Goal: Task Accomplishment & Management: Complete application form

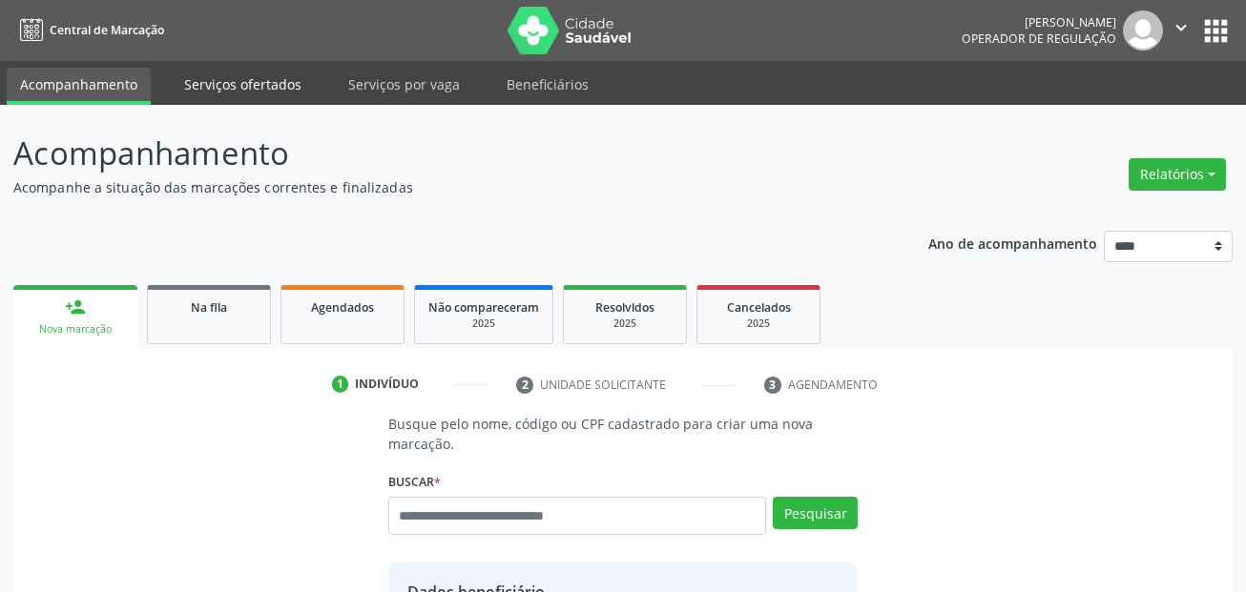
click at [288, 74] on link "Serviços ofertados" at bounding box center [243, 84] width 144 height 33
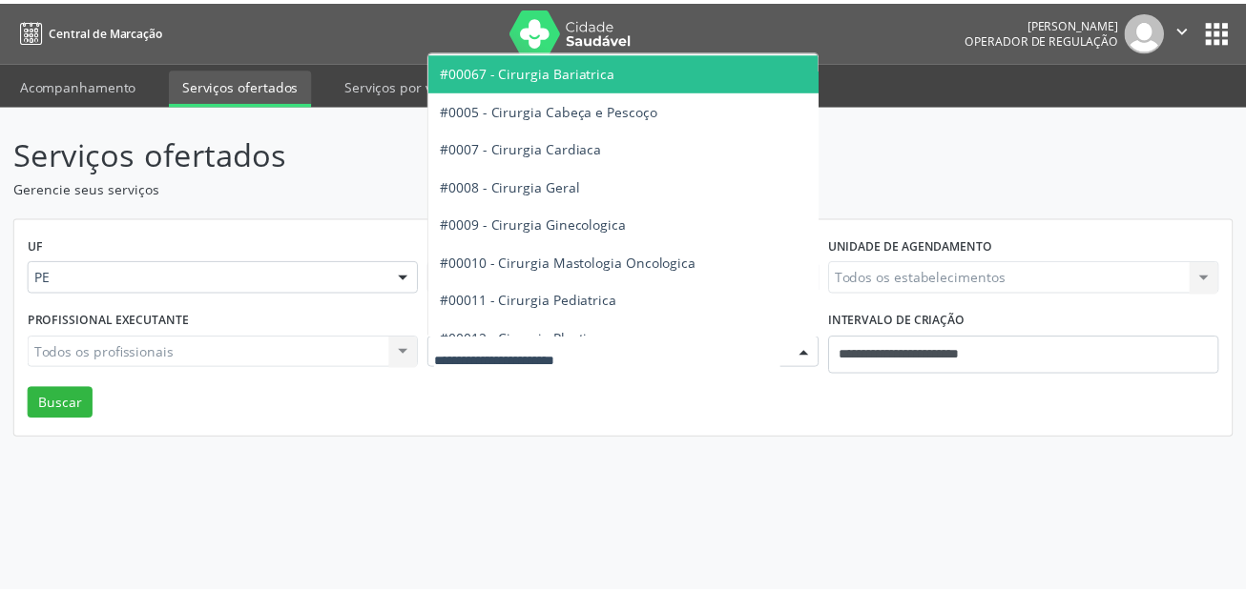
scroll to position [286, 0]
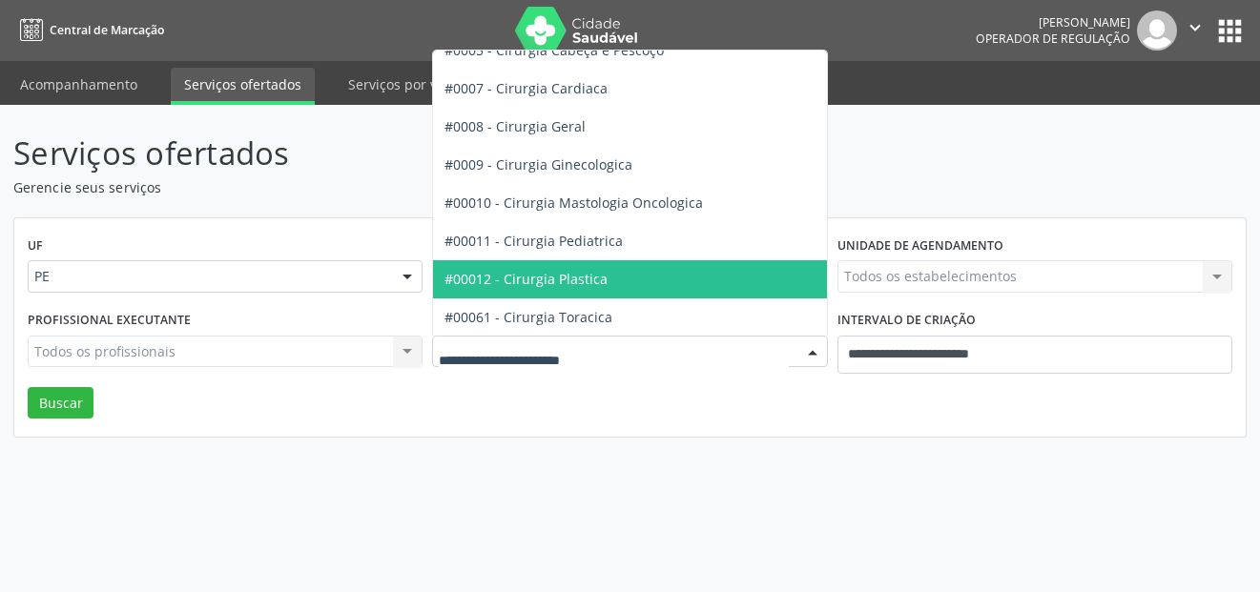
click at [612, 281] on span "#00012 - Cirurgia Plastica" at bounding box center [697, 279] width 529 height 38
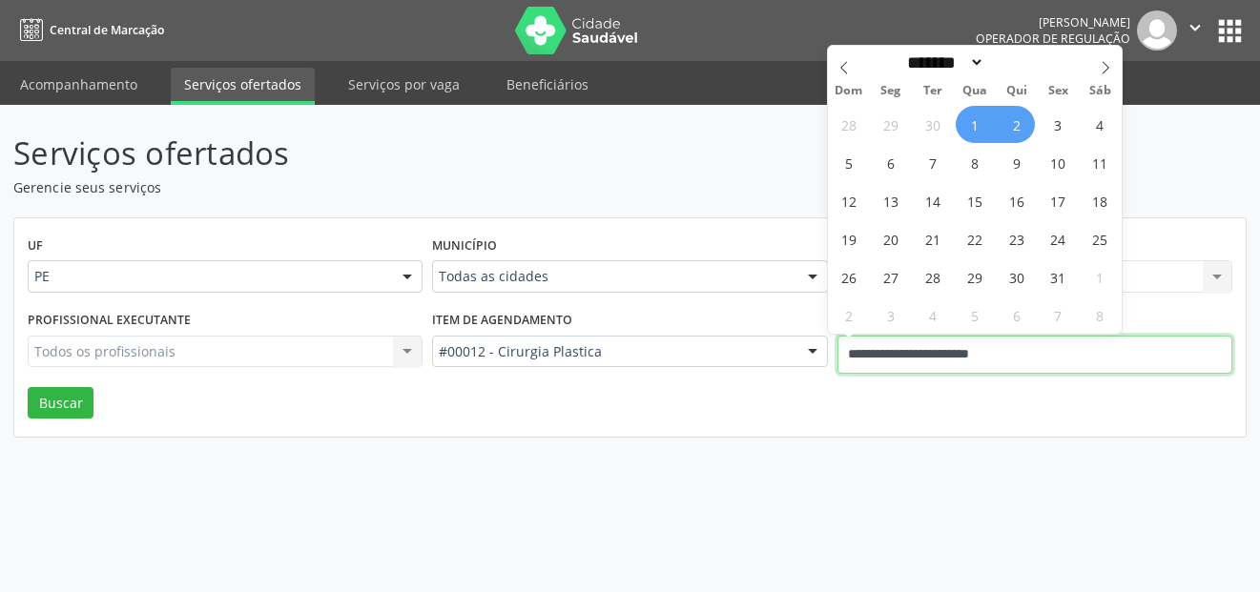
drag, startPoint x: 1037, startPoint y: 343, endPoint x: 764, endPoint y: 332, distance: 273.1
click at [764, 332] on div "Profissional executante Todos os profissionais Todos os profissionais Nenhum re…" at bounding box center [630, 346] width 1215 height 81
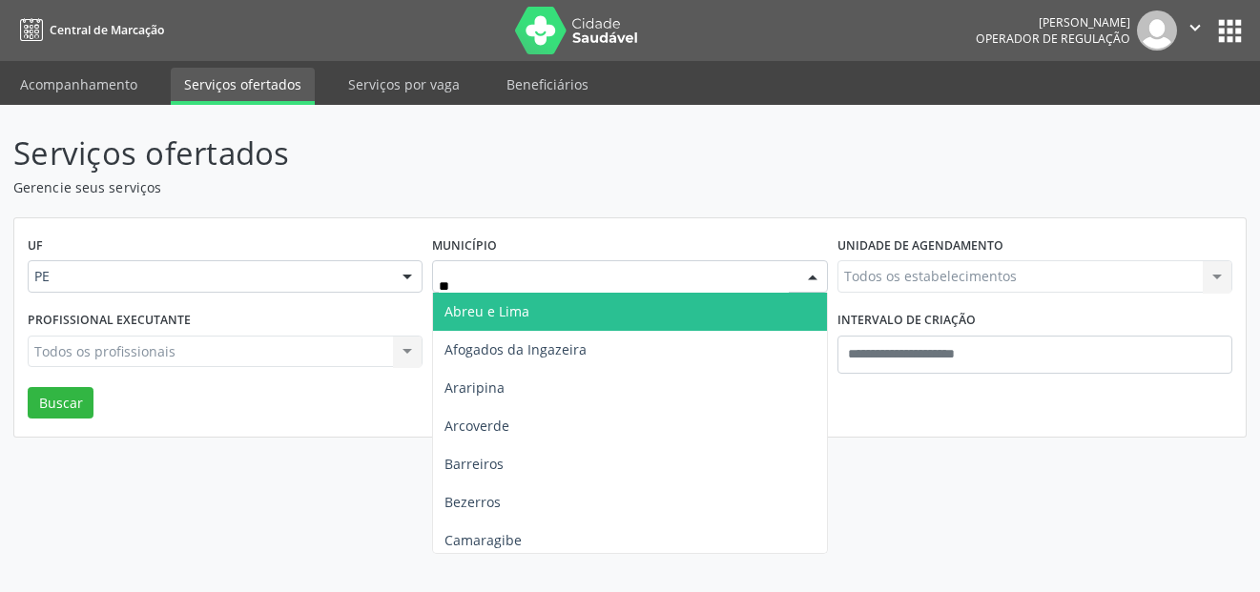
type input "***"
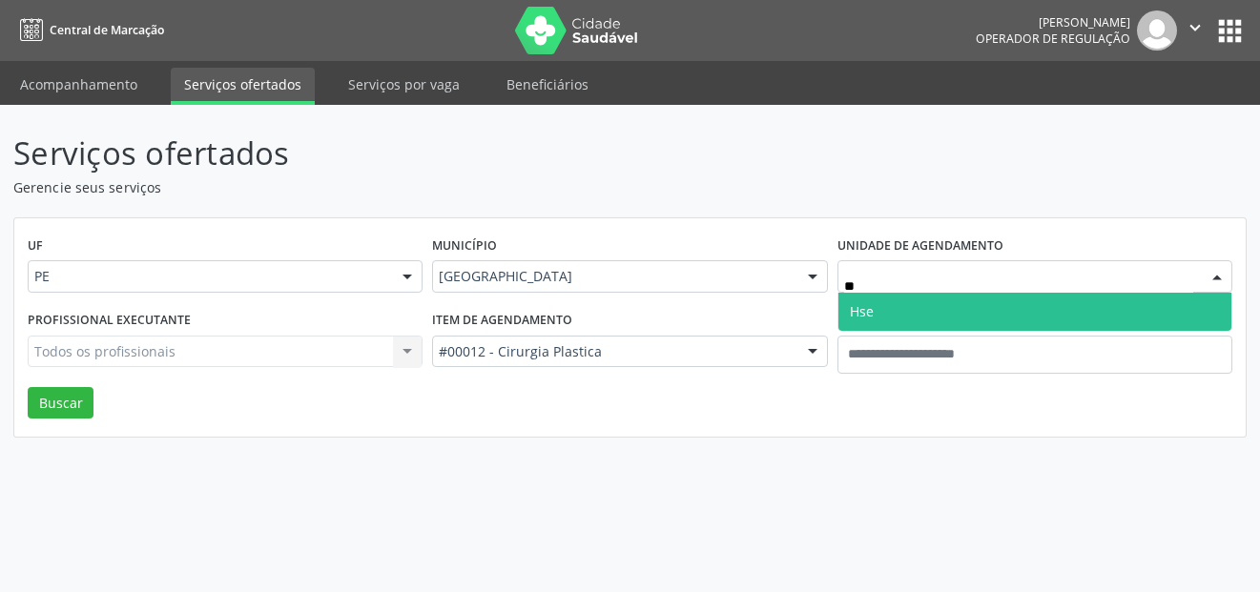
type input "***"
click at [867, 316] on span "Hse" at bounding box center [862, 311] width 24 height 18
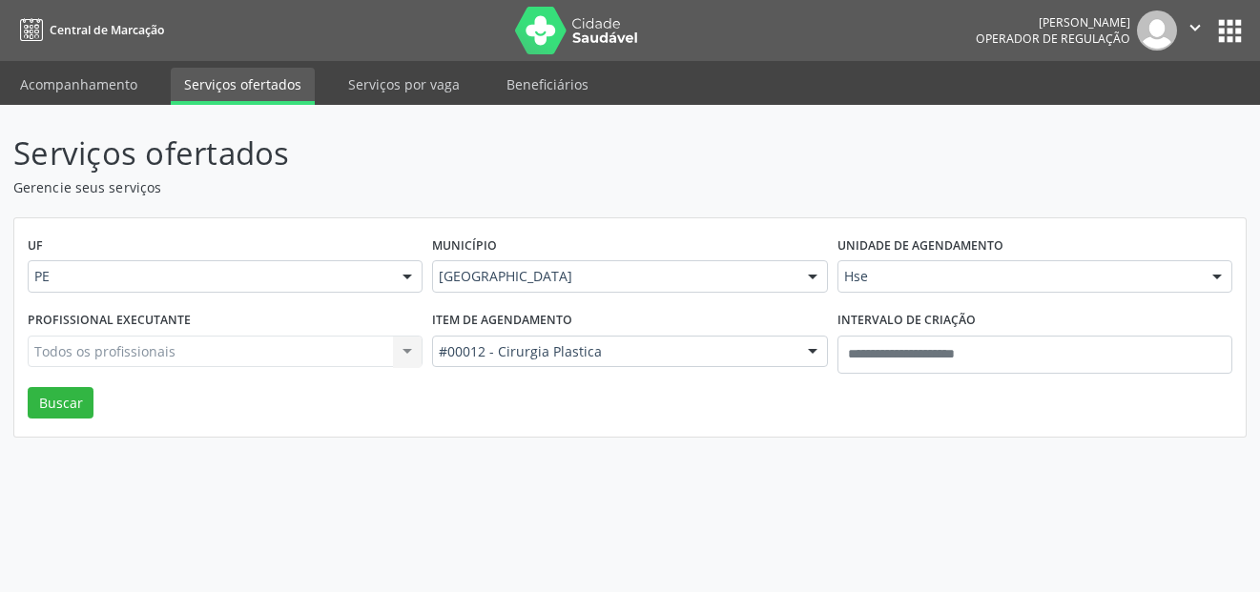
click at [114, 347] on div "Todos os profissionais Todos os profissionais Nenhum resultado encontrado para:…" at bounding box center [225, 352] width 395 height 32
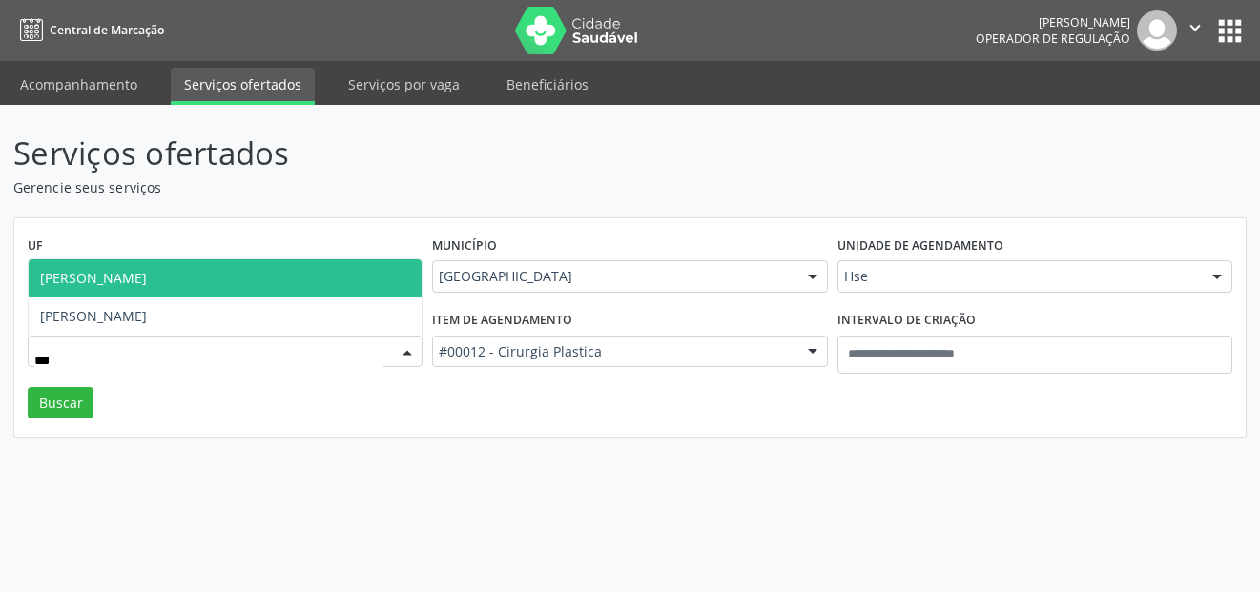
type input "****"
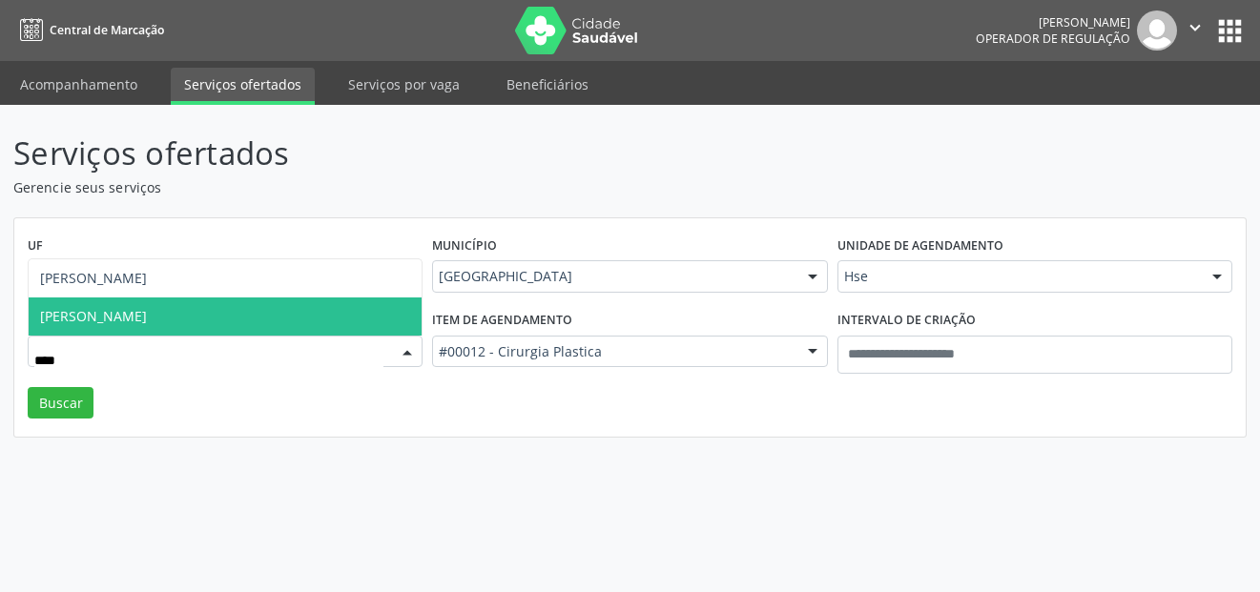
click at [147, 315] on span "Caio Porciuncula Teixeira Basto" at bounding box center [93, 316] width 107 height 18
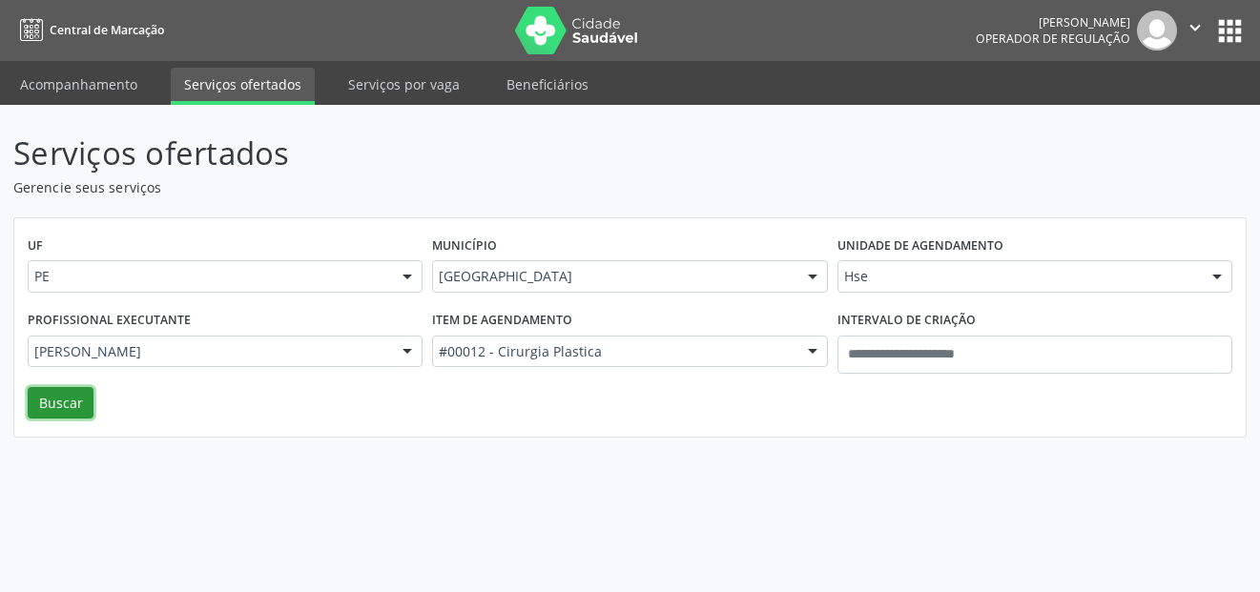
click at [65, 403] on button "Buscar" at bounding box center [61, 403] width 66 height 32
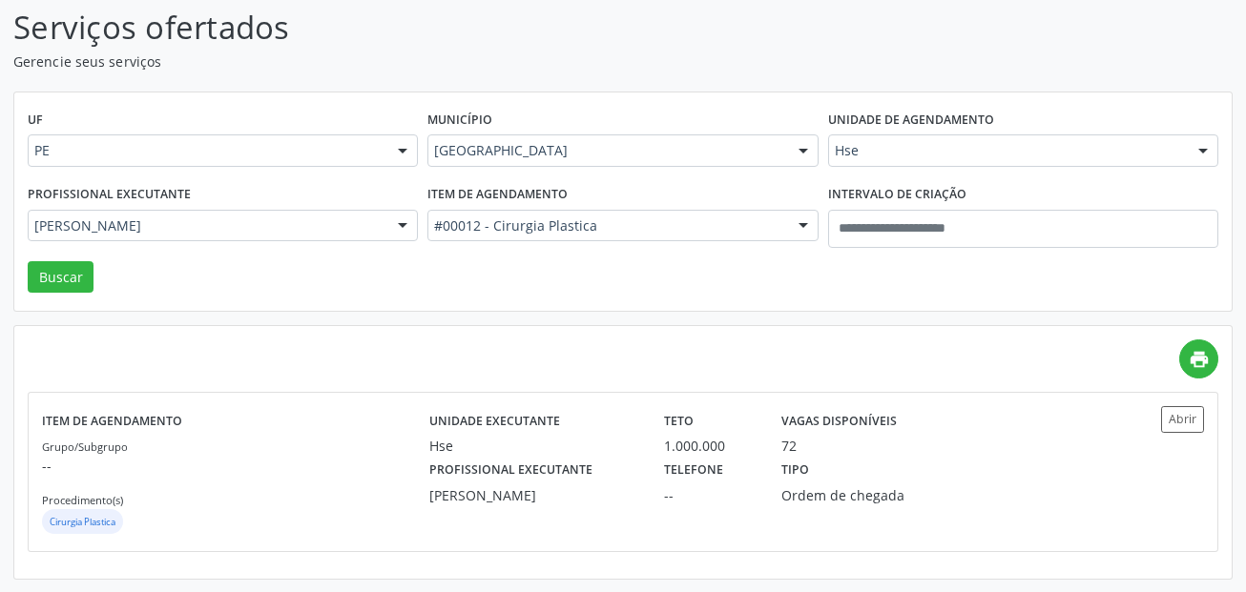
scroll to position [127, 0]
click at [1184, 423] on button "Abrir" at bounding box center [1182, 418] width 43 height 26
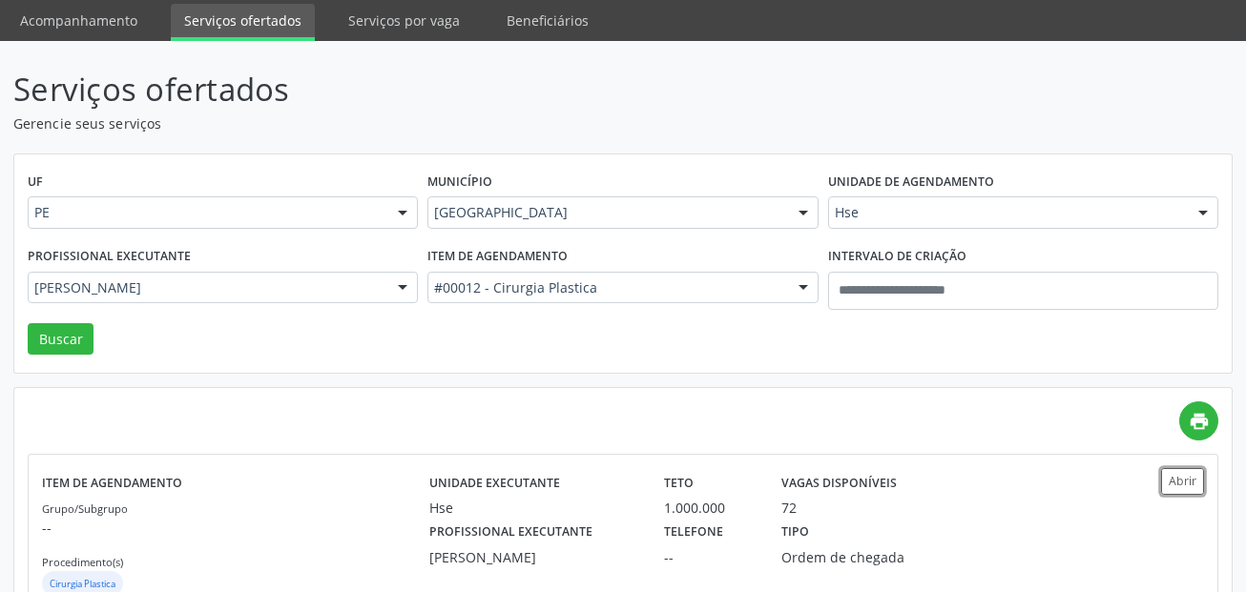
scroll to position [0, 0]
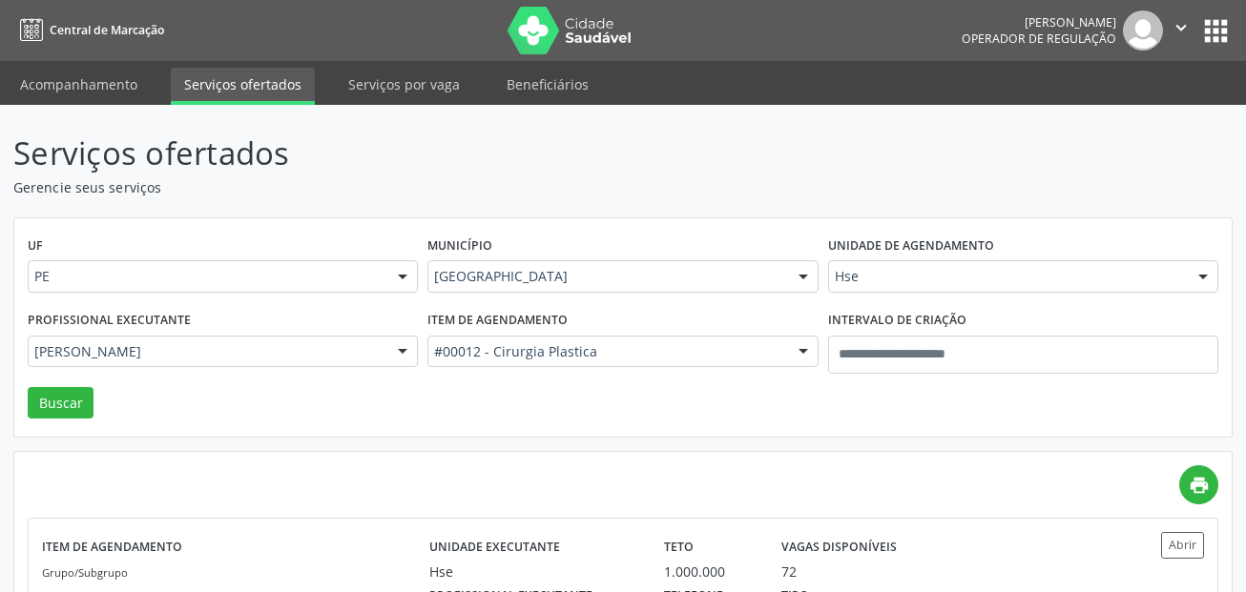
click at [488, 295] on div "Município Recife Todas as cidades Abreu e Lima Afogados da Ingazeira Araripina …" at bounding box center [623, 269] width 400 height 74
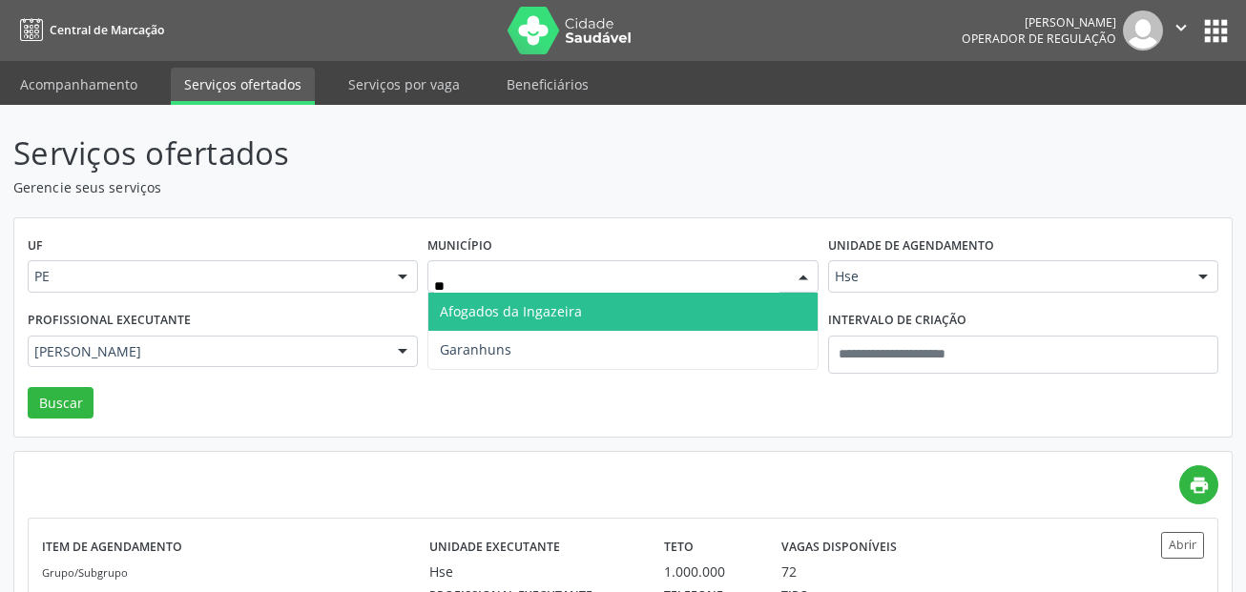
type input "***"
click at [507, 305] on span "Garanhuns" at bounding box center [476, 311] width 72 height 18
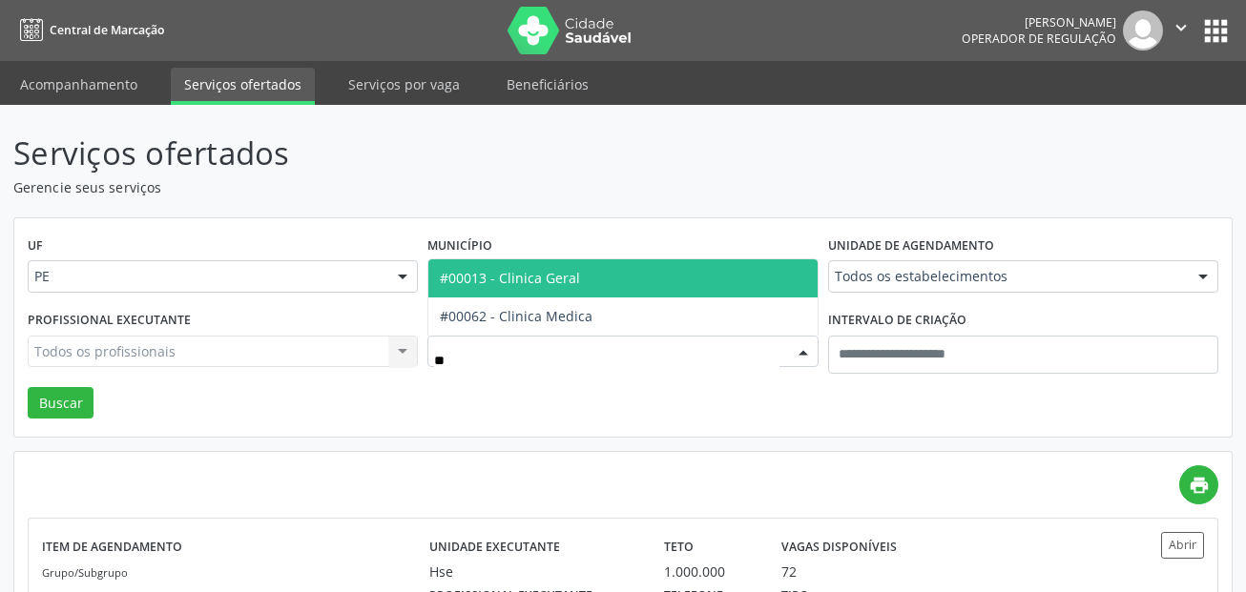
type input "**"
click at [477, 211] on div "Serviços ofertados Gerencie seus serviços UF PE PE Nenhum resultado encontrado …" at bounding box center [622, 418] width 1219 height 576
click at [530, 281] on span "#00013 - Clinica Geral" at bounding box center [510, 278] width 140 height 18
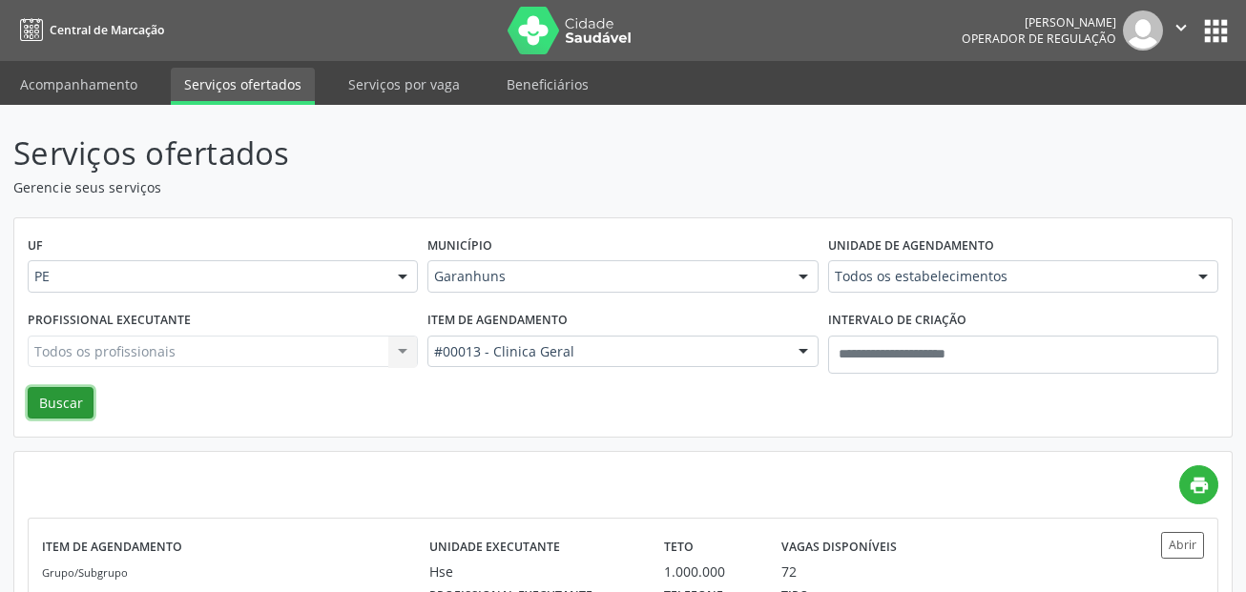
click at [74, 394] on button "Buscar" at bounding box center [61, 403] width 66 height 32
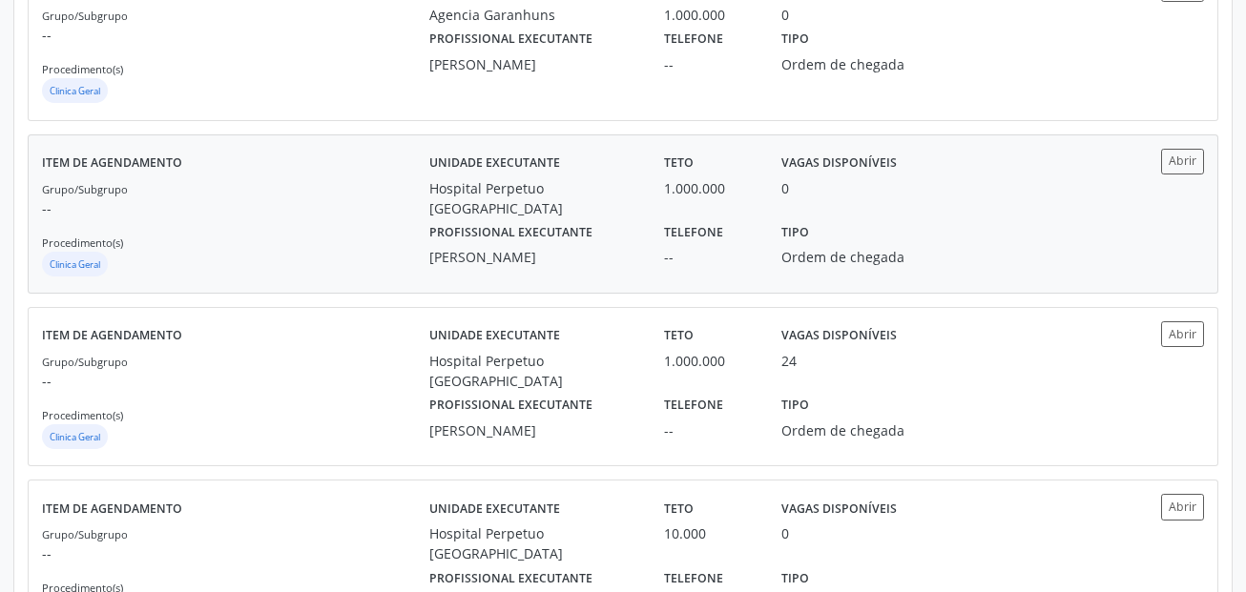
scroll to position [572, 0]
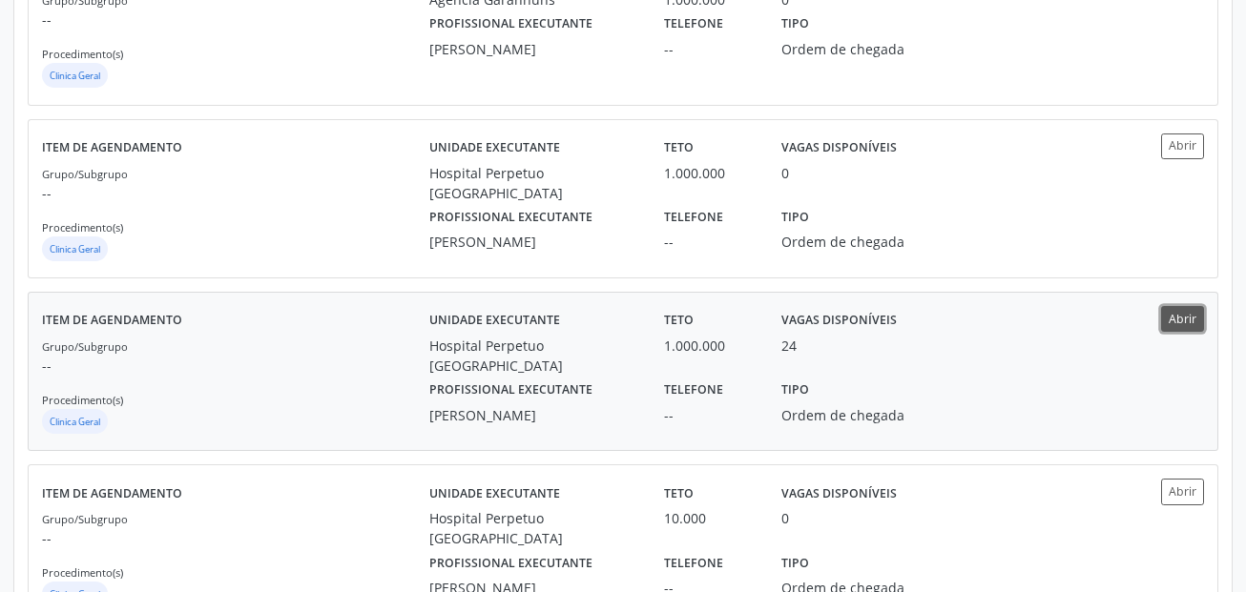
click at [1190, 312] on button "Abrir" at bounding box center [1182, 319] width 43 height 26
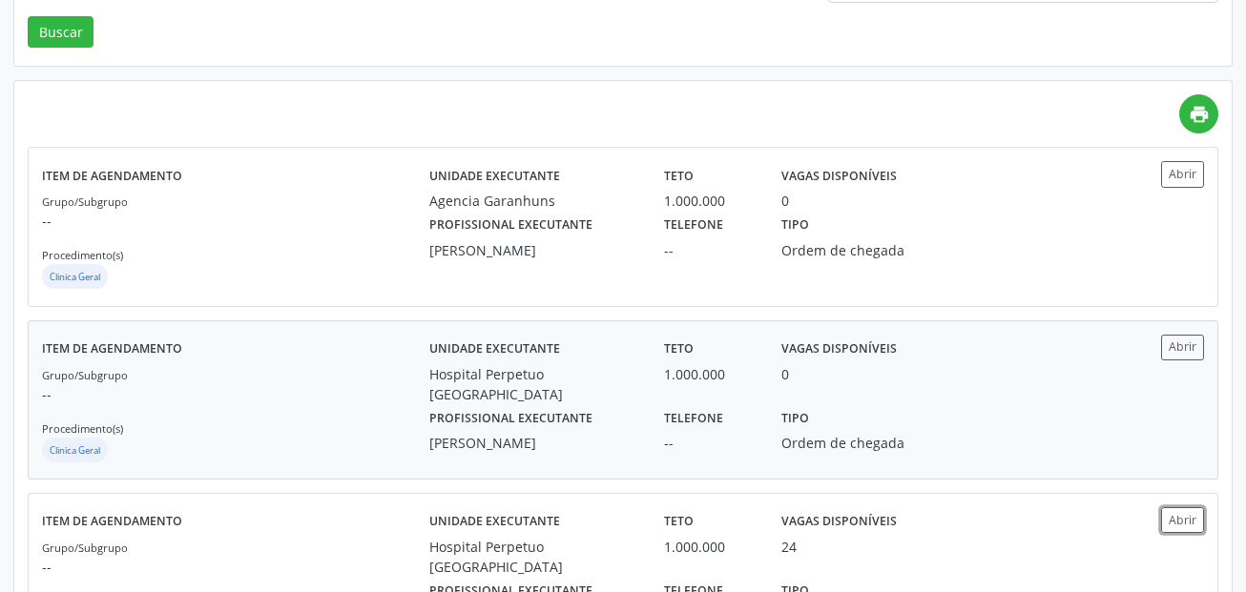
scroll to position [0, 0]
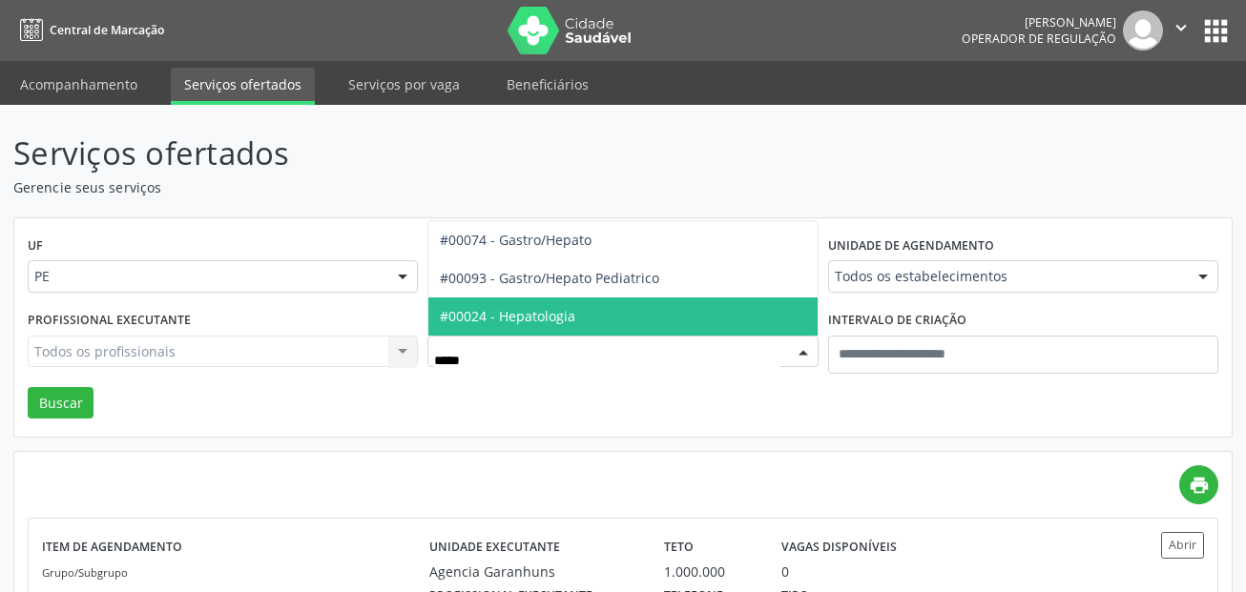
type input "******"
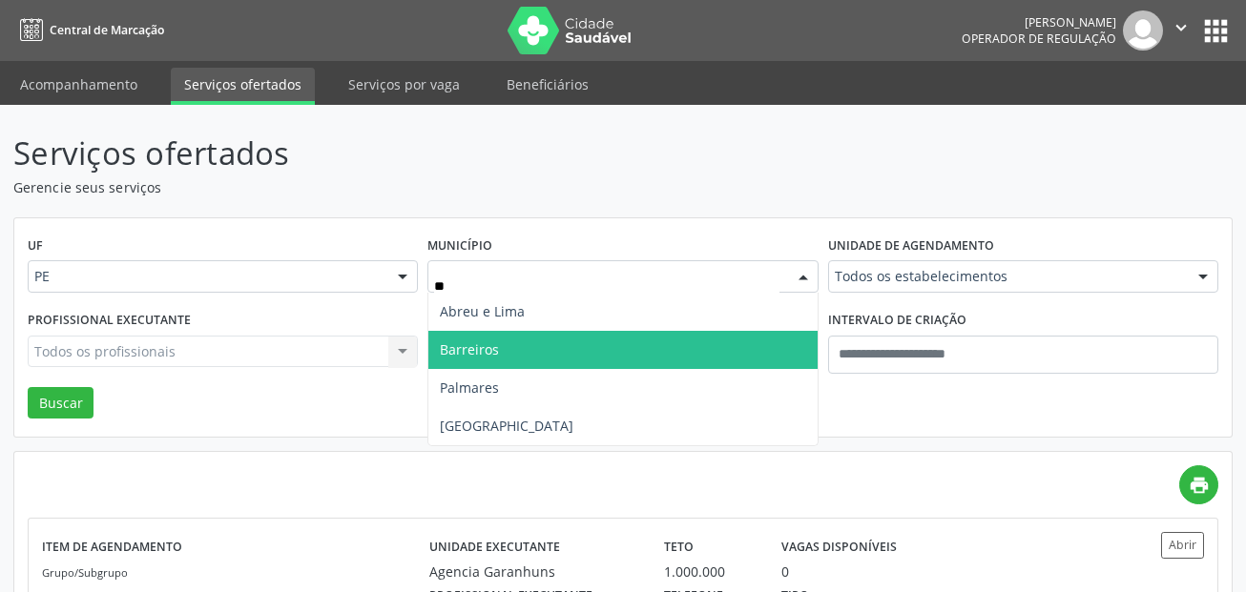
type input "***"
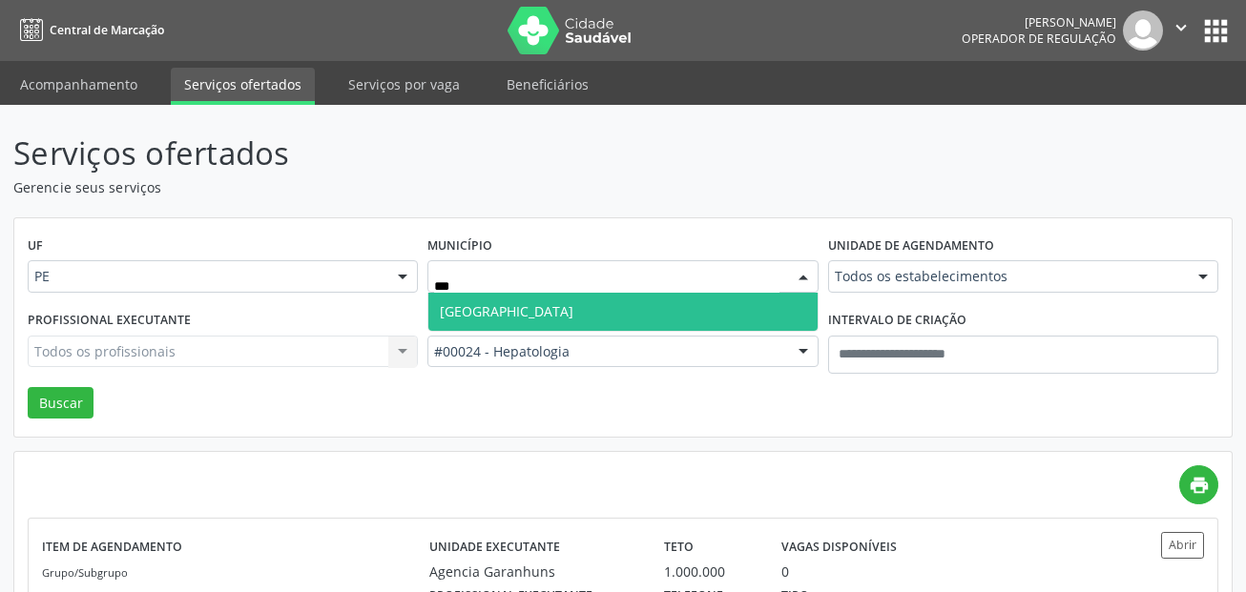
click at [503, 313] on span "Recife" at bounding box center [622, 312] width 388 height 38
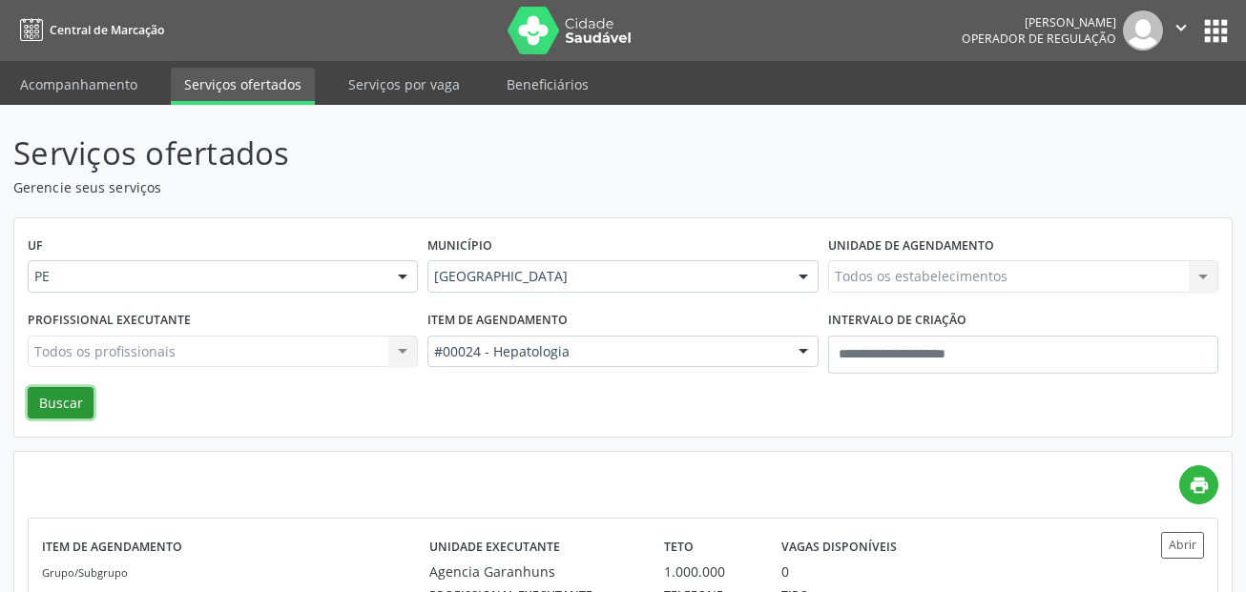
click at [55, 403] on button "Buscar" at bounding box center [61, 403] width 66 height 32
click at [107, 87] on link "Acompanhamento" at bounding box center [79, 84] width 144 height 33
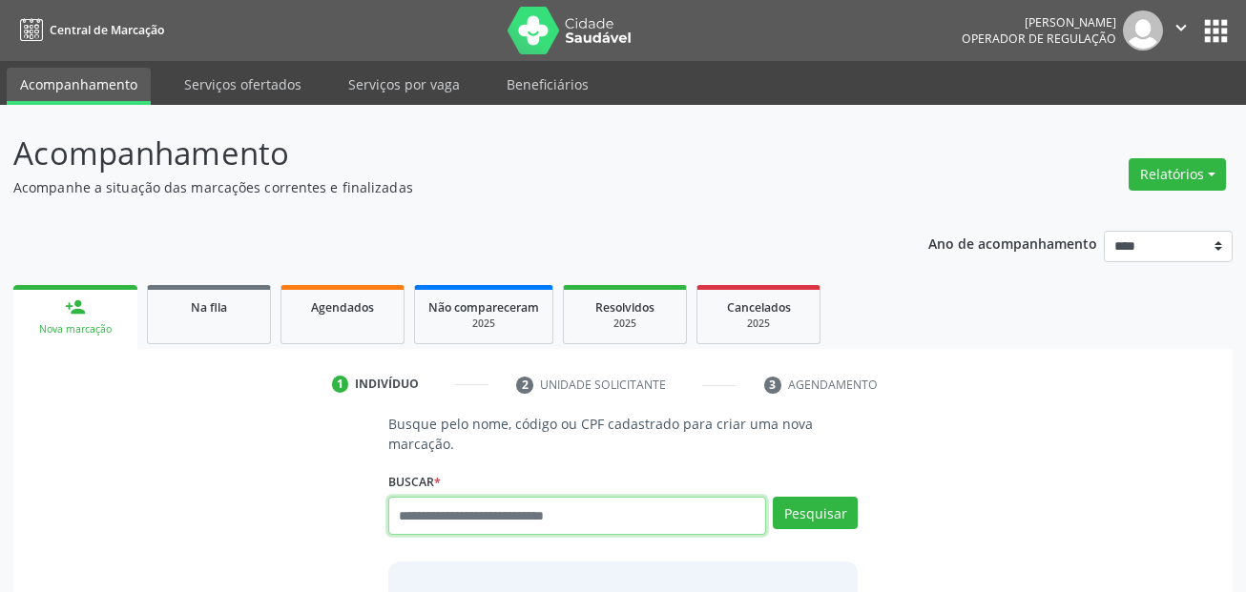
click at [549, 512] on input "text" at bounding box center [577, 516] width 379 height 38
type input "***"
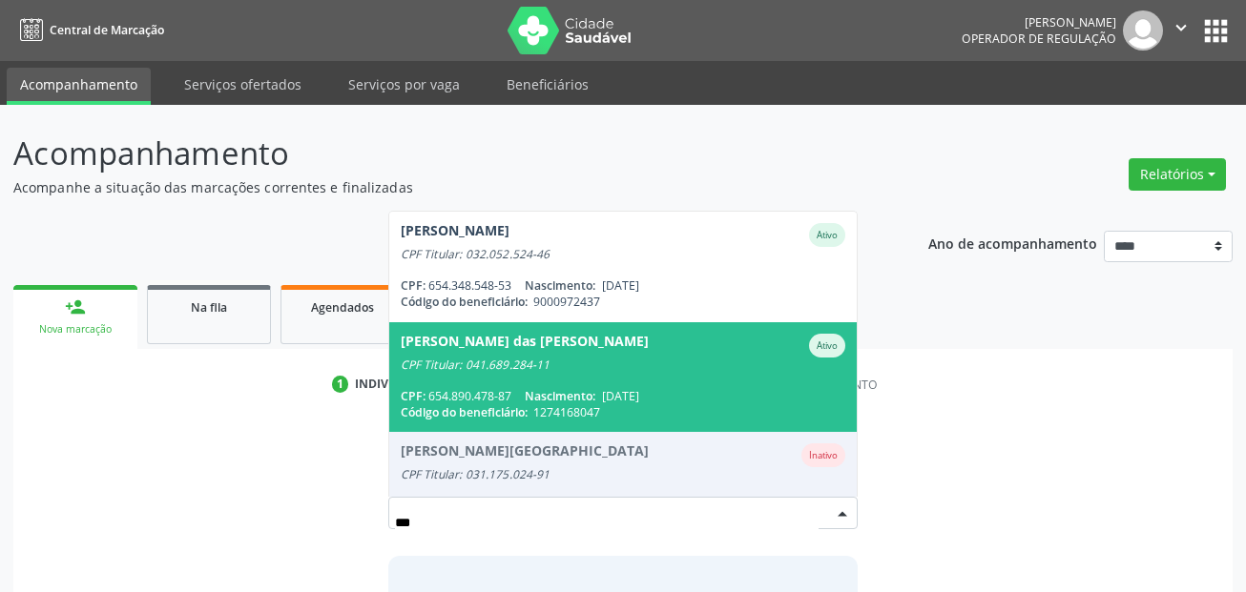
click at [540, 332] on span "Maria das Dores Maura de Souza Ativo CPF Titular: 041.689.284-11 CPF: 654.890.4…" at bounding box center [623, 377] width 468 height 110
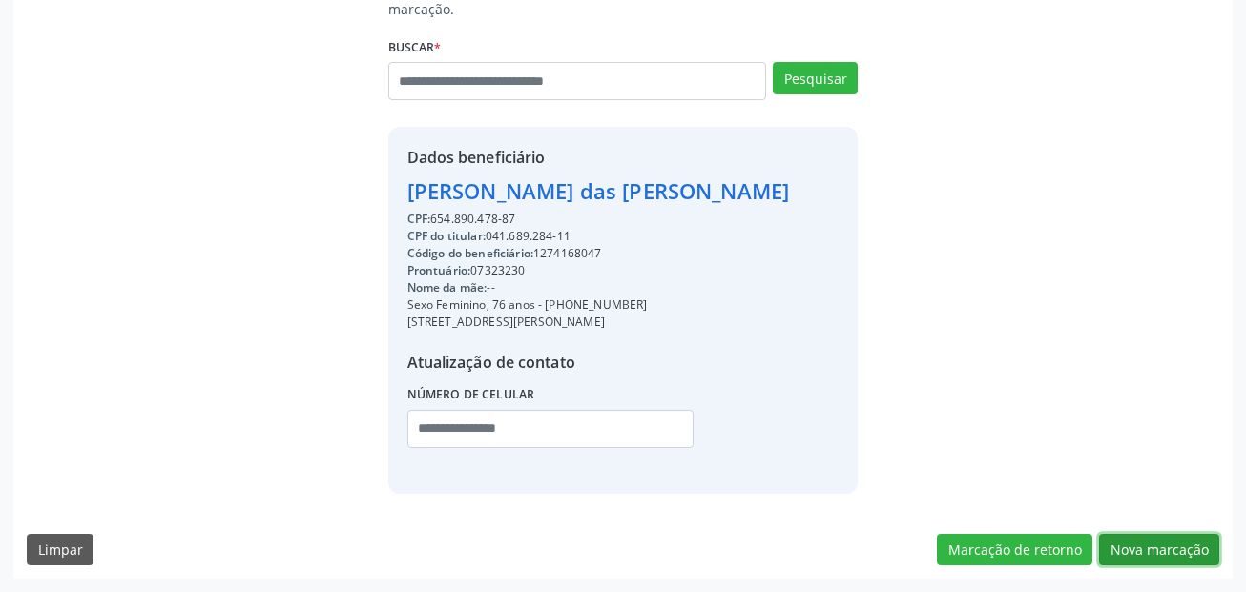
click at [1173, 555] on button "Nova marcação" at bounding box center [1159, 550] width 120 height 32
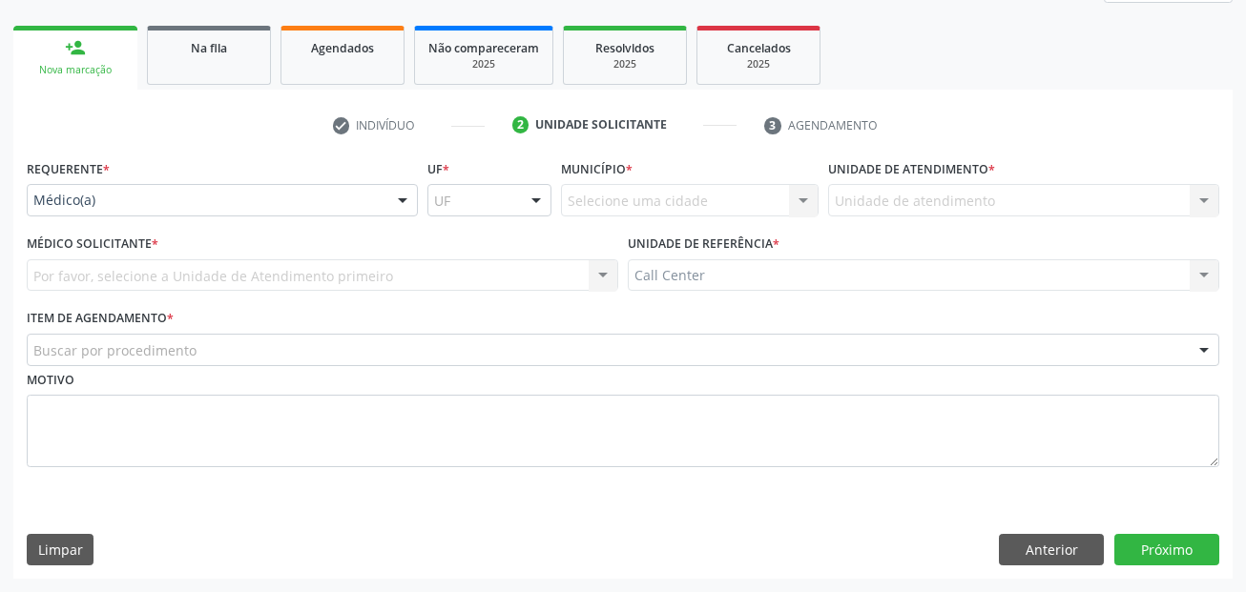
scroll to position [260, 0]
click at [60, 186] on div "Requerente * Médico(a) Médico(a) Enfermeiro(a) Paciente Nenhum resultado encont…" at bounding box center [222, 185] width 391 height 61
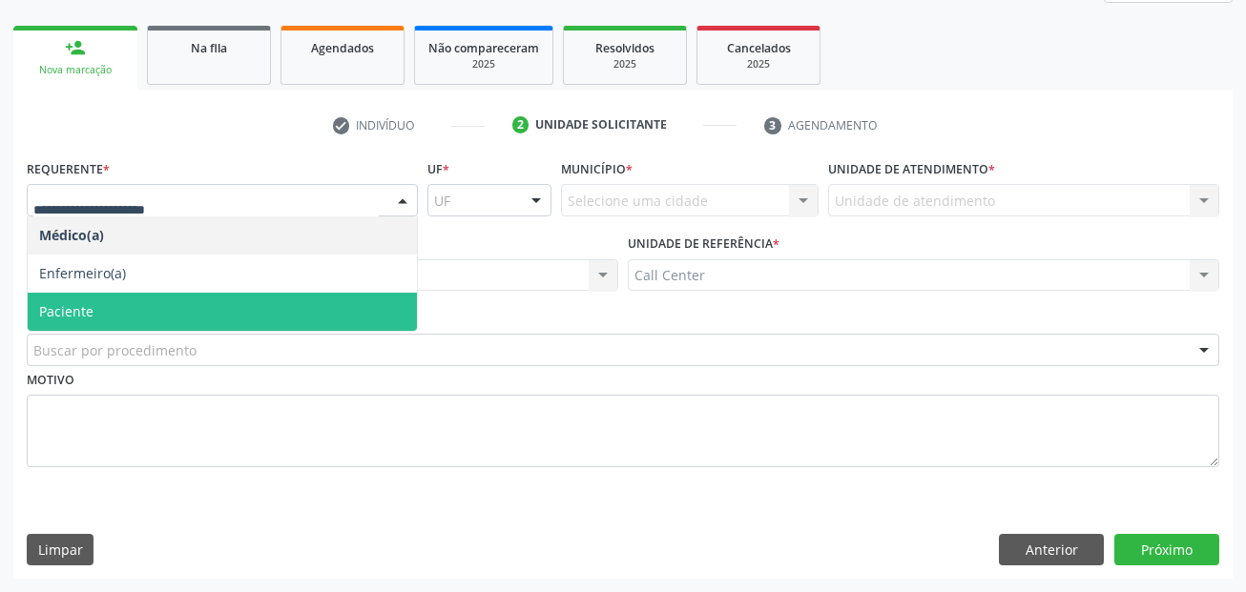
click at [121, 308] on span "Paciente" at bounding box center [222, 312] width 389 height 38
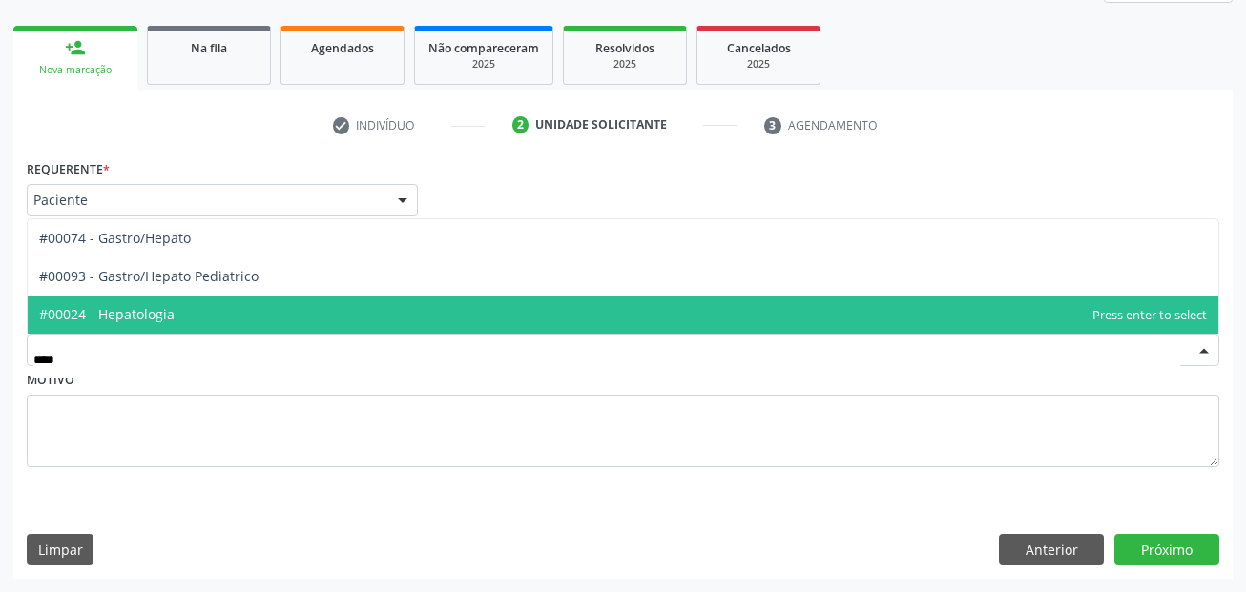
click at [159, 322] on span "#00024 - Hepatologia" at bounding box center [106, 314] width 135 height 18
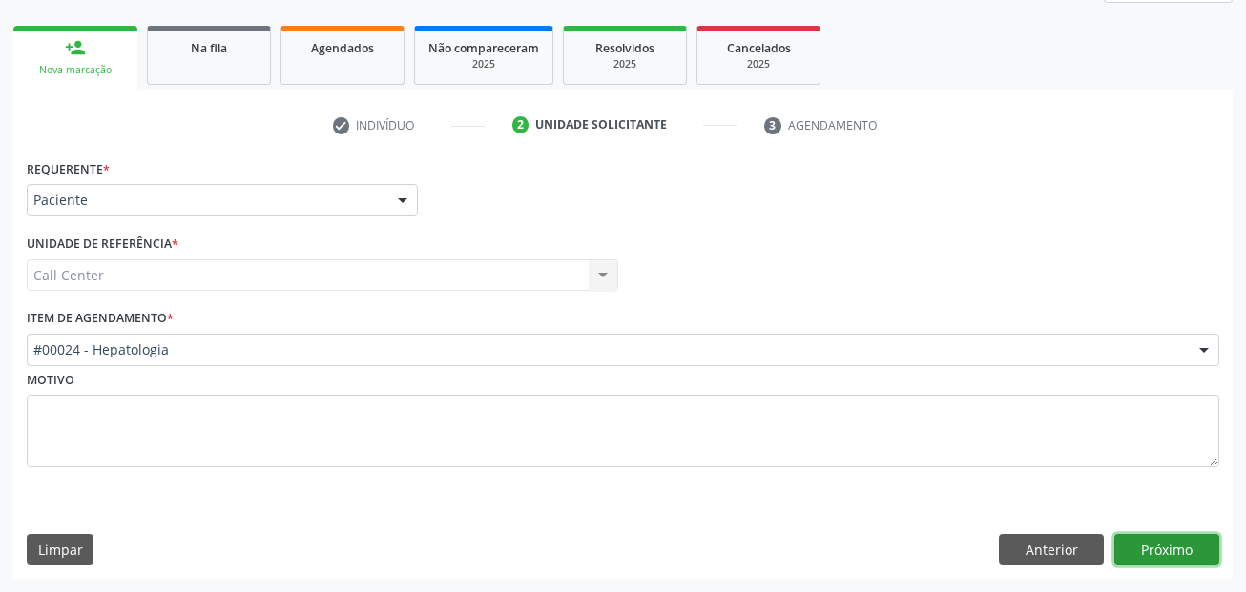
click at [1171, 556] on button "Próximo" at bounding box center [1166, 550] width 105 height 32
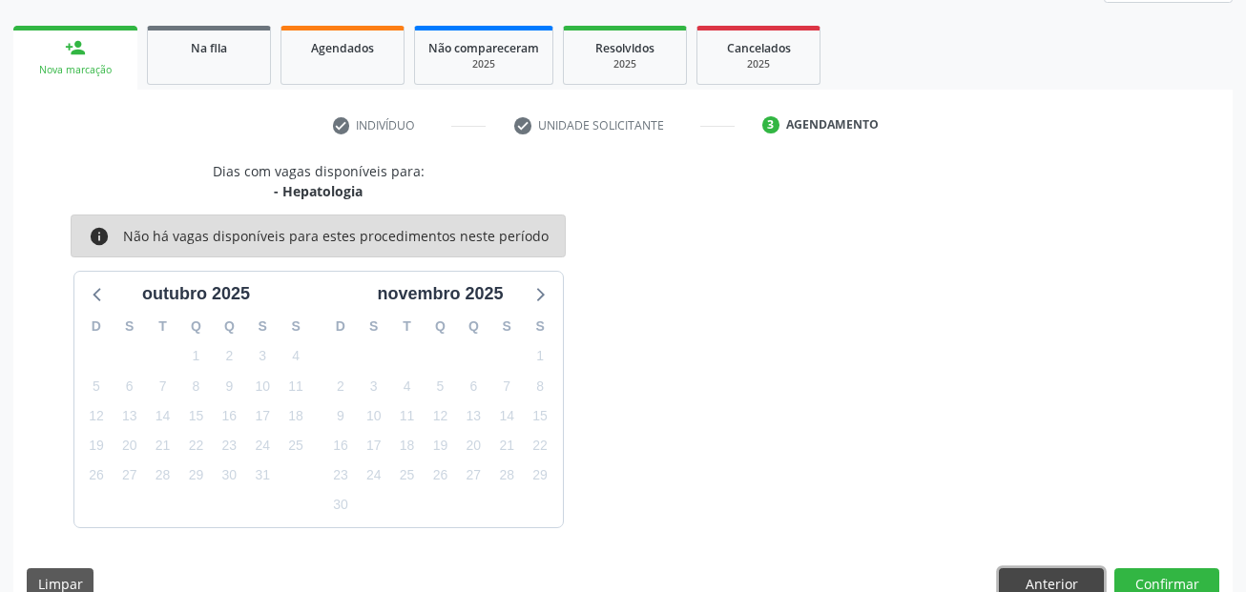
click at [1018, 580] on button "Anterior" at bounding box center [1051, 585] width 105 height 32
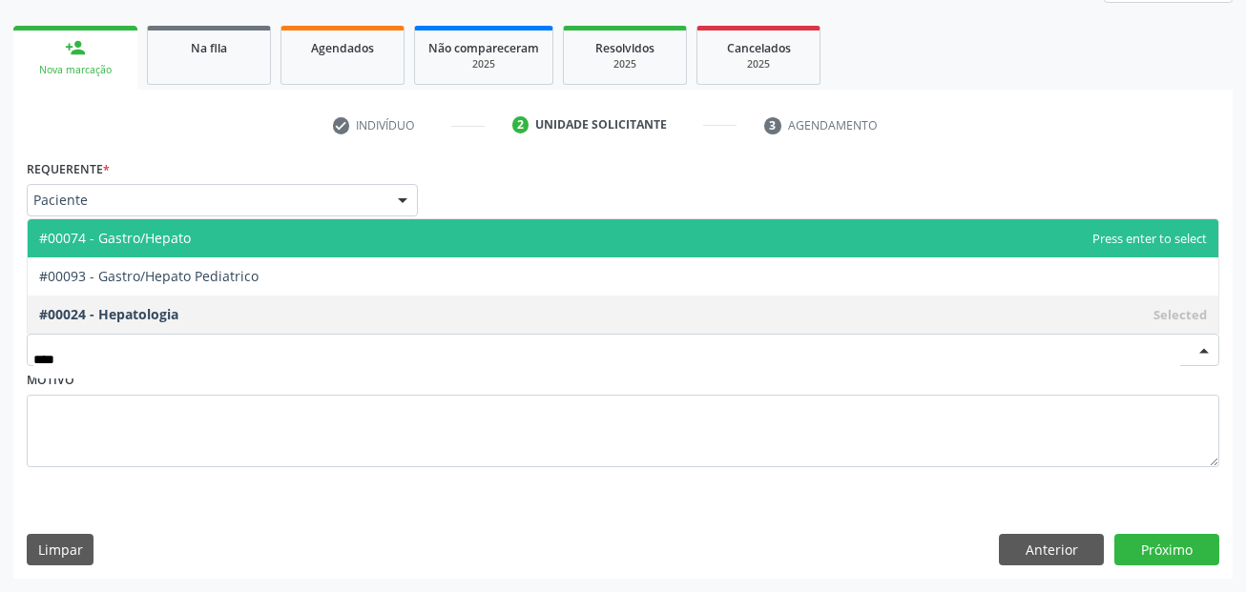
click at [181, 235] on span "#00074 - Gastro/Hepato" at bounding box center [115, 238] width 152 height 18
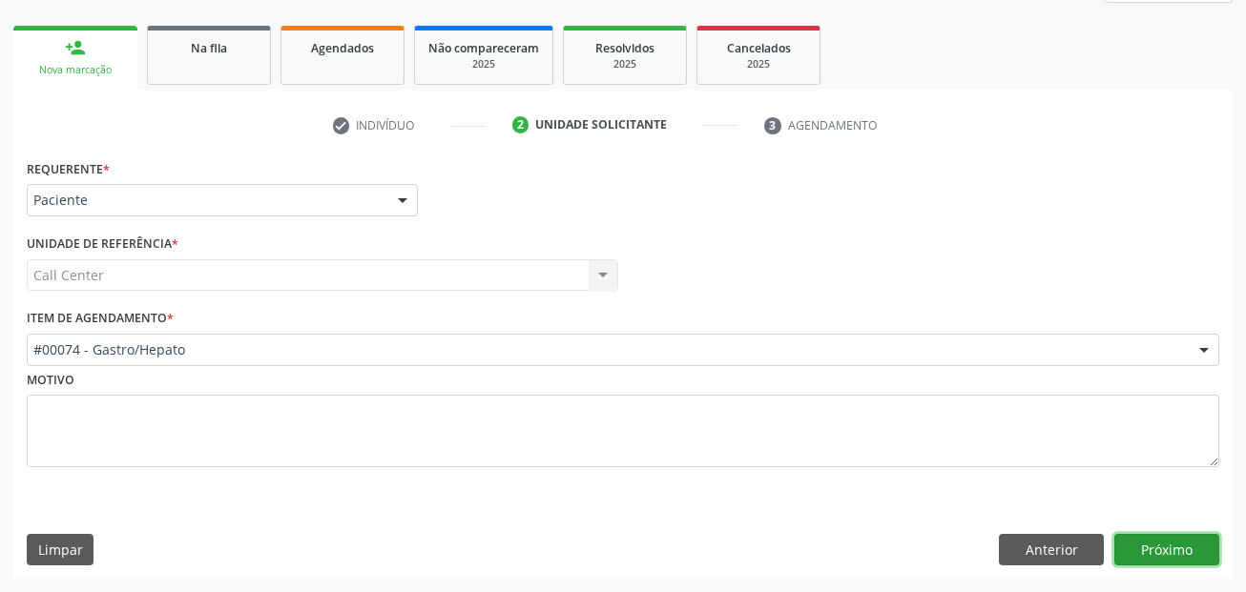
click at [1205, 546] on button "Próximo" at bounding box center [1166, 550] width 105 height 32
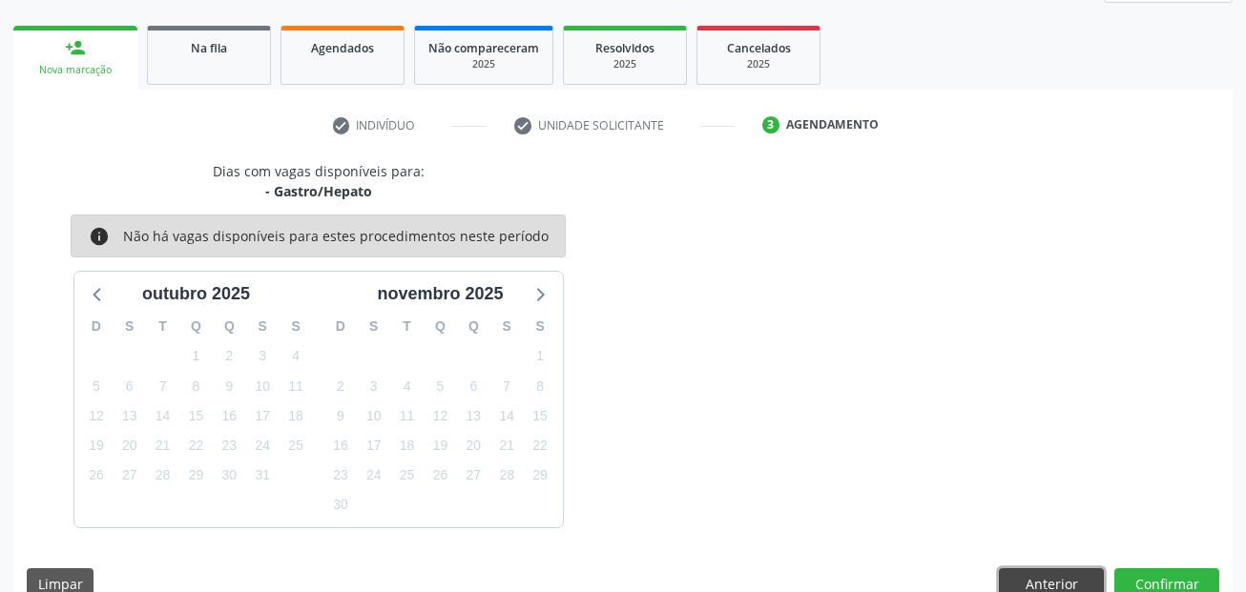
click at [1051, 579] on button "Anterior" at bounding box center [1051, 585] width 105 height 32
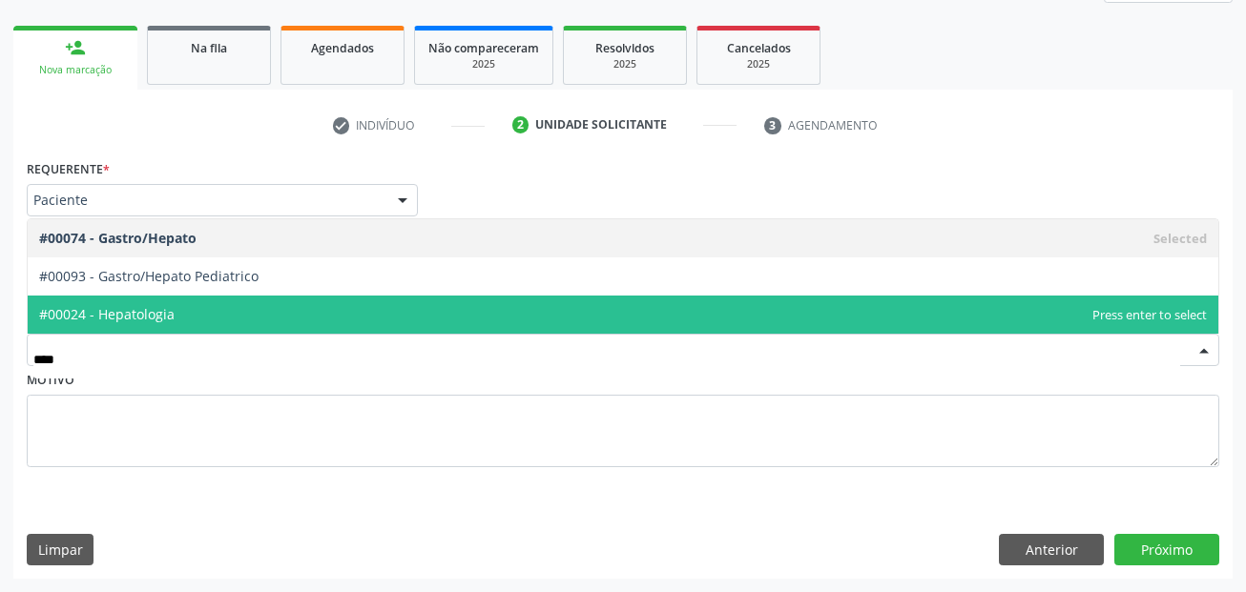
type input "*****"
click at [129, 307] on span "#00024 - Hepatologia" at bounding box center [106, 314] width 135 height 18
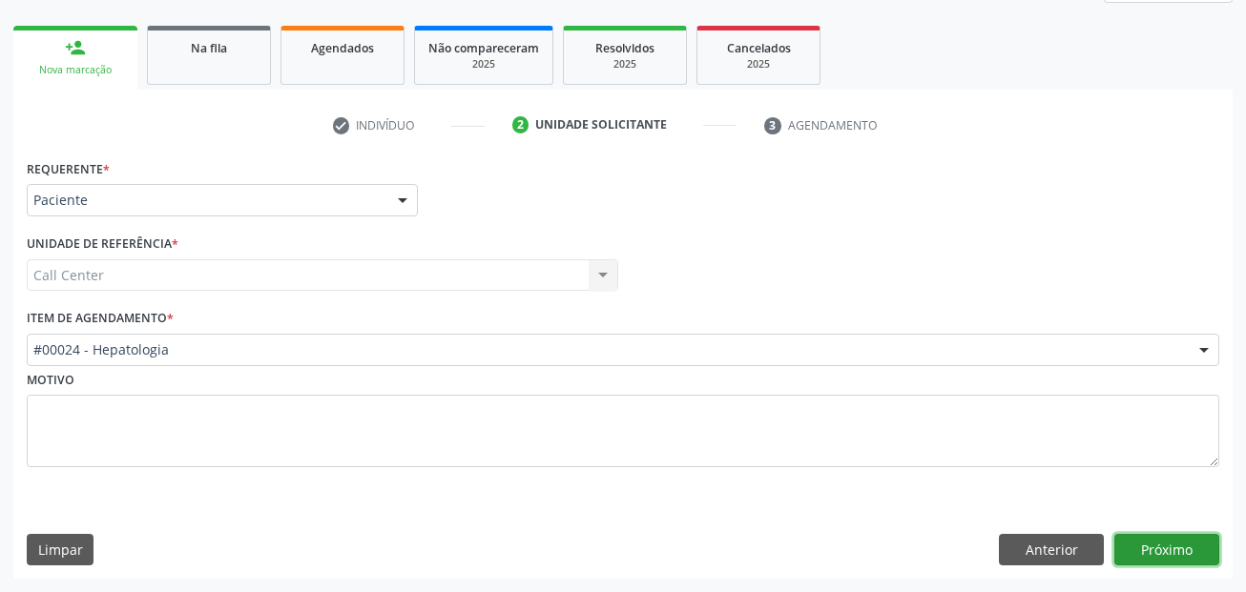
click at [1184, 557] on button "Próximo" at bounding box center [1166, 550] width 105 height 32
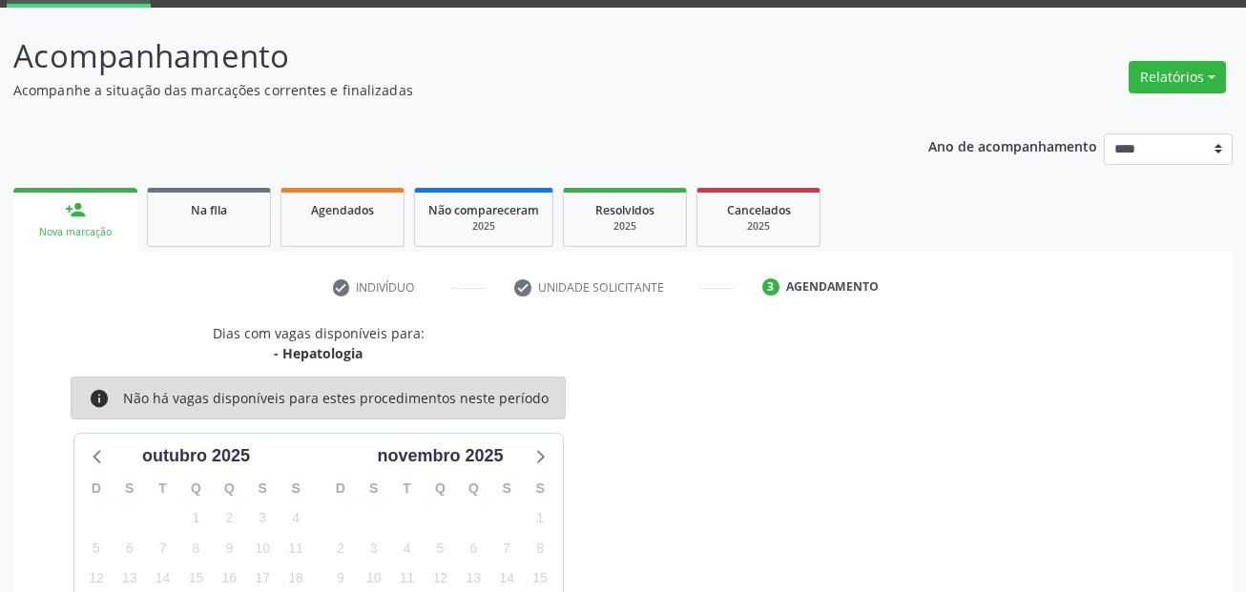
scroll to position [0, 0]
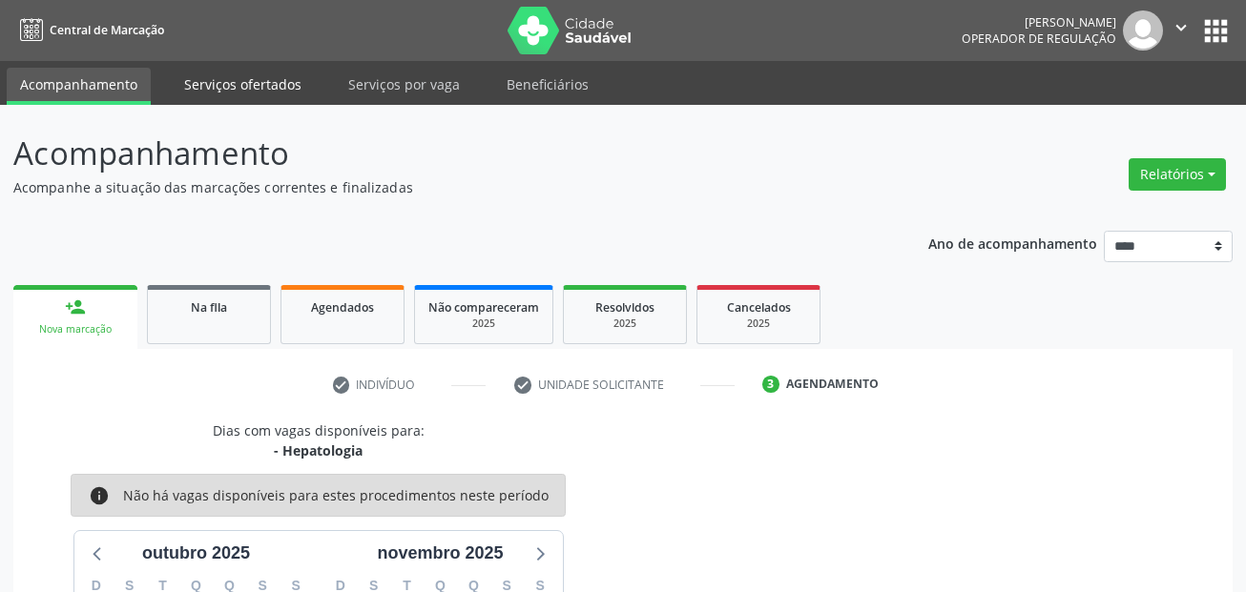
click at [213, 97] on link "Serviços ofertados" at bounding box center [243, 84] width 144 height 33
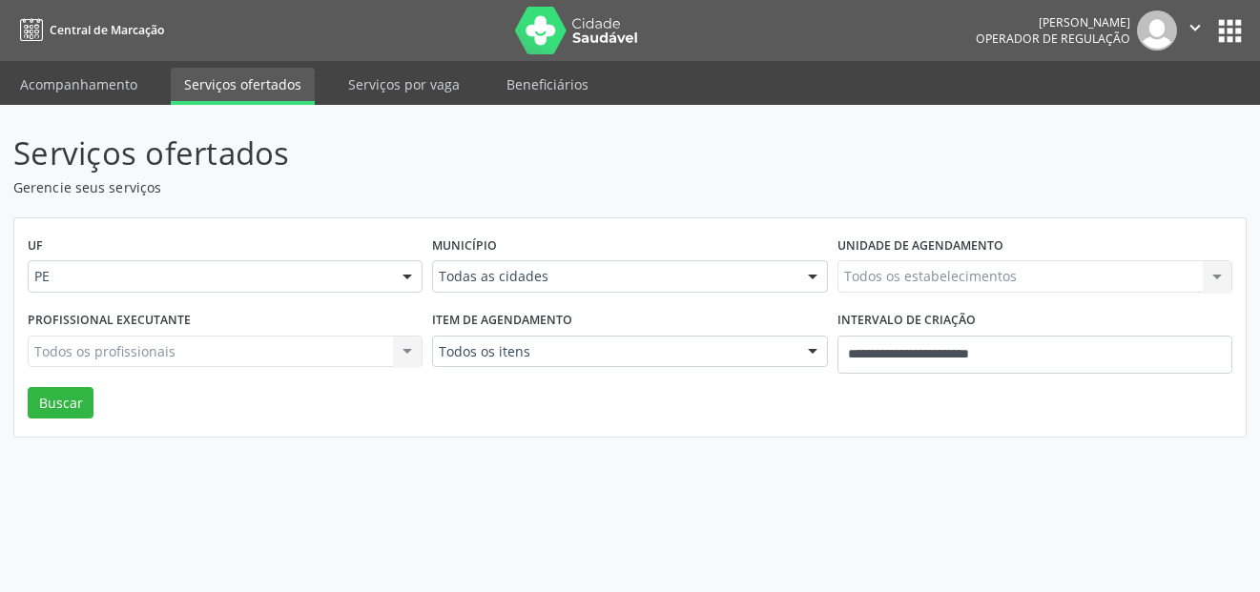
click at [501, 437] on div "UF PE PE Nenhum resultado encontrado para: " " Não há nenhuma opção para ser ex…" at bounding box center [630, 327] width 1232 height 219
click at [287, 81] on link "Serviços ofertados" at bounding box center [243, 86] width 144 height 37
click at [493, 287] on div "Todas as cidades" at bounding box center [629, 276] width 395 height 32
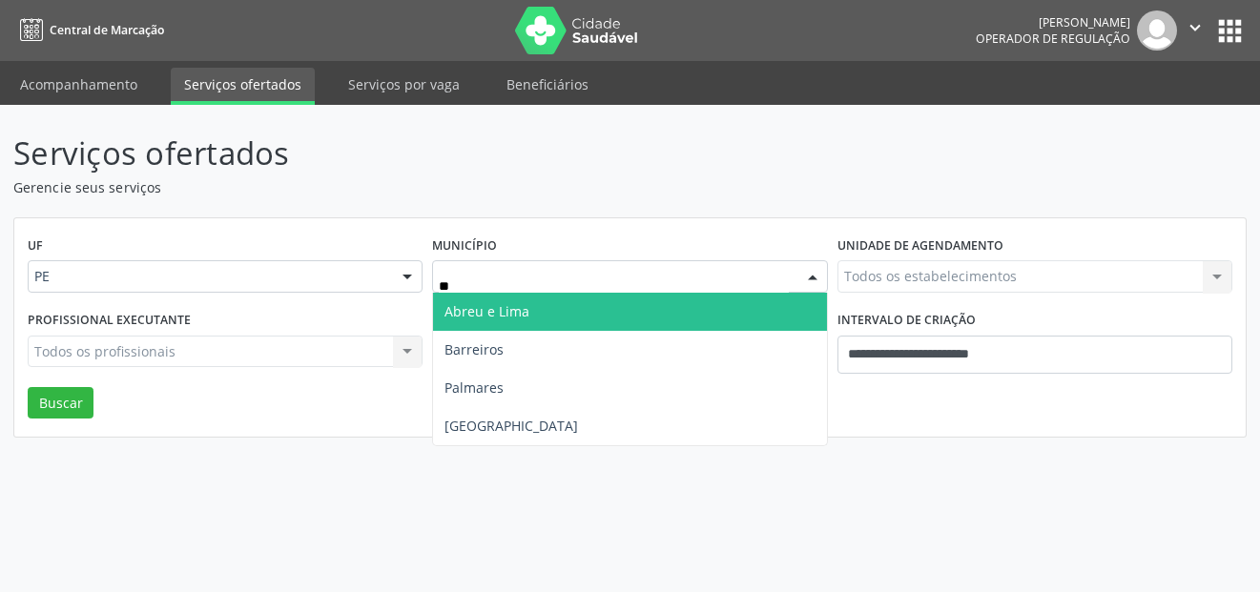
type input "***"
click at [493, 309] on span "Recife" at bounding box center [629, 312] width 393 height 38
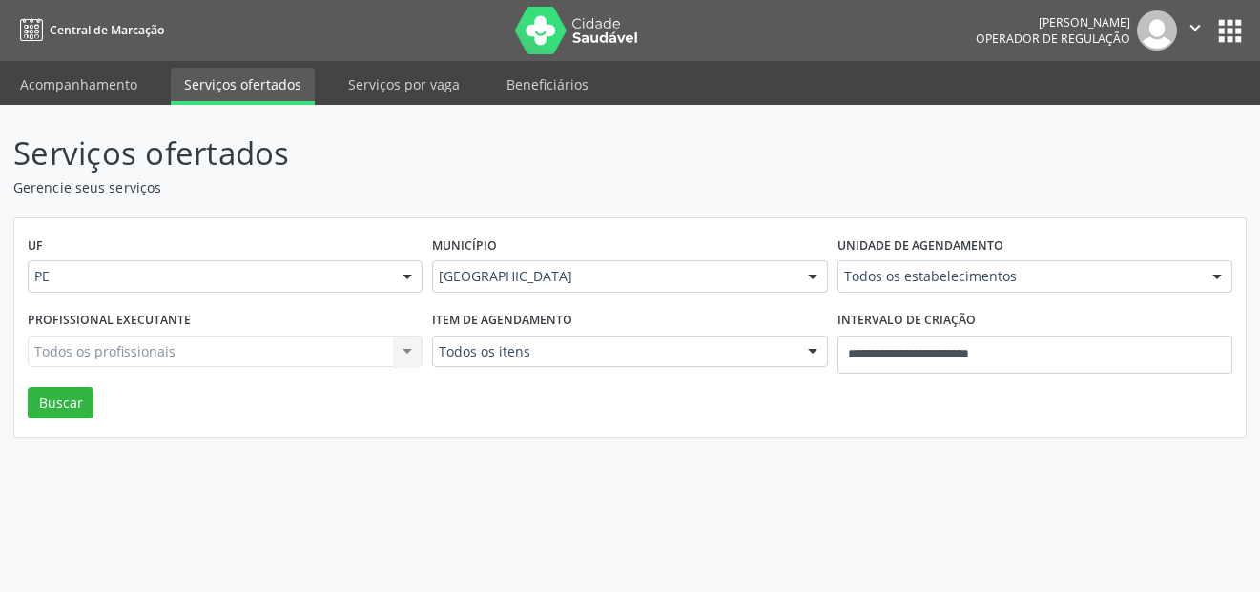
drag, startPoint x: 426, startPoint y: 477, endPoint x: 189, endPoint y: 73, distance: 468.6
click at [420, 448] on div "Serviços ofertados Gerencie seus serviços UF PE PE Nenhum resultado encontrado …" at bounding box center [630, 349] width 1260 height 488
click at [116, 74] on link "Acompanhamento" at bounding box center [79, 84] width 144 height 33
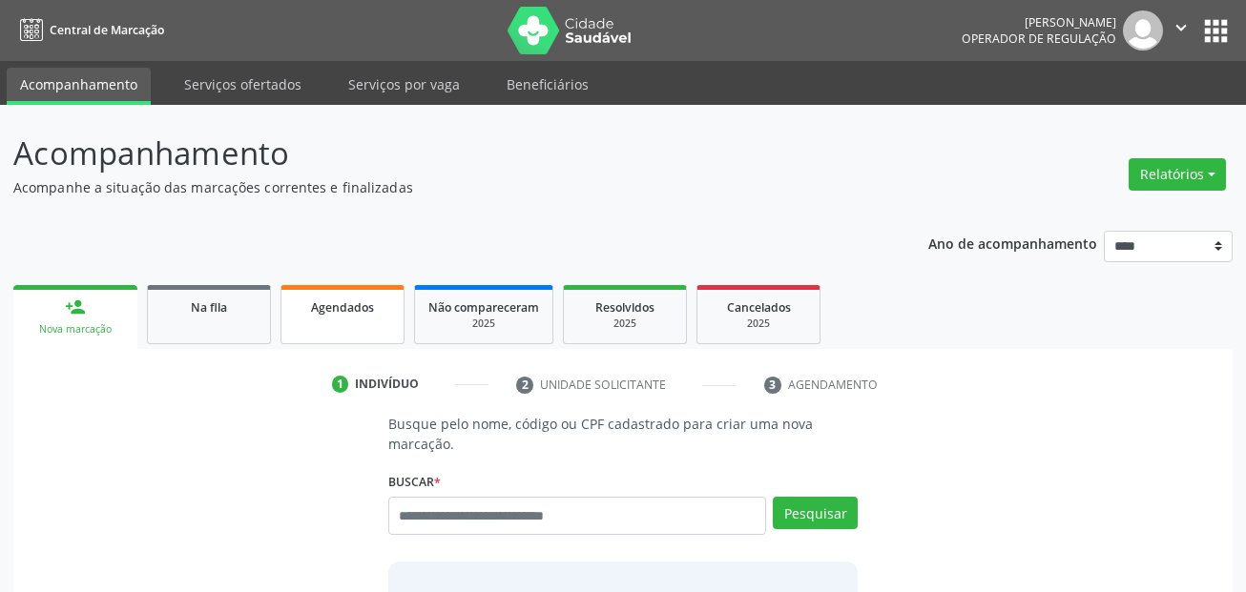
click at [313, 312] on span "Agendados" at bounding box center [342, 308] width 63 height 16
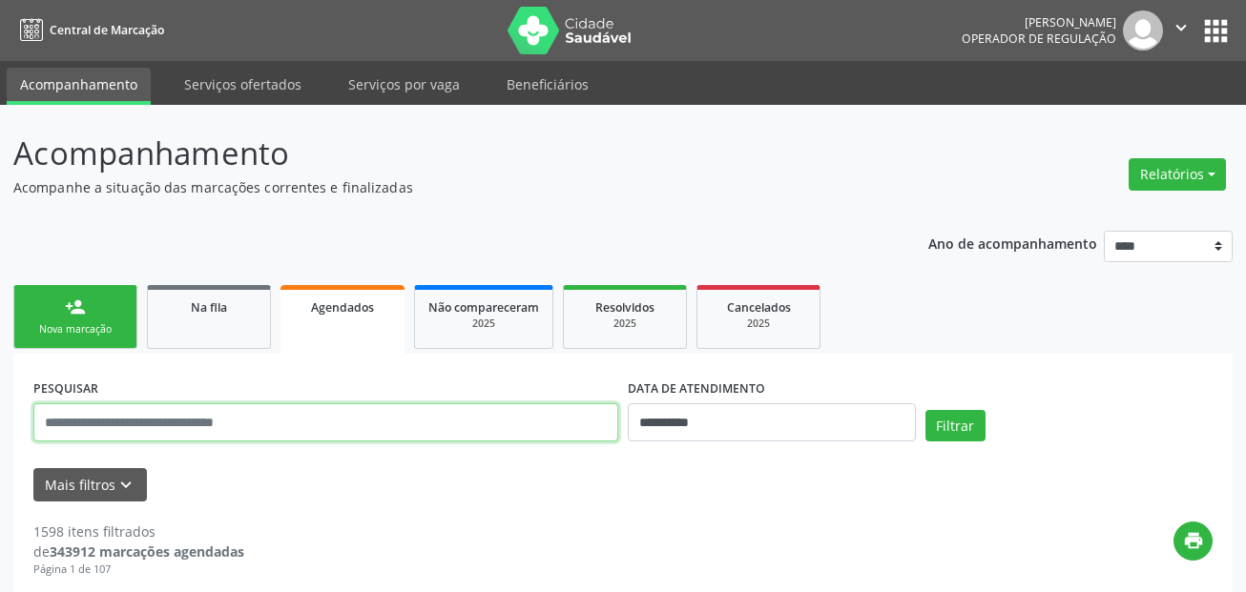
click at [313, 422] on input "text" at bounding box center [325, 423] width 585 height 38
paste input "**********"
type input "**********"
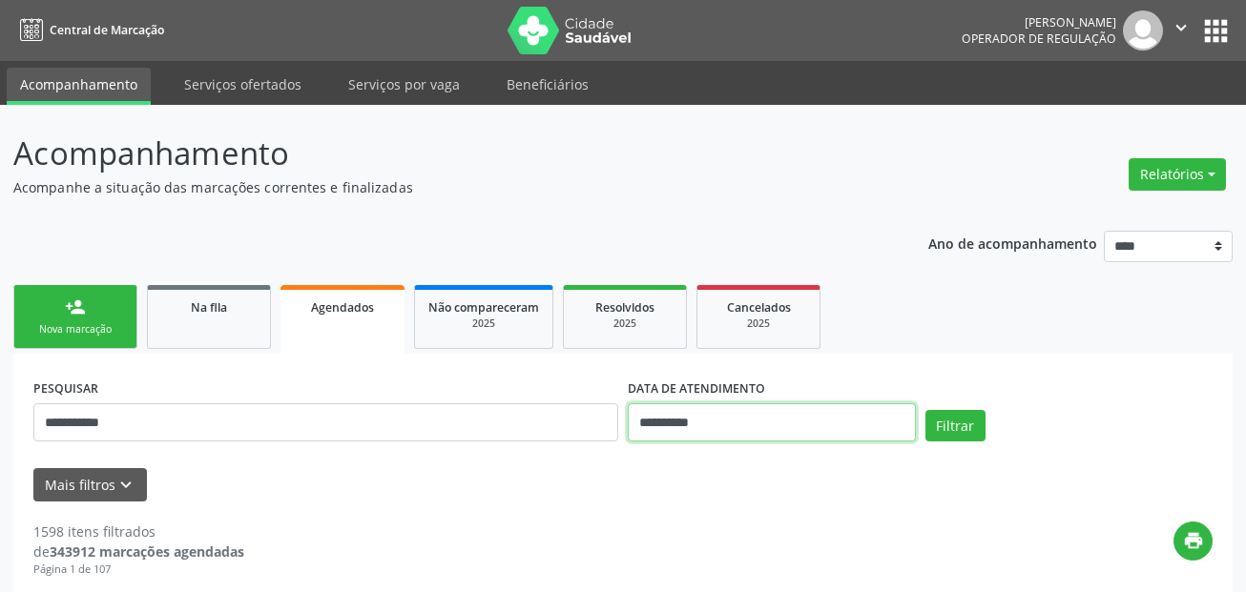
click at [748, 409] on input "**********" at bounding box center [772, 423] width 288 height 38
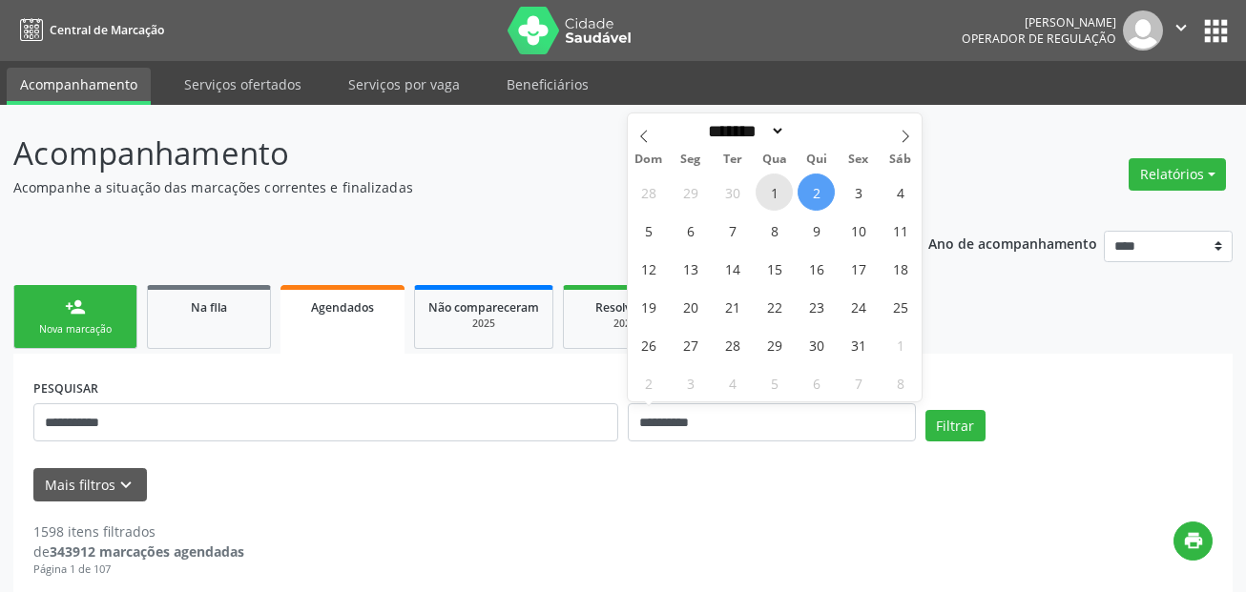
click at [779, 198] on span "1" at bounding box center [774, 192] width 37 height 37
type input "**********"
click at [899, 134] on icon at bounding box center [905, 136] width 13 height 13
select select "**"
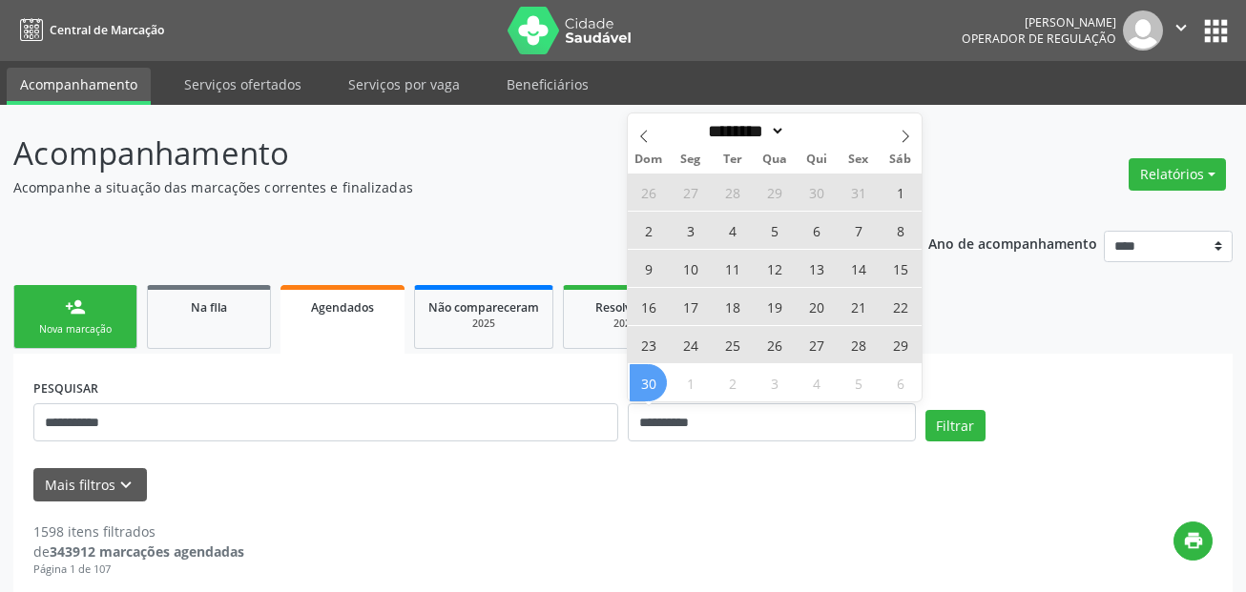
click at [640, 388] on span "30" at bounding box center [648, 382] width 37 height 37
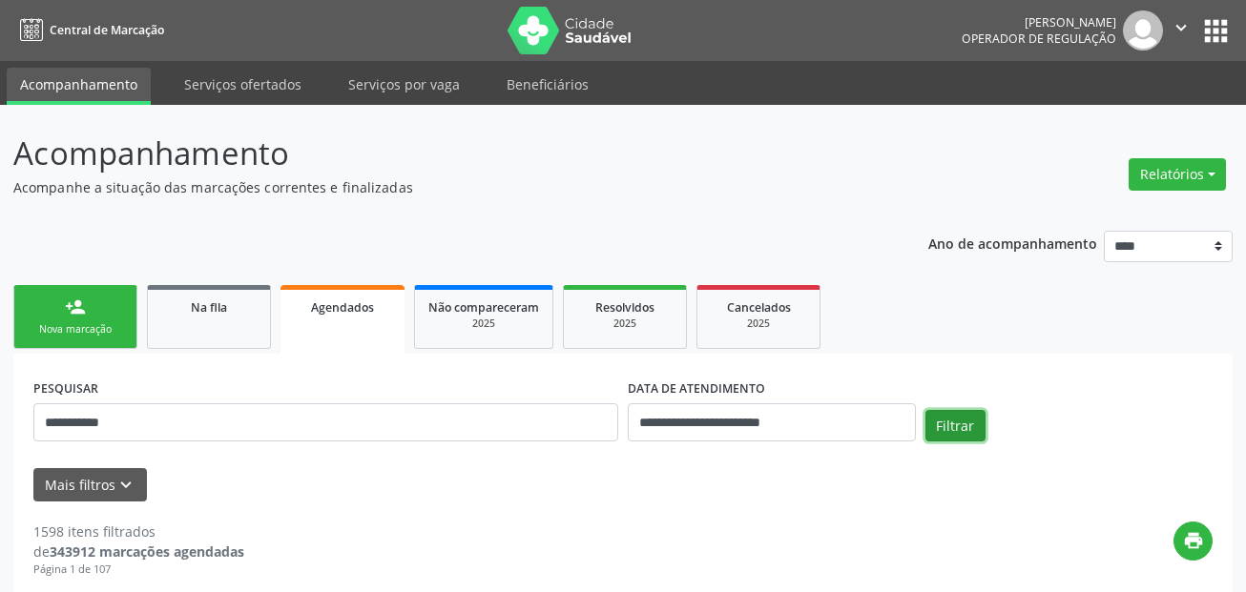
click at [974, 423] on button "Filtrar" at bounding box center [955, 426] width 60 height 32
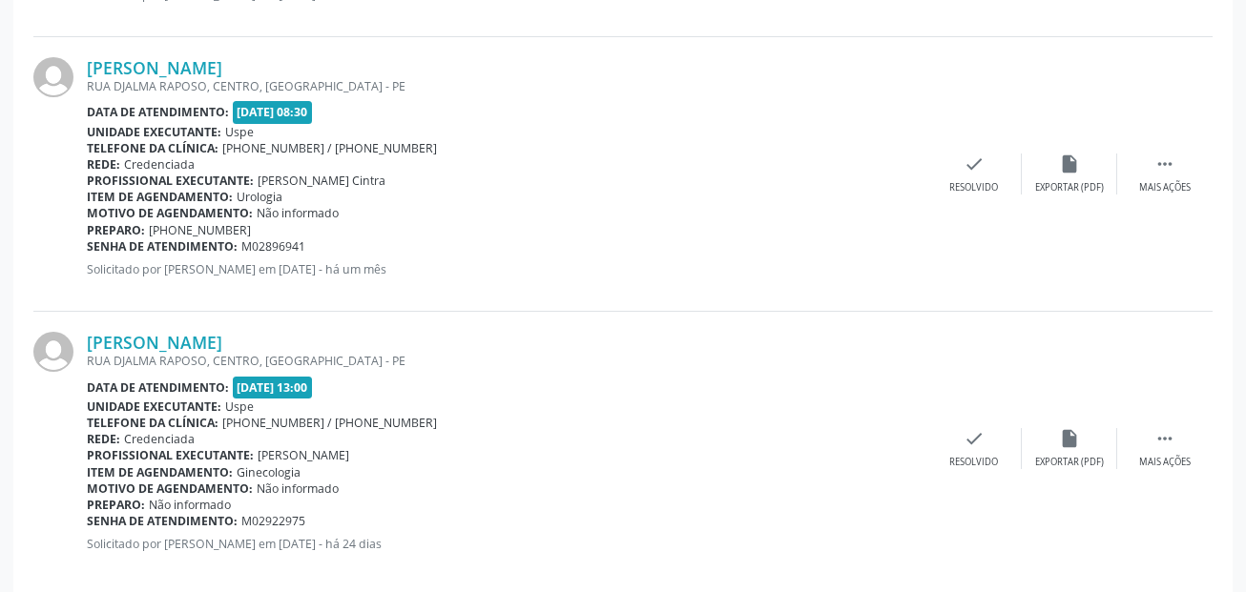
scroll to position [842, 0]
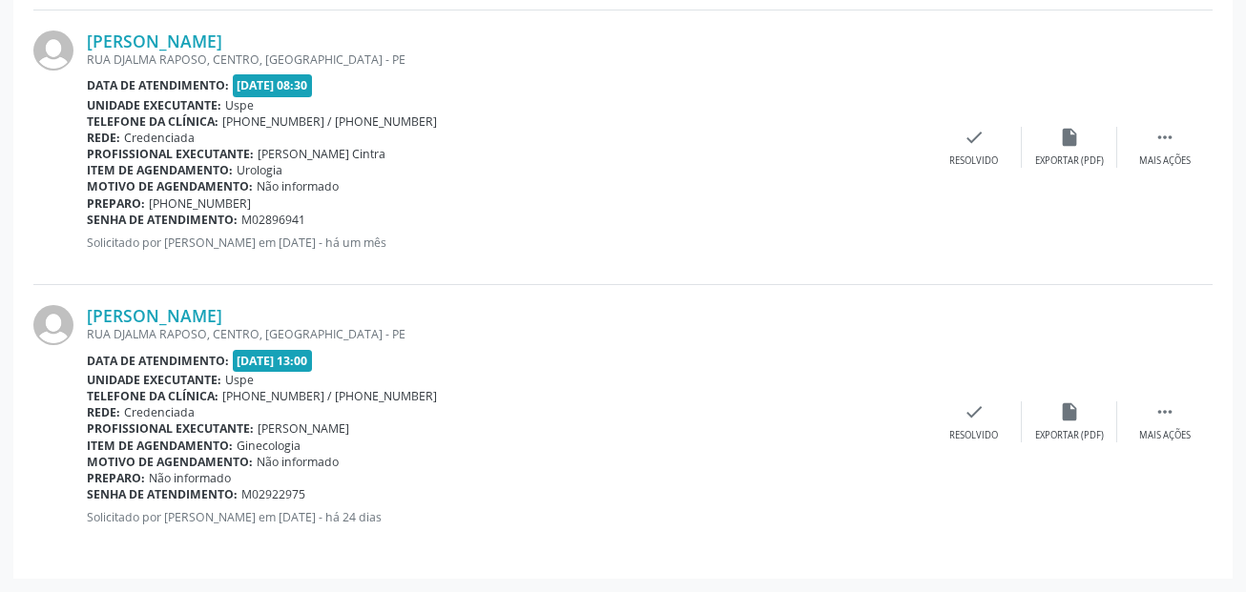
click at [349, 430] on span "Germano Lomachinsky" at bounding box center [304, 429] width 92 height 16
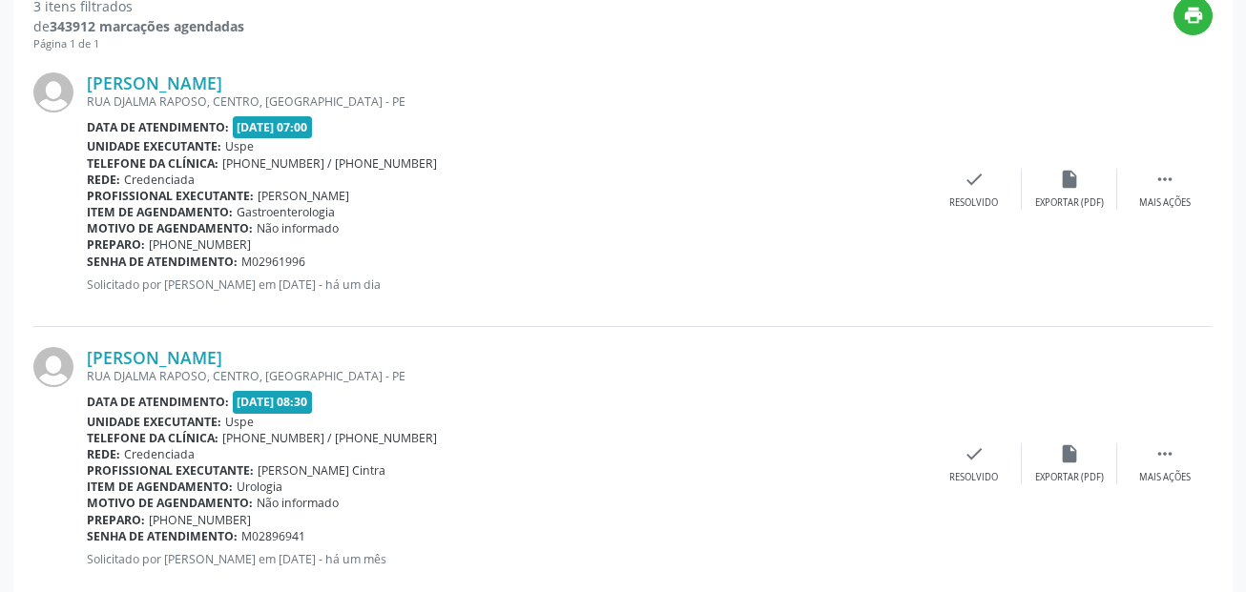
scroll to position [461, 0]
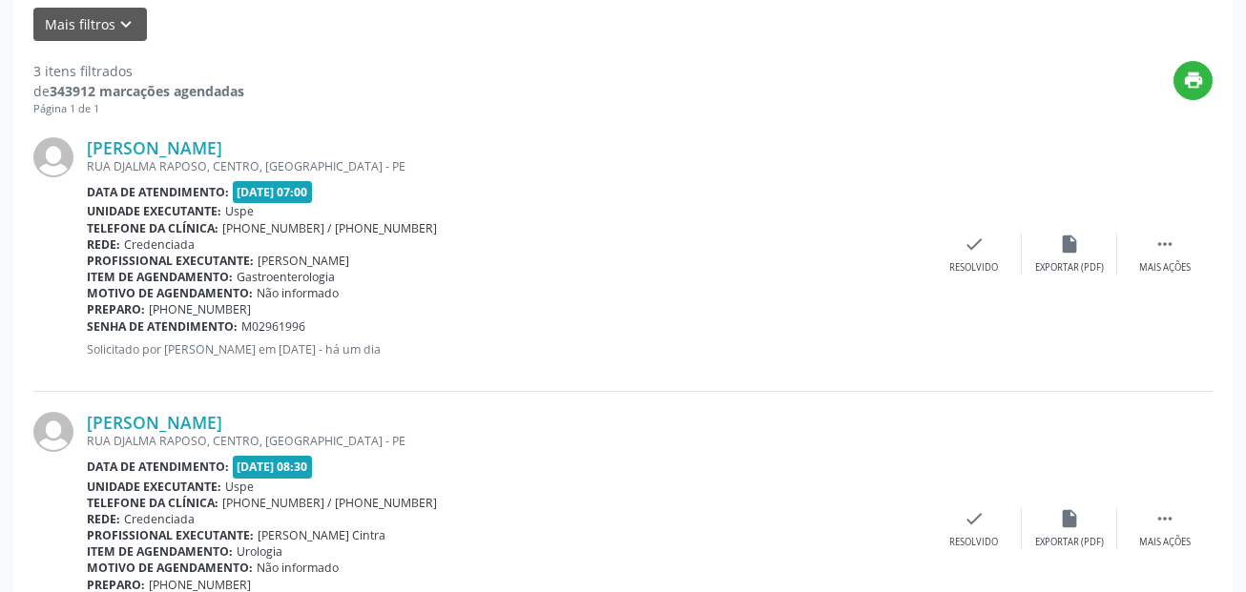
drag, startPoint x: 310, startPoint y: 194, endPoint x: 344, endPoint y: 192, distance: 34.4
click at [313, 192] on span "09/10/2025 - 07:00" at bounding box center [273, 192] width 80 height 22
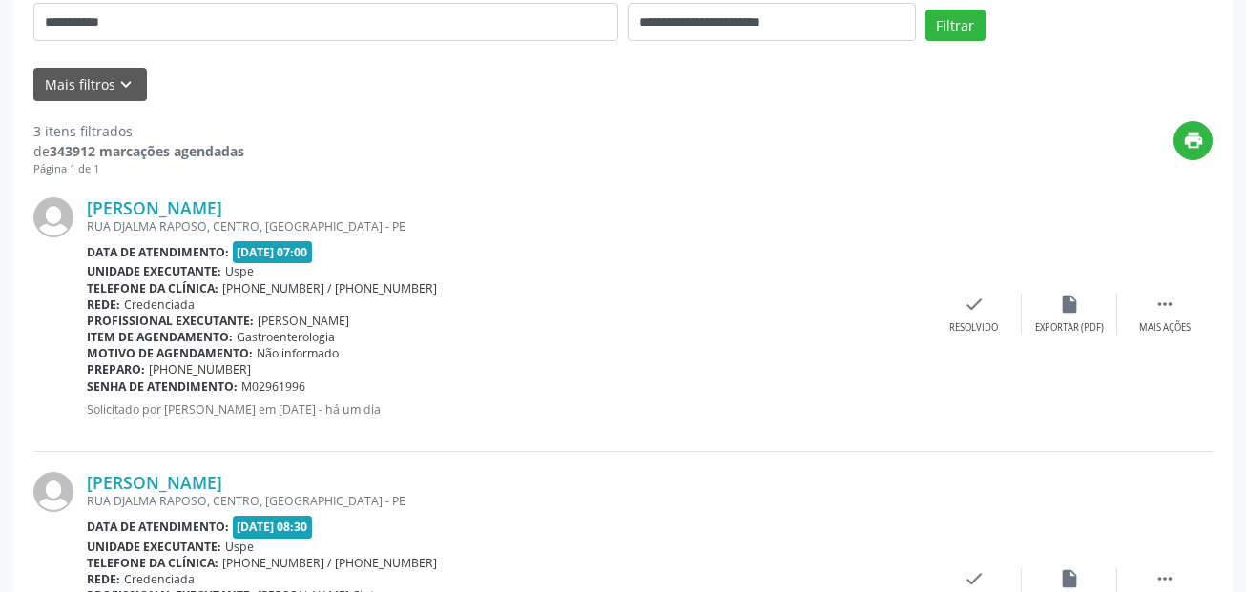
scroll to position [365, 0]
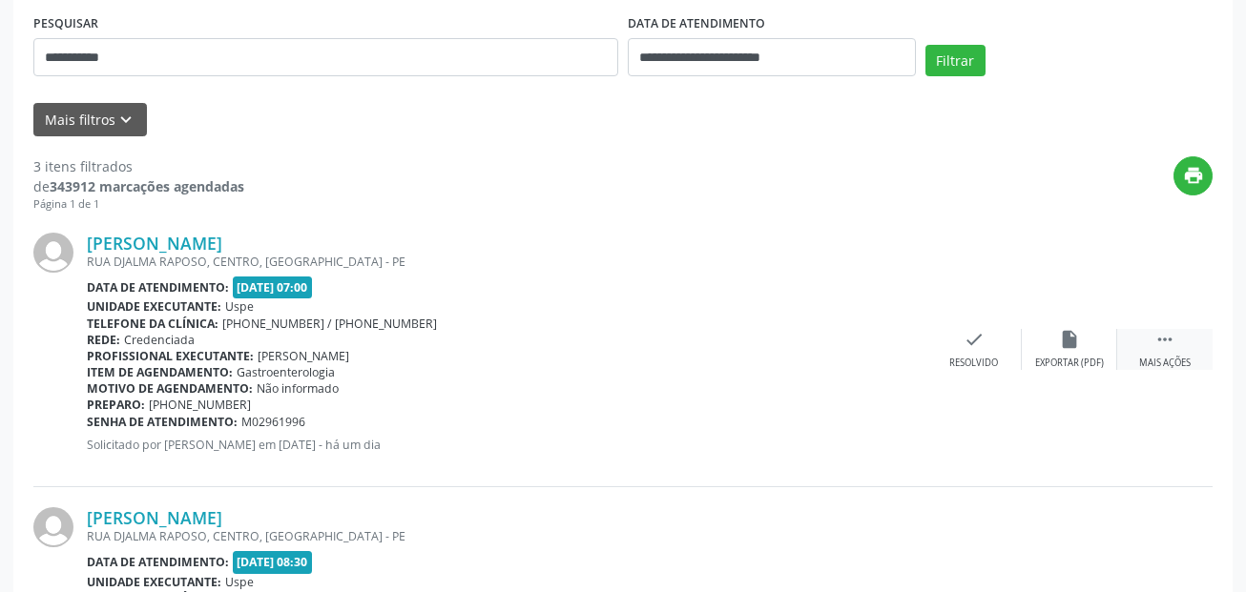
click at [1197, 343] on div " Mais ações" at bounding box center [1164, 349] width 95 height 41
click at [1155, 351] on div " Menos ações" at bounding box center [1164, 349] width 95 height 41
click at [1155, 351] on div " Mais ações" at bounding box center [1164, 349] width 95 height 41
click at [1059, 357] on div "Editar" at bounding box center [1069, 363] width 31 height 13
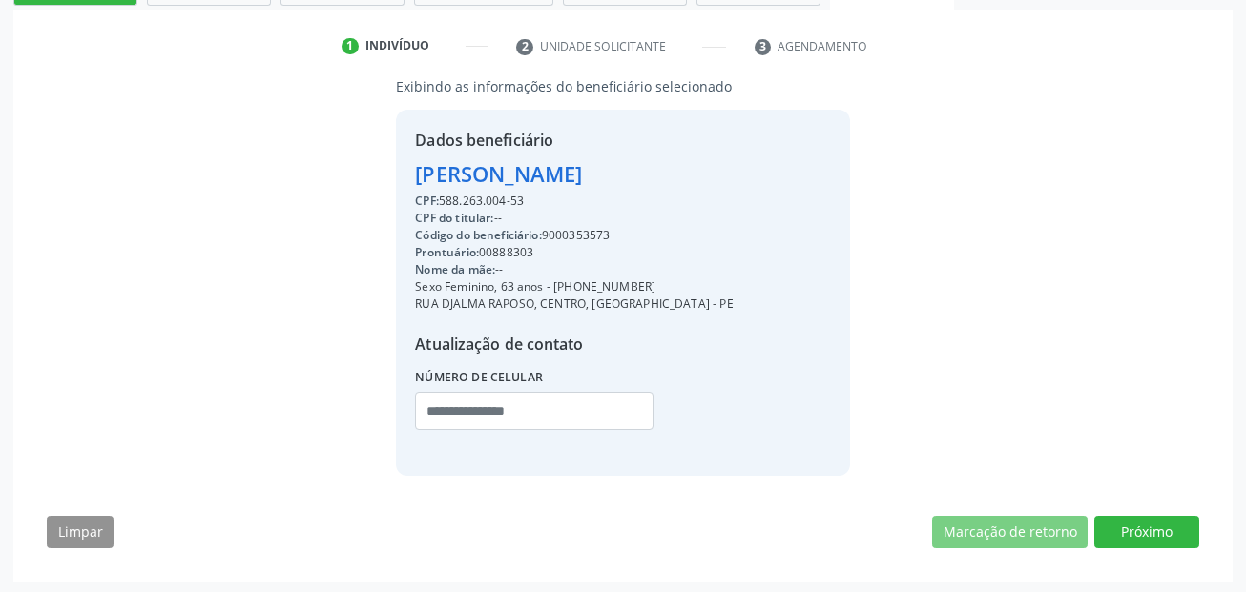
scroll to position [346, 0]
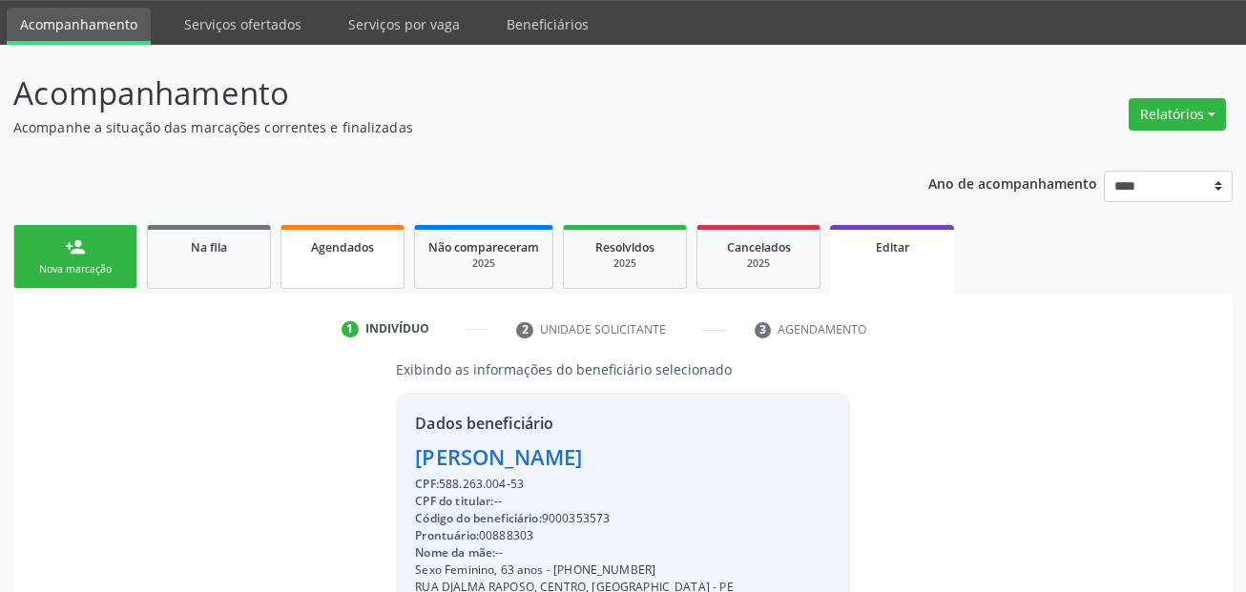
click at [312, 252] on span "Agendados" at bounding box center [342, 247] width 63 height 16
select select "*"
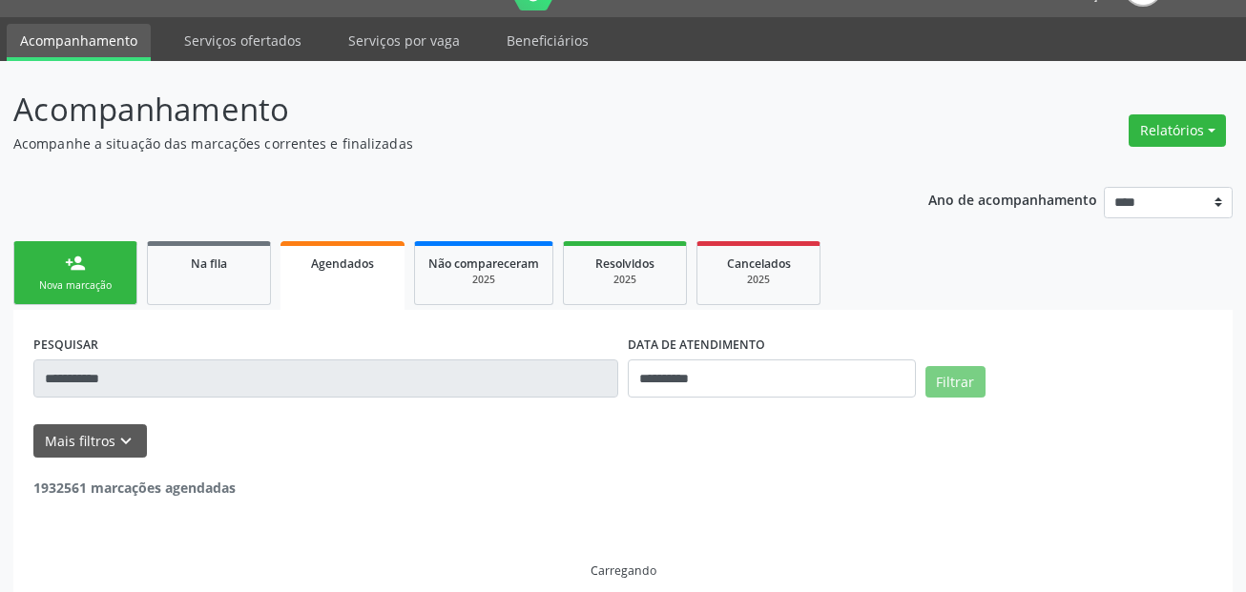
scroll to position [60, 0]
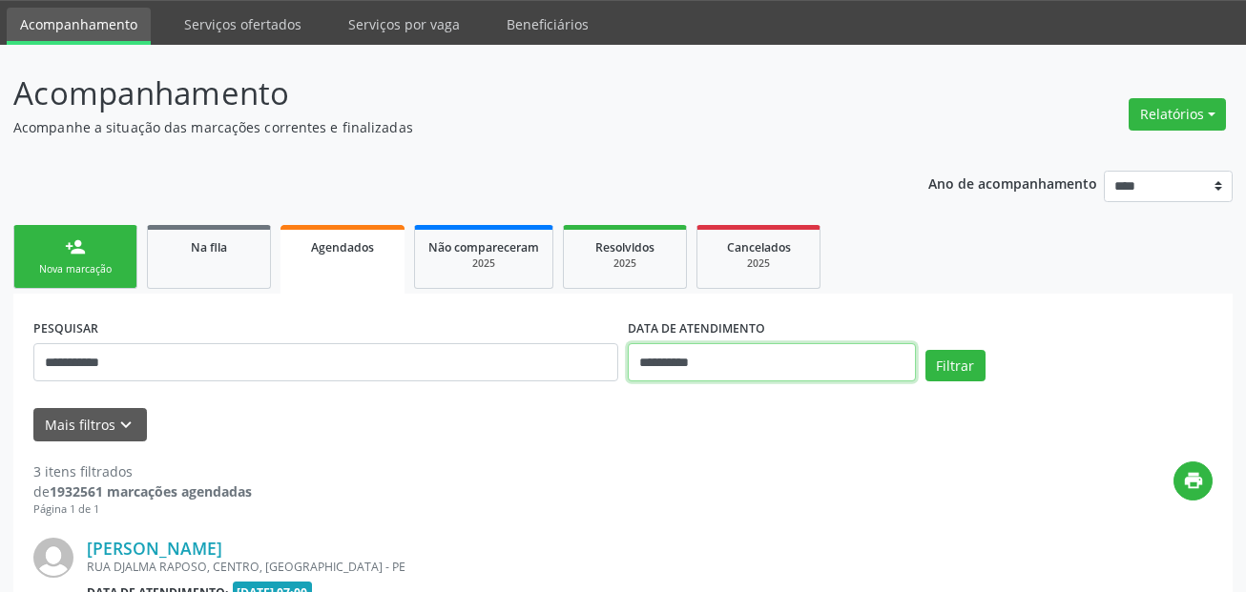
click at [837, 360] on input "**********" at bounding box center [772, 362] width 288 height 38
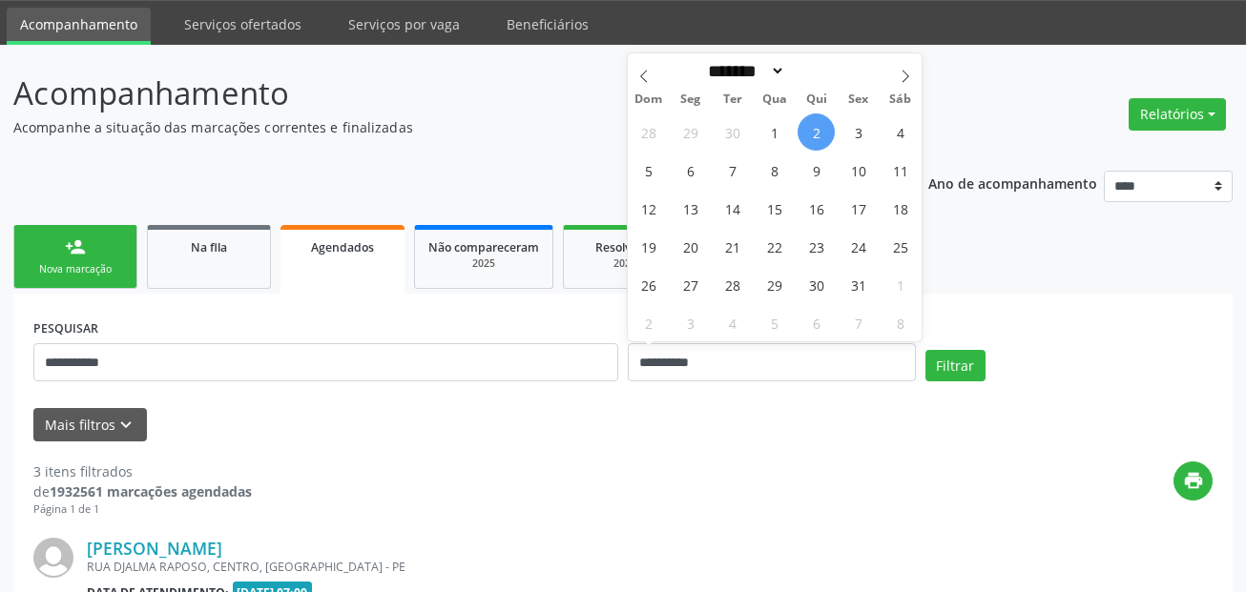
click at [819, 129] on span "2" at bounding box center [816, 132] width 37 height 37
type input "**********"
click at [908, 84] on span at bounding box center [905, 69] width 32 height 32
select select "**"
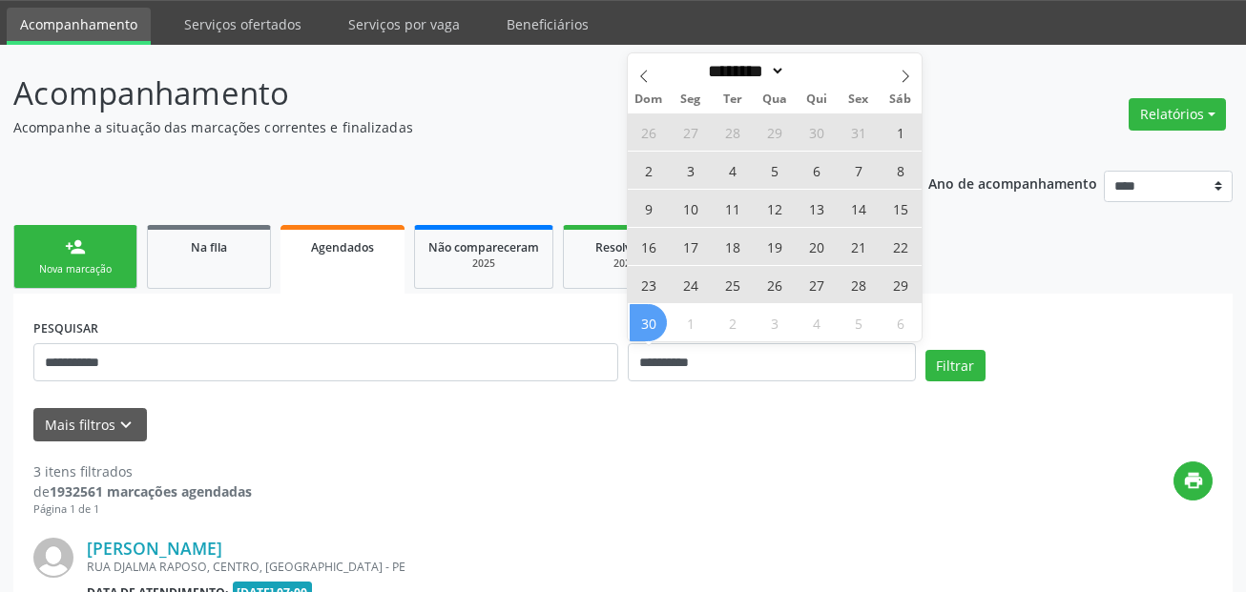
click at [642, 330] on span "30" at bounding box center [648, 322] width 37 height 37
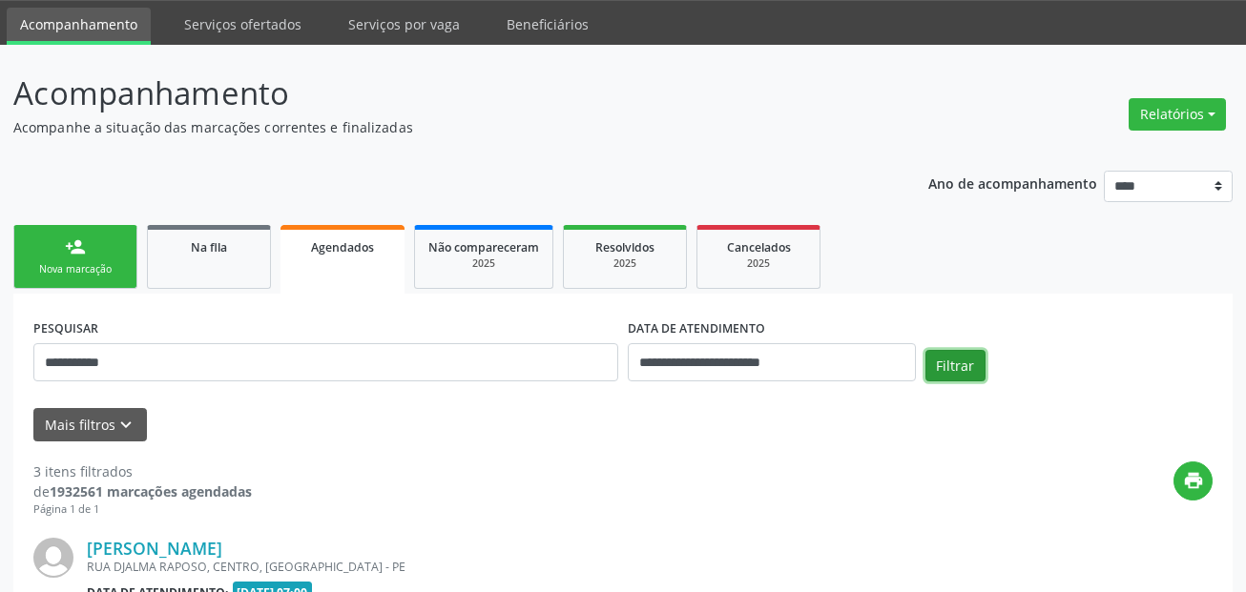
click at [963, 351] on button "Filtrar" at bounding box center [955, 366] width 60 height 32
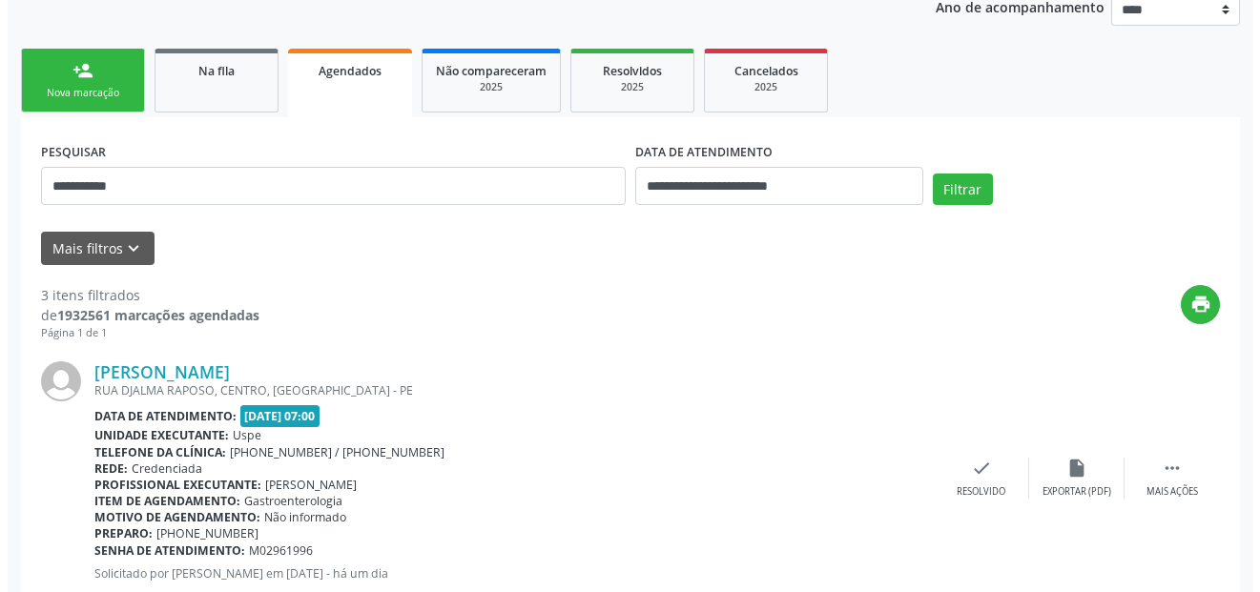
scroll to position [0, 0]
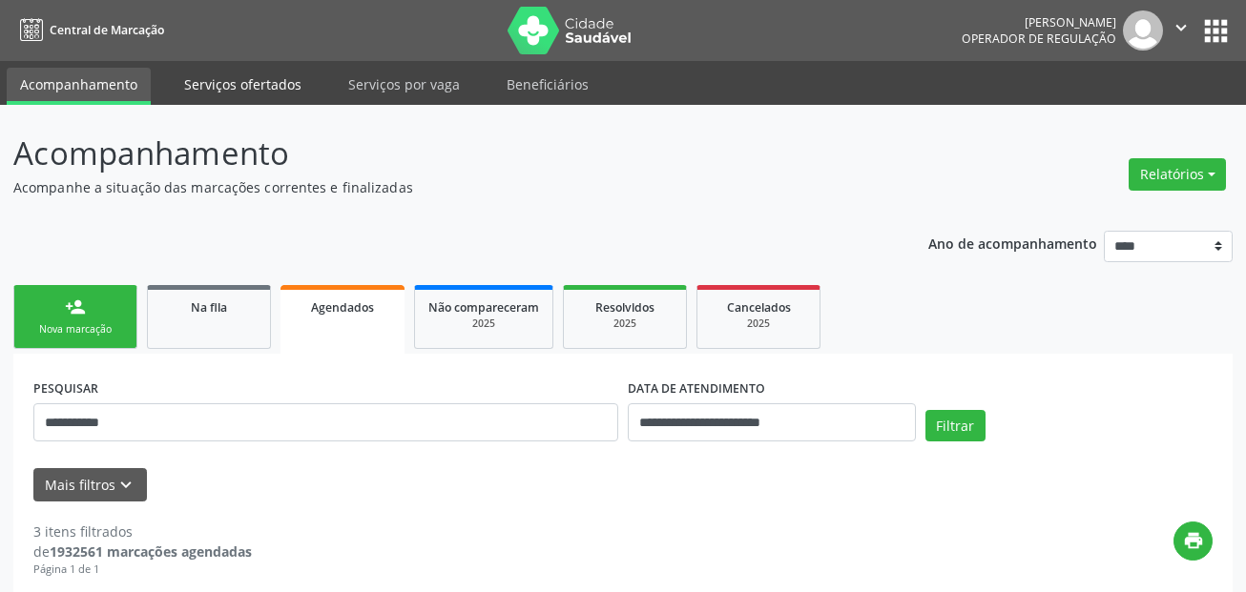
click at [289, 92] on link "Serviços ofertados" at bounding box center [243, 84] width 144 height 33
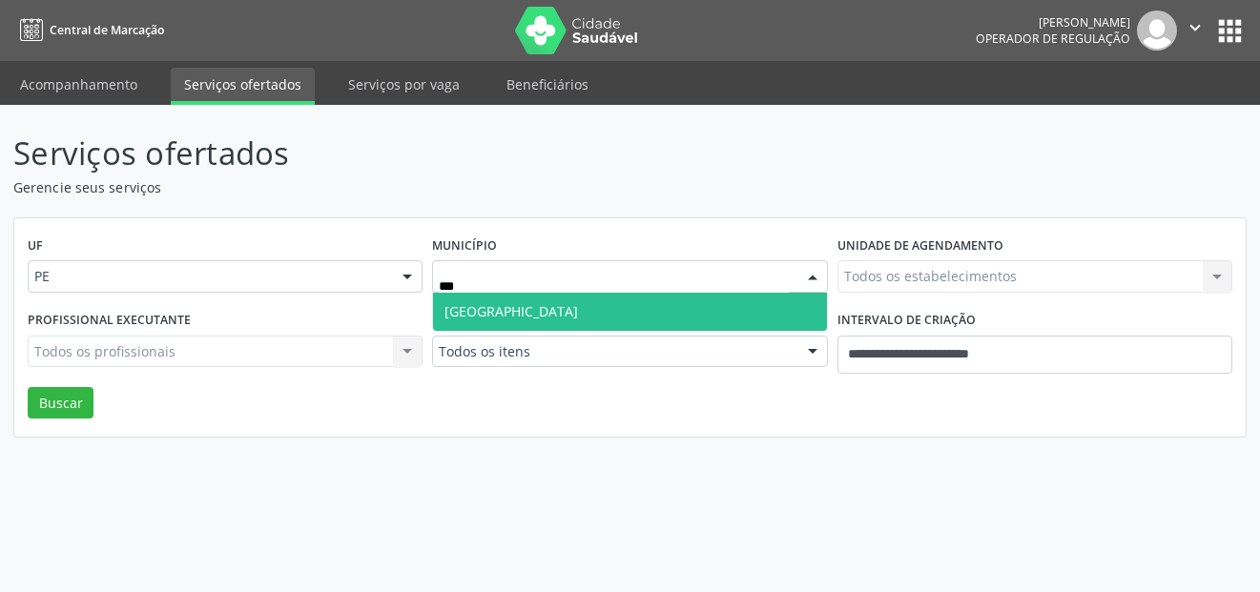
type input "****"
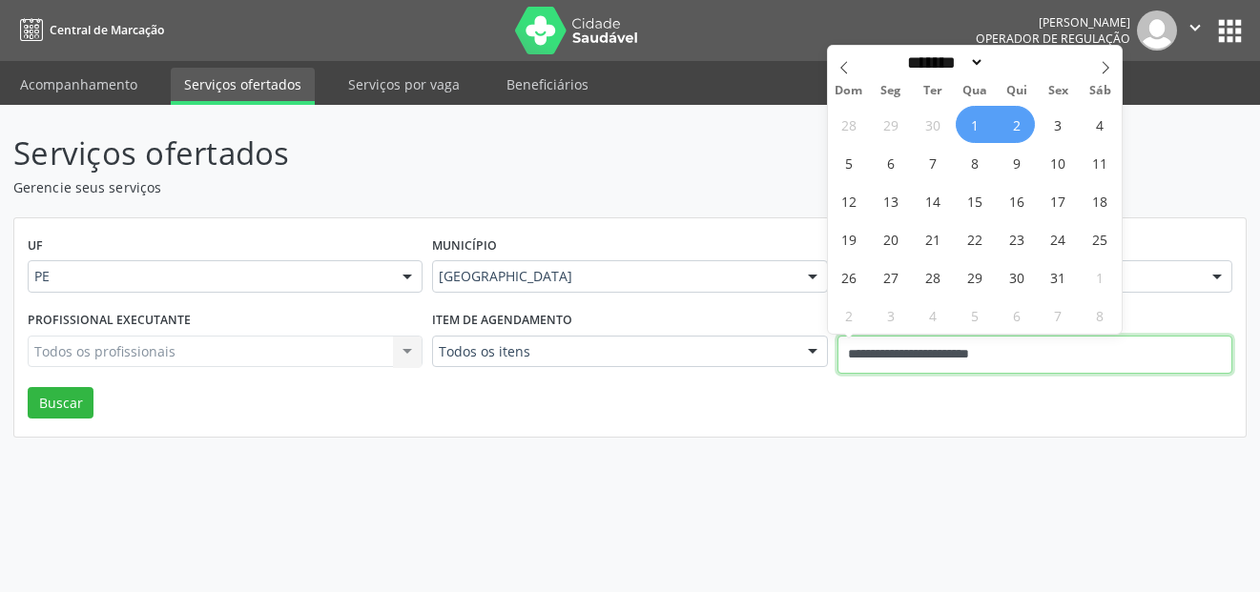
drag, startPoint x: 1054, startPoint y: 343, endPoint x: 741, endPoint y: 346, distance: 313.0
click at [741, 346] on div "Profissional executante Todos os profissionais Todos os profissionais Nenhum re…" at bounding box center [630, 346] width 1215 height 81
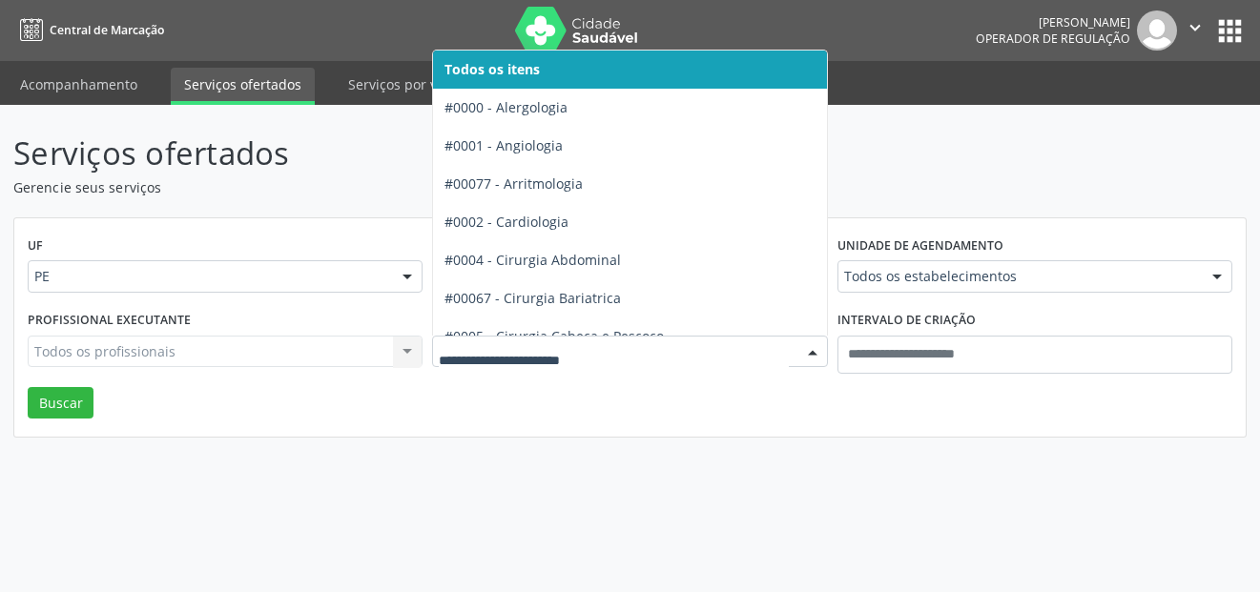
click at [693, 363] on div at bounding box center [629, 352] width 395 height 32
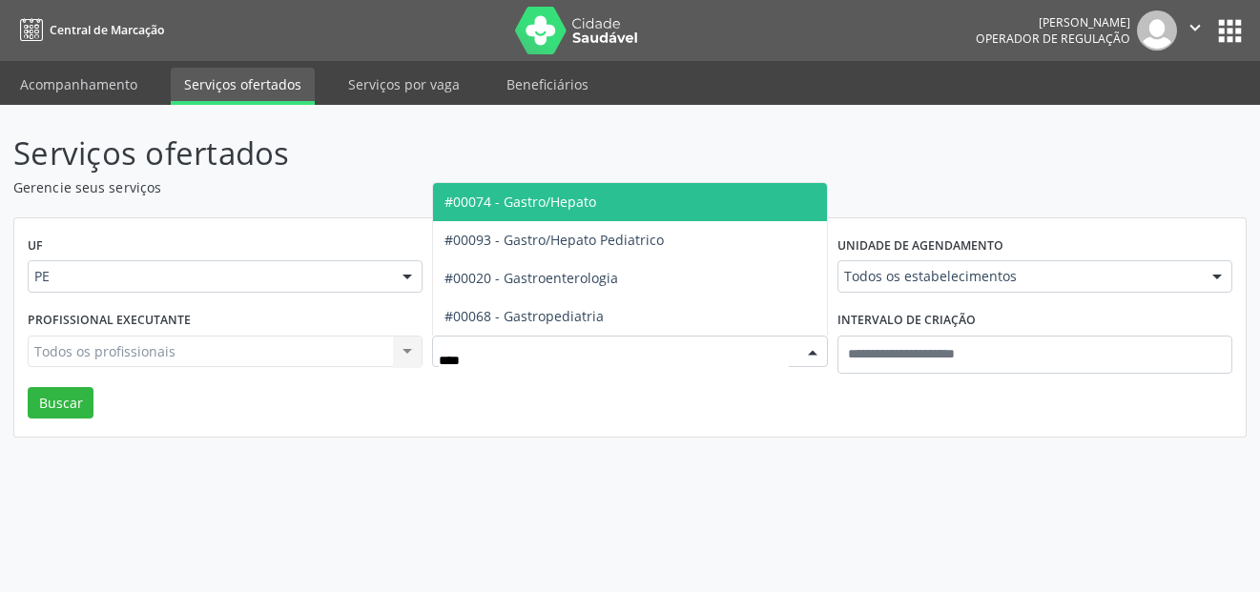
type input "*****"
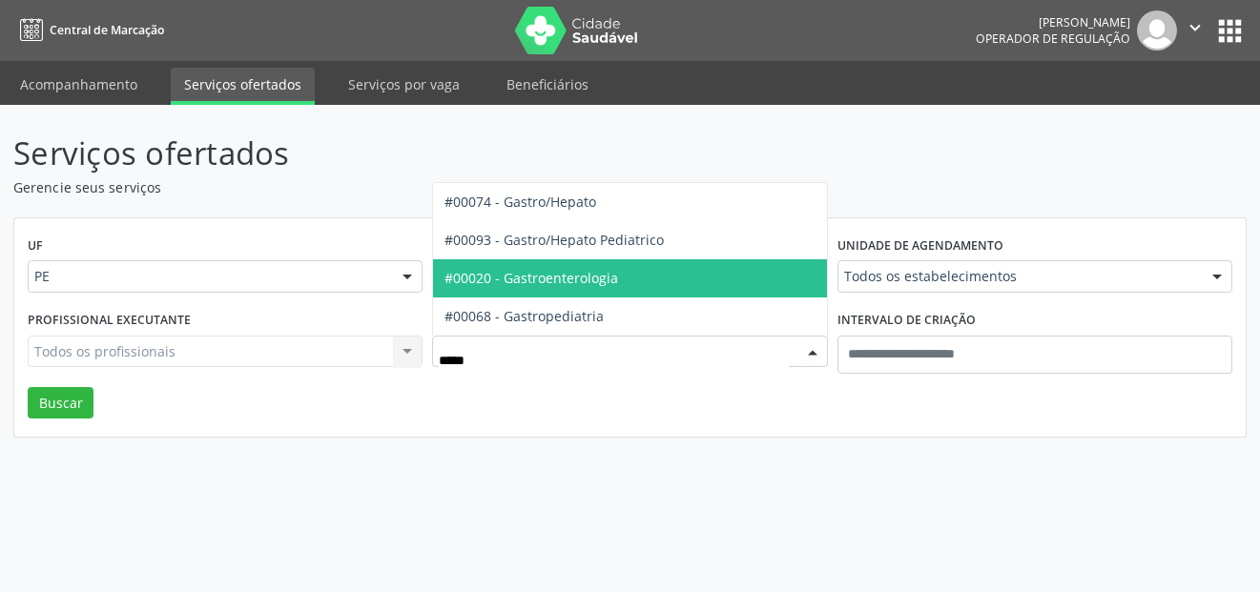
click at [607, 274] on span "#00020 - Gastroenterologia" at bounding box center [532, 278] width 174 height 18
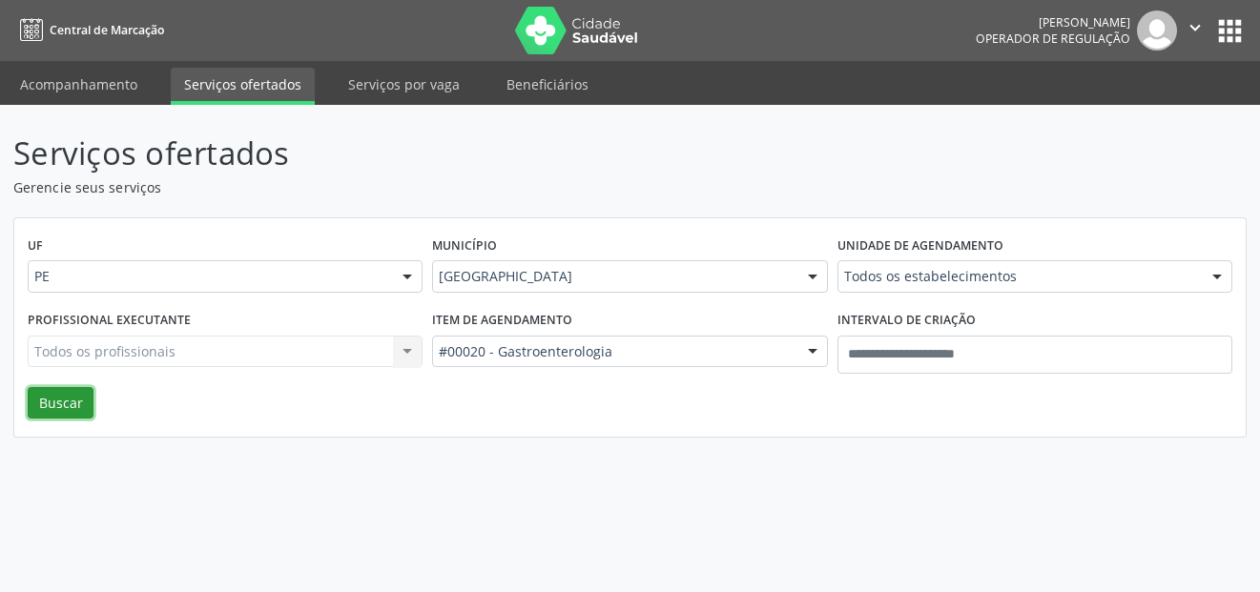
click at [68, 400] on button "Buscar" at bounding box center [61, 403] width 66 height 32
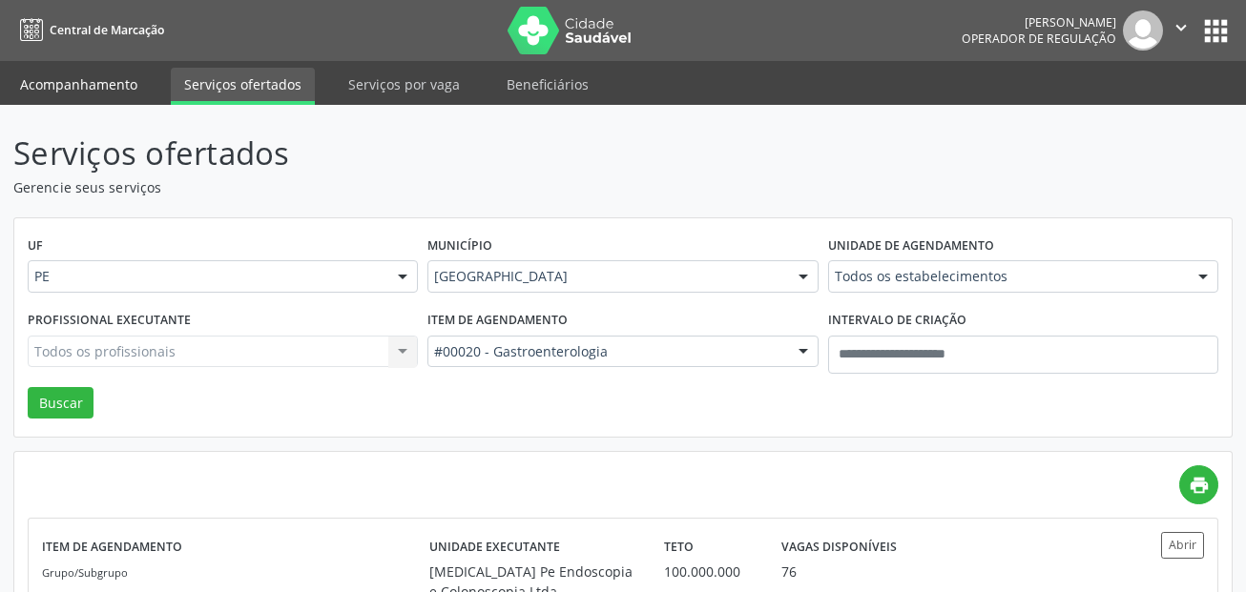
click at [113, 72] on link "Acompanhamento" at bounding box center [79, 84] width 144 height 33
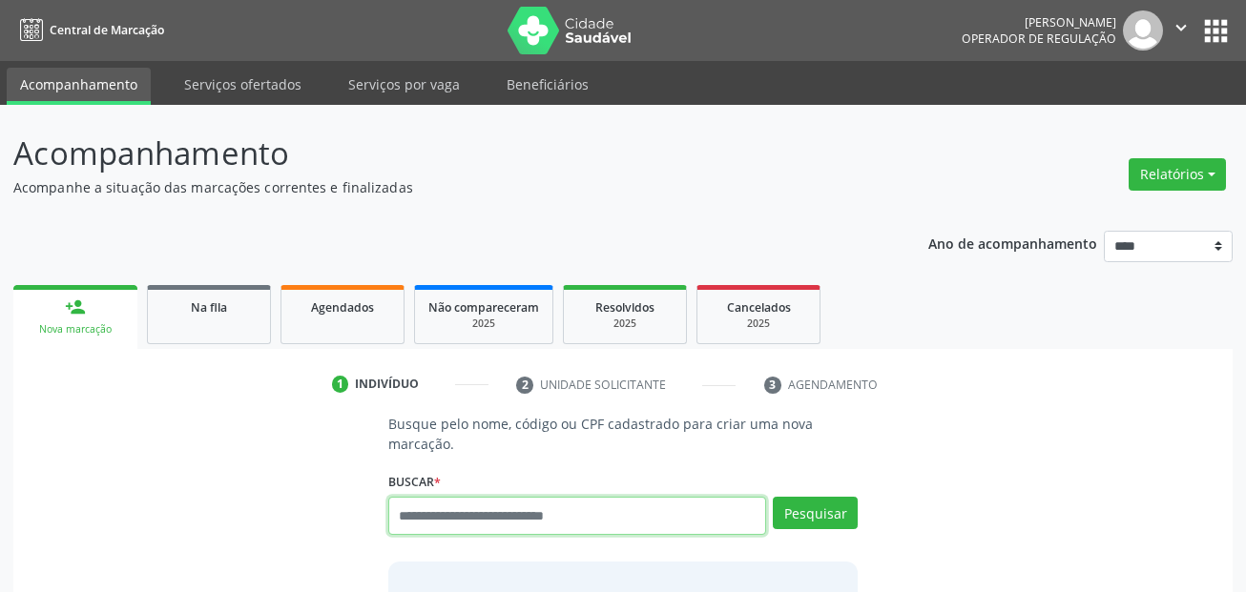
click at [540, 518] on input "text" at bounding box center [577, 516] width 379 height 38
type input "***"
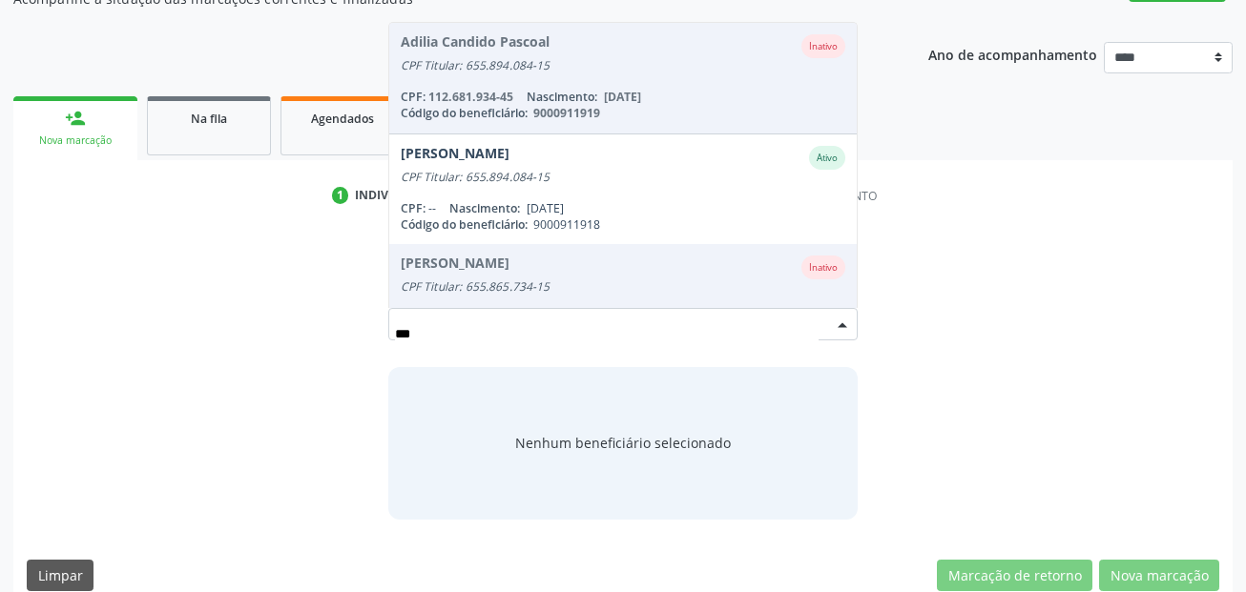
scroll to position [191, 0]
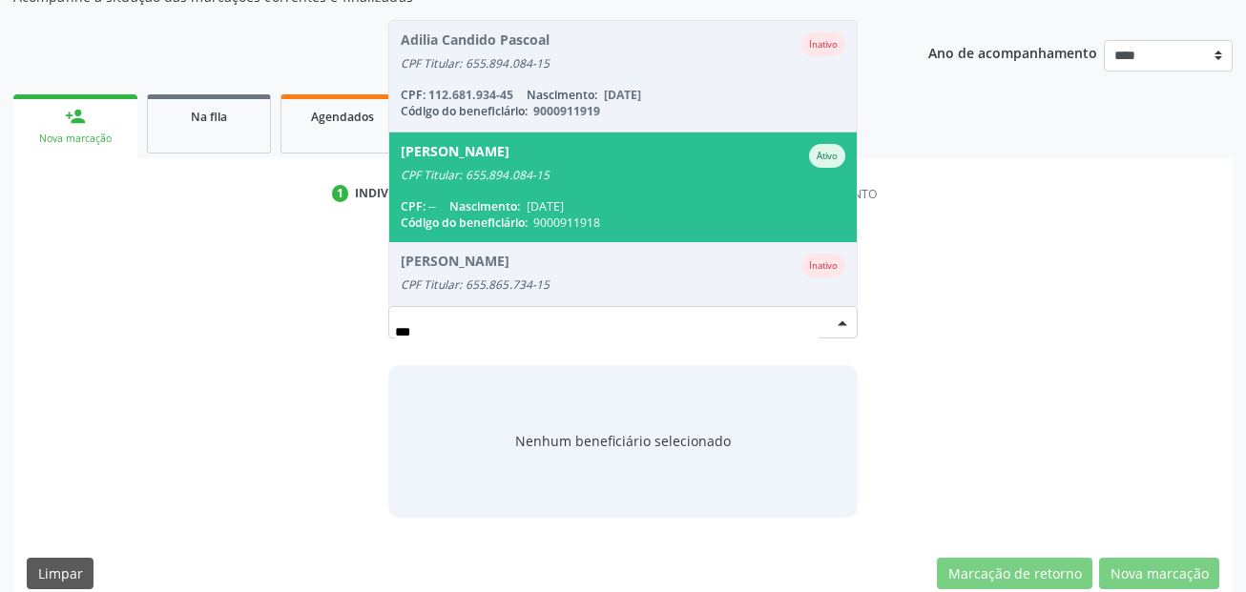
click at [556, 176] on div "CPF Titular: 655.894.084-15" at bounding box center [624, 175] width 446 height 15
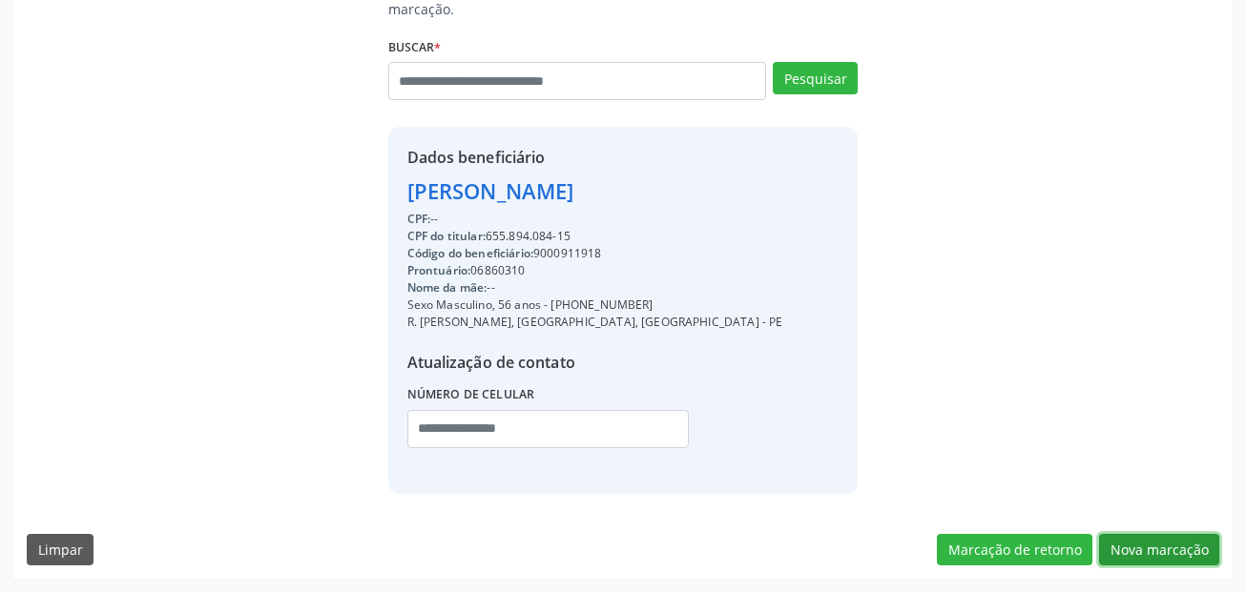
click at [1194, 555] on button "Nova marcação" at bounding box center [1159, 550] width 120 height 32
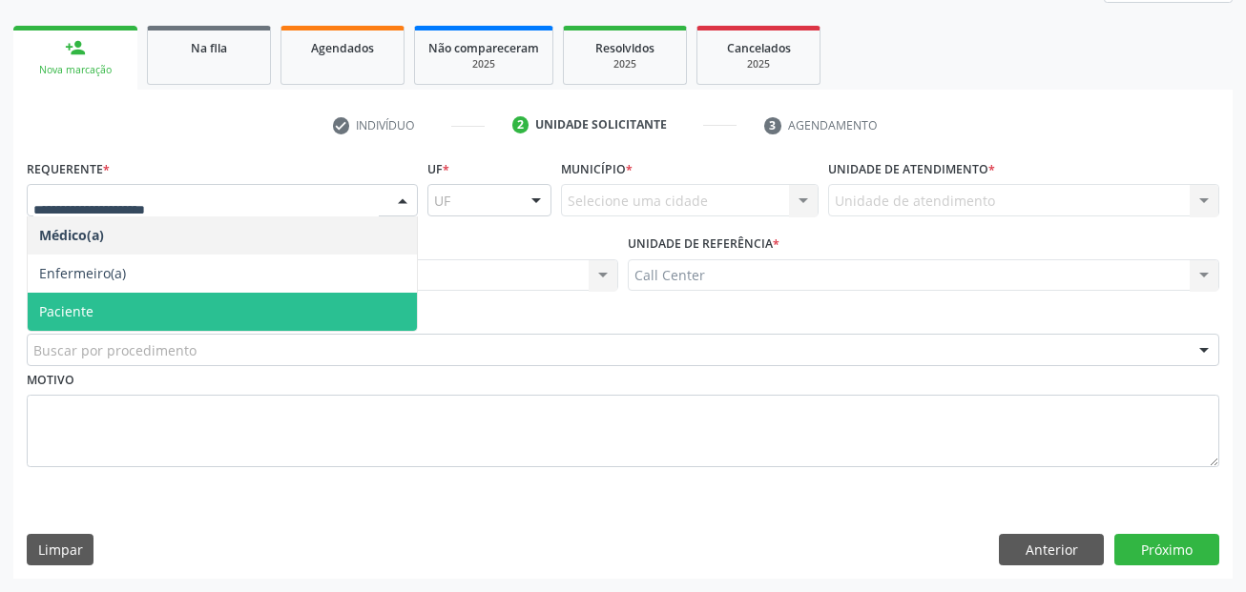
click at [162, 299] on span "Paciente" at bounding box center [222, 312] width 389 height 38
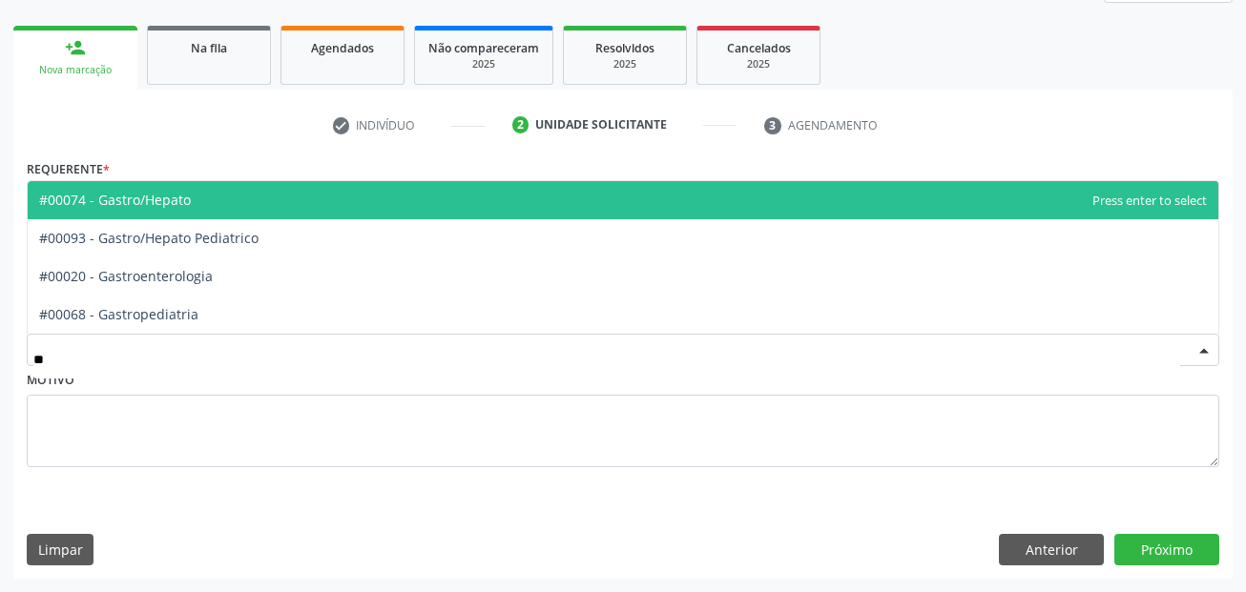
type input "***"
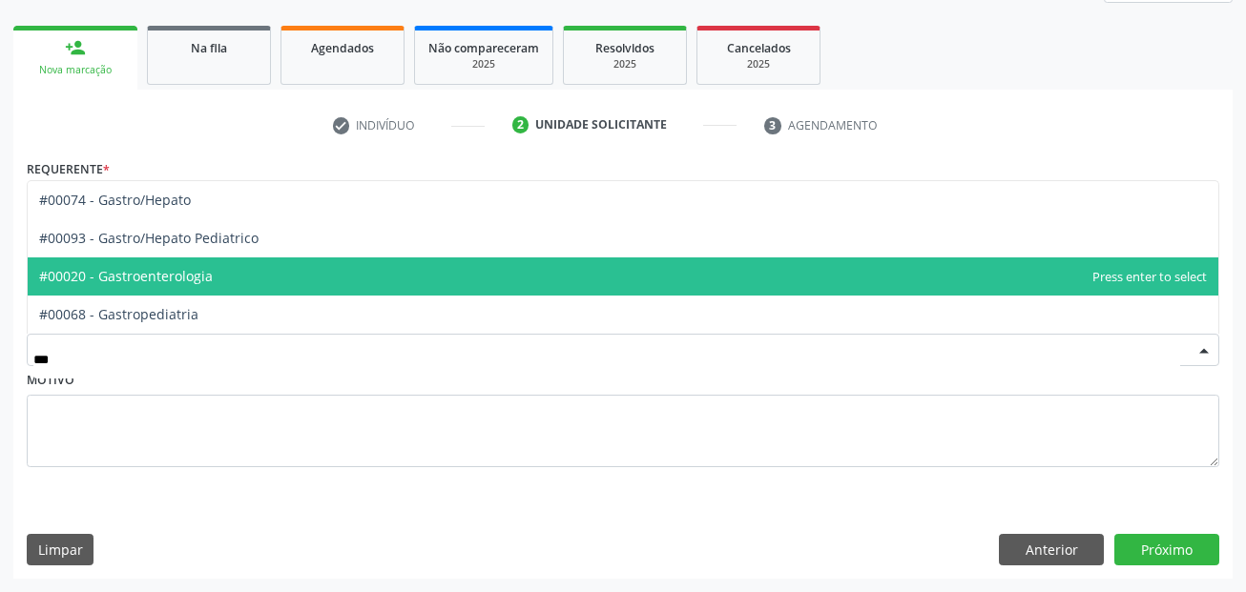
click at [187, 278] on span "#00020 - Gastroenterologia" at bounding box center [126, 276] width 174 height 18
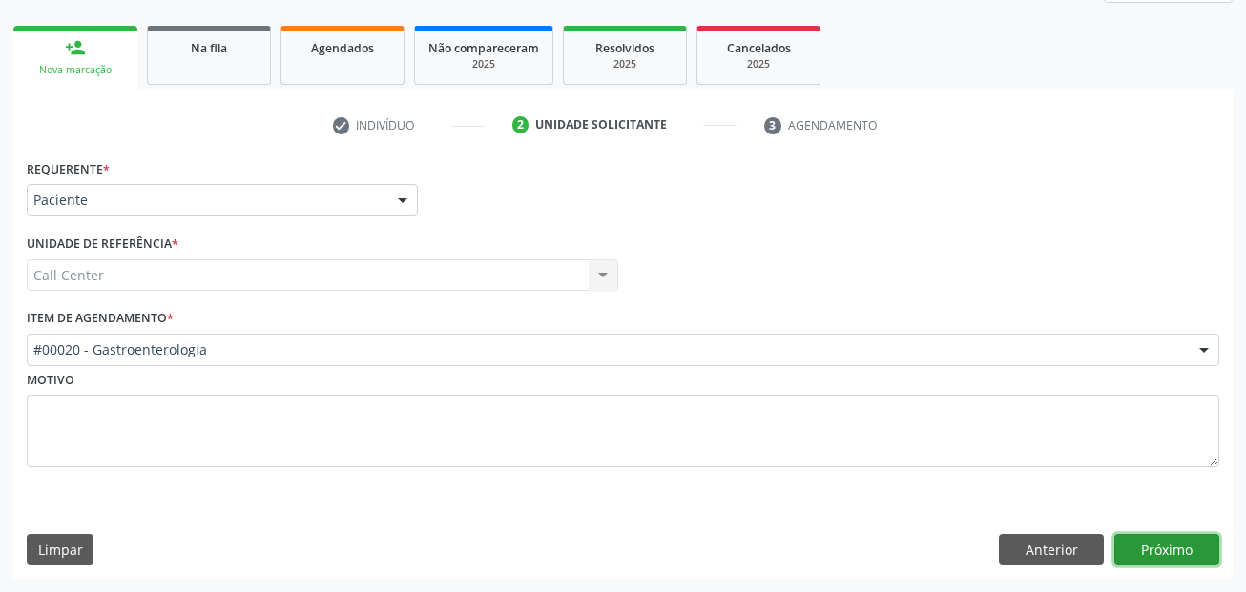
click at [1181, 540] on button "Próximo" at bounding box center [1166, 550] width 105 height 32
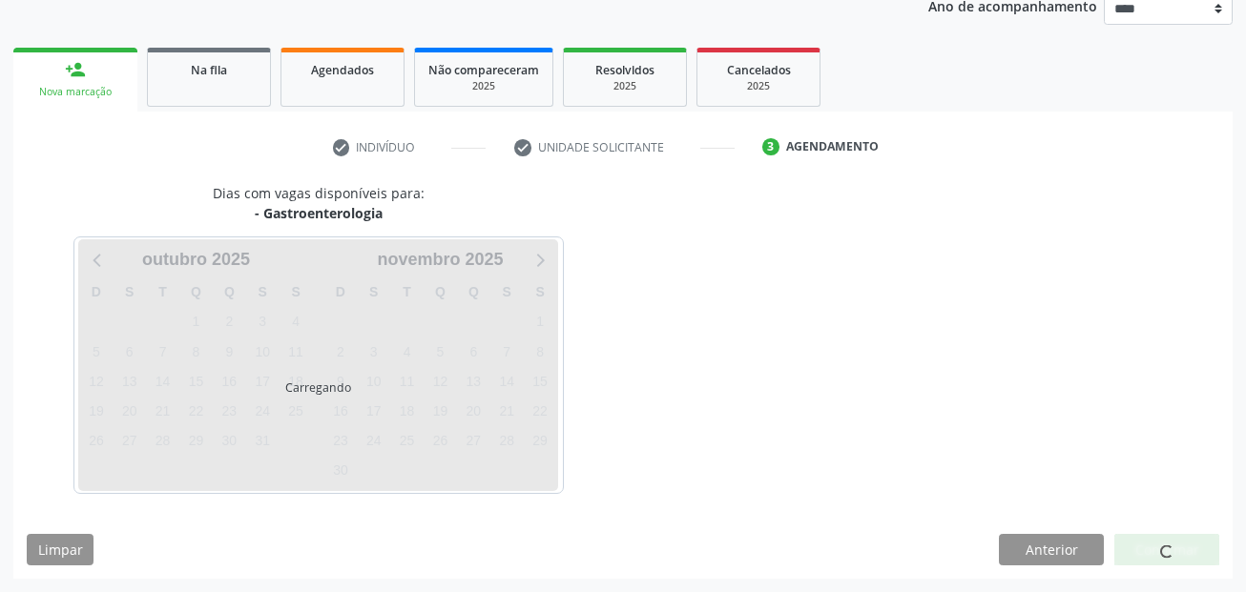
scroll to position [238, 0]
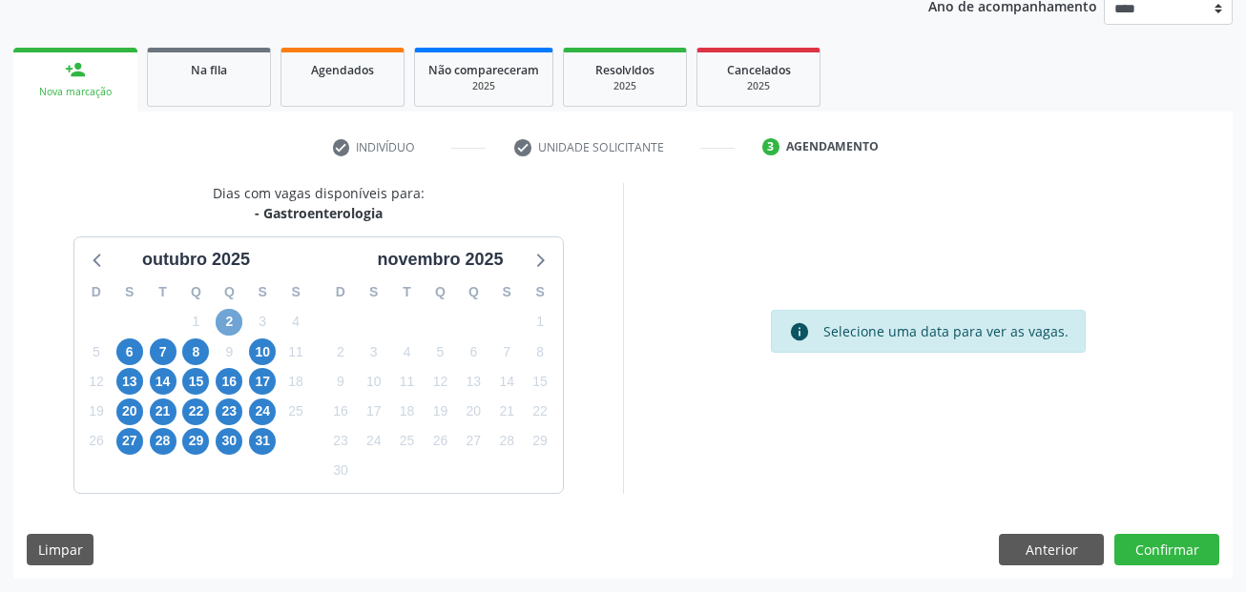
click at [237, 319] on span "2" at bounding box center [229, 322] width 27 height 27
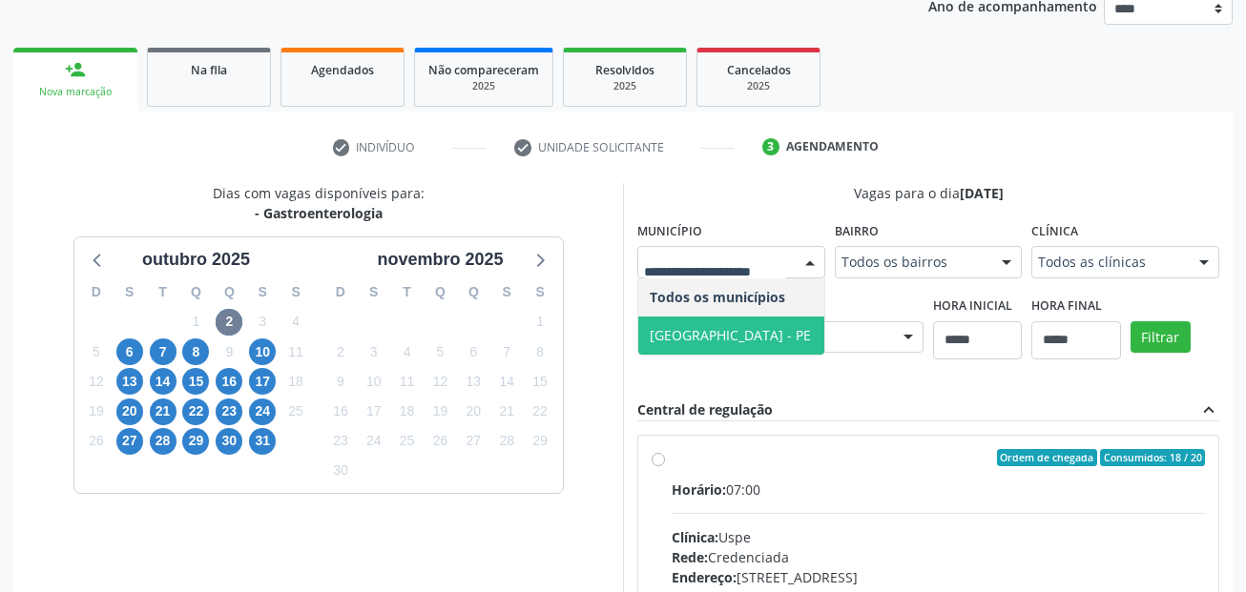
click at [658, 333] on span "Recife - PE" at bounding box center [730, 335] width 161 height 18
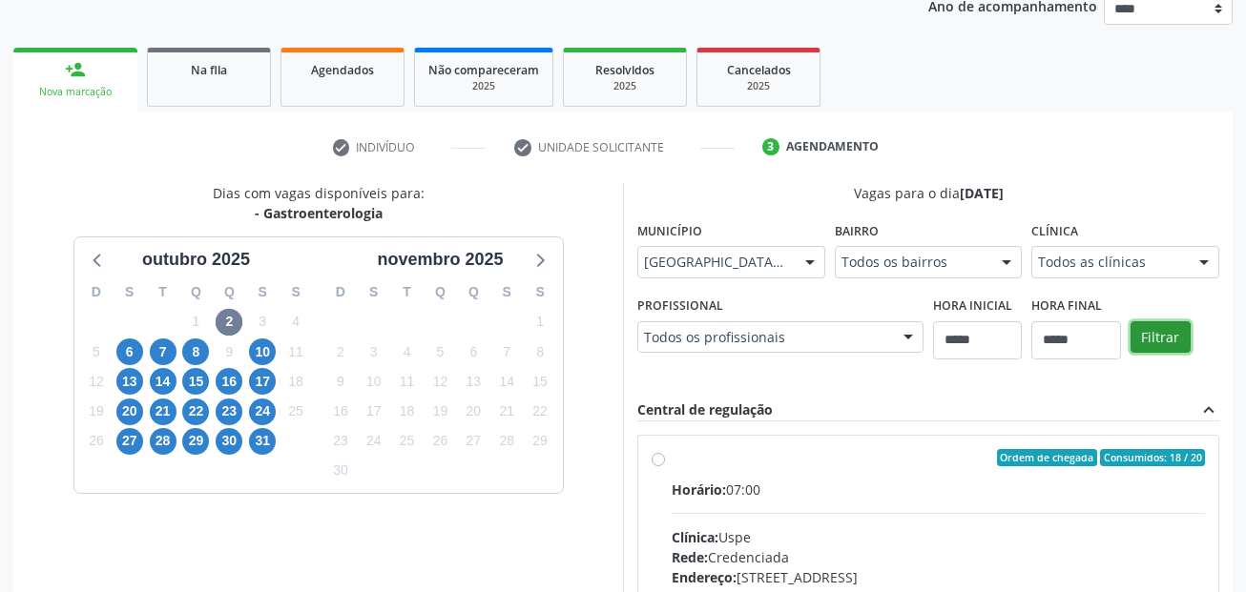
click at [1184, 329] on button "Filtrar" at bounding box center [1161, 338] width 60 height 32
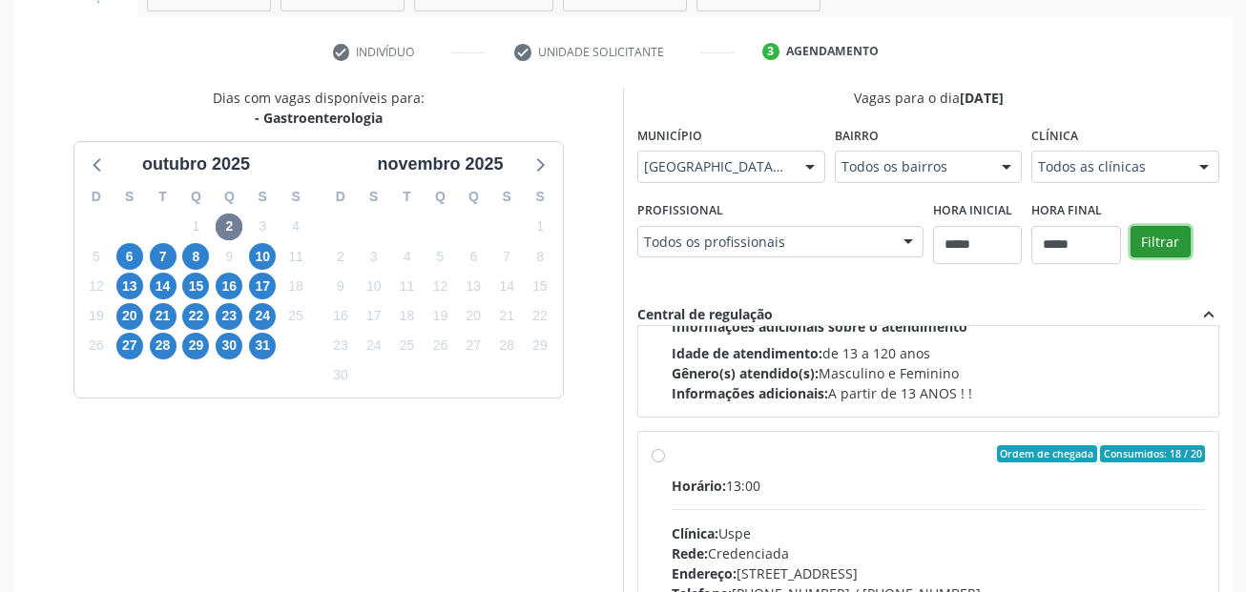
scroll to position [635, 0]
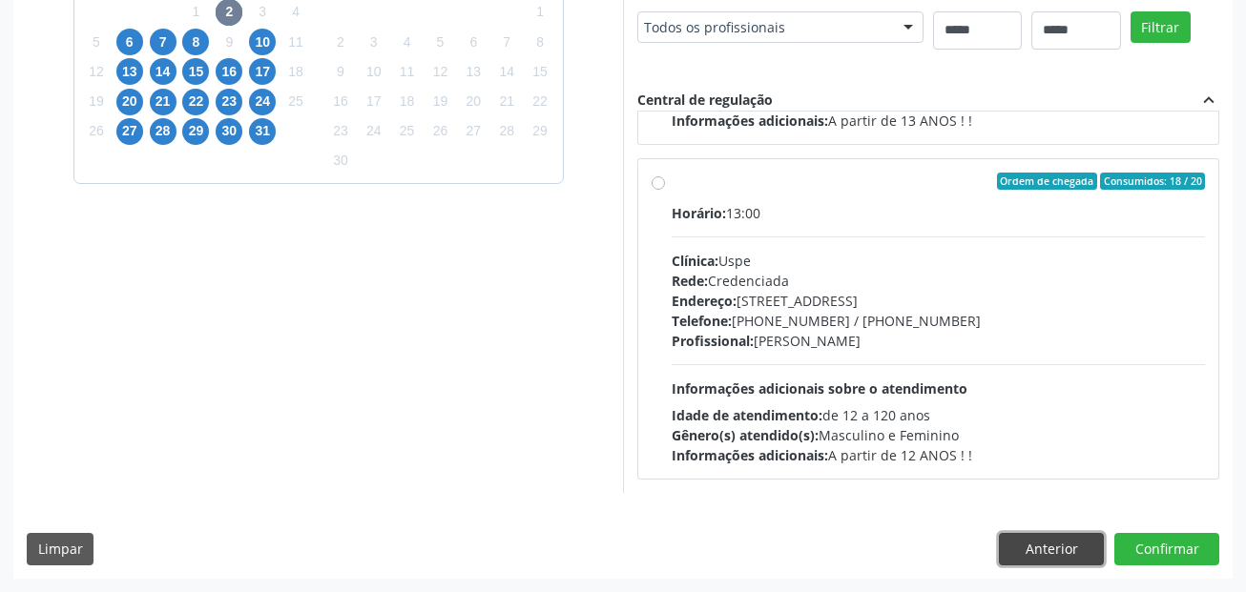
click at [1060, 547] on button "Anterior" at bounding box center [1051, 549] width 105 height 32
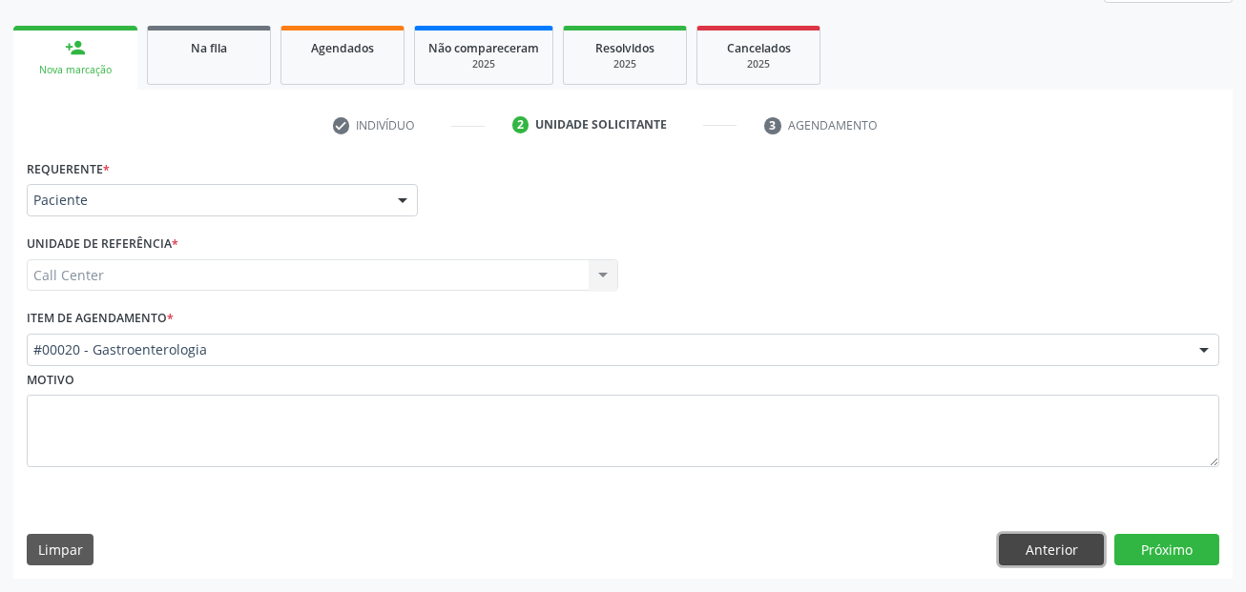
click at [1039, 537] on button "Anterior" at bounding box center [1051, 550] width 105 height 32
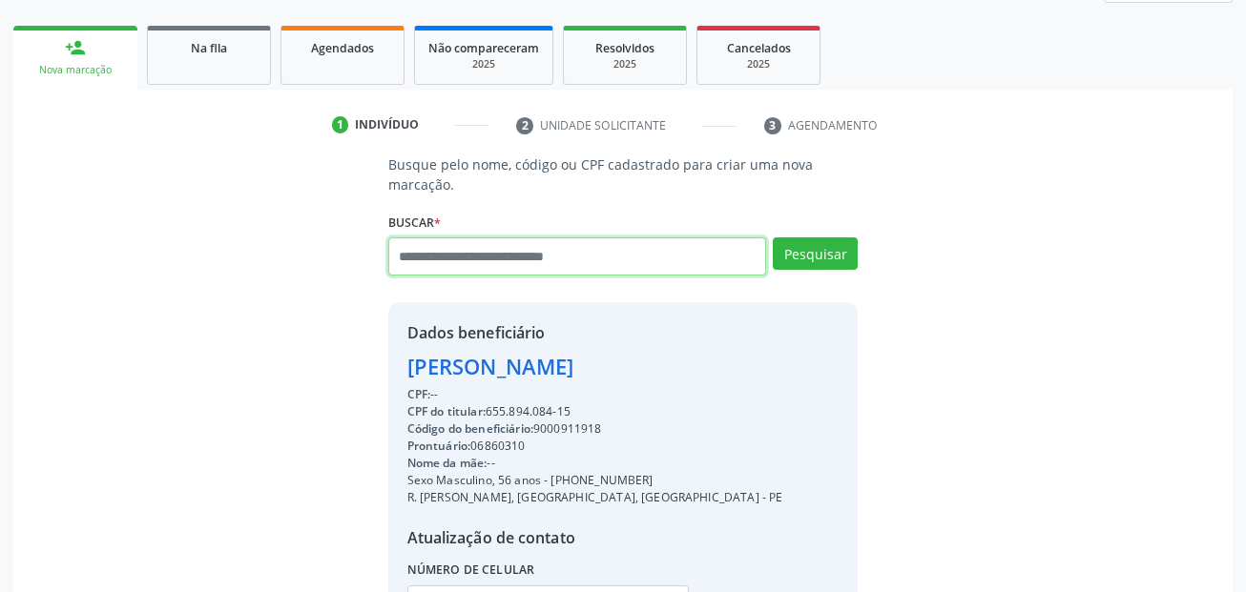
click at [578, 260] on input "text" at bounding box center [577, 257] width 379 height 38
type input "**********"
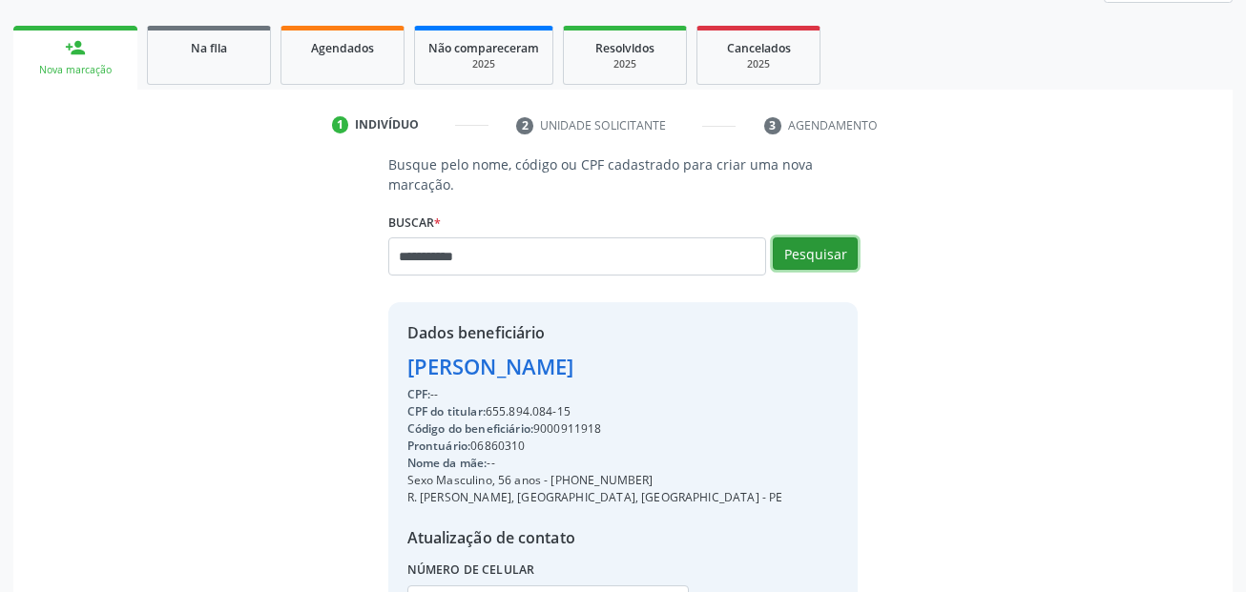
click at [812, 256] on button "Pesquisar" at bounding box center [815, 254] width 85 height 32
type input "**********"
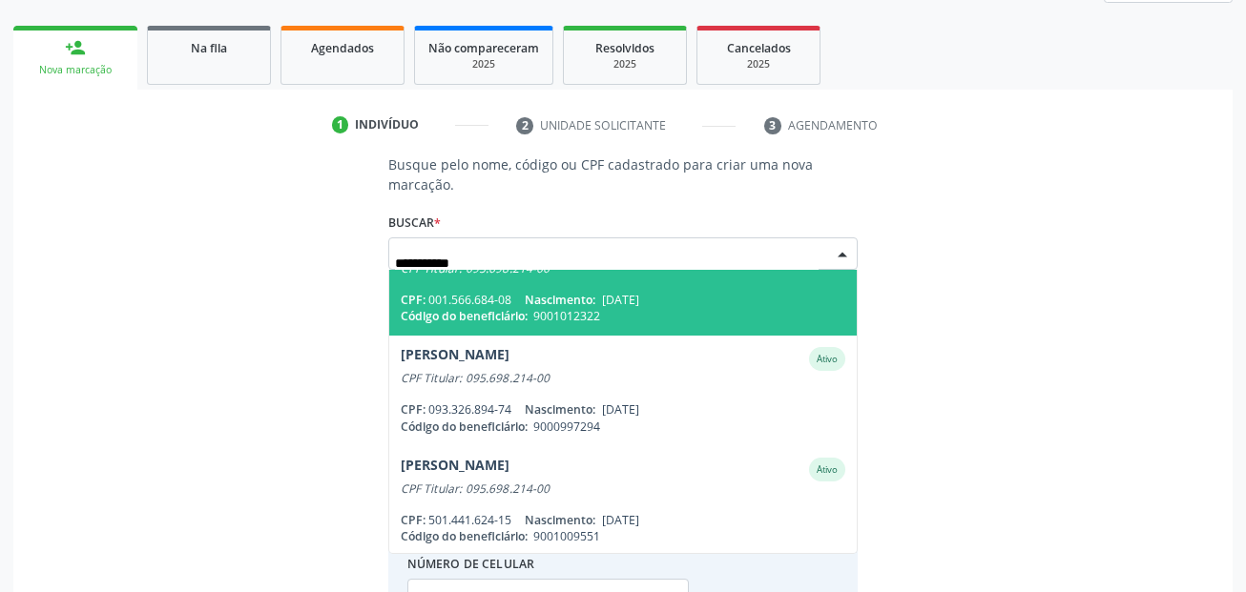
scroll to position [156, 0]
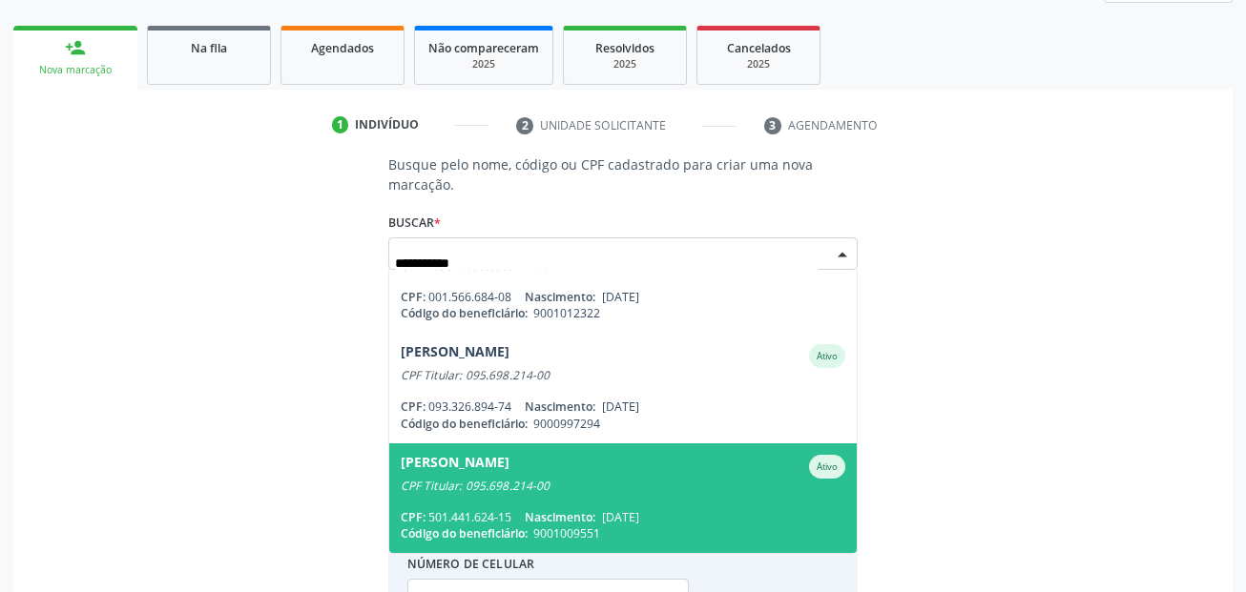
click at [622, 474] on div "Severina Batista da Silva Oliveira Ativo" at bounding box center [624, 467] width 446 height 24
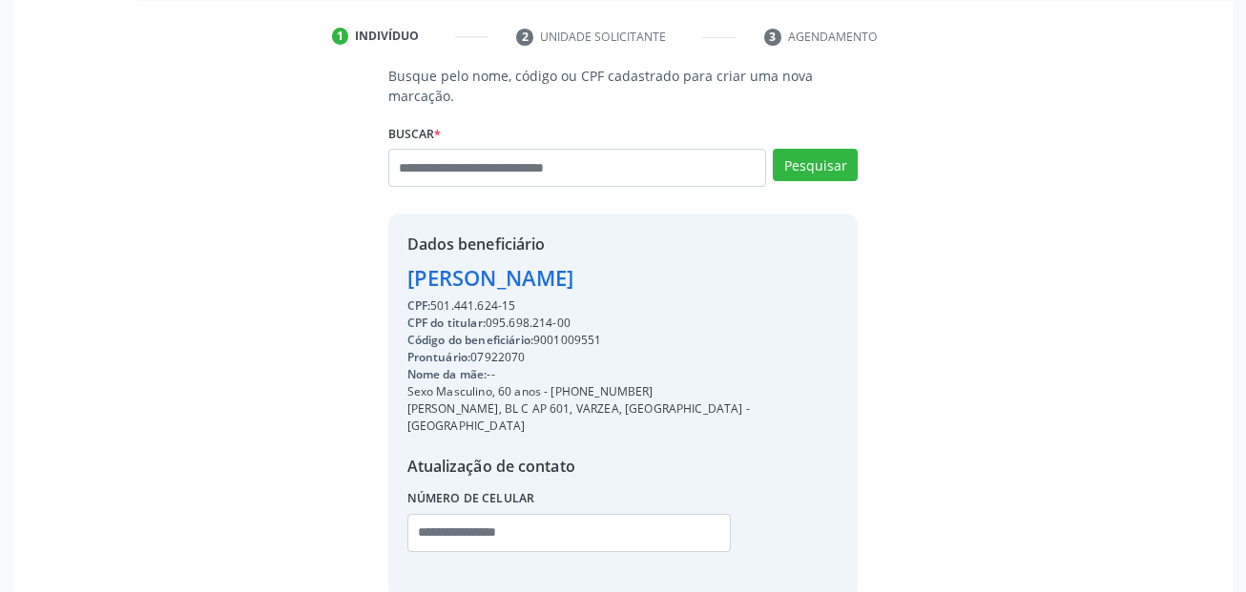
scroll to position [435, 0]
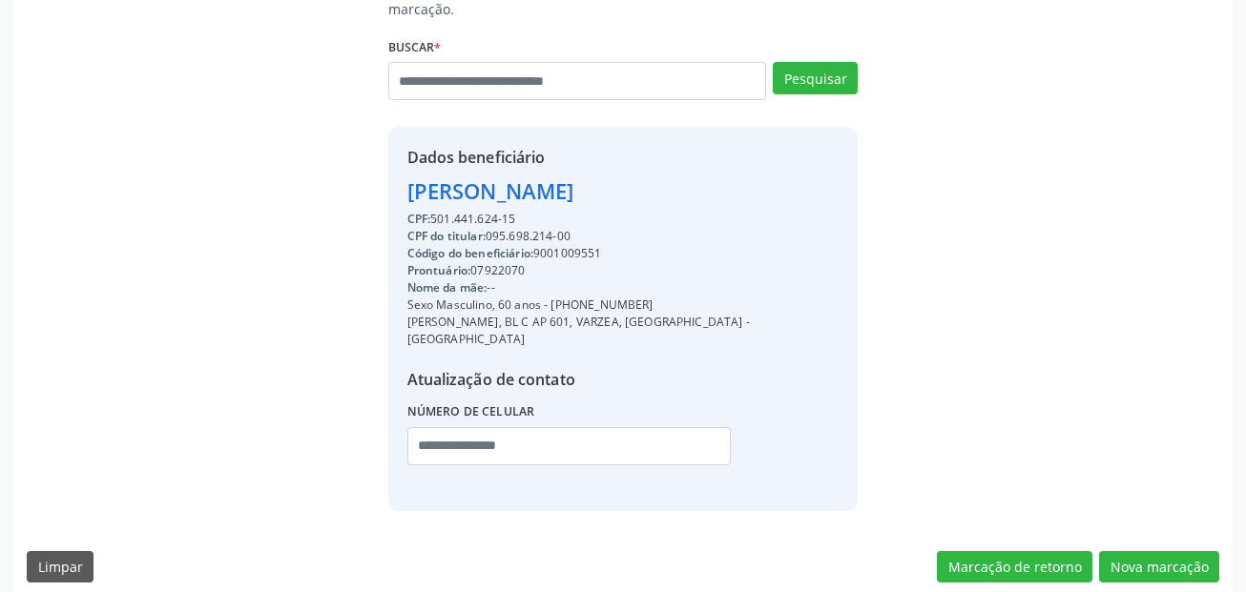
drag, startPoint x: 550, startPoint y: 305, endPoint x: 652, endPoint y: 298, distance: 102.4
click at [652, 298] on div "Sexo Masculino, 60 anos - (81) 99306-2097" at bounding box center [623, 305] width 432 height 17
copy div "(81) 99306-2097"
drag, startPoint x: 430, startPoint y: 430, endPoint x: 462, endPoint y: 436, distance: 32.0
click at [430, 430] on input "text" at bounding box center [569, 446] width 324 height 38
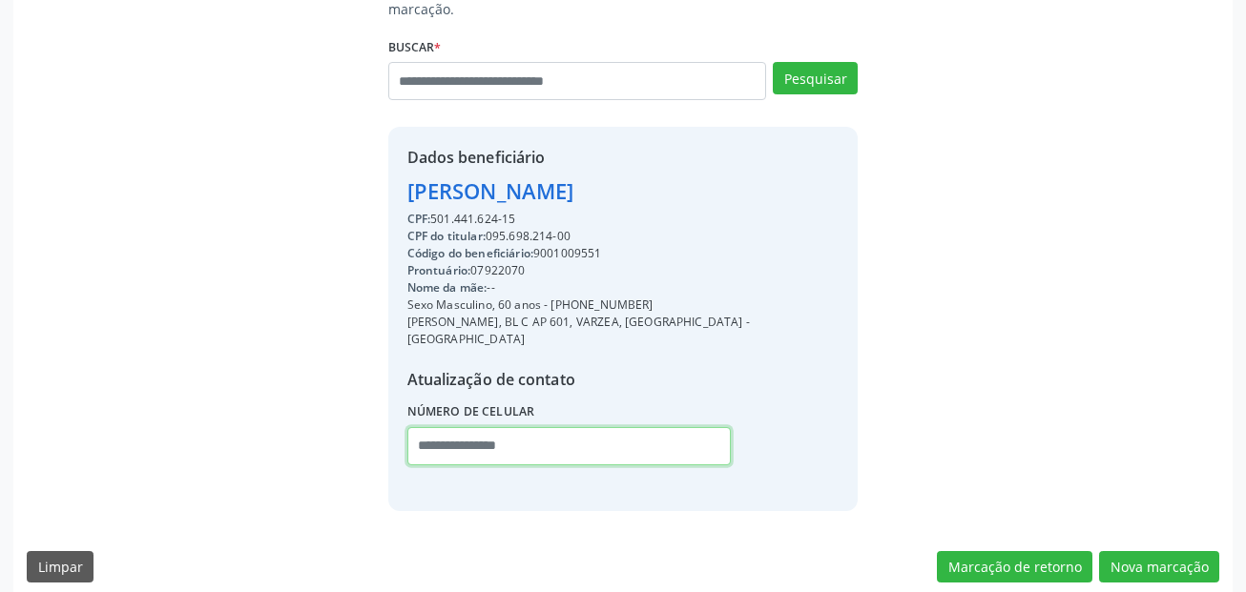
paste input "**********"
type input "**********"
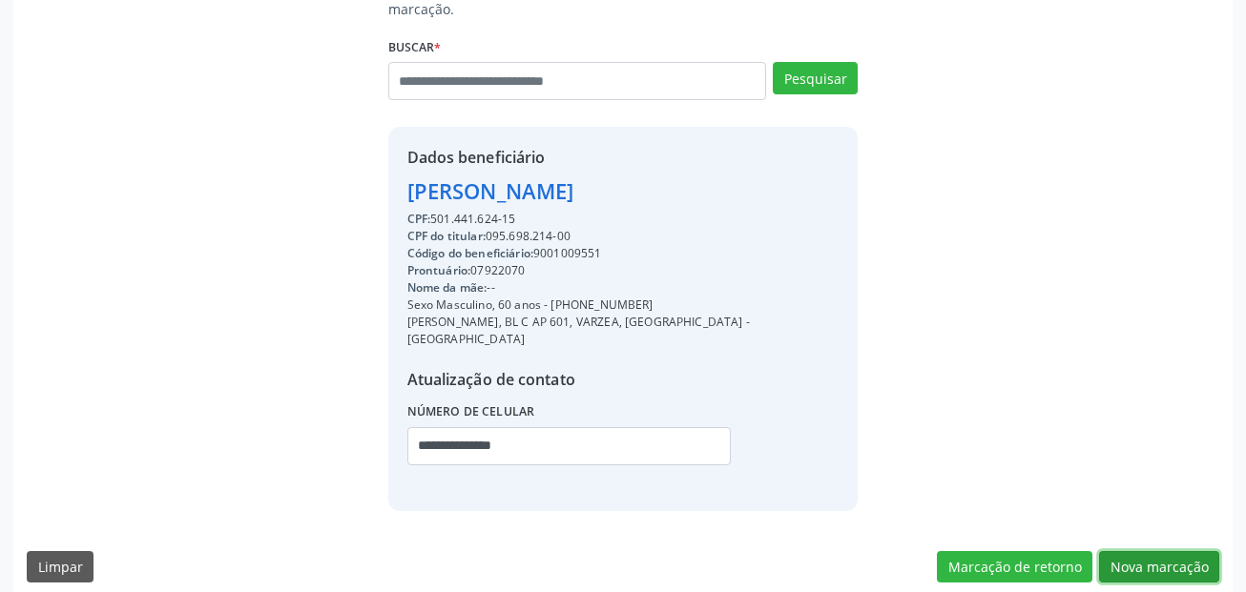
click at [1122, 552] on button "Nova marcação" at bounding box center [1159, 567] width 120 height 32
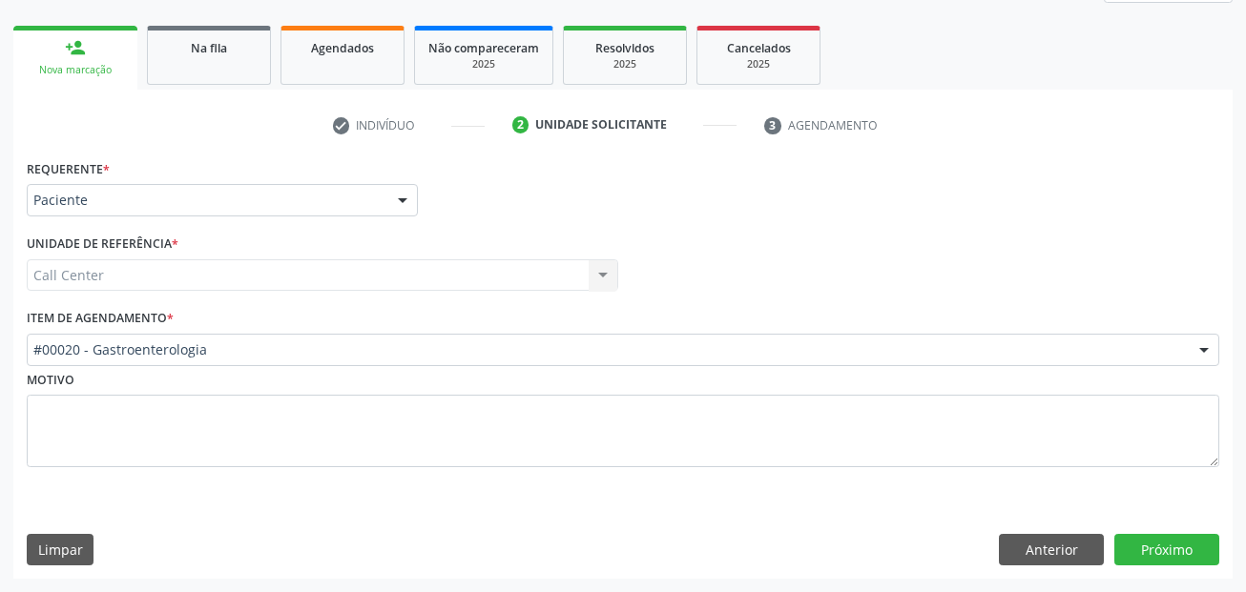
scroll to position [260, 0]
click at [1187, 543] on button "Próximo" at bounding box center [1166, 550] width 105 height 32
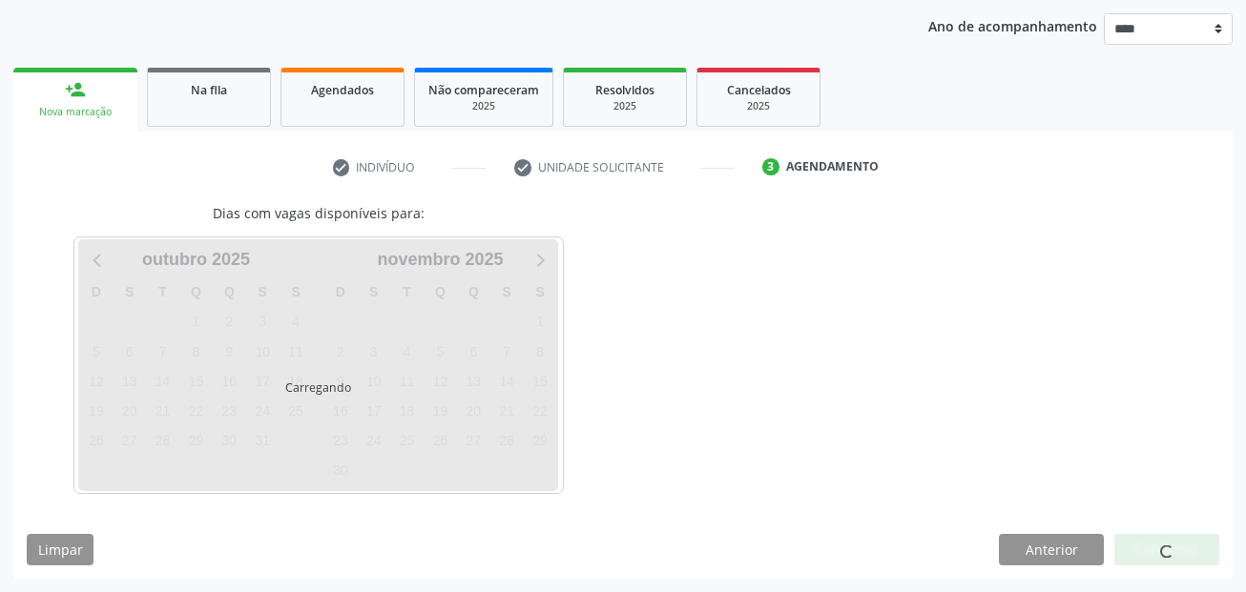
scroll to position [218, 0]
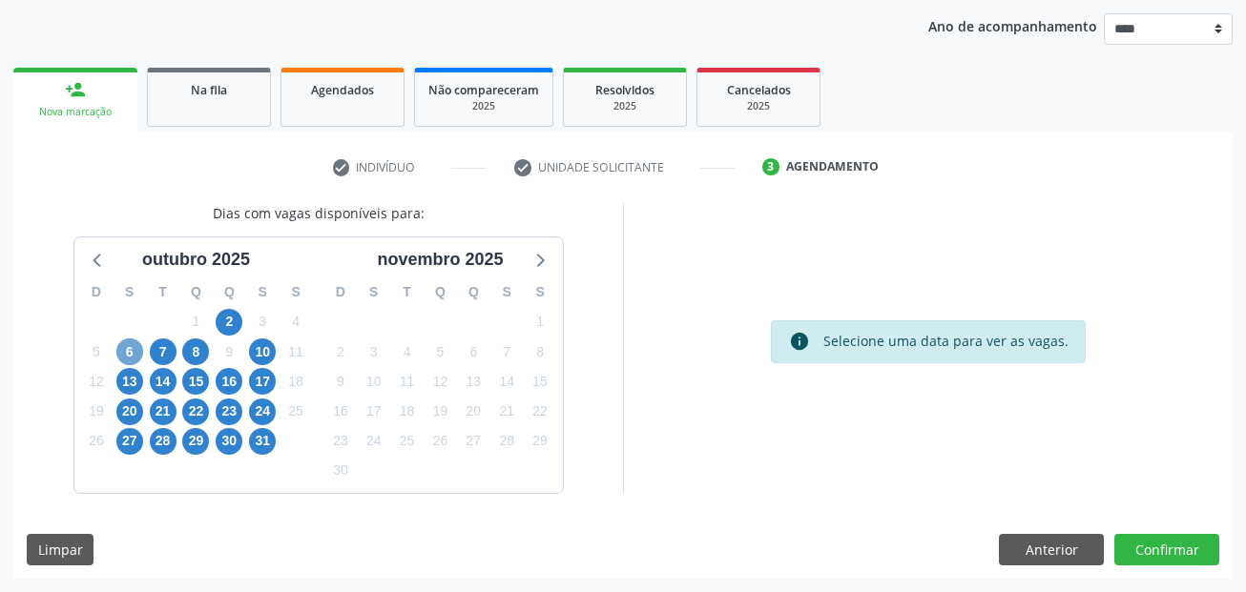
click at [128, 351] on span "6" at bounding box center [129, 352] width 27 height 27
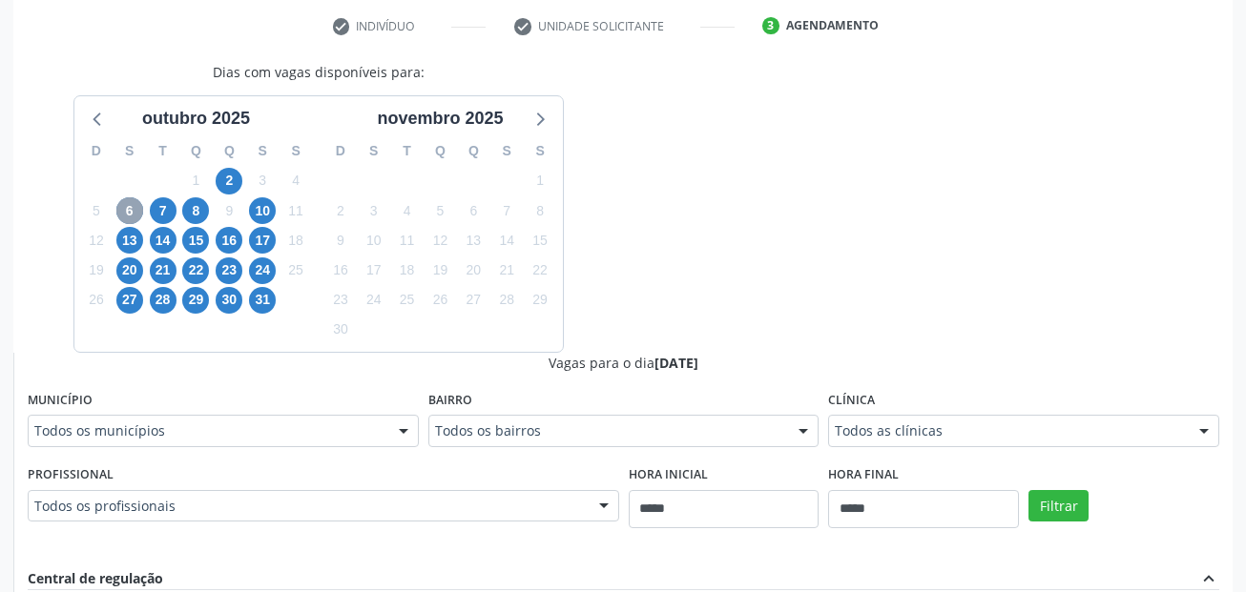
scroll to position [408, 0]
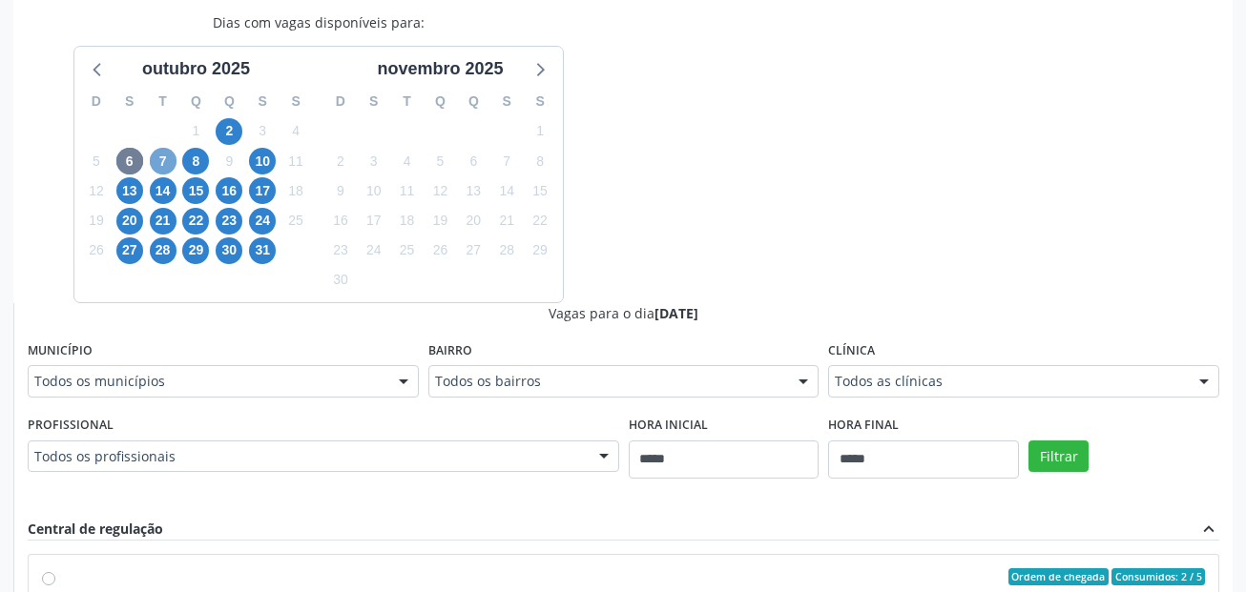
click at [170, 156] on span "7" at bounding box center [163, 161] width 27 height 27
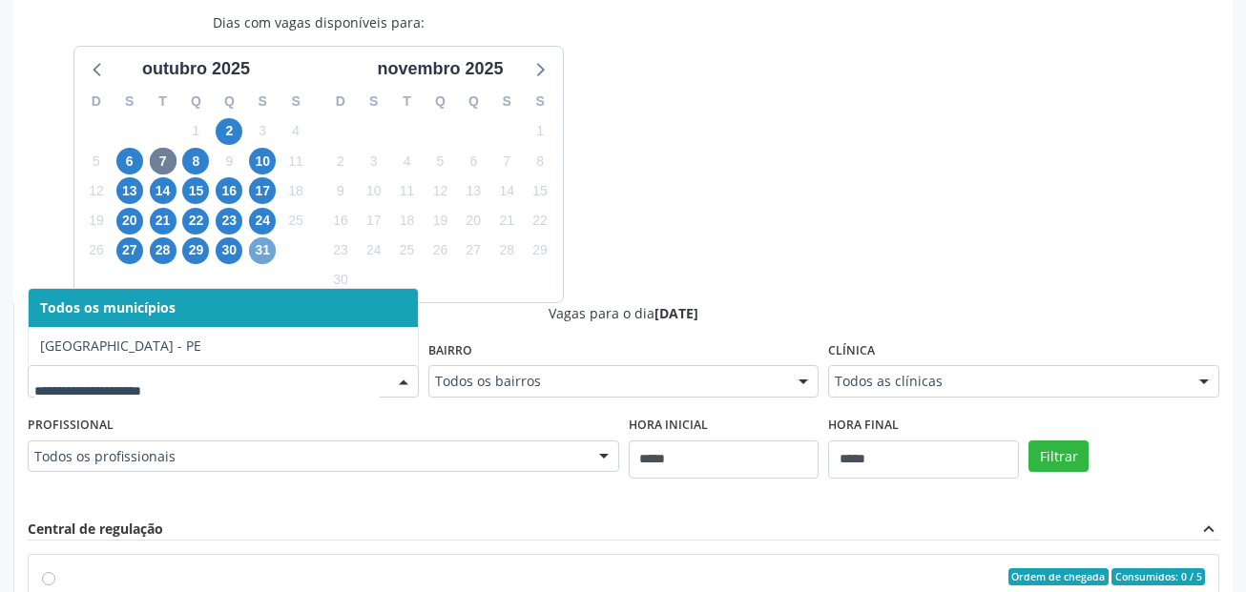
click at [268, 246] on span "31" at bounding box center [262, 251] width 27 height 27
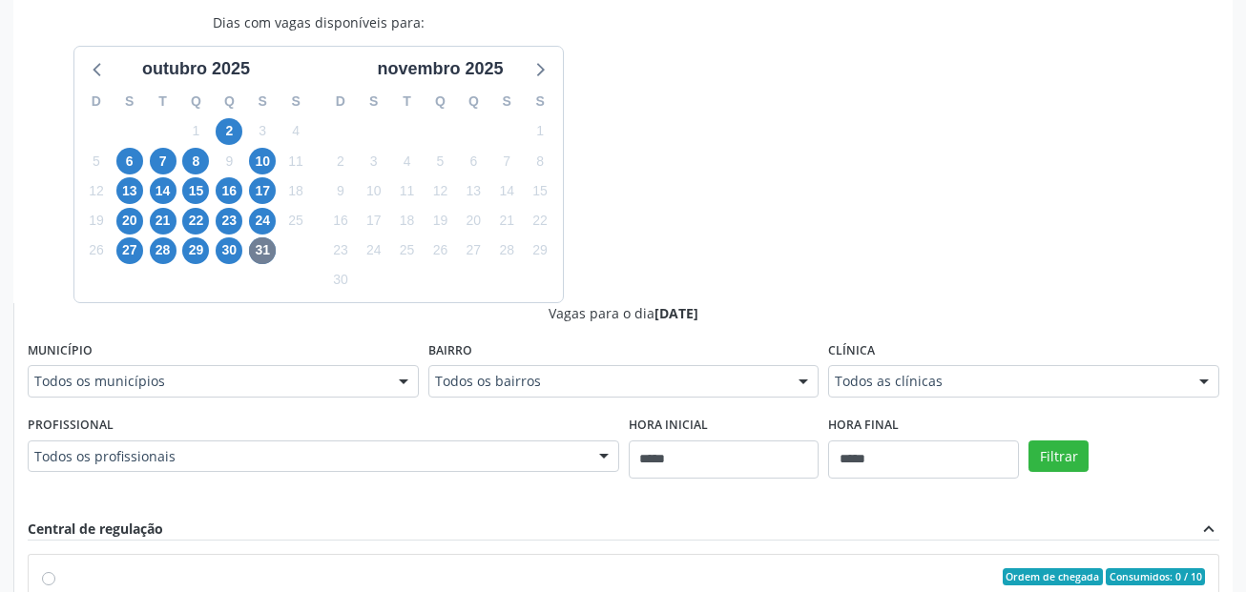
click at [246, 371] on div "Todos os municípios" at bounding box center [223, 381] width 391 height 32
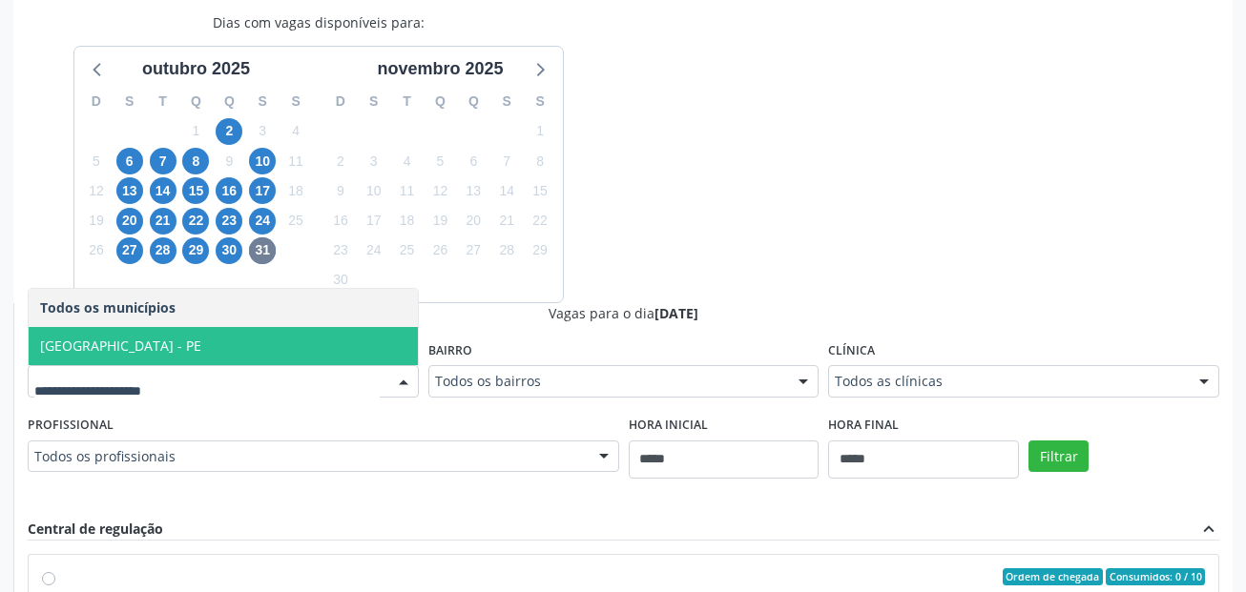
click at [157, 347] on span "Recife - PE" at bounding box center [223, 346] width 389 height 38
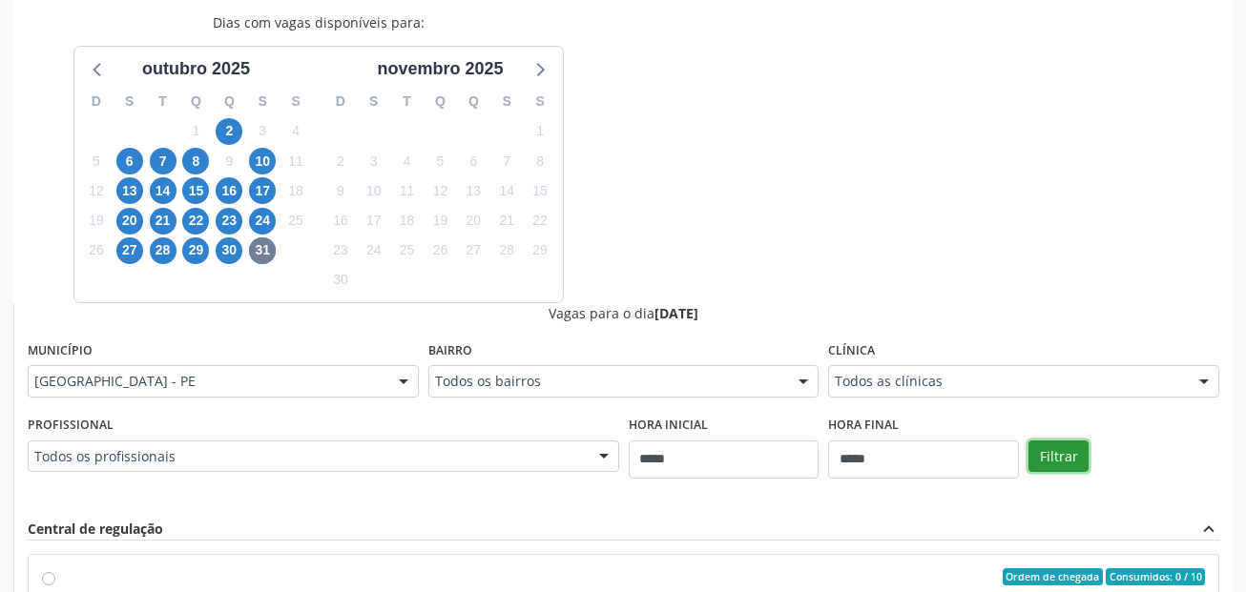
click at [1061, 462] on button "Filtrar" at bounding box center [1058, 457] width 60 height 32
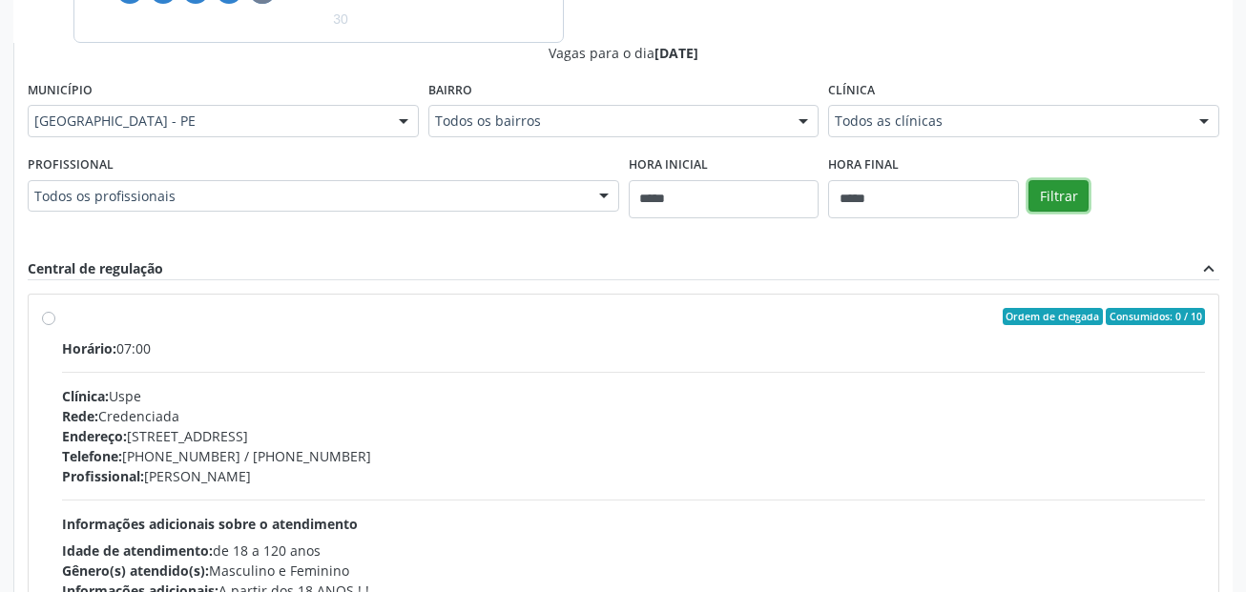
scroll to position [695, 0]
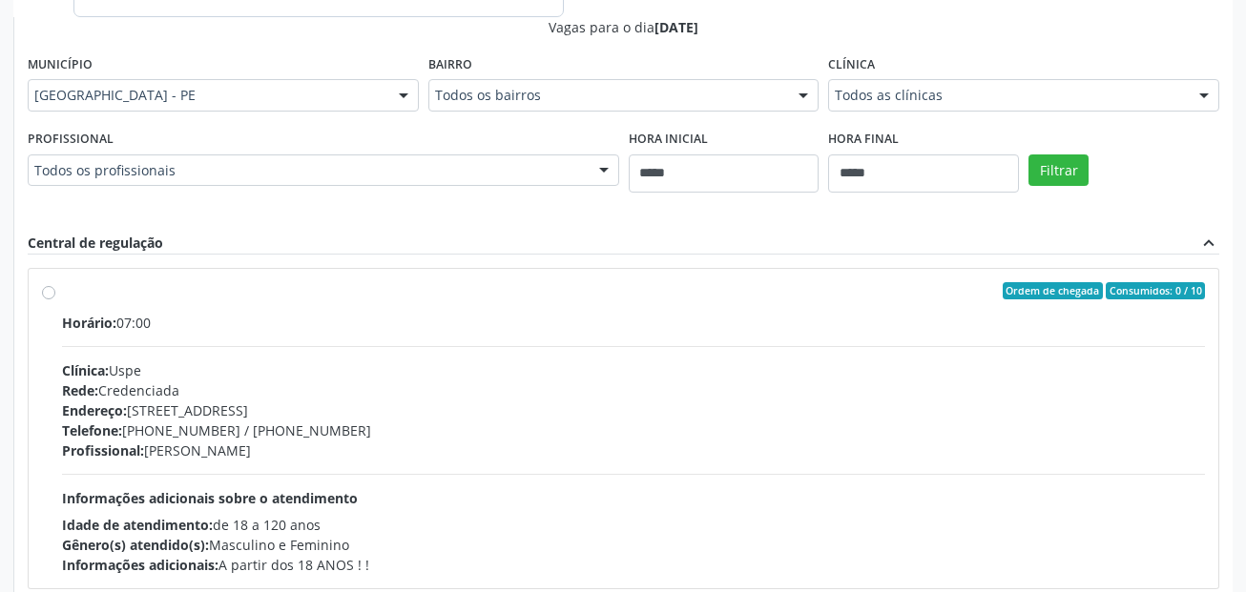
click at [182, 307] on label "Ordem de chegada Consumidos: 0 / 10 Horário: 07:00 Clínica: Uspe Rede: Credenci…" at bounding box center [633, 428] width 1143 height 293
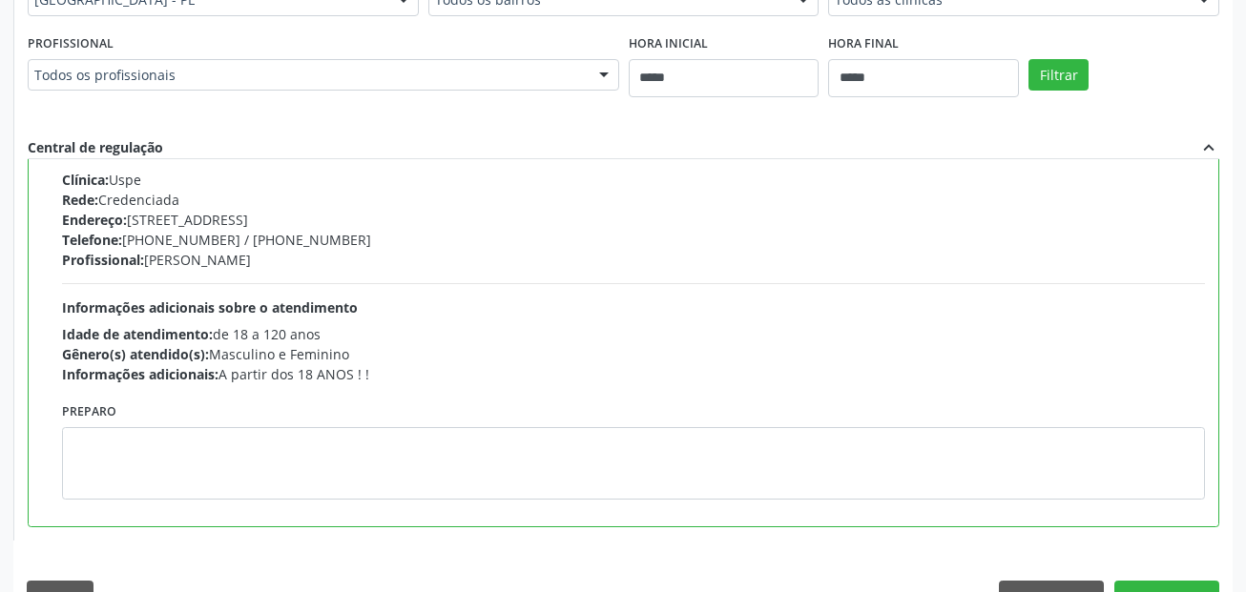
scroll to position [0, 0]
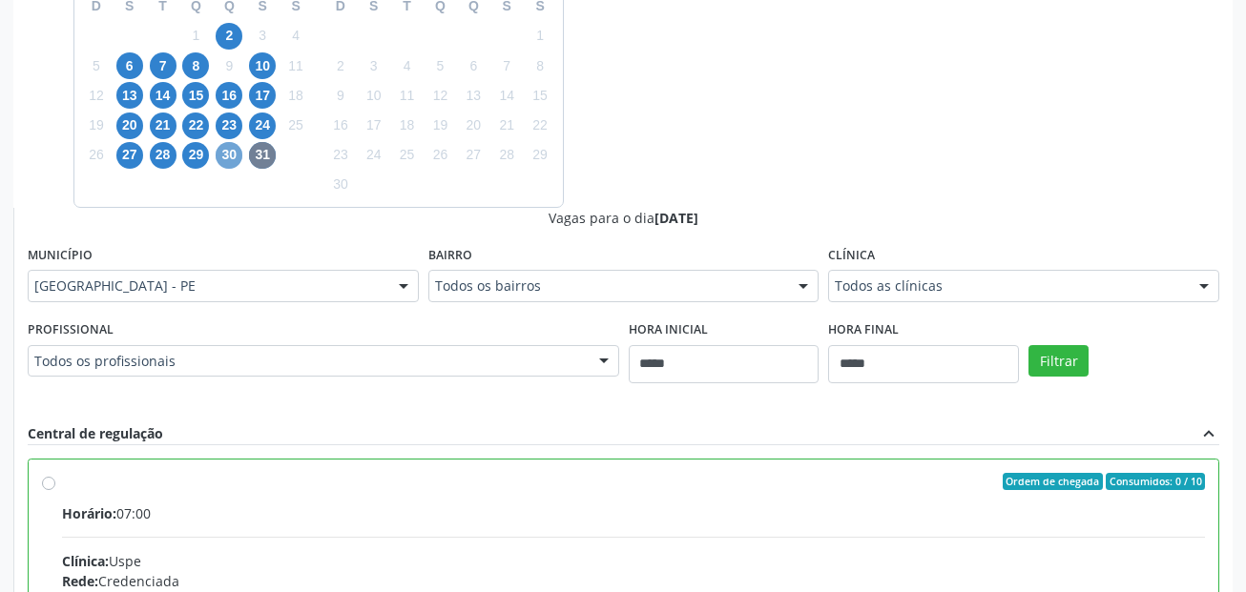
click at [239, 163] on span "30" at bounding box center [229, 155] width 27 height 27
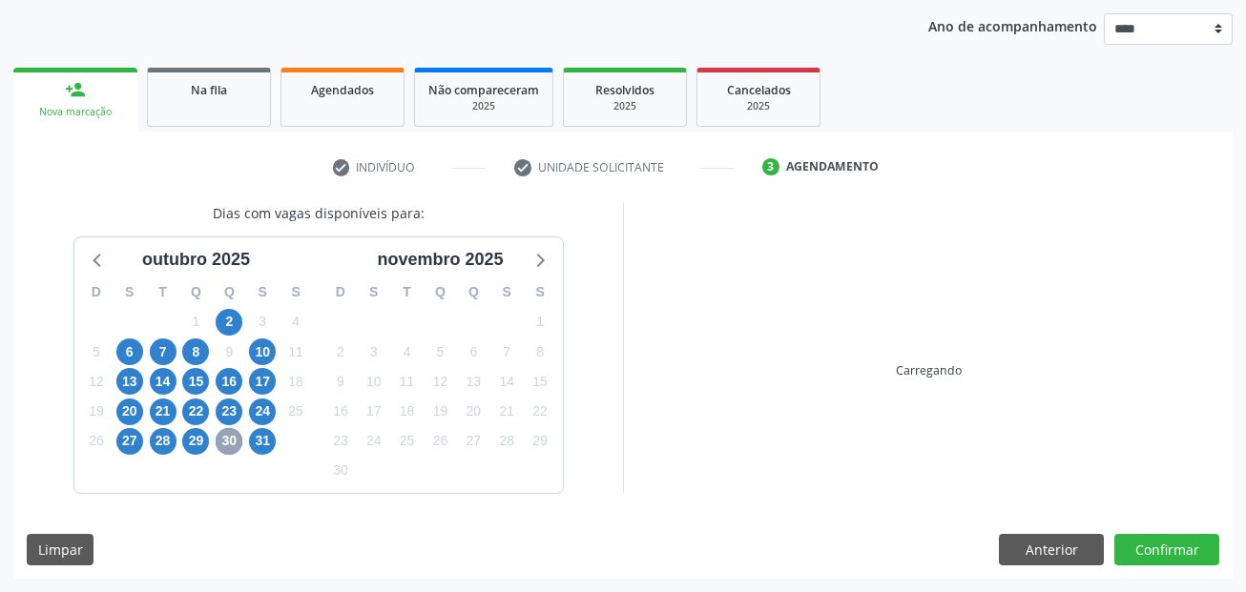
scroll to position [218, 0]
click at [264, 445] on span "31" at bounding box center [262, 441] width 27 height 27
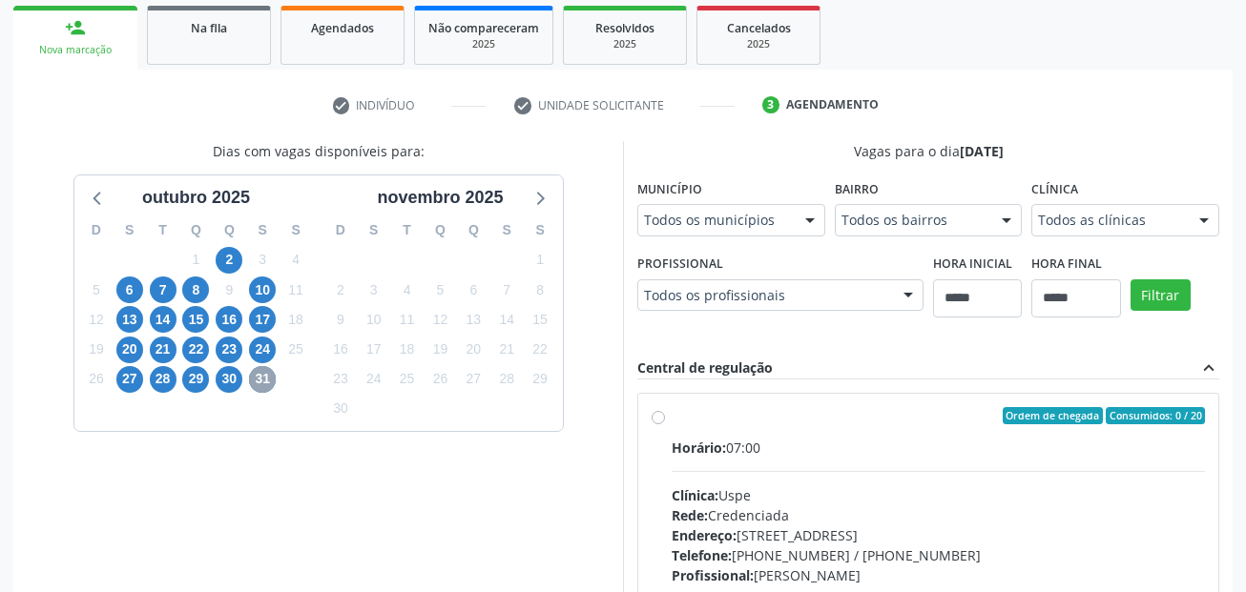
scroll to position [313, 0]
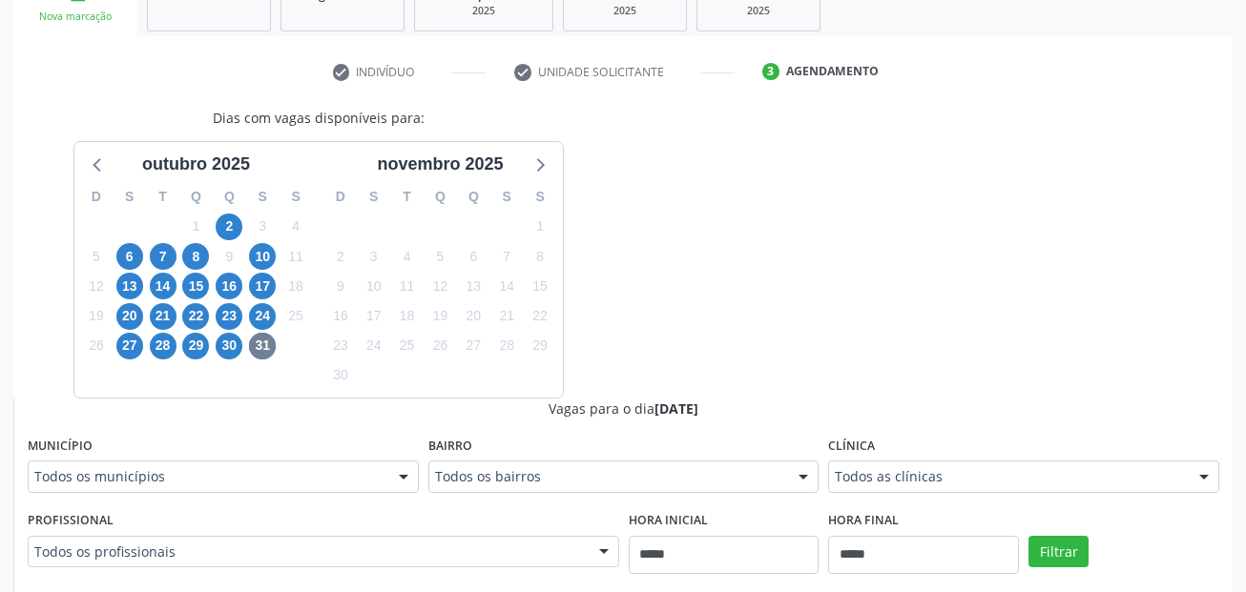
click at [703, 396] on div "Dias com vagas disponíveis para: outubro 2025 D S T Q Q S S 28 29 30 1 2 3 4 5 …" at bounding box center [622, 563] width 1219 height 910
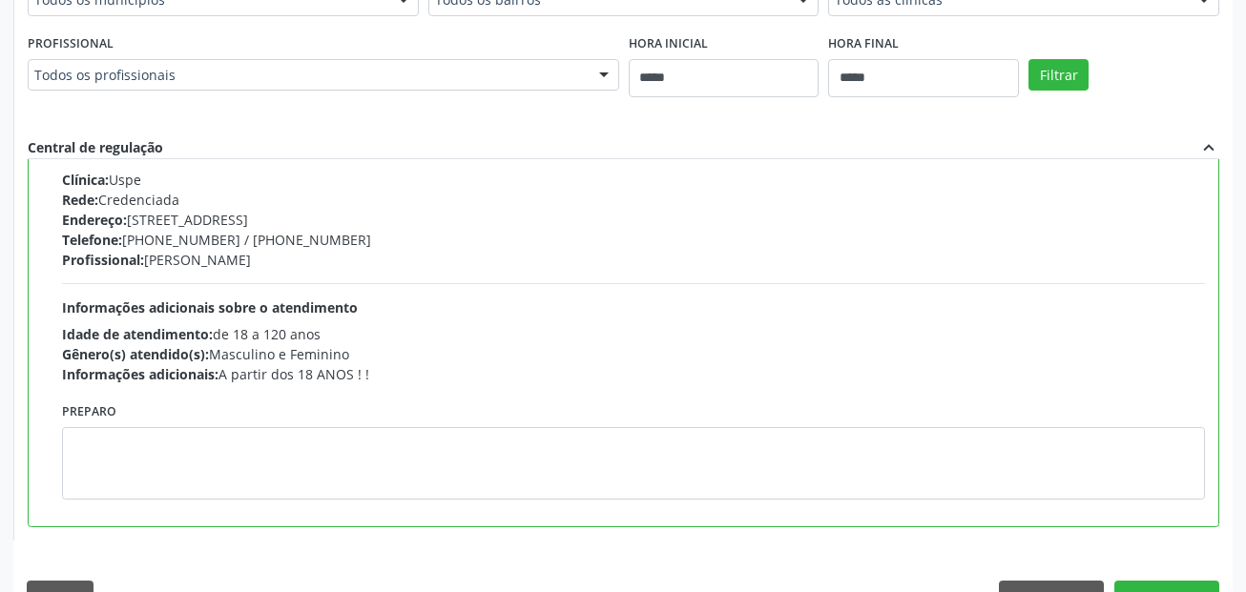
scroll to position [0, 0]
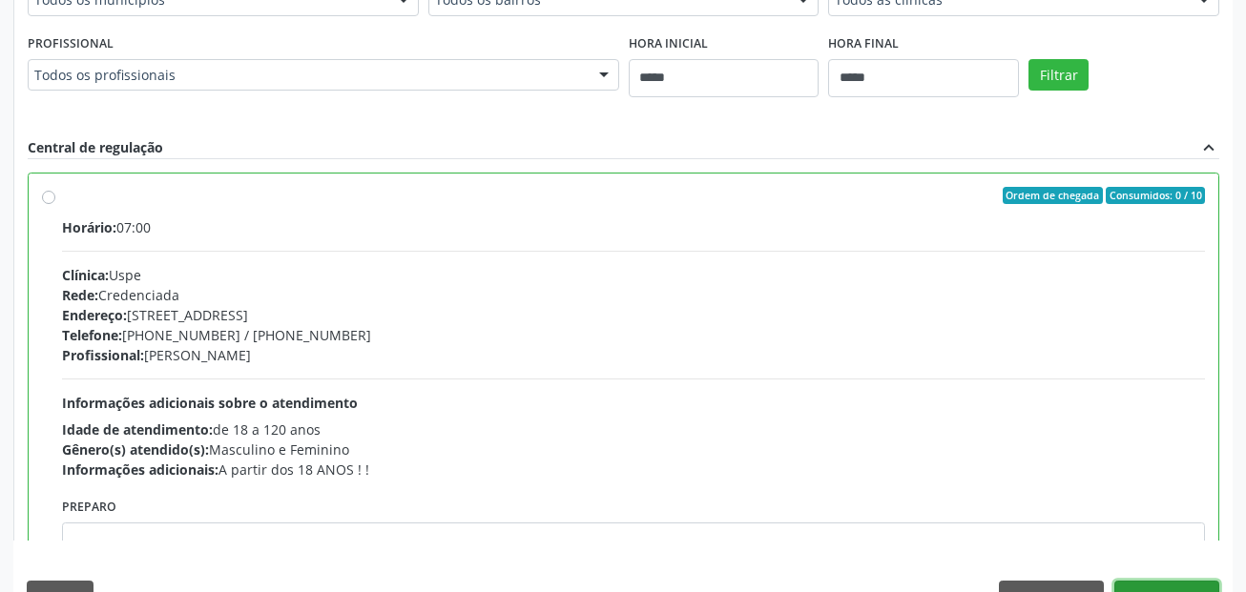
click at [1191, 588] on button "Confirmar" at bounding box center [1166, 597] width 105 height 32
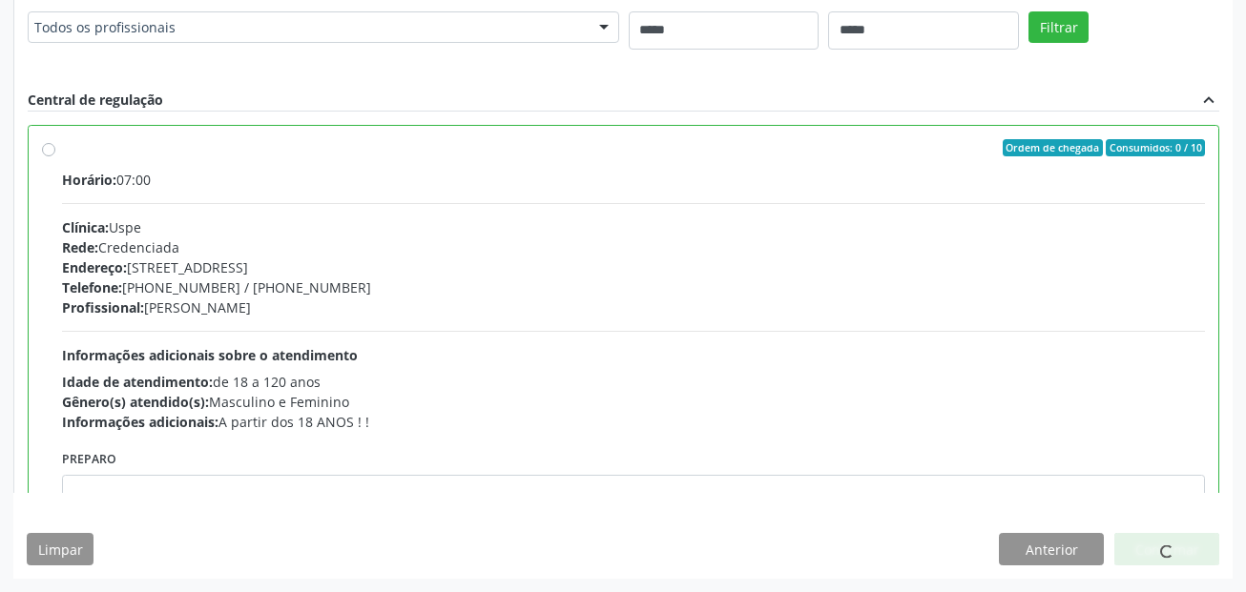
click at [1155, 176] on div "Horário: 07:00" at bounding box center [633, 180] width 1143 height 20
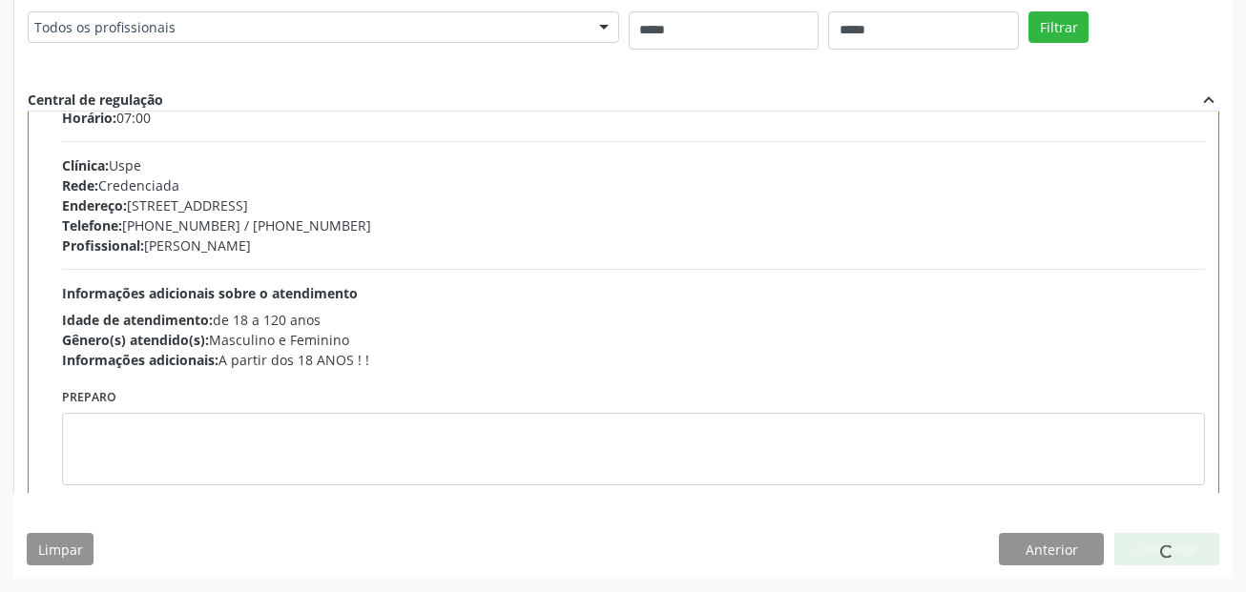
scroll to position [95, 0]
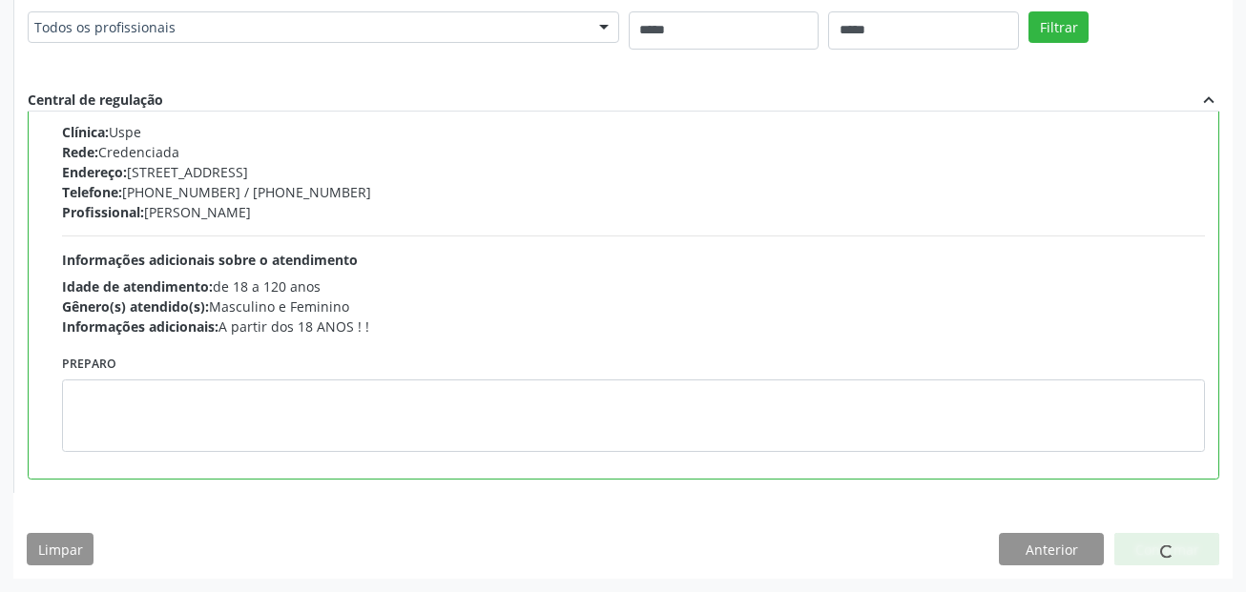
click at [1173, 550] on span at bounding box center [1166, 552] width 14 height 14
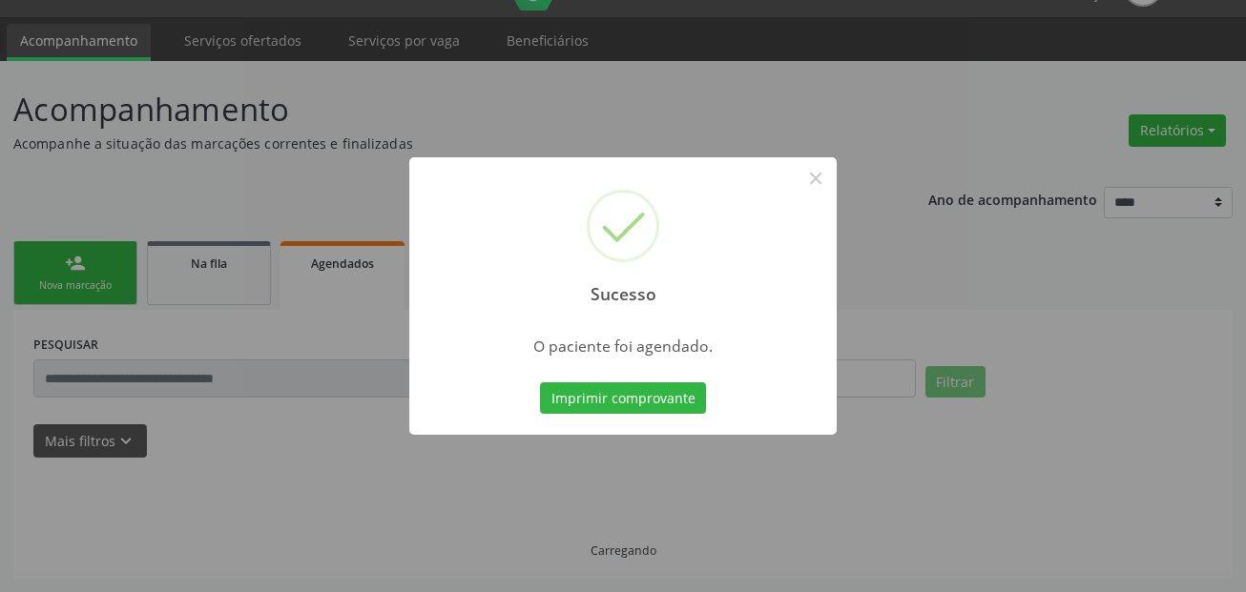
scroll to position [44, 0]
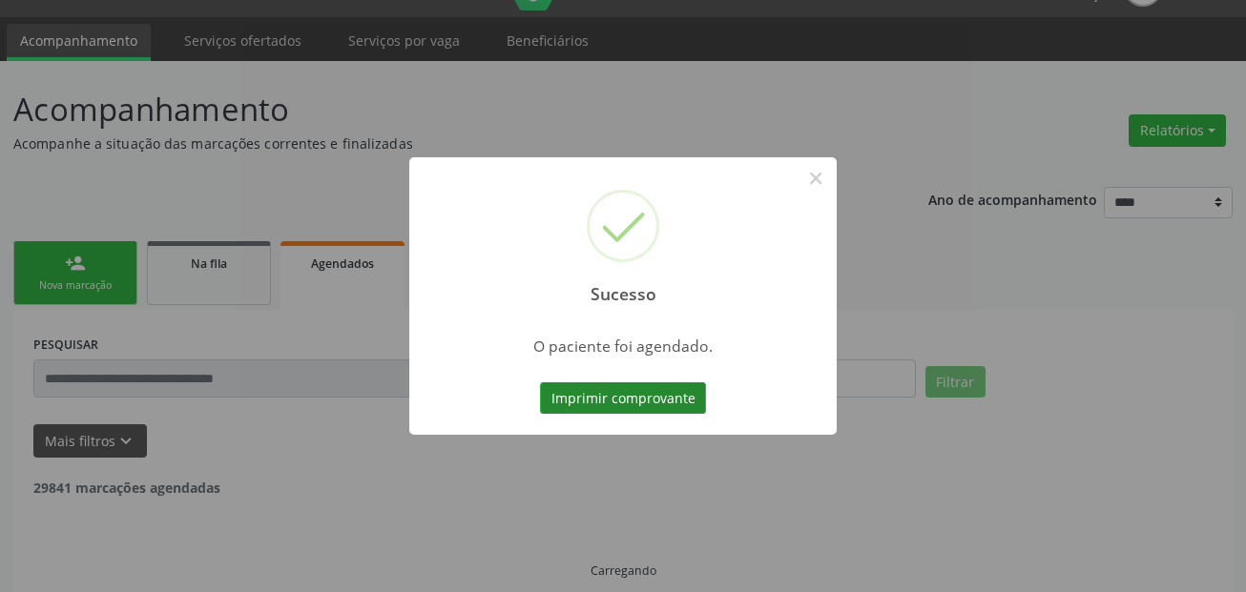
click at [654, 405] on button "Imprimir comprovante" at bounding box center [623, 399] width 166 height 32
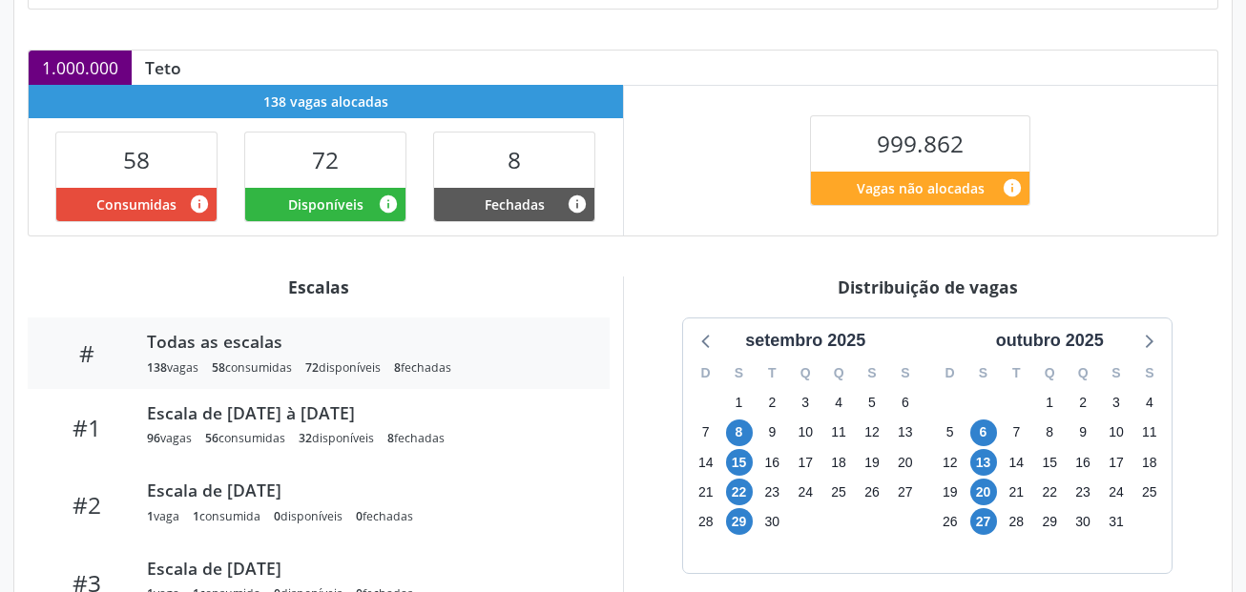
scroll to position [382, 0]
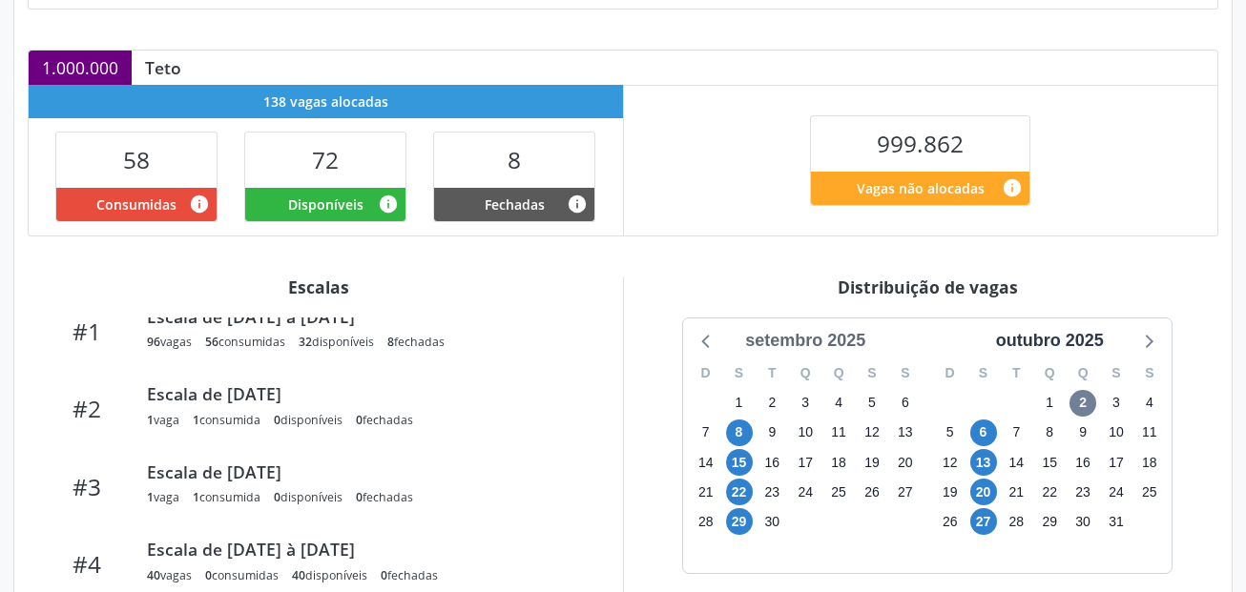
click at [848, 335] on div "setembro 2025" at bounding box center [804, 341] width 135 height 26
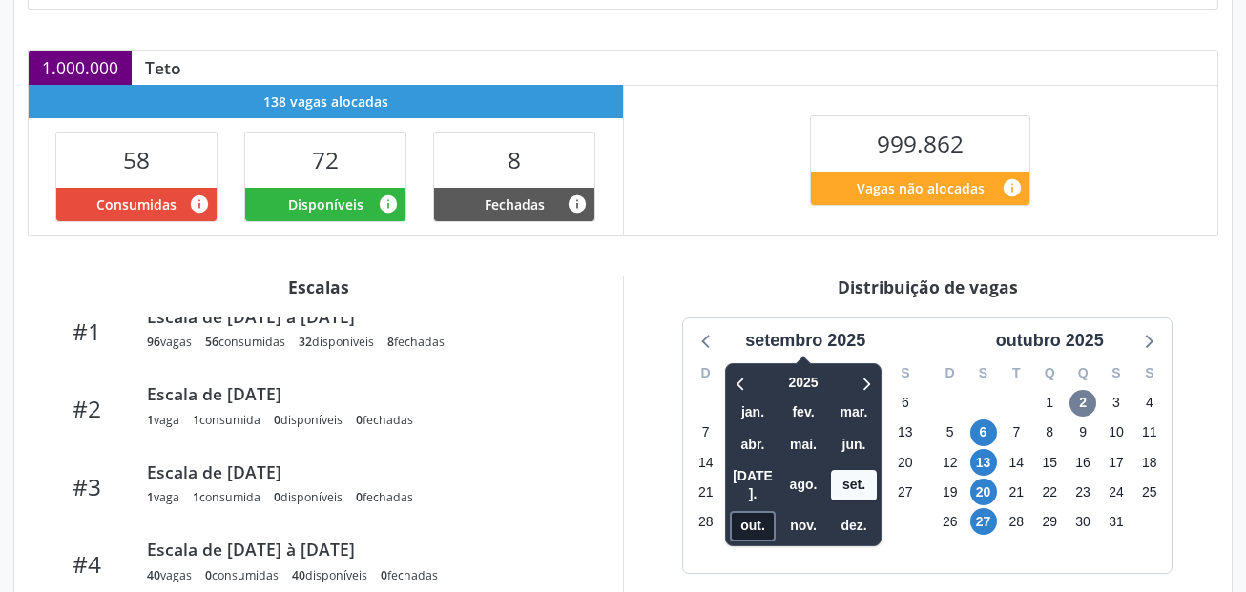
click at [772, 511] on span "out." at bounding box center [753, 526] width 46 height 30
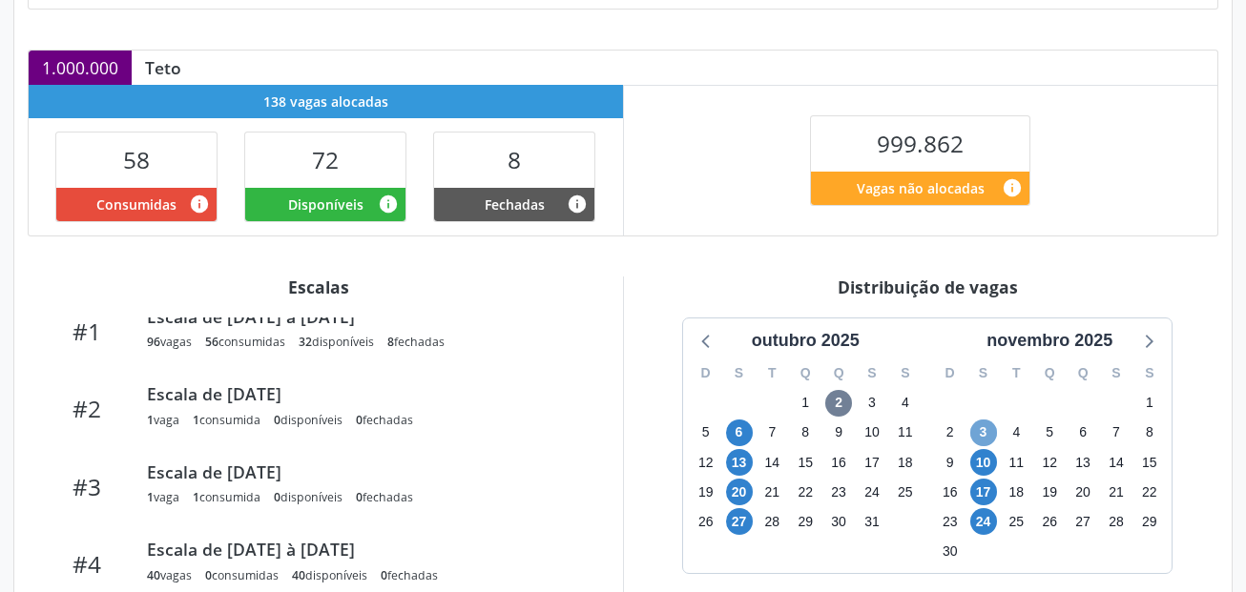
click at [986, 433] on span "3" at bounding box center [983, 433] width 27 height 27
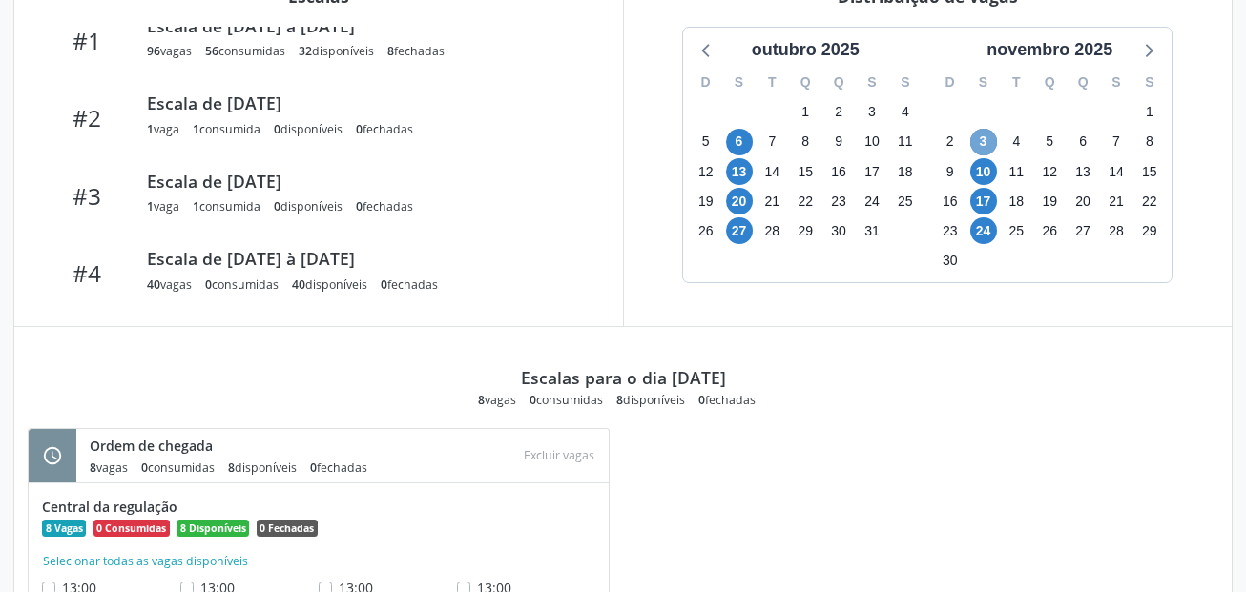
scroll to position [668, 0]
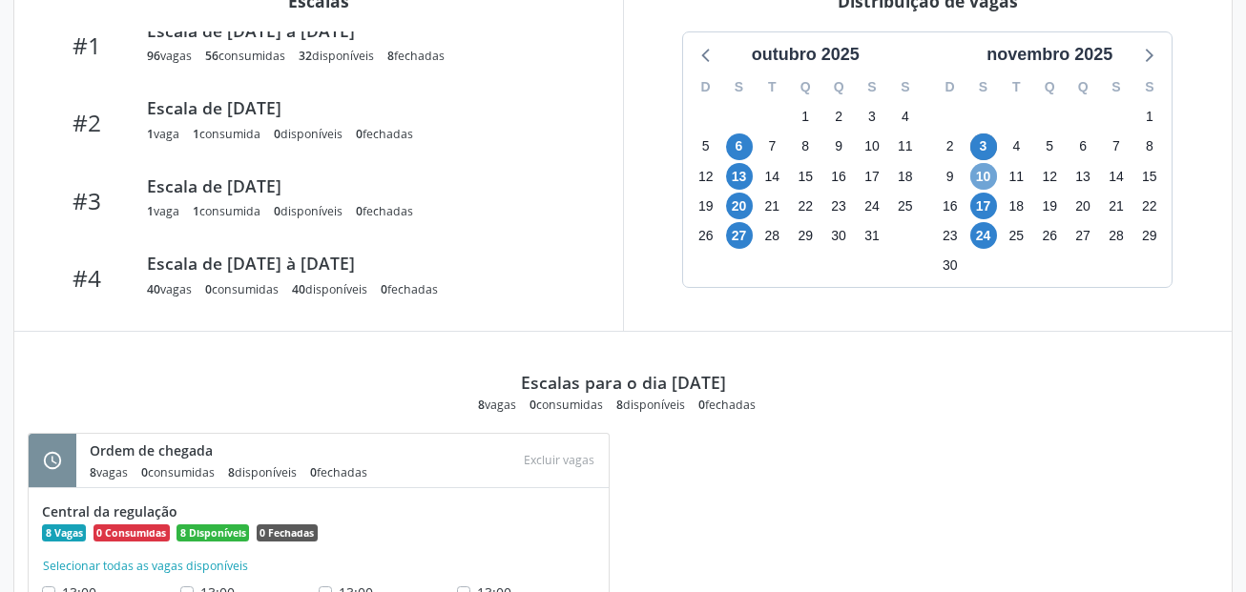
click at [988, 182] on span "10" at bounding box center [983, 176] width 27 height 27
click at [737, 235] on span "27" at bounding box center [739, 235] width 27 height 27
click at [740, 214] on span "20" at bounding box center [739, 206] width 27 height 27
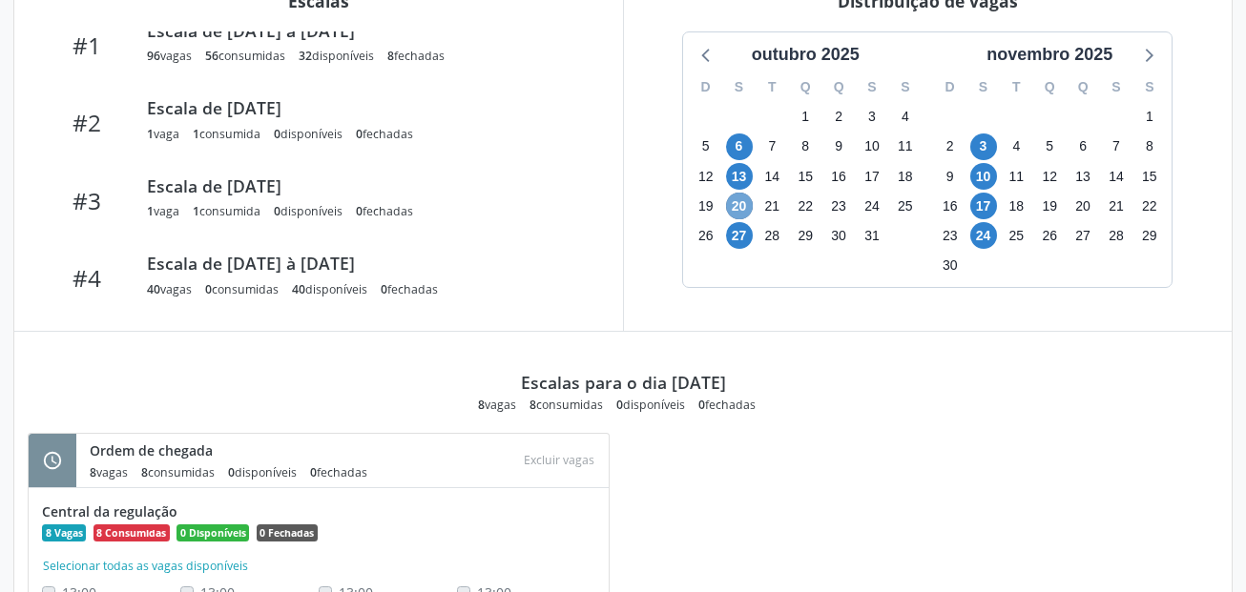
click at [740, 214] on span "20" at bounding box center [739, 206] width 27 height 27
click at [743, 174] on span "13" at bounding box center [739, 176] width 27 height 27
click at [739, 143] on span "6" at bounding box center [739, 147] width 27 height 27
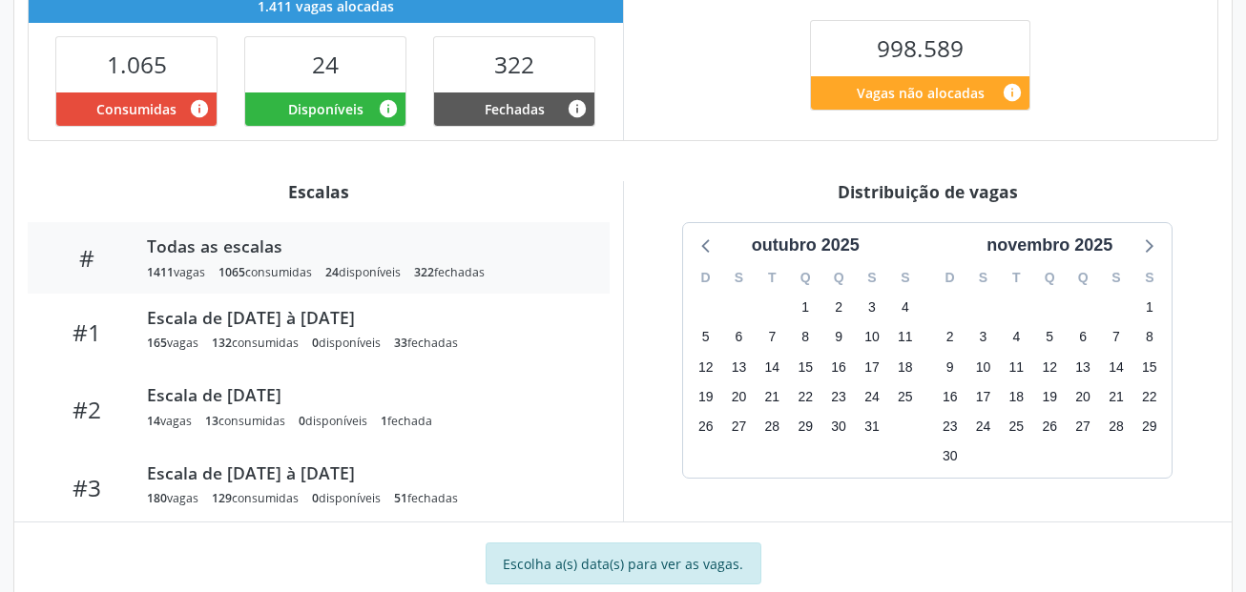
scroll to position [477, 0]
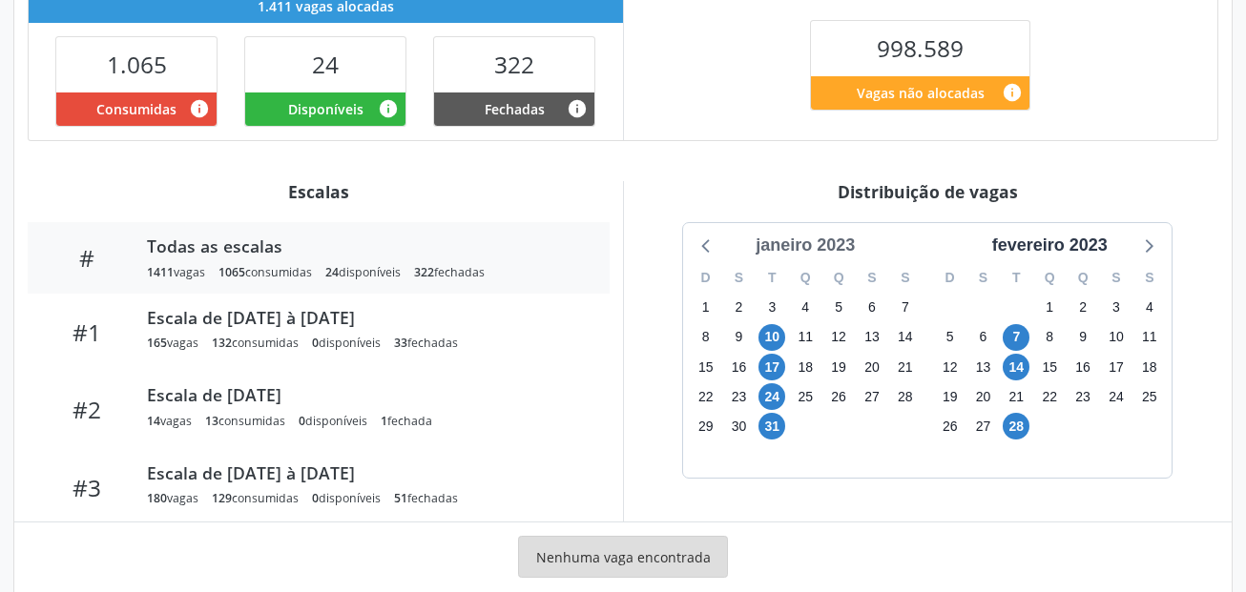
click at [836, 244] on div "janeiro 2023" at bounding box center [805, 246] width 114 height 26
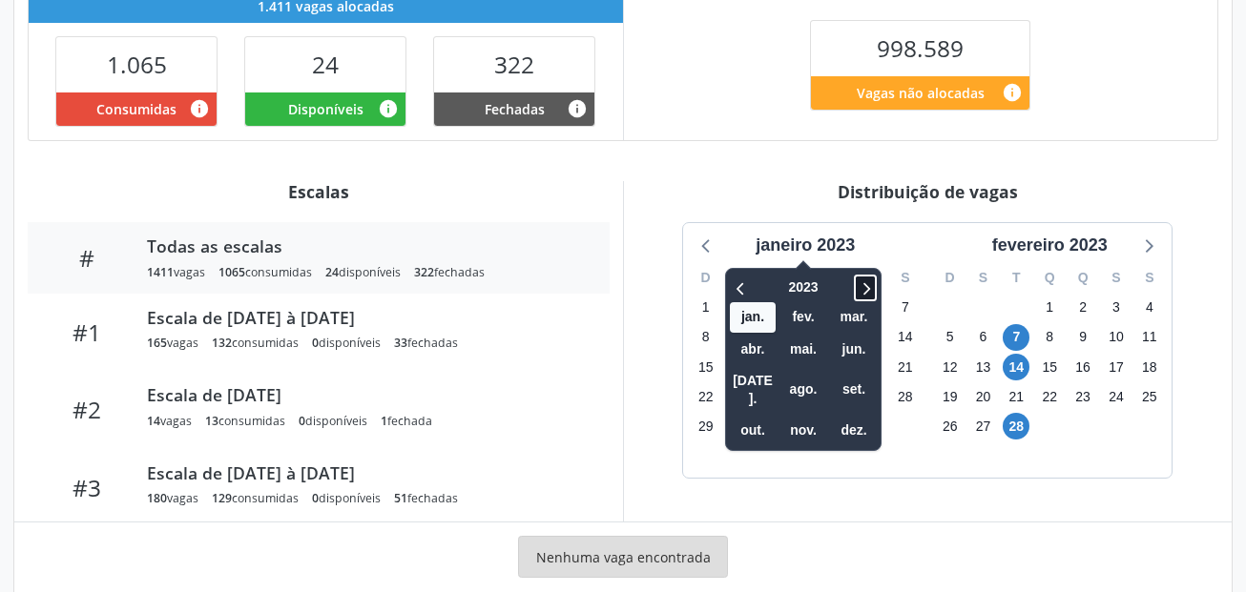
click at [867, 280] on icon at bounding box center [865, 288] width 19 height 23
click at [743, 283] on icon at bounding box center [740, 288] width 7 height 12
click at [747, 416] on span "out." at bounding box center [753, 431] width 46 height 30
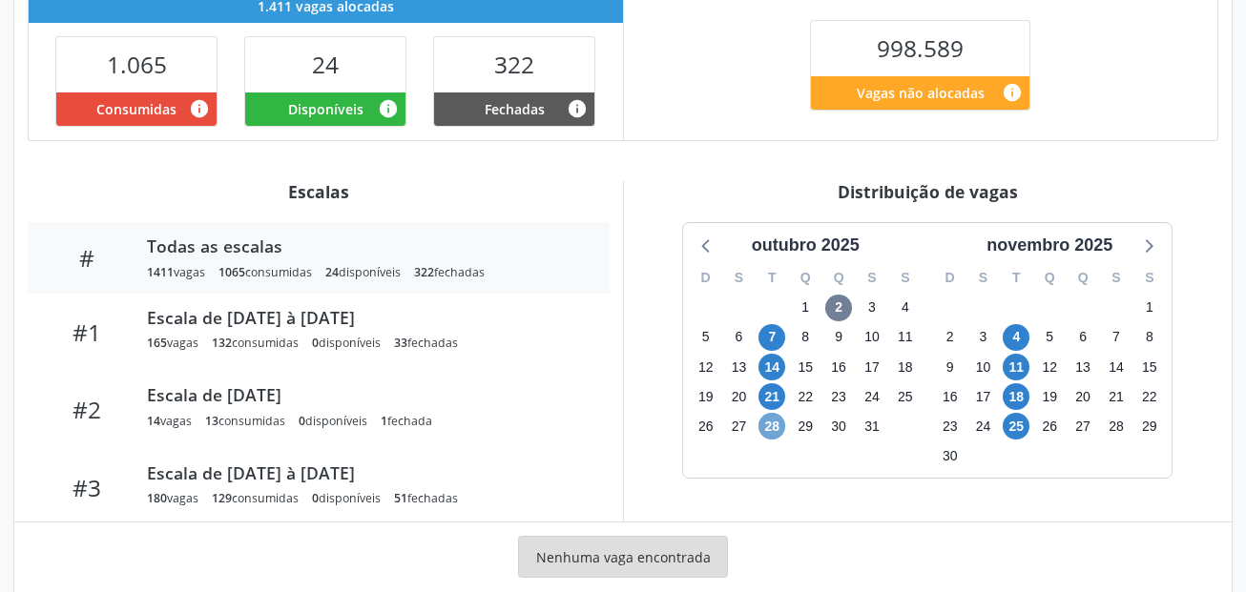
click at [778, 434] on span "28" at bounding box center [771, 426] width 27 height 27
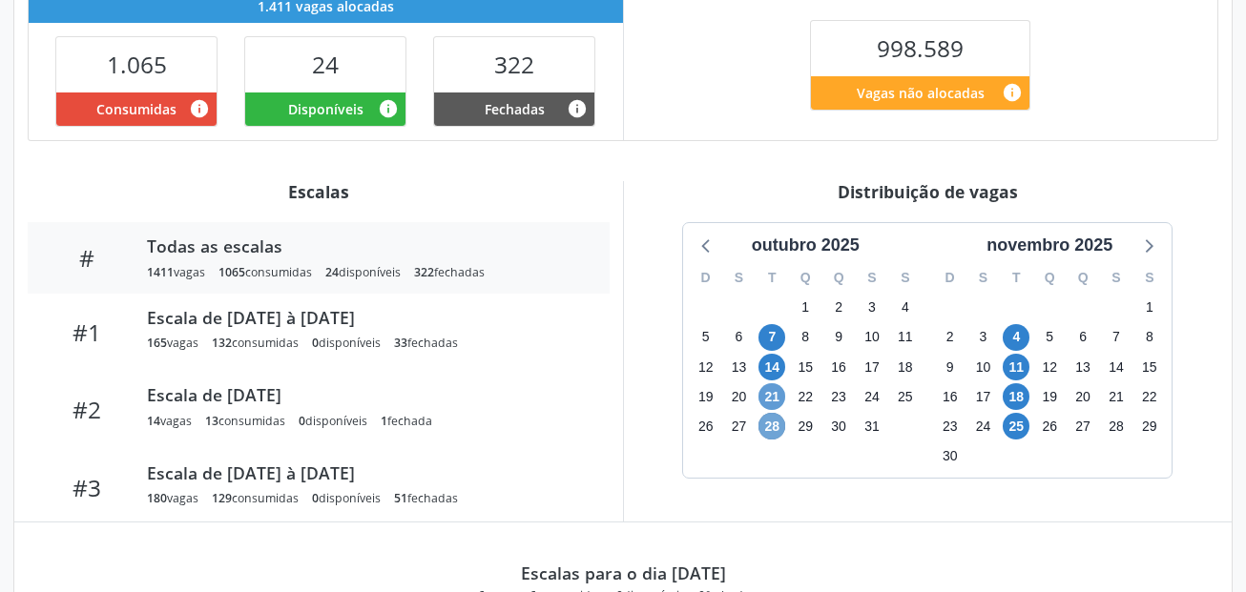
scroll to position [572, 0]
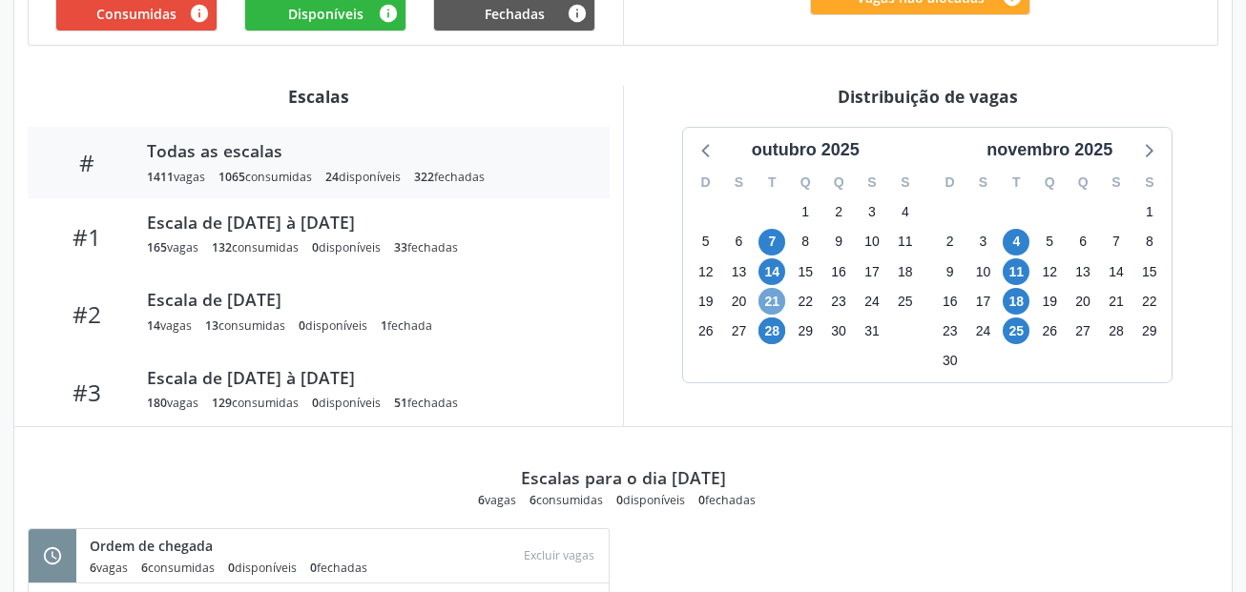
click at [774, 306] on span "21" at bounding box center [771, 301] width 27 height 27
click at [777, 272] on span "14" at bounding box center [771, 272] width 27 height 27
click at [777, 240] on span "7" at bounding box center [771, 242] width 27 height 27
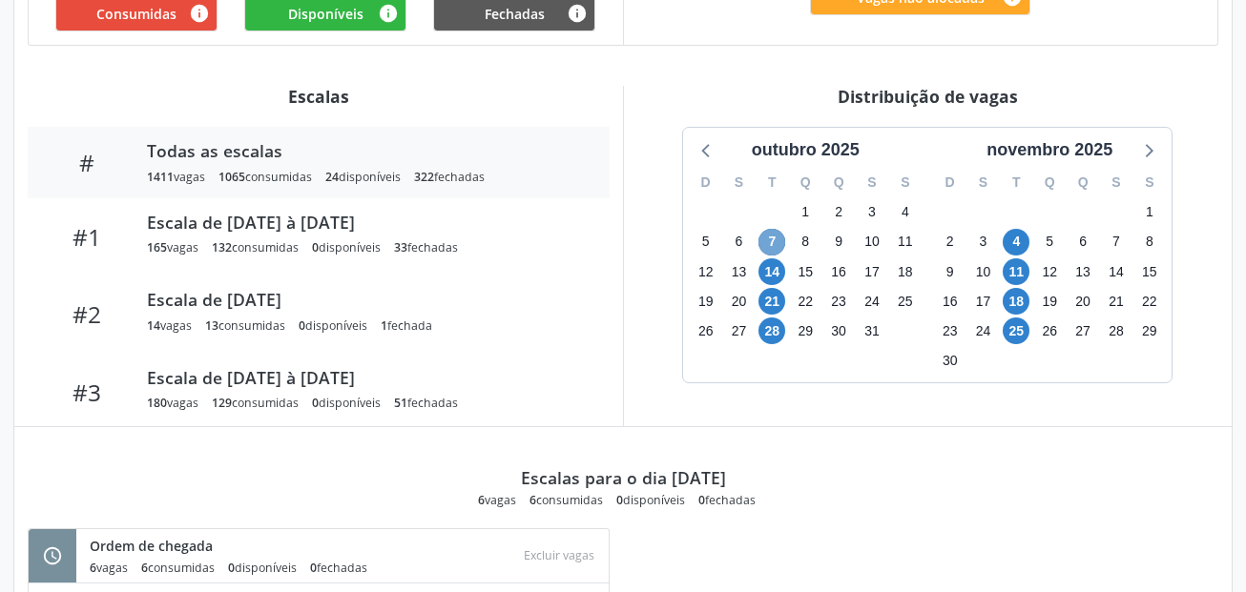
click at [777, 240] on span "7" at bounding box center [771, 242] width 27 height 27
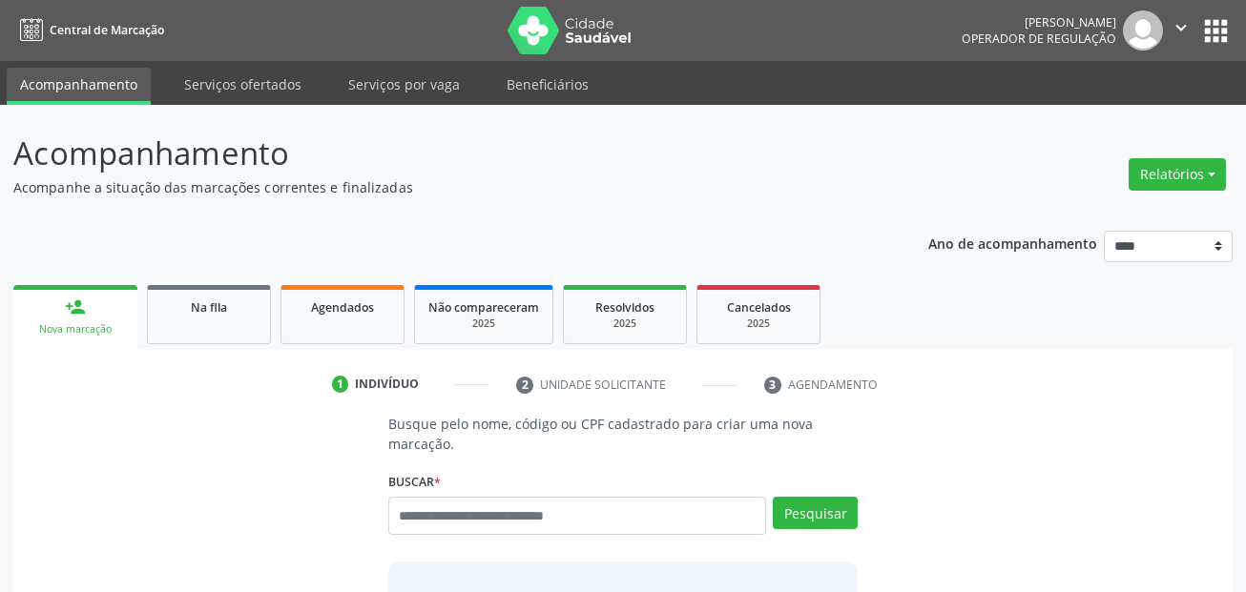
scroll to position [44, 0]
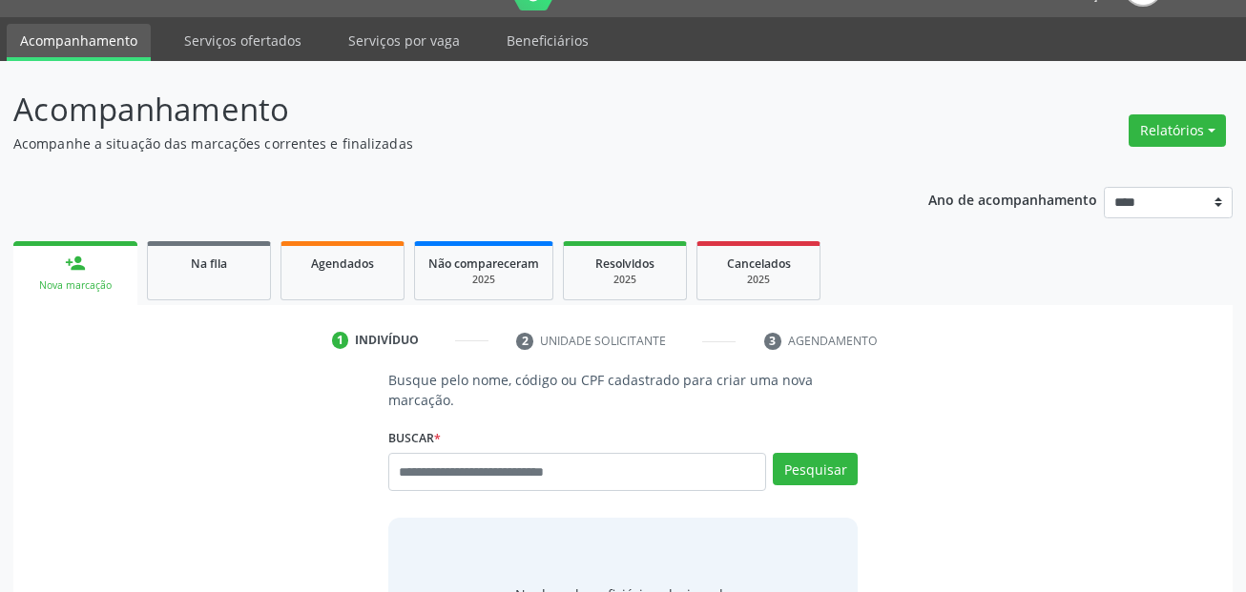
click at [503, 474] on input "text" at bounding box center [577, 472] width 379 height 38
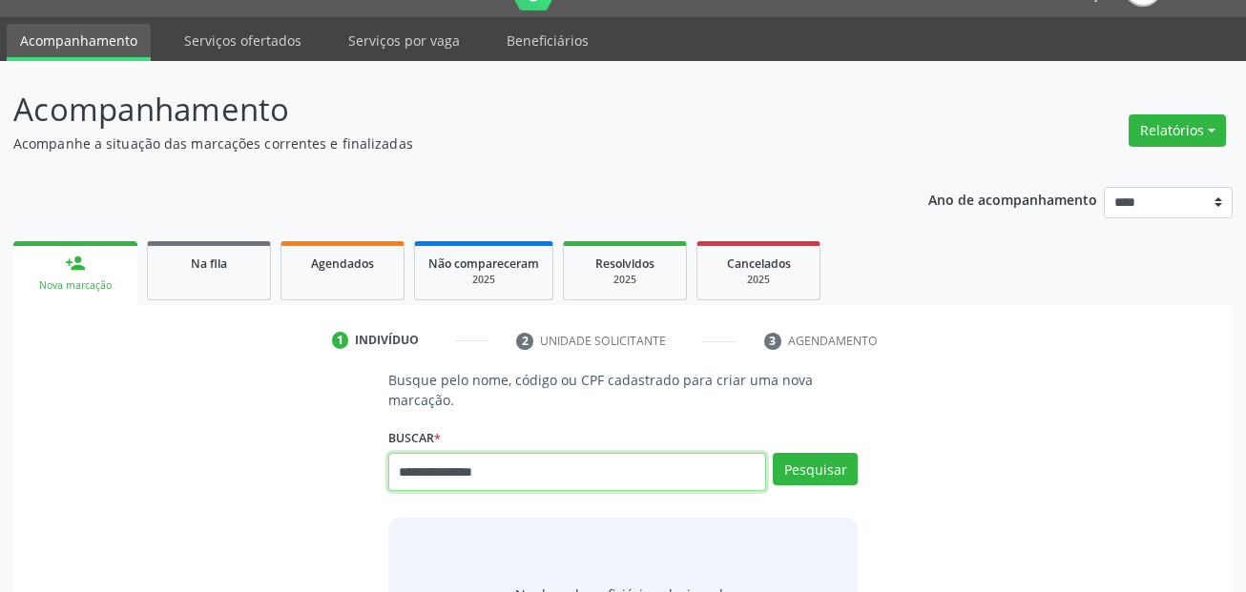
drag, startPoint x: 513, startPoint y: 488, endPoint x: 318, endPoint y: 456, distance: 198.1
click at [318, 456] on div "**********" at bounding box center [623, 520] width 1193 height 301
paste input "text"
type input "**********"
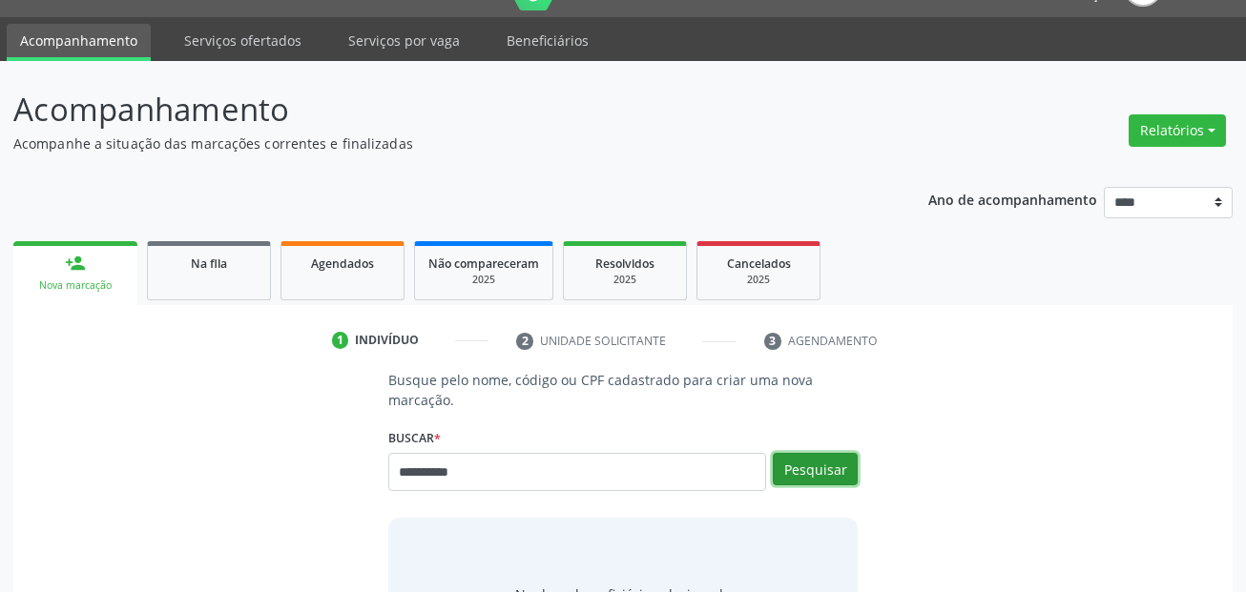
click at [830, 469] on button "Pesquisar" at bounding box center [815, 469] width 85 height 32
type input "**********"
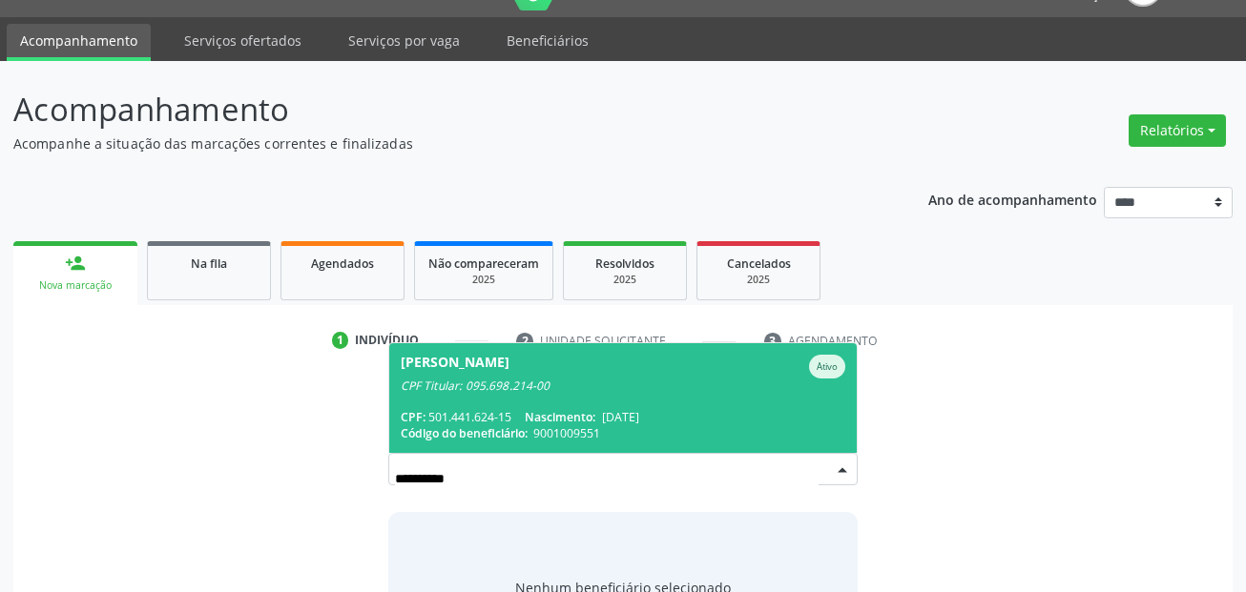
click at [677, 384] on div "CPF Titular: 095.698.214-00" at bounding box center [624, 386] width 446 height 15
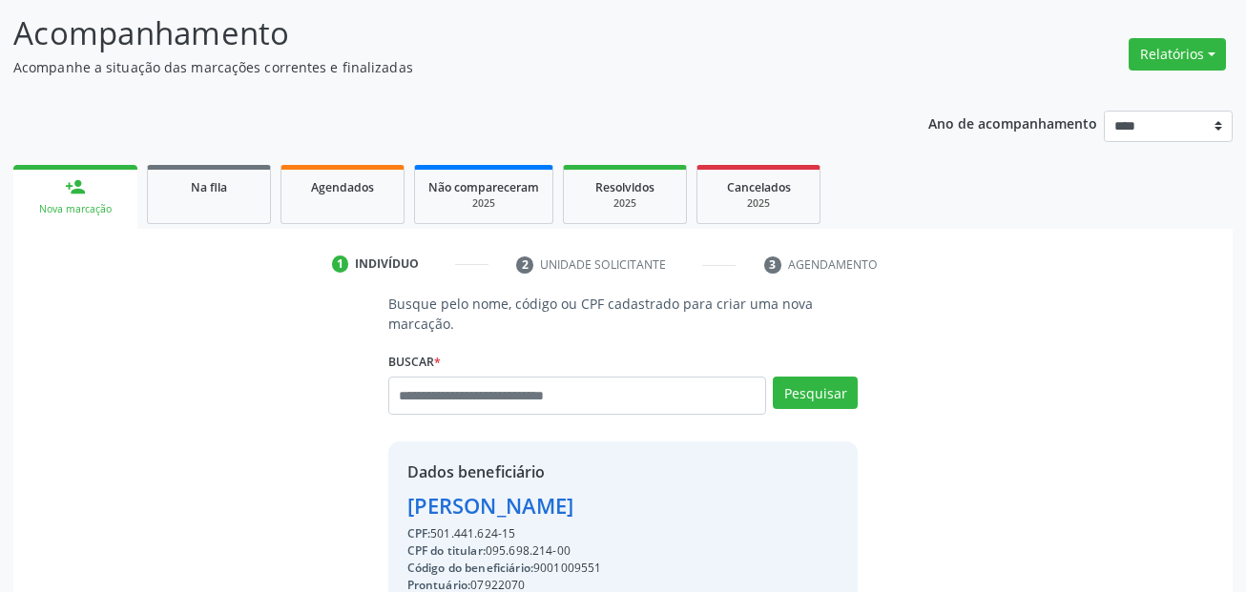
scroll to position [235, 0]
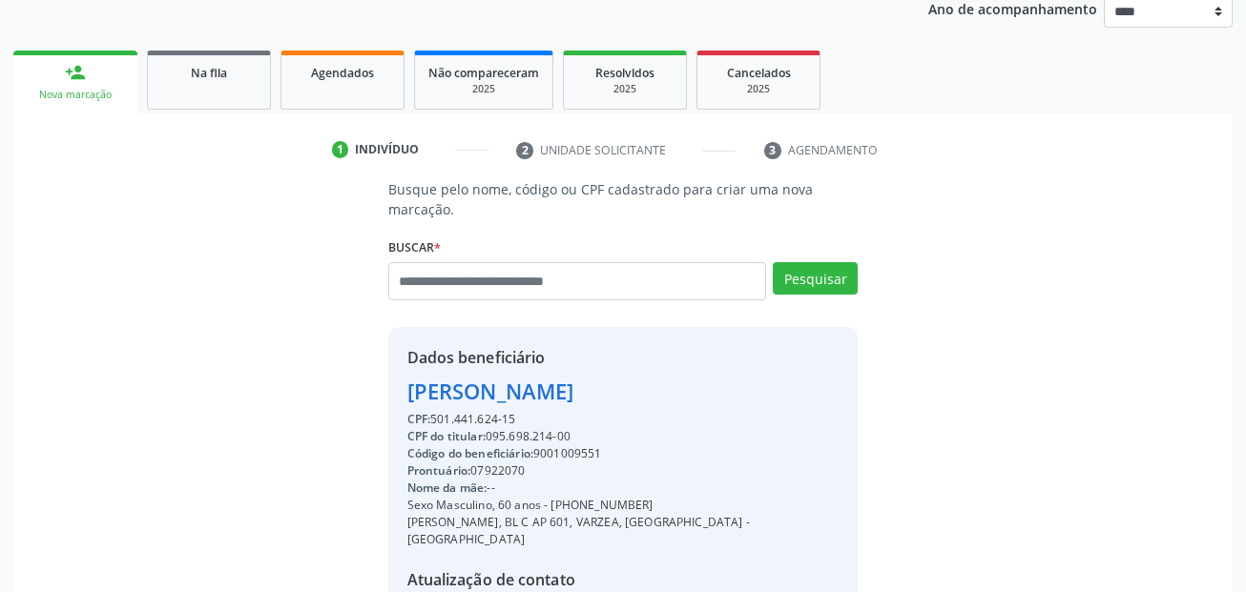
drag, startPoint x: 587, startPoint y: 435, endPoint x: 493, endPoint y: 431, distance: 93.6
click at [493, 431] on div "CPF do titular: 095.698.214-00" at bounding box center [623, 436] width 432 height 17
copy div "095.698.214-00"
click at [551, 290] on input "text" at bounding box center [577, 281] width 379 height 38
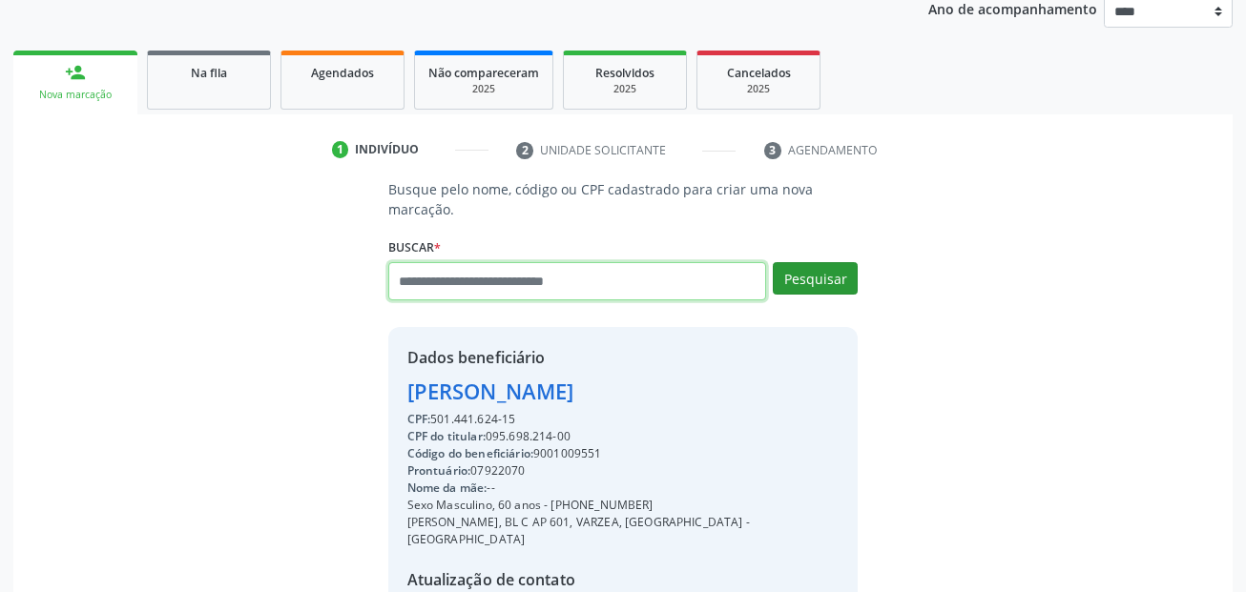
paste input "**********"
type input "**********"
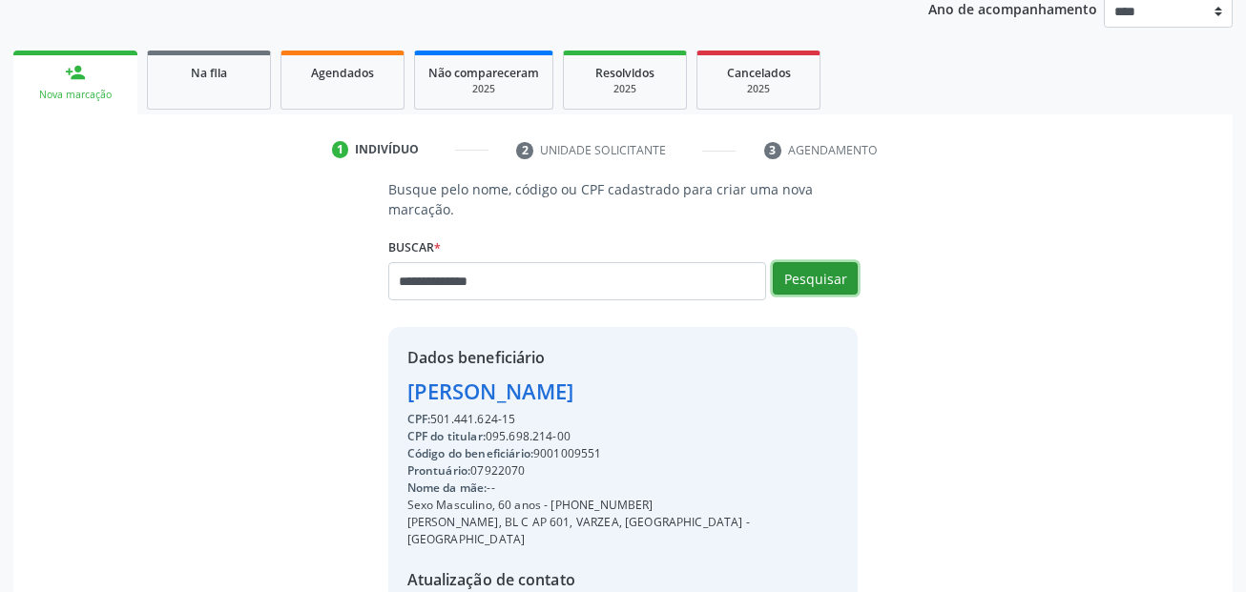
click at [806, 269] on button "Pesquisar" at bounding box center [815, 278] width 85 height 32
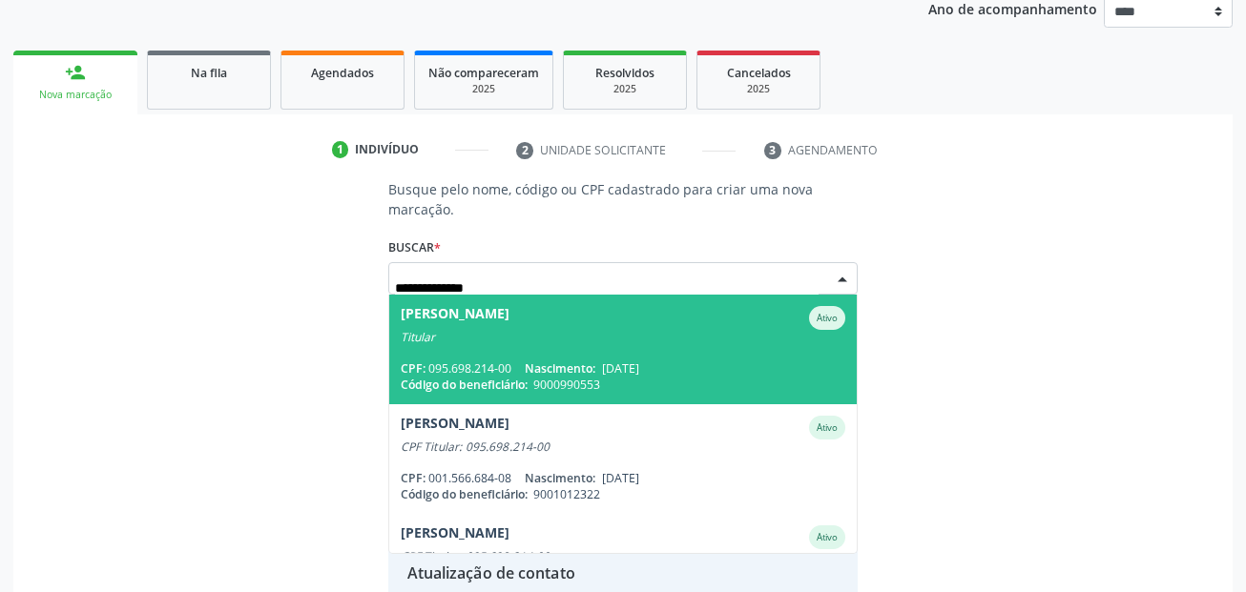
click at [595, 364] on span "Nascimento:" at bounding box center [560, 369] width 71 height 16
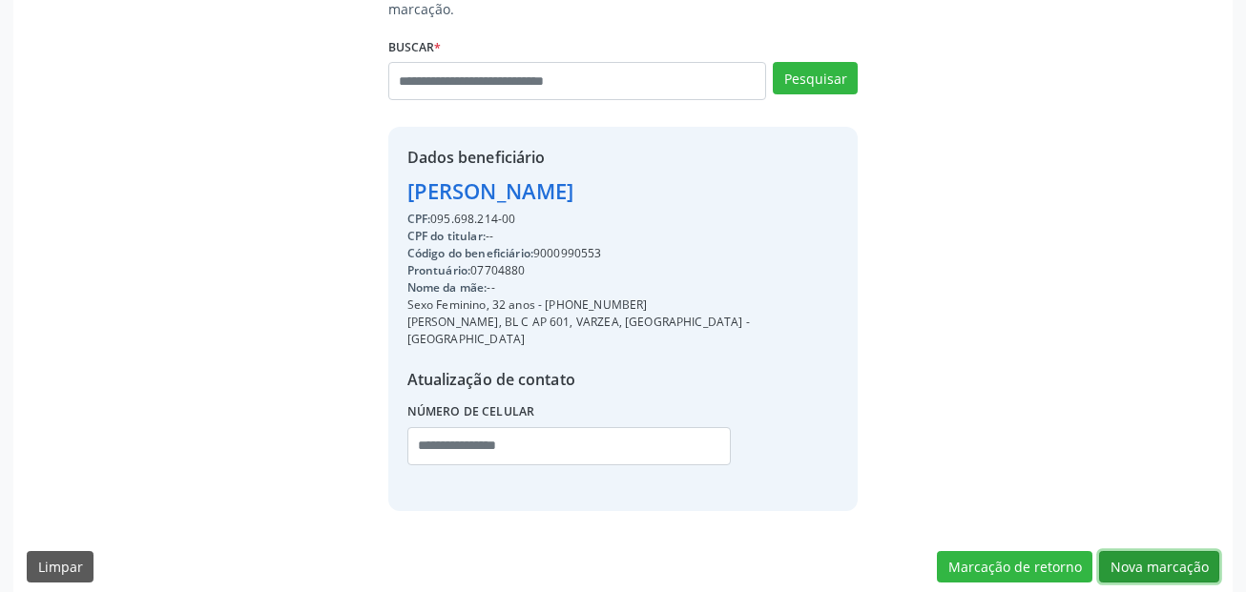
click at [1193, 552] on button "Nova marcação" at bounding box center [1159, 567] width 120 height 32
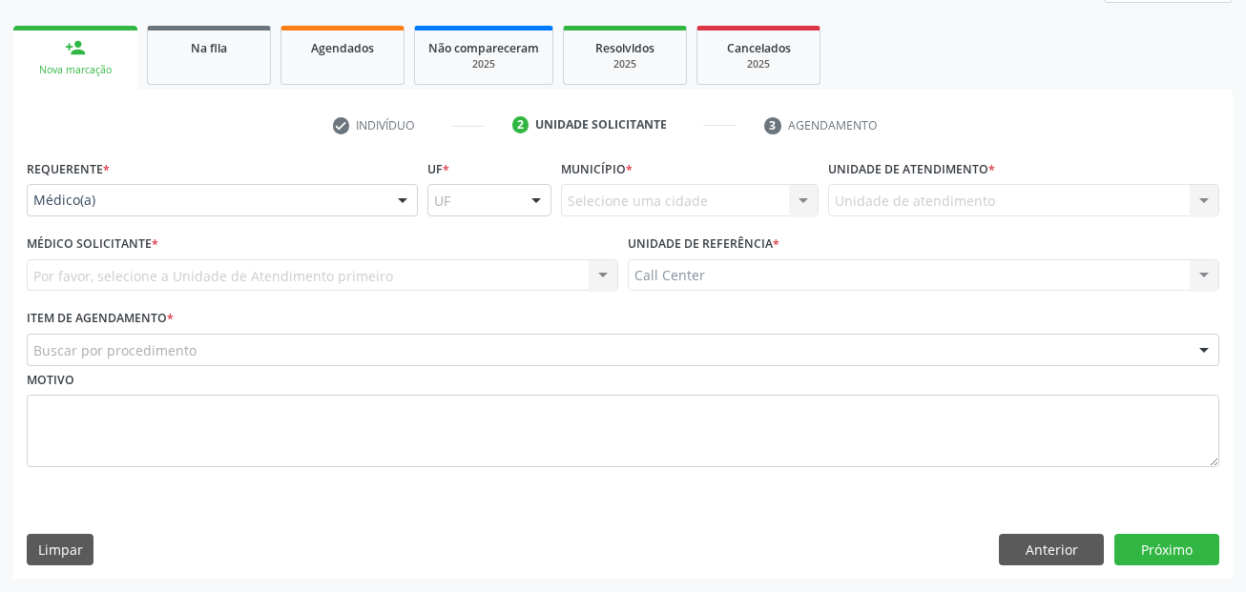
scroll to position [260, 0]
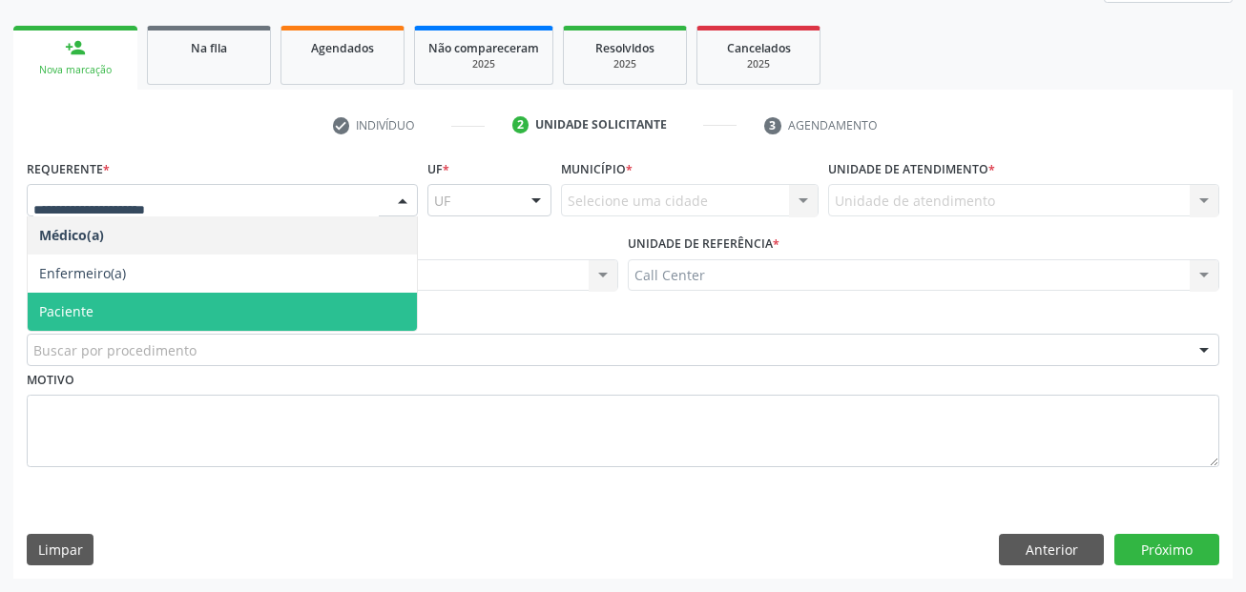
click at [111, 311] on span "Paciente" at bounding box center [222, 312] width 389 height 38
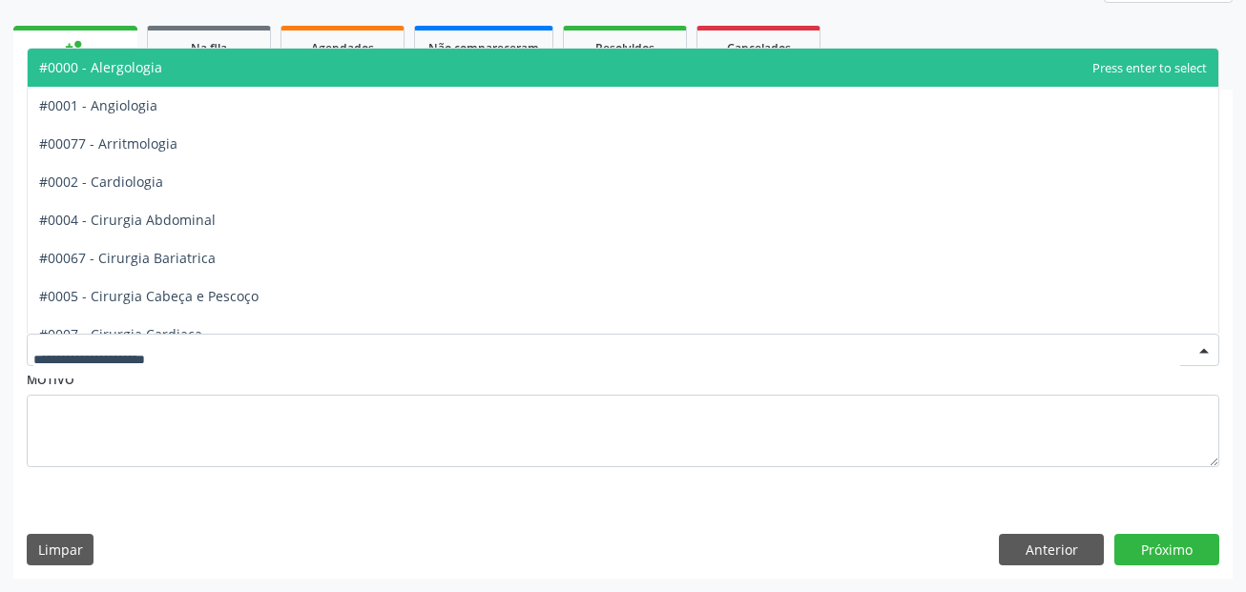
type input "*"
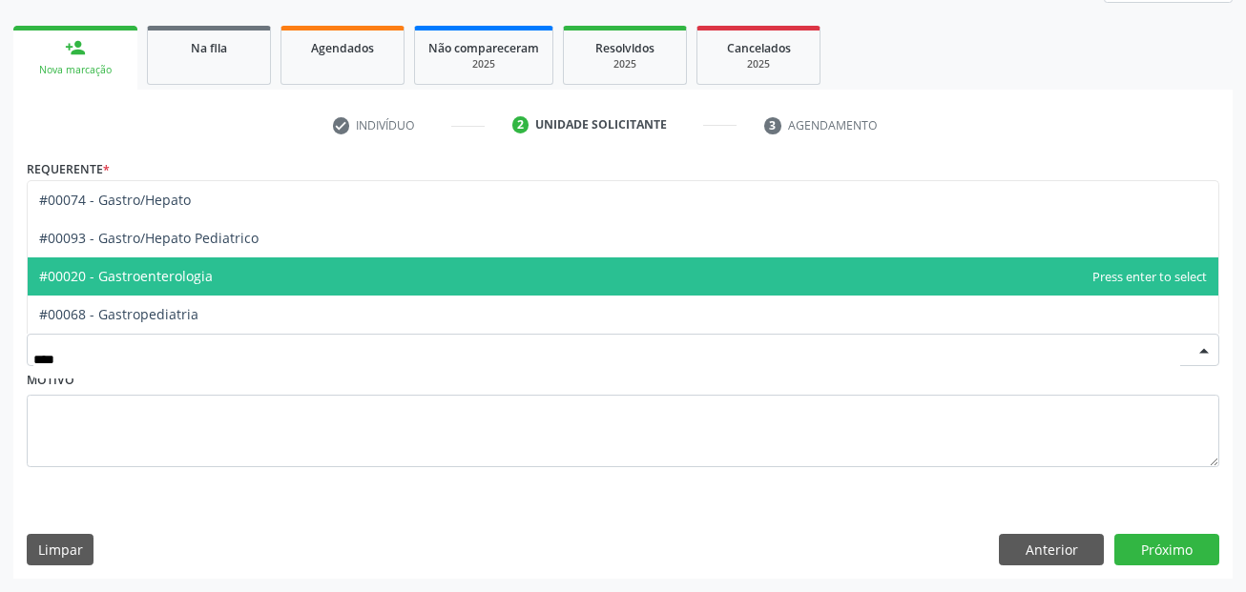
type input "*****"
click at [128, 269] on span "#00020 - Gastroenterologia" at bounding box center [126, 276] width 174 height 18
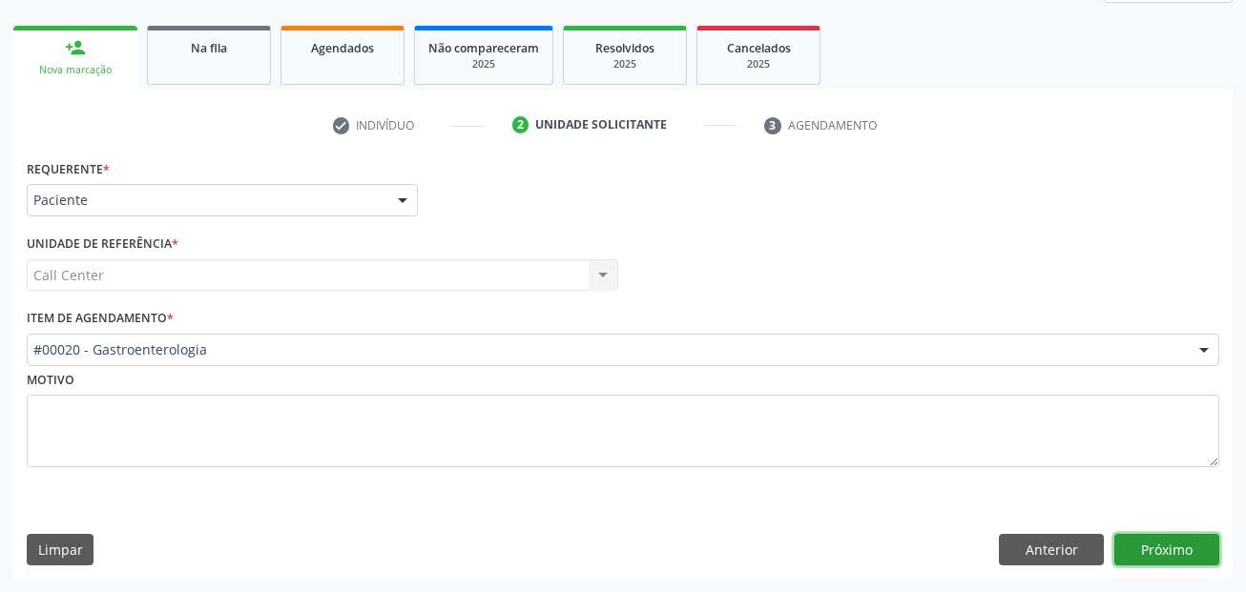
click at [1197, 554] on button "Próximo" at bounding box center [1166, 550] width 105 height 32
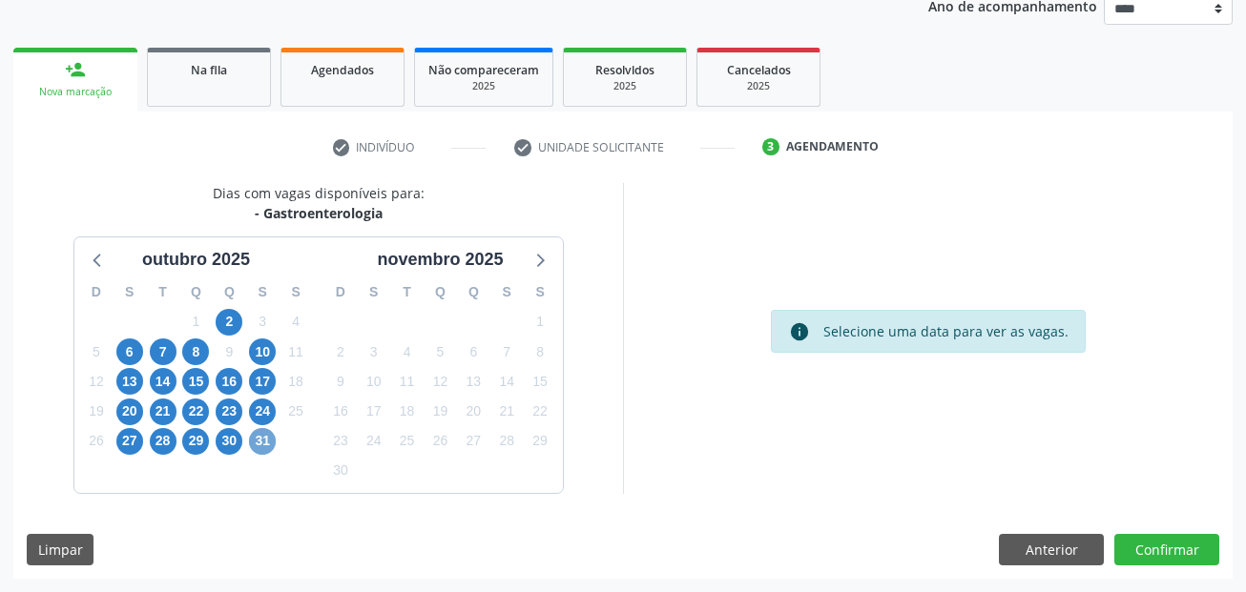
click at [258, 440] on span "31" at bounding box center [262, 441] width 27 height 27
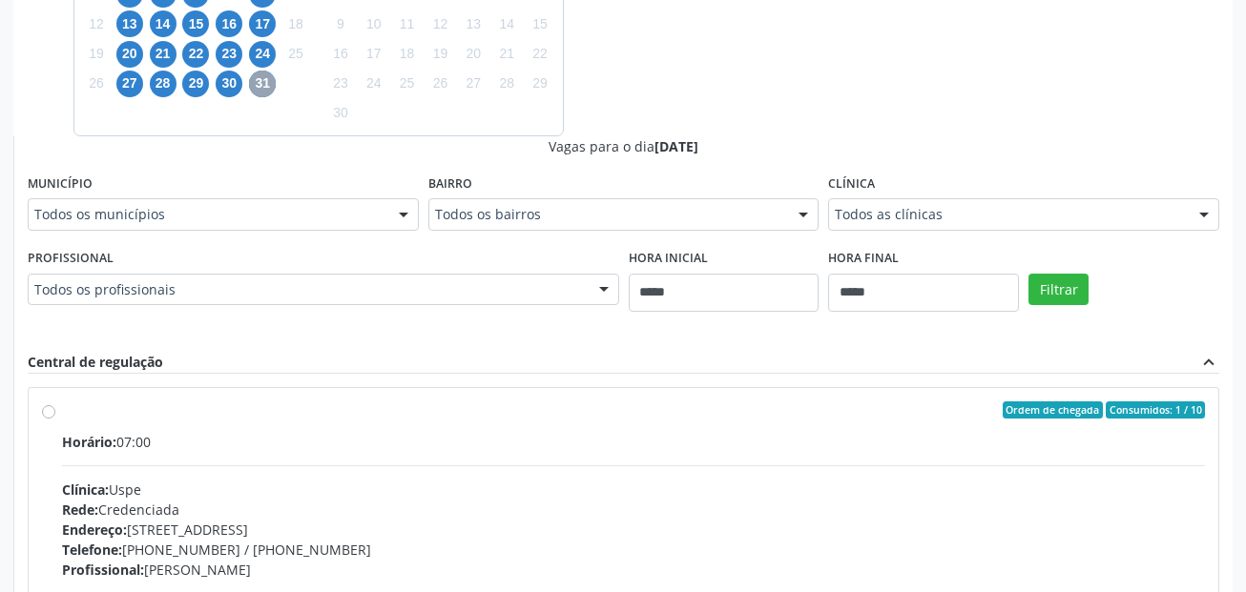
scroll to position [619, 0]
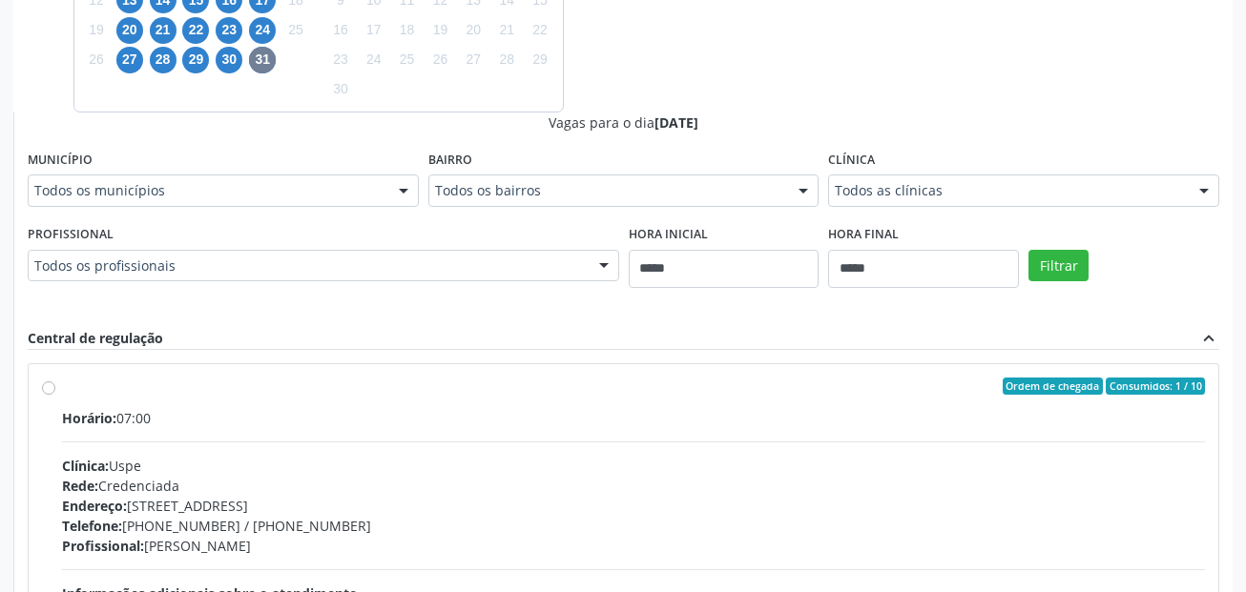
click at [240, 400] on label "Ordem de chegada Consumidos: 1 / 10 Horário: 07:00 Clínica: Uspe Rede: Credenci…" at bounding box center [633, 524] width 1143 height 293
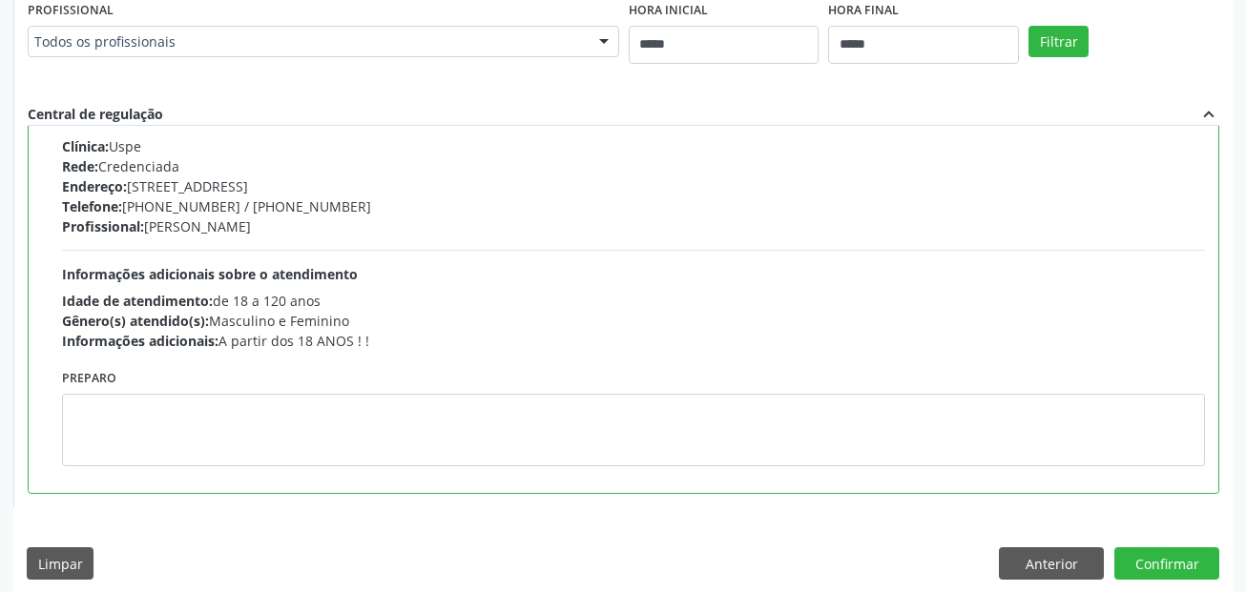
scroll to position [858, 0]
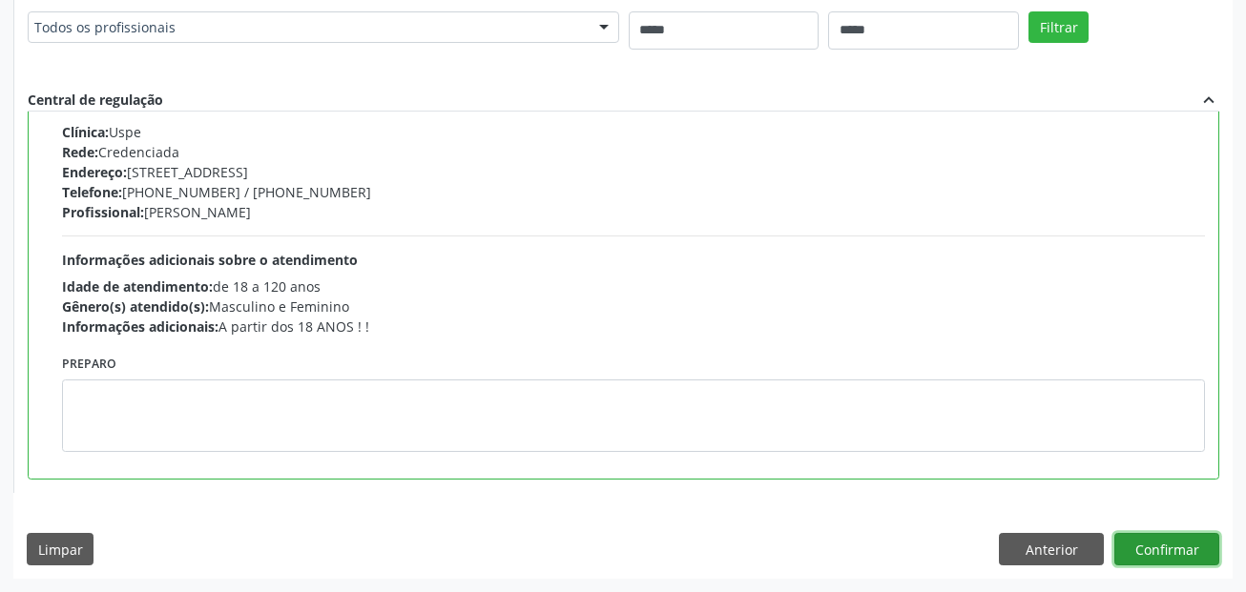
click at [1194, 544] on button "Confirmar" at bounding box center [1166, 549] width 105 height 32
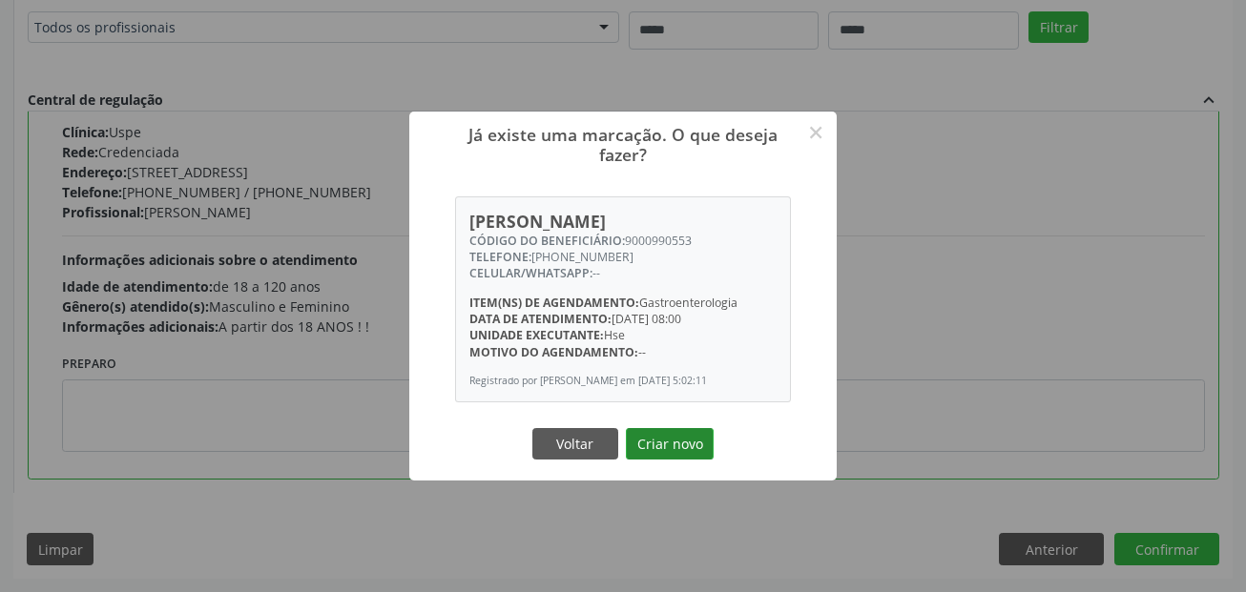
click at [682, 445] on button "Criar novo" at bounding box center [670, 444] width 88 height 32
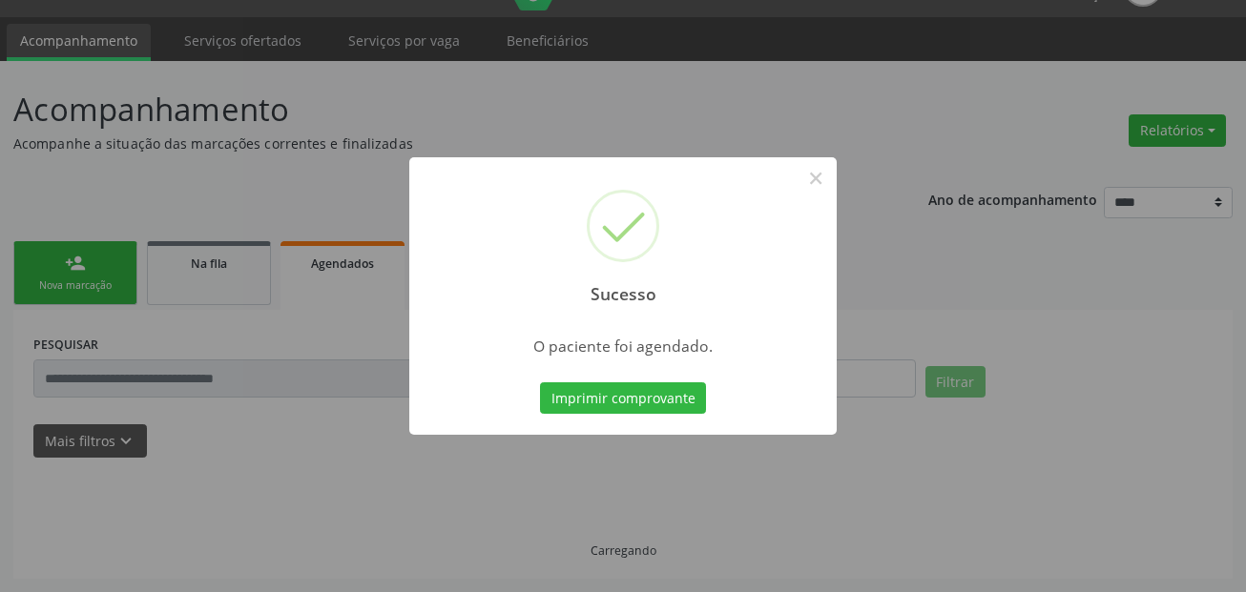
scroll to position [44, 0]
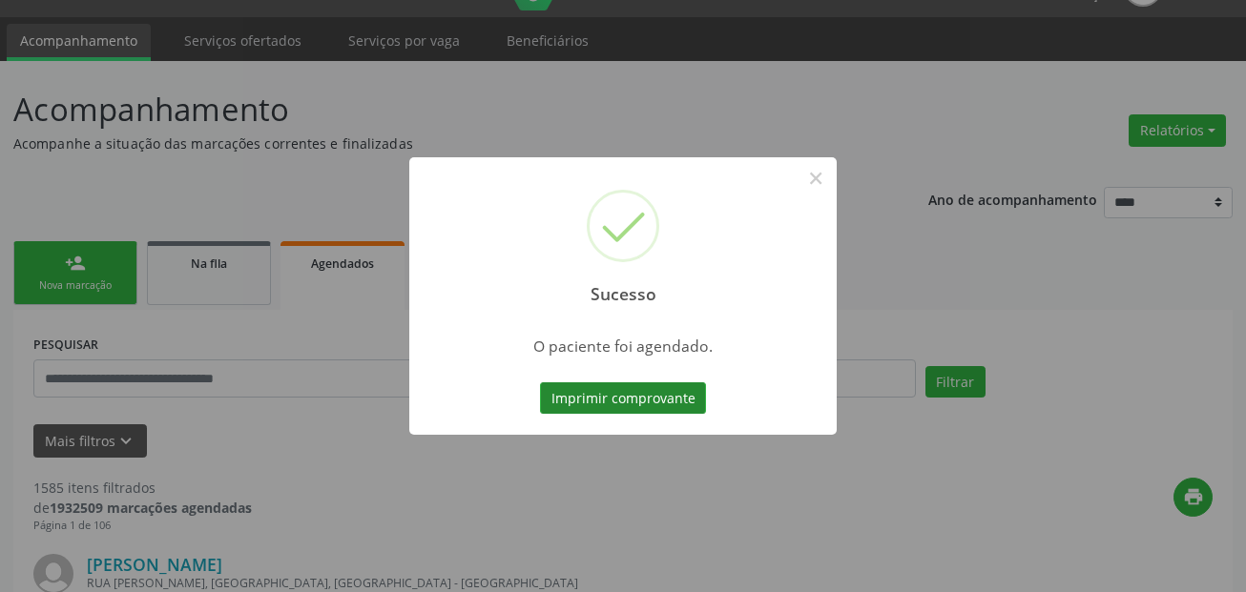
click at [659, 402] on button "Imprimir comprovante" at bounding box center [623, 399] width 166 height 32
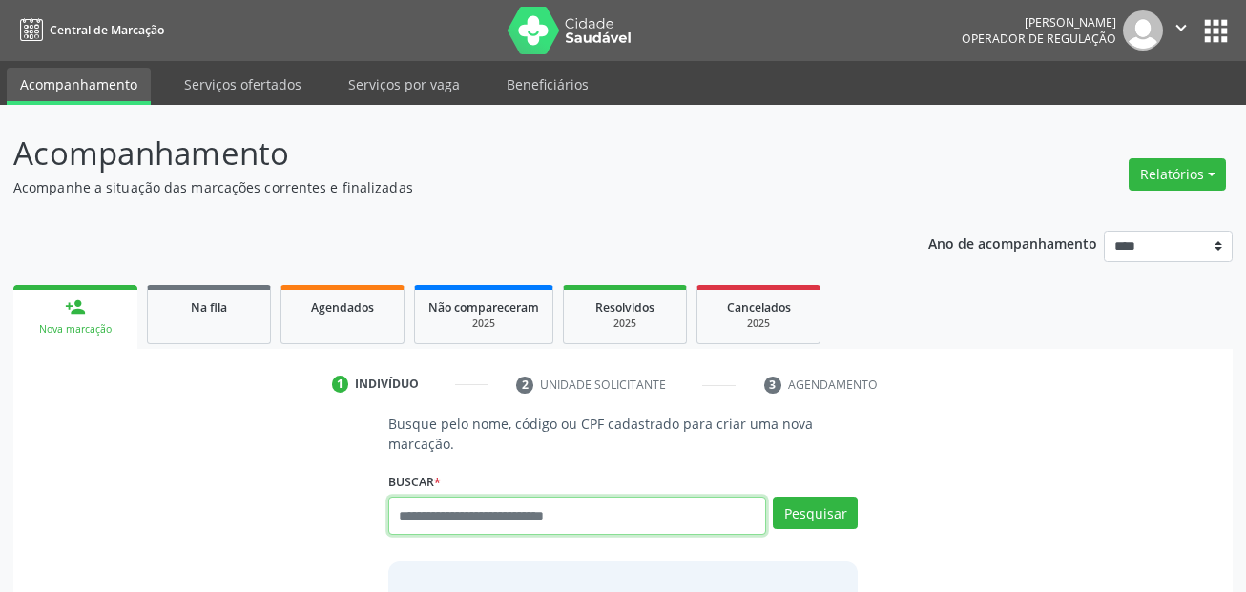
scroll to position [44, 0]
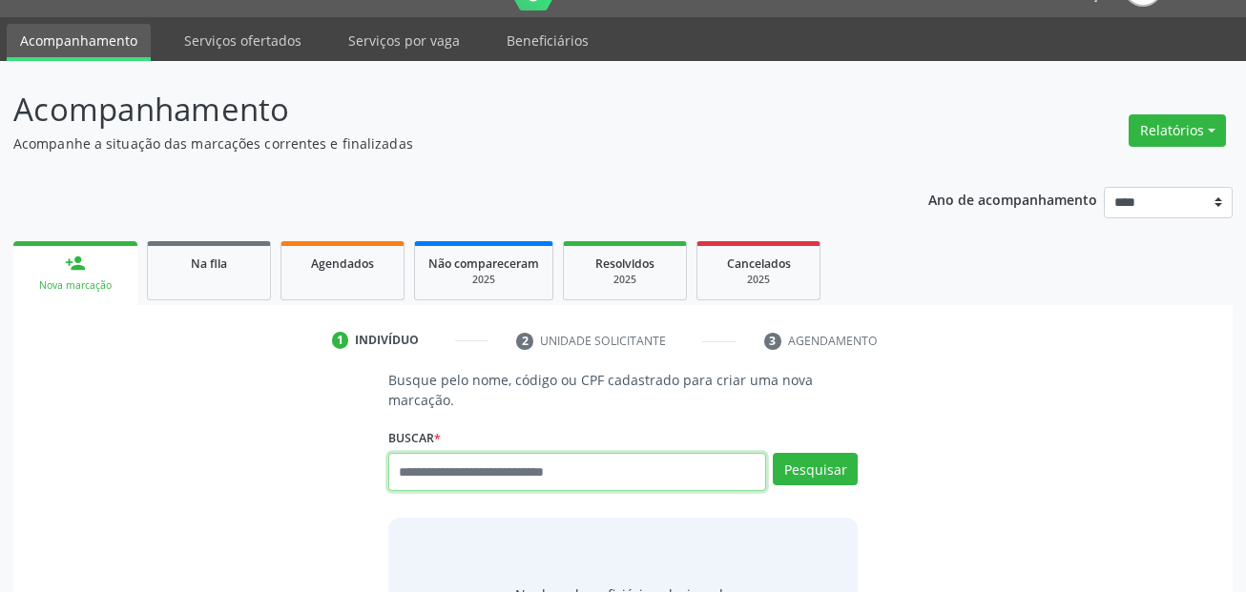
click at [453, 490] on input "text" at bounding box center [577, 472] width 379 height 38
click at [453, 481] on input "text" at bounding box center [577, 472] width 379 height 38
paste input "**********"
type input "**********"
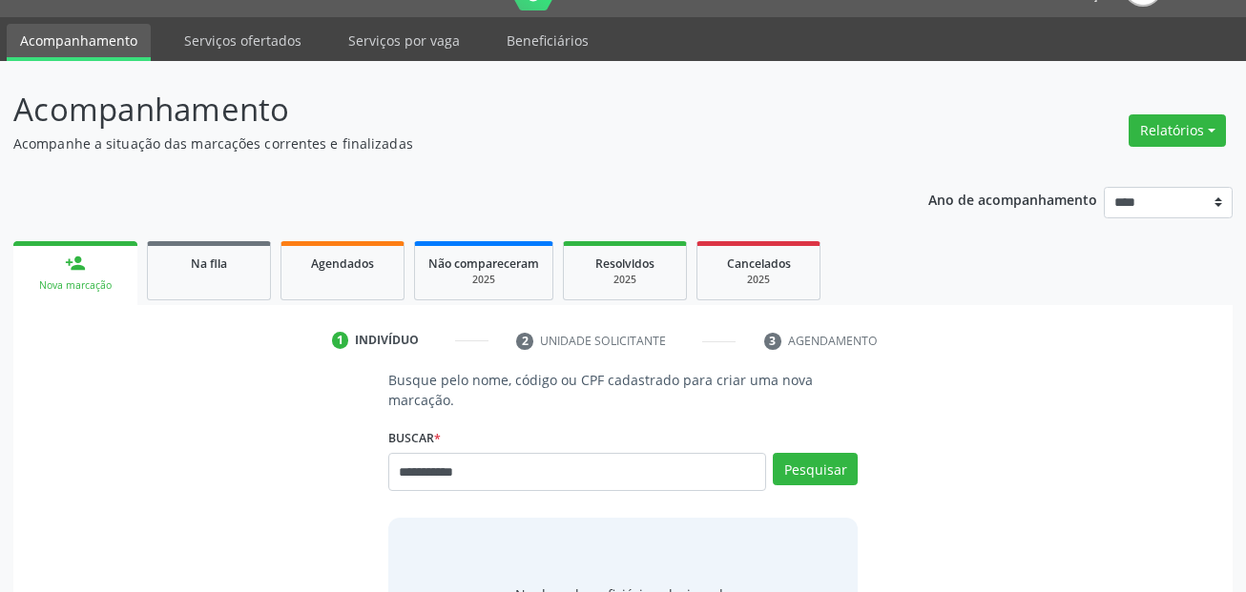
click at [830, 488] on div "Pesquisar" at bounding box center [812, 479] width 92 height 52
click at [830, 462] on button "Pesquisar" at bounding box center [815, 469] width 85 height 32
click at [799, 478] on button "Pesquisar" at bounding box center [815, 469] width 85 height 32
click at [819, 475] on button "Pesquisar" at bounding box center [815, 469] width 85 height 32
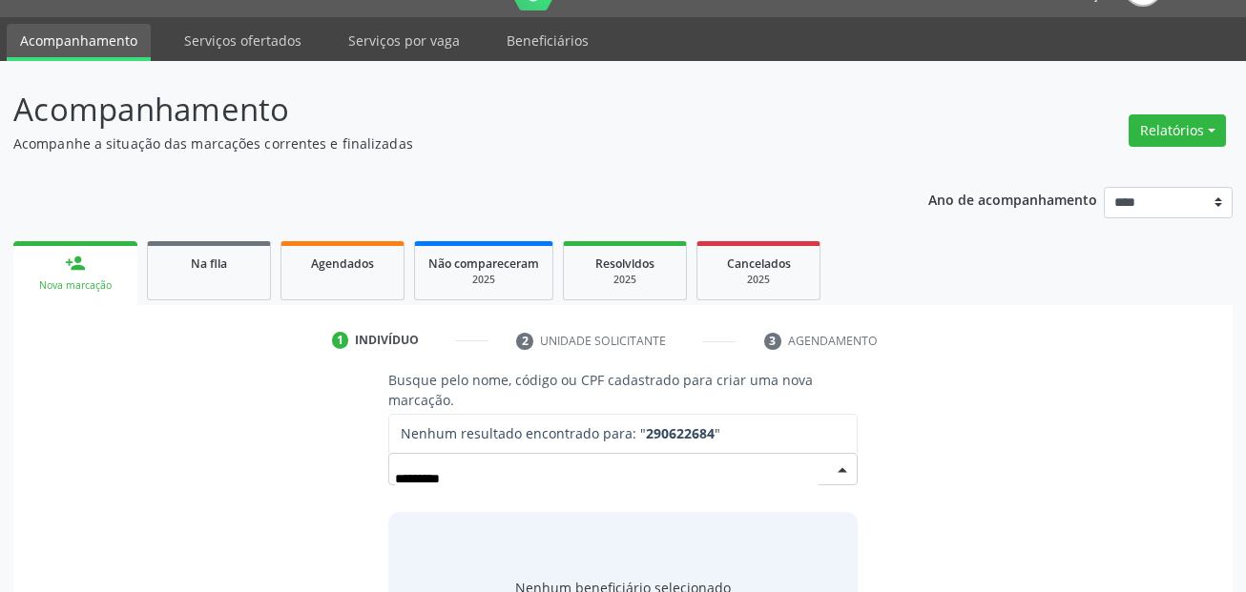
click at [523, 480] on input "*********" at bounding box center [607, 479] width 425 height 38
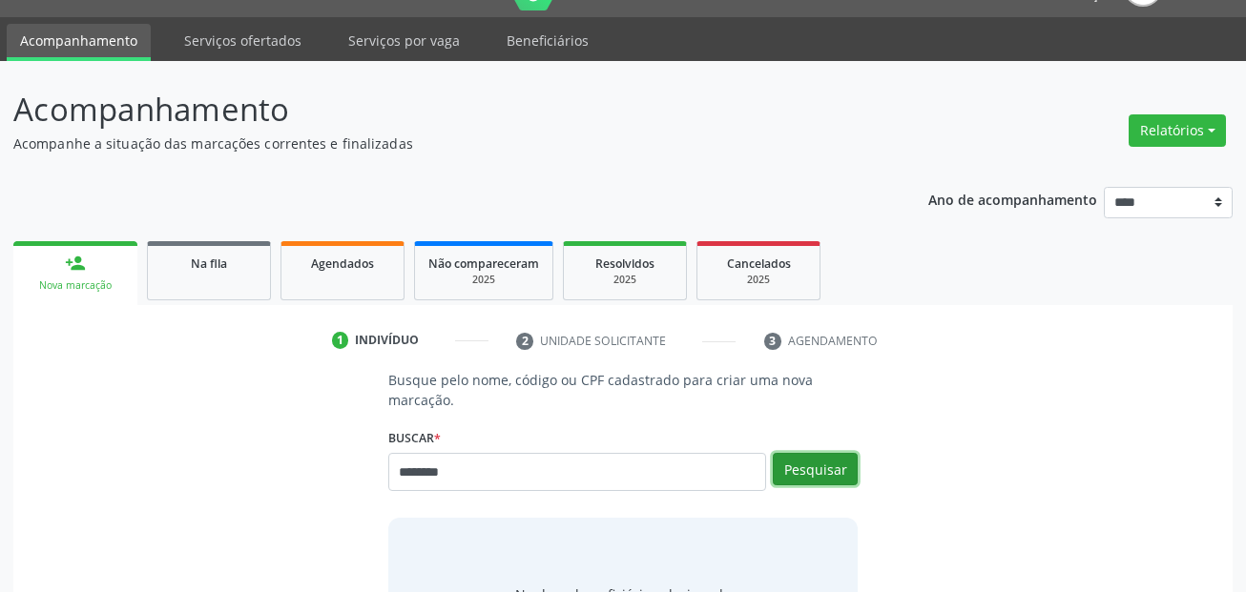
click at [788, 467] on button "Pesquisar" at bounding box center [815, 469] width 85 height 32
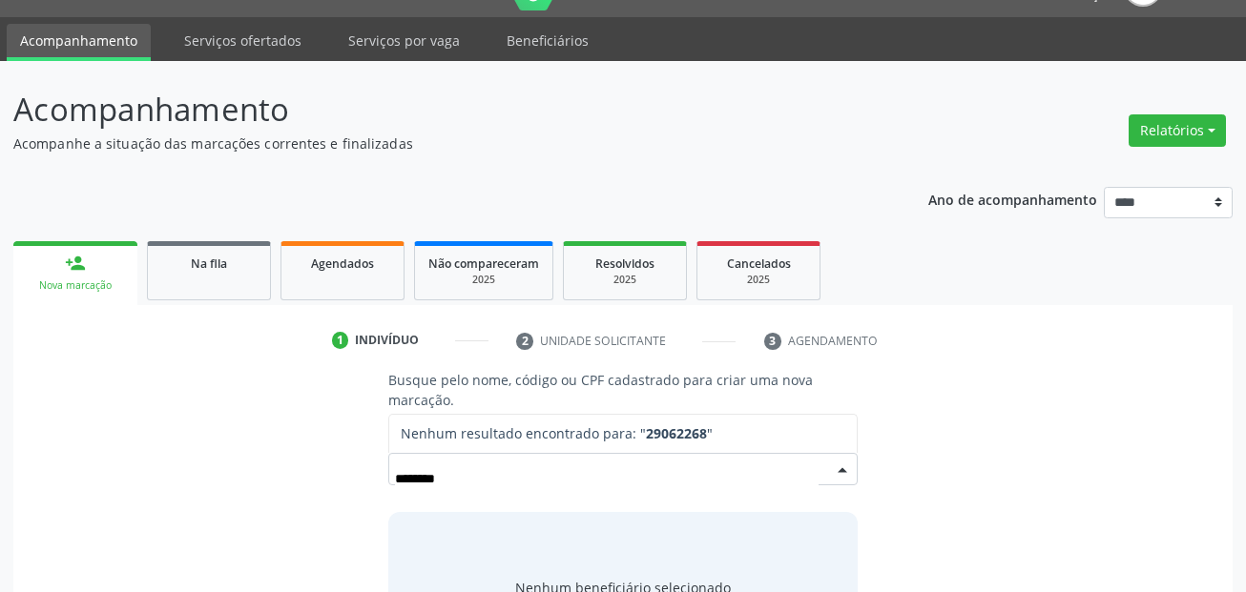
click at [535, 480] on input "********" at bounding box center [607, 479] width 425 height 38
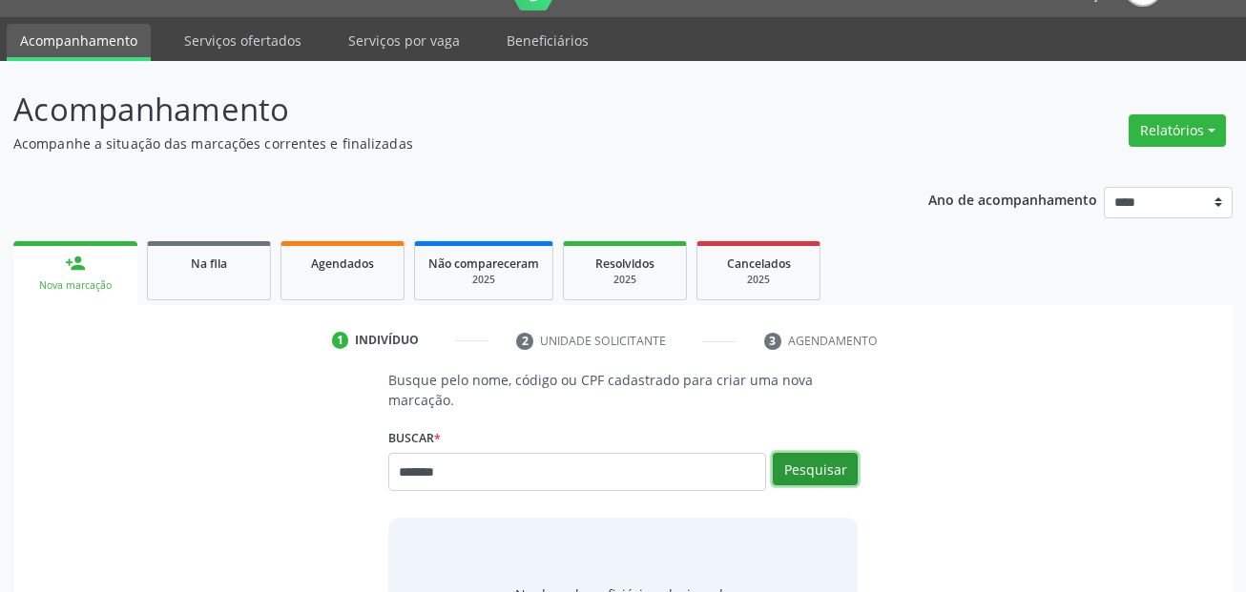
click at [821, 462] on button "Pesquisar" at bounding box center [815, 469] width 85 height 32
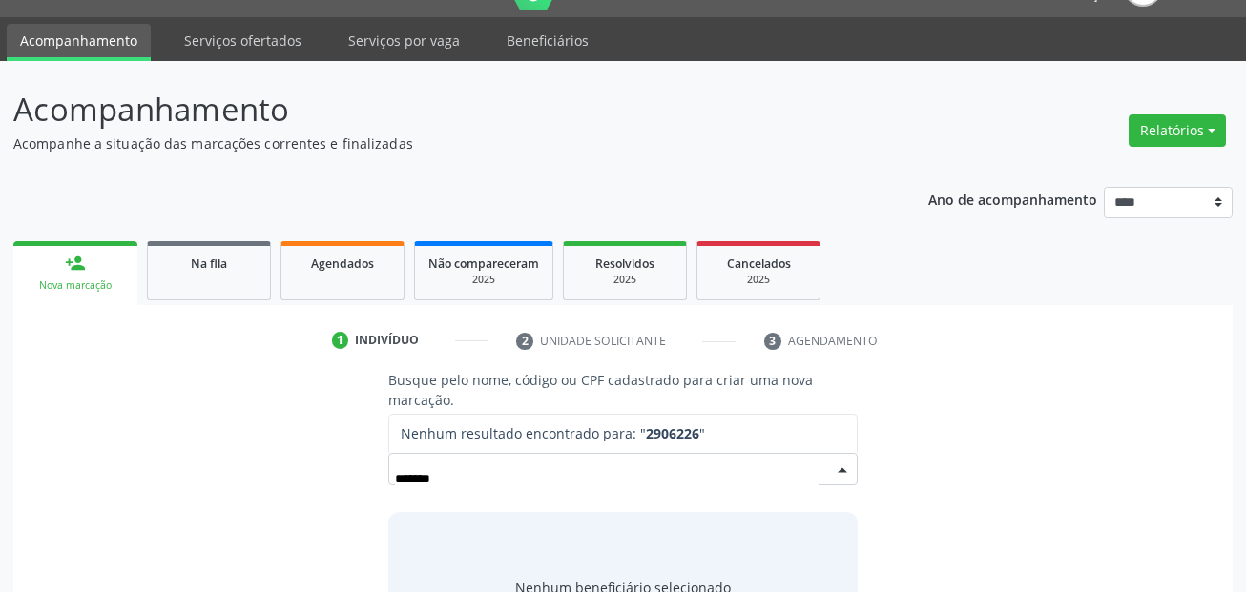
click at [516, 481] on input "*******" at bounding box center [607, 479] width 425 height 38
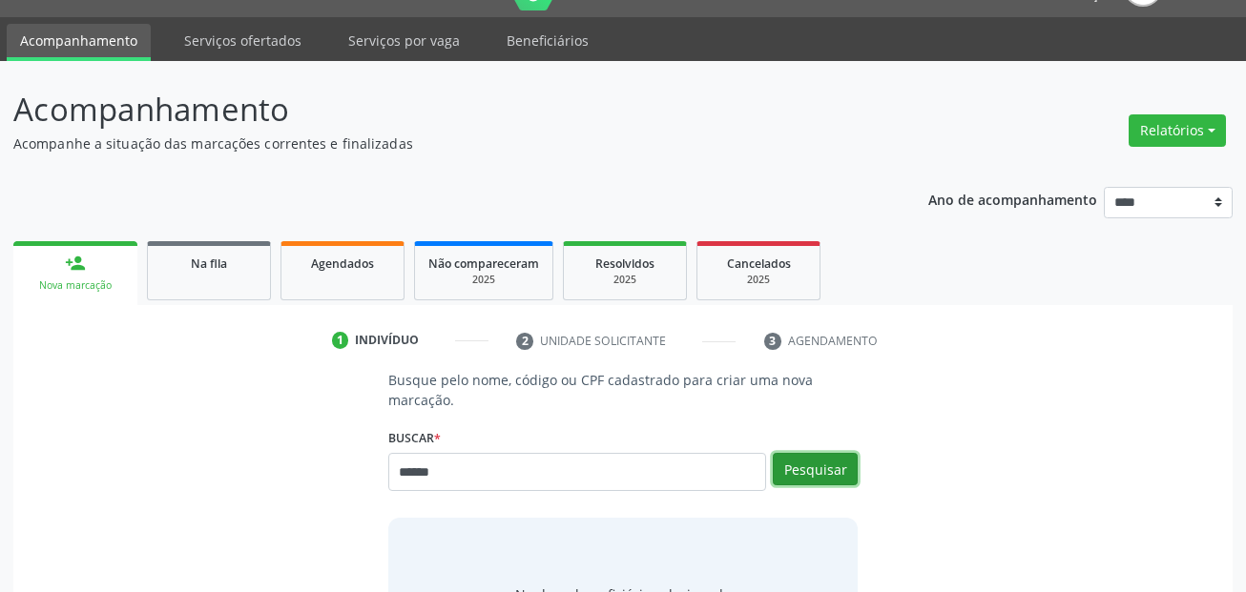
click at [814, 459] on button "Pesquisar" at bounding box center [815, 469] width 85 height 32
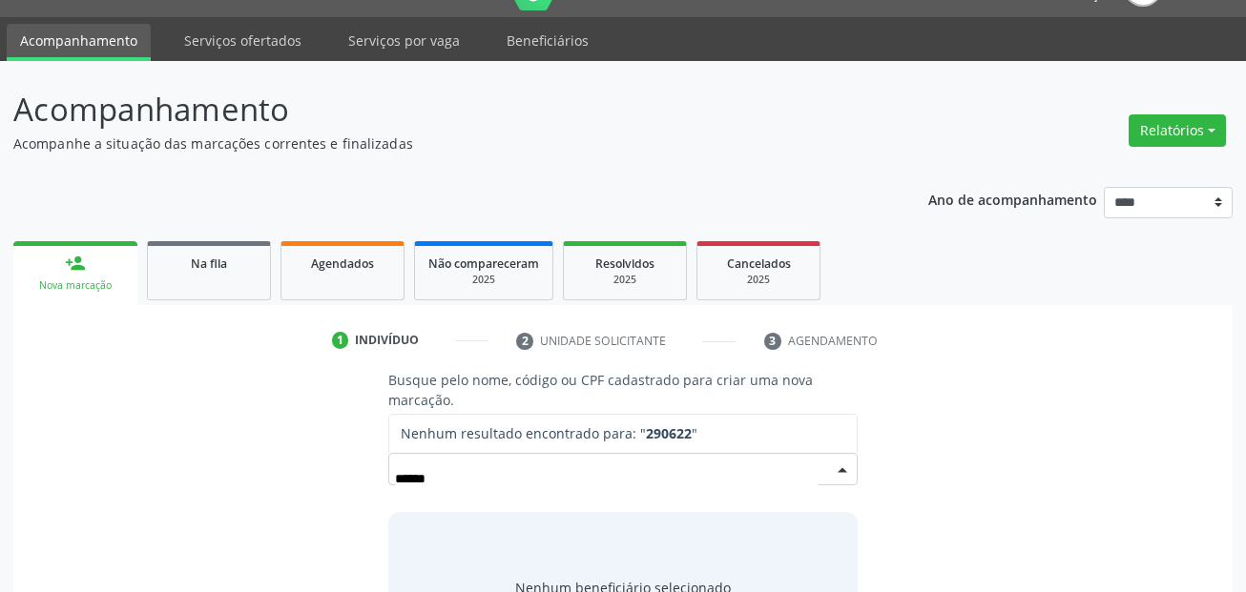
click at [515, 484] on input "******" at bounding box center [607, 479] width 425 height 38
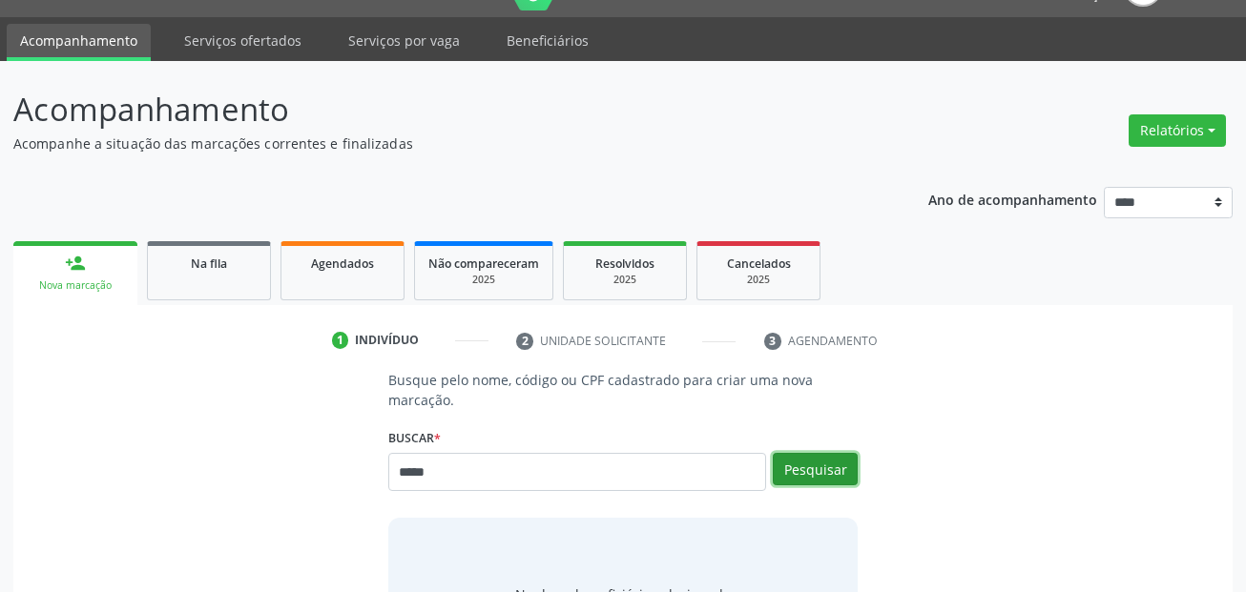
click at [779, 460] on button "Pesquisar" at bounding box center [815, 469] width 85 height 32
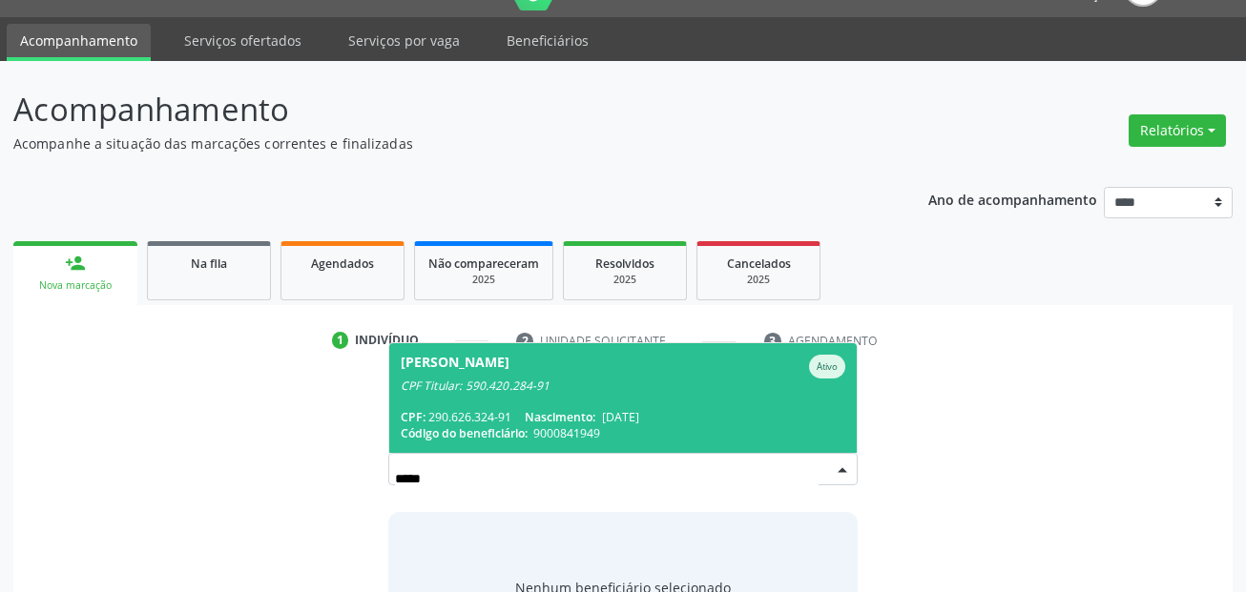
click at [504, 477] on input "*****" at bounding box center [607, 479] width 425 height 38
type input "****"
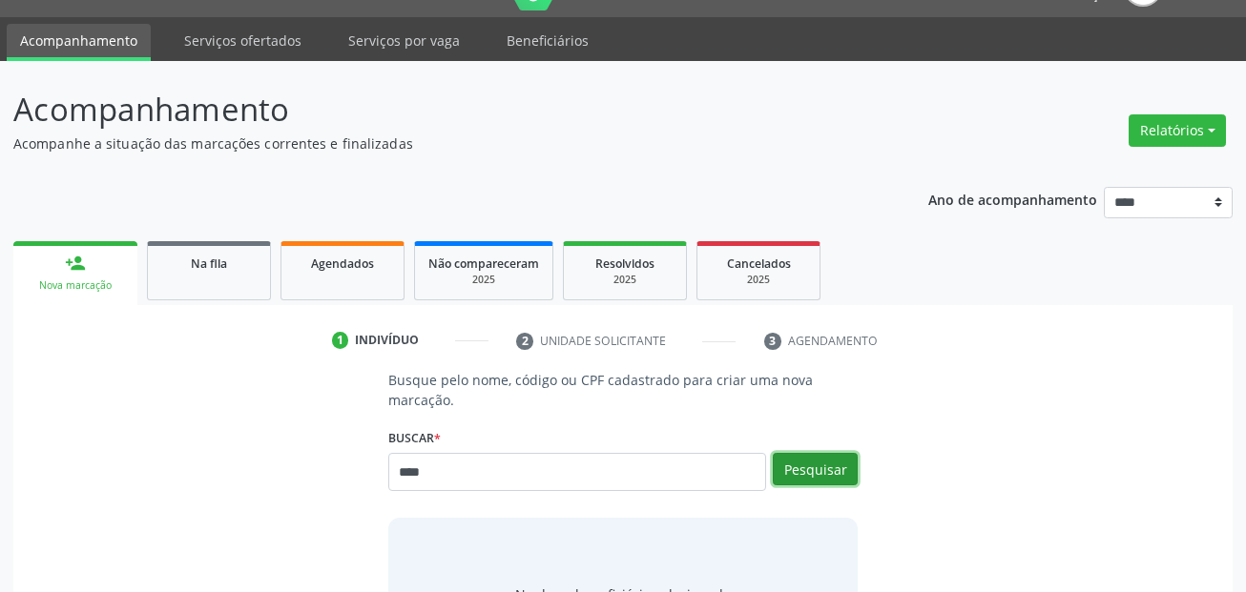
click at [810, 474] on button "Pesquisar" at bounding box center [815, 469] width 85 height 32
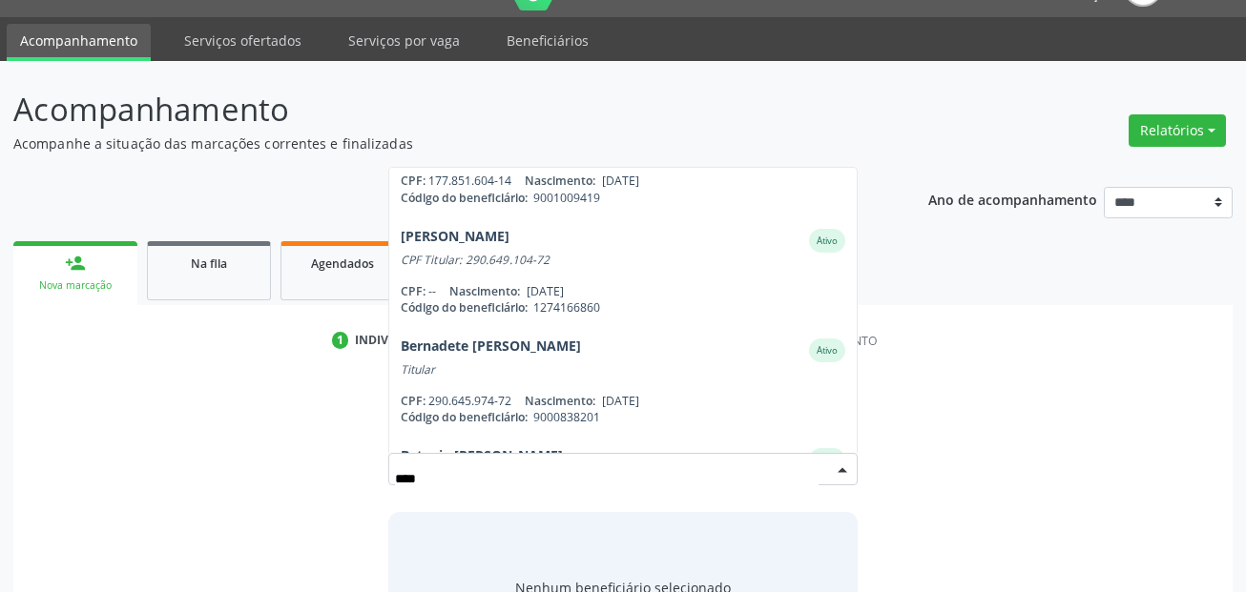
scroll to position [926, 0]
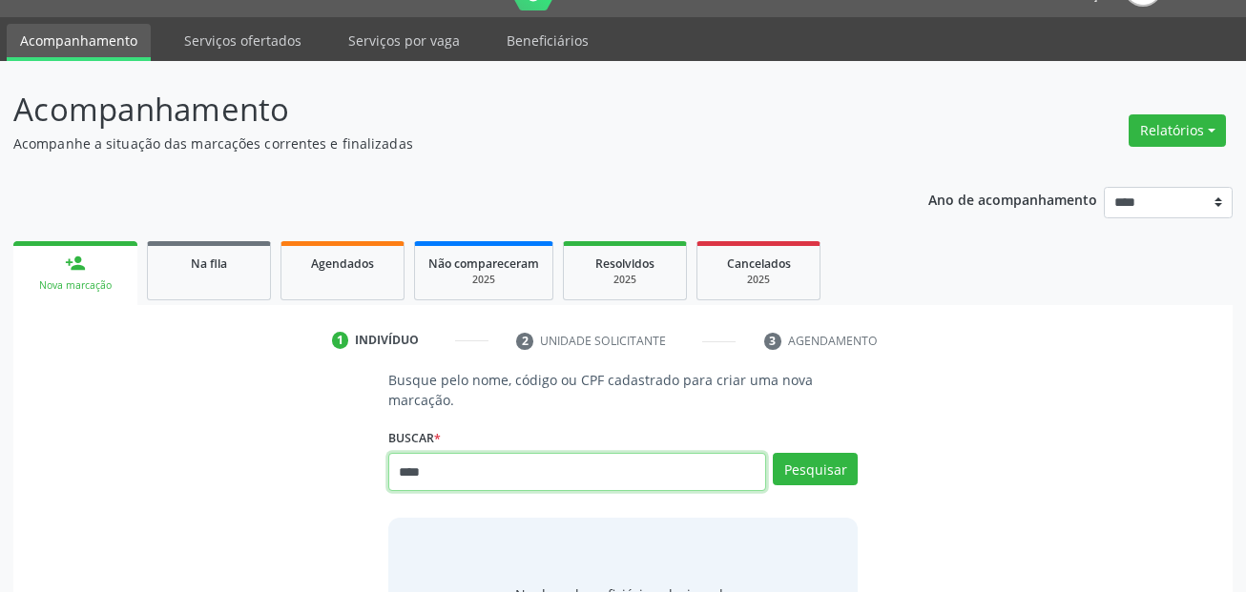
click at [534, 469] on input "****" at bounding box center [577, 472] width 379 height 38
drag, startPoint x: 534, startPoint y: 469, endPoint x: 440, endPoint y: 469, distance: 94.5
click at [440, 469] on input "****" at bounding box center [577, 472] width 379 height 38
type input "**********"
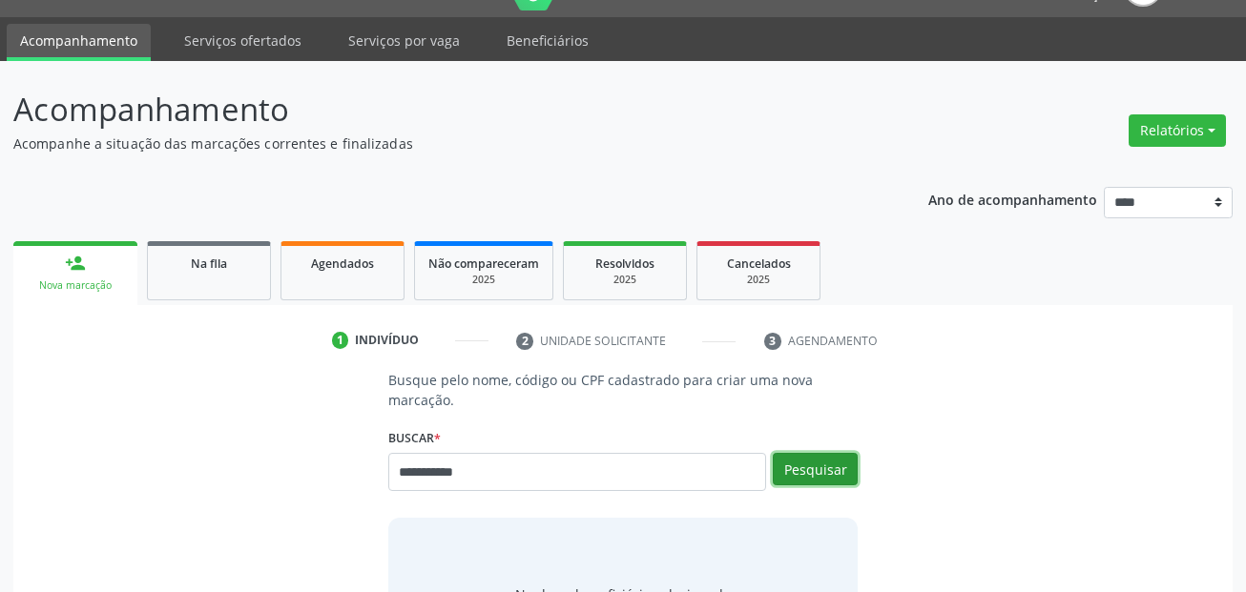
click at [807, 464] on button "Pesquisar" at bounding box center [815, 469] width 85 height 32
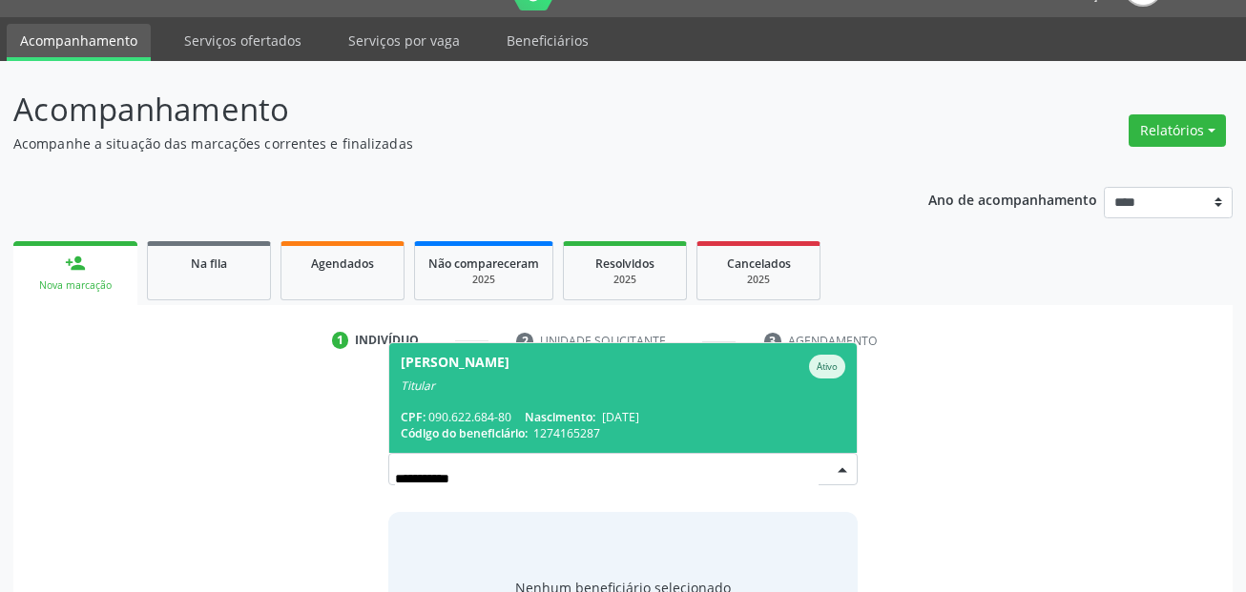
click at [671, 371] on div "Silvia da Conceicao Silva Ativo" at bounding box center [624, 367] width 446 height 24
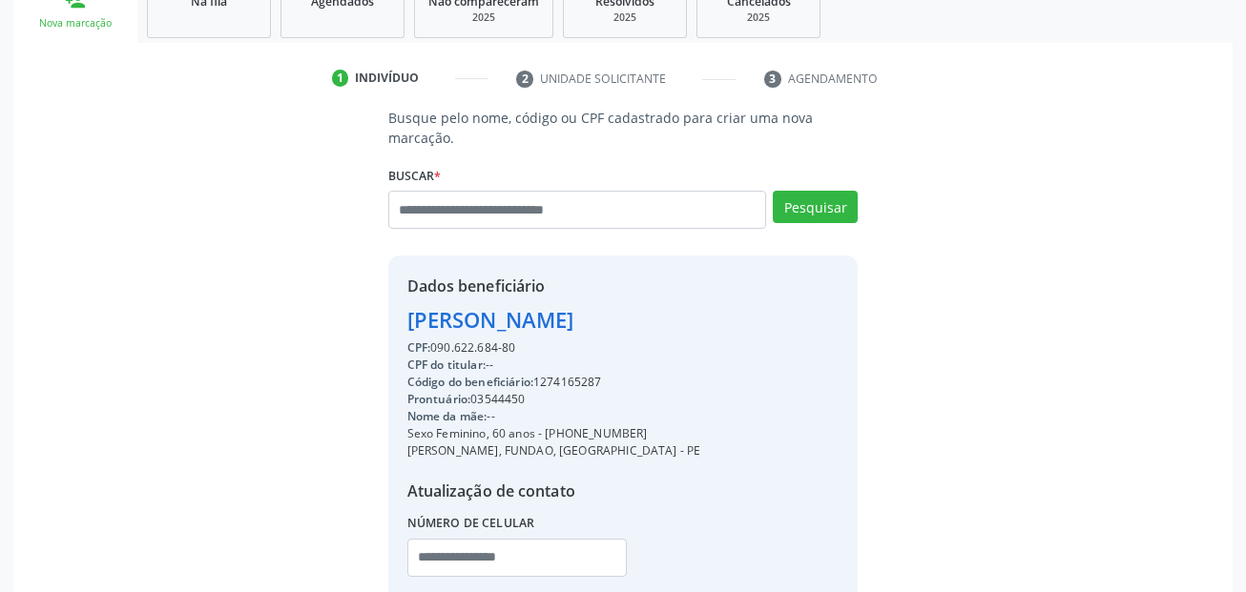
scroll to position [435, 0]
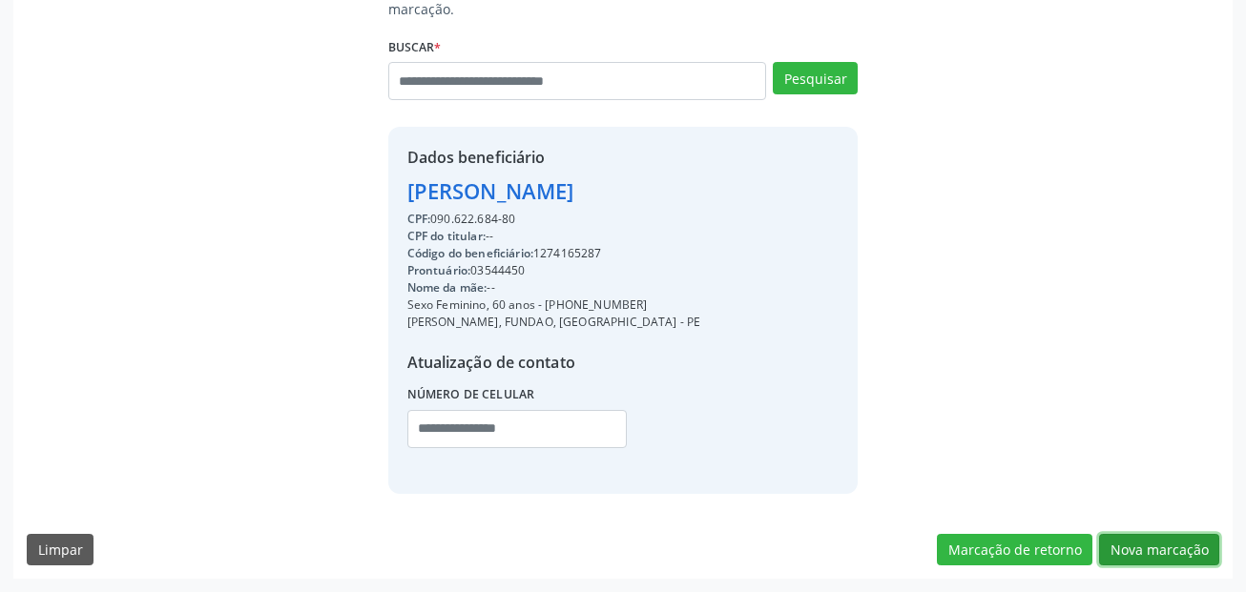
click at [1154, 551] on button "Nova marcação" at bounding box center [1159, 550] width 120 height 32
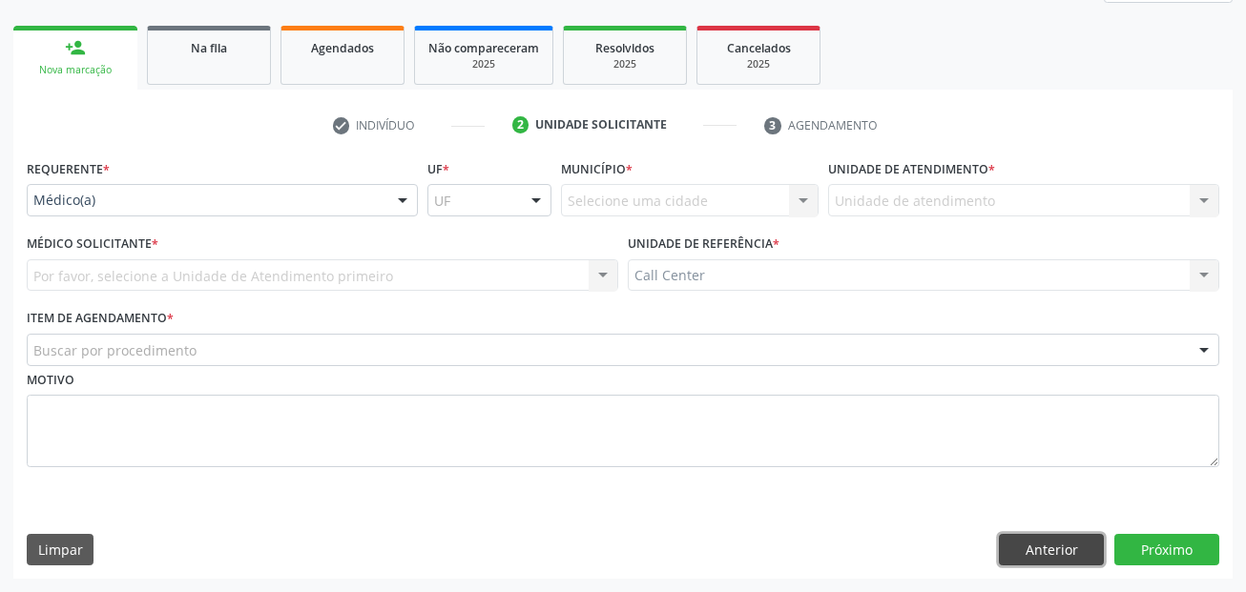
click at [1011, 537] on button "Anterior" at bounding box center [1051, 550] width 105 height 32
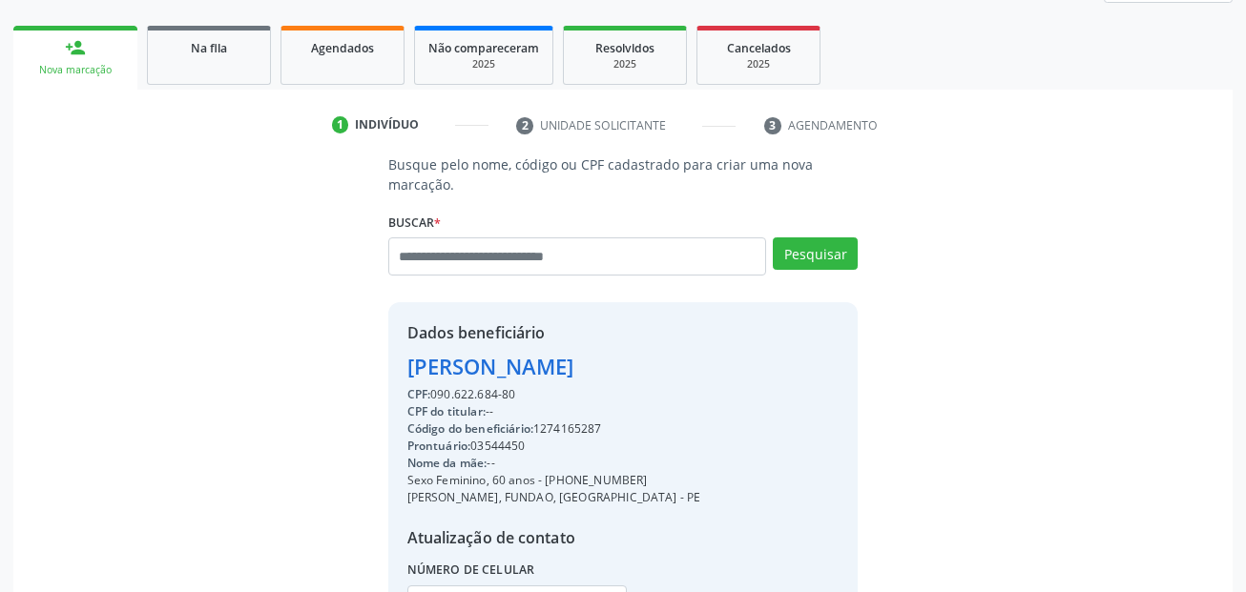
drag, startPoint x: 633, startPoint y: 476, endPoint x: 550, endPoint y: 480, distance: 83.1
click at [550, 480] on div "Sexo Feminino, 60 anos - (81) 98517-7974" at bounding box center [554, 480] width 294 height 17
copy div "81) 98517-7974"
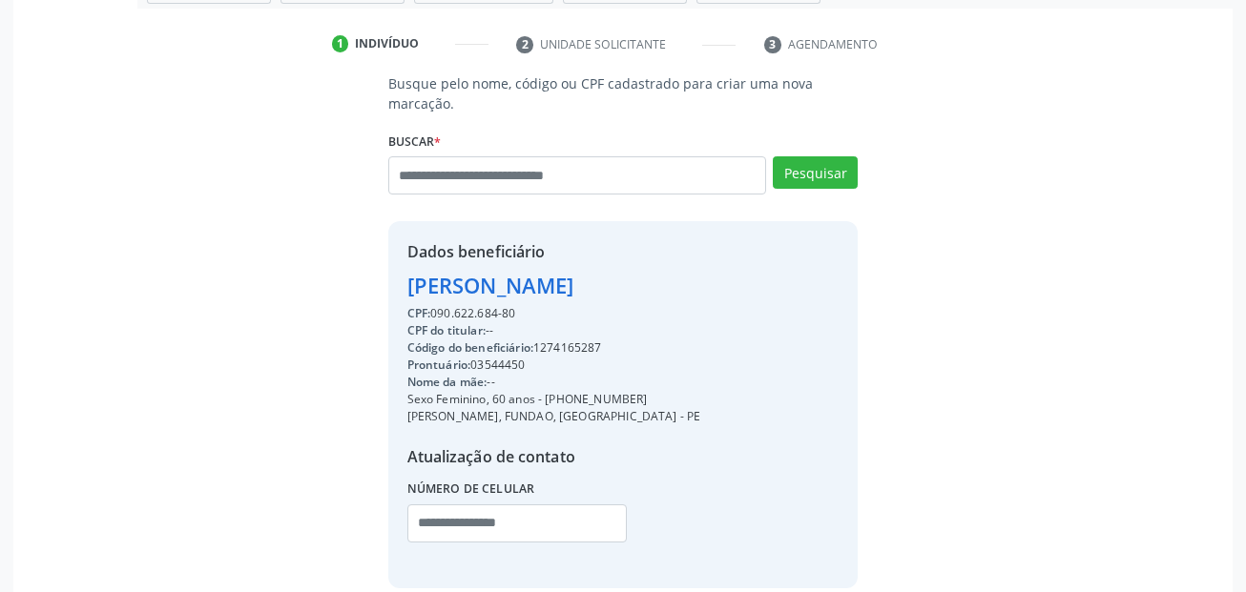
scroll to position [435, 0]
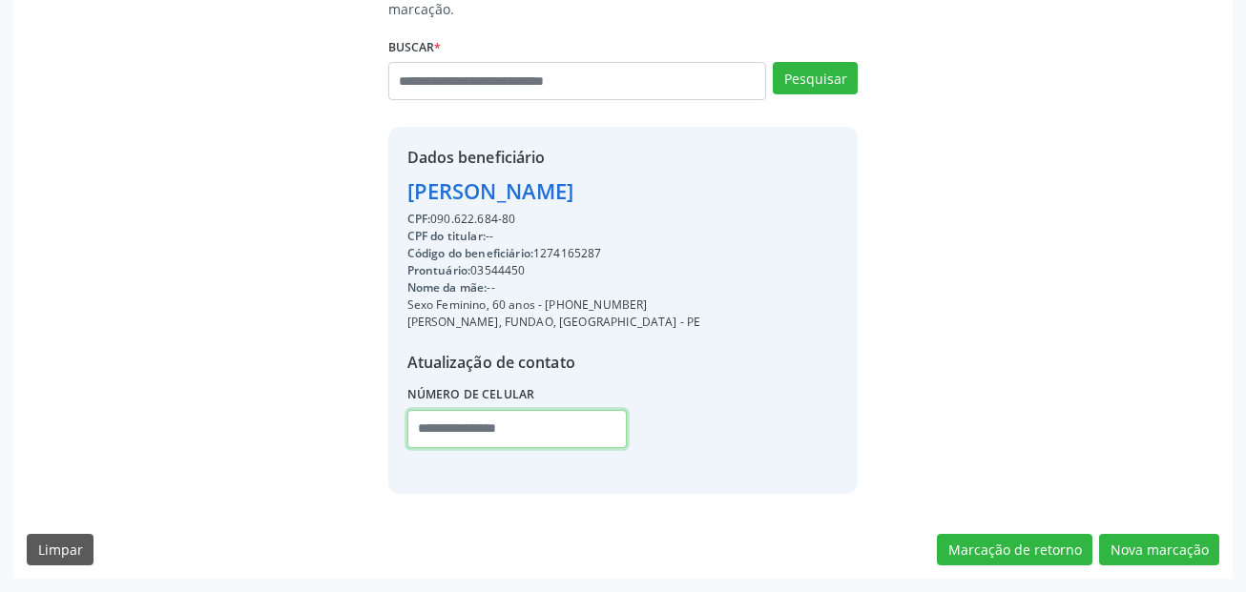
drag, startPoint x: 432, startPoint y: 415, endPoint x: 565, endPoint y: 442, distance: 135.3
click at [432, 415] on input "text" at bounding box center [517, 429] width 220 height 38
paste input "**********"
type input "**********"
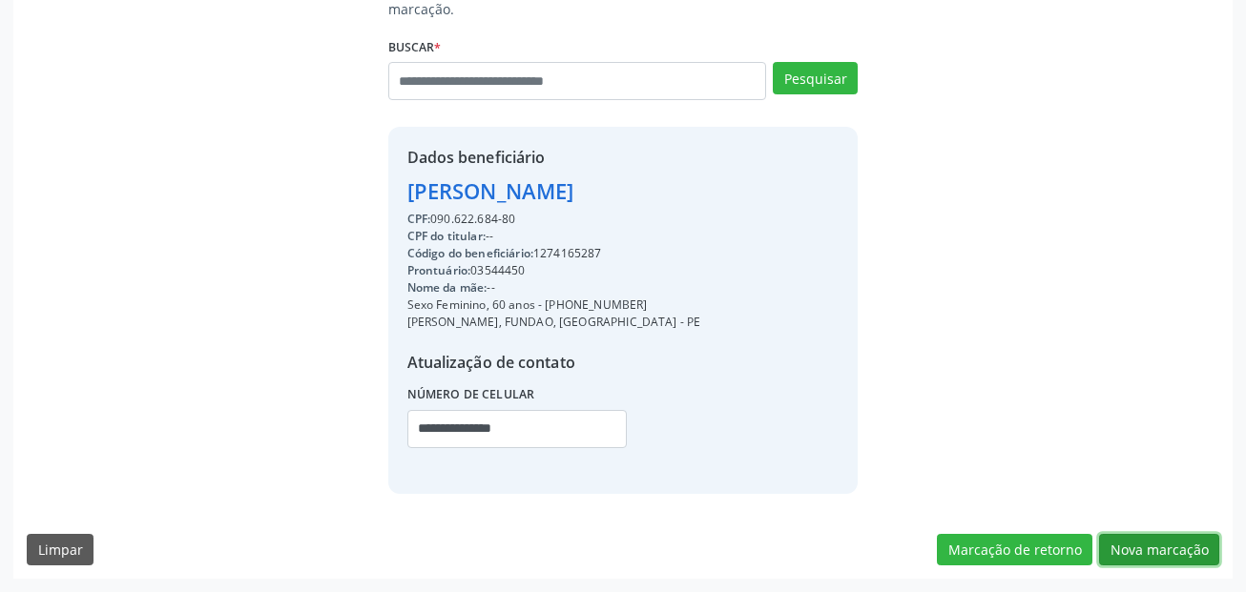
click at [1154, 534] on button "Nova marcação" at bounding box center [1159, 550] width 120 height 32
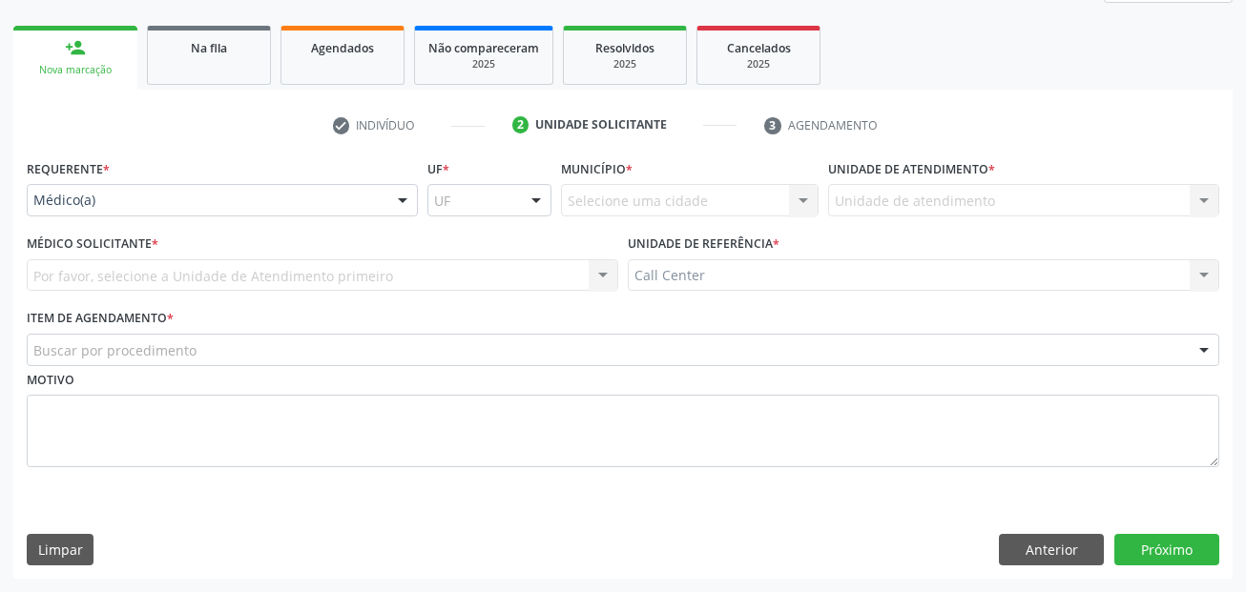
scroll to position [260, 0]
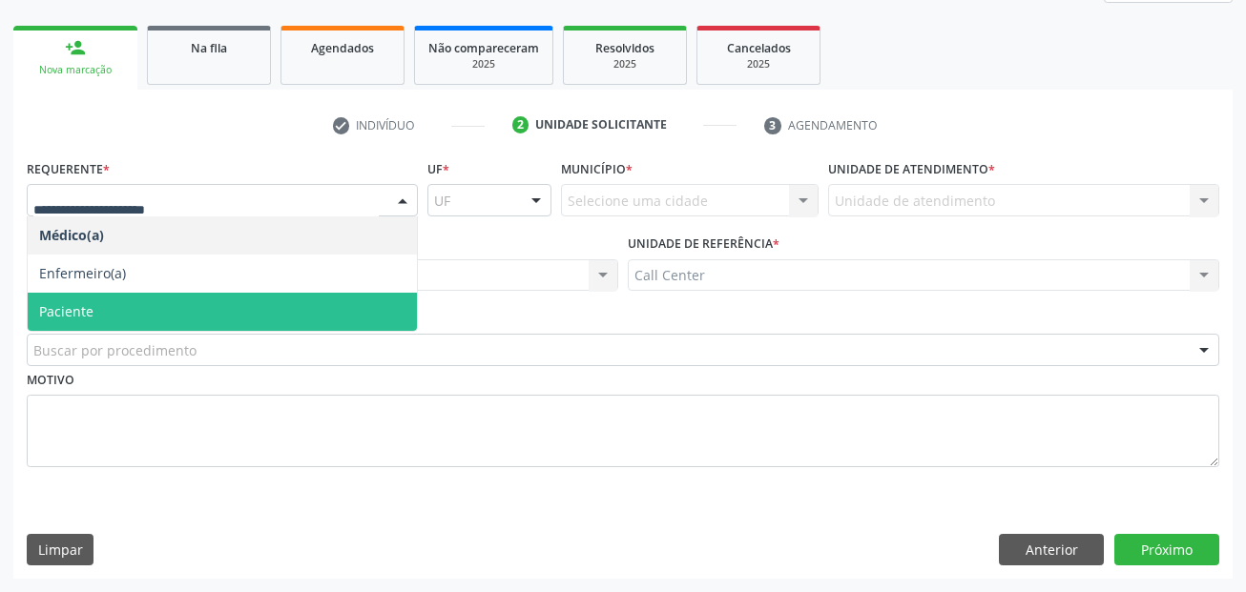
click at [176, 315] on span "Paciente" at bounding box center [222, 312] width 389 height 38
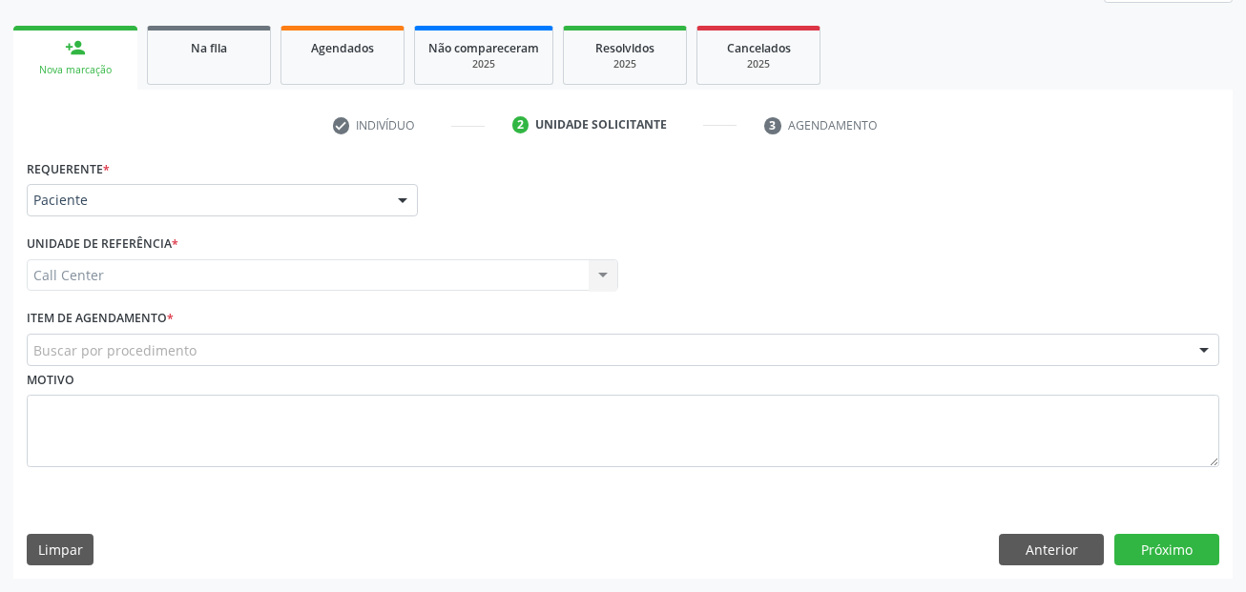
click at [207, 356] on div "Buscar por procedimento" at bounding box center [623, 350] width 1193 height 32
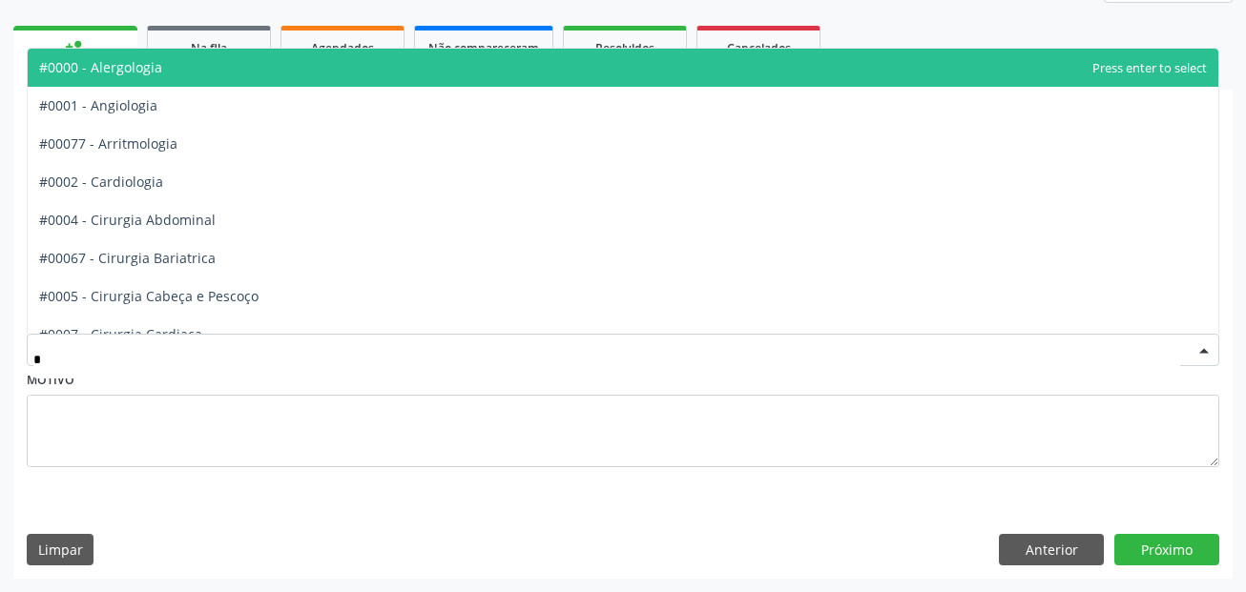
click at [215, 349] on input "*" at bounding box center [606, 360] width 1147 height 38
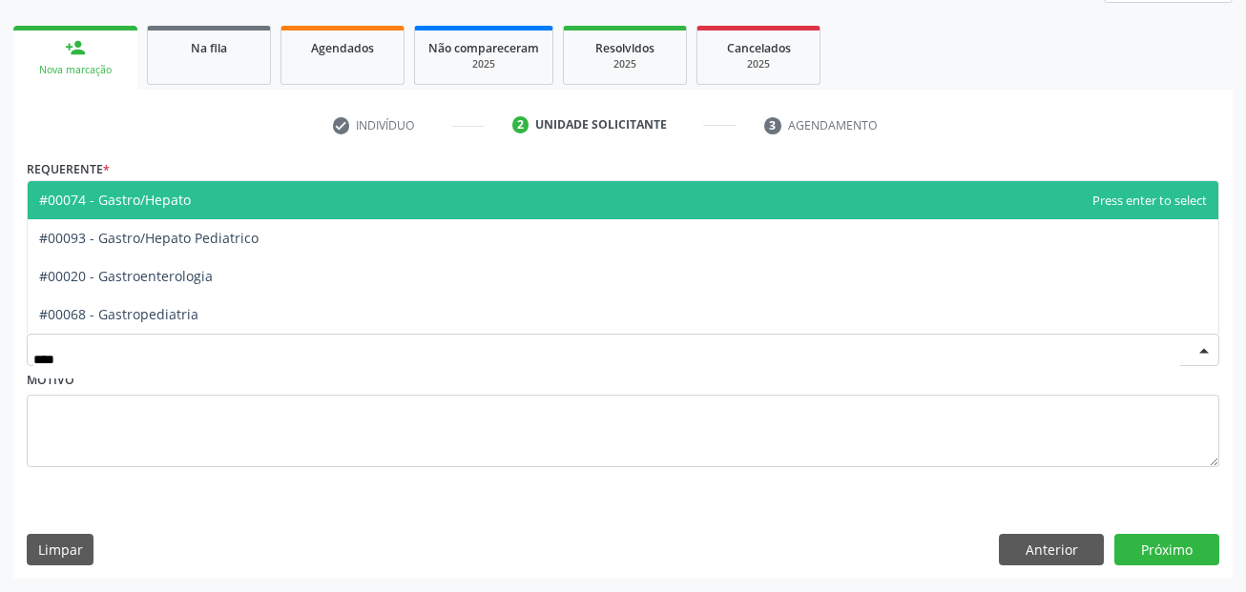
type input "*****"
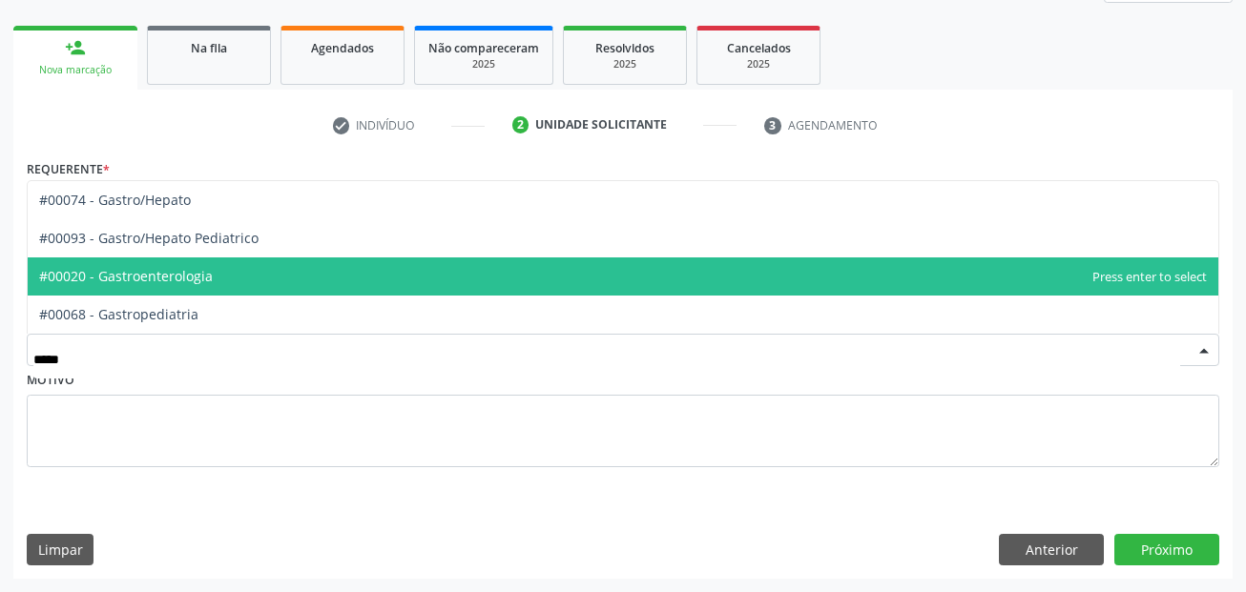
click at [219, 279] on span "#00020 - Gastroenterologia" at bounding box center [623, 277] width 1191 height 38
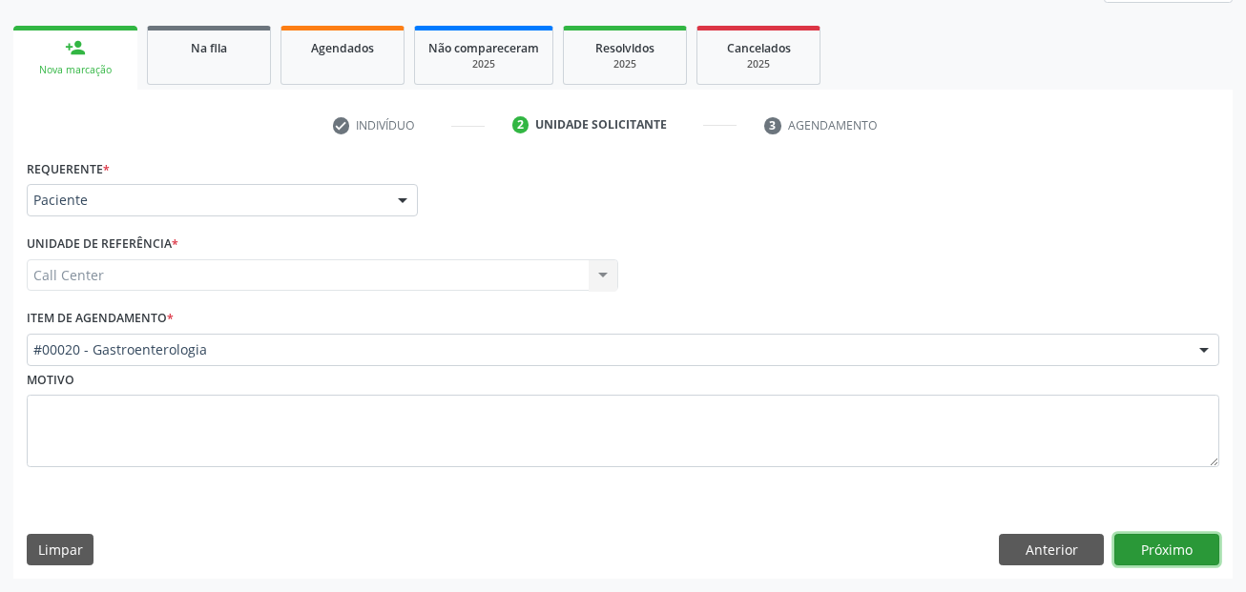
click at [1143, 536] on button "Próximo" at bounding box center [1166, 550] width 105 height 32
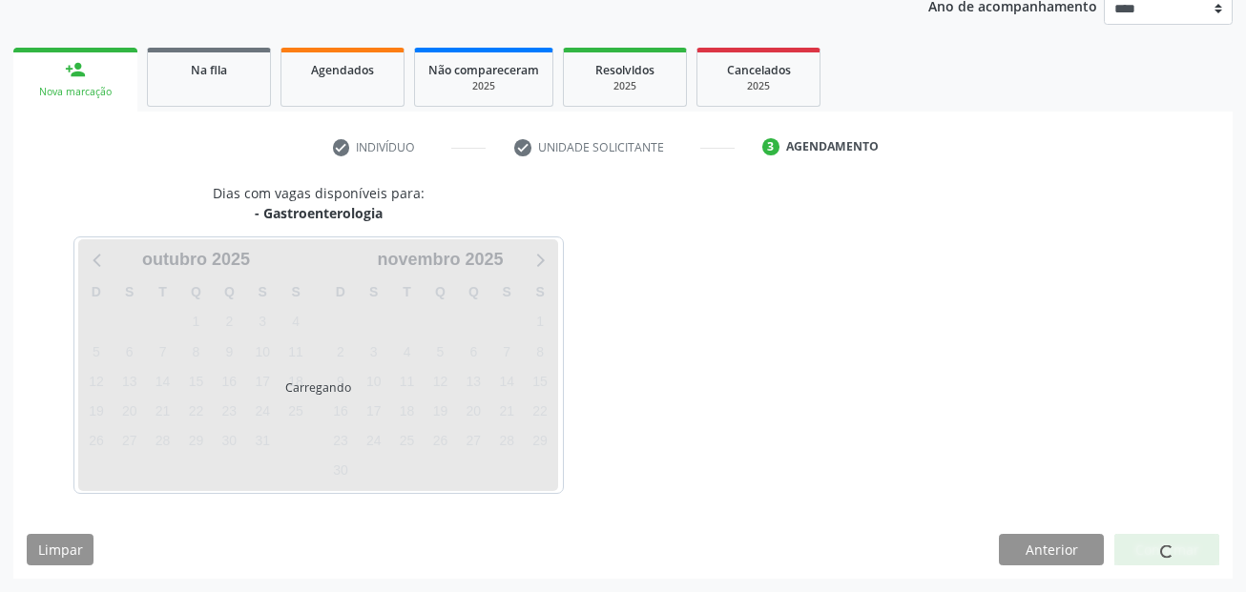
scroll to position [238, 0]
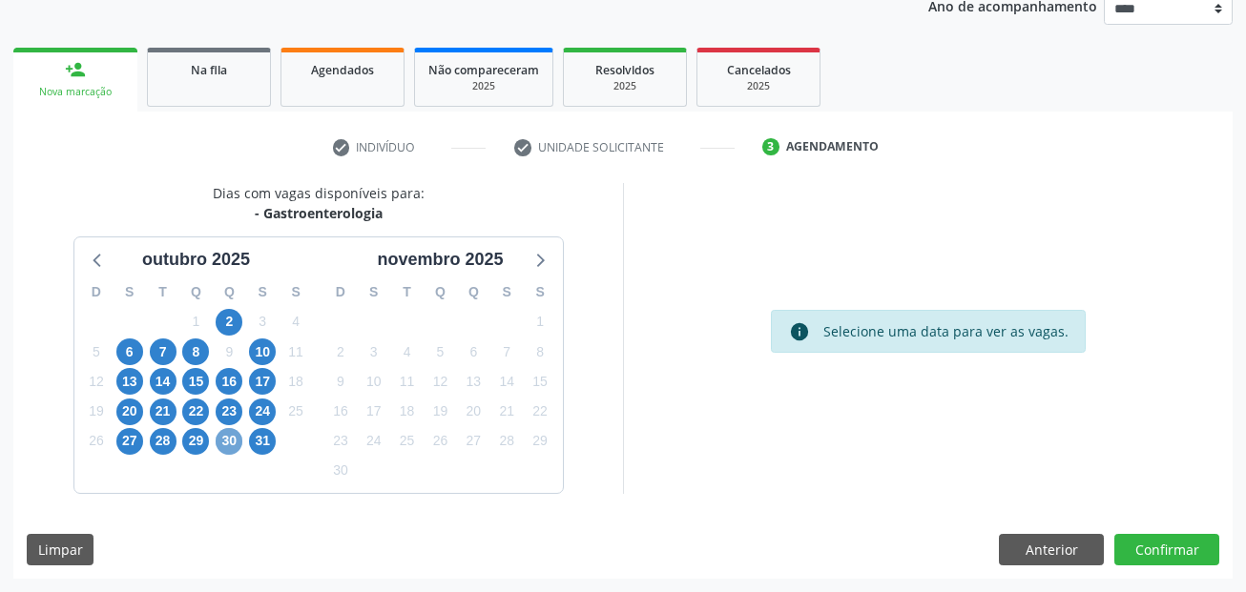
click at [229, 435] on span "30" at bounding box center [229, 441] width 27 height 27
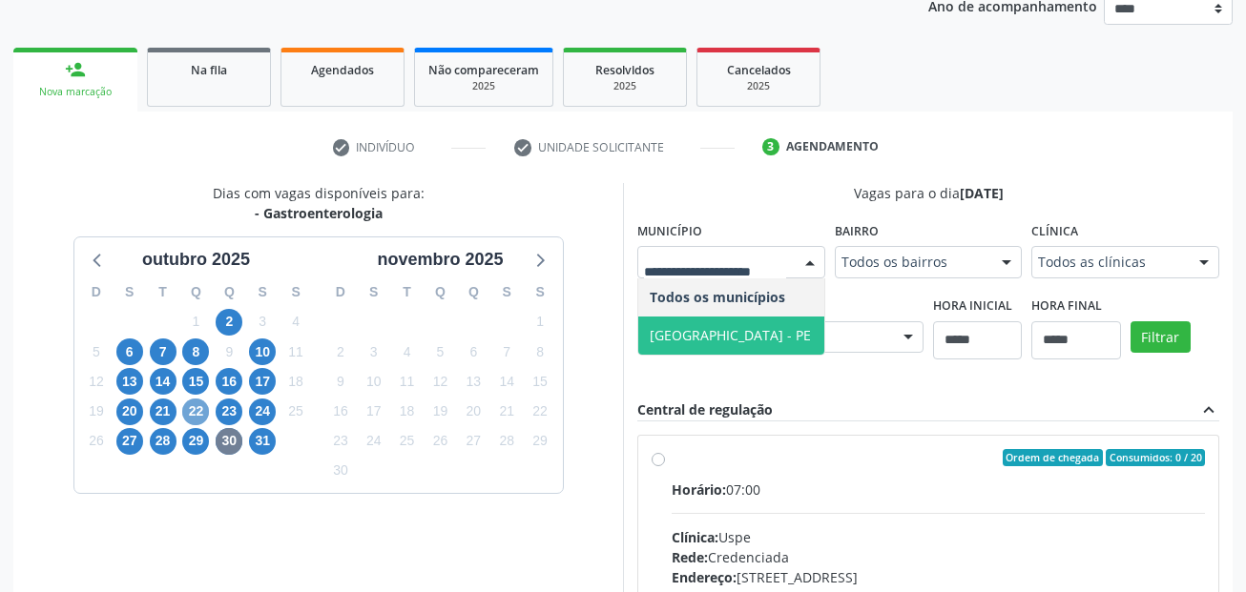
click at [194, 406] on span "22" at bounding box center [195, 412] width 27 height 27
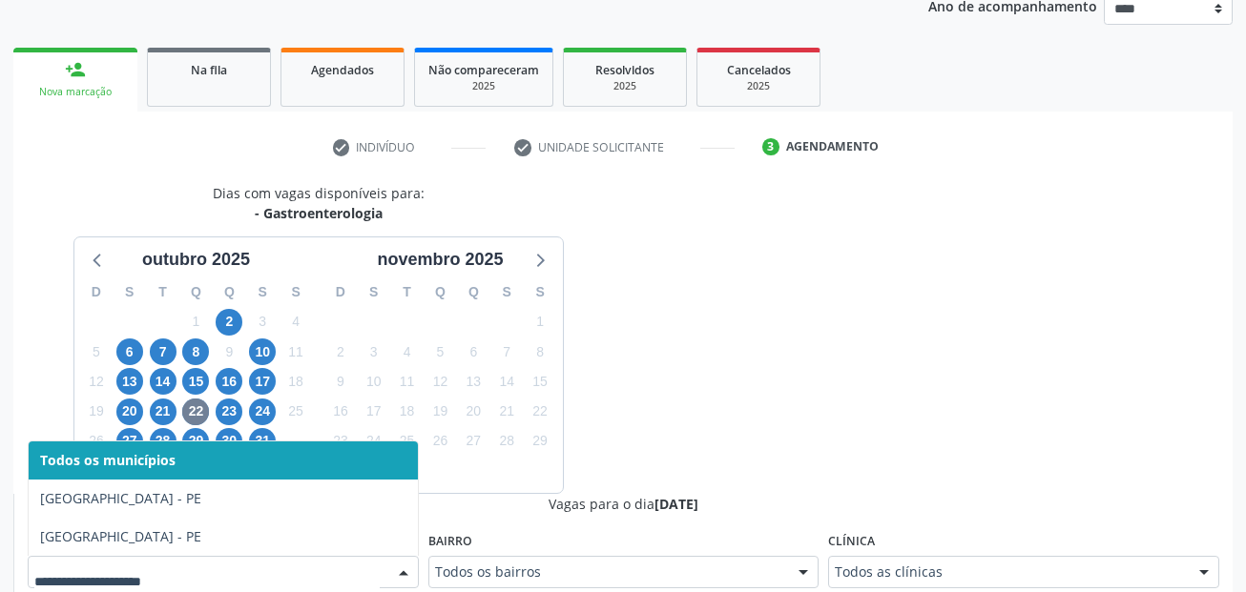
scroll to position [246, 0]
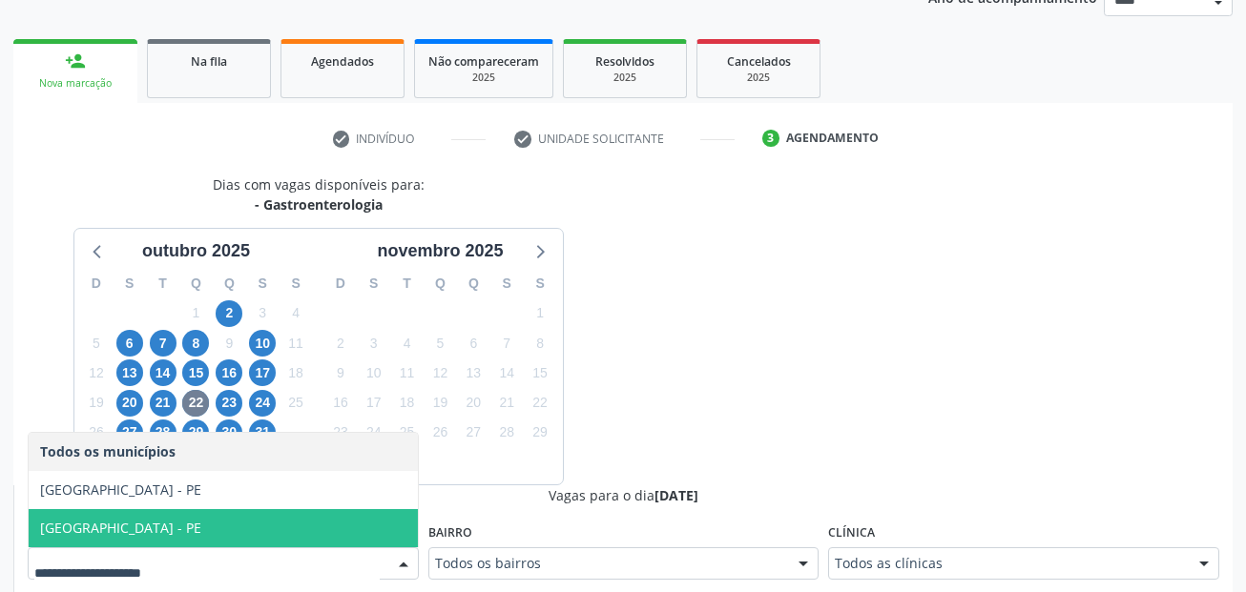
click at [243, 522] on span "Recife - PE" at bounding box center [223, 528] width 389 height 38
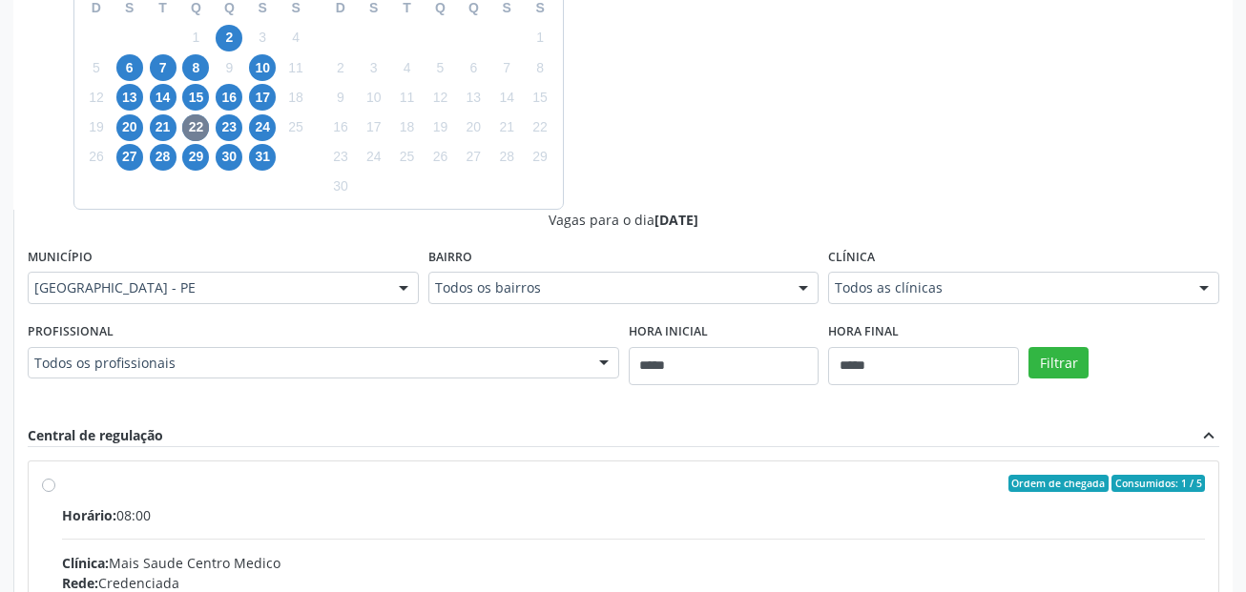
scroll to position [532, 0]
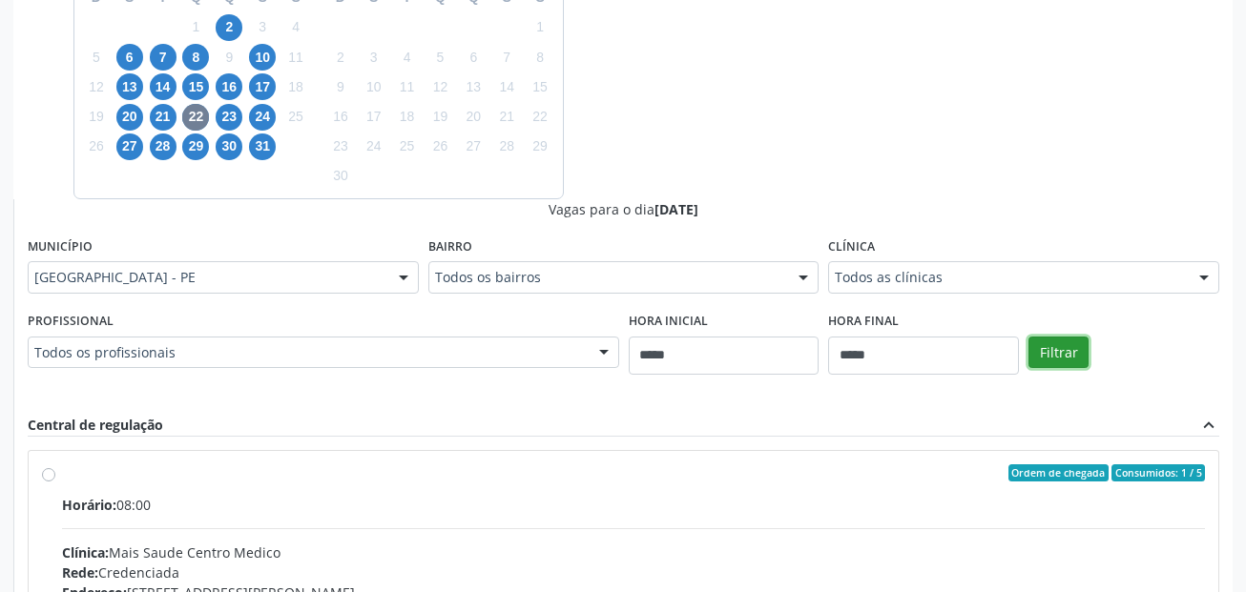
click at [1060, 352] on button "Filtrar" at bounding box center [1058, 353] width 60 height 32
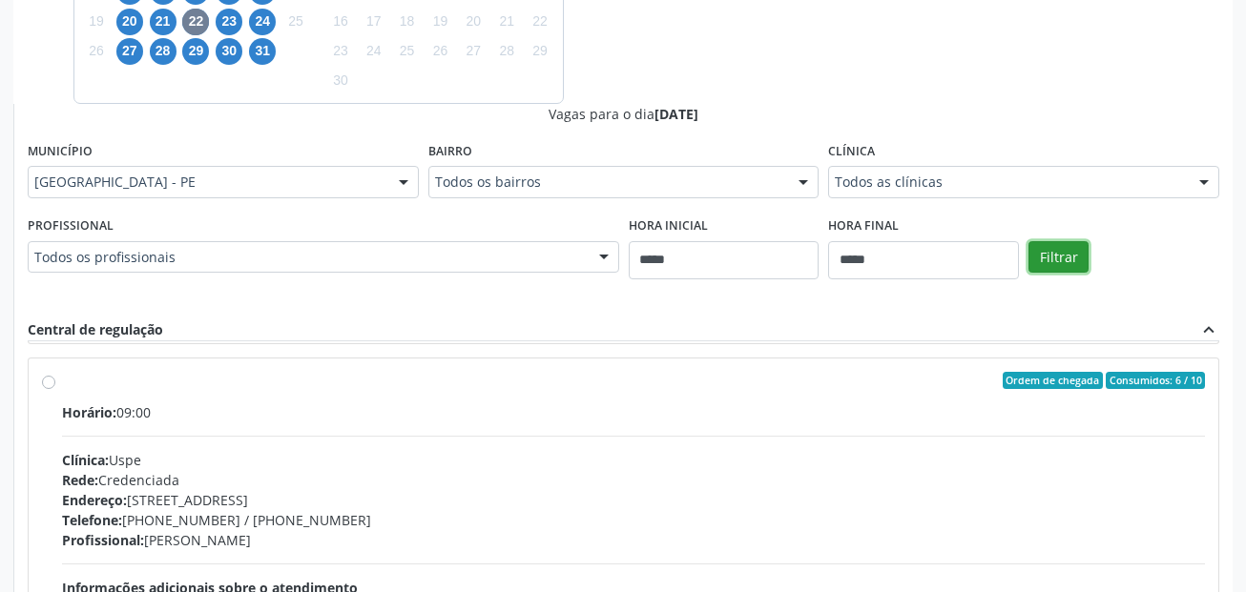
scroll to position [1336, 0]
click at [363, 402] on div "Horário: 09:00" at bounding box center [633, 412] width 1143 height 20
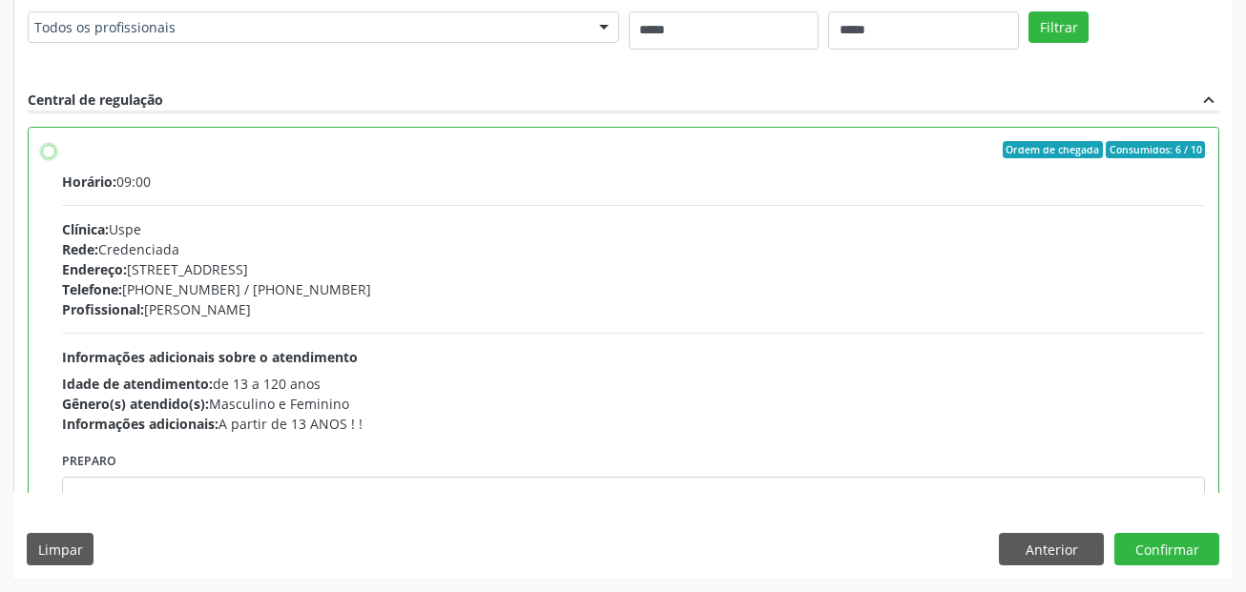
scroll to position [1431, 0]
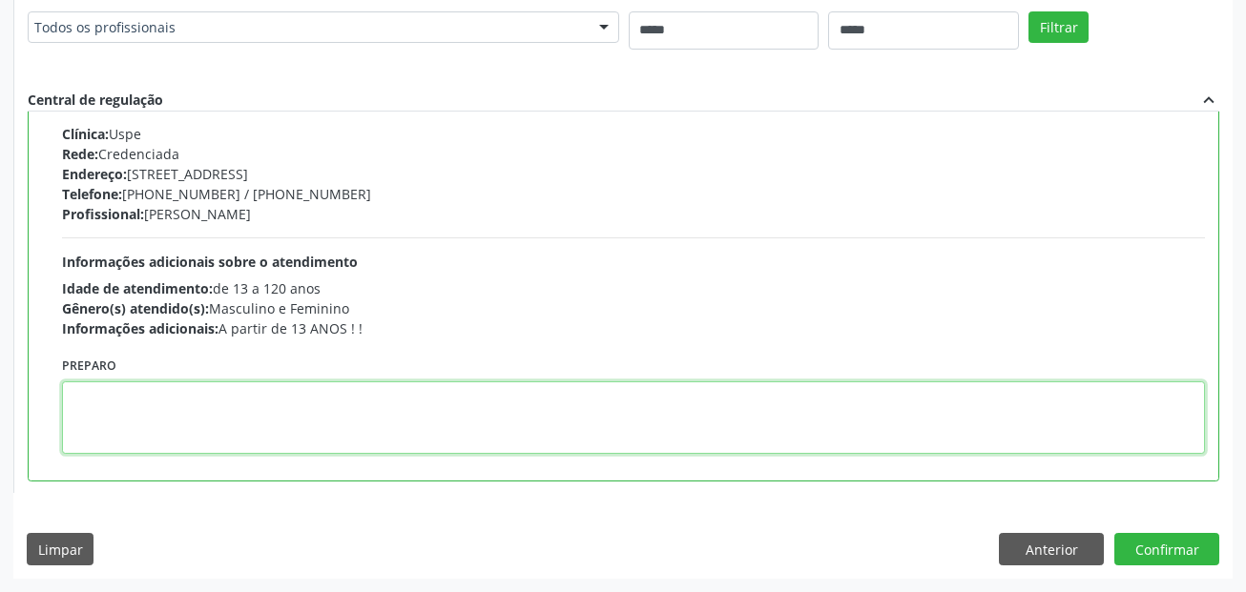
click at [361, 423] on textarea at bounding box center [633, 418] width 1143 height 73
paste textarea "**********"
type textarea "**********"
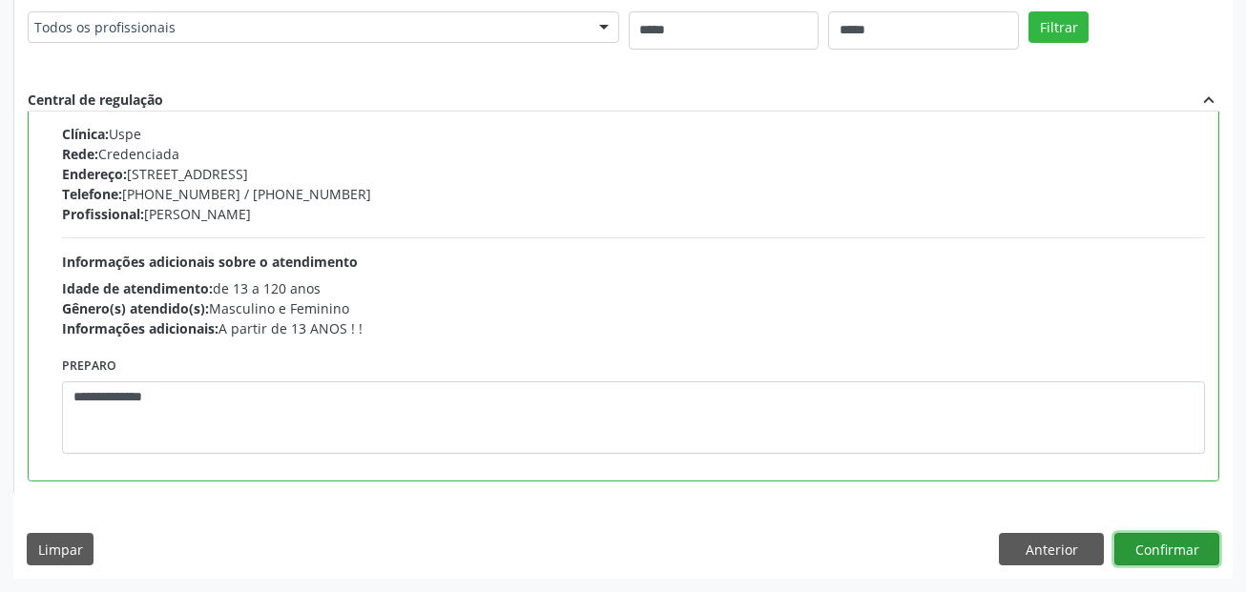
click at [1143, 553] on button "Confirmar" at bounding box center [1166, 549] width 105 height 32
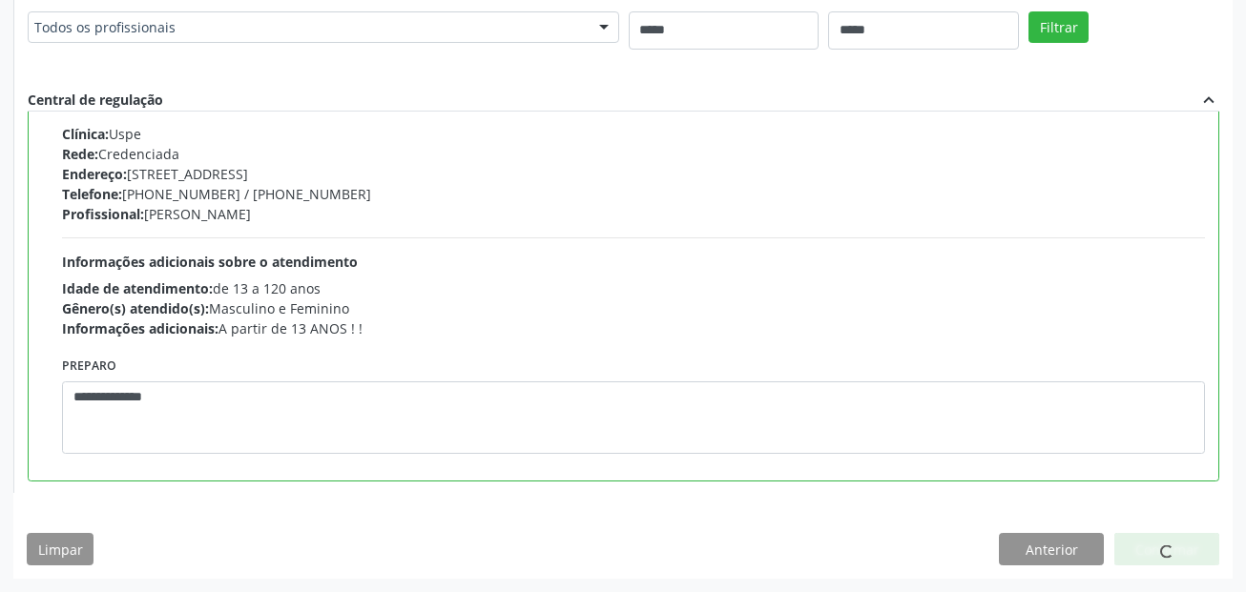
scroll to position [44, 0]
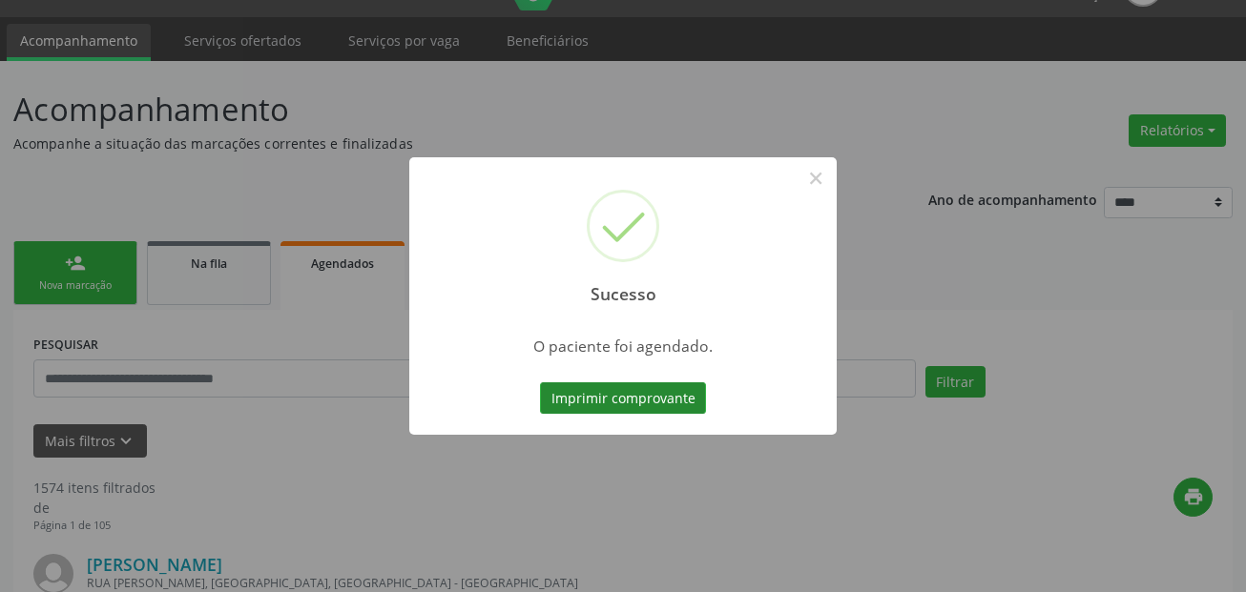
click at [646, 395] on button "Imprimir comprovante" at bounding box center [623, 399] width 166 height 32
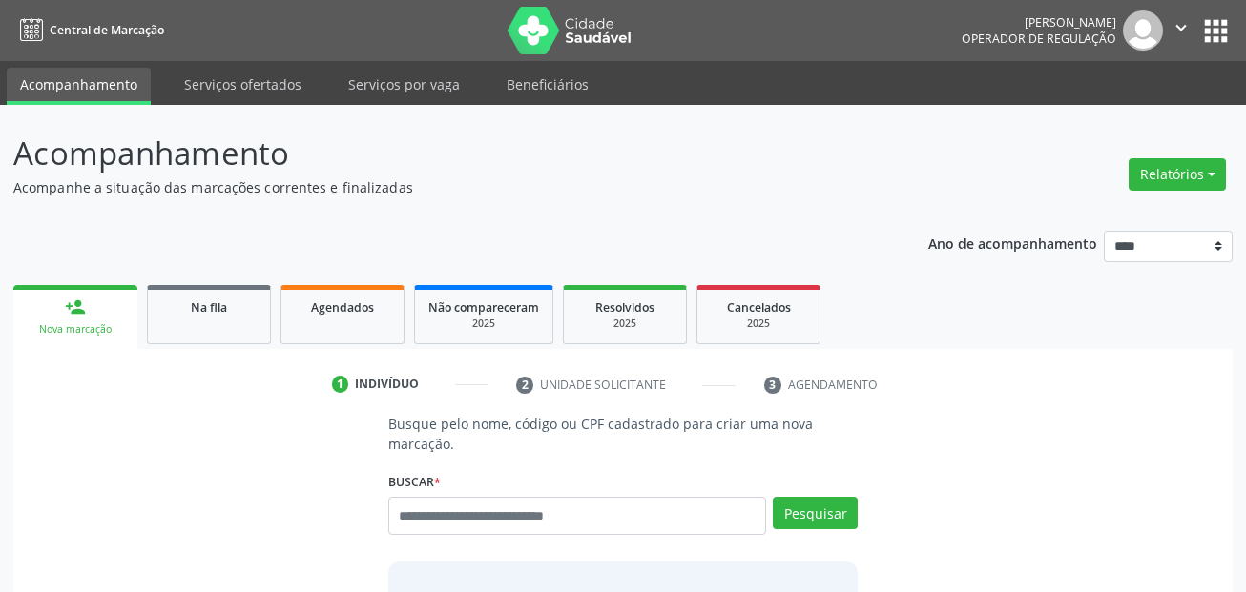
click at [255, 67] on ul "Acompanhamento Serviços ofertados Serviços por vaga Beneficiários" at bounding box center [623, 83] width 1246 height 44
click at [249, 71] on link "Serviços ofertados" at bounding box center [243, 84] width 144 height 33
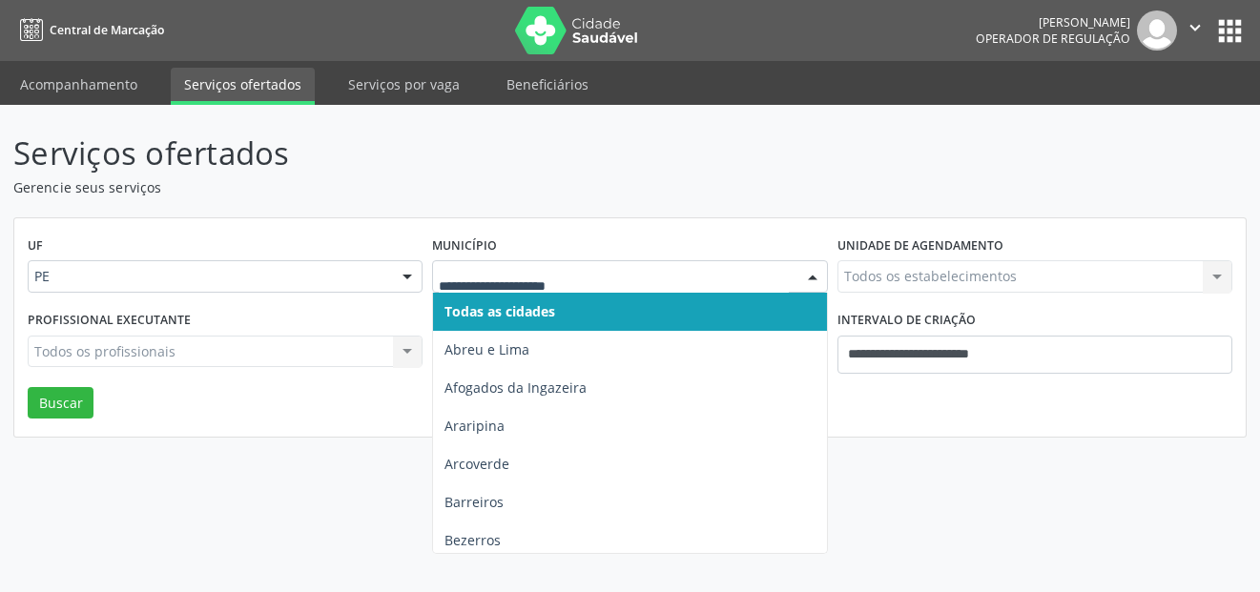
click at [461, 290] on div at bounding box center [629, 276] width 395 height 32
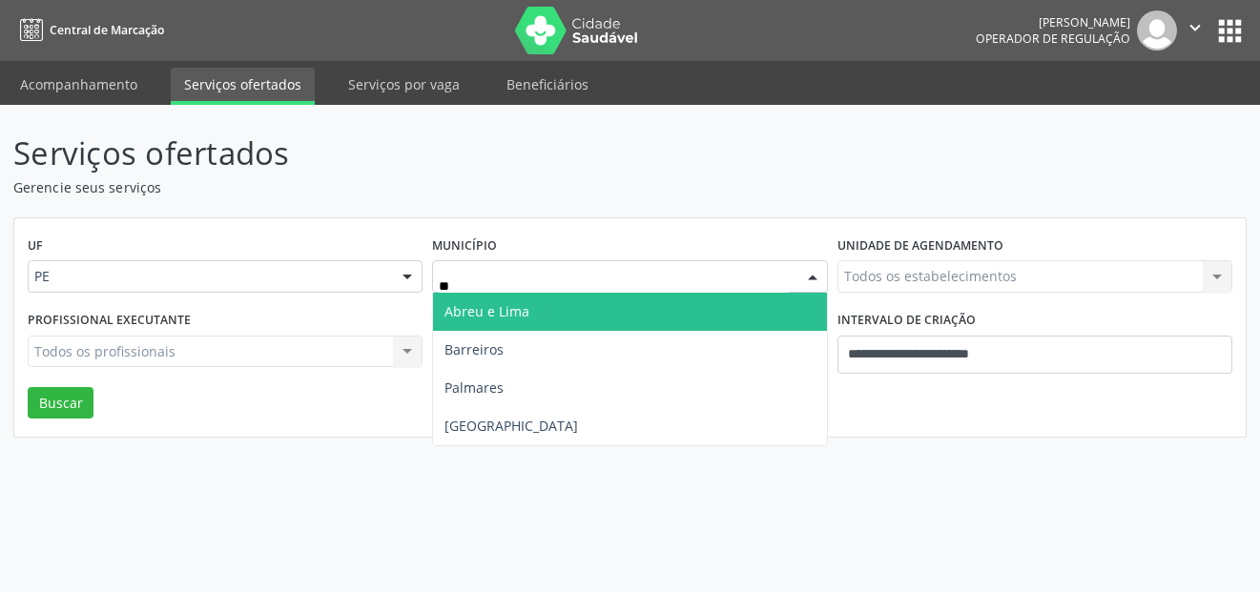
type input "***"
click at [472, 307] on span "[GEOGRAPHIC_DATA]" at bounding box center [512, 311] width 134 height 18
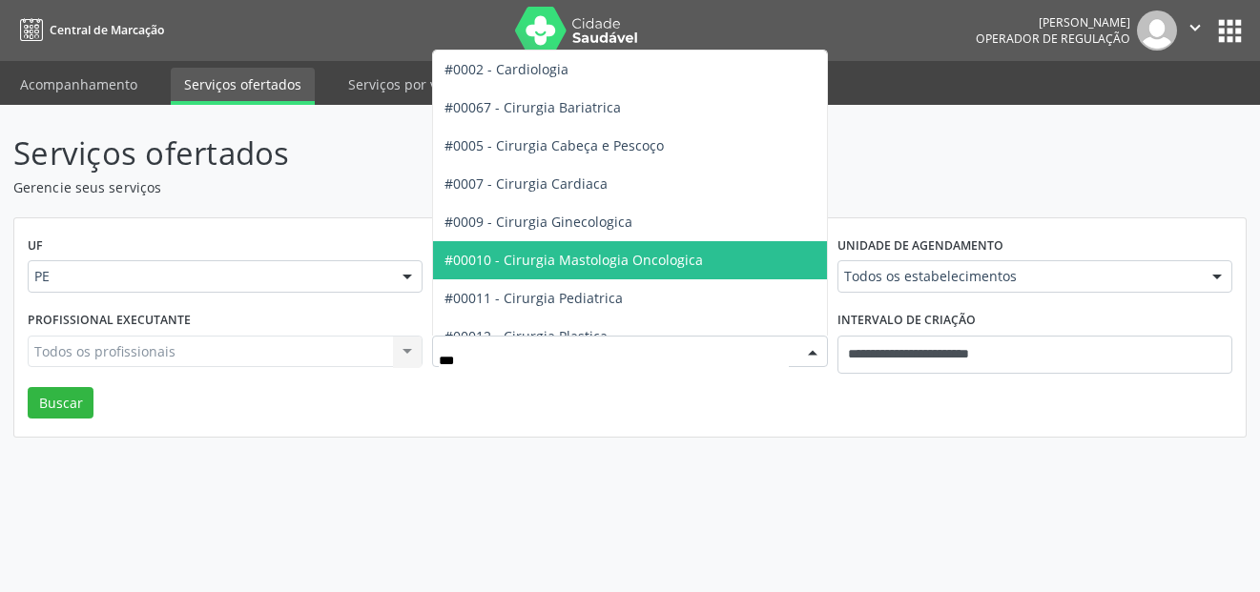
type input "****"
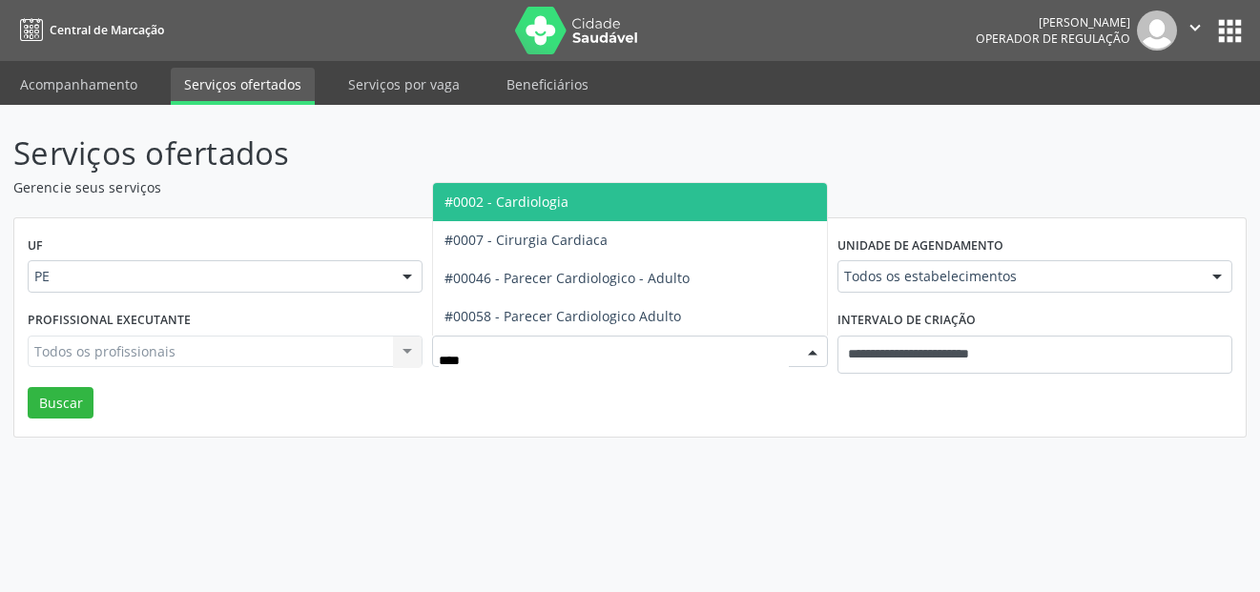
click at [523, 203] on span "#0002 - Cardiologia" at bounding box center [507, 202] width 124 height 18
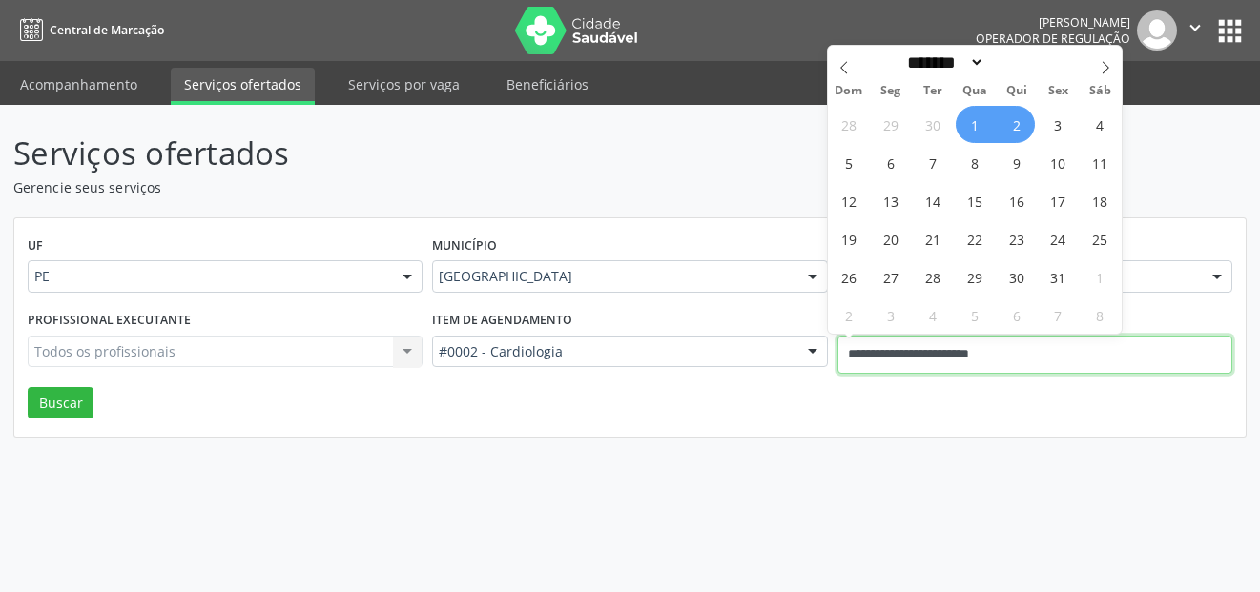
drag, startPoint x: 1096, startPoint y: 356, endPoint x: 784, endPoint y: 360, distance: 312.0
click at [787, 363] on div "Profissional executante Todos os profissionais Todos os profissionais Nenhum re…" at bounding box center [630, 346] width 1215 height 81
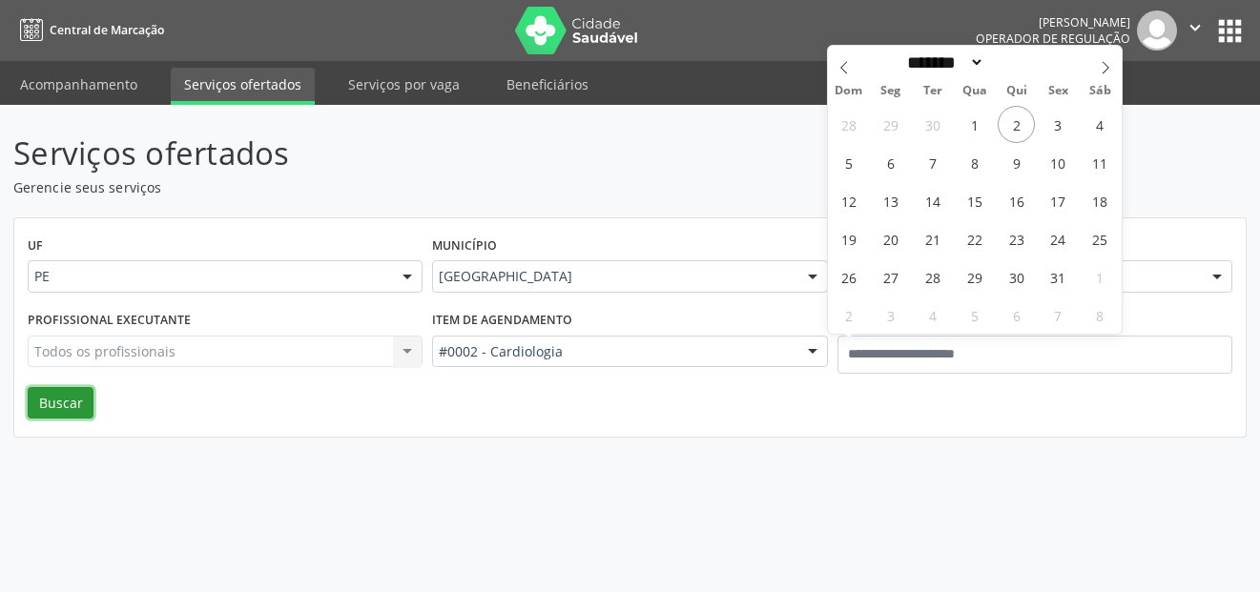
click at [52, 401] on button "Buscar" at bounding box center [61, 403] width 66 height 32
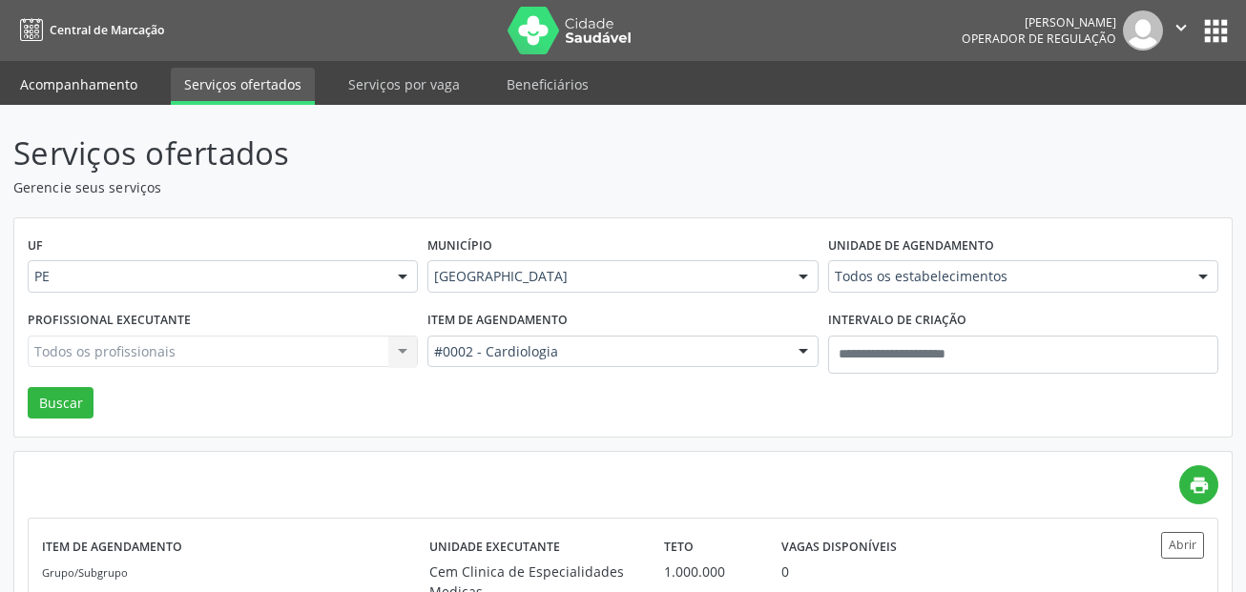
click at [101, 88] on link "Acompanhamento" at bounding box center [79, 84] width 144 height 33
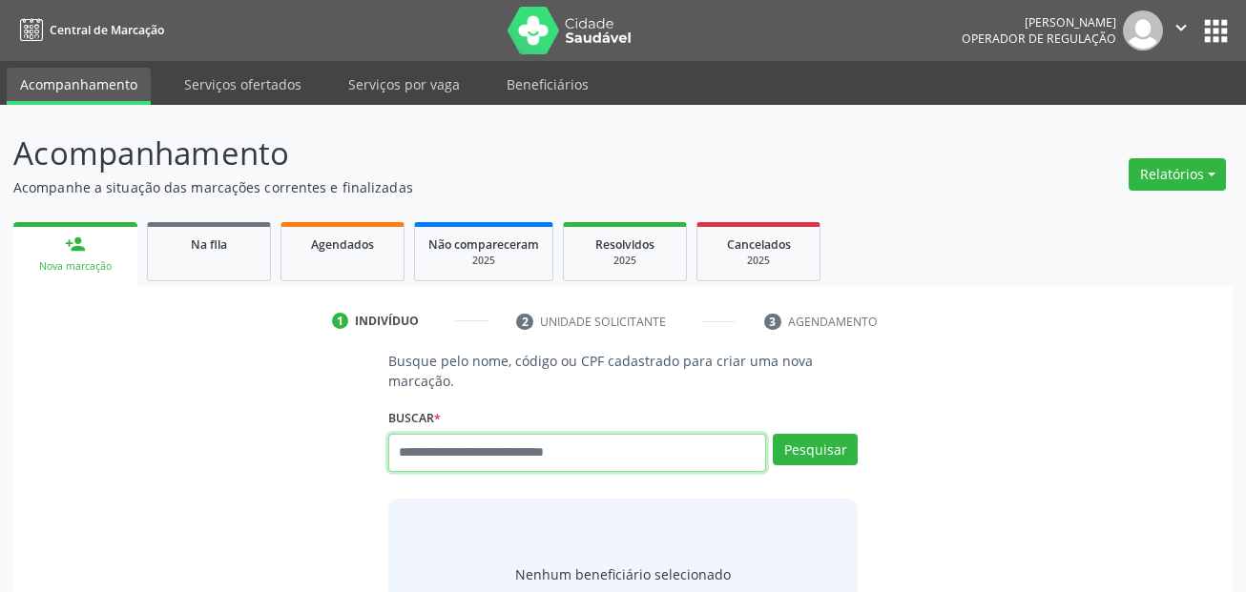
click at [487, 459] on input "text" at bounding box center [577, 453] width 379 height 38
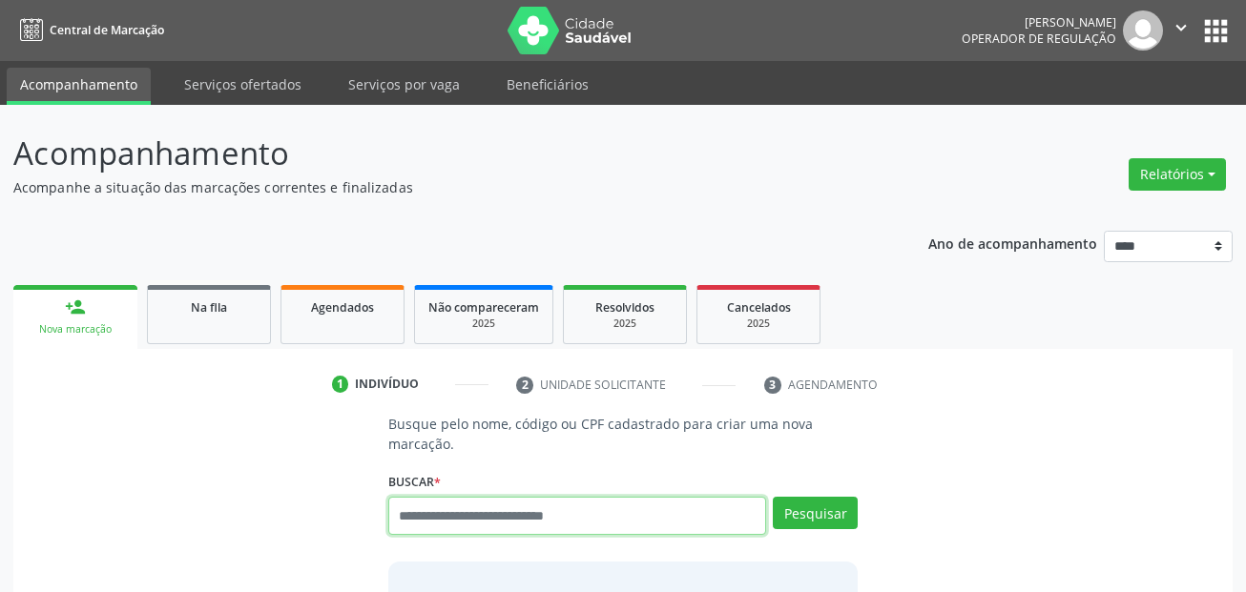
drag, startPoint x: 487, startPoint y: 459, endPoint x: 442, endPoint y: 507, distance: 65.5
click at [442, 507] on input "text" at bounding box center [577, 516] width 379 height 38
paste input "**********"
type input "**********"
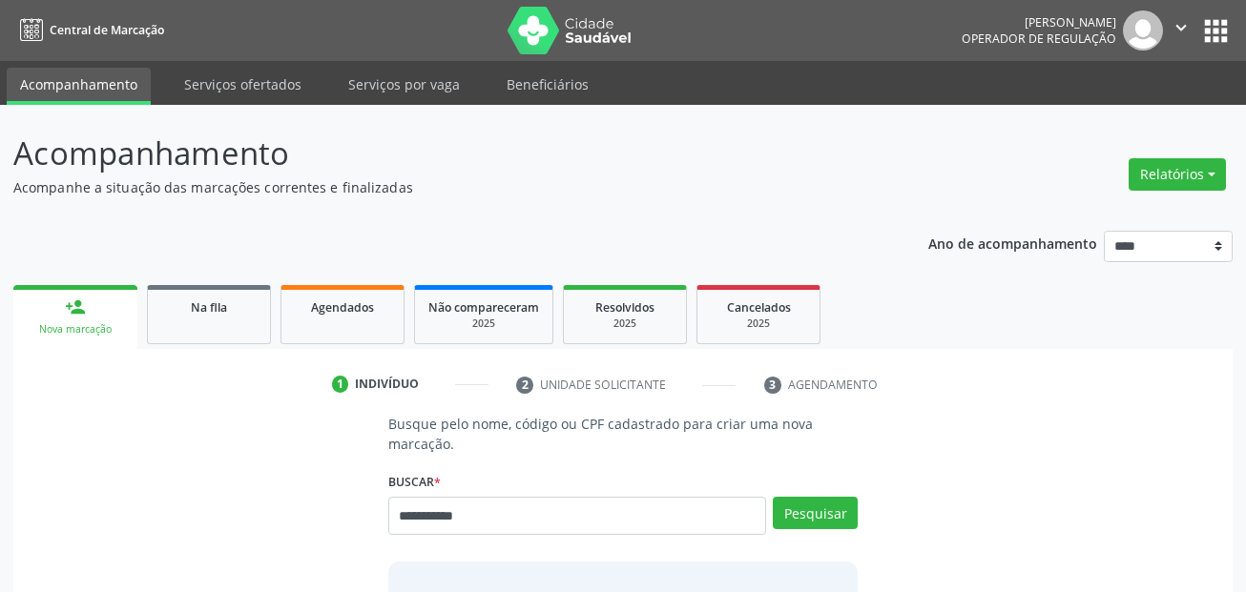
click at [824, 529] on div "Pesquisar" at bounding box center [812, 523] width 92 height 52
click at [824, 521] on button "Pesquisar" at bounding box center [815, 513] width 85 height 32
type input "**********"
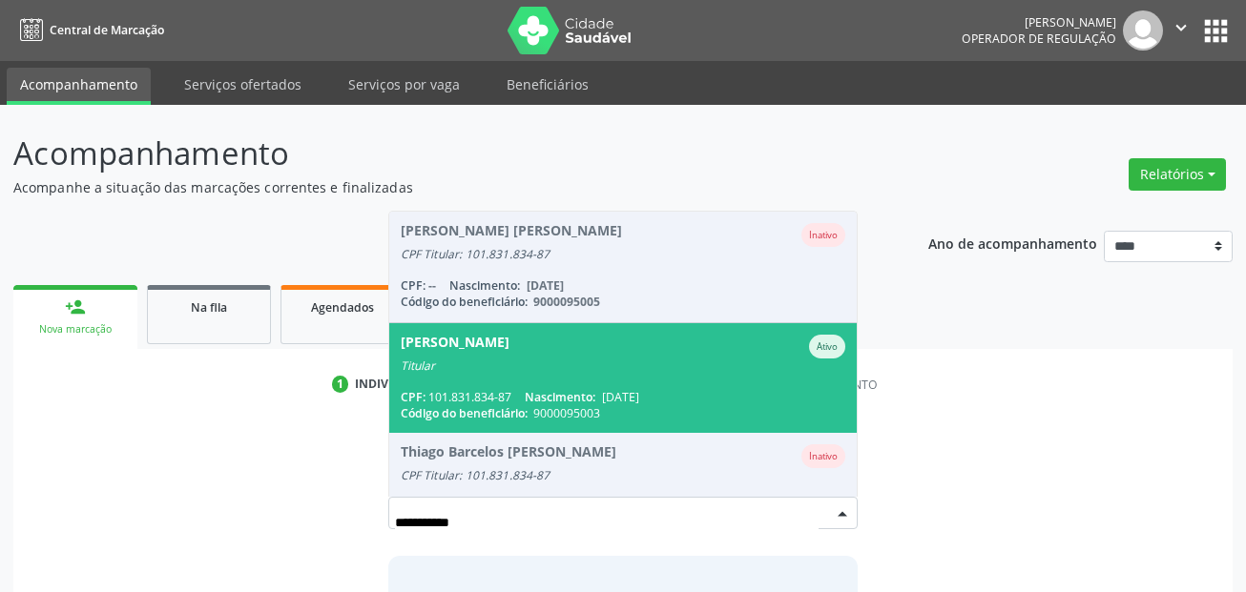
click at [249, 479] on div "**********" at bounding box center [623, 561] width 1193 height 294
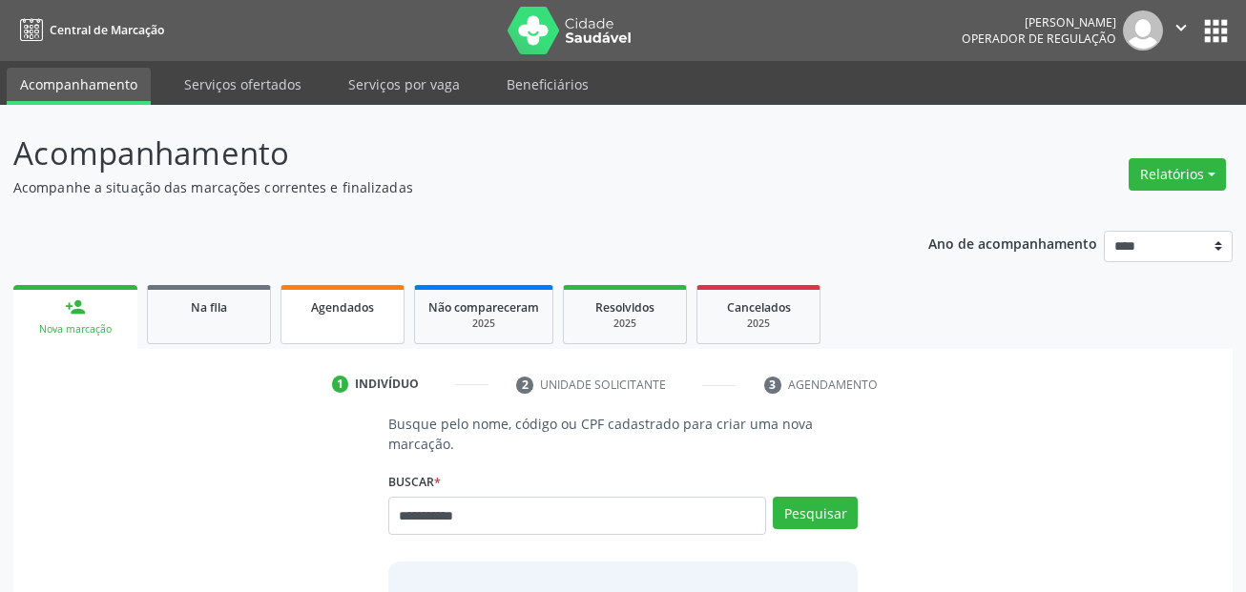
click at [376, 306] on div "Agendados" at bounding box center [342, 307] width 95 height 20
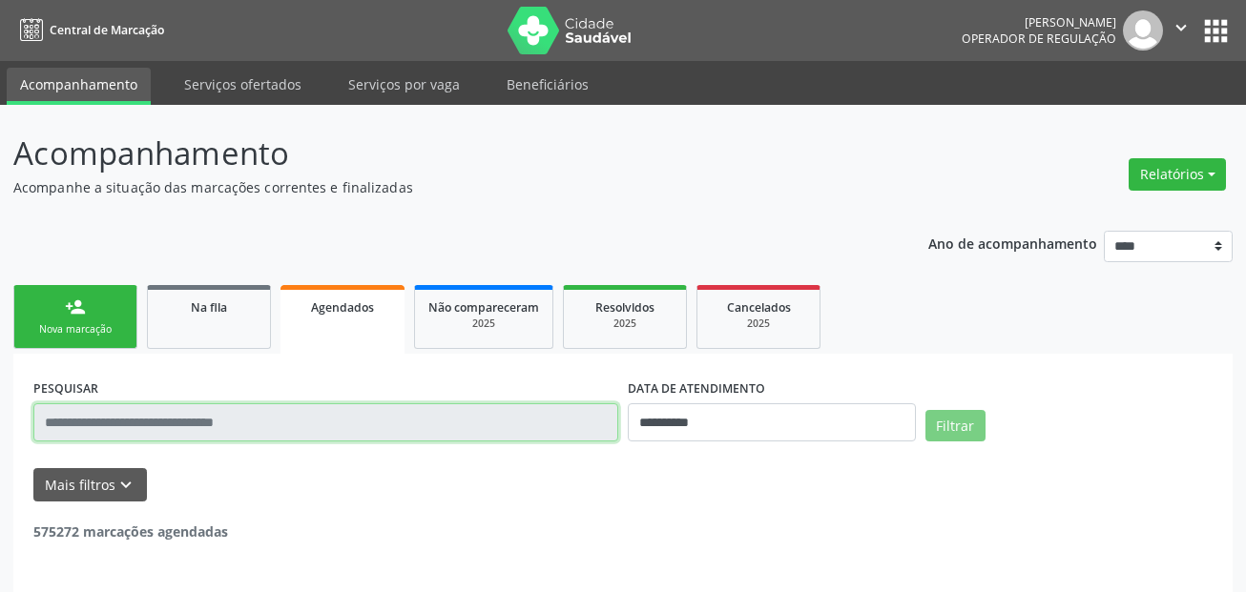
click at [218, 424] on input "text" at bounding box center [325, 423] width 585 height 38
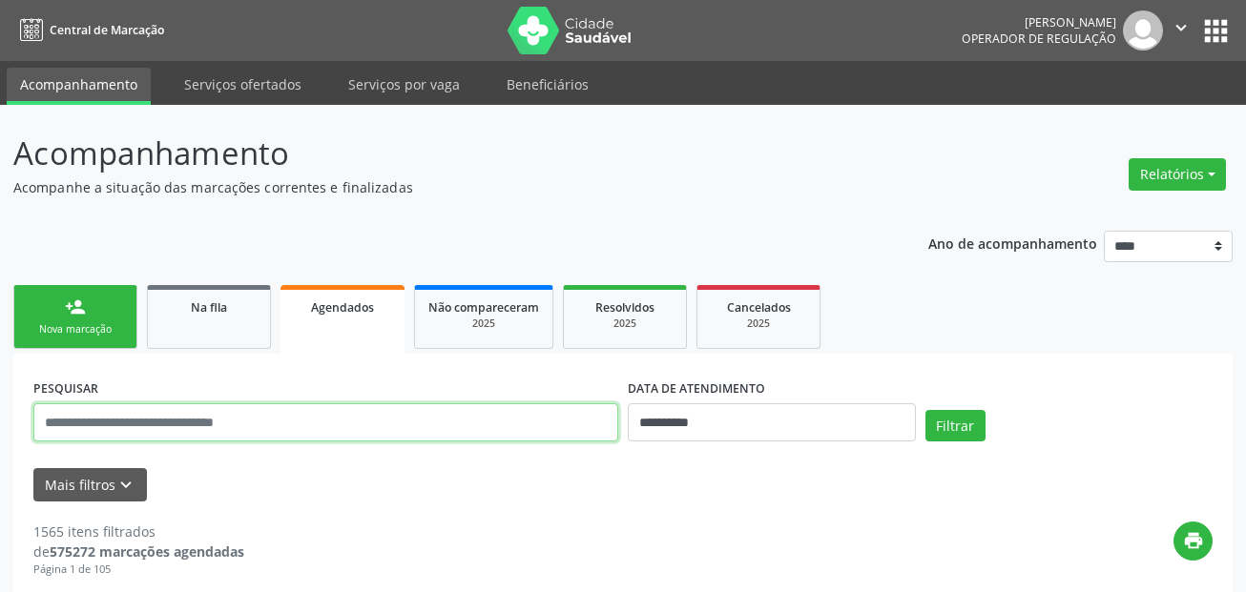
paste input "**********"
type input "**********"
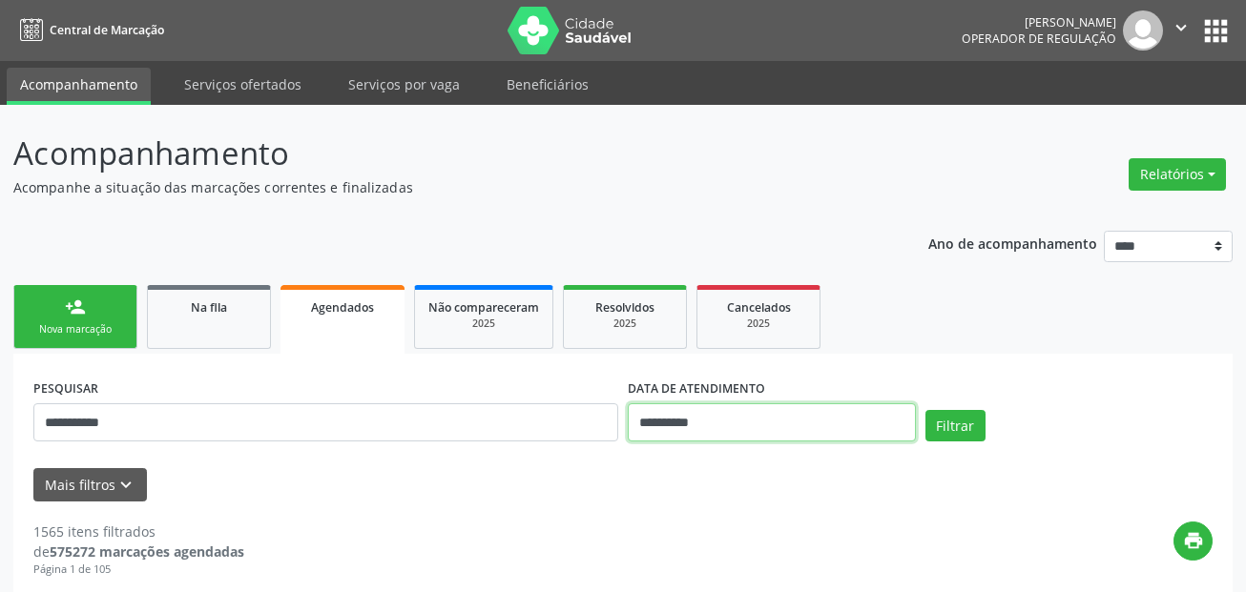
click at [674, 420] on input "**********" at bounding box center [772, 423] width 288 height 38
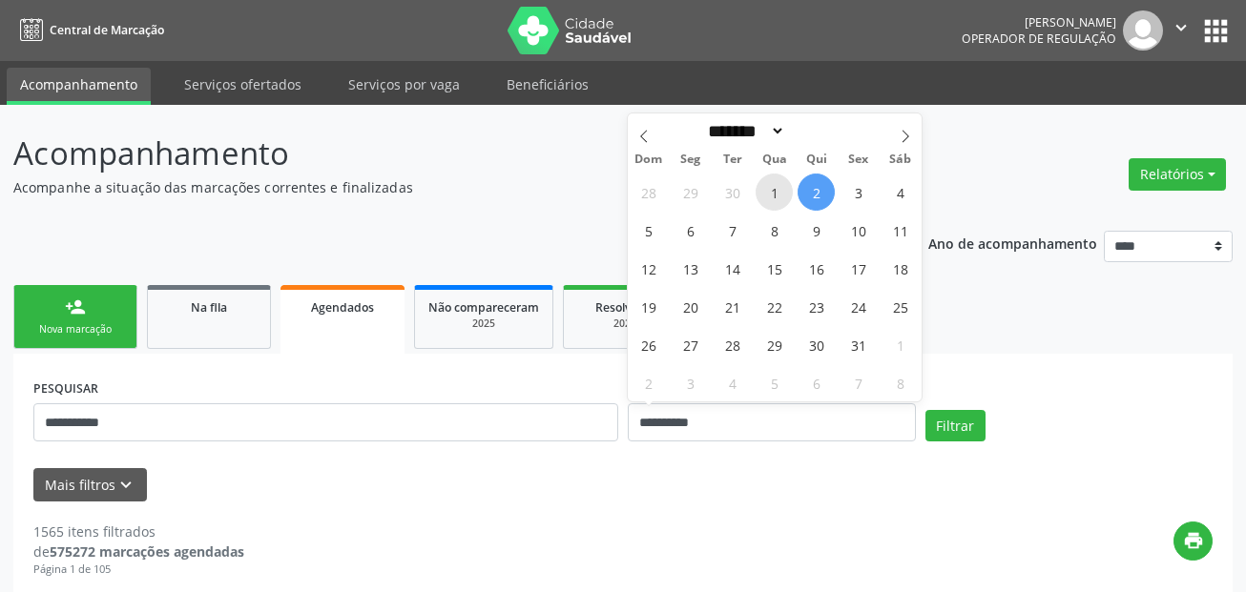
click at [768, 196] on span "1" at bounding box center [774, 192] width 37 height 37
type input "**********"
click at [908, 135] on icon at bounding box center [906, 136] width 7 height 12
select select "**"
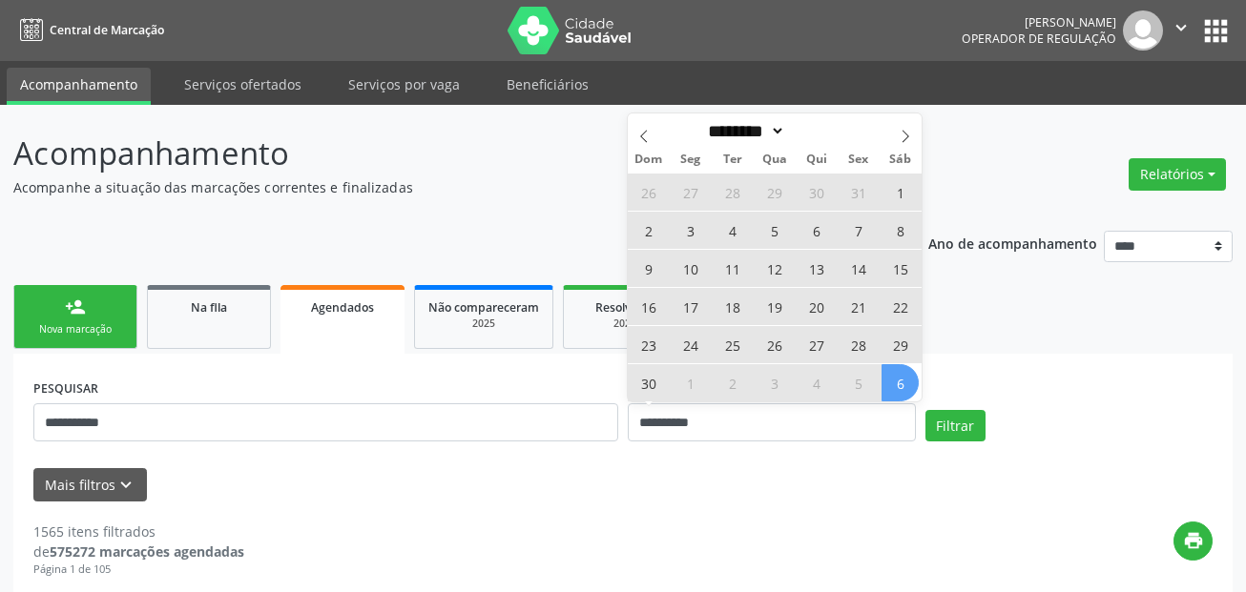
click at [889, 384] on span "6" at bounding box center [900, 382] width 37 height 37
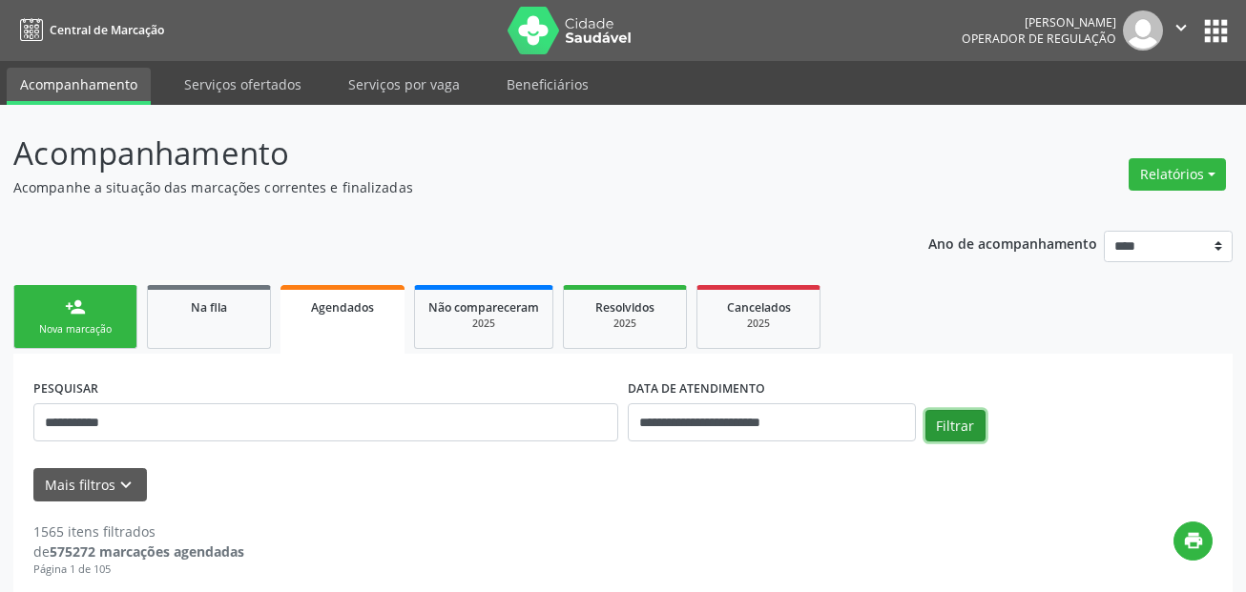
drag, startPoint x: 957, startPoint y: 420, endPoint x: 971, endPoint y: 418, distance: 14.4
click at [963, 420] on button "Filtrar" at bounding box center [955, 426] width 60 height 32
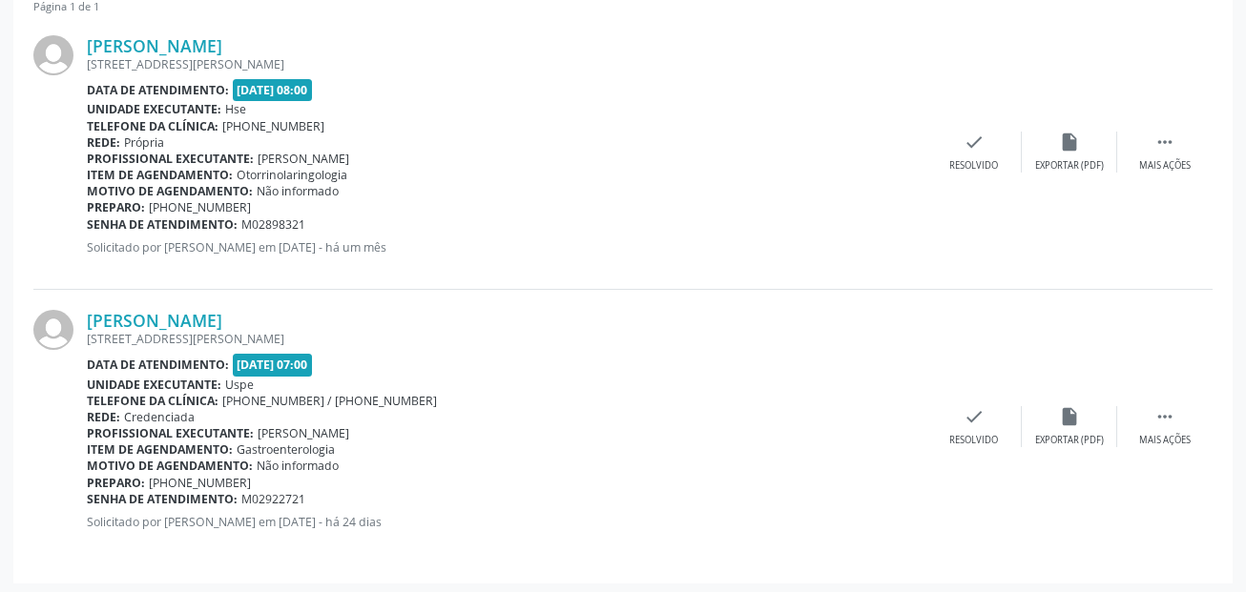
scroll to position [568, 0]
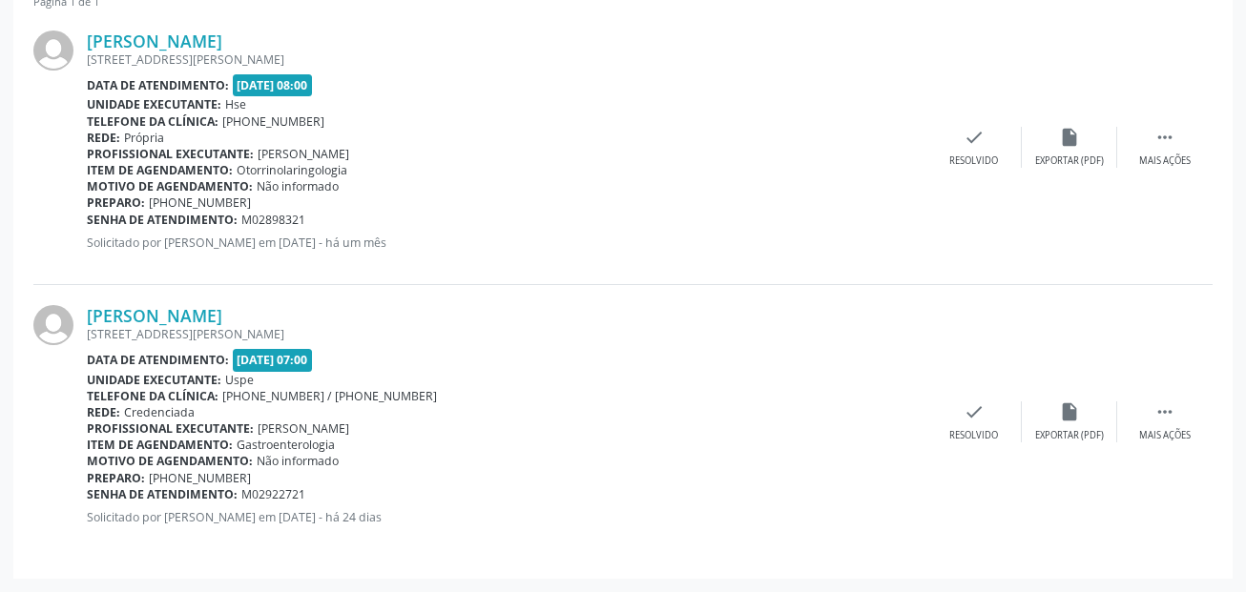
click at [423, 384] on div "Unidade executante: [GEOGRAPHIC_DATA]" at bounding box center [507, 380] width 840 height 16
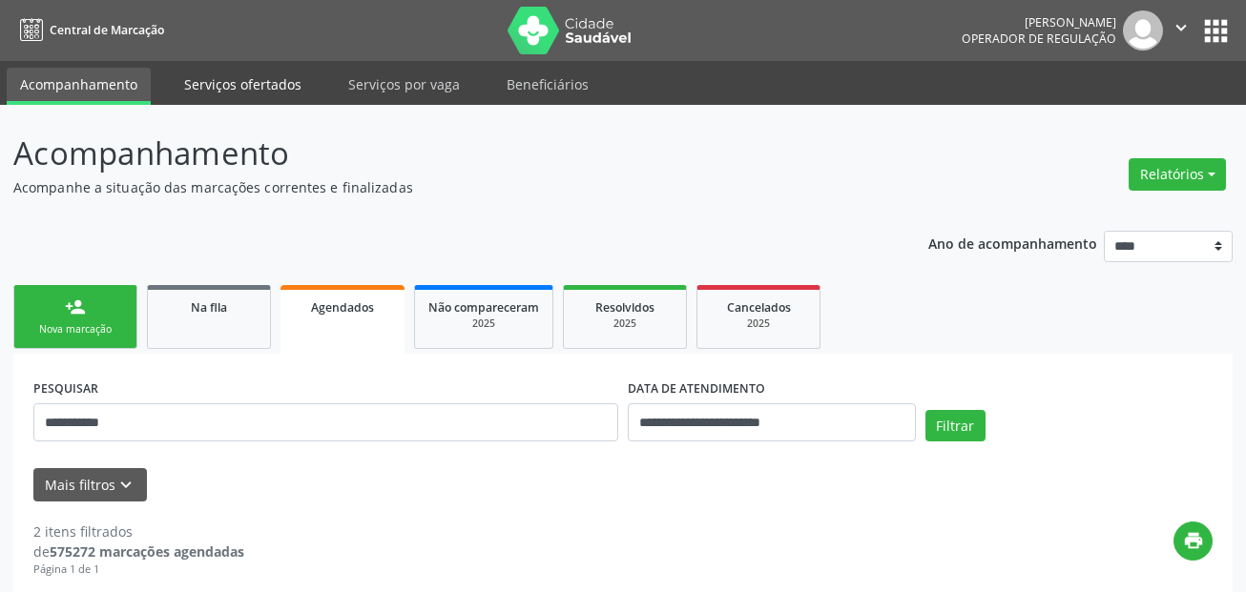
click at [193, 85] on link "Serviços ofertados" at bounding box center [243, 84] width 144 height 33
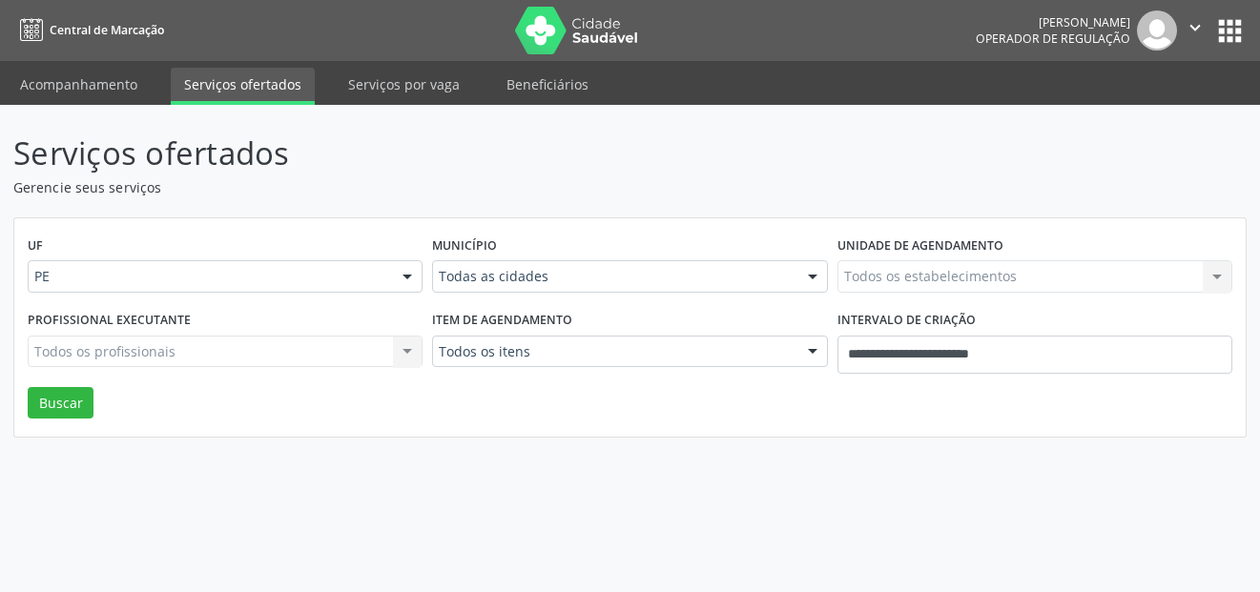
click at [63, 92] on link "Acompanhamento" at bounding box center [79, 84] width 144 height 33
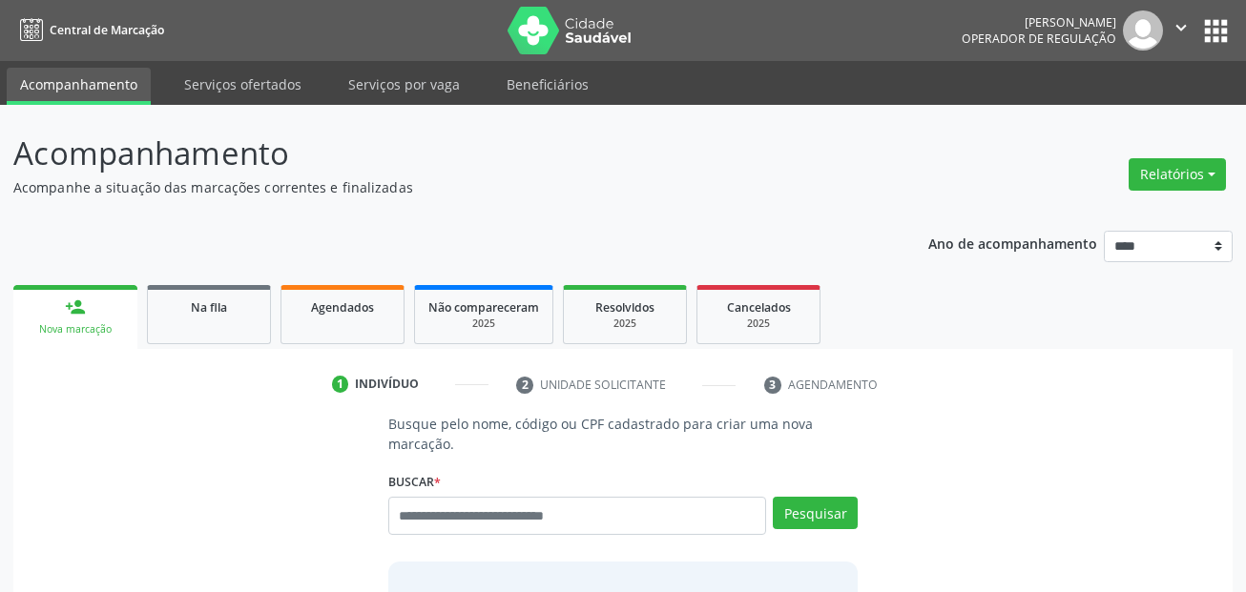
click at [510, 461] on div "Busque pelo nome, código ou CPF cadastrado para criar uma nova marcação. [GEOGR…" at bounding box center [623, 564] width 497 height 301
click at [502, 513] on input "text" at bounding box center [577, 516] width 379 height 38
click at [500, 519] on input "text" at bounding box center [577, 516] width 379 height 38
paste input "**********"
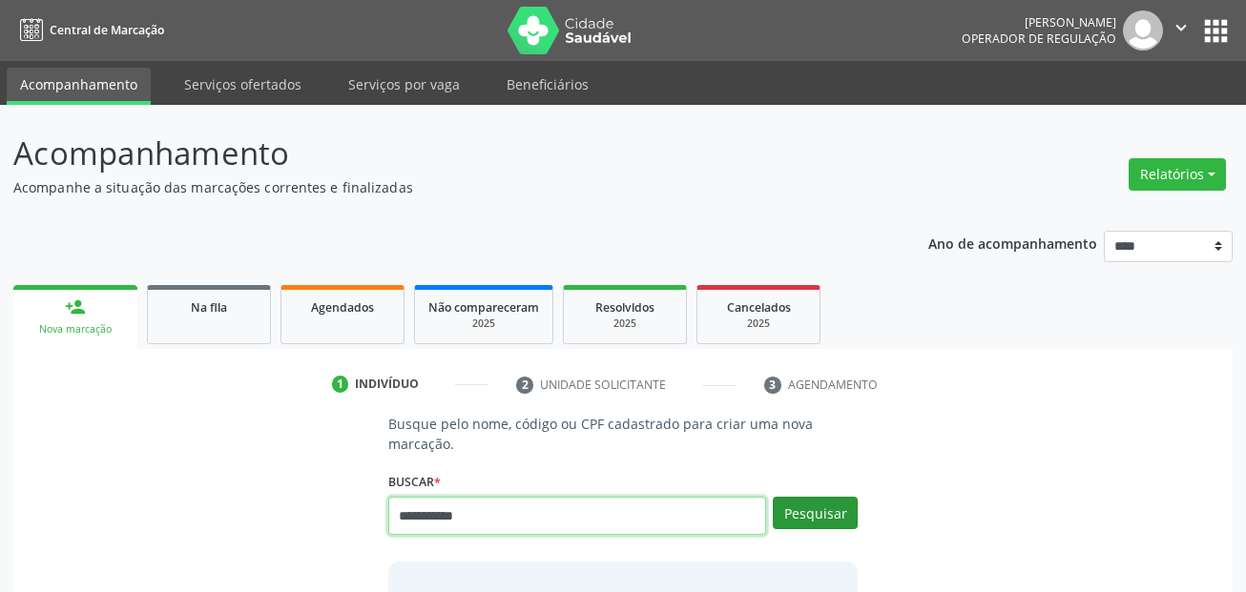
type input "**********"
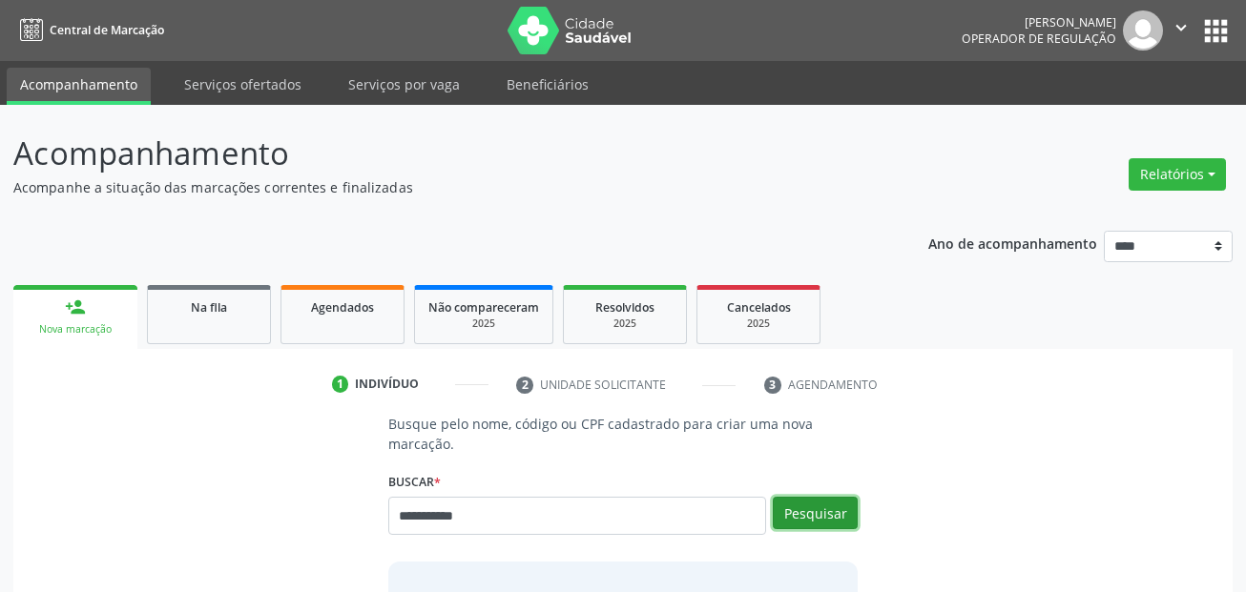
click at [838, 514] on button "Pesquisar" at bounding box center [815, 513] width 85 height 32
type input "**********"
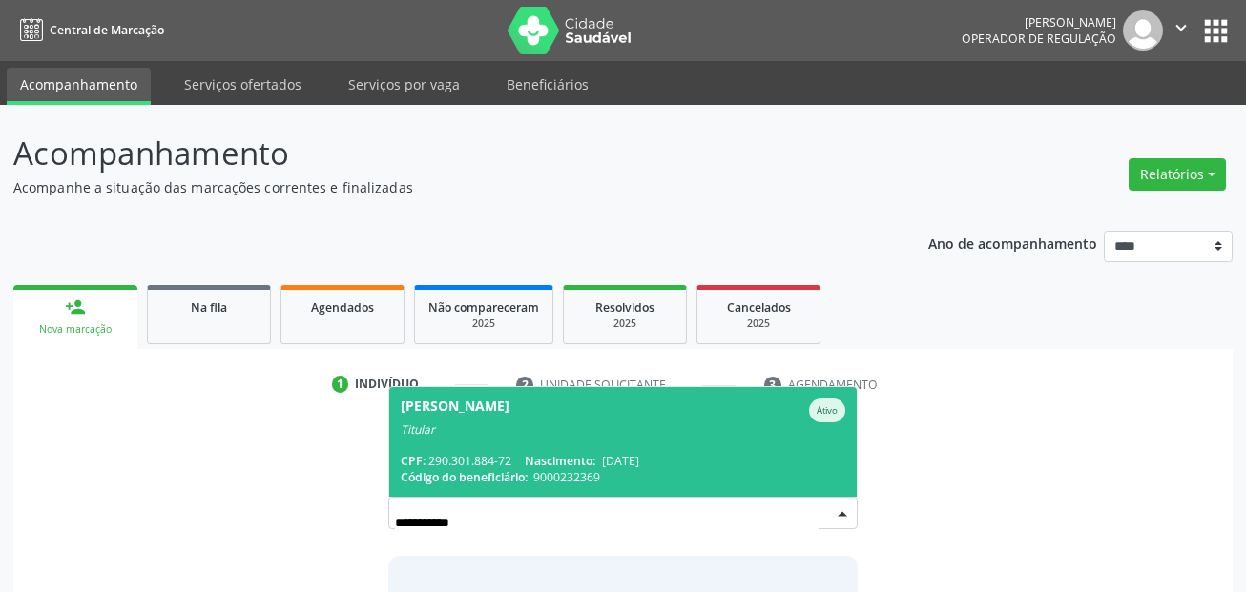
drag, startPoint x: 581, startPoint y: 423, endPoint x: 592, endPoint y: 424, distance: 11.5
click at [580, 423] on div "Titular" at bounding box center [624, 430] width 446 height 15
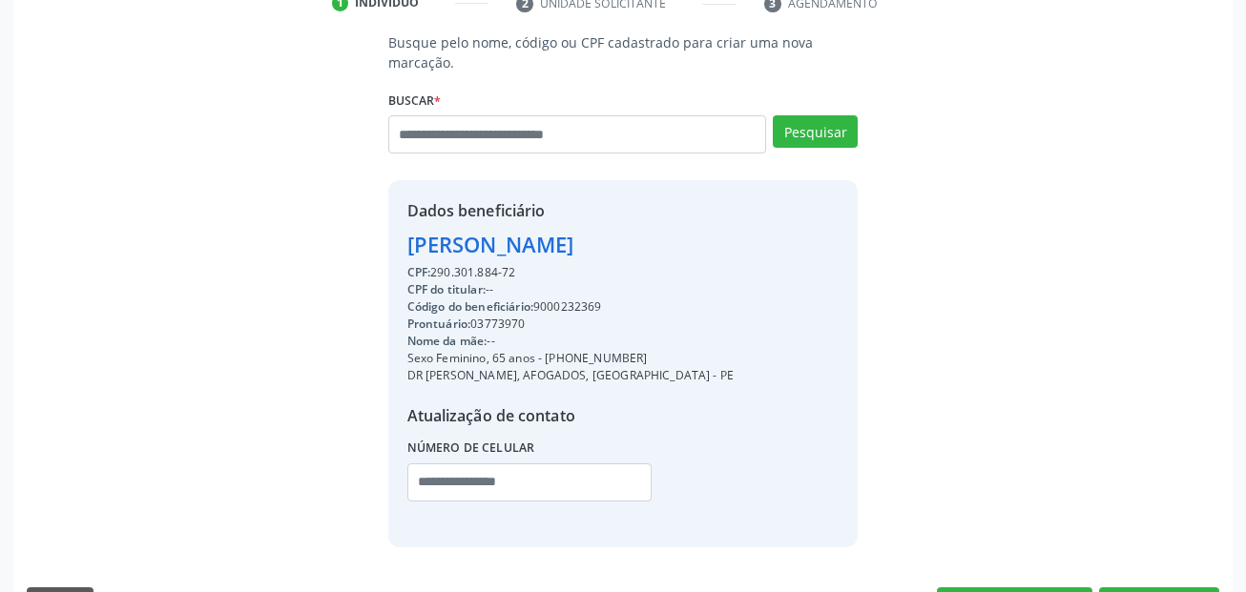
scroll to position [435, 0]
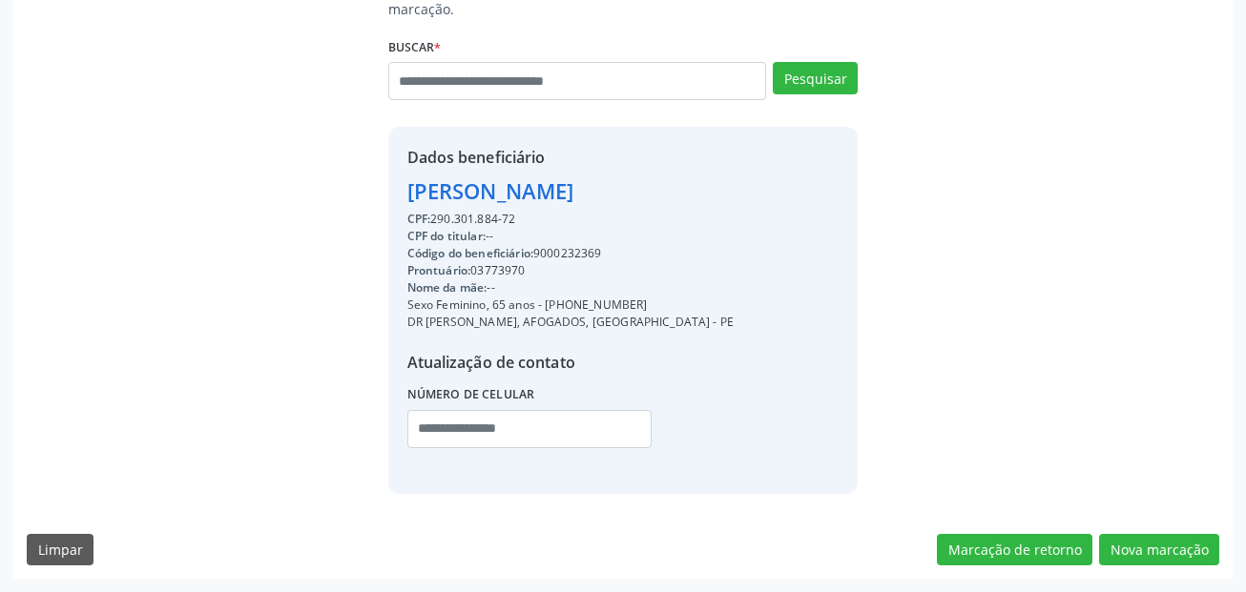
drag, startPoint x: 547, startPoint y: 305, endPoint x: 640, endPoint y: 305, distance: 93.5
click at [640, 305] on div "Sexo Feminino, 65 anos - [PHONE_NUMBER]" at bounding box center [570, 305] width 327 height 17
copy div "[PHONE_NUMBER]"
click at [424, 427] on input "text" at bounding box center [529, 429] width 245 height 38
paste input "**********"
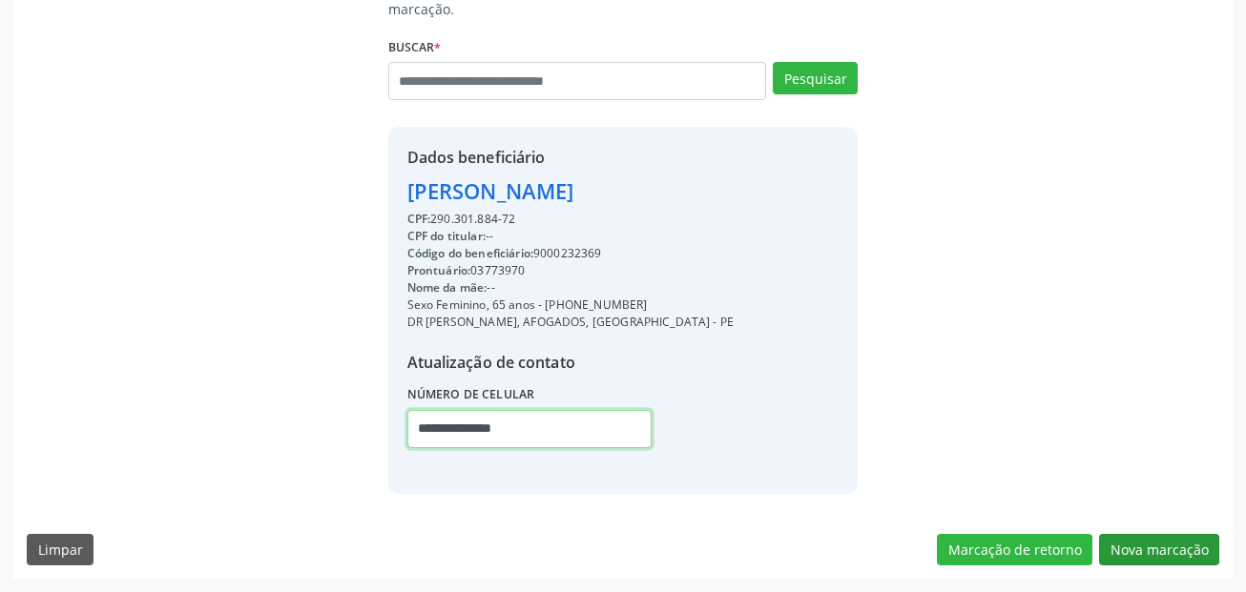
type input "**********"
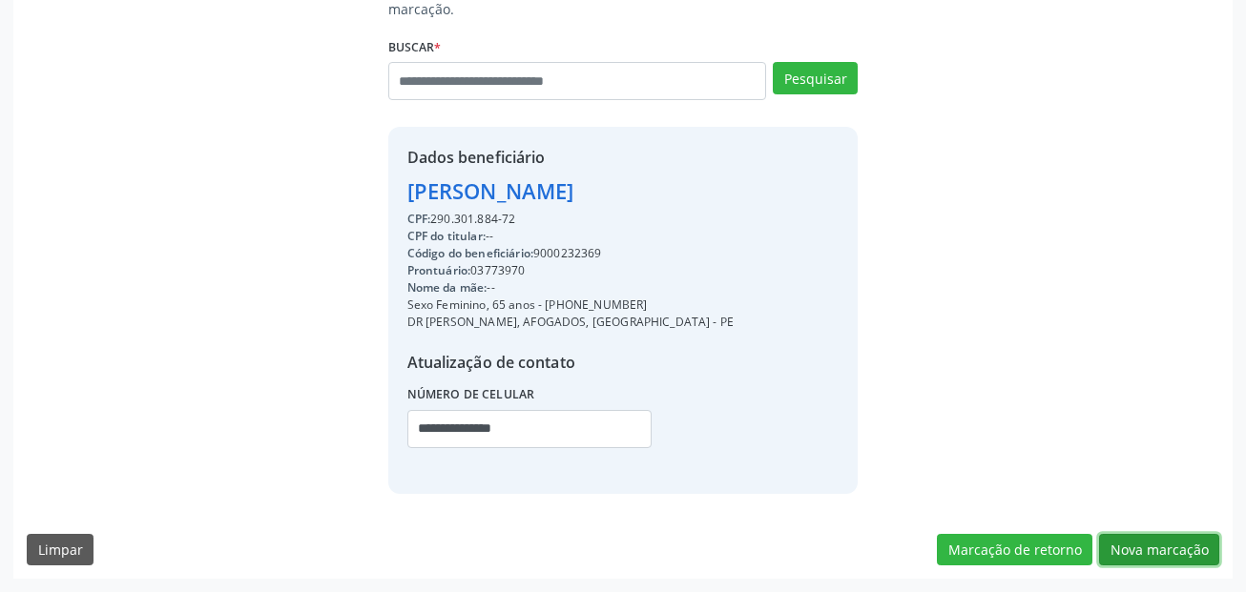
click at [1183, 554] on button "Nova marcação" at bounding box center [1159, 550] width 120 height 32
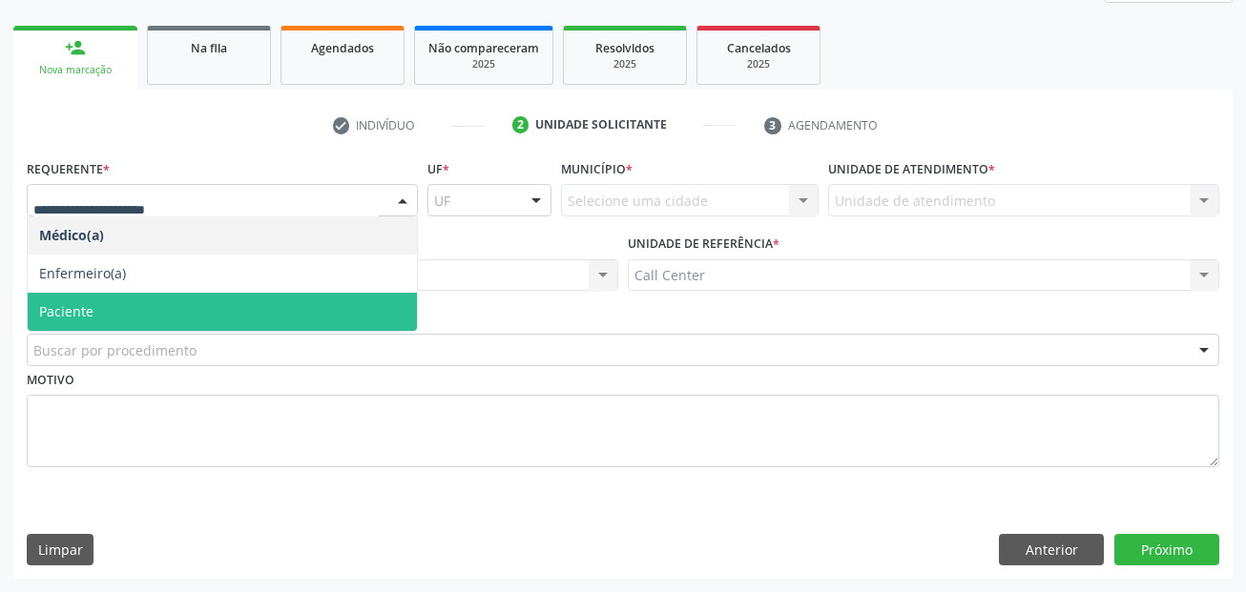
click at [172, 305] on span "Paciente" at bounding box center [222, 312] width 389 height 38
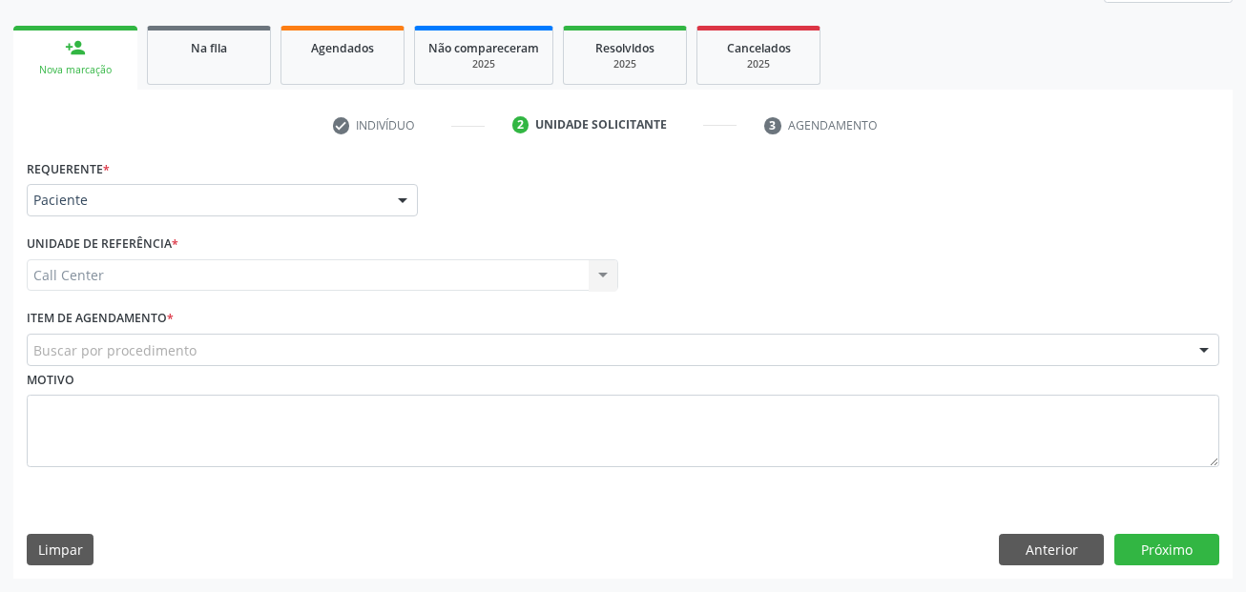
drag, startPoint x: 203, startPoint y: 326, endPoint x: 199, endPoint y: 336, distance: 10.3
click at [201, 333] on div "Item de agendamento * Buscar por procedimento #0000 - Alergologia #0001 - Angio…" at bounding box center [623, 334] width 1193 height 61
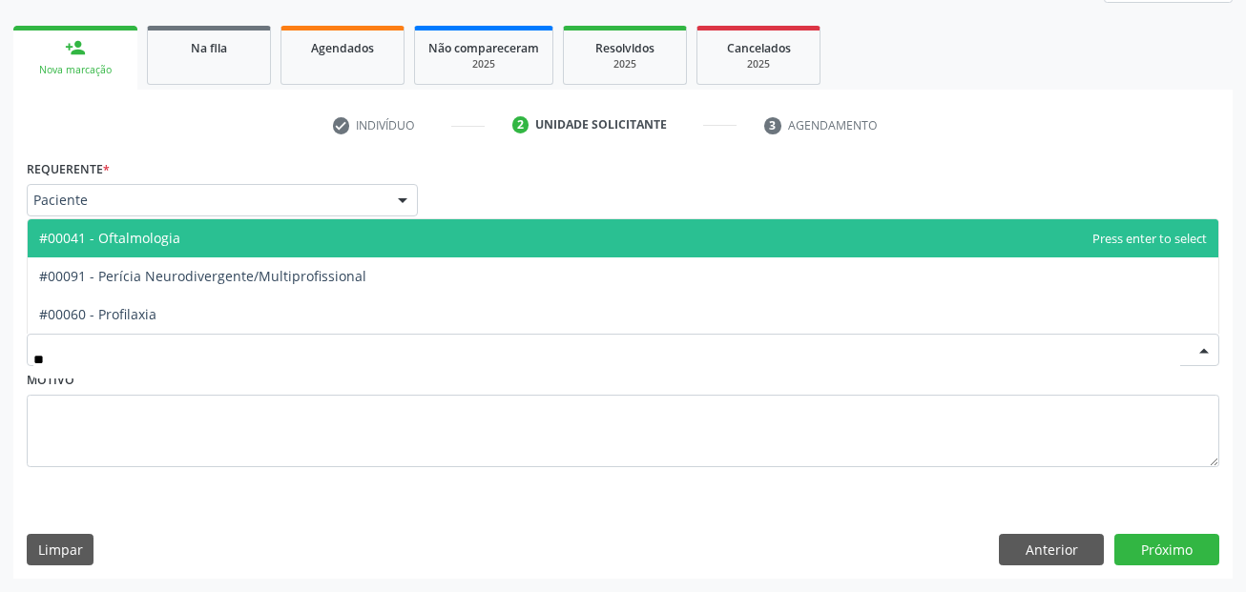
type input "***"
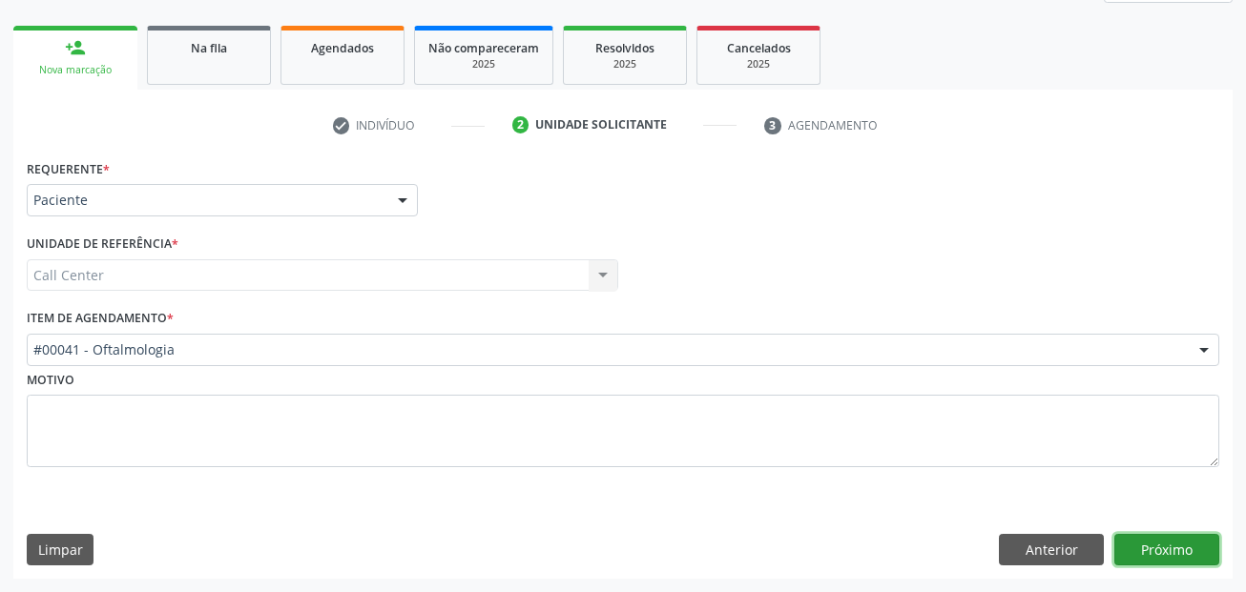
click at [1207, 554] on button "Próximo" at bounding box center [1166, 550] width 105 height 32
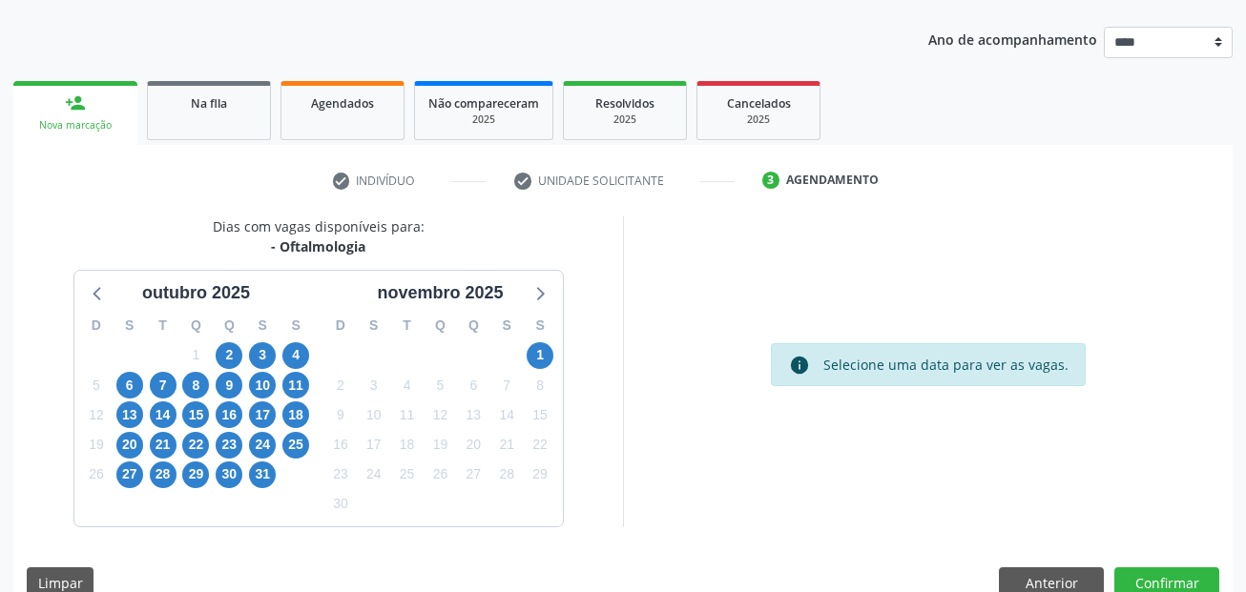
scroll to position [238, 0]
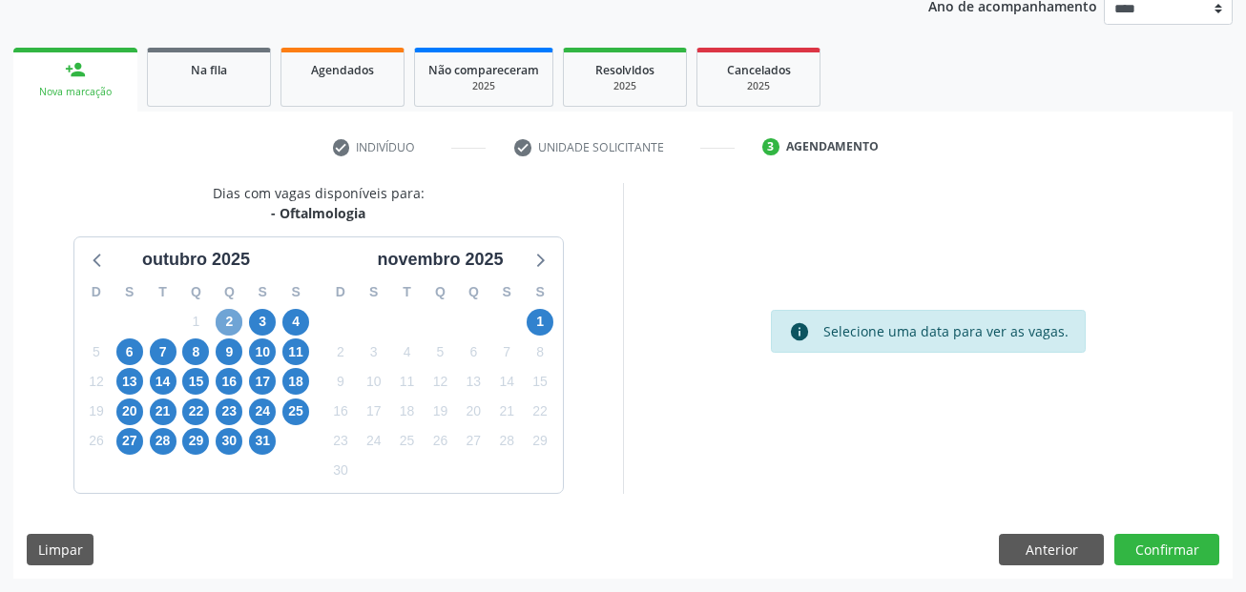
click at [233, 322] on span "2" at bounding box center [229, 322] width 27 height 27
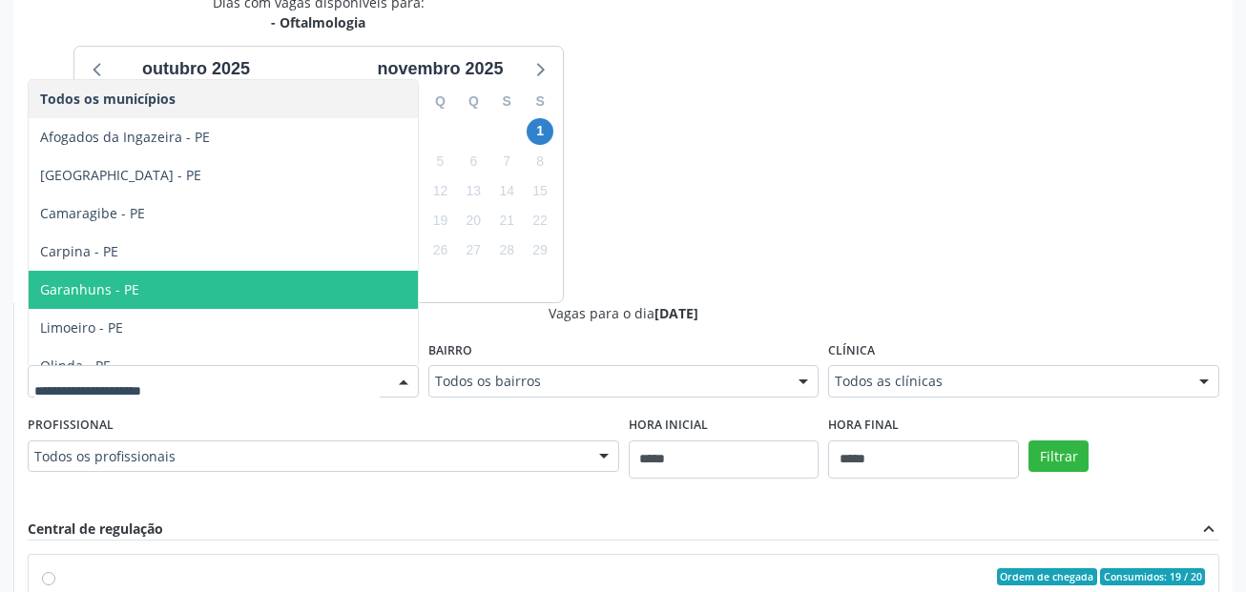
scroll to position [58, 0]
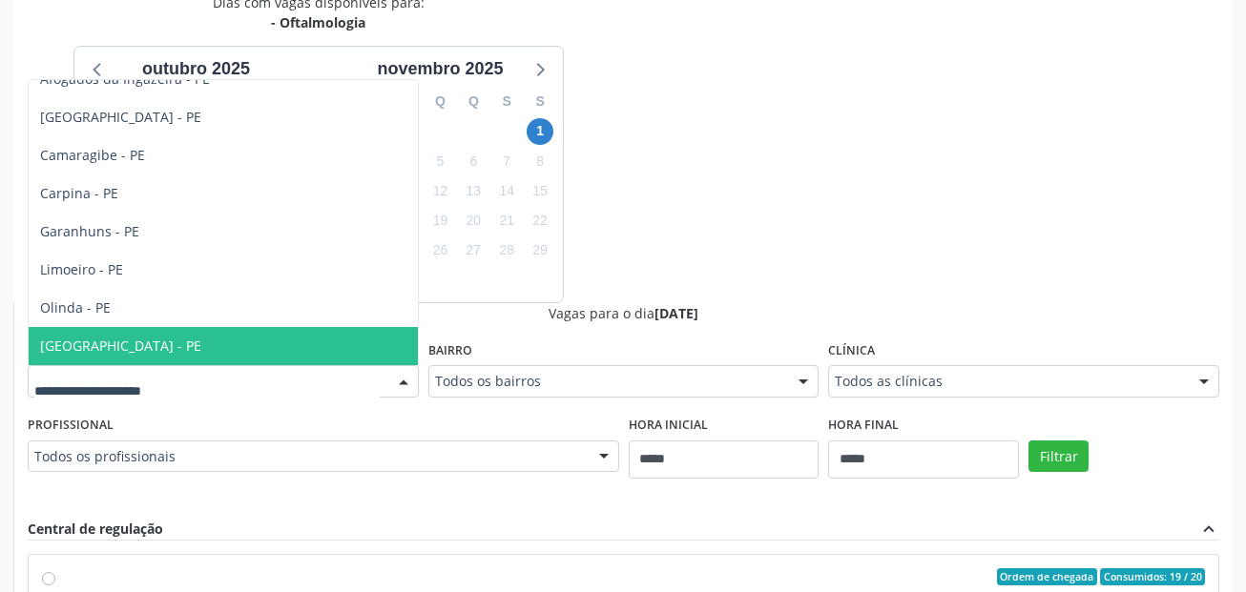
click at [165, 342] on span "Recife - PE" at bounding box center [223, 346] width 389 height 38
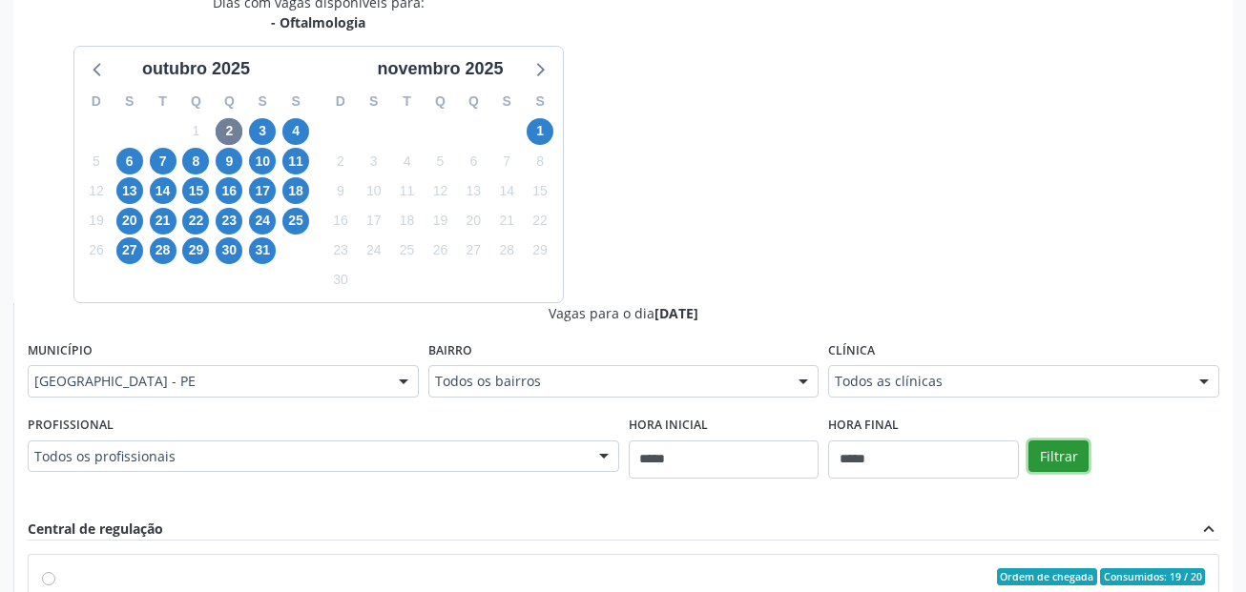
drag, startPoint x: 1044, startPoint y: 463, endPoint x: 799, endPoint y: 16, distance: 508.9
click at [1045, 463] on button "Filtrar" at bounding box center [1058, 457] width 60 height 32
drag, startPoint x: 889, startPoint y: 379, endPoint x: 910, endPoint y: 341, distance: 43.6
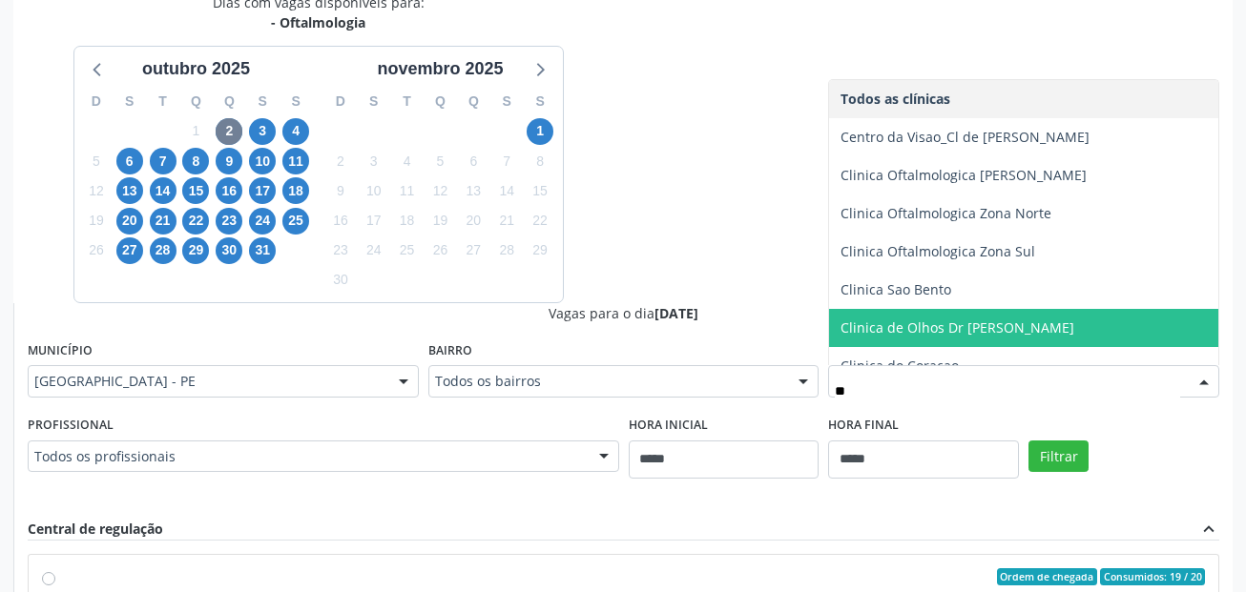
type input "***"
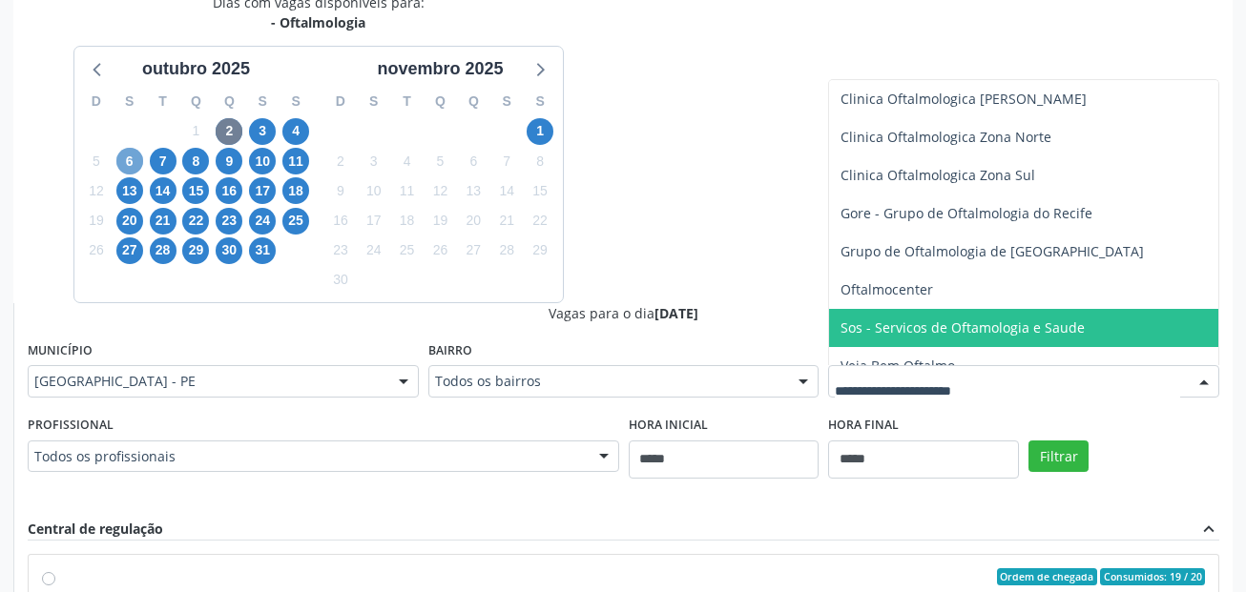
click at [132, 162] on span "6" at bounding box center [129, 161] width 27 height 27
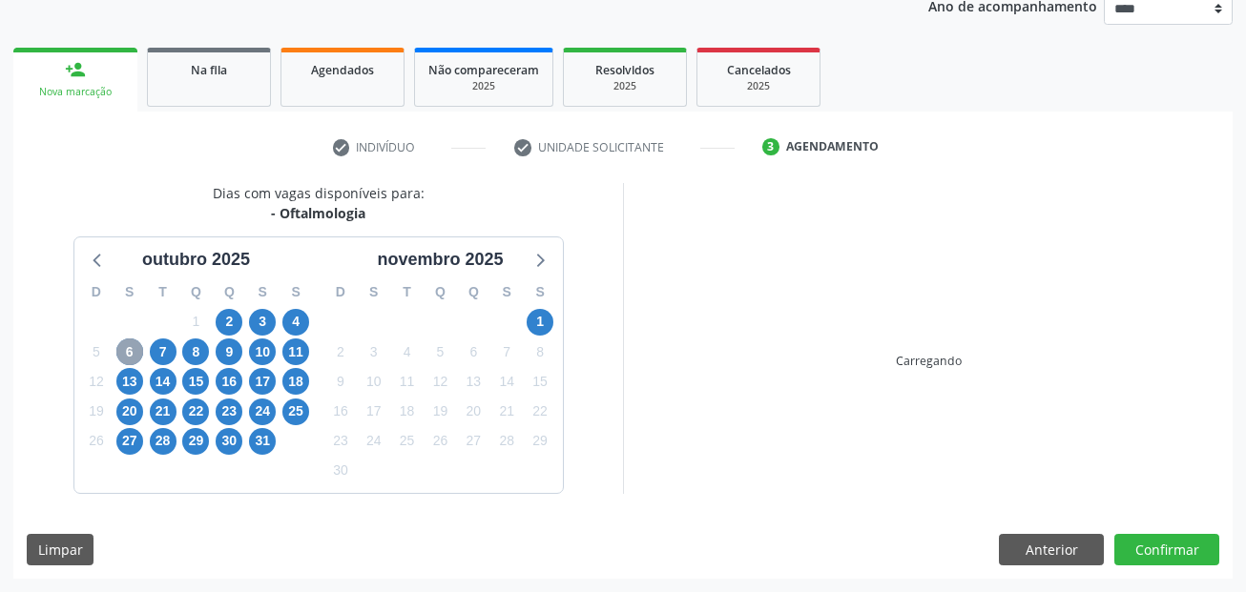
scroll to position [428, 0]
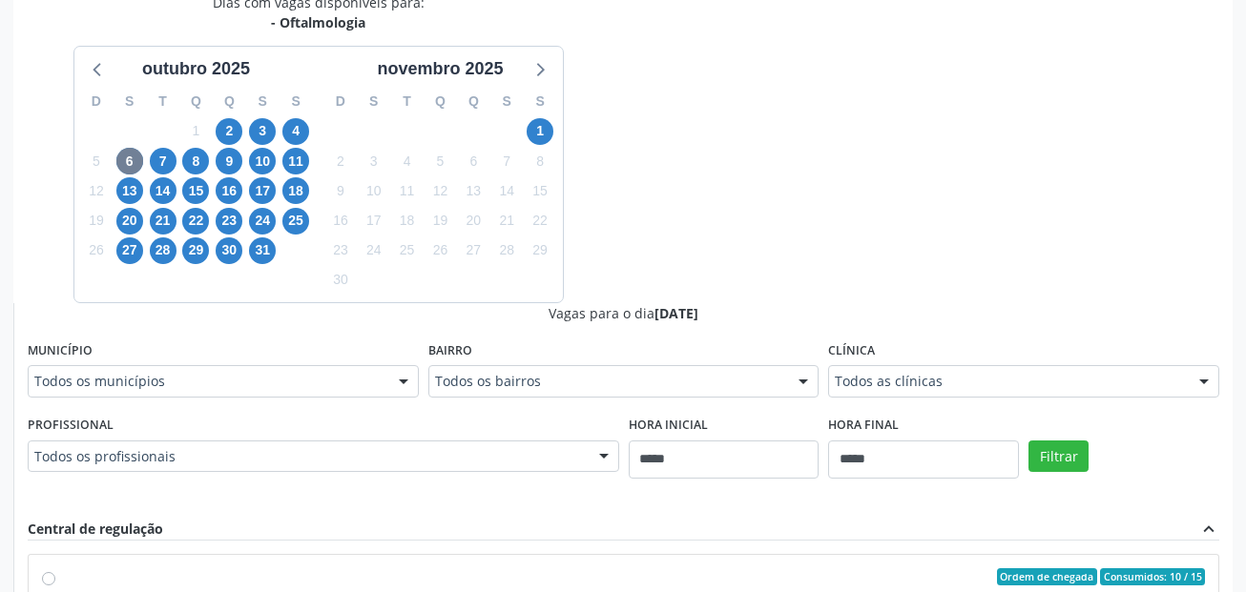
click at [977, 395] on div "Todos as clínicas" at bounding box center [1023, 381] width 391 height 32
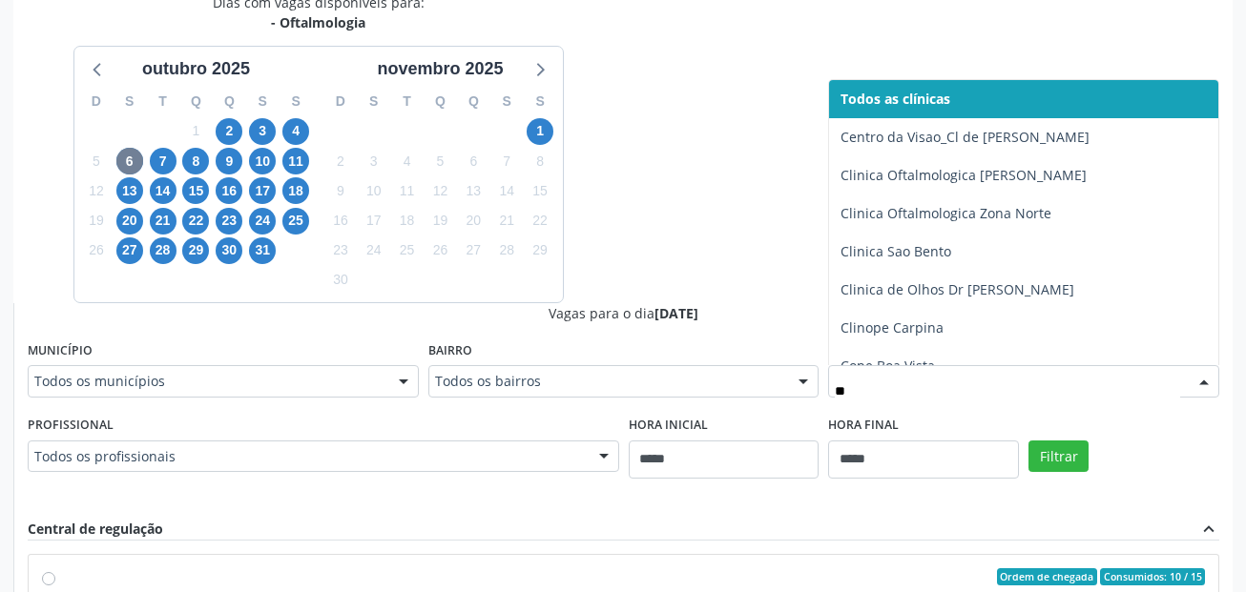
type input "***"
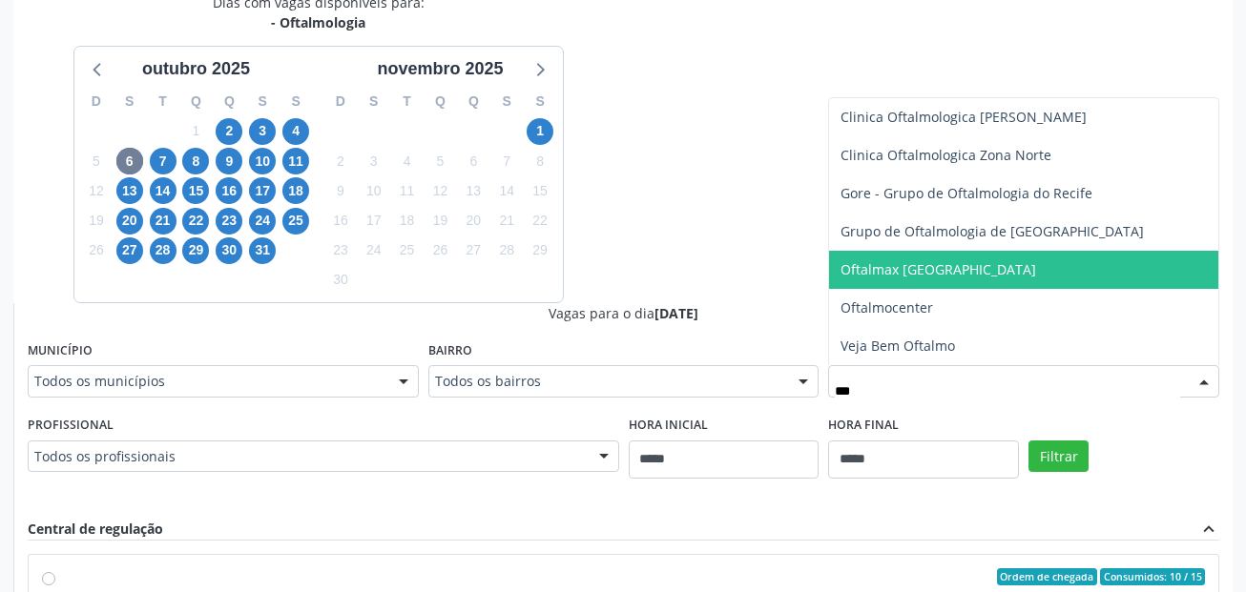
click at [882, 272] on span "Oftalmax [GEOGRAPHIC_DATA]" at bounding box center [939, 269] width 196 height 18
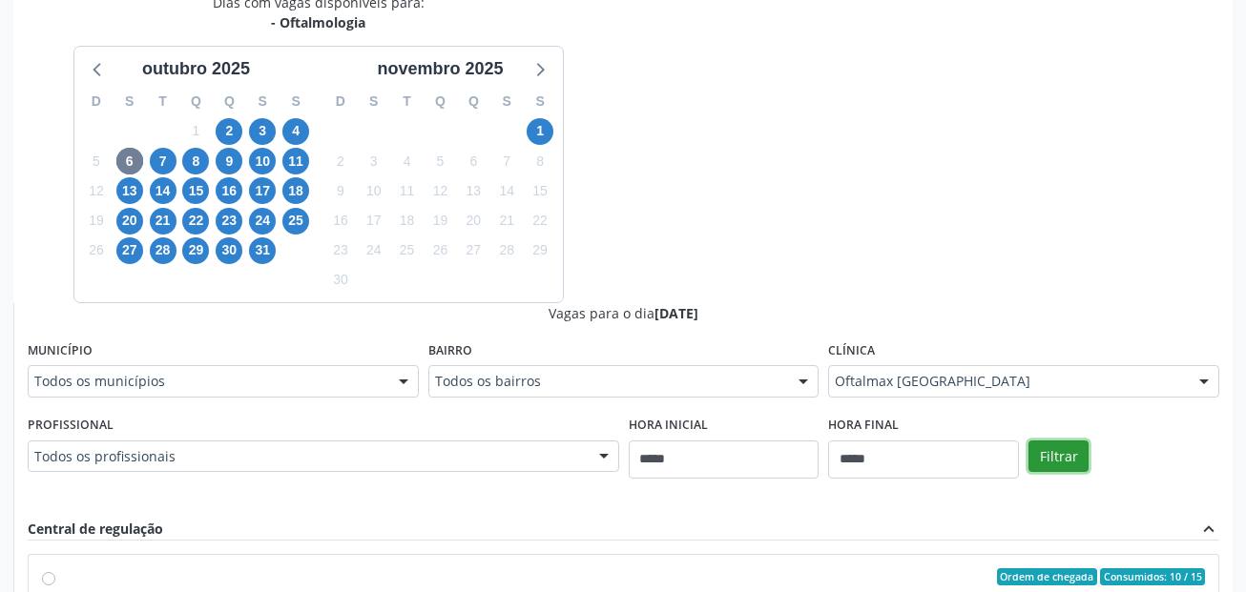
click at [1066, 460] on button "Filtrar" at bounding box center [1058, 457] width 60 height 32
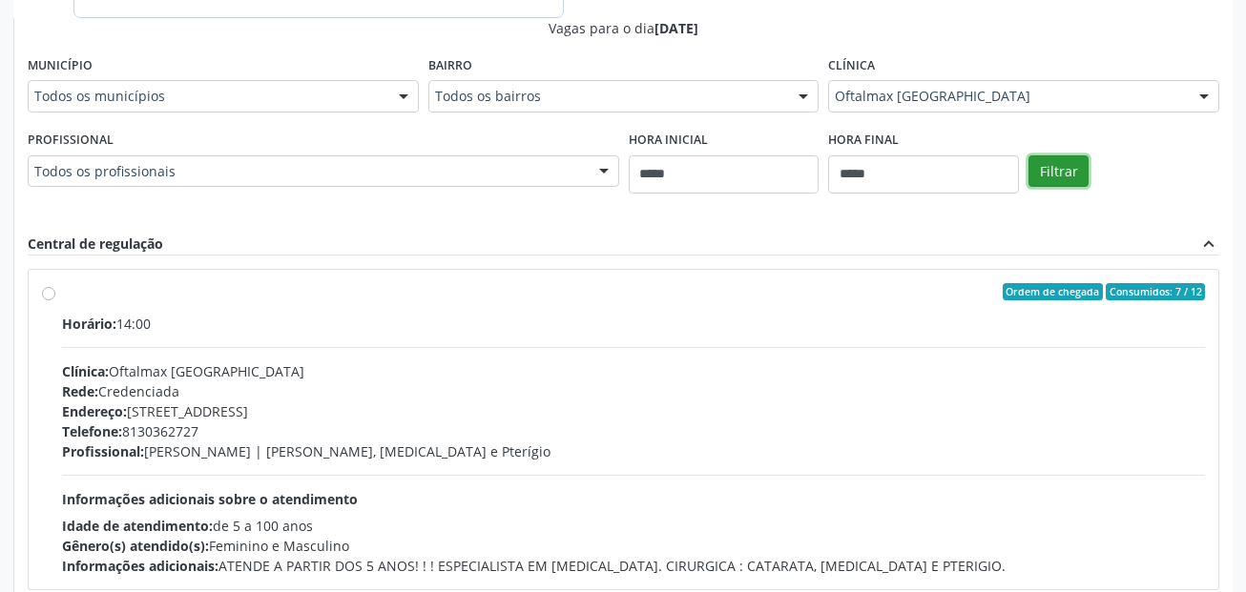
scroll to position [715, 0]
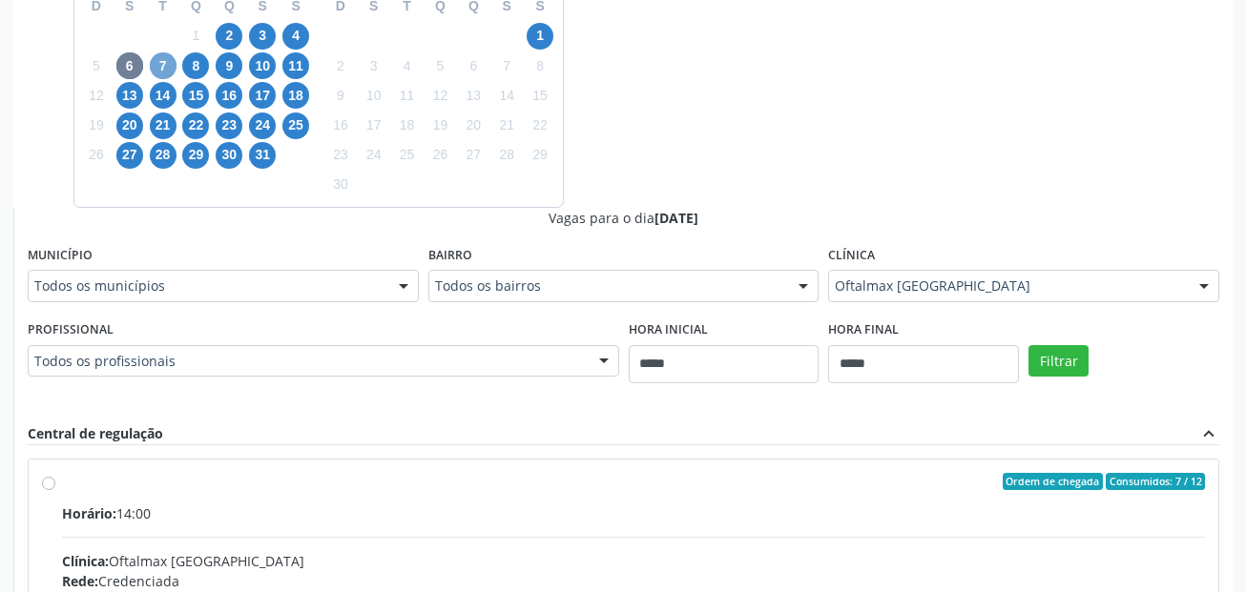
click at [159, 55] on span "7" at bounding box center [163, 65] width 27 height 27
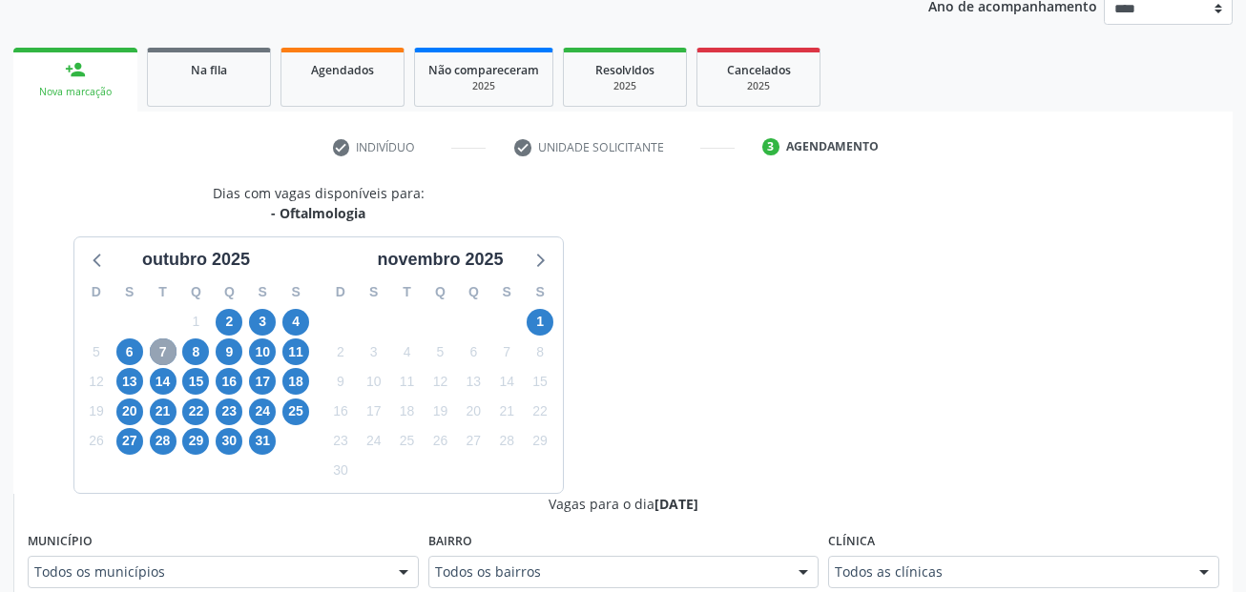
scroll to position [524, 0]
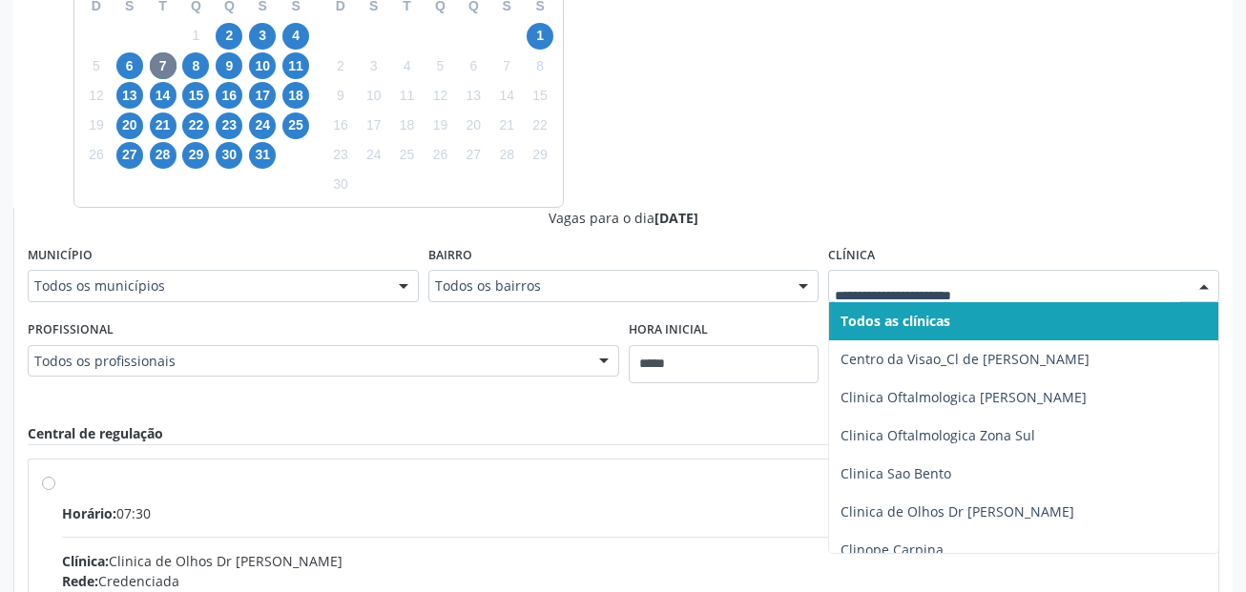
click at [901, 271] on div at bounding box center [1023, 286] width 391 height 32
type input "***"
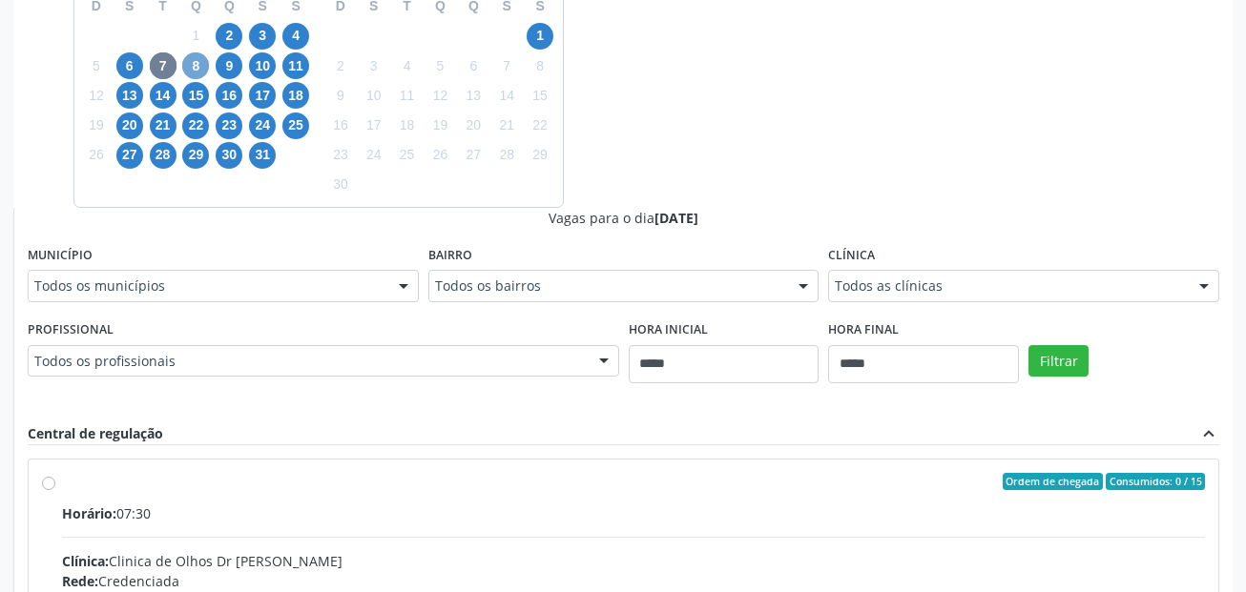
click at [195, 73] on span "8" at bounding box center [195, 65] width 27 height 27
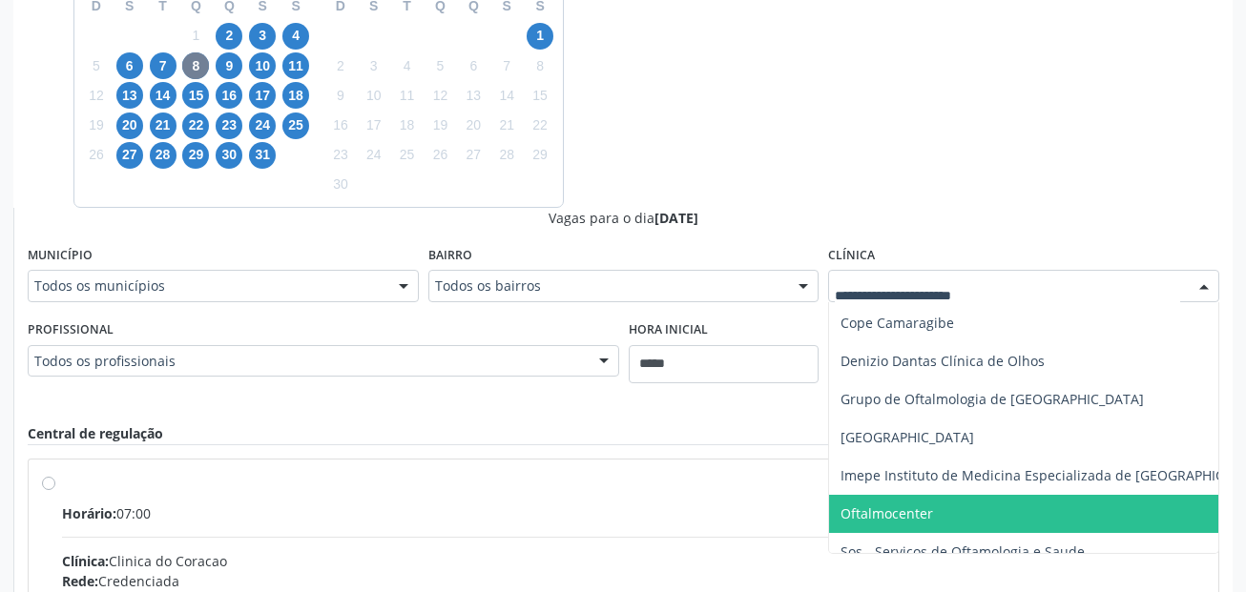
scroll to position [298, 0]
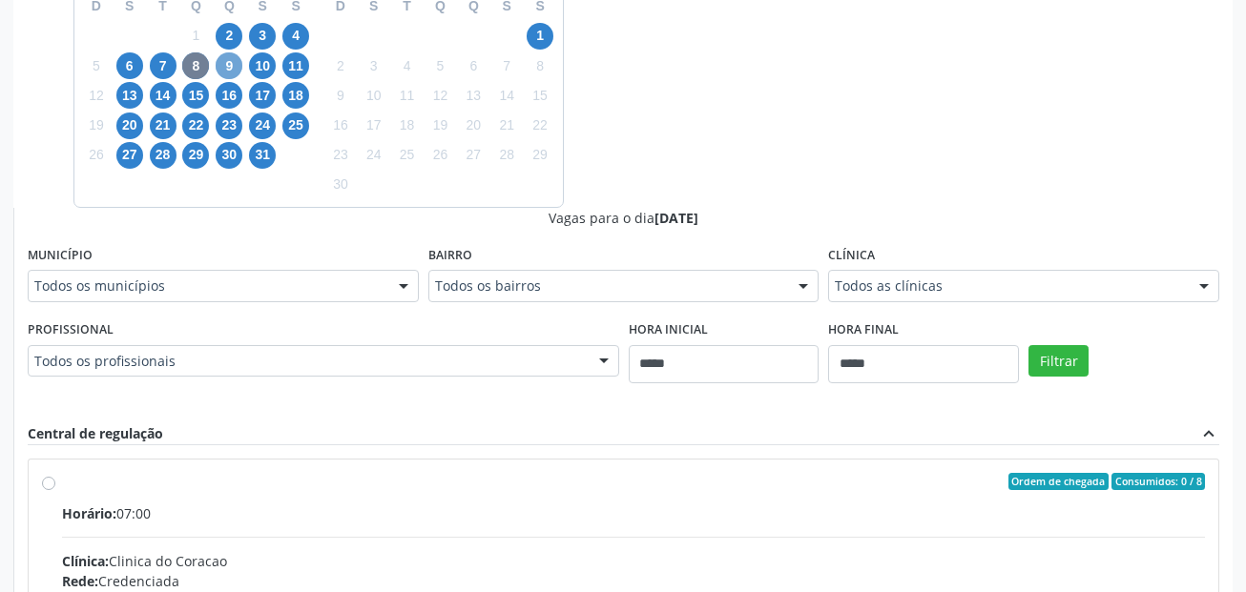
click at [231, 56] on span "9" at bounding box center [229, 65] width 27 height 27
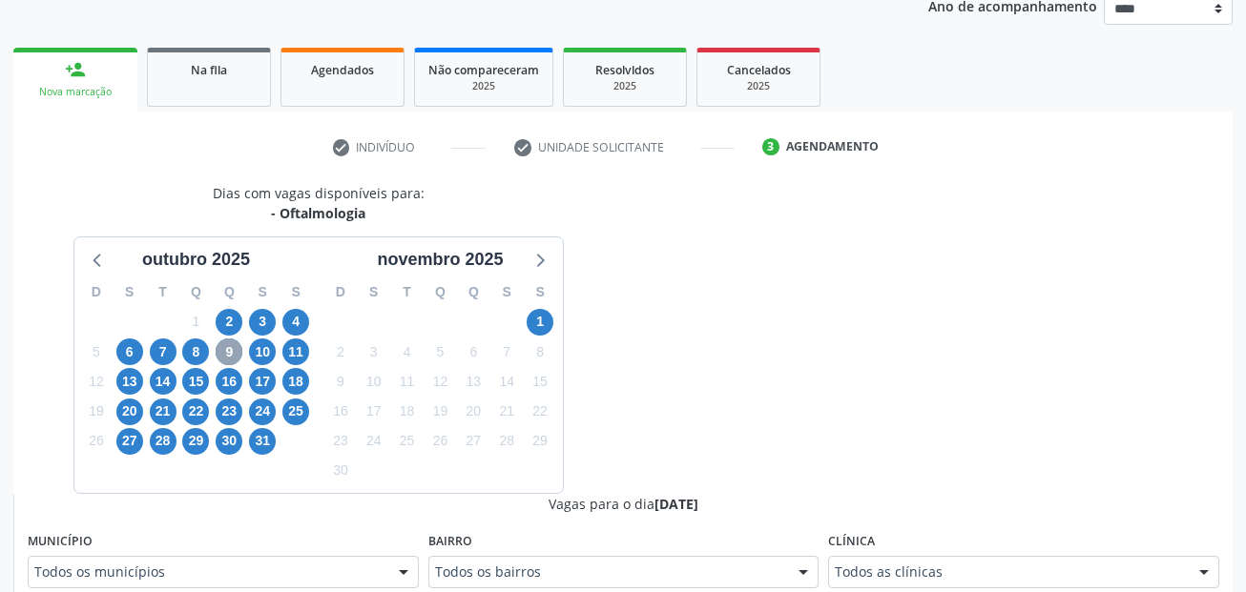
scroll to position [524, 0]
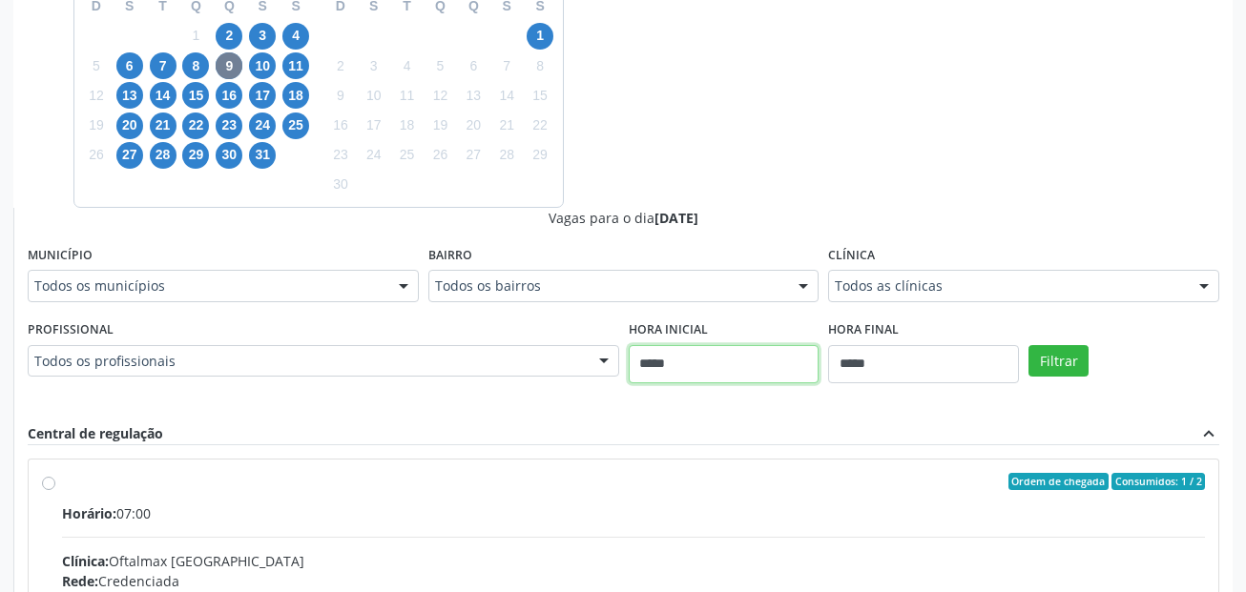
click at [769, 173] on div "Dias com vagas disponíveis para: - Oftalmologia outubro 2025 D S T Q Q S S 28 2…" at bounding box center [622, 362] width 1219 height 930
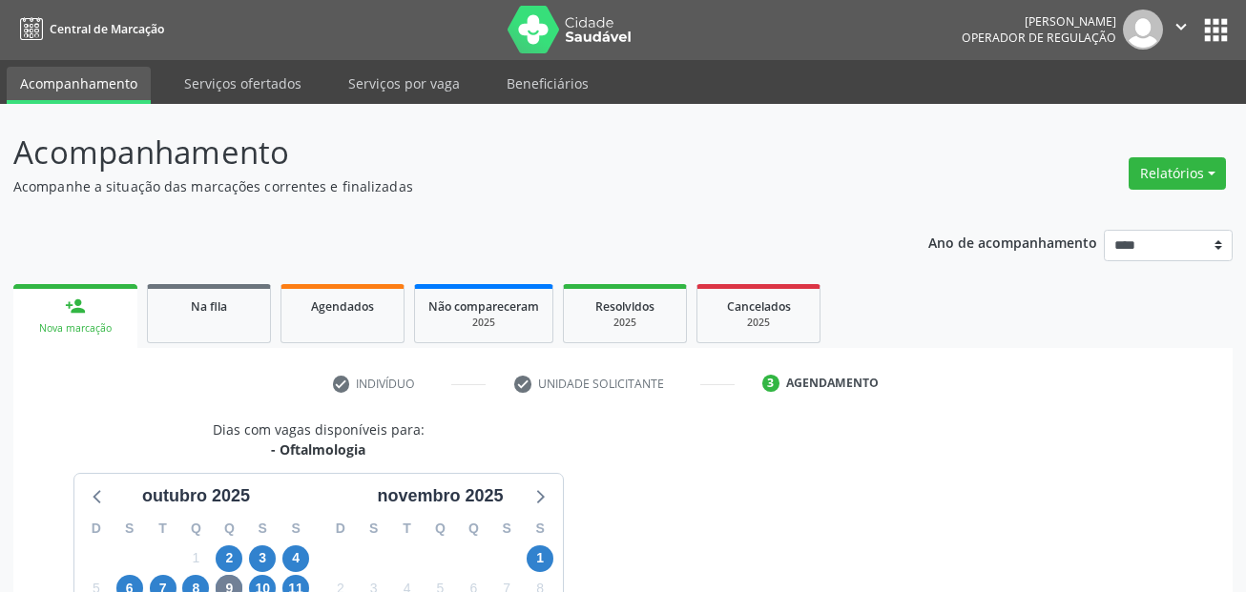
scroll to position [0, 0]
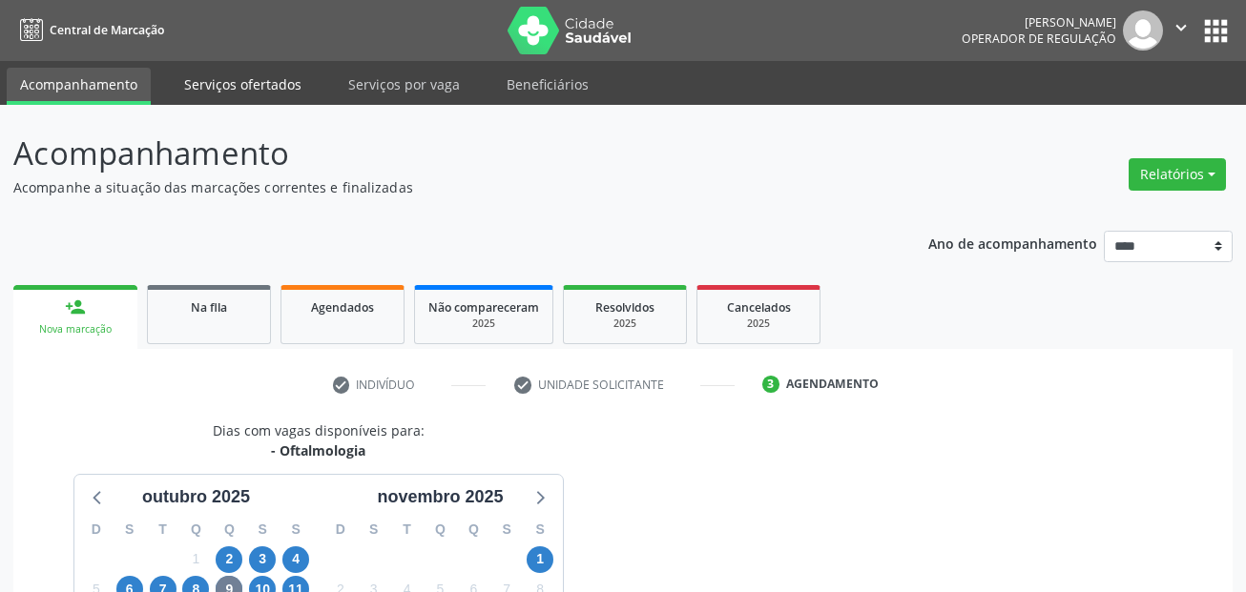
click at [277, 85] on link "Serviços ofertados" at bounding box center [243, 84] width 144 height 33
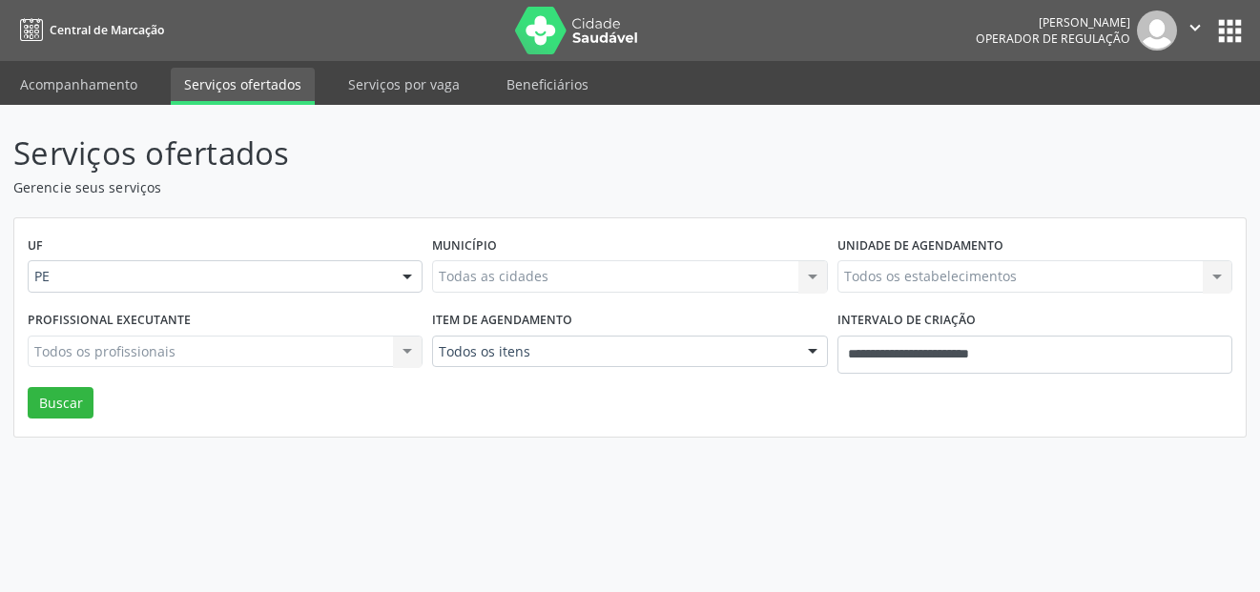
click at [562, 272] on div "Todas as cidades Todas as cidades Nenhum resultado encontrado para: " " Não há …" at bounding box center [629, 276] width 395 height 32
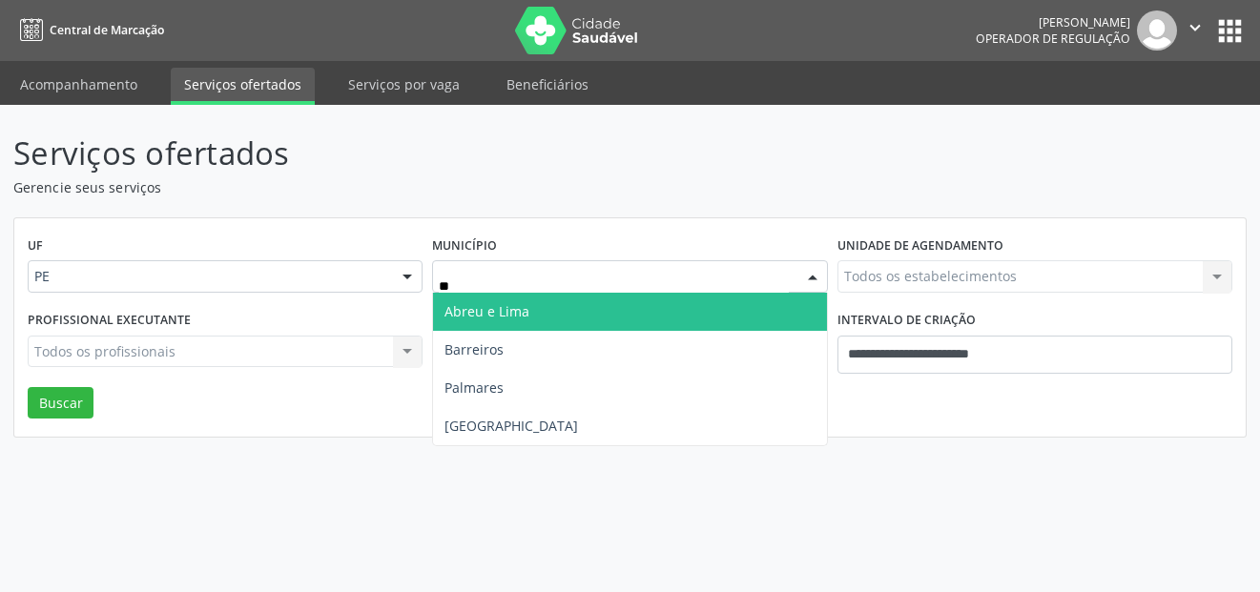
type input "***"
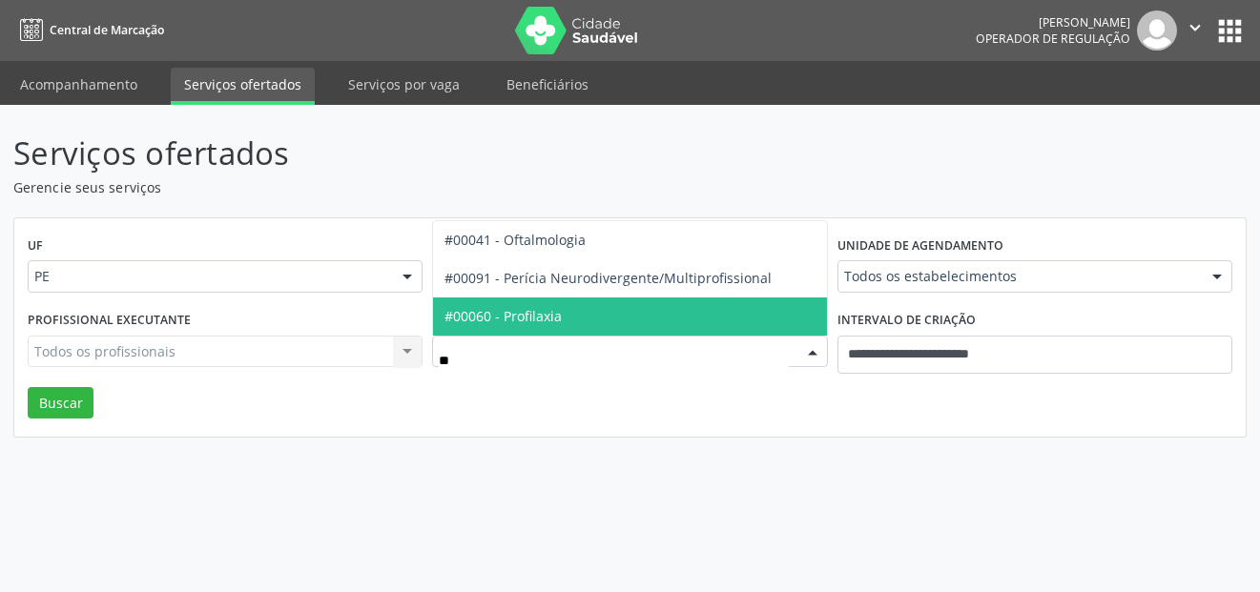
type input "***"
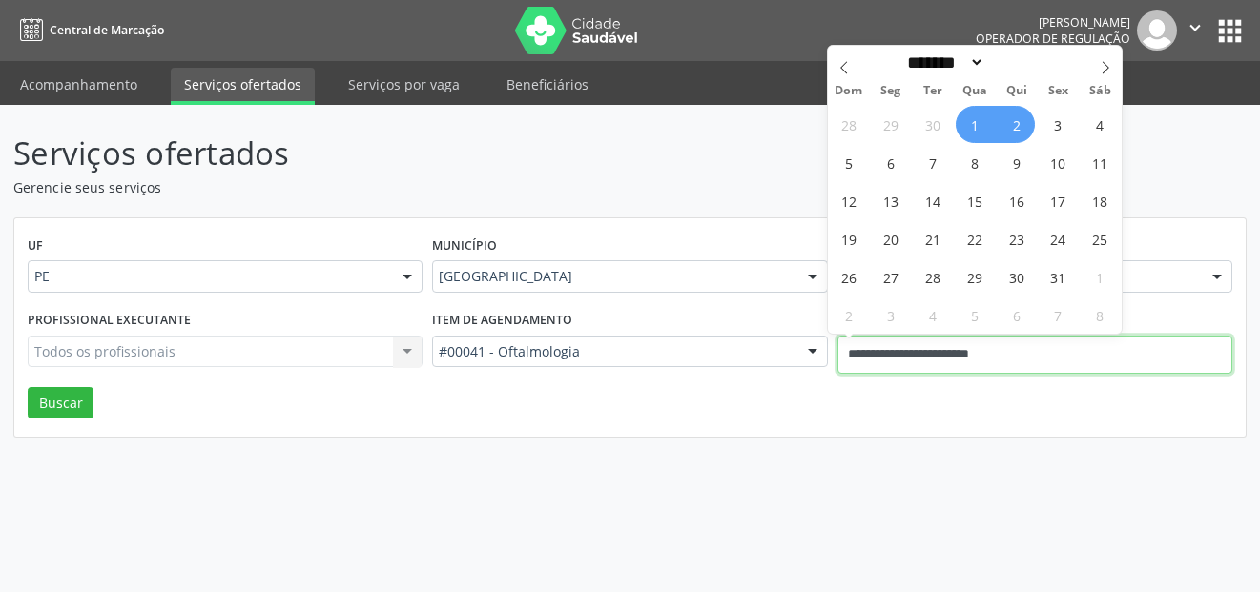
drag, startPoint x: 1060, startPoint y: 346, endPoint x: 802, endPoint y: 304, distance: 261.0
click at [817, 359] on div "Profissional executante Todos os profissionais Todos os profissionais Nenhum re…" at bounding box center [630, 346] width 1215 height 81
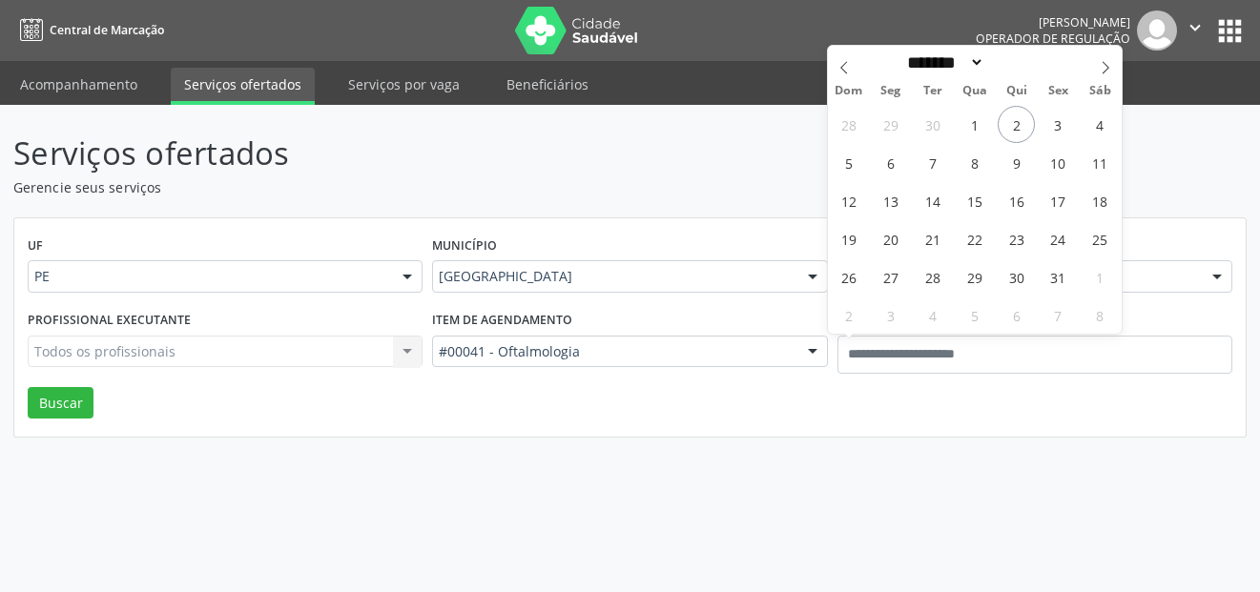
drag, startPoint x: 716, startPoint y: 496, endPoint x: 736, endPoint y: 458, distance: 43.1
click at [718, 489] on div "Serviços ofertados Gerencie seus serviços UF PE PE Nenhum resultado encontrado …" at bounding box center [630, 349] width 1260 height 488
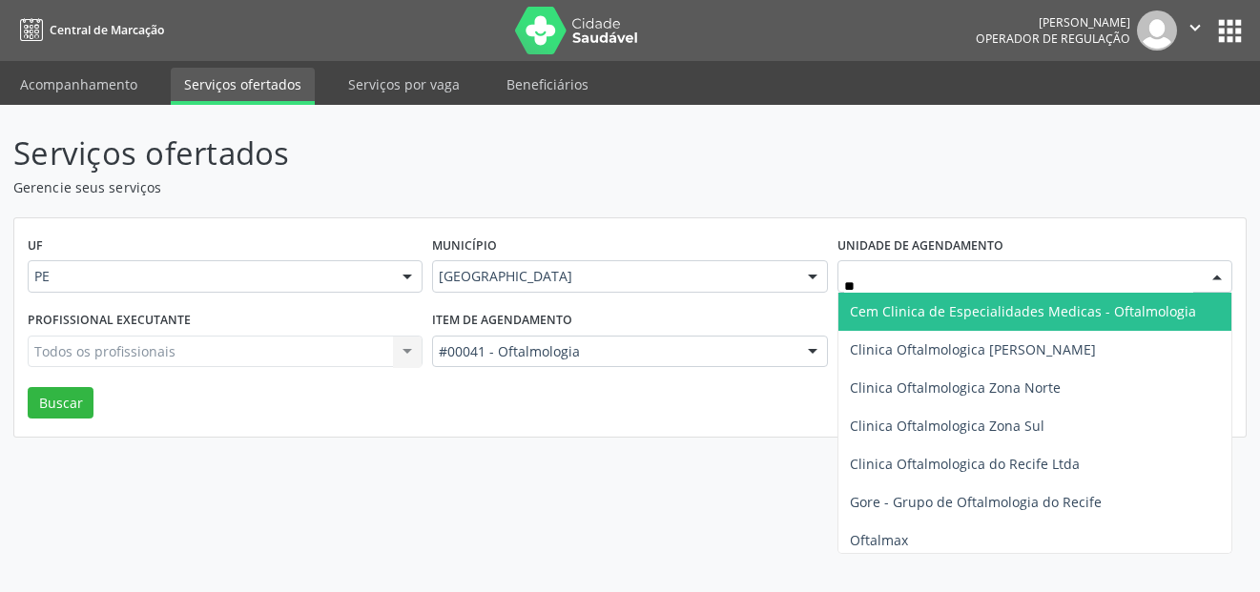
type input "***"
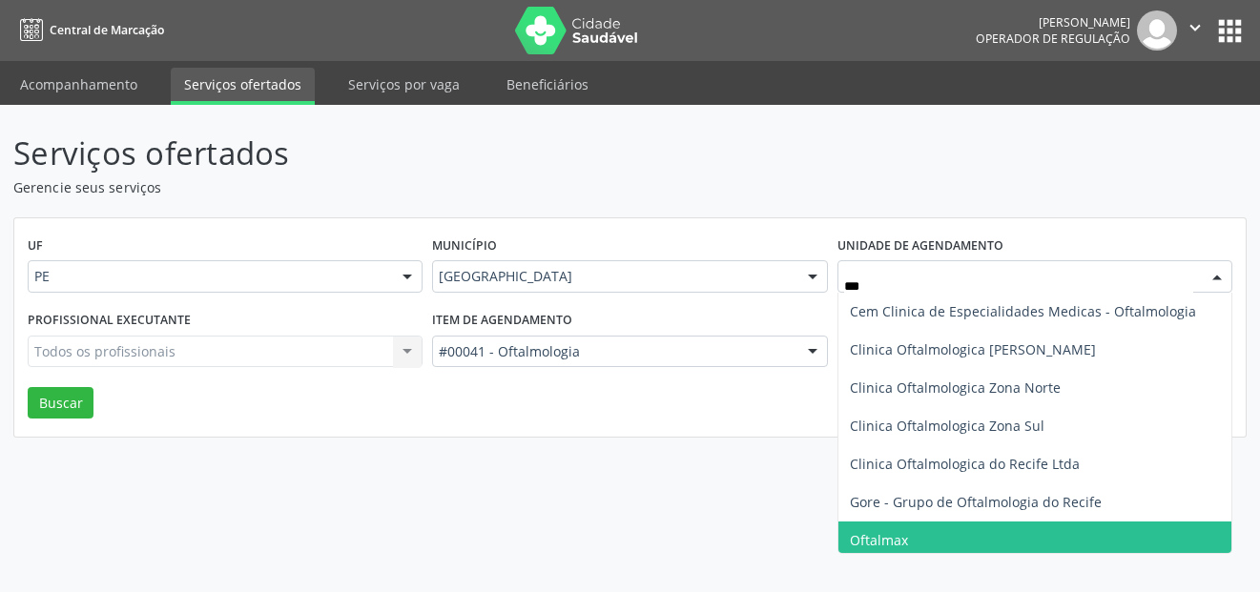
click at [906, 541] on span "Oftalmax" at bounding box center [879, 540] width 58 height 18
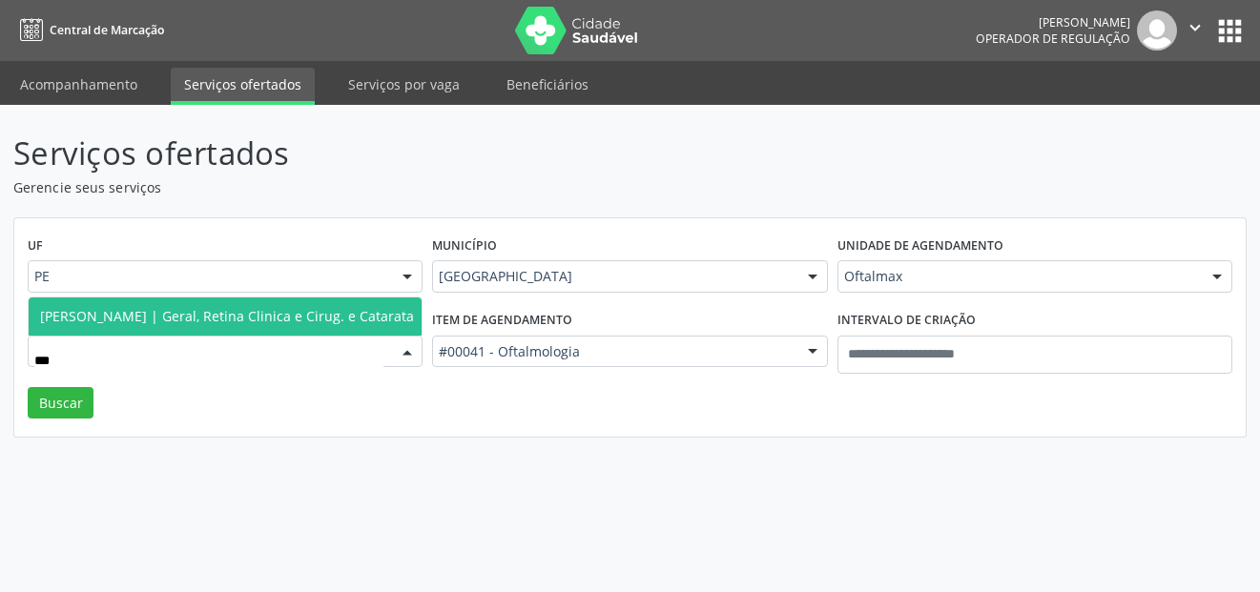
type input "****"
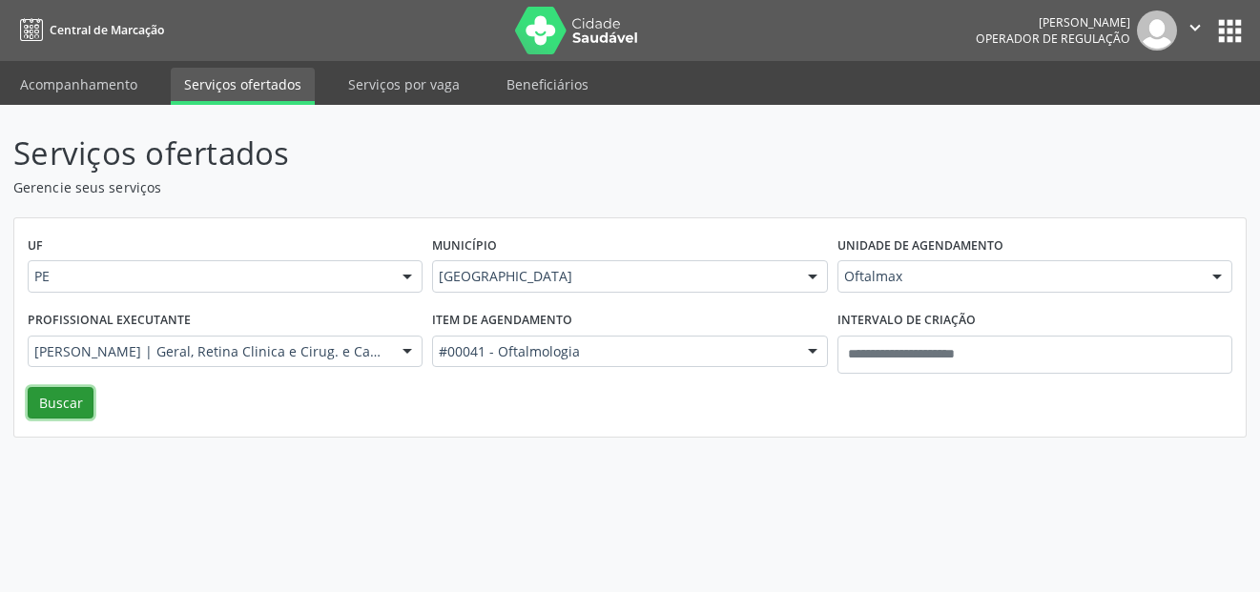
click at [62, 404] on button "Buscar" at bounding box center [61, 403] width 66 height 32
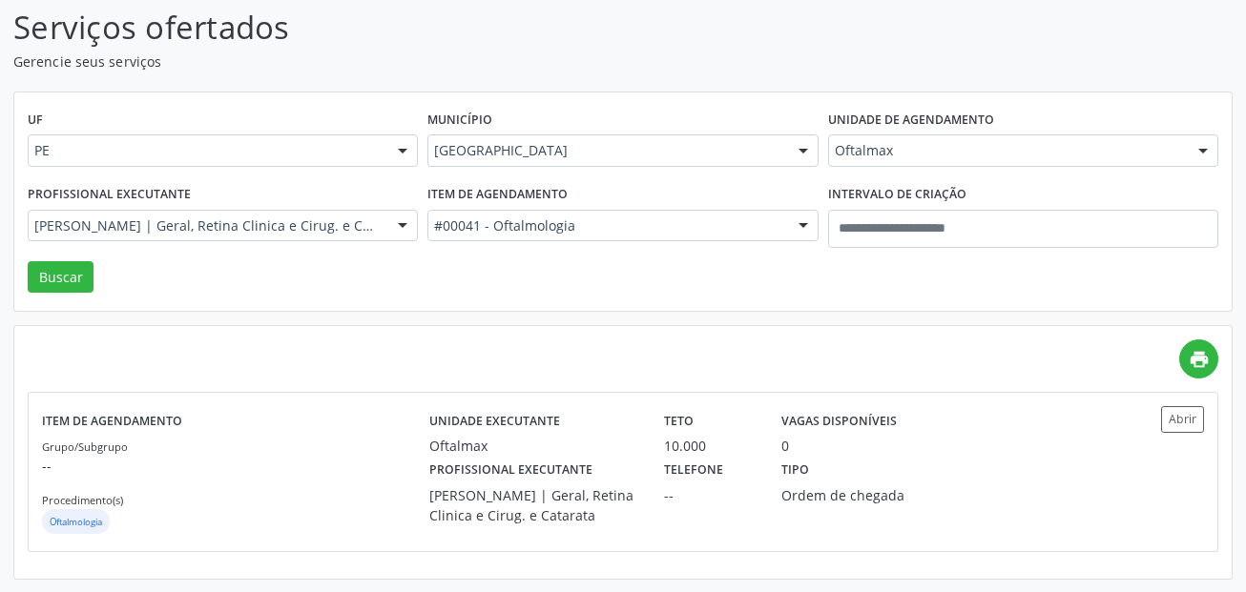
scroll to position [127, 0]
click at [1175, 413] on button "Abrir" at bounding box center [1182, 418] width 43 height 26
click at [301, 239] on div "Priscilla Verissimo | Geral, Retina Clinica e Cirug. e Catarata" at bounding box center [223, 225] width 390 height 32
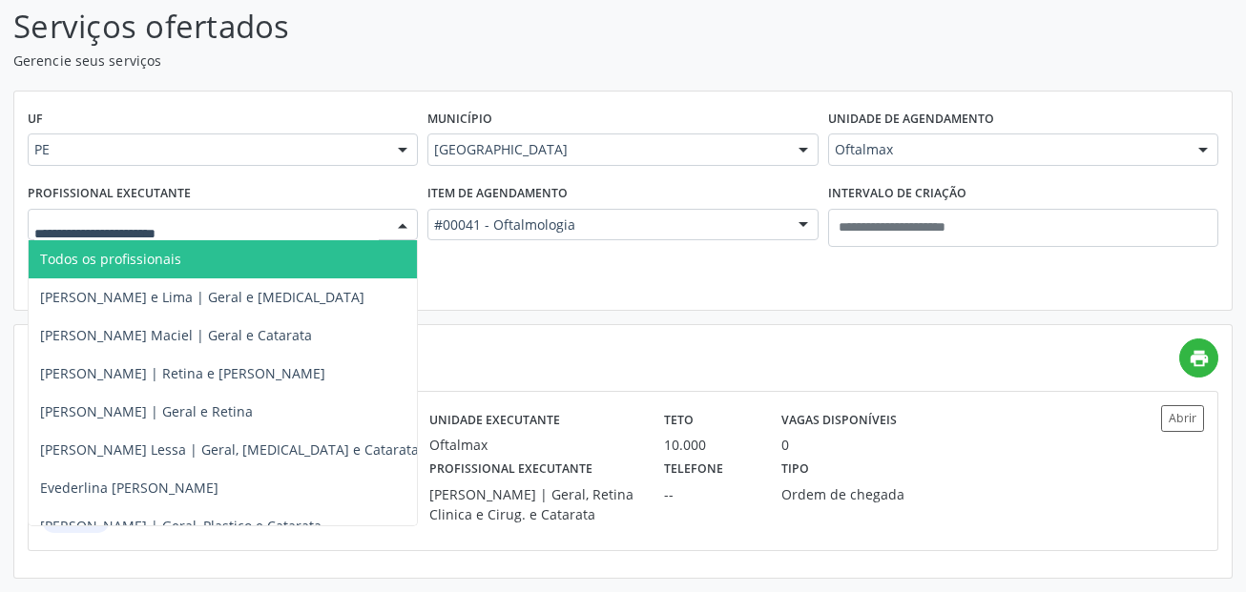
click at [223, 254] on span "Todos os profissionais" at bounding box center [273, 259] width 489 height 38
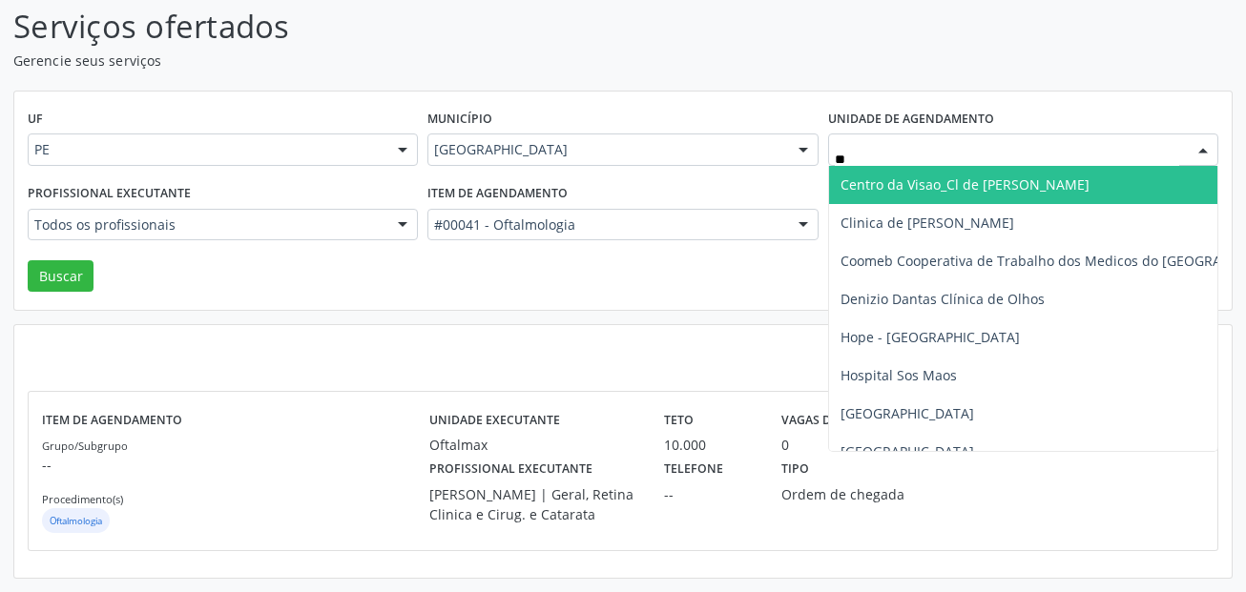
type input "***"
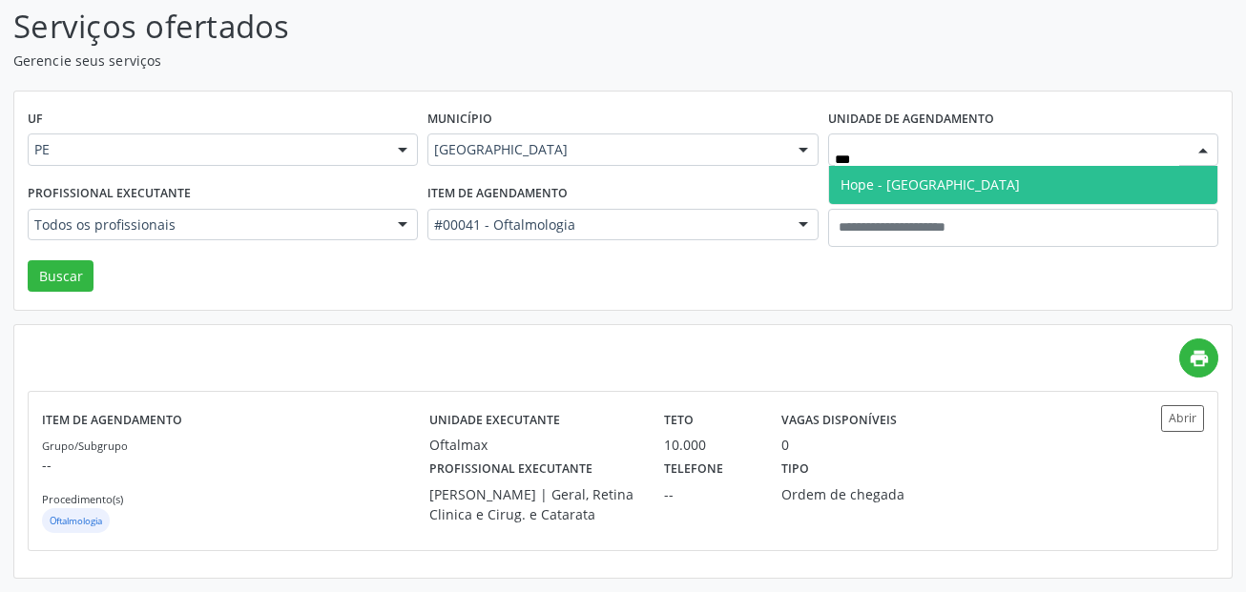
click at [865, 182] on span "Hope - Hospital de Olhos de Pernambuco" at bounding box center [930, 185] width 179 height 18
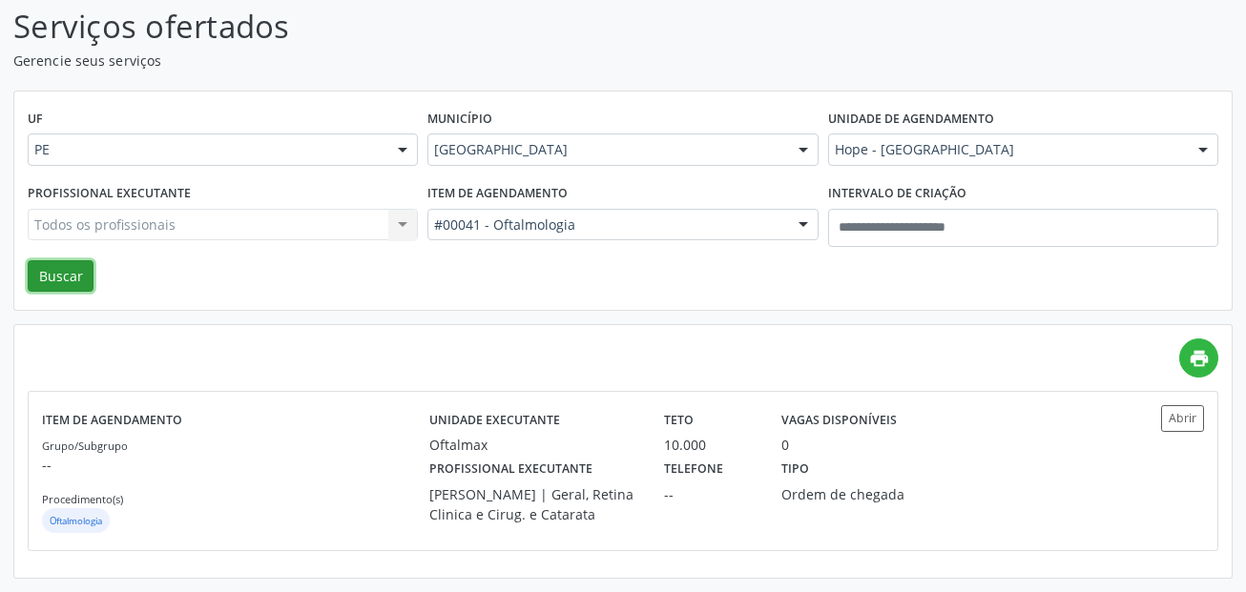
drag, startPoint x: 10, startPoint y: 278, endPoint x: 74, endPoint y: 275, distance: 64.0
click at [54, 276] on button "Buscar" at bounding box center [61, 276] width 66 height 32
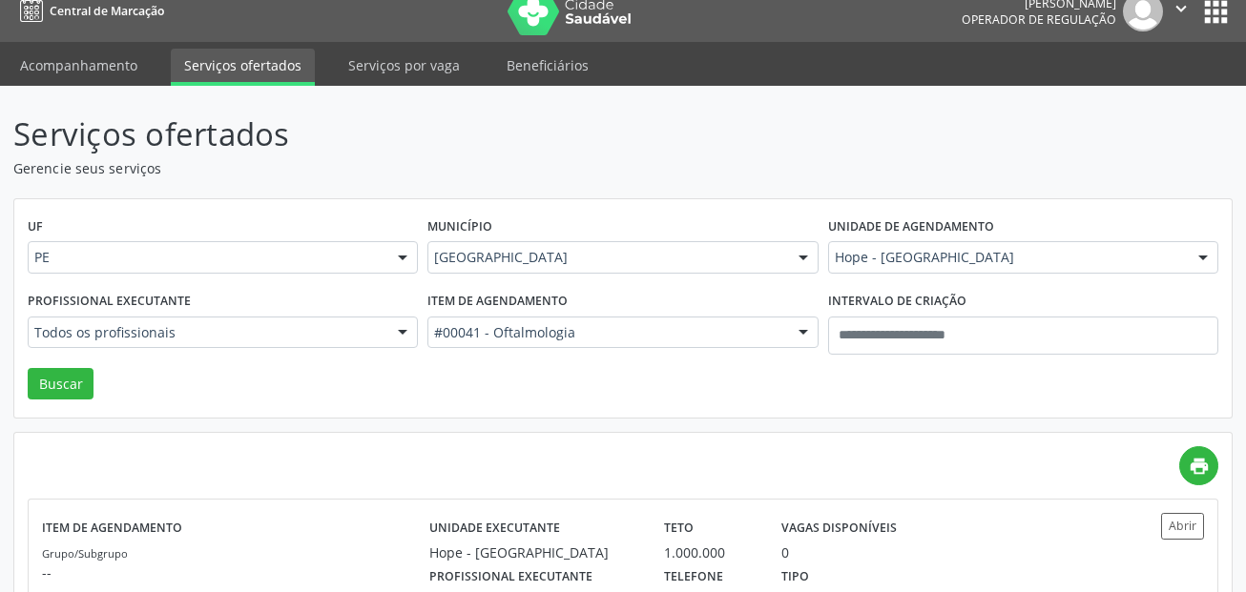
scroll to position [0, 0]
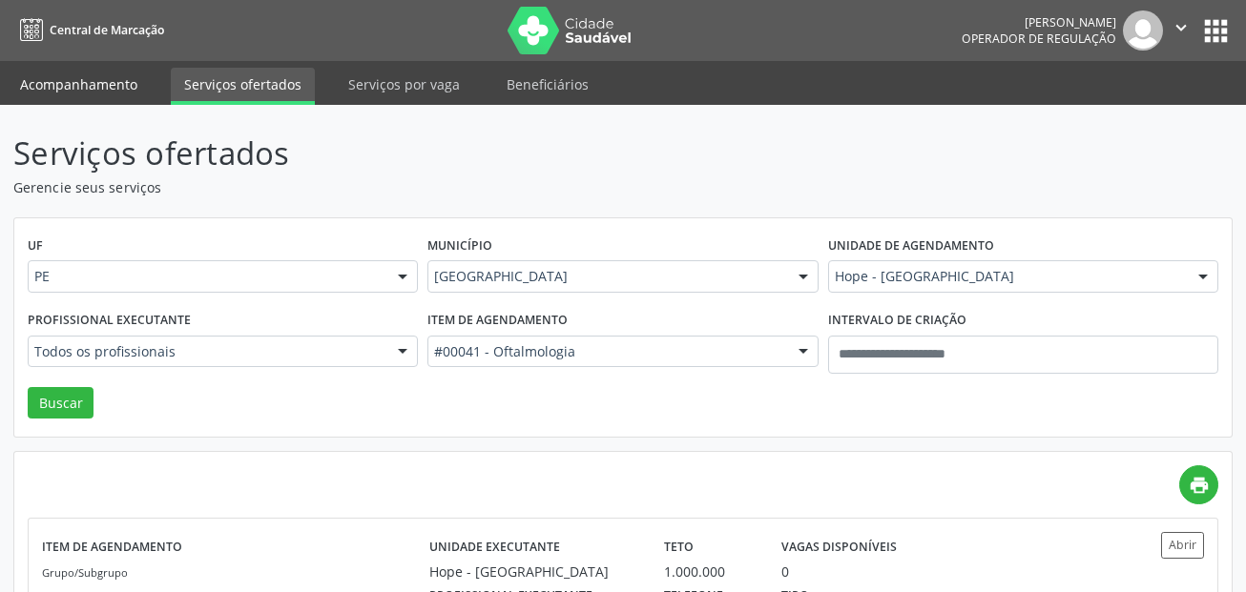
click at [122, 72] on link "Acompanhamento" at bounding box center [79, 84] width 144 height 33
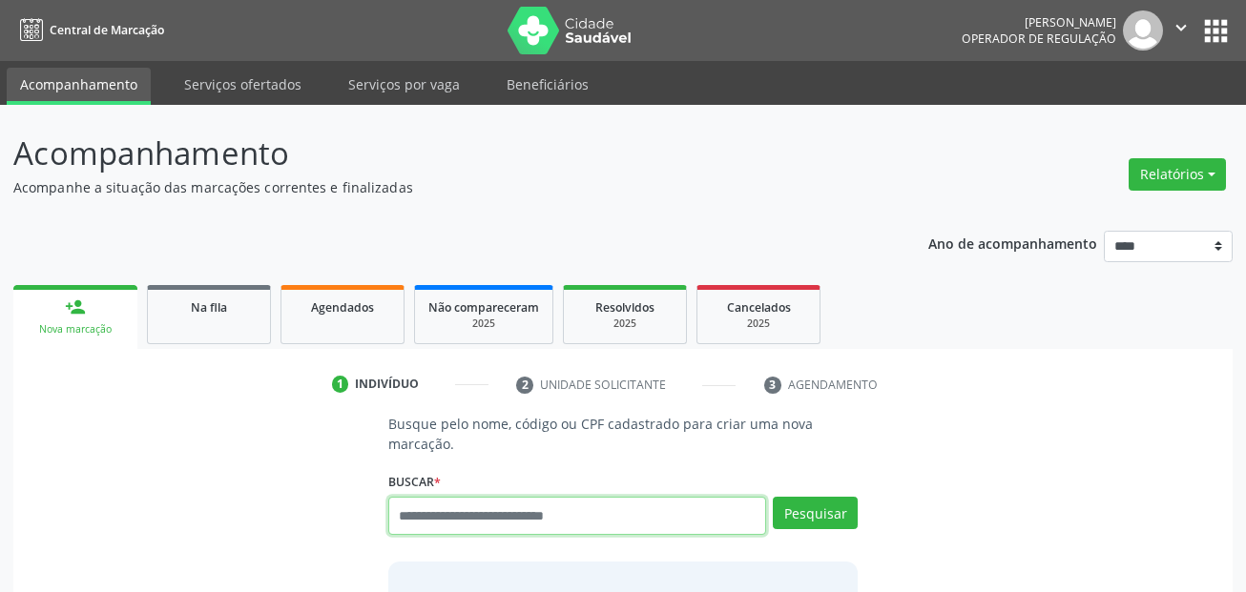
click at [577, 512] on input "text" at bounding box center [577, 516] width 379 height 38
type input "***"
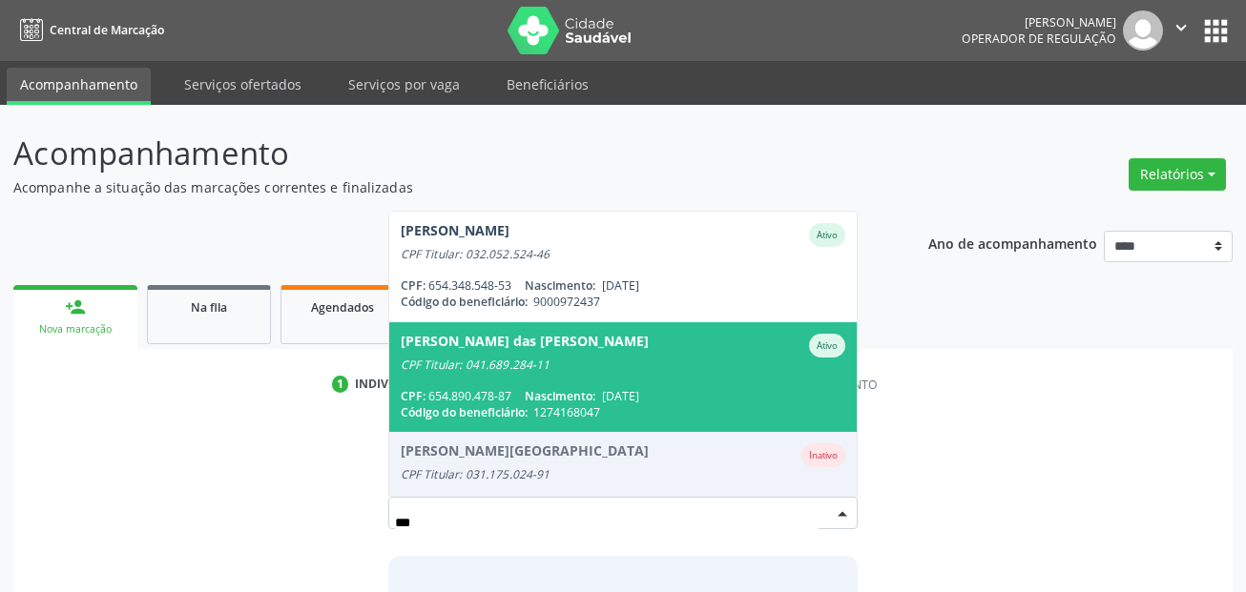
click at [653, 354] on div "Maria das Dores Maura de Souza Ativo" at bounding box center [624, 346] width 446 height 24
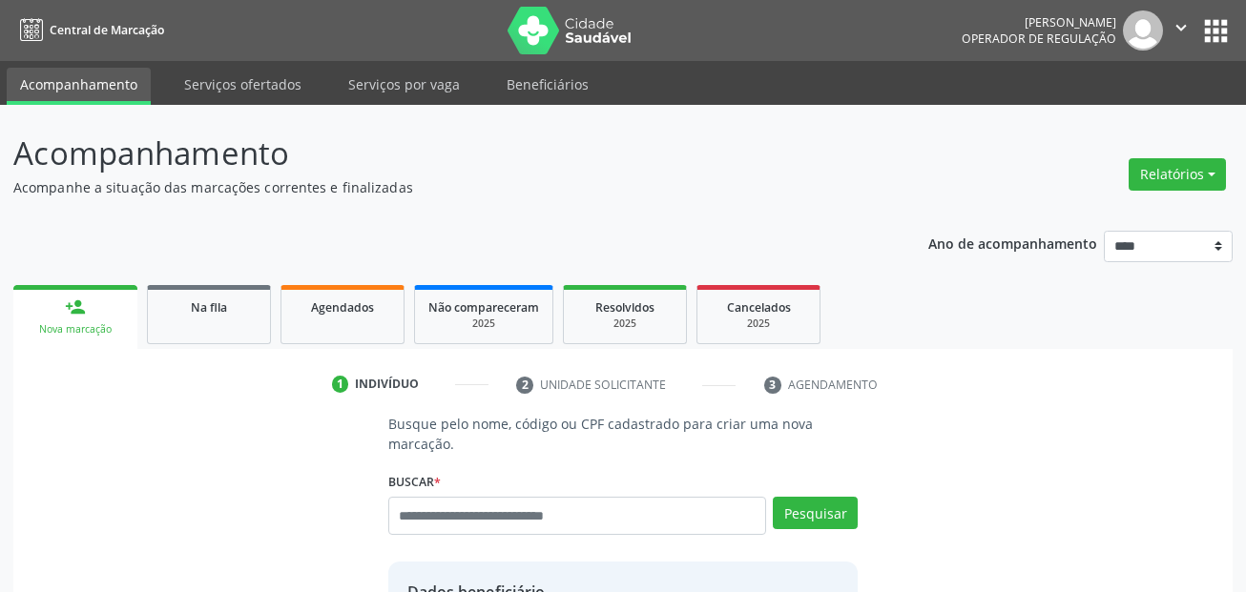
scroll to position [435, 0]
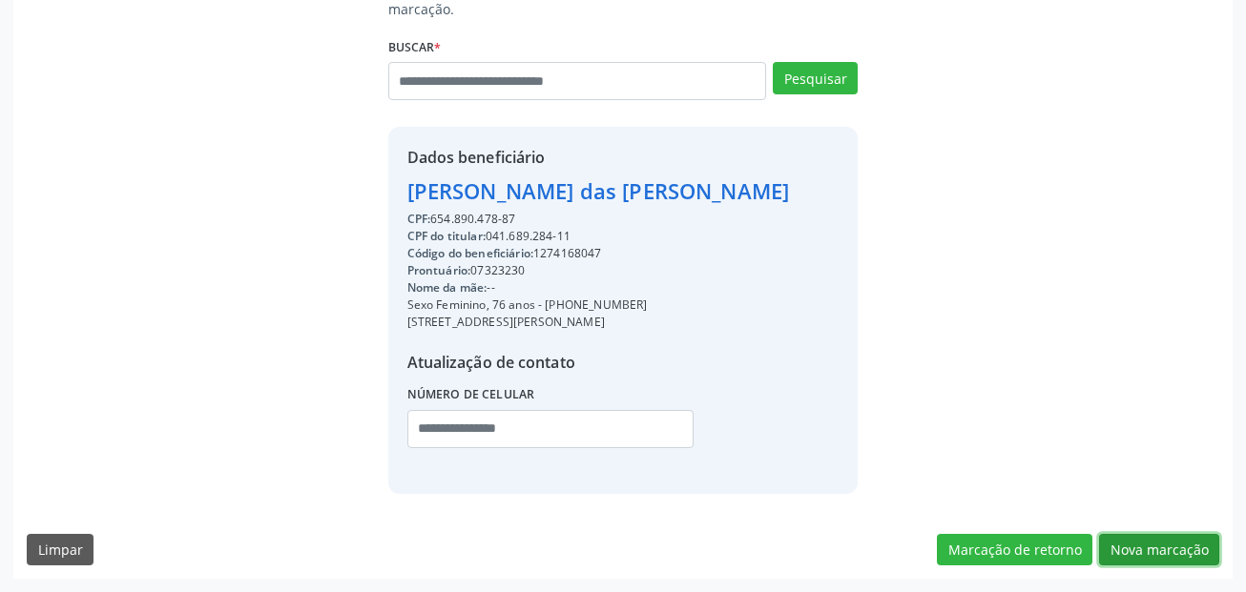
click at [1111, 543] on button "Nova marcação" at bounding box center [1159, 550] width 120 height 32
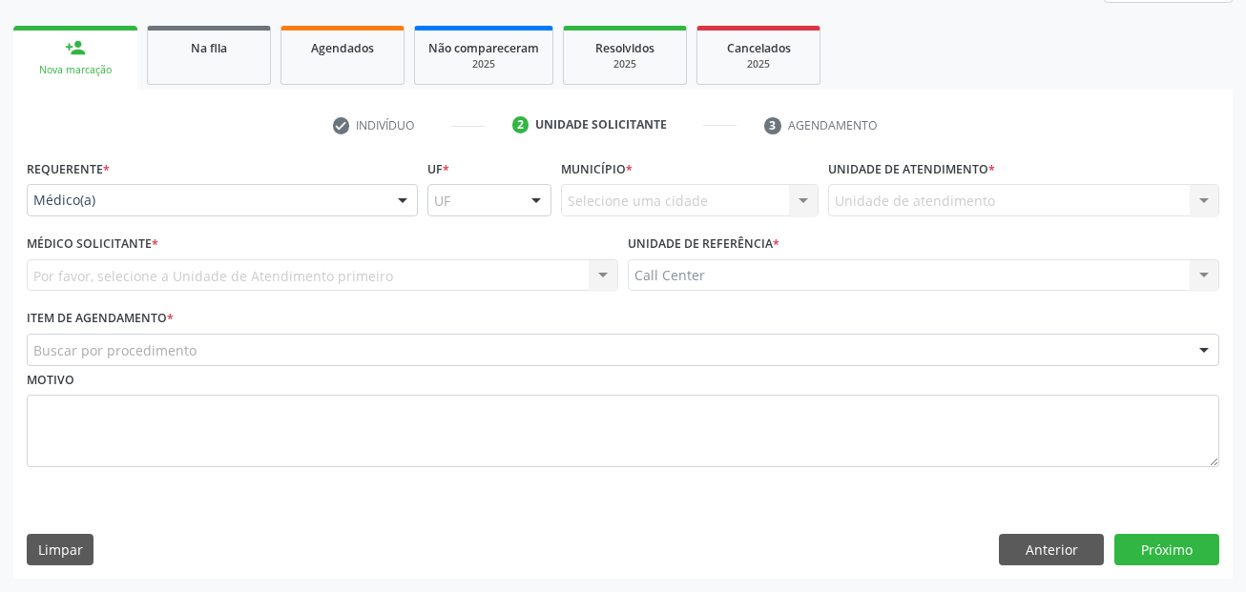
scroll to position [260, 0]
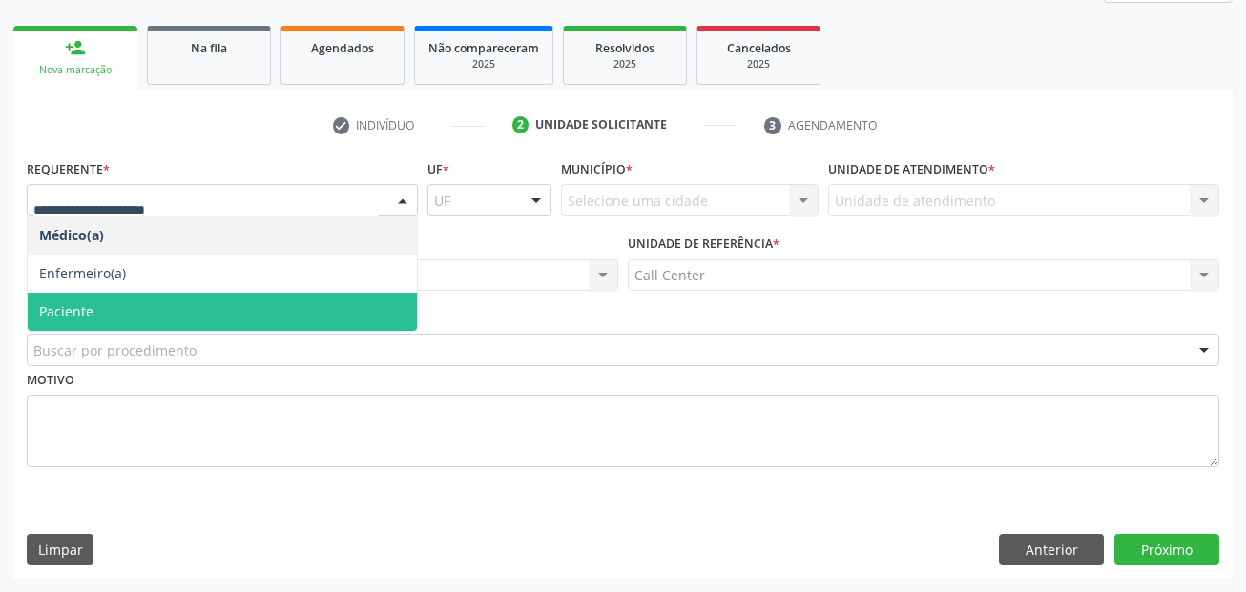
click at [93, 313] on span "Paciente" at bounding box center [222, 312] width 389 height 38
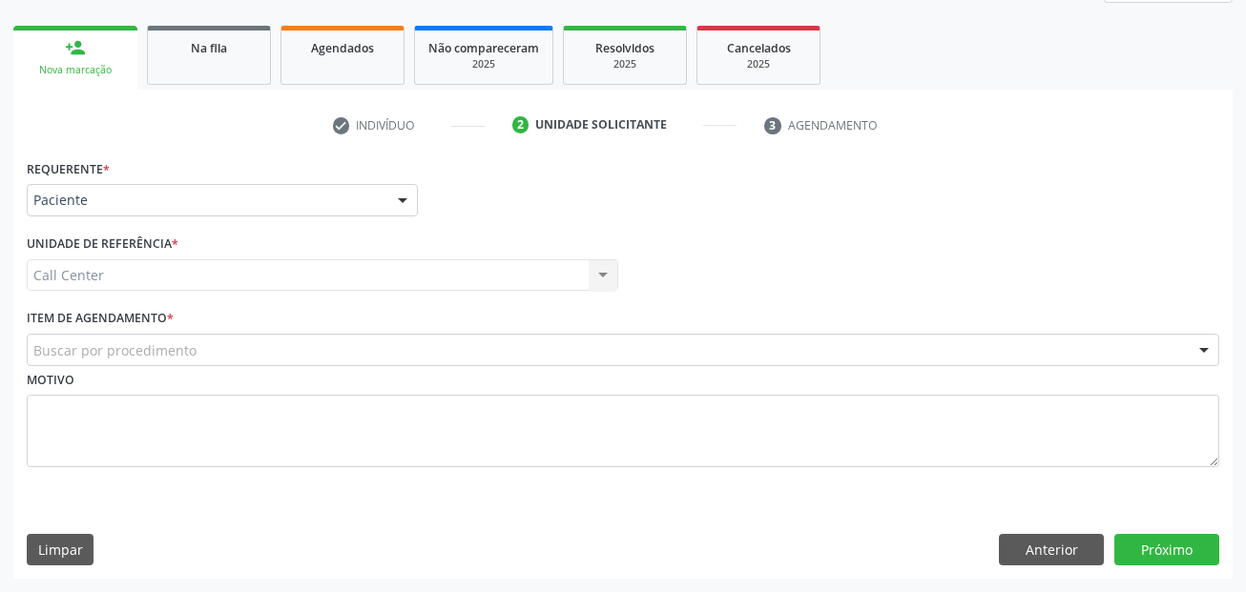
drag, startPoint x: 137, startPoint y: 355, endPoint x: 82, endPoint y: 367, distance: 56.7
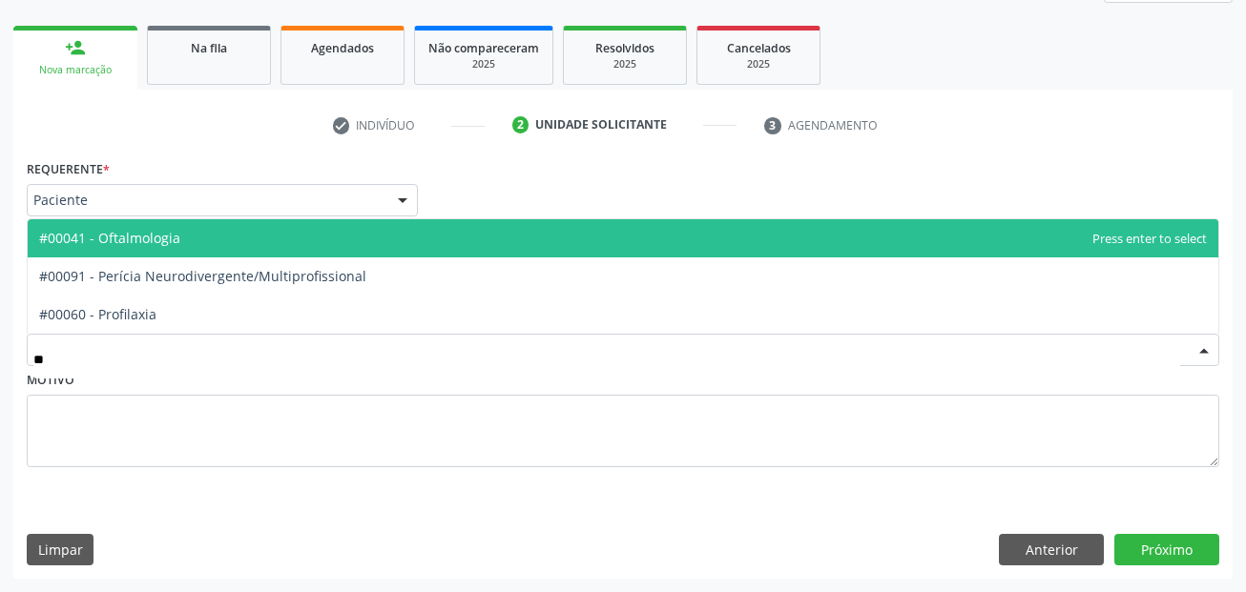
type input "***"
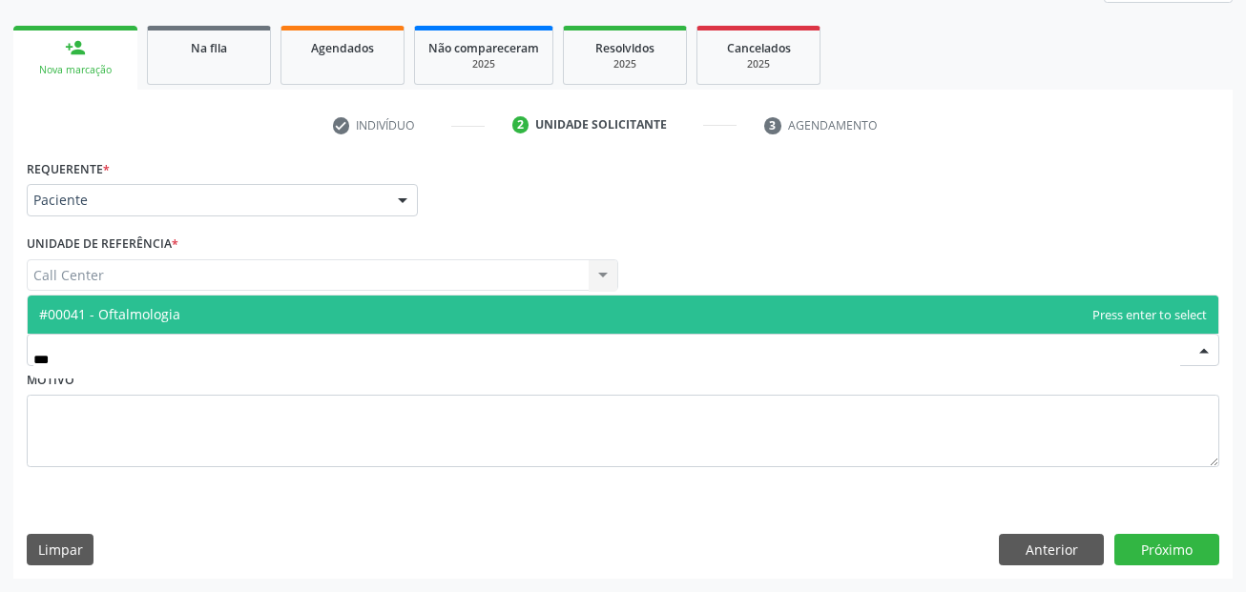
click at [432, 303] on span "#00041 - Oftalmologia" at bounding box center [623, 315] width 1191 height 38
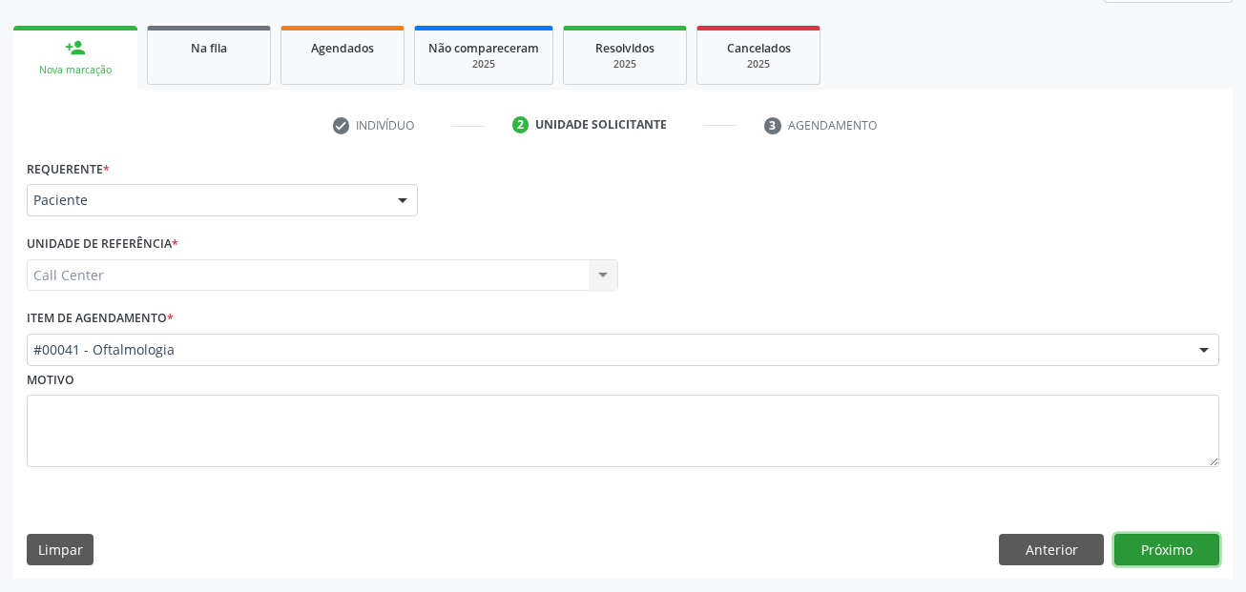
click at [1196, 543] on button "Próximo" at bounding box center [1166, 550] width 105 height 32
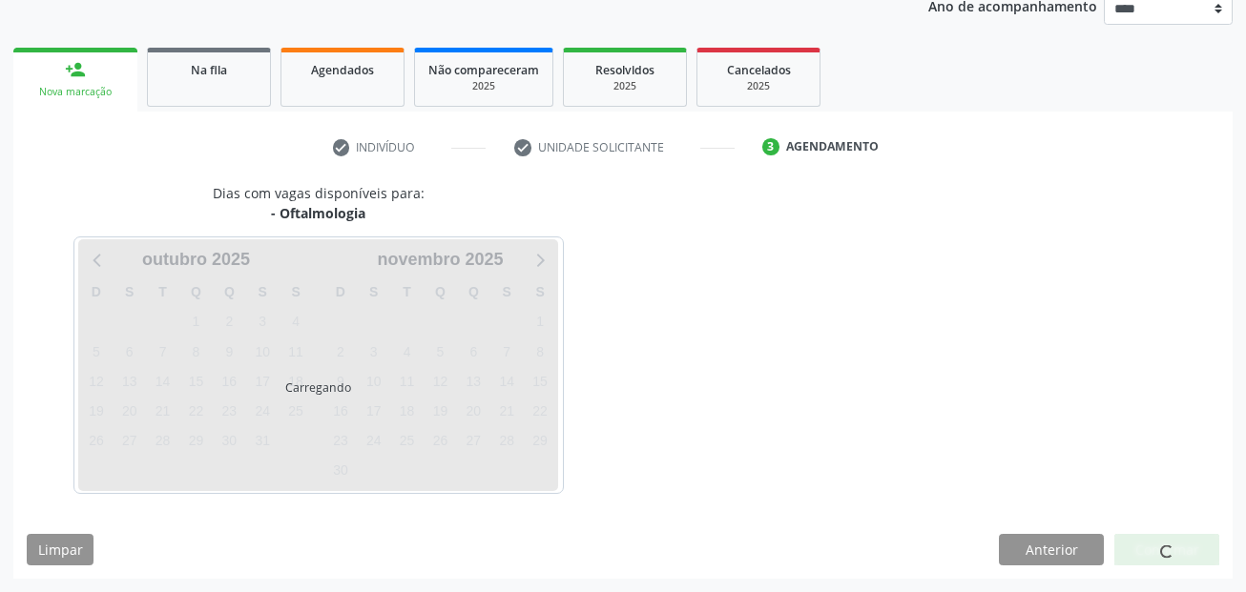
scroll to position [238, 0]
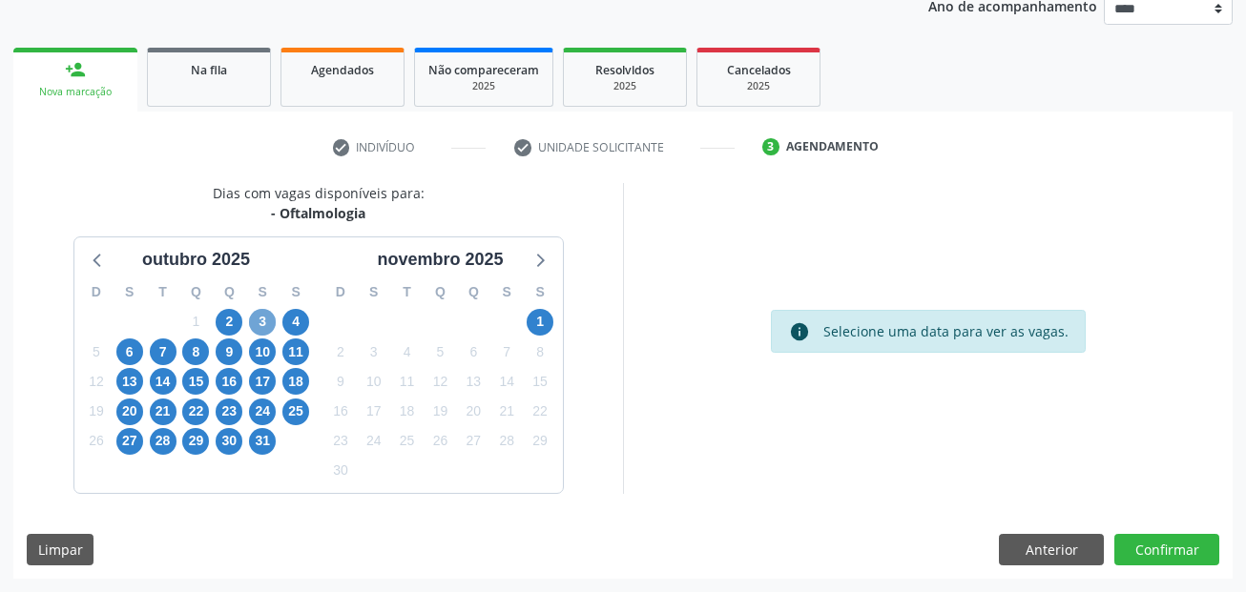
click at [264, 321] on span "3" at bounding box center [262, 322] width 27 height 27
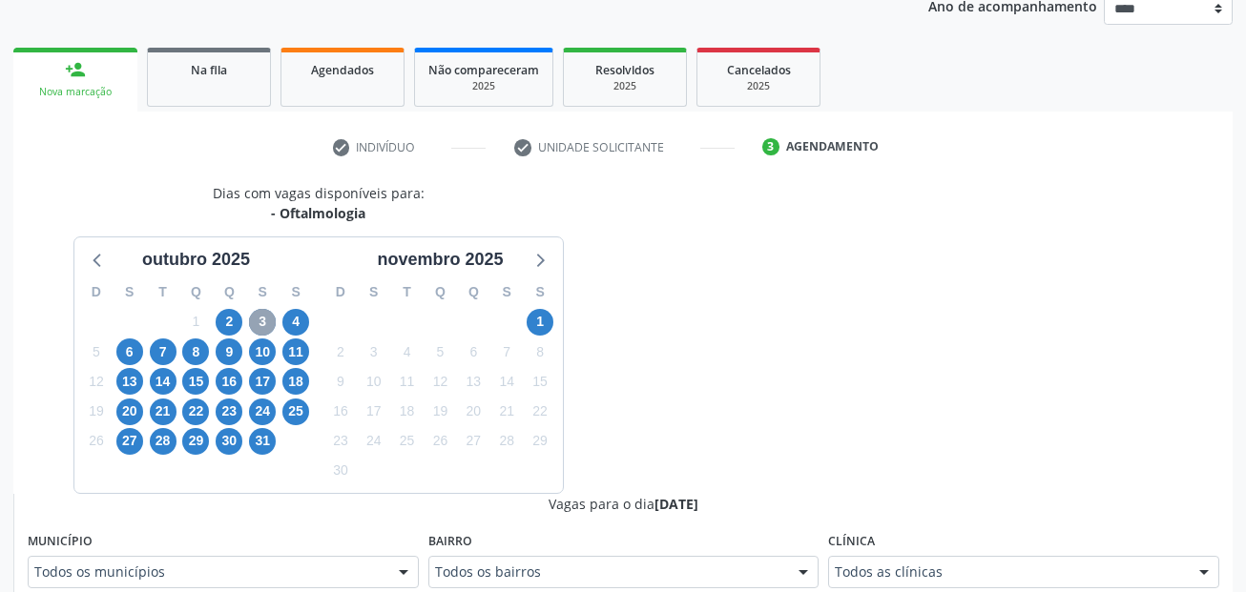
scroll to position [333, 0]
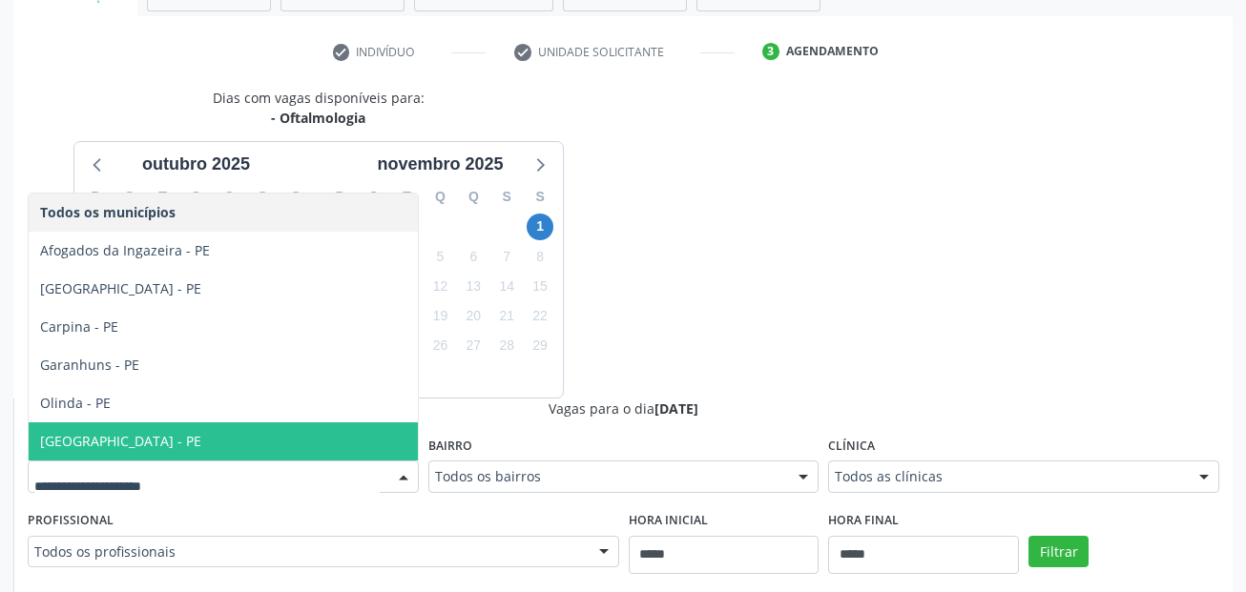
click at [196, 443] on span "[GEOGRAPHIC_DATA] - PE" at bounding box center [223, 442] width 389 height 38
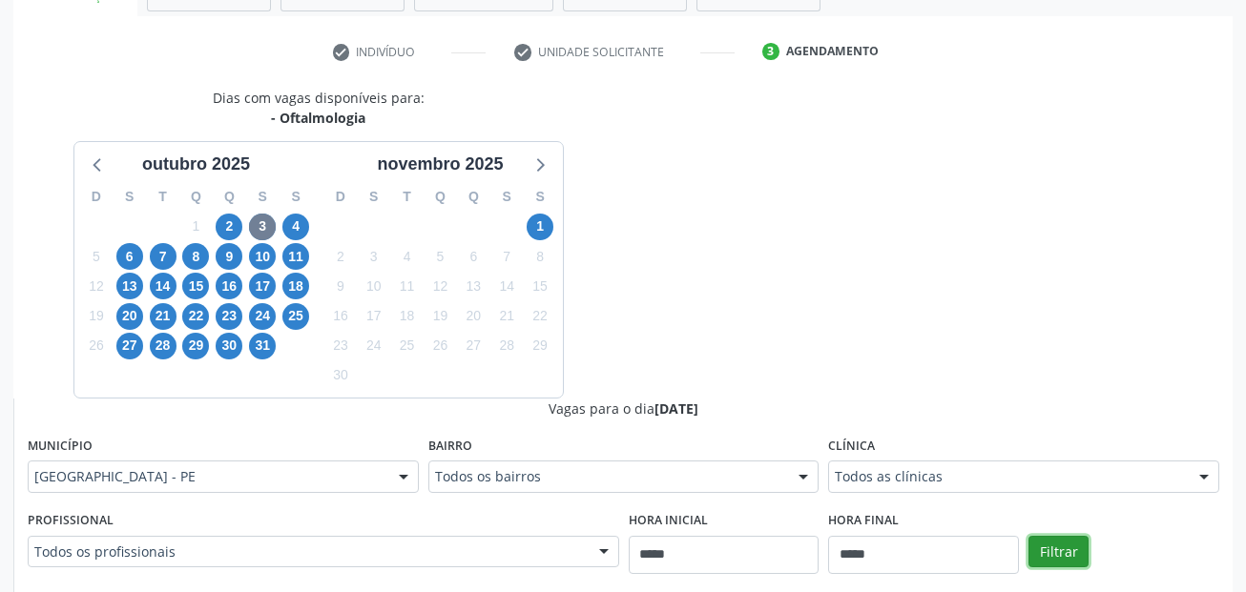
click at [1065, 548] on button "Filtrar" at bounding box center [1058, 552] width 60 height 32
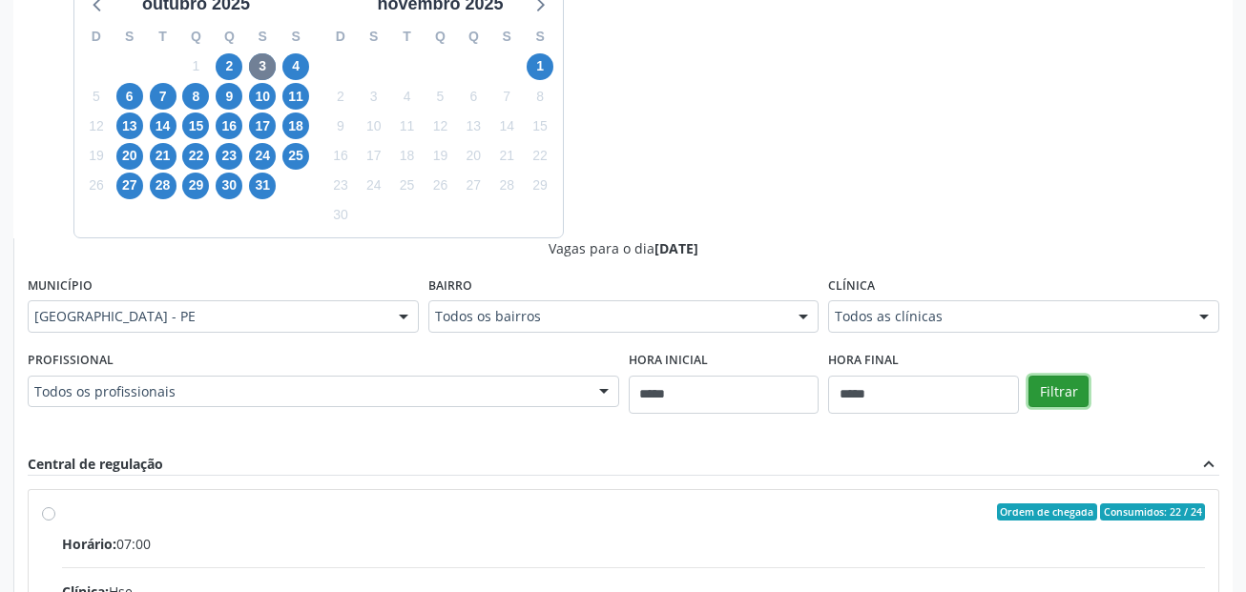
scroll to position [428, 0]
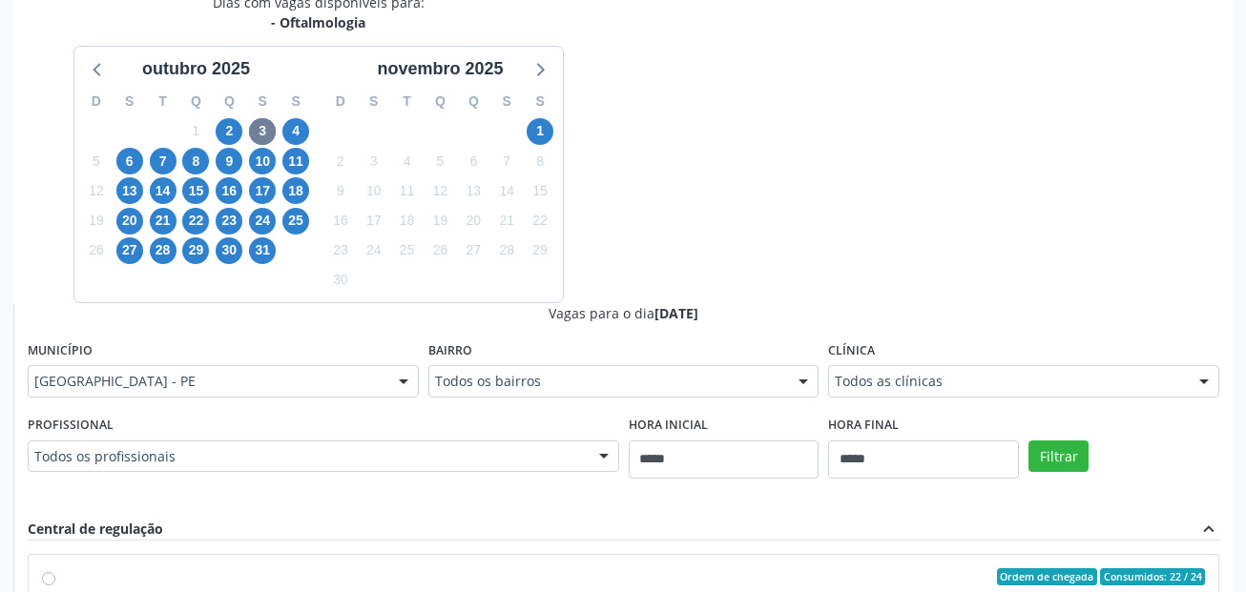
click at [738, 216] on div "Dias com vagas disponíveis para: - Oftalmologia outubro 2025 D S T Q Q S S 28 2…" at bounding box center [622, 457] width 1219 height 930
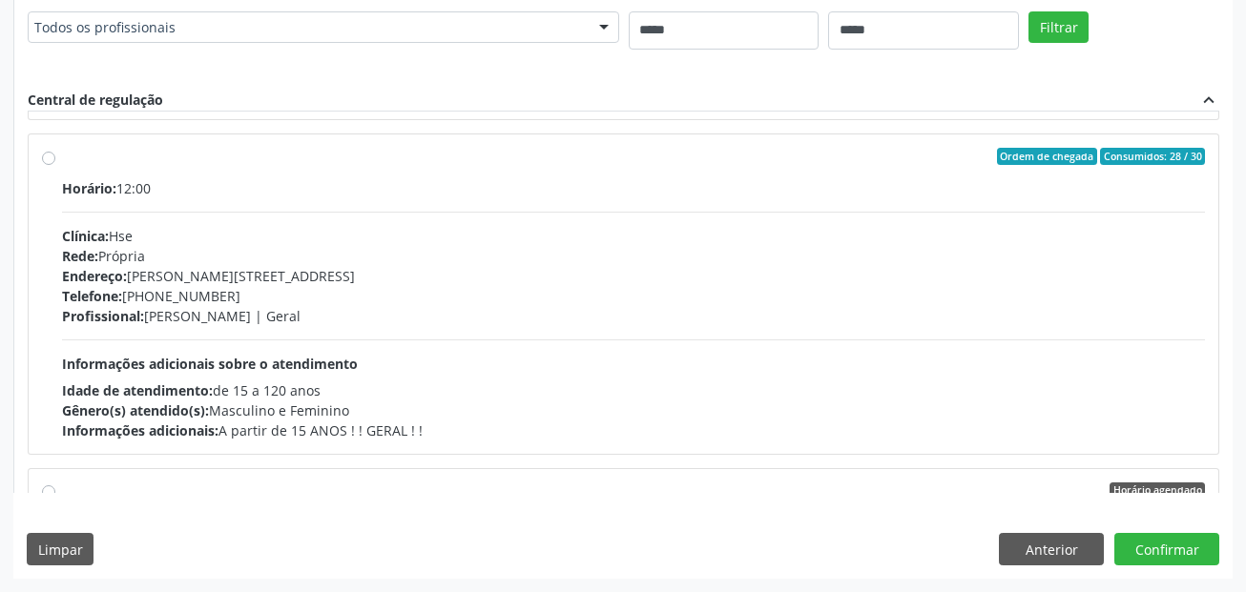
scroll to position [668, 0]
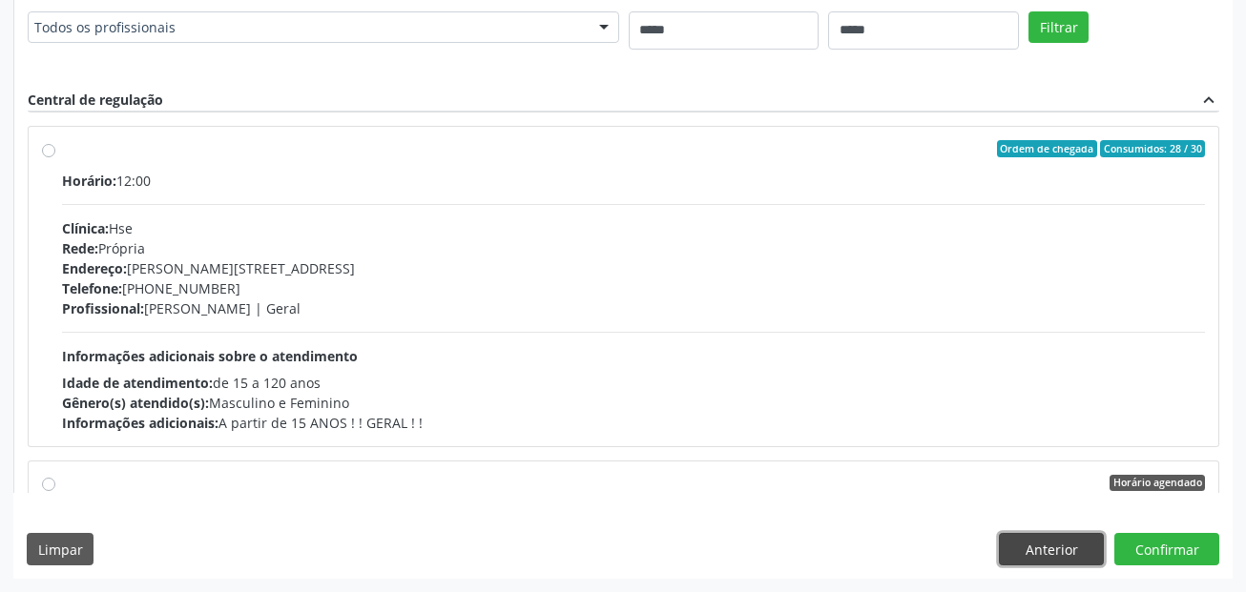
click at [1031, 550] on button "Anterior" at bounding box center [1051, 549] width 105 height 32
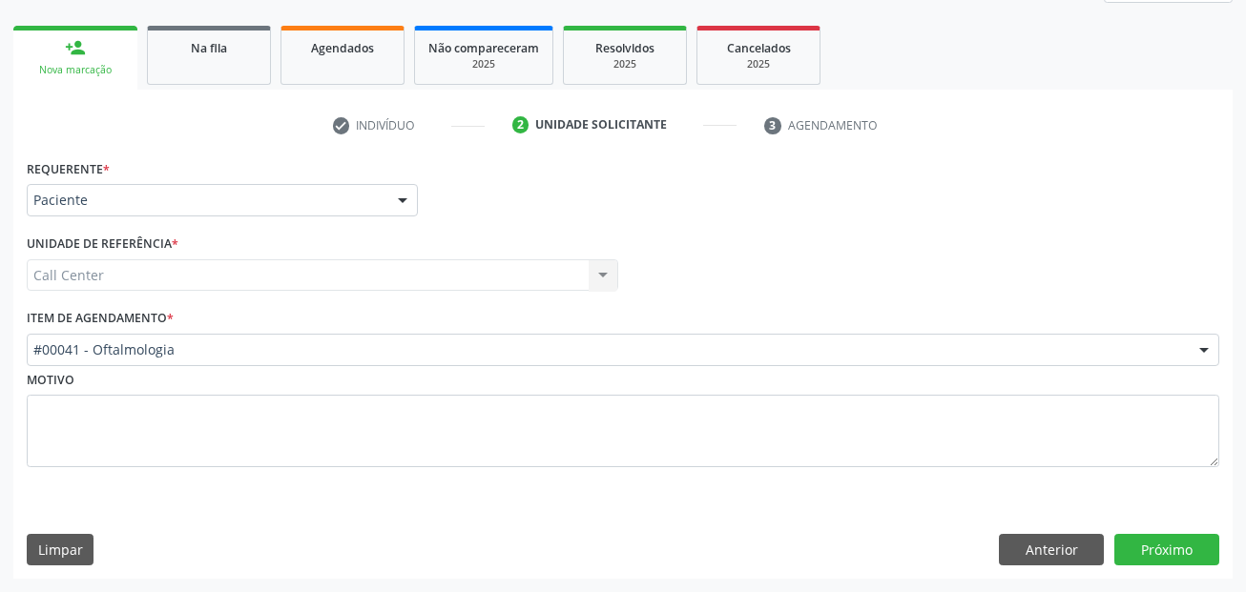
scroll to position [260, 0]
click at [1022, 544] on button "Anterior" at bounding box center [1051, 550] width 105 height 32
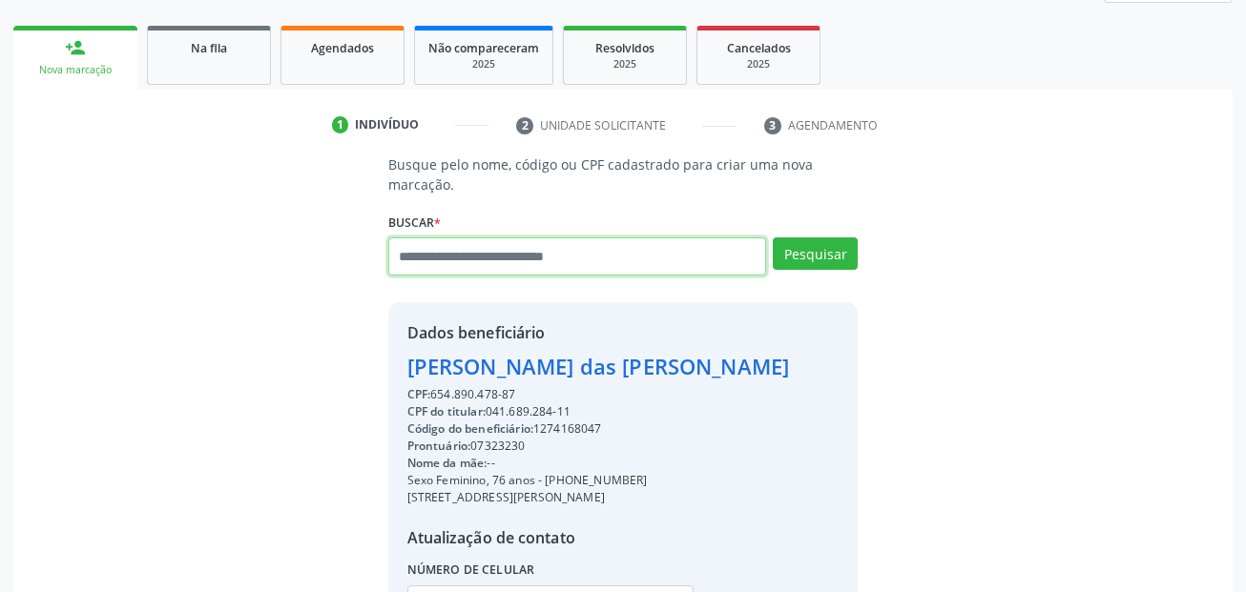
click at [592, 265] on input "text" at bounding box center [577, 257] width 379 height 38
paste input "**********"
type input "**********"
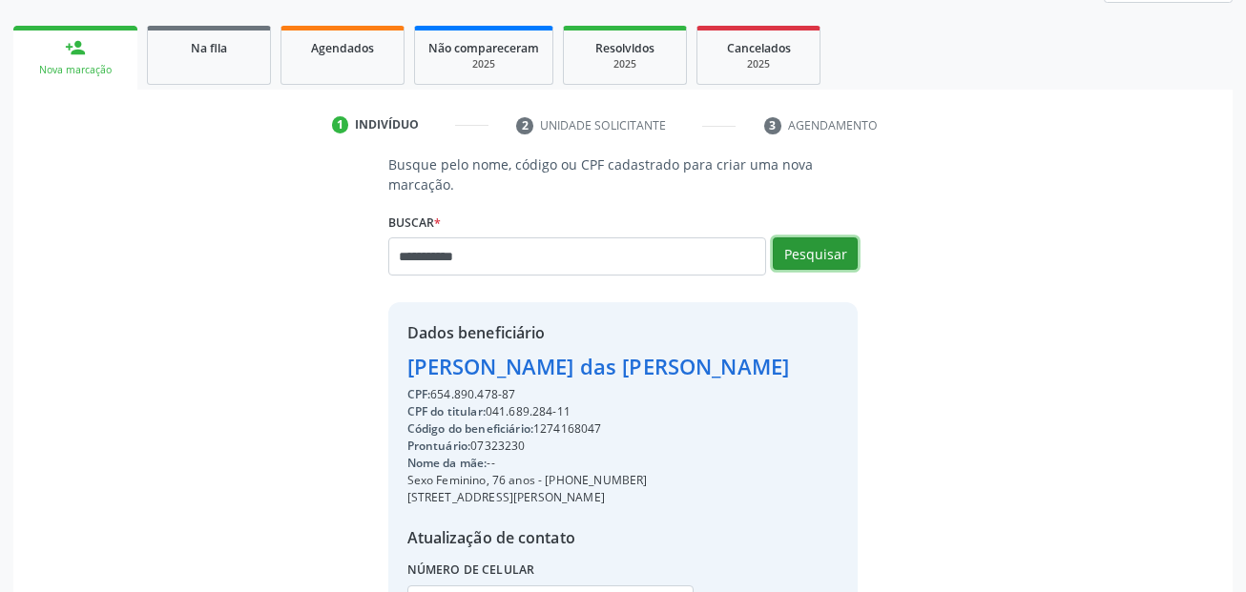
click at [830, 247] on button "Pesquisar" at bounding box center [815, 254] width 85 height 32
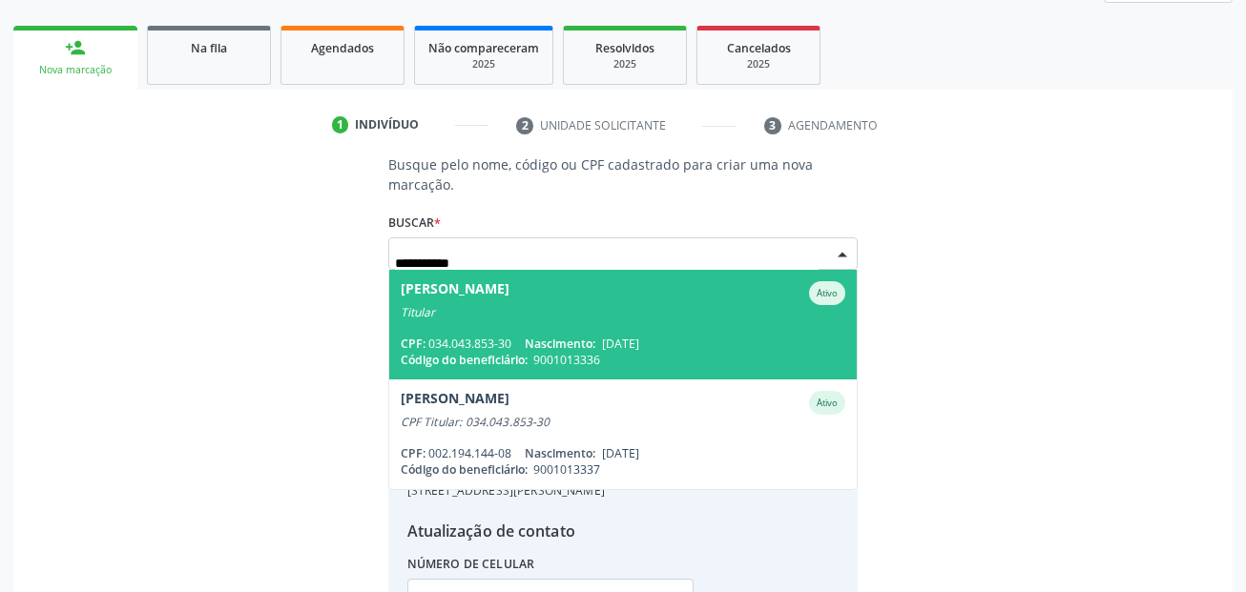
drag, startPoint x: 640, startPoint y: 309, endPoint x: 794, endPoint y: 327, distance: 154.7
click at [640, 310] on div "Titular" at bounding box center [624, 312] width 446 height 15
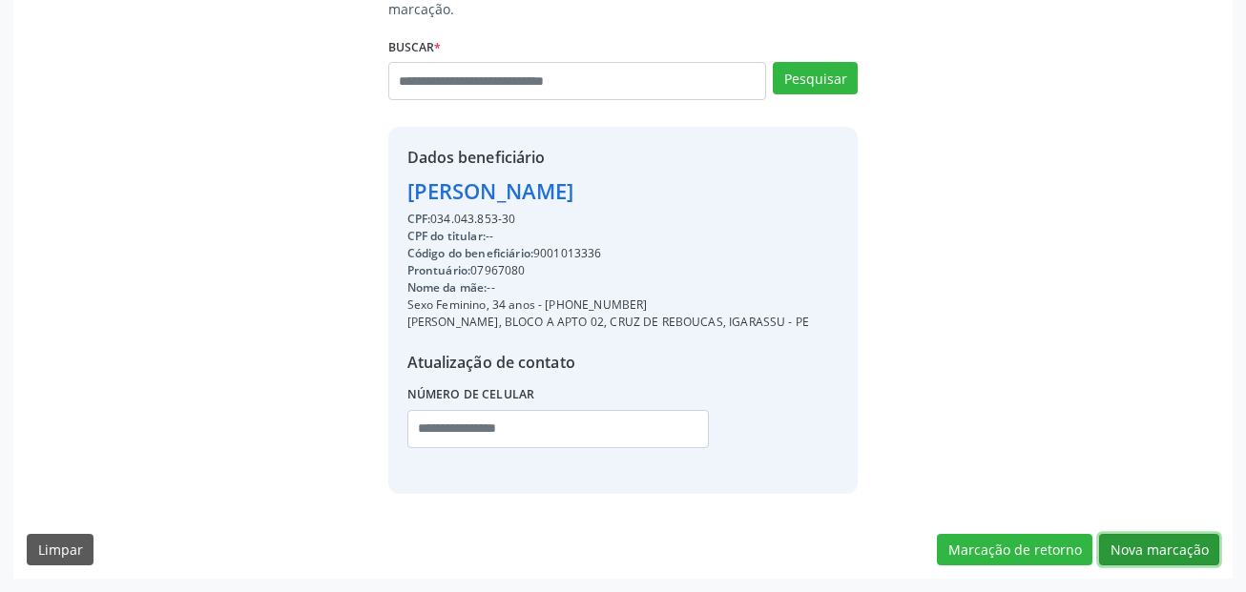
click at [1183, 540] on button "Nova marcação" at bounding box center [1159, 550] width 120 height 32
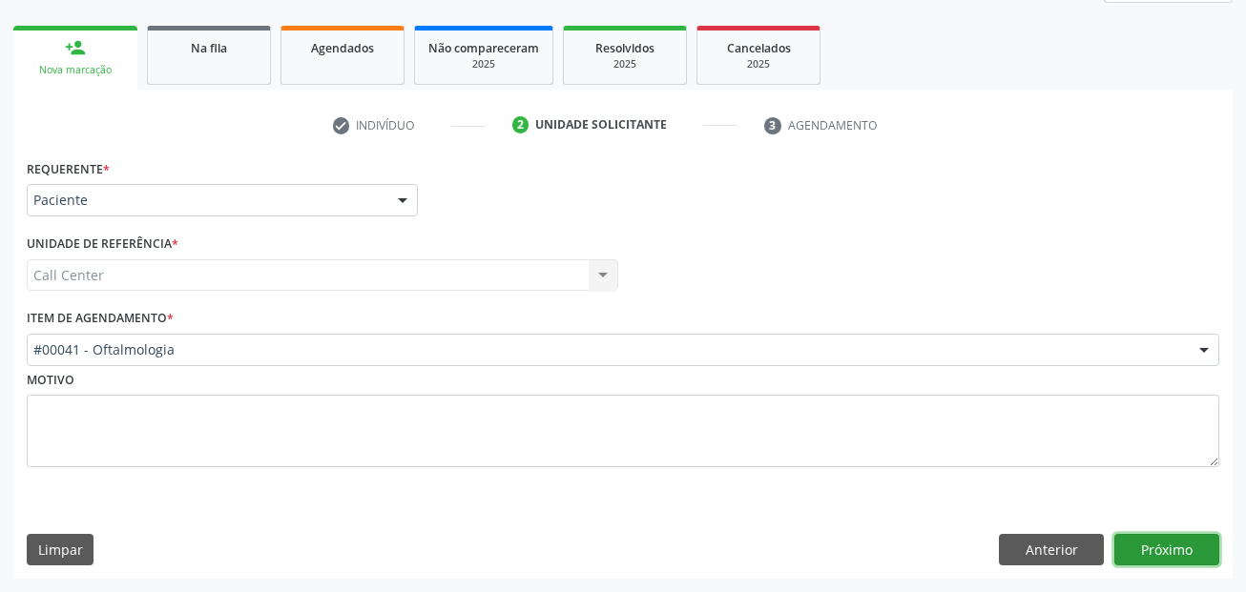
click at [1176, 545] on button "Próximo" at bounding box center [1166, 550] width 105 height 32
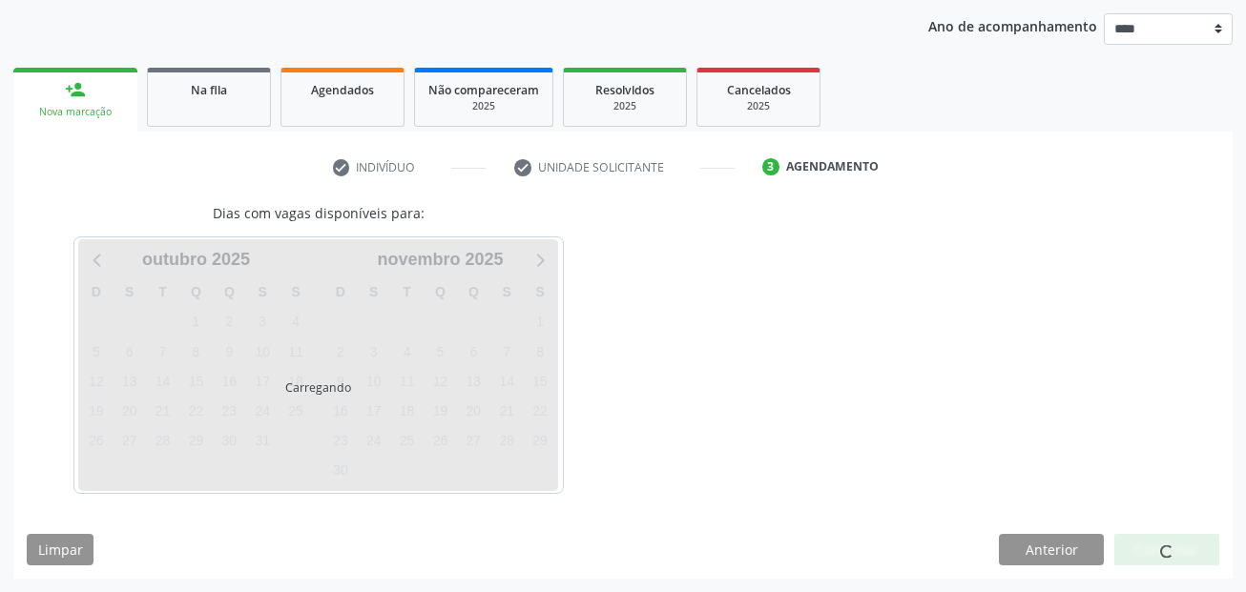
scroll to position [218, 0]
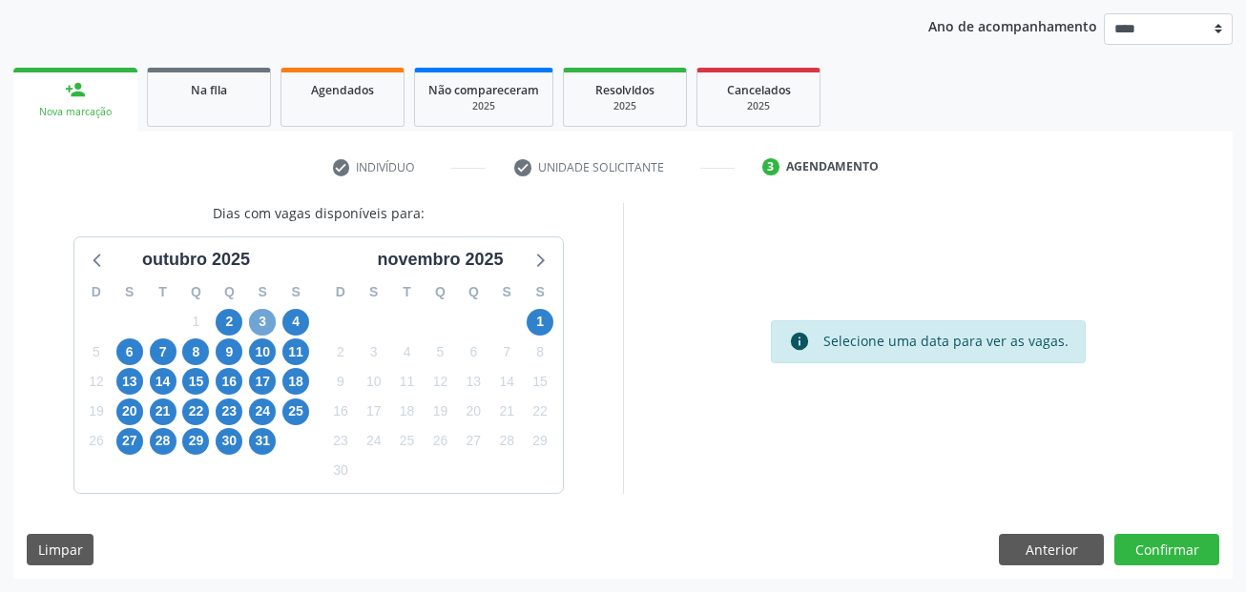
click at [261, 323] on span "3" at bounding box center [262, 322] width 27 height 27
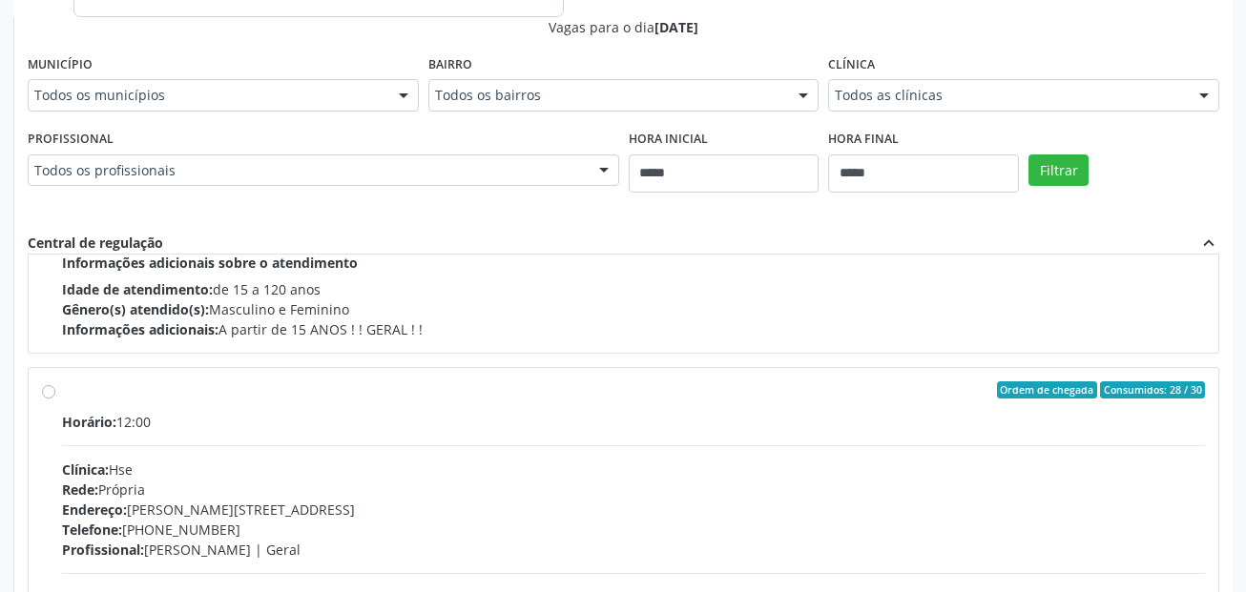
scroll to position [572, 0]
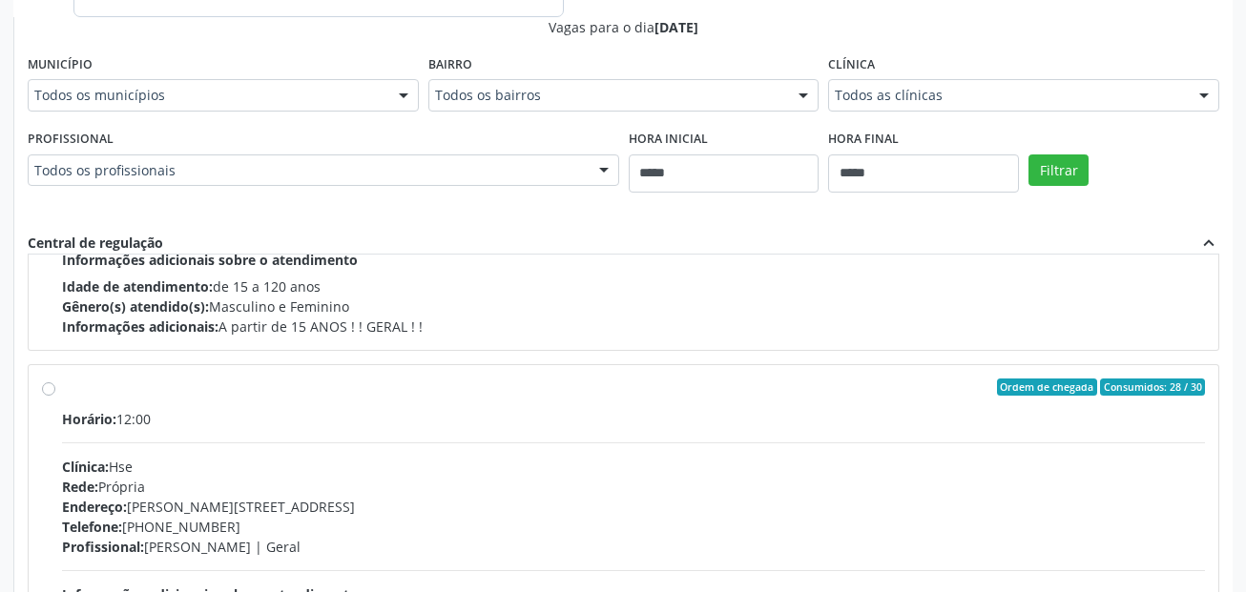
click at [309, 403] on label "Ordem de chegada Consumidos: 28 / 30 Horário: 12:00 Clínica: Hse Rede: Própria …" at bounding box center [633, 525] width 1143 height 293
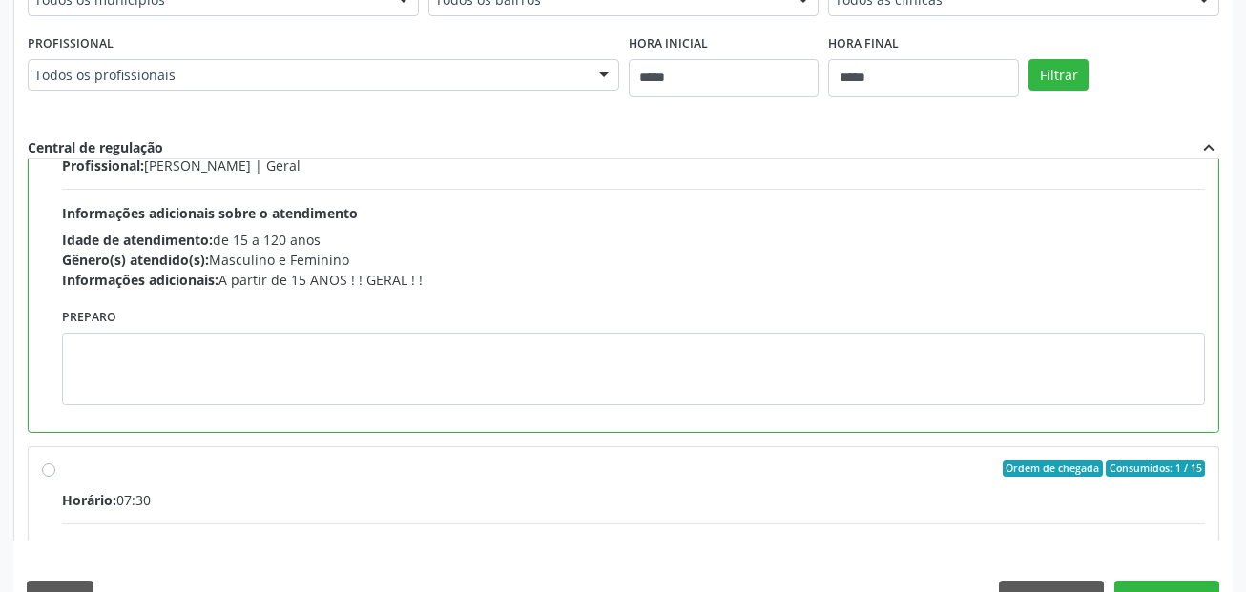
scroll to position [954, 0]
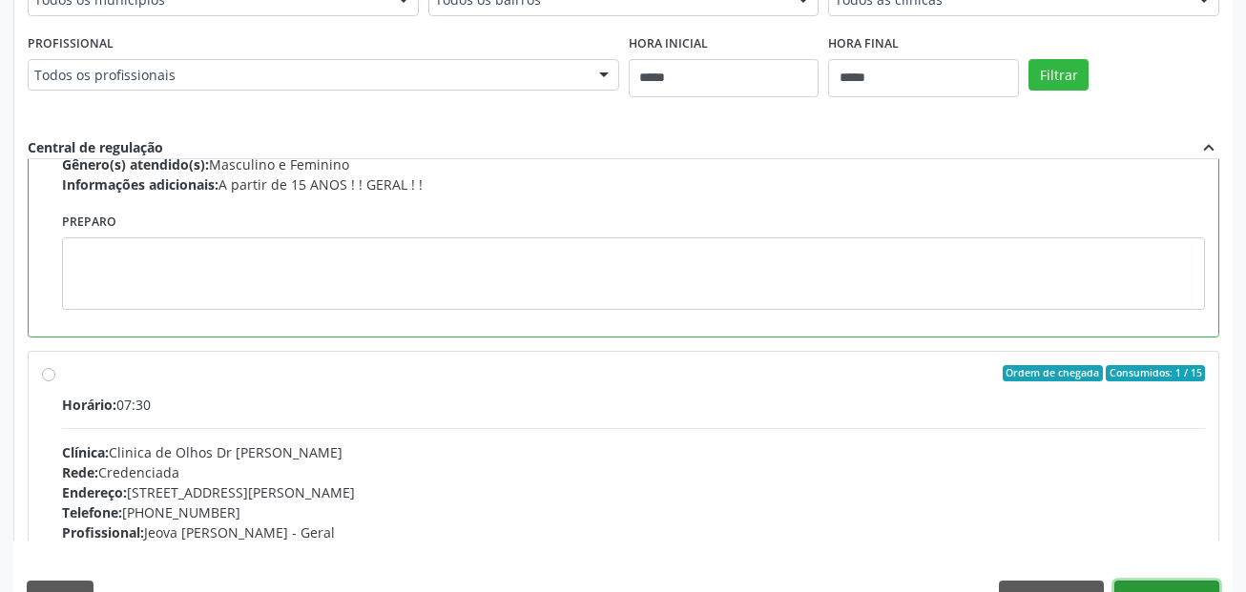
click at [1205, 584] on button "Confirmar" at bounding box center [1166, 597] width 105 height 32
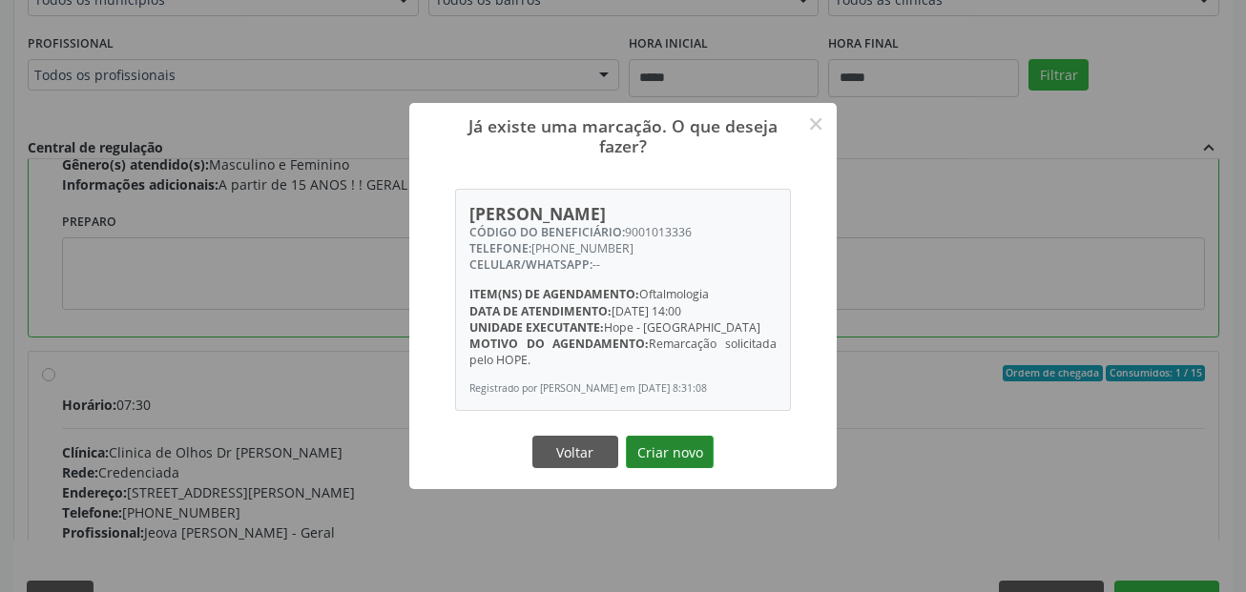
click at [687, 468] on button "Criar novo" at bounding box center [670, 452] width 88 height 32
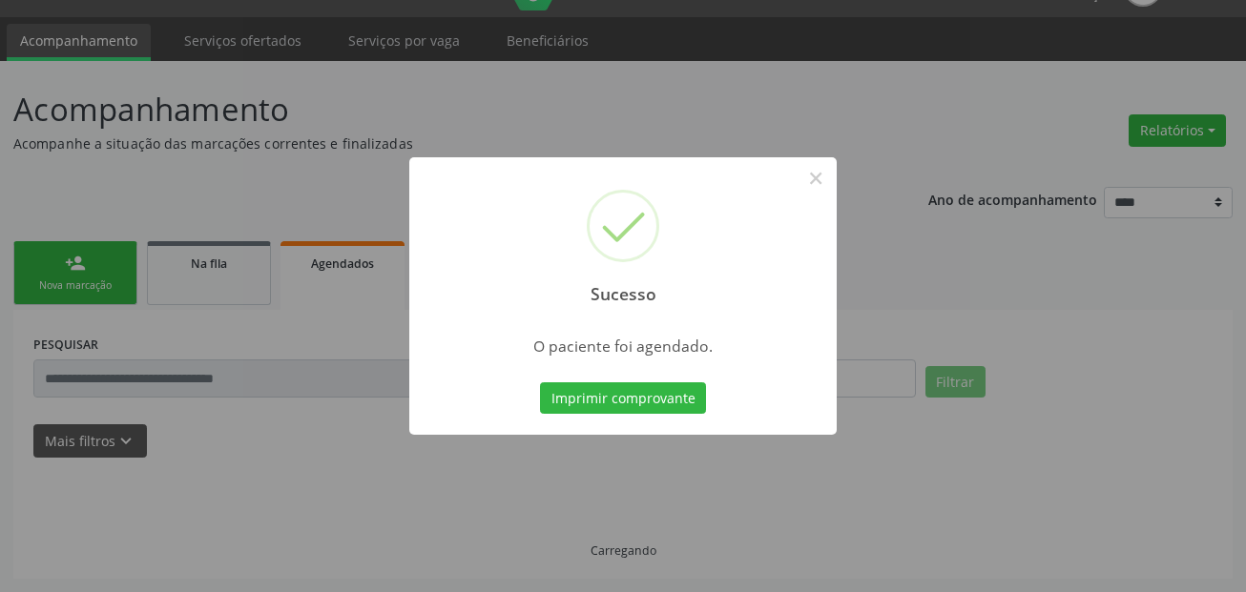
scroll to position [44, 0]
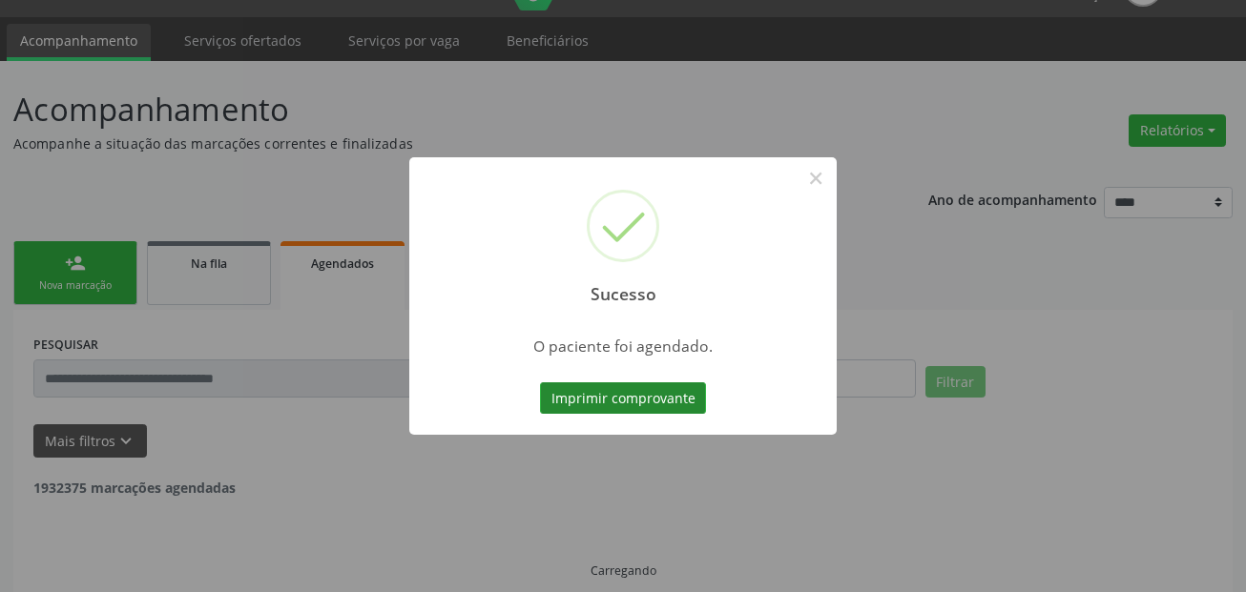
click at [660, 404] on button "Imprimir comprovante" at bounding box center [623, 399] width 166 height 32
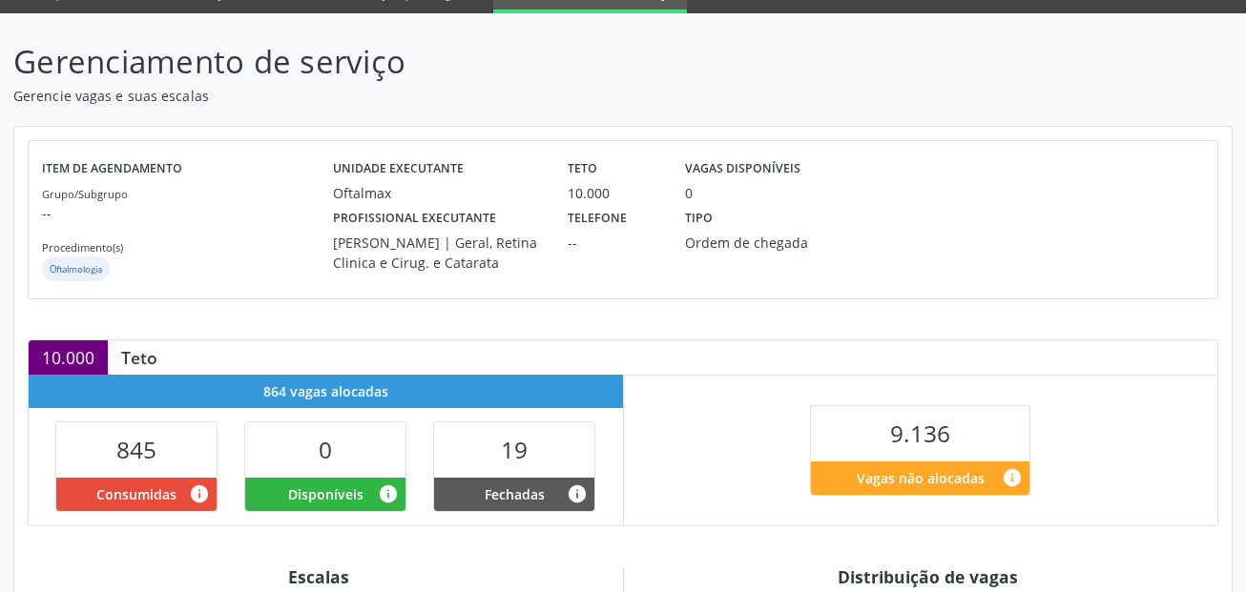
scroll to position [382, 0]
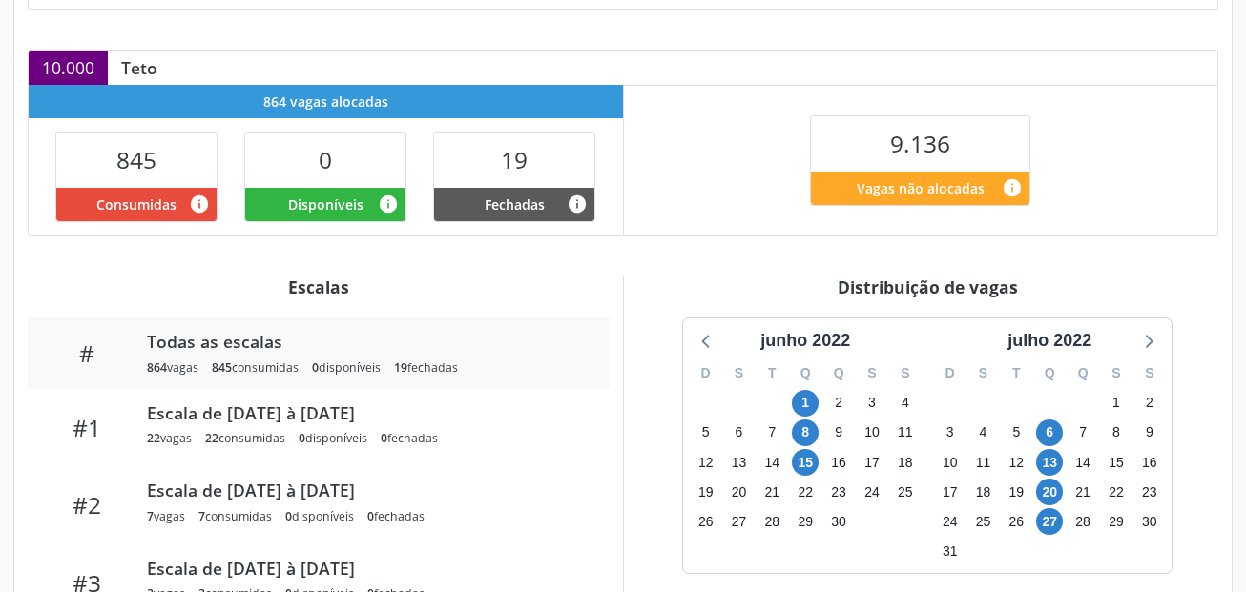
drag, startPoint x: 798, startPoint y: 336, endPoint x: 870, endPoint y: 355, distance: 75.0
click at [799, 337] on div "junho 2022" at bounding box center [805, 341] width 105 height 26
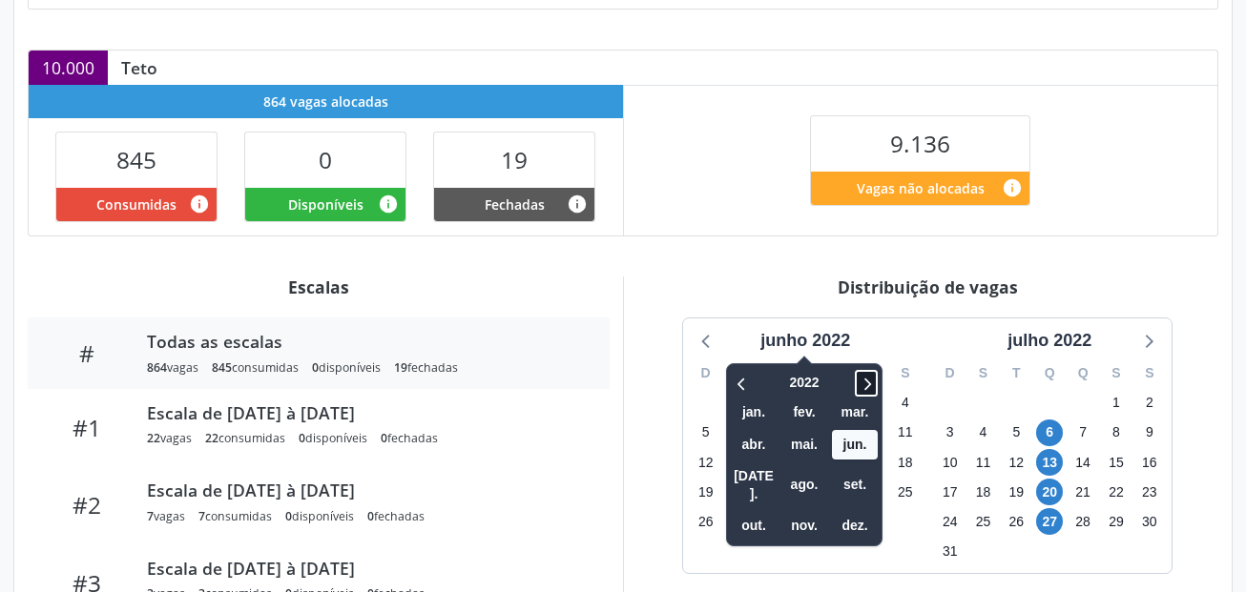
click at [869, 378] on icon at bounding box center [866, 383] width 19 height 23
click at [871, 378] on icon at bounding box center [866, 383] width 19 height 23
click at [749, 511] on span "out." at bounding box center [754, 526] width 46 height 30
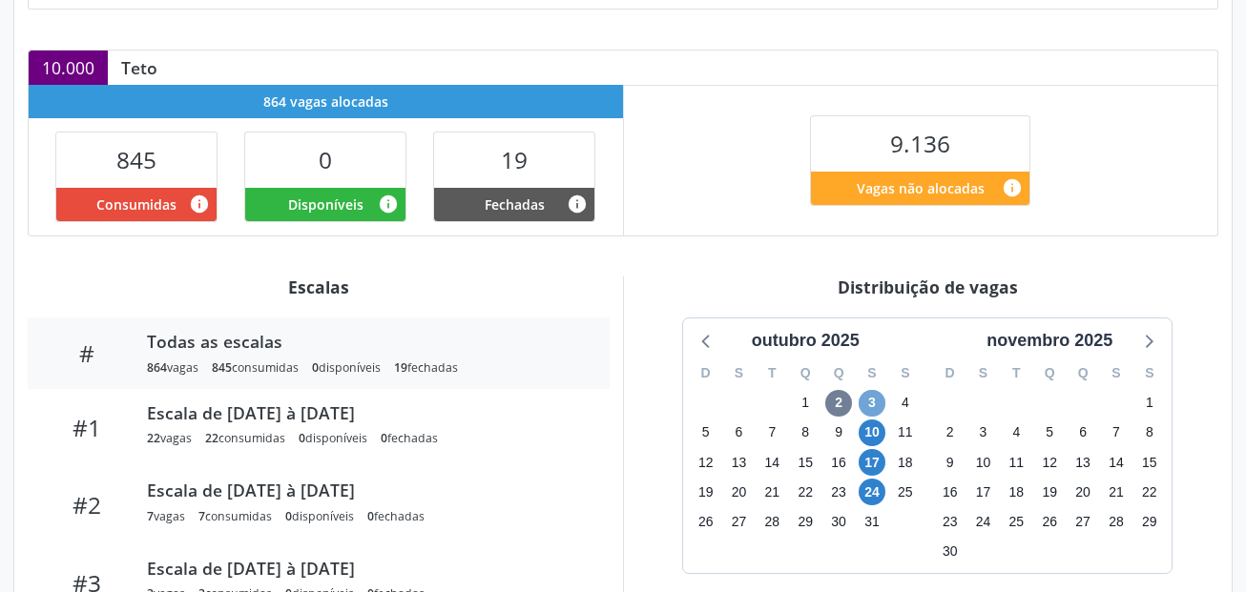
click at [878, 405] on span "3" at bounding box center [872, 403] width 27 height 27
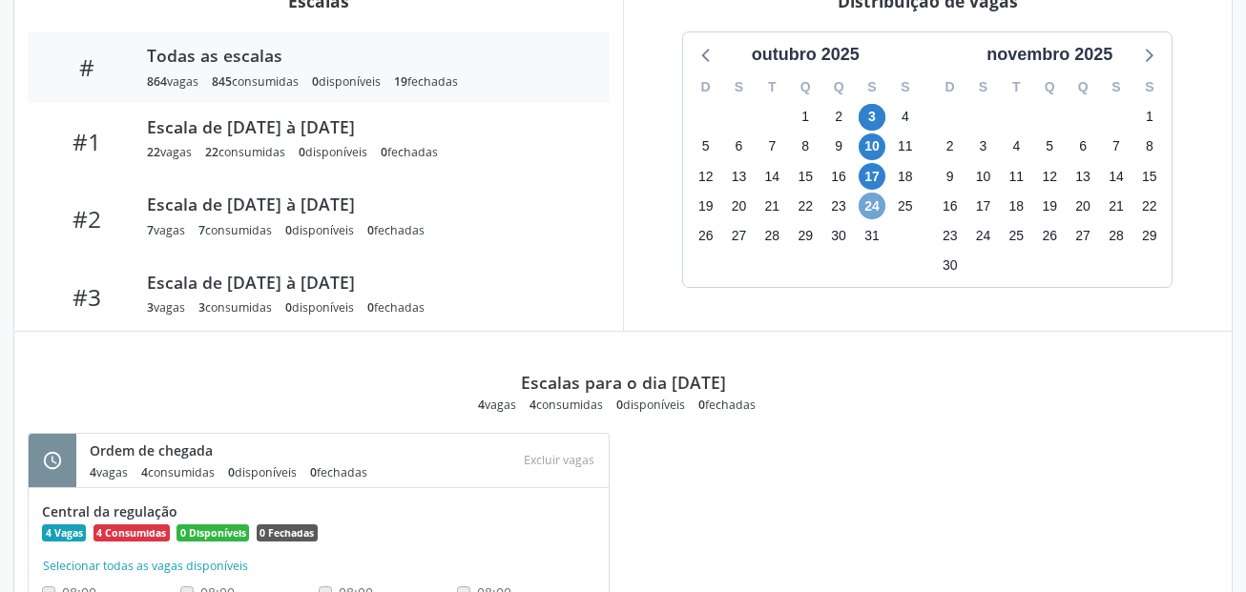
click at [871, 203] on span "24" at bounding box center [872, 206] width 27 height 27
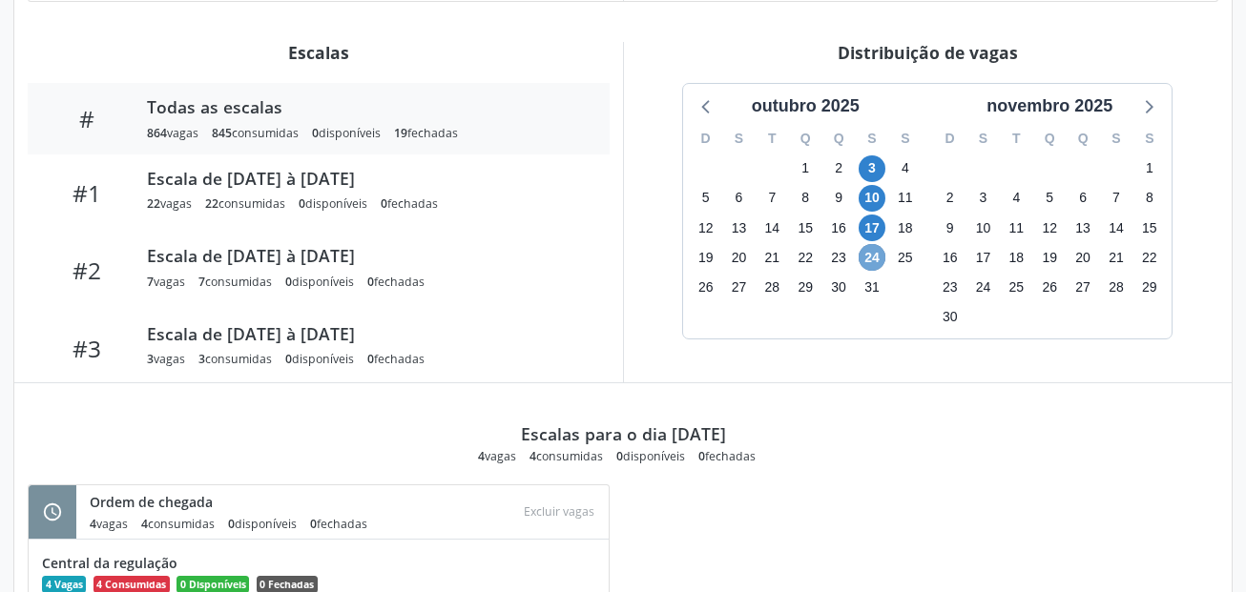
scroll to position [668, 0]
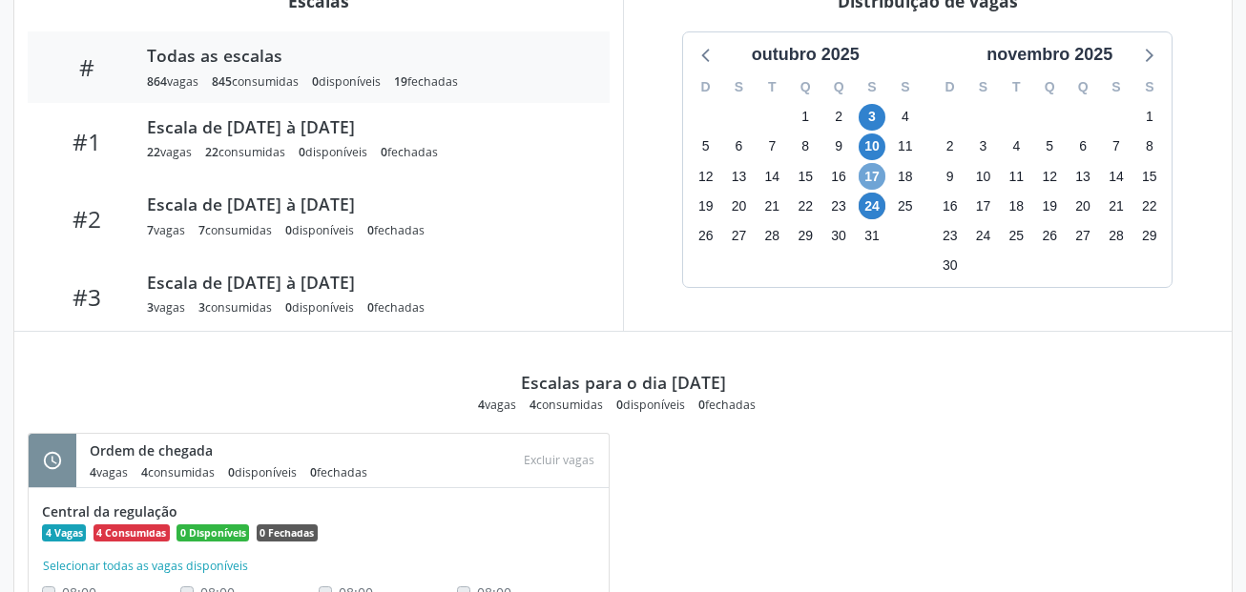
click at [873, 181] on span "17" at bounding box center [872, 176] width 27 height 27
click at [873, 150] on span "10" at bounding box center [872, 147] width 27 height 27
click at [880, 119] on span "3" at bounding box center [872, 117] width 27 height 27
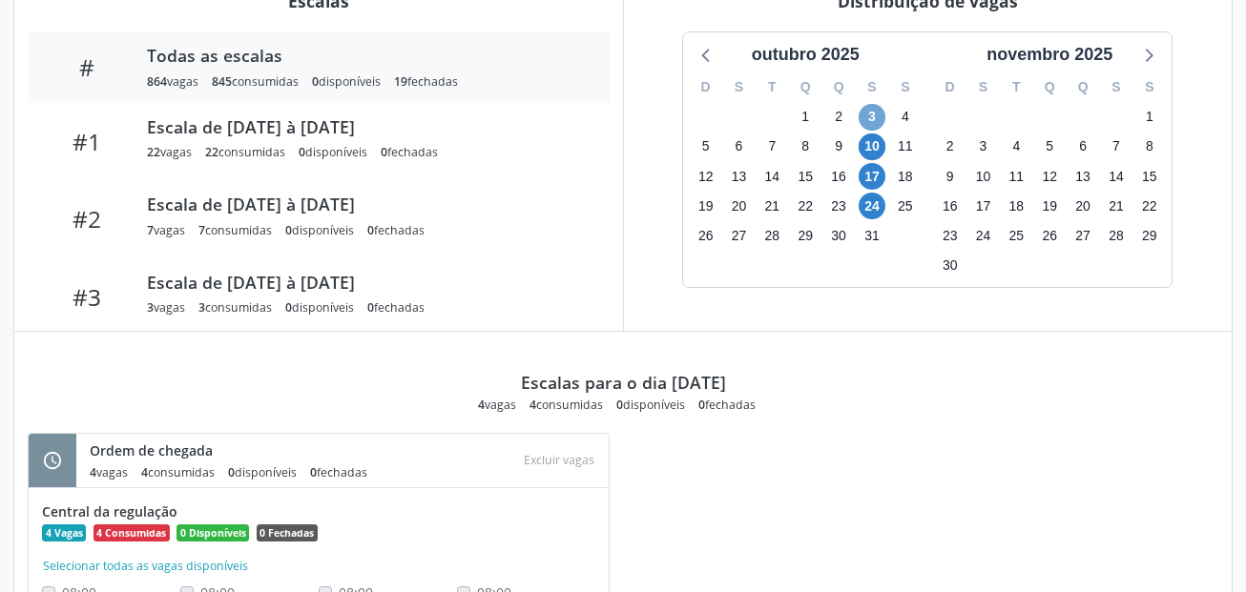
click at [880, 119] on span "3" at bounding box center [872, 117] width 27 height 27
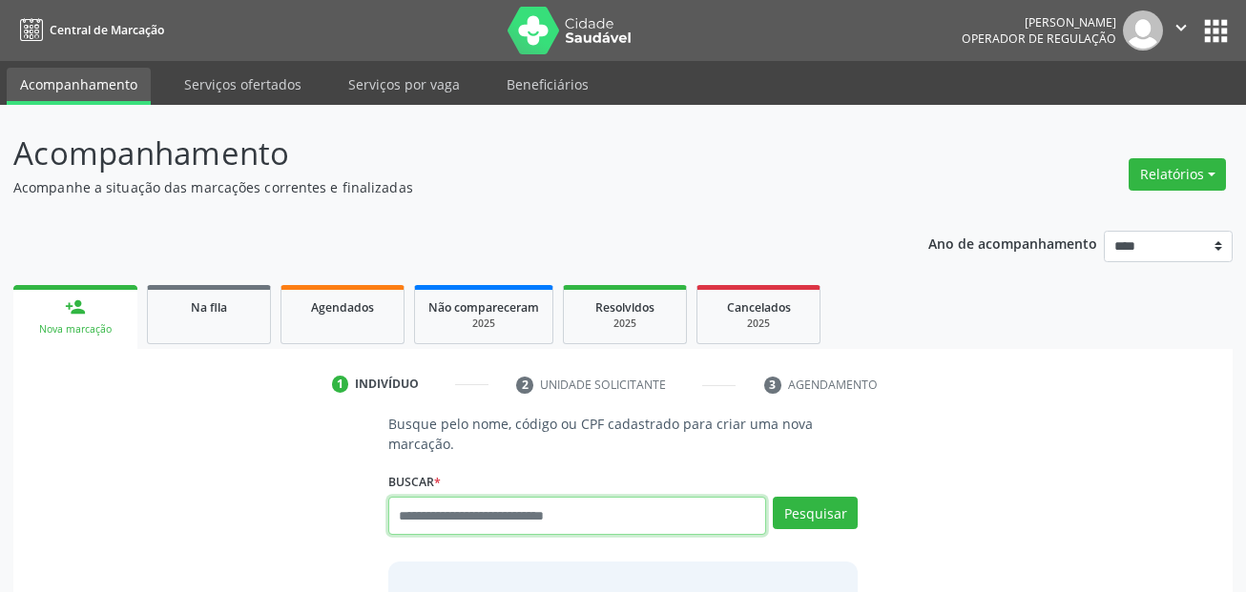
click at [446, 505] on input "text" at bounding box center [577, 516] width 379 height 38
type input "**********"
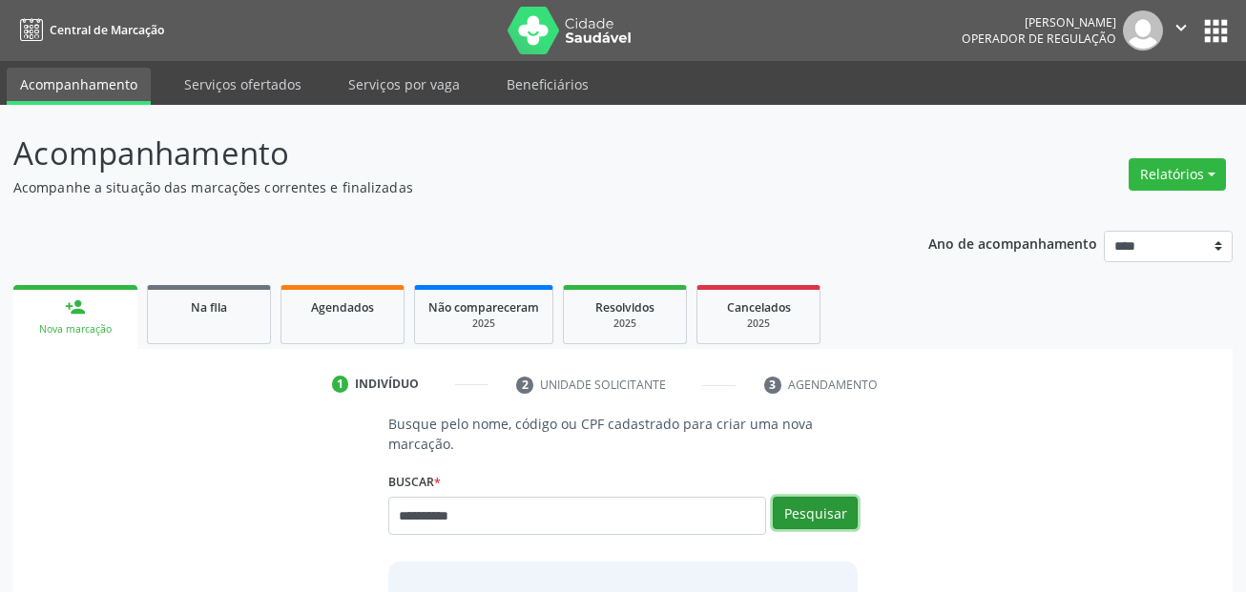
click at [824, 516] on button "Pesquisar" at bounding box center [815, 513] width 85 height 32
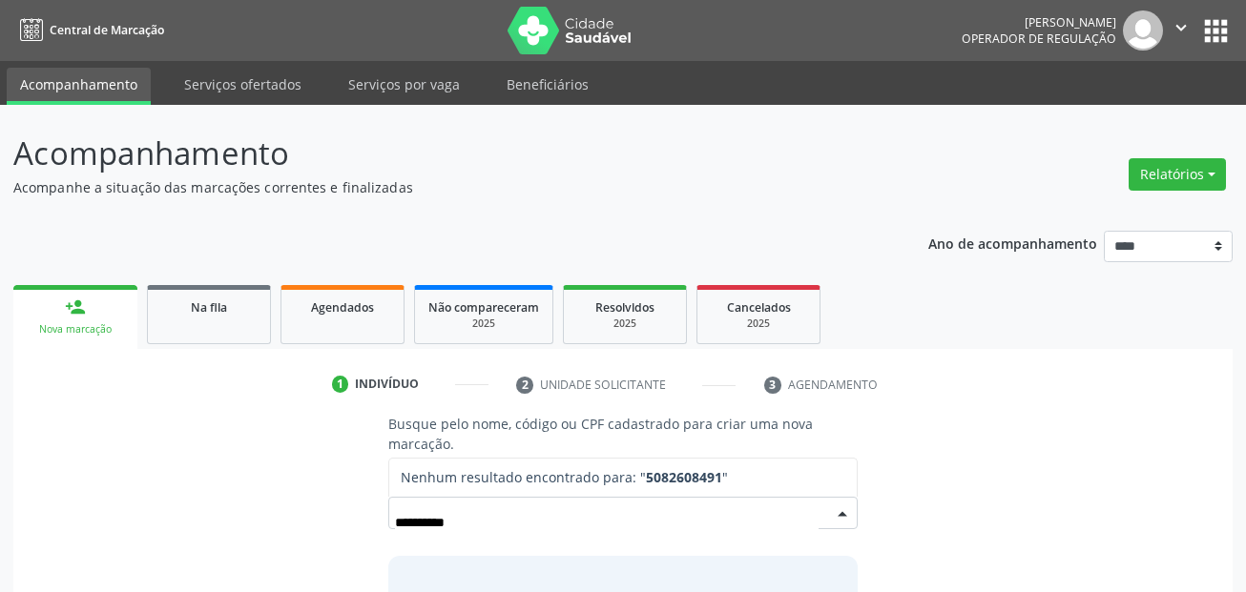
click at [543, 520] on input "**********" at bounding box center [607, 523] width 425 height 38
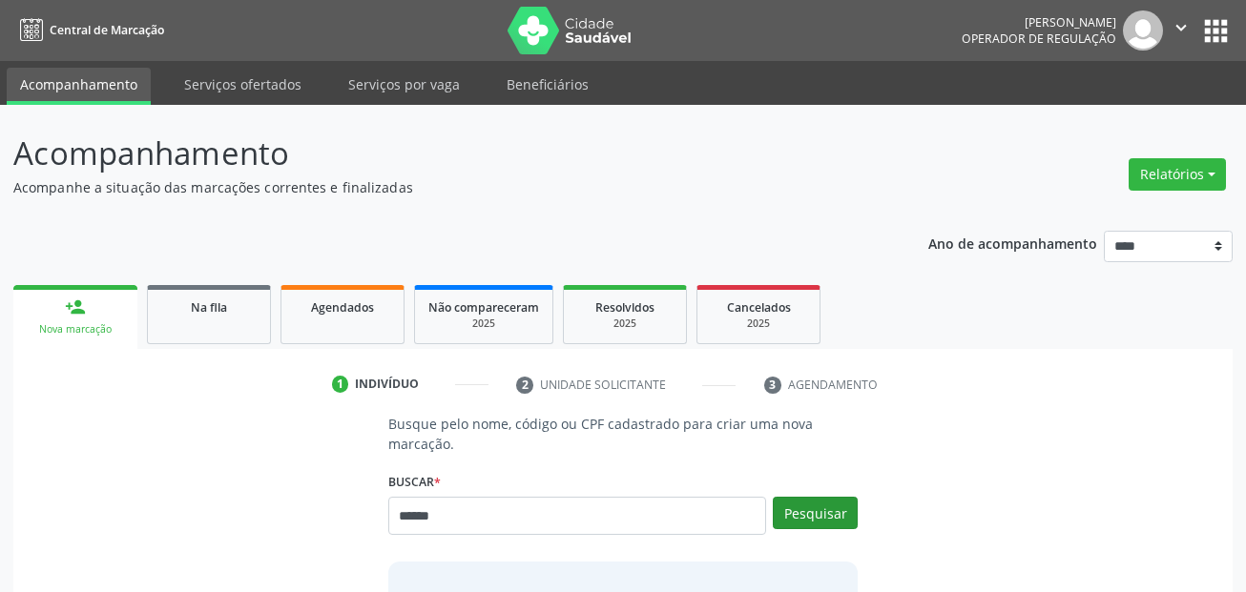
type input "******"
click at [794, 509] on button "Pesquisar" at bounding box center [815, 513] width 85 height 32
type input "******"
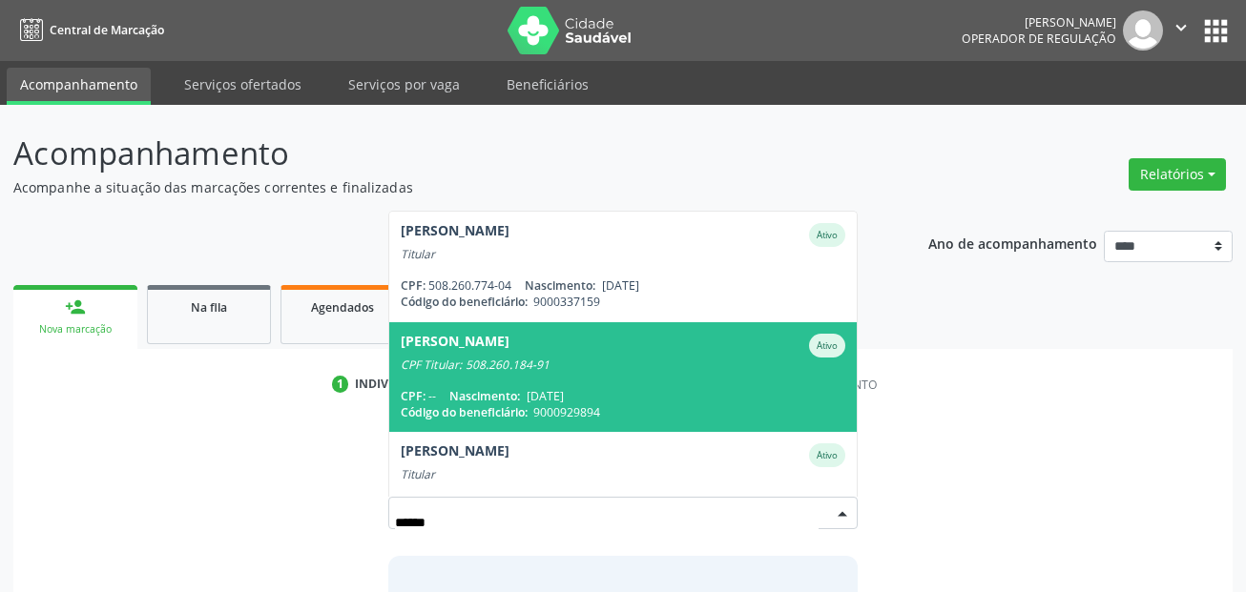
click at [647, 372] on span "[PERSON_NAME] CPF Titular: 508.260.184-91 CPF: -- Nascimento: [DATE] Código do …" at bounding box center [623, 377] width 468 height 110
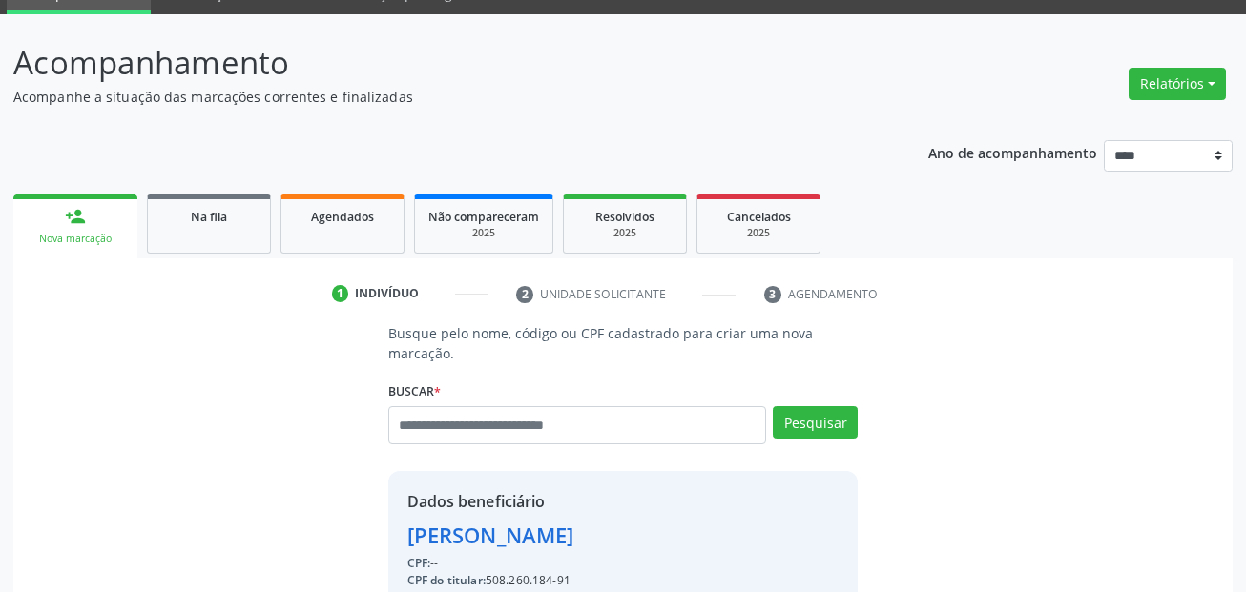
scroll to position [452, 0]
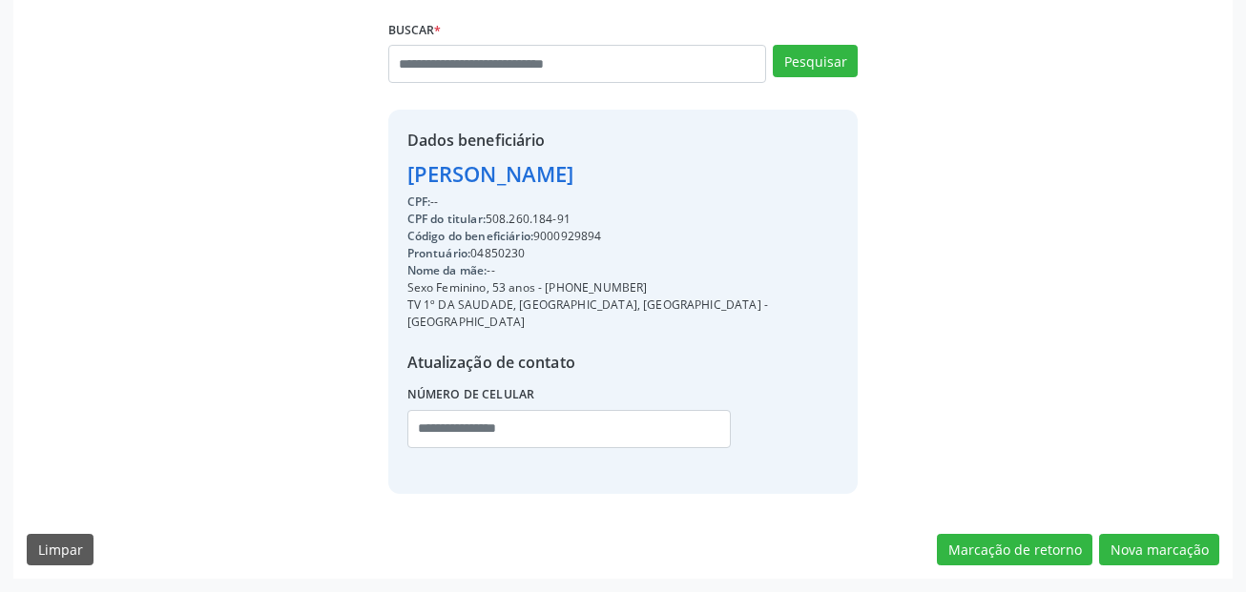
drag, startPoint x: 546, startPoint y: 288, endPoint x: 645, endPoint y: 288, distance: 99.2
click at [645, 288] on div "Sexo Feminino, 53 anos - [PHONE_NUMBER]" at bounding box center [623, 288] width 432 height 17
copy div "[PHONE_NUMBER]"
click at [428, 426] on input "text" at bounding box center [569, 429] width 324 height 38
paste input "**********"
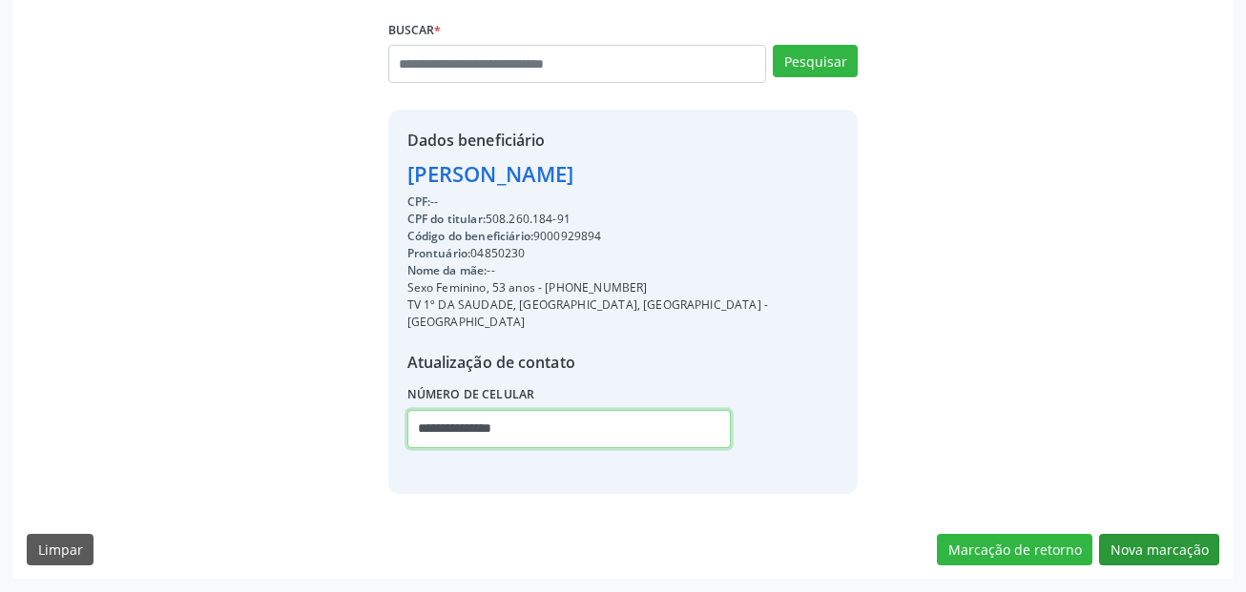
type input "**********"
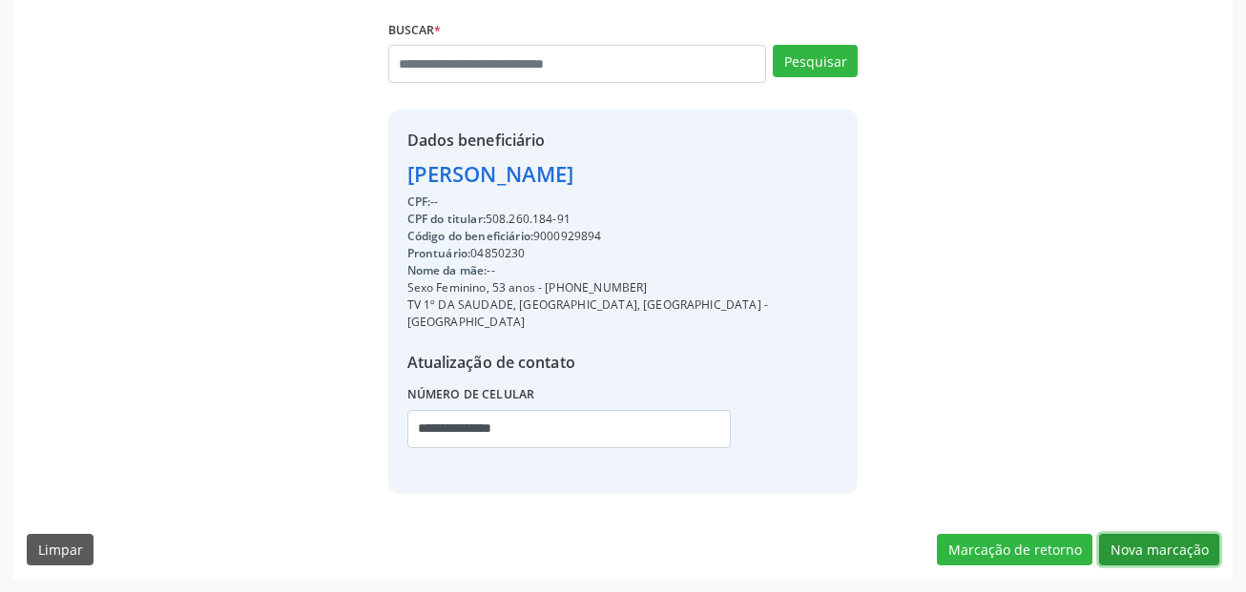
click at [1161, 552] on button "Nova marcação" at bounding box center [1159, 550] width 120 height 32
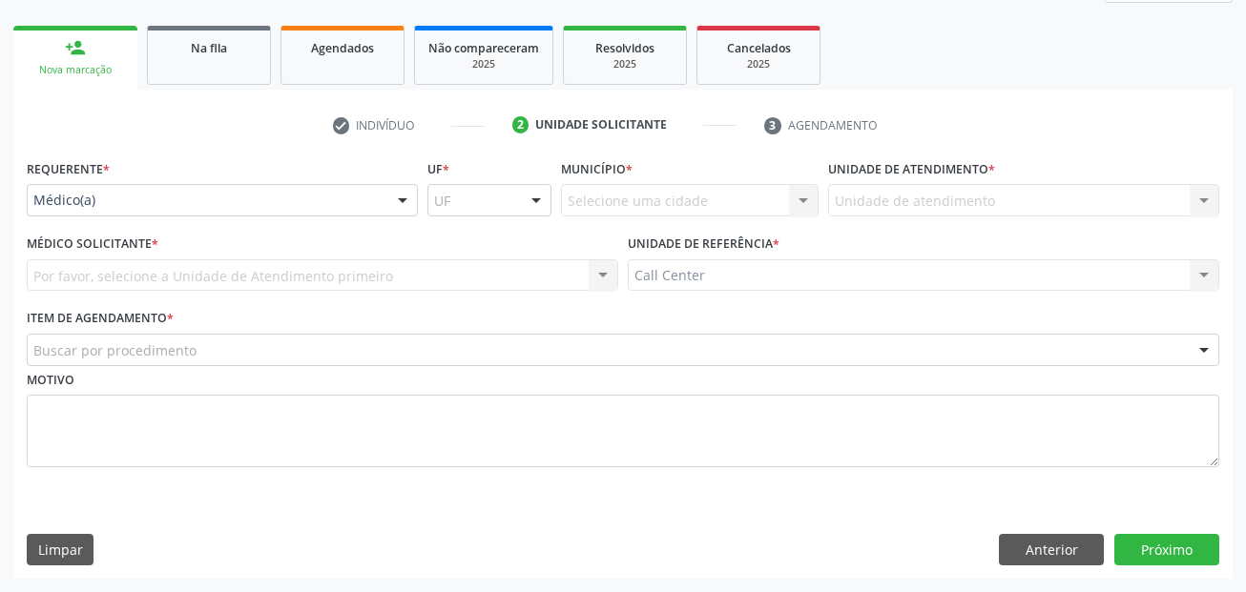
drag, startPoint x: 208, startPoint y: 199, endPoint x: 168, endPoint y: 257, distance: 69.9
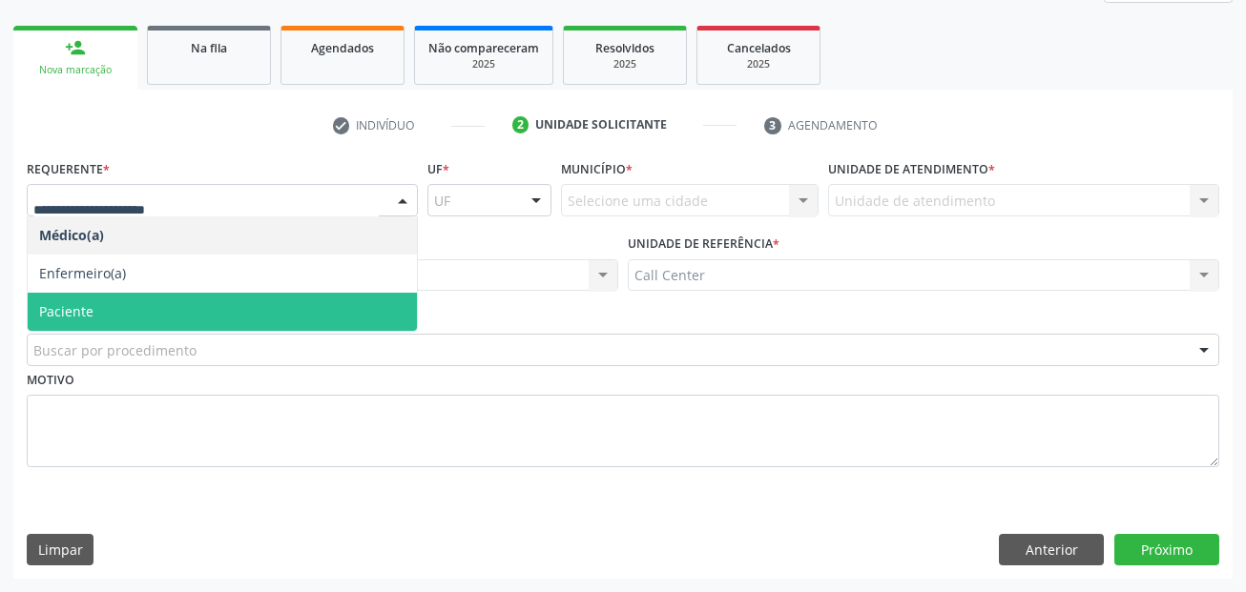
click at [156, 304] on span "Paciente" at bounding box center [222, 312] width 389 height 38
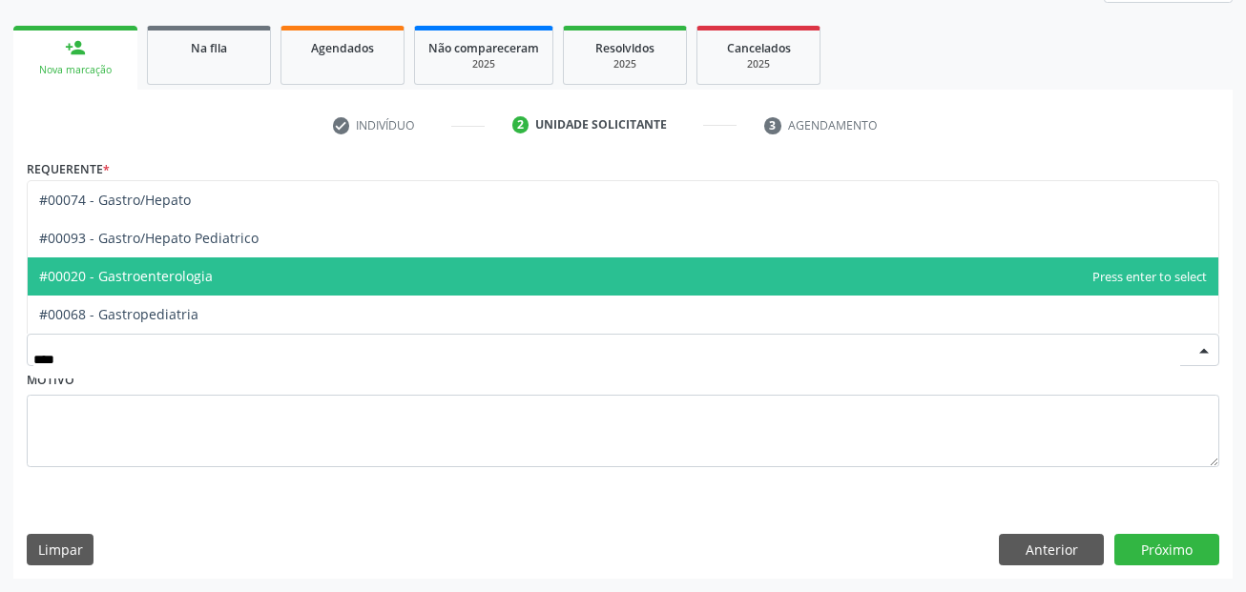
type input "*****"
click at [231, 283] on span "#00020 - Gastroenterologia" at bounding box center [623, 277] width 1191 height 38
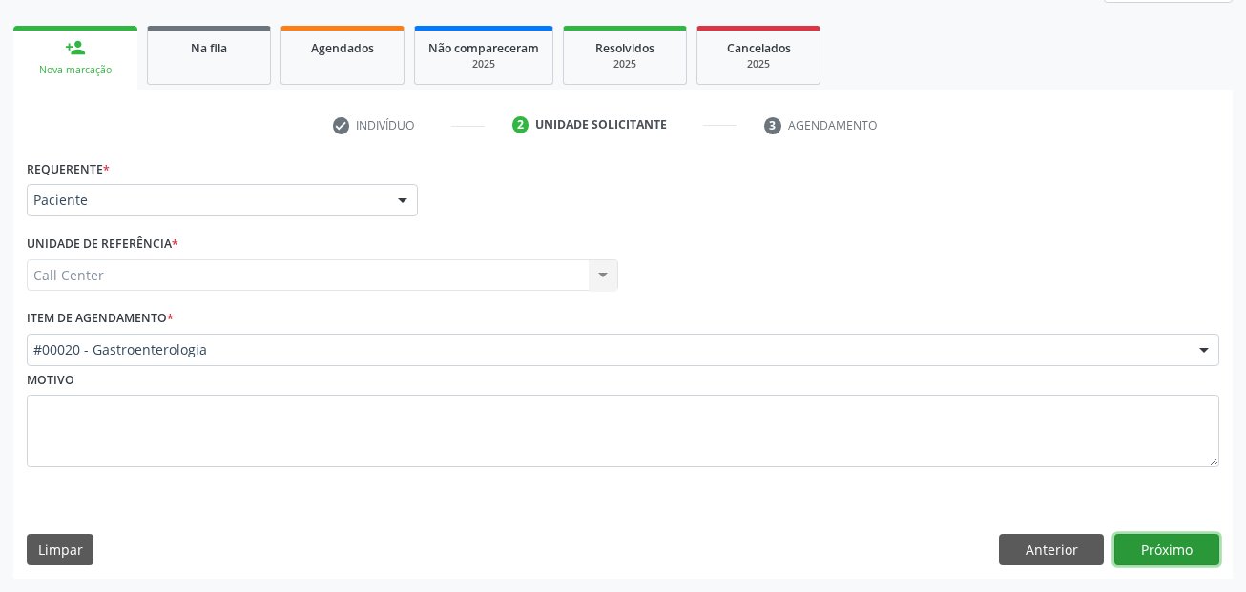
click at [1141, 554] on button "Próximo" at bounding box center [1166, 550] width 105 height 32
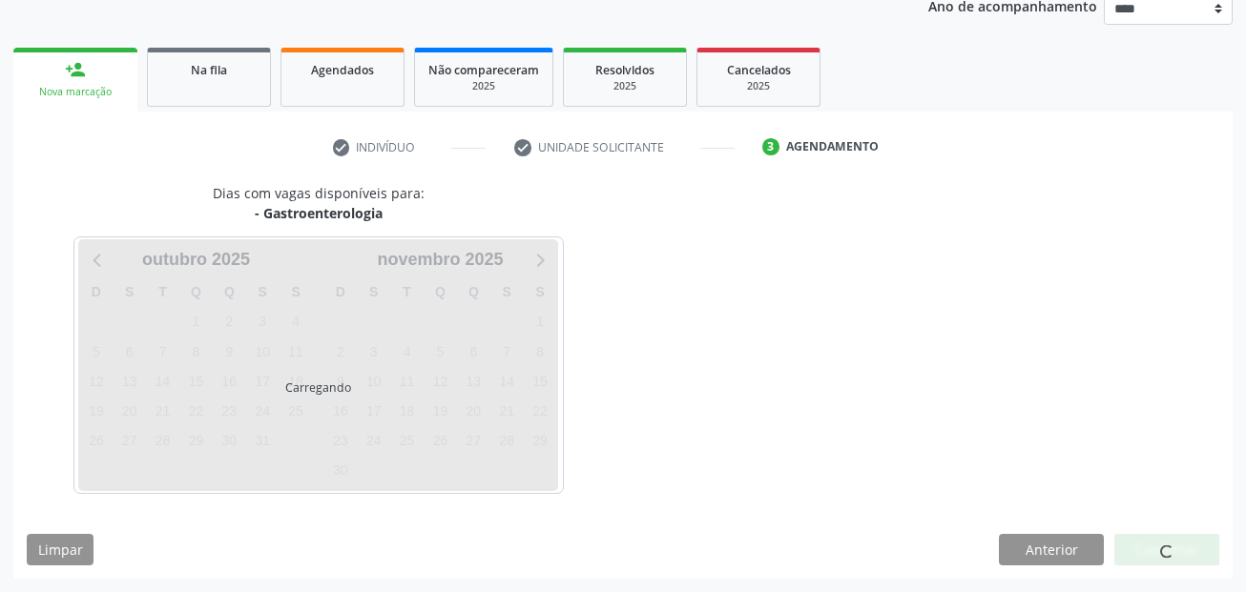
scroll to position [238, 0]
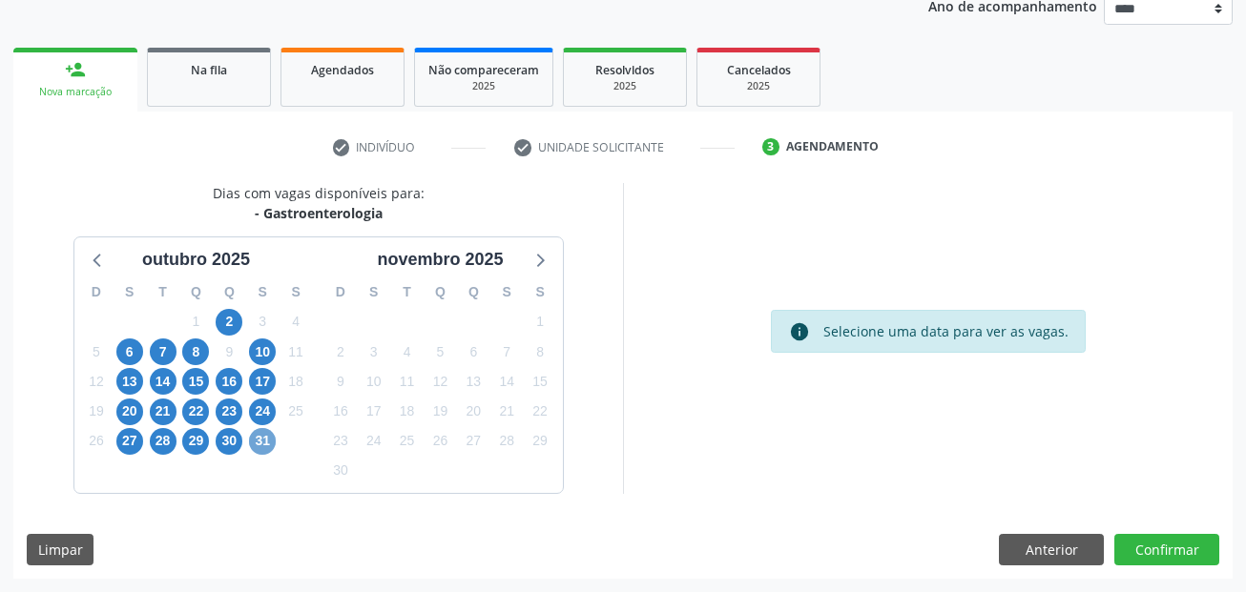
click at [265, 441] on span "31" at bounding box center [262, 441] width 27 height 27
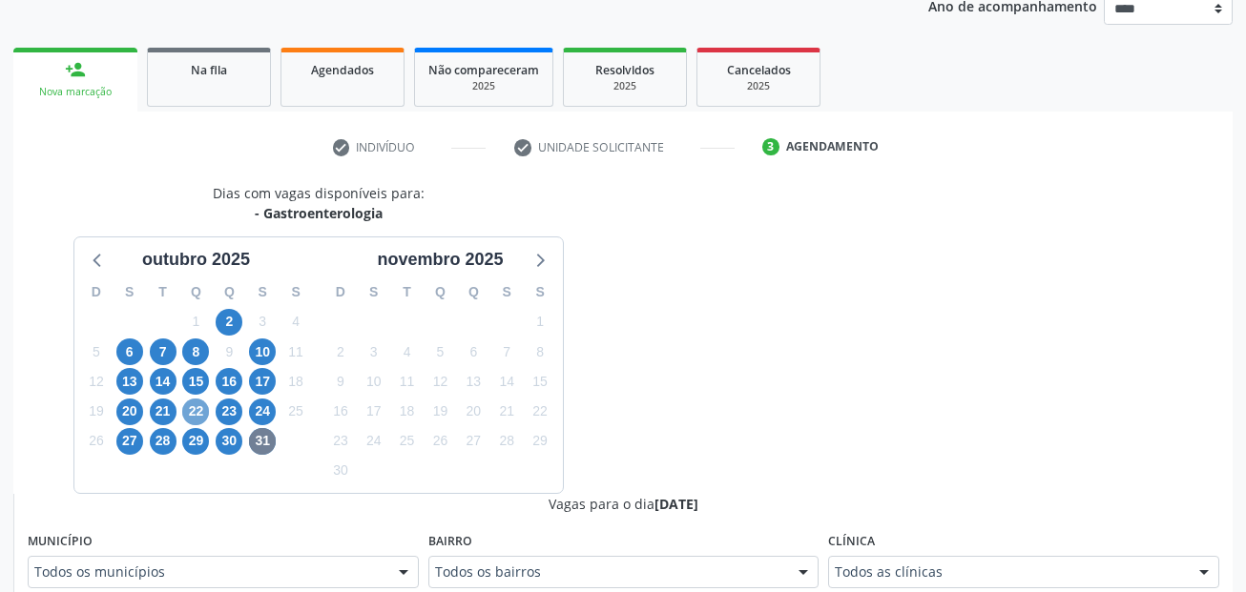
click at [195, 408] on span "22" at bounding box center [195, 412] width 27 height 27
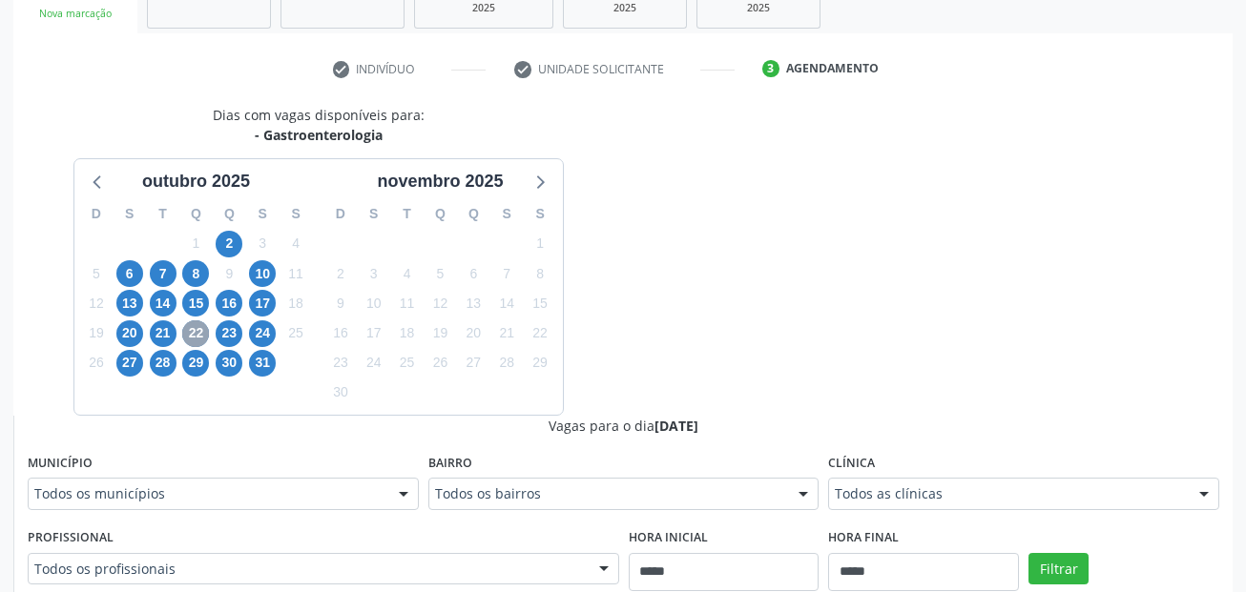
scroll to position [428, 0]
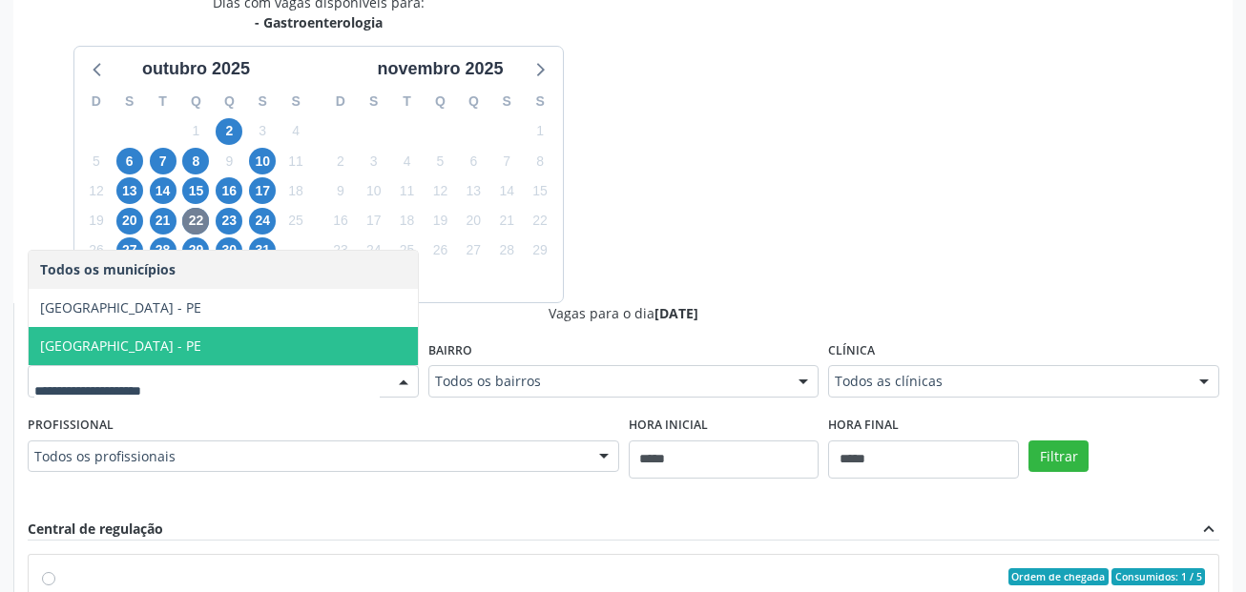
click at [141, 330] on span "[GEOGRAPHIC_DATA] - PE" at bounding box center [223, 346] width 389 height 38
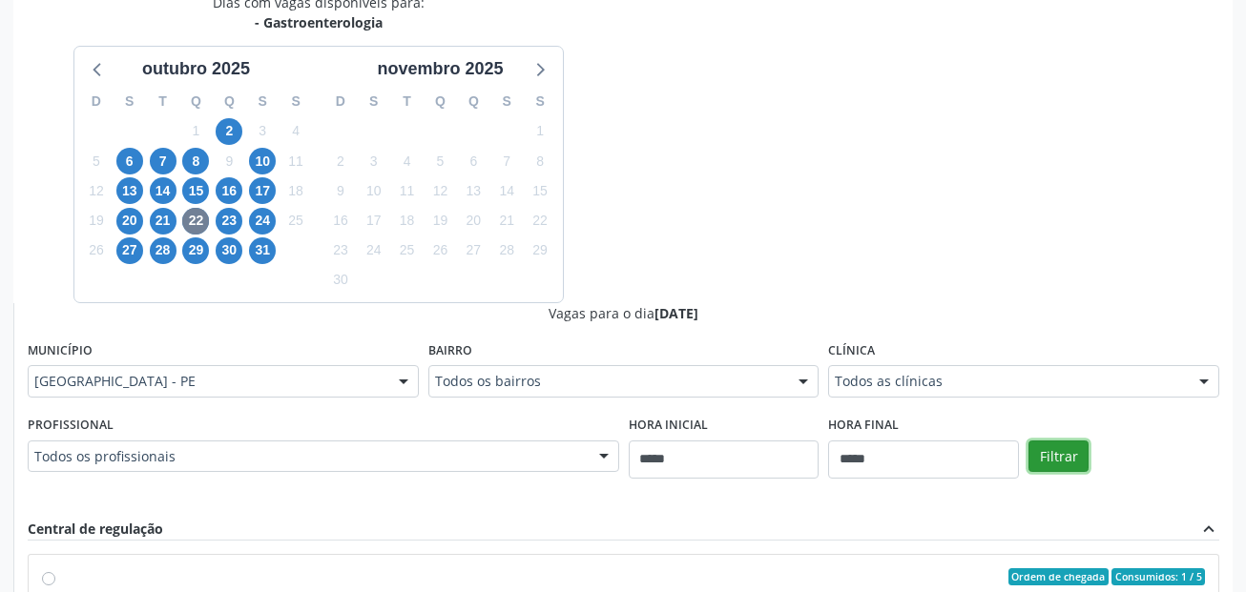
click at [1052, 446] on button "Filtrar" at bounding box center [1058, 457] width 60 height 32
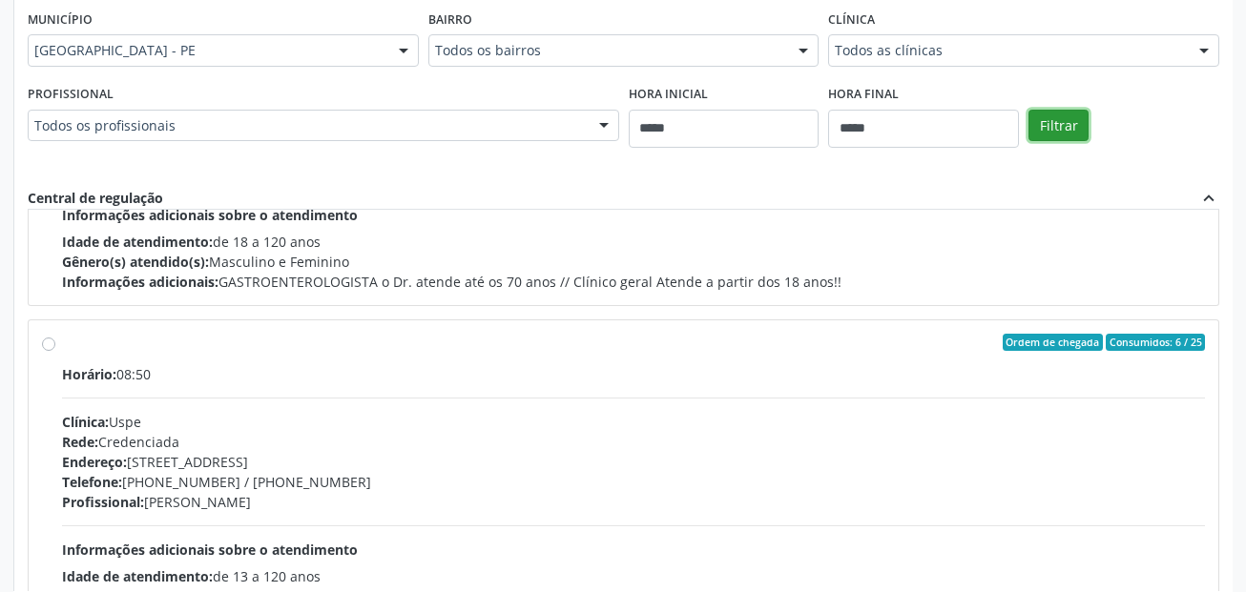
scroll to position [858, 0]
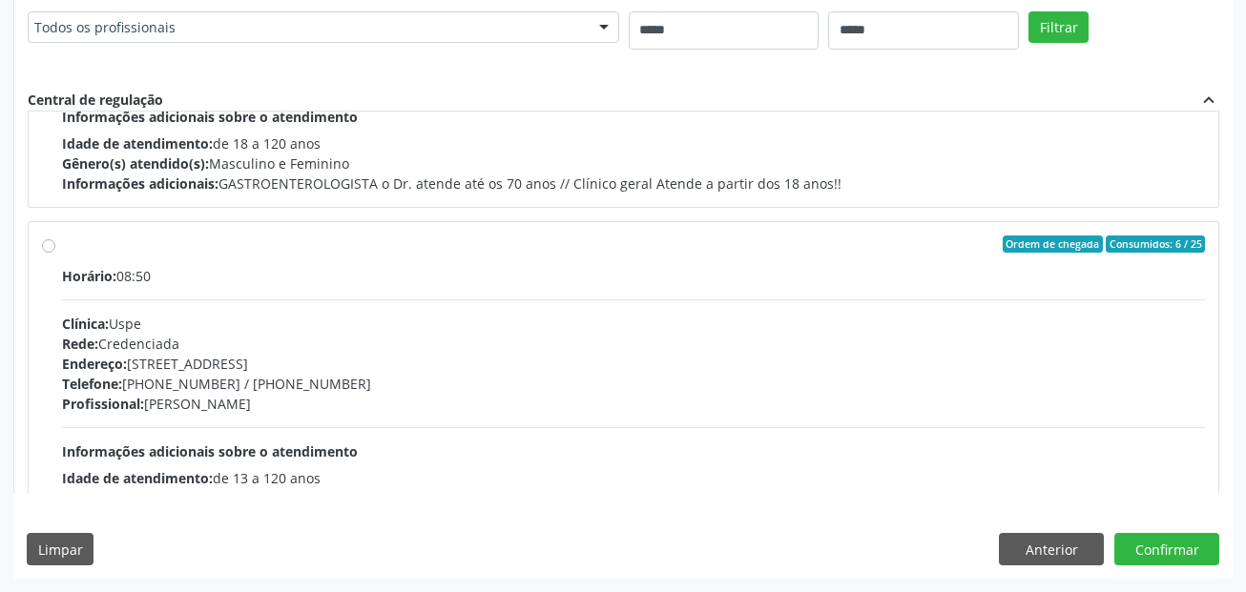
click at [266, 258] on label "Ordem de chegada Consumidos: 6 / 25 Horário: 08:50 Clínica: Uspe Rede: Credenci…" at bounding box center [633, 382] width 1143 height 293
click at [1151, 555] on button "Confirmar" at bounding box center [1166, 549] width 105 height 32
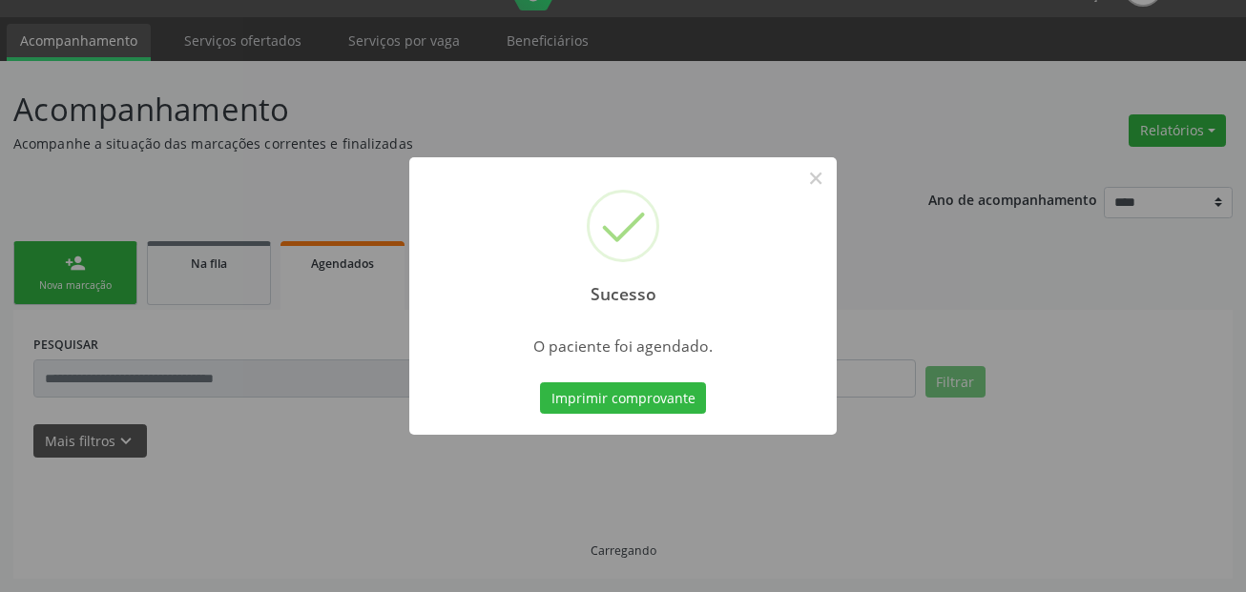
scroll to position [44, 0]
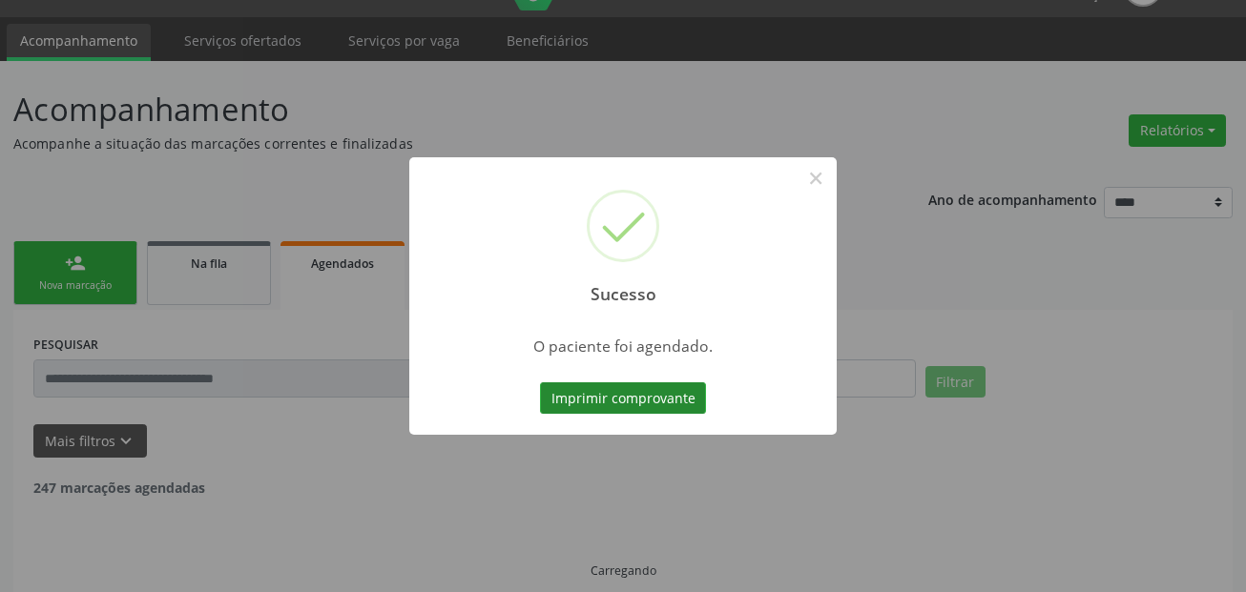
click at [640, 397] on button "Imprimir comprovante" at bounding box center [623, 399] width 166 height 32
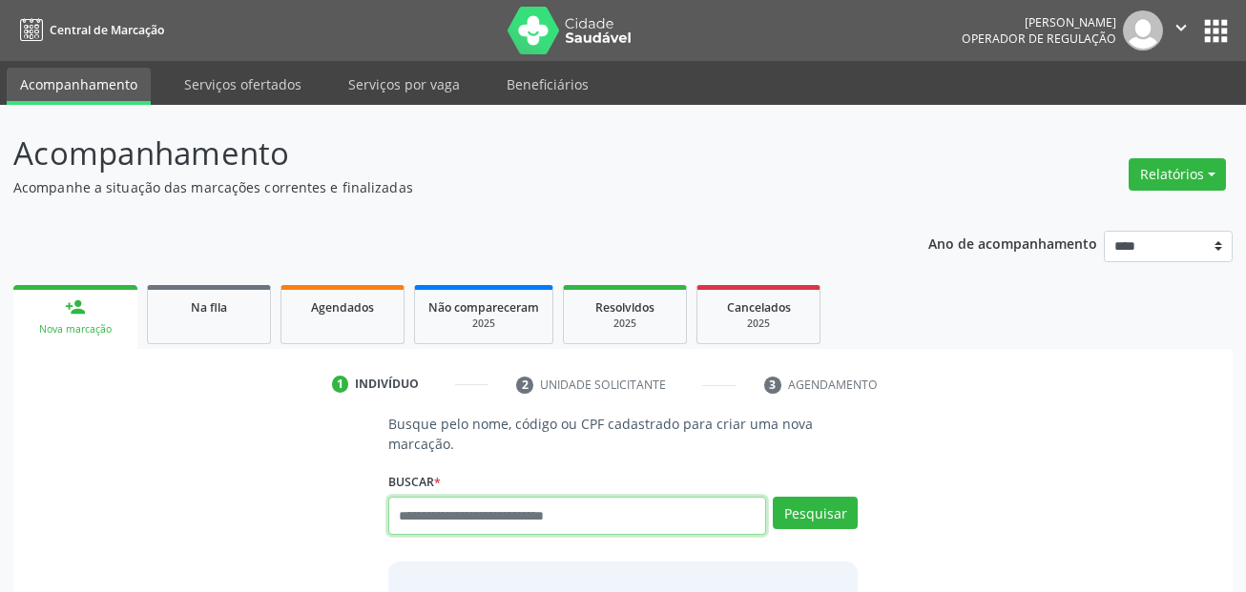
click at [489, 515] on input "text" at bounding box center [577, 516] width 379 height 38
paste input "**********"
type input "**********"
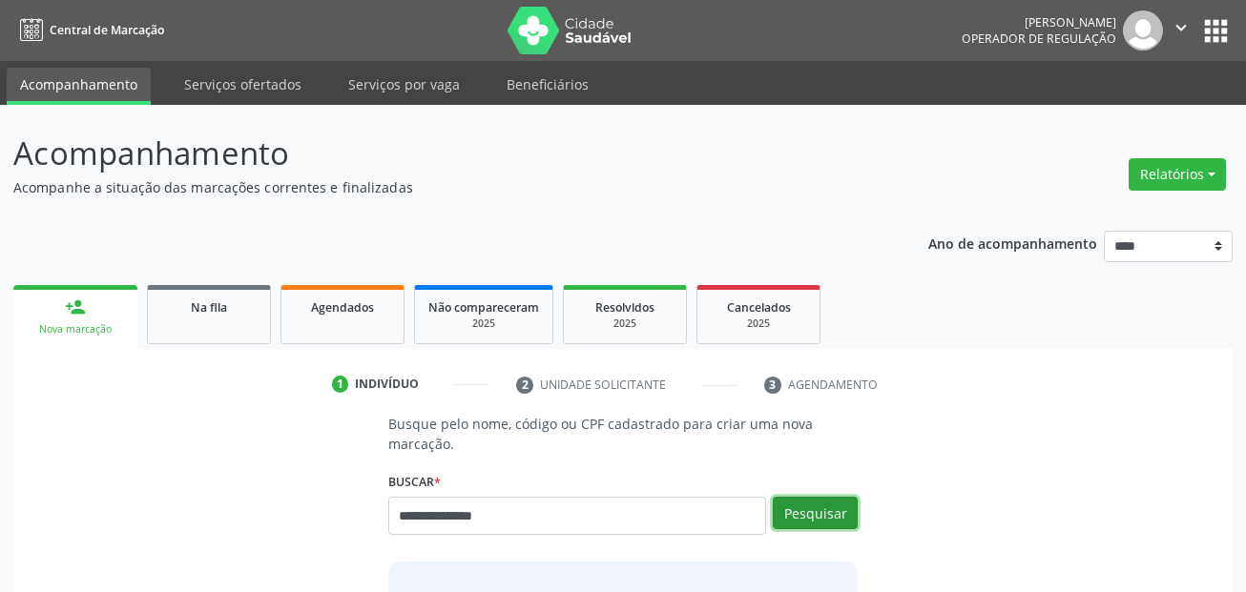
click at [836, 505] on button "Pesquisar" at bounding box center [815, 513] width 85 height 32
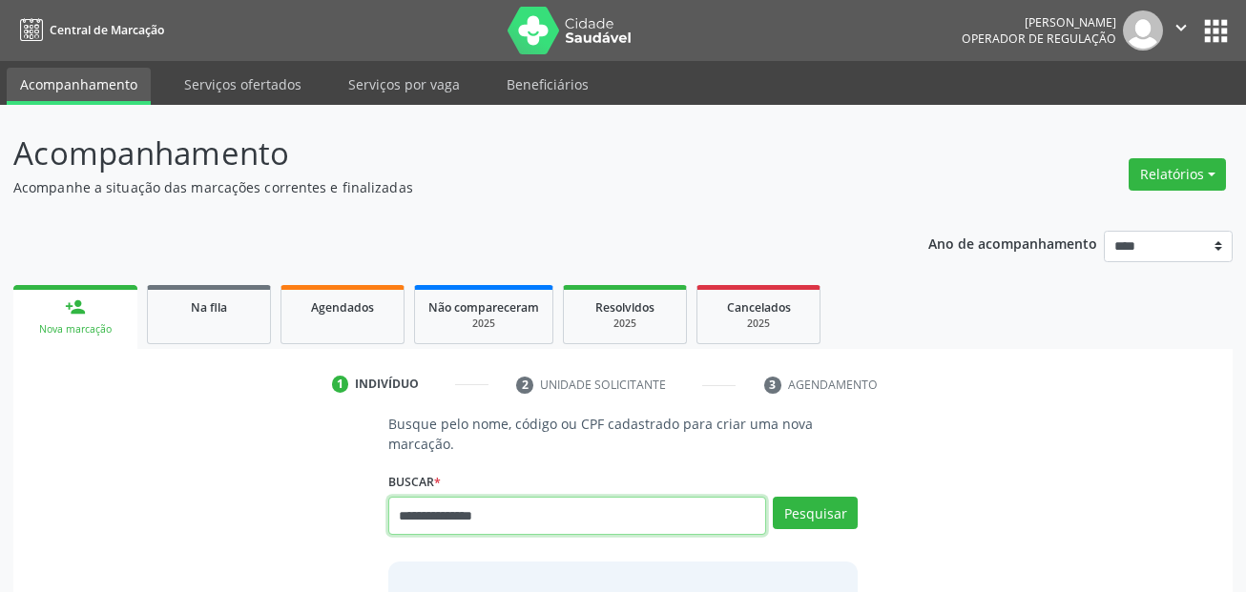
drag, startPoint x: 509, startPoint y: 518, endPoint x: 307, endPoint y: 514, distance: 202.3
click at [307, 514] on div "**********" at bounding box center [623, 564] width 1193 height 301
paste input "**********"
type input "**********"
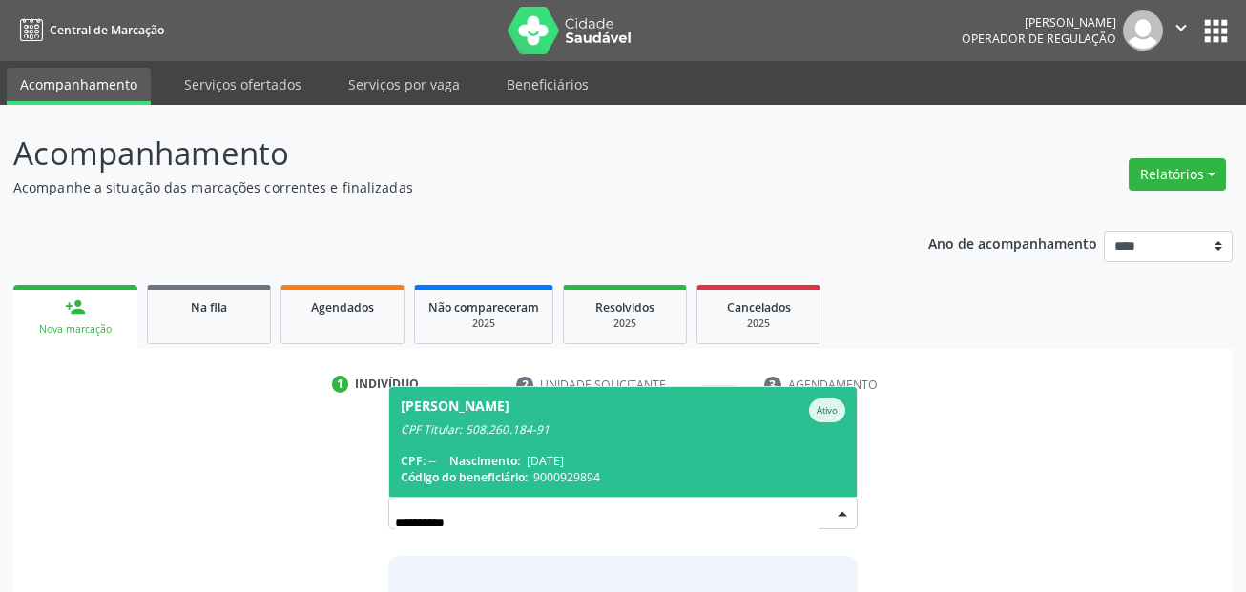
drag, startPoint x: 636, startPoint y: 424, endPoint x: 832, endPoint y: 489, distance: 206.4
click at [642, 431] on div "CPF Titular: 508.260.184-91" at bounding box center [624, 430] width 446 height 15
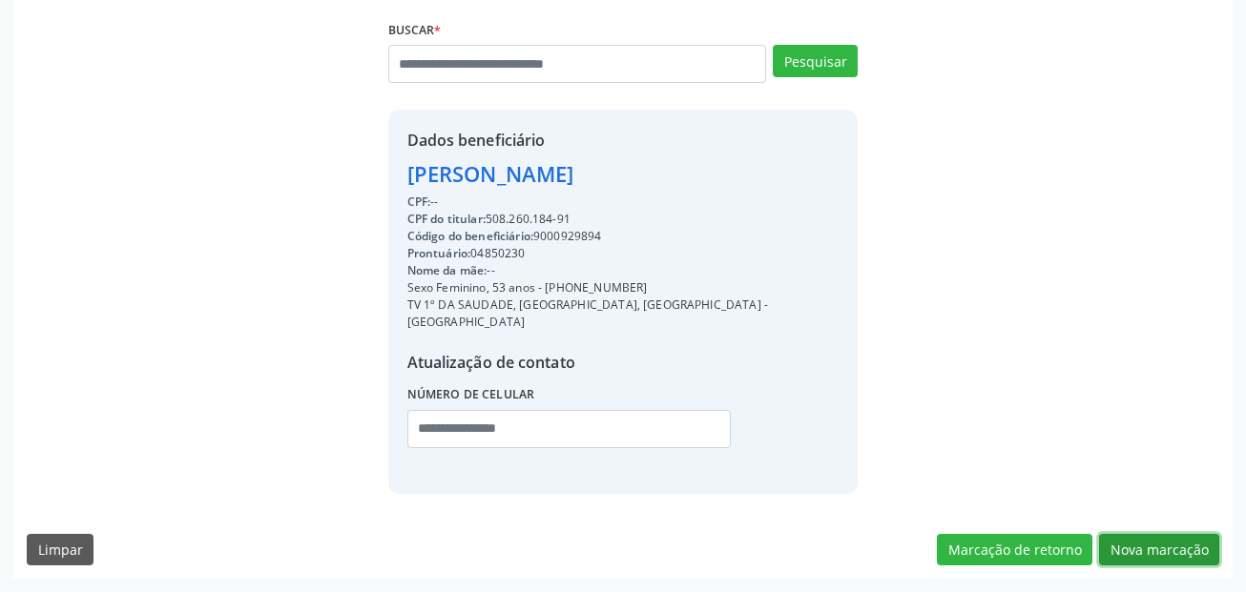
click at [1143, 548] on button "Nova marcação" at bounding box center [1159, 550] width 120 height 32
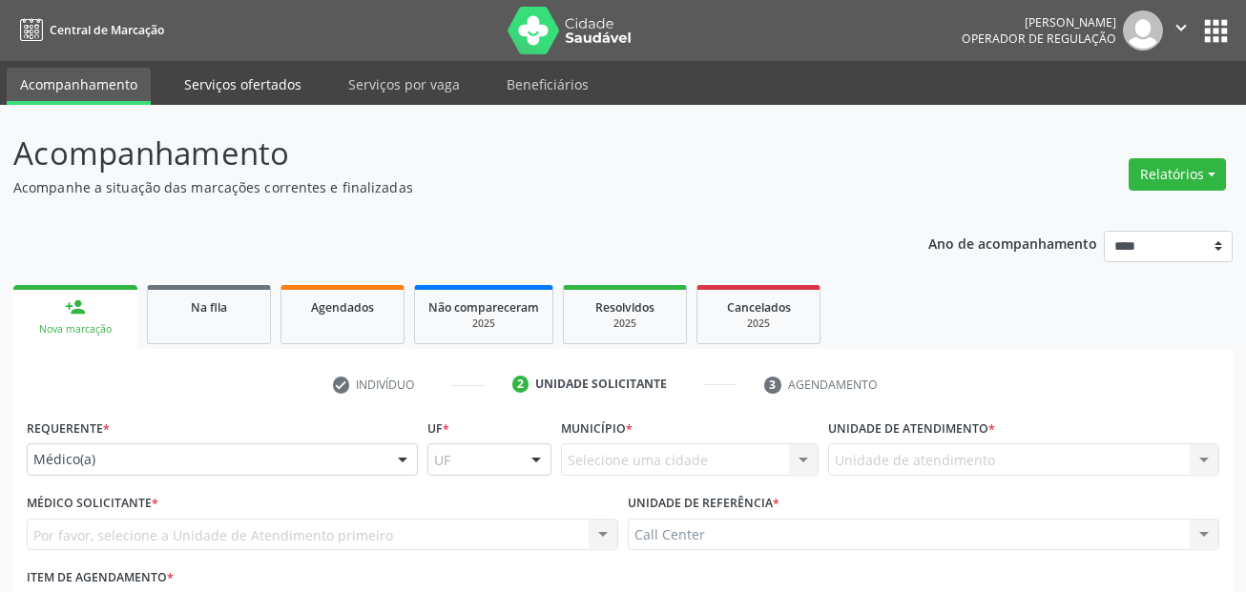
click at [238, 83] on link "Serviços ofertados" at bounding box center [243, 84] width 144 height 33
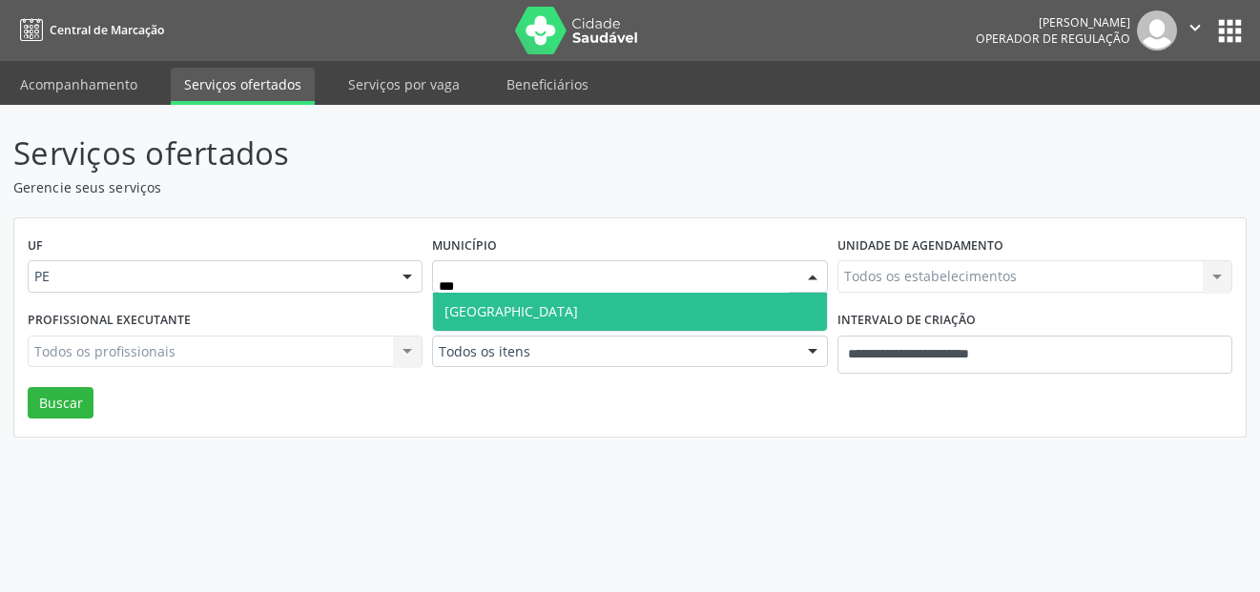
type input "****"
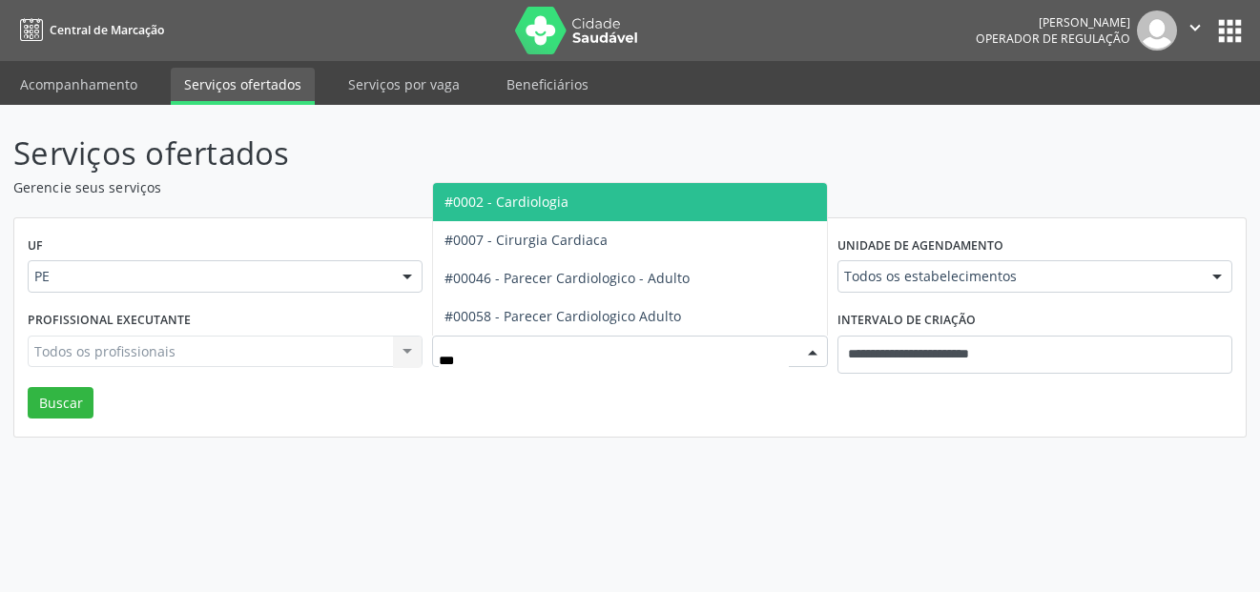
type input "****"
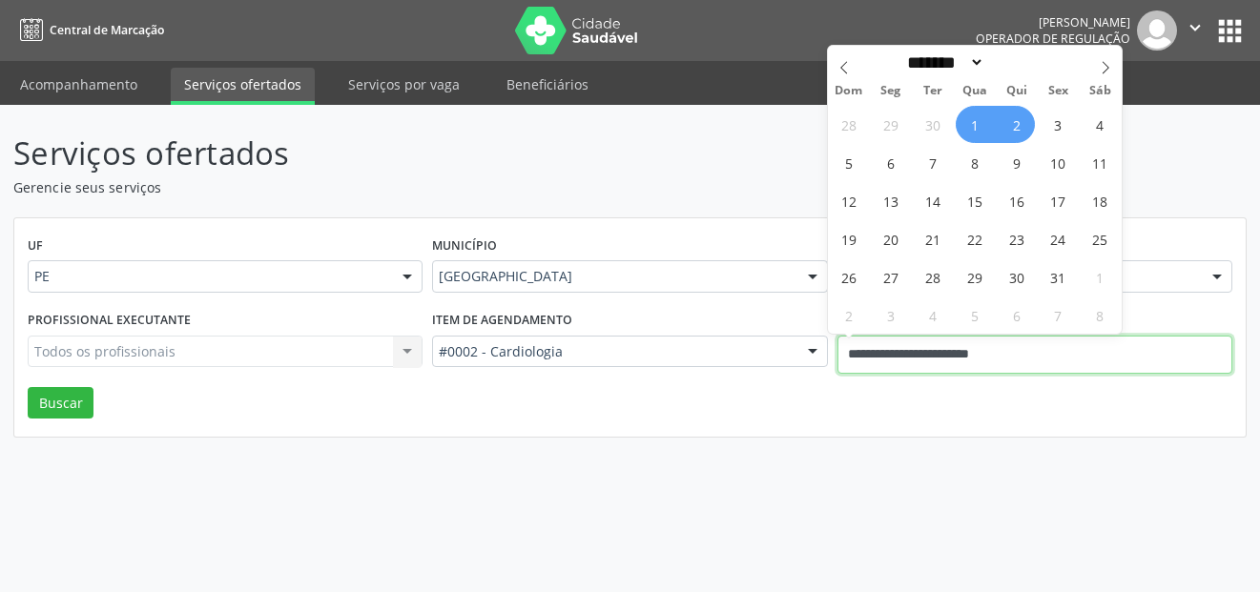
drag, startPoint x: 1042, startPoint y: 357, endPoint x: 820, endPoint y: 343, distance: 221.8
click at [820, 343] on div "Profissional executante Todos os profissionais Todos os profissionais Nenhum re…" at bounding box center [630, 346] width 1215 height 81
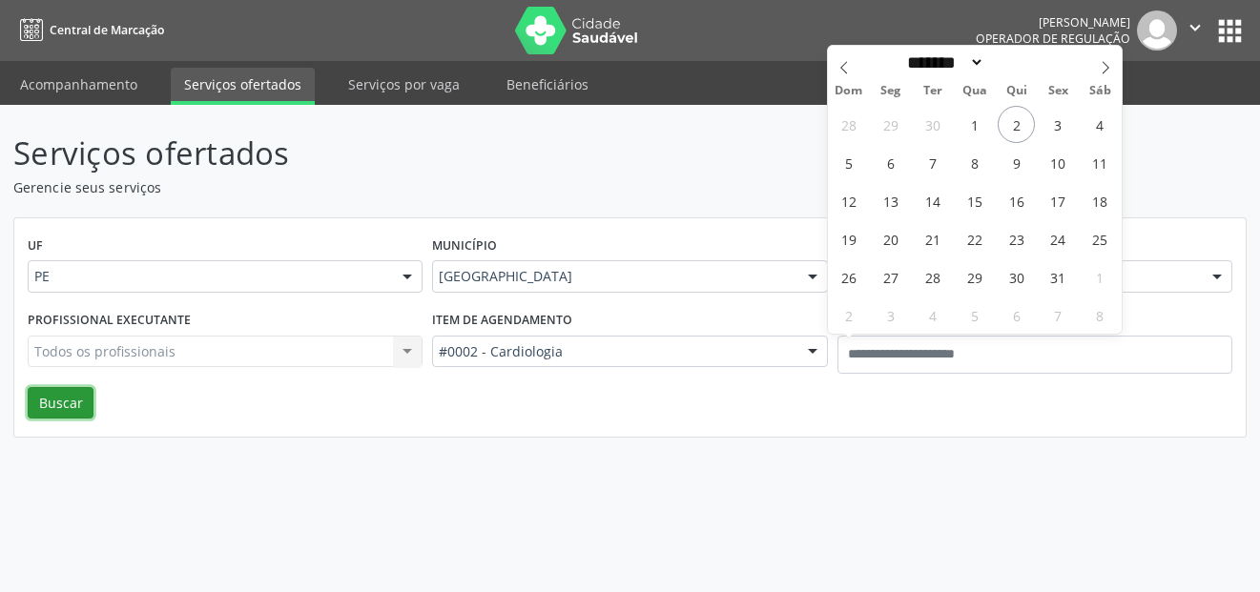
click at [58, 410] on button "Buscar" at bounding box center [61, 403] width 66 height 32
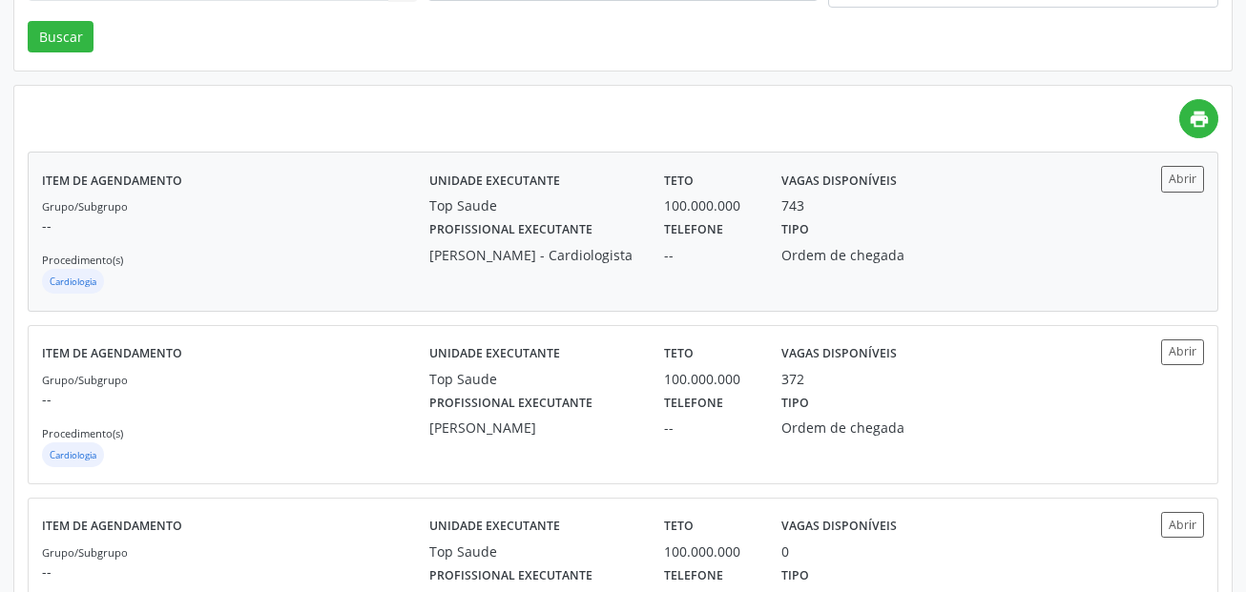
scroll to position [382, 0]
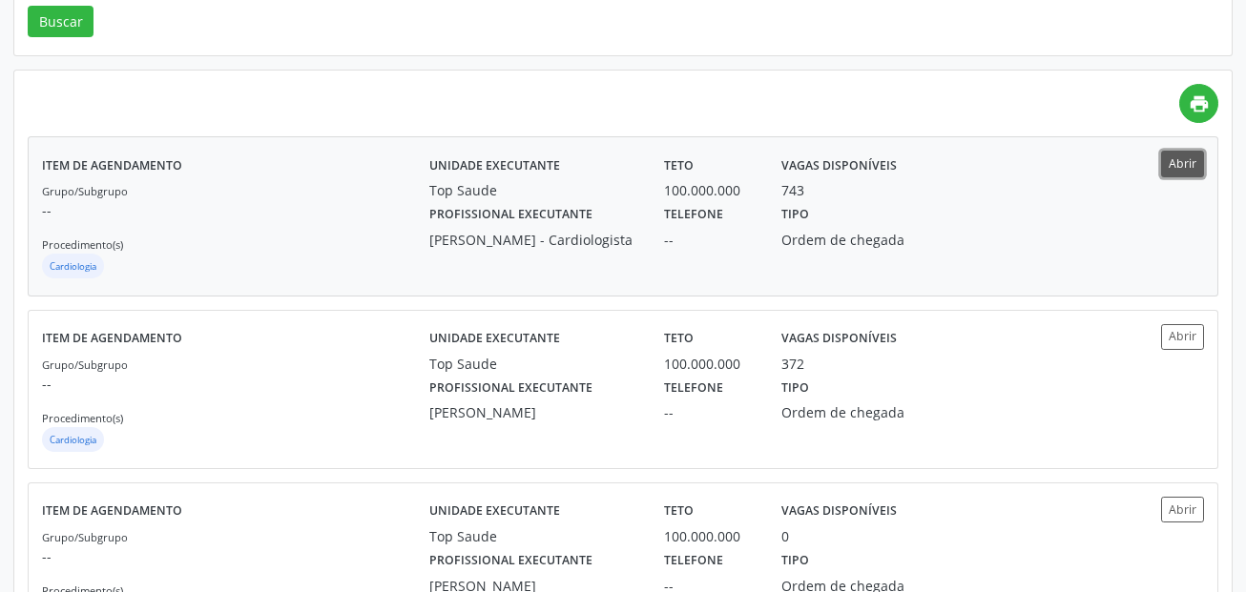
click at [1183, 166] on button "Abrir" at bounding box center [1182, 164] width 43 height 26
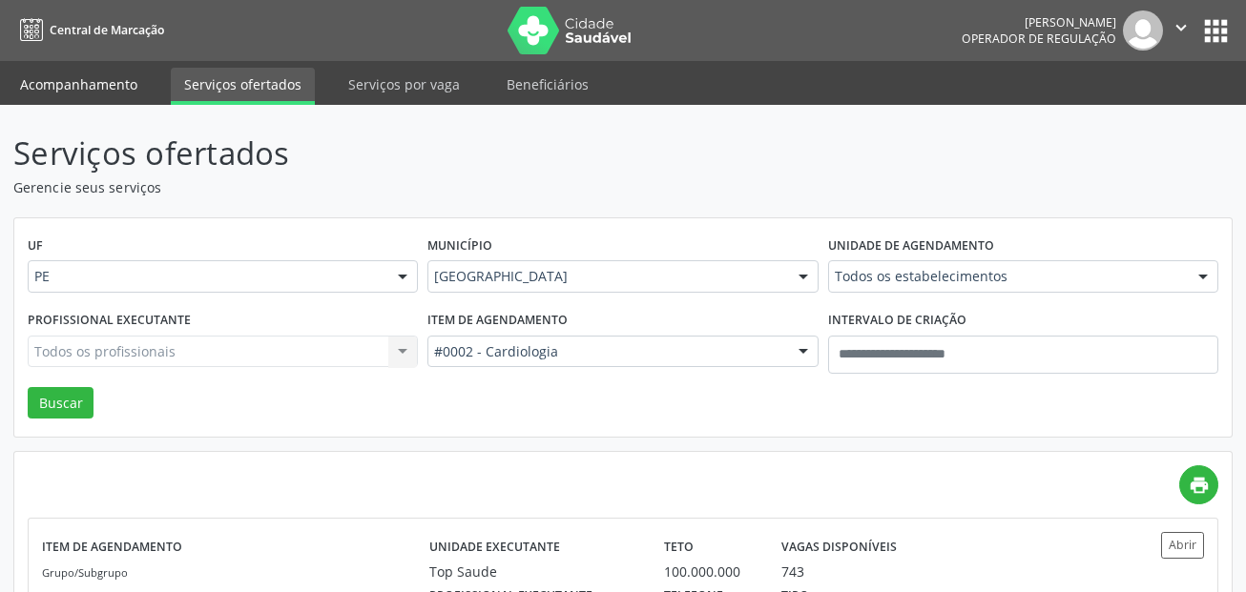
click at [122, 74] on link "Acompanhamento" at bounding box center [79, 84] width 144 height 33
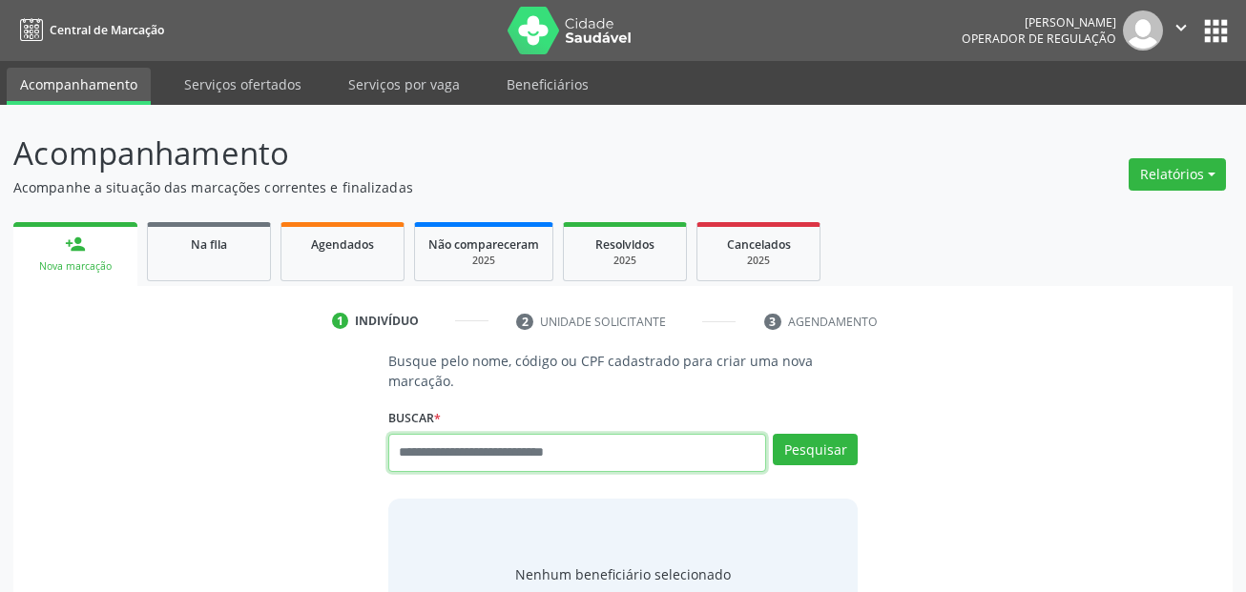
click at [564, 456] on div "Busque pelo nome, código ou CPF cadastrado para criar uma nova marcação. [GEOGR…" at bounding box center [623, 501] width 497 height 301
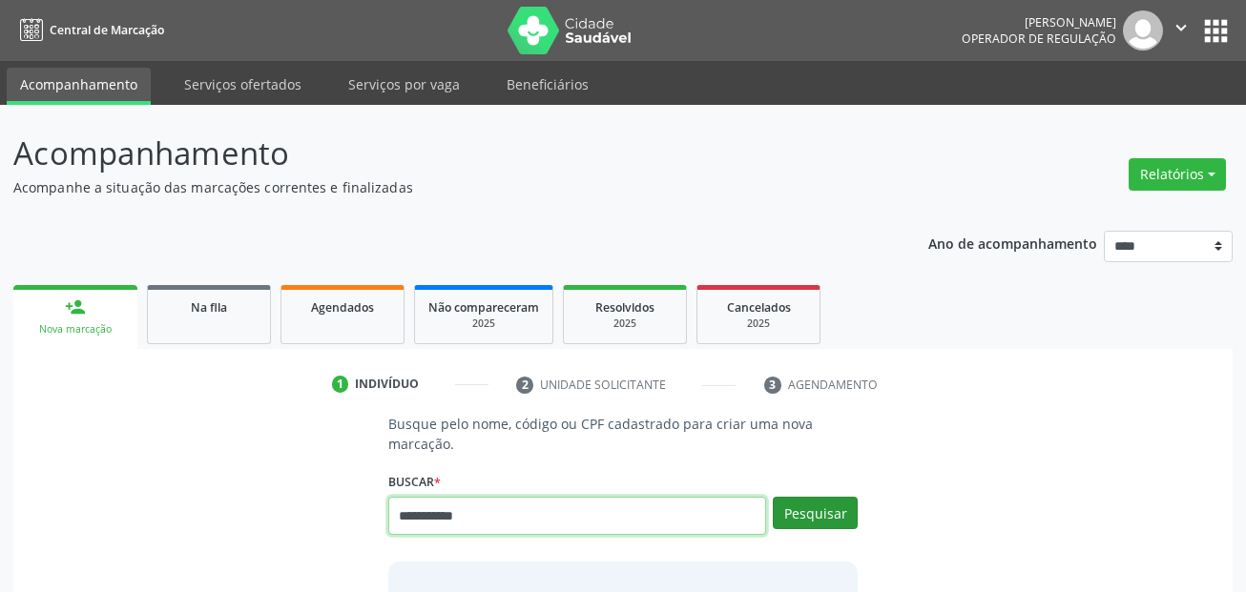
type input "**********"
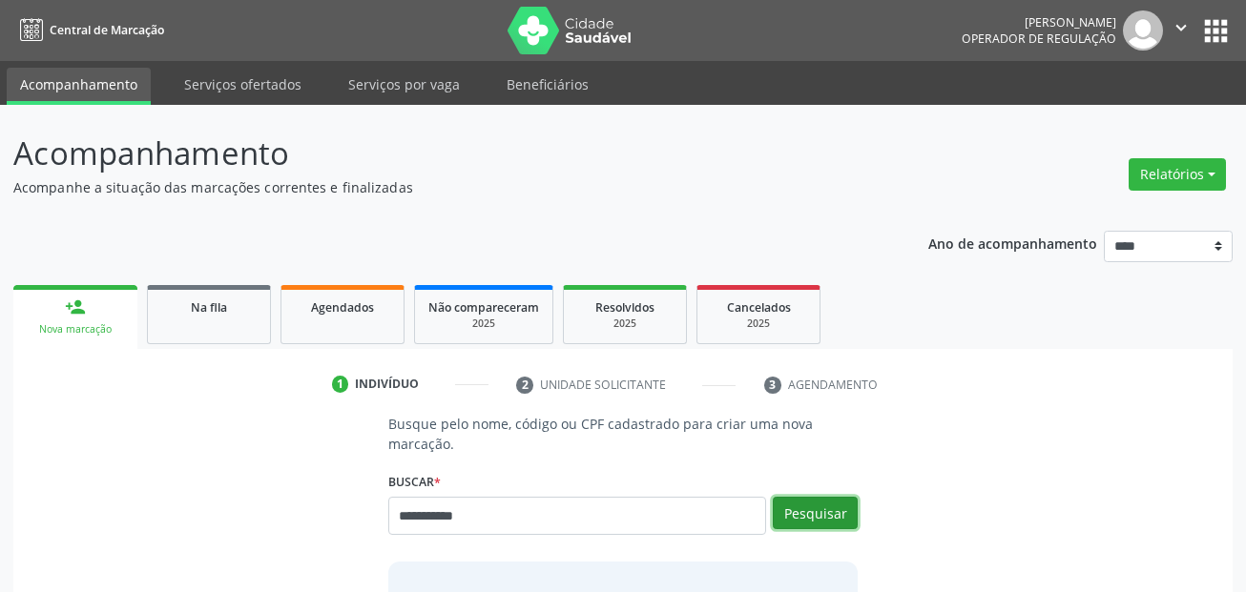
click at [835, 507] on button "Pesquisar" at bounding box center [815, 513] width 85 height 32
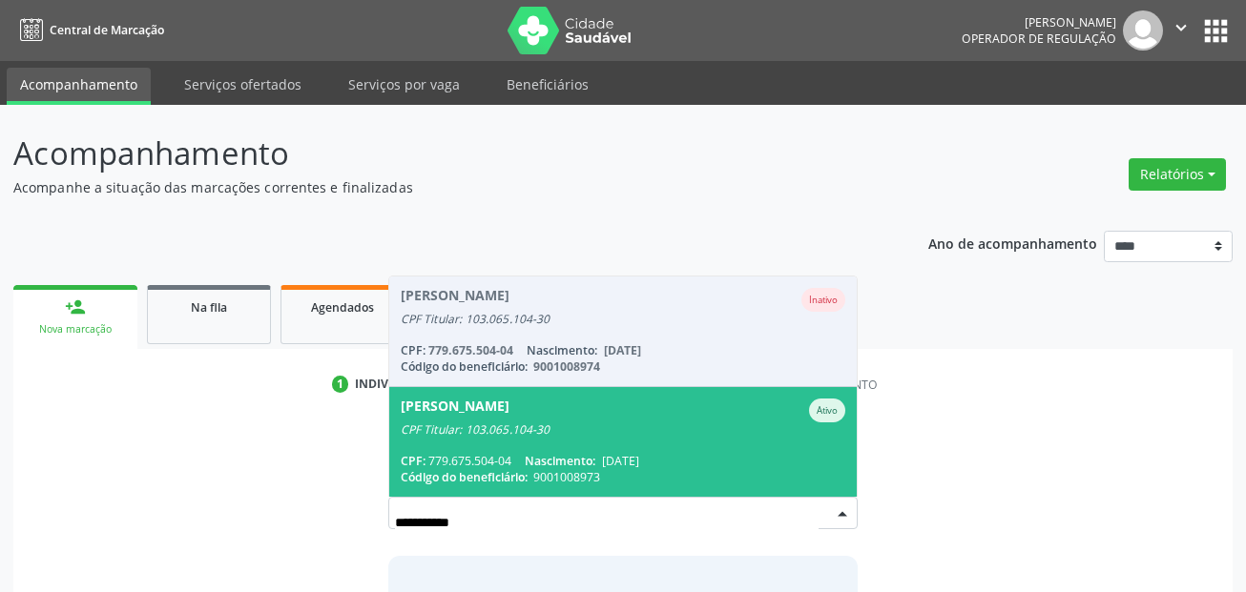
scroll to position [95, 0]
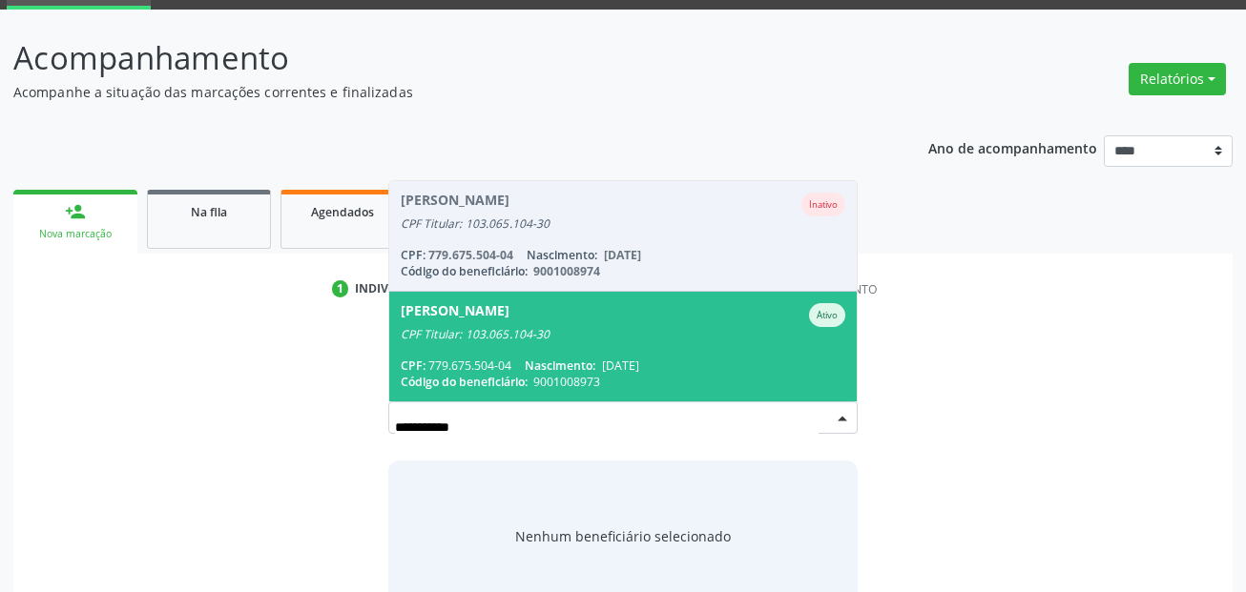
click at [655, 305] on div "[PERSON_NAME] [PERSON_NAME]" at bounding box center [624, 315] width 446 height 24
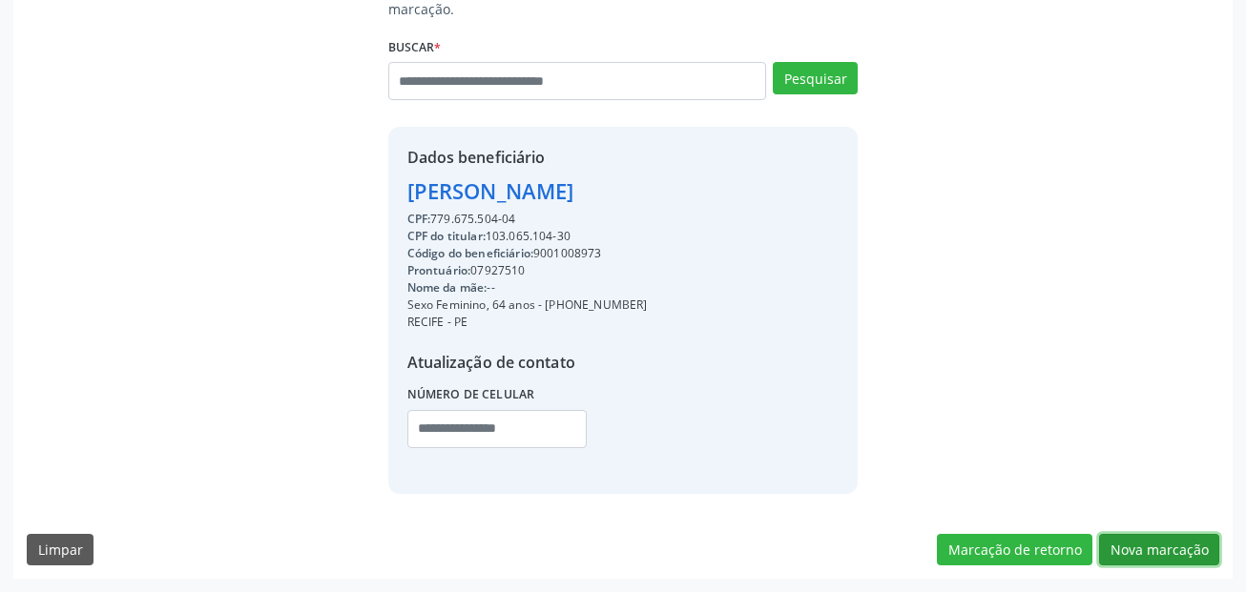
click at [1179, 540] on button "Nova marcação" at bounding box center [1159, 550] width 120 height 32
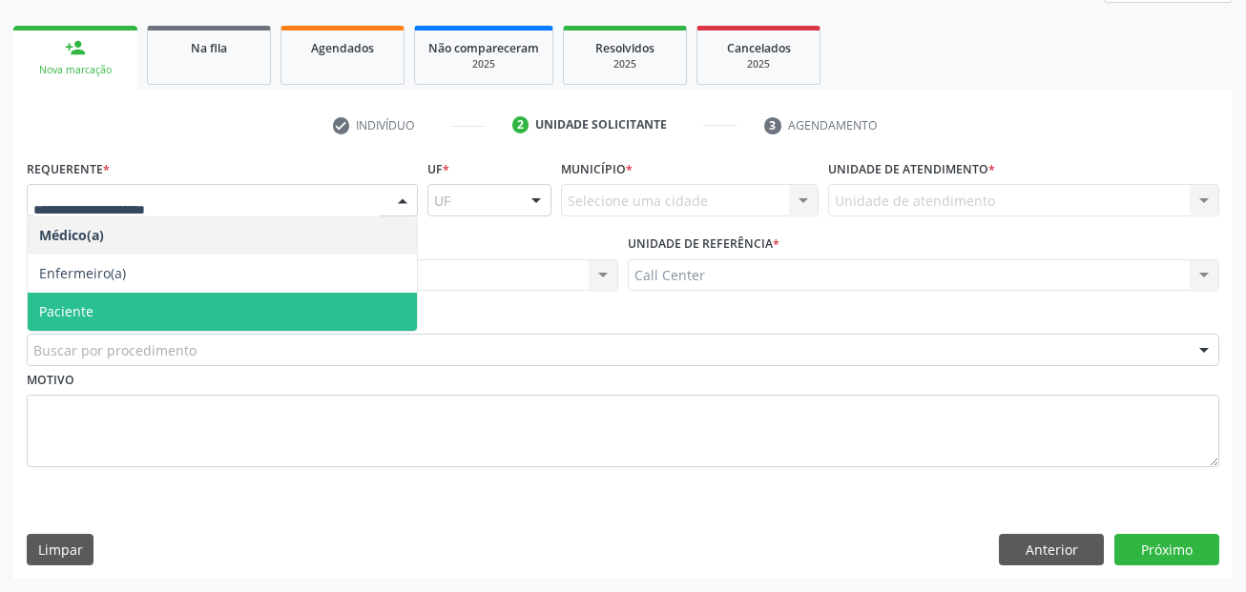
click at [115, 299] on span "Paciente" at bounding box center [222, 312] width 389 height 38
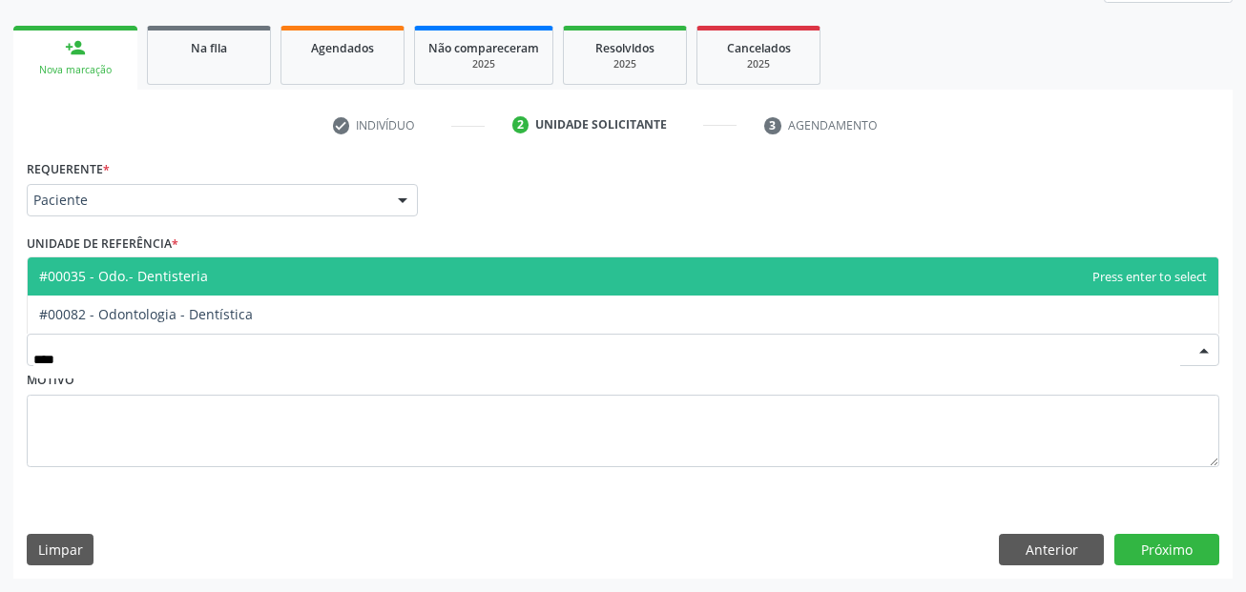
click at [239, 288] on span "#00035 - Odo.- Dentisteria" at bounding box center [623, 277] width 1191 height 38
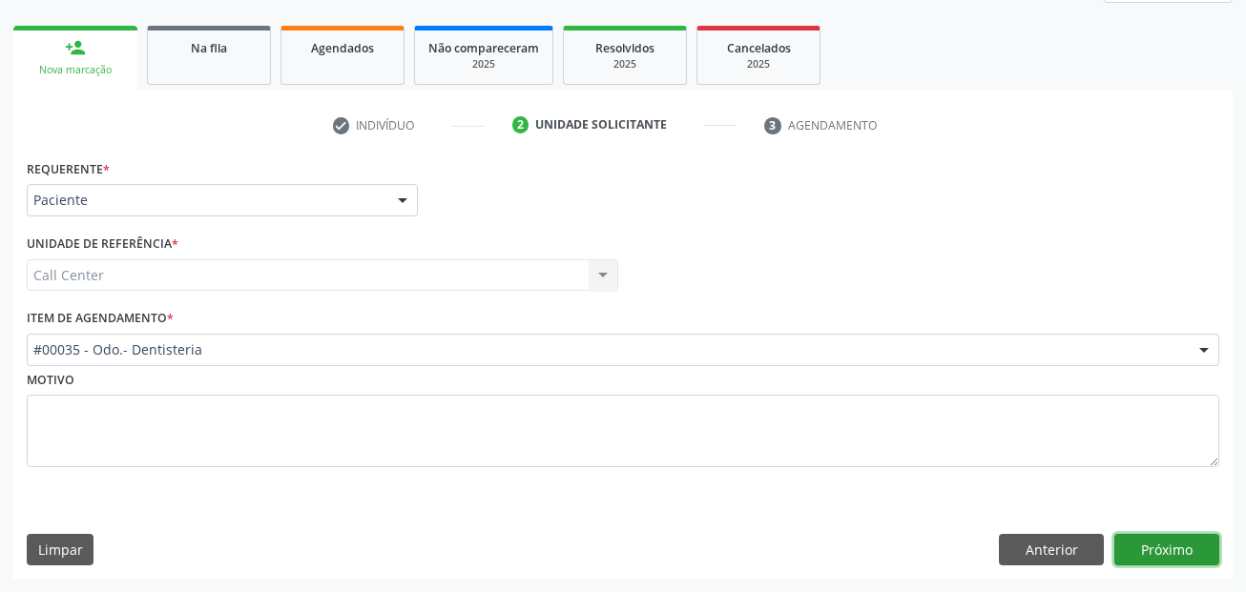
click at [1165, 534] on button "Próximo" at bounding box center [1166, 550] width 105 height 32
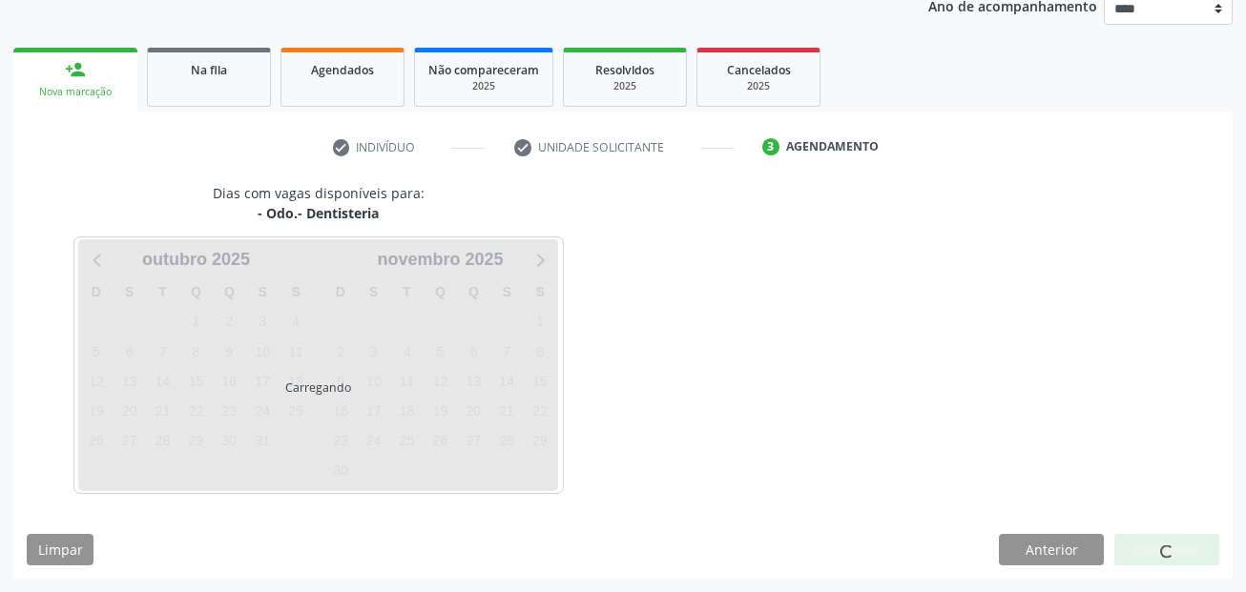
scroll to position [238, 0]
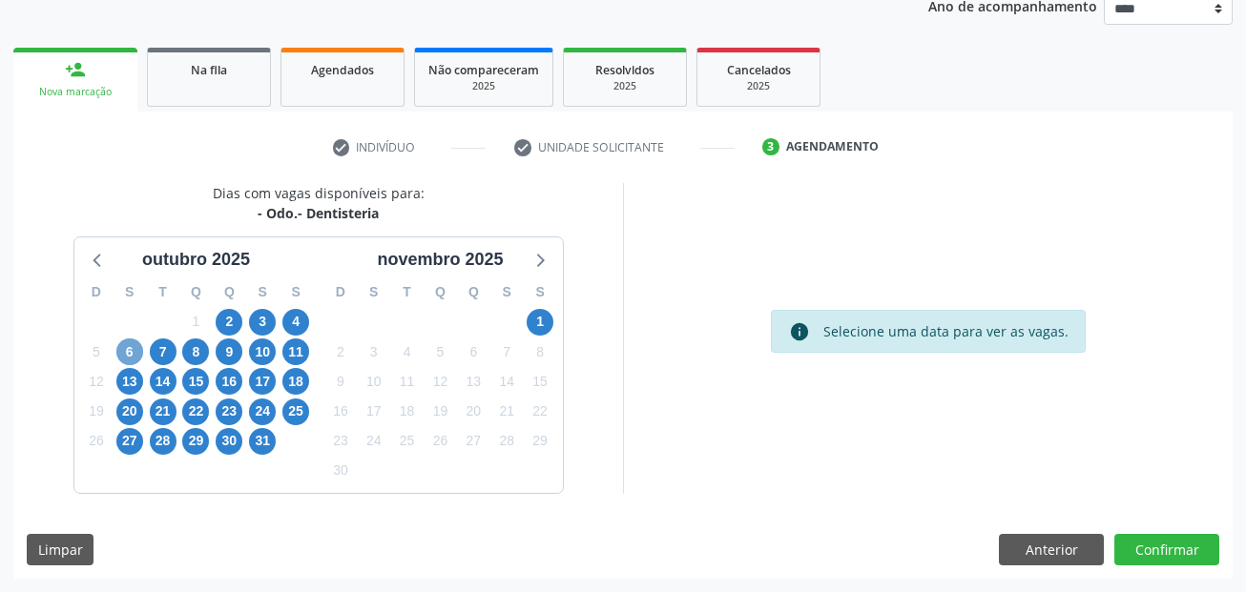
click at [136, 350] on span "6" at bounding box center [129, 352] width 27 height 27
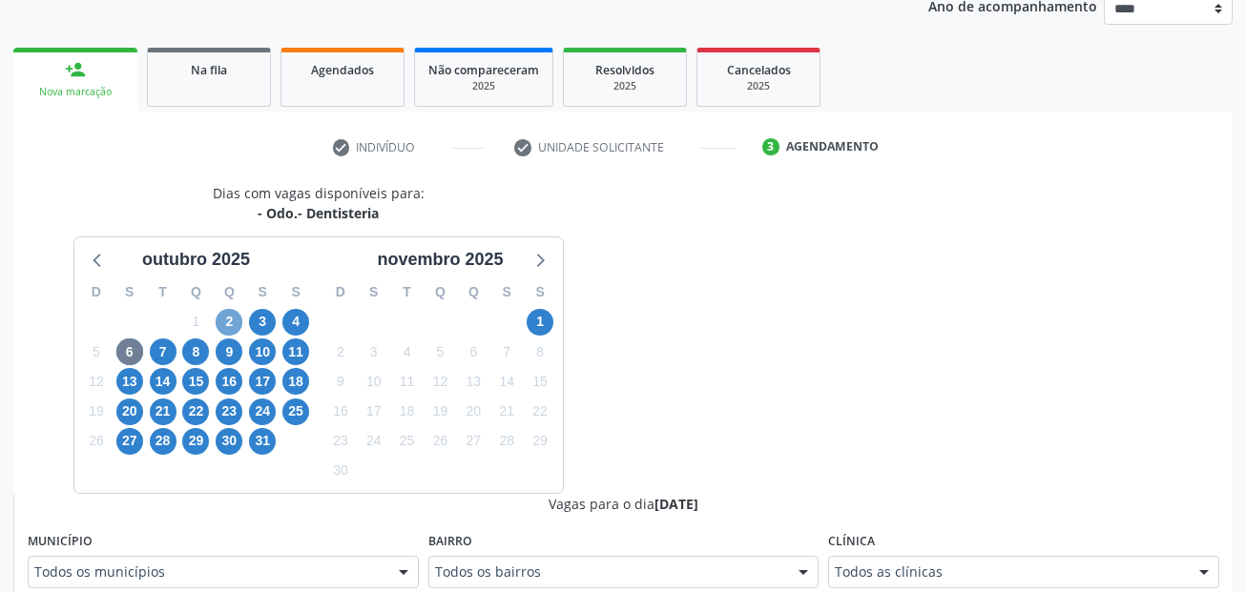
click at [225, 315] on span "2" at bounding box center [229, 322] width 27 height 27
click at [128, 354] on span "6" at bounding box center [129, 352] width 27 height 27
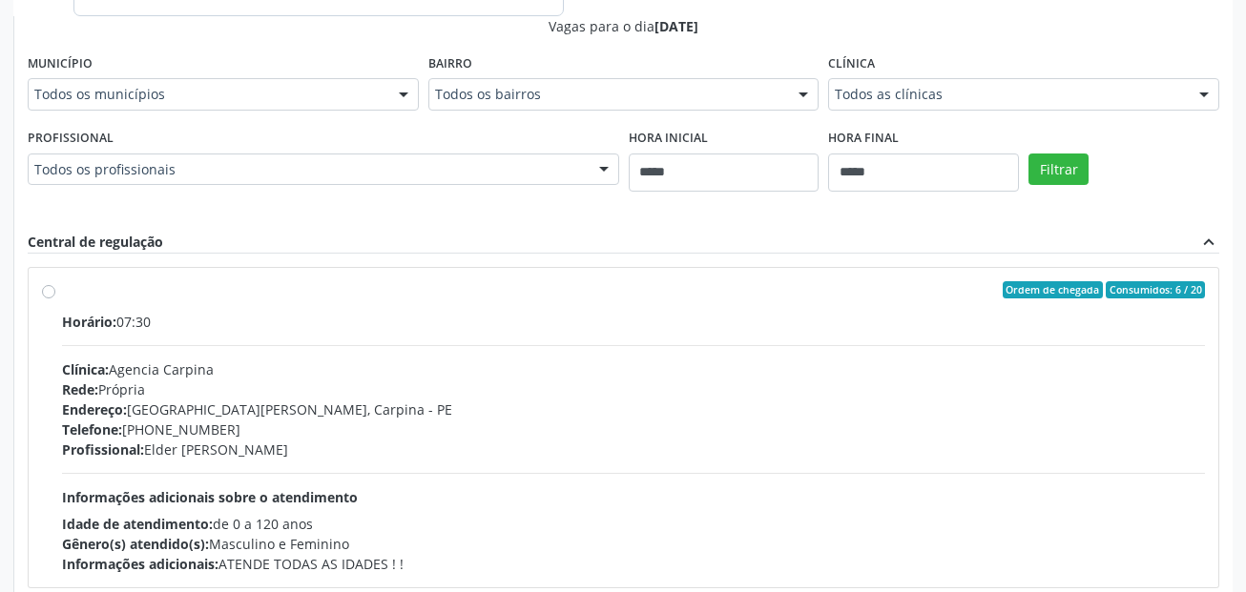
scroll to position [715, 0]
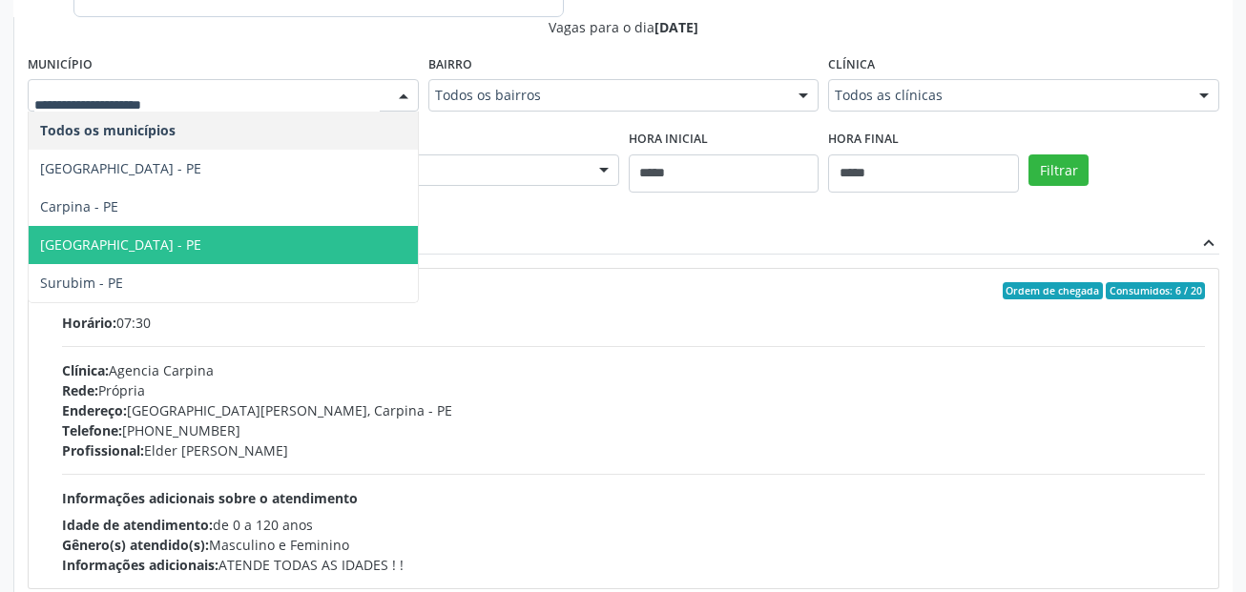
click at [155, 244] on span "[GEOGRAPHIC_DATA] - PE" at bounding box center [223, 245] width 389 height 38
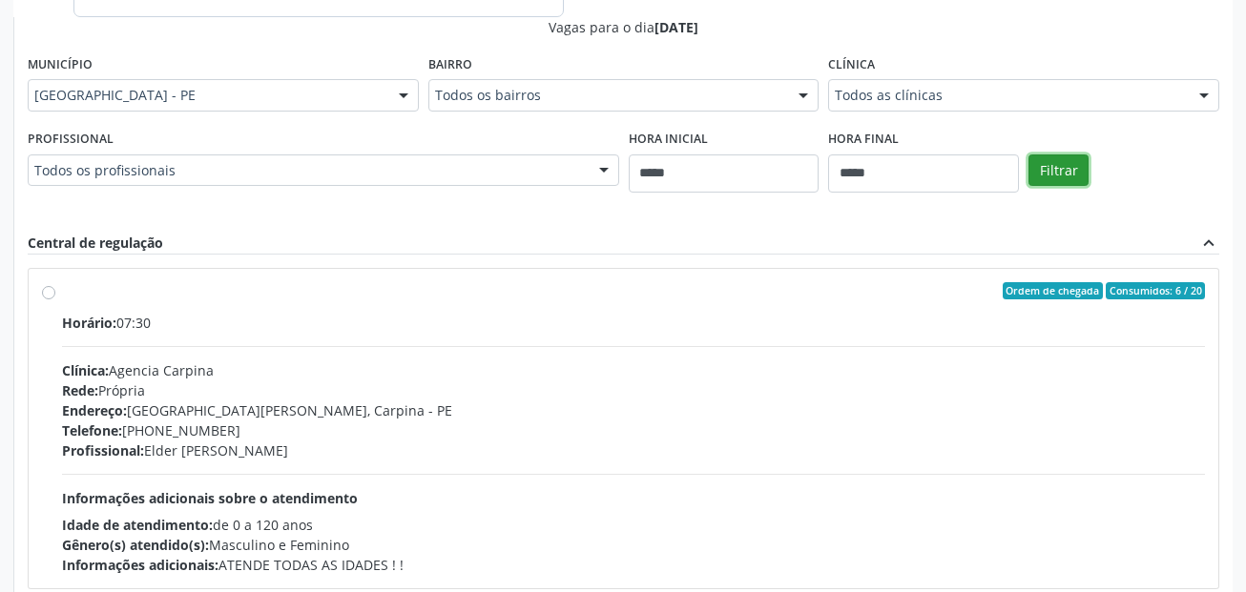
click at [1060, 180] on button "Filtrar" at bounding box center [1058, 171] width 60 height 32
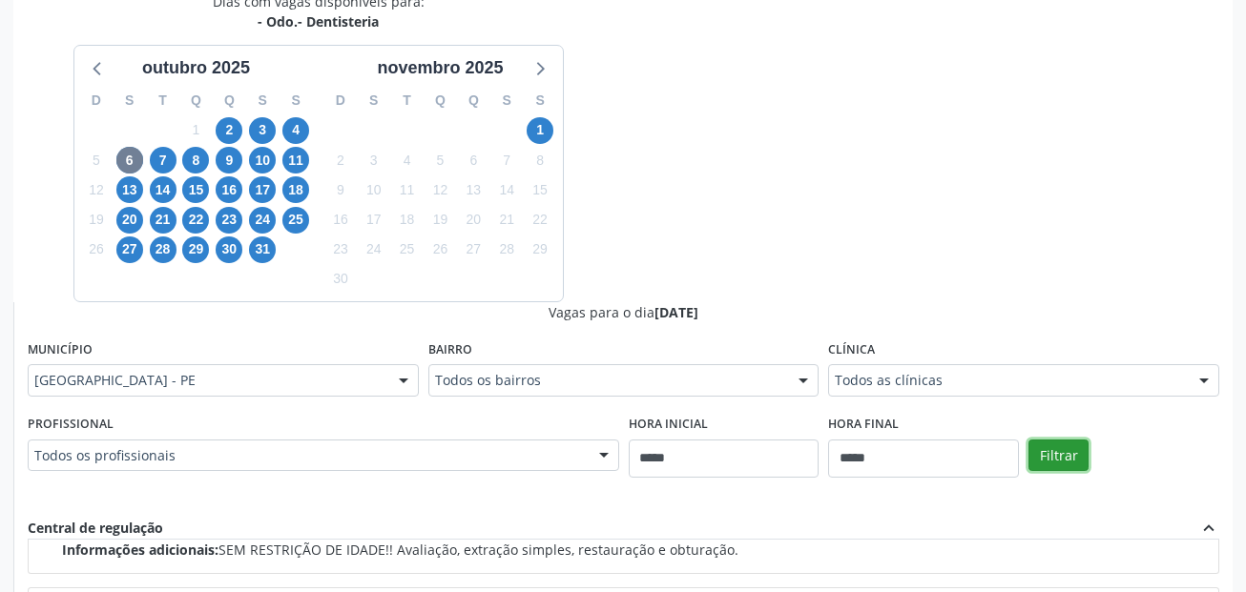
scroll to position [428, 0]
click at [262, 252] on span "31" at bounding box center [262, 251] width 27 height 27
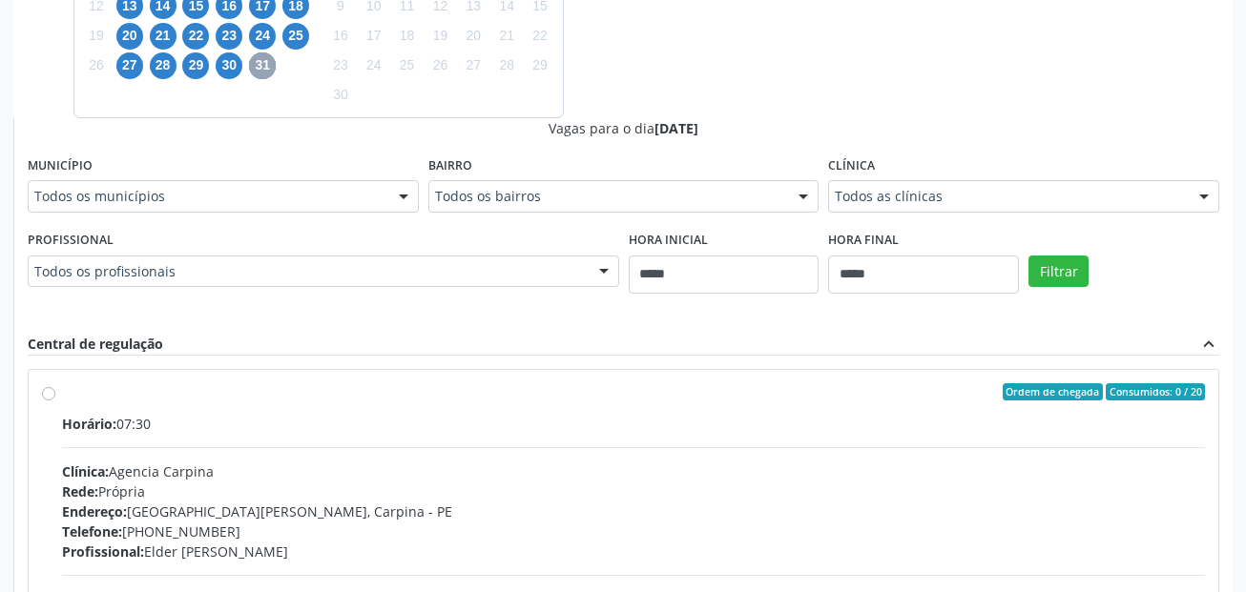
scroll to position [619, 0]
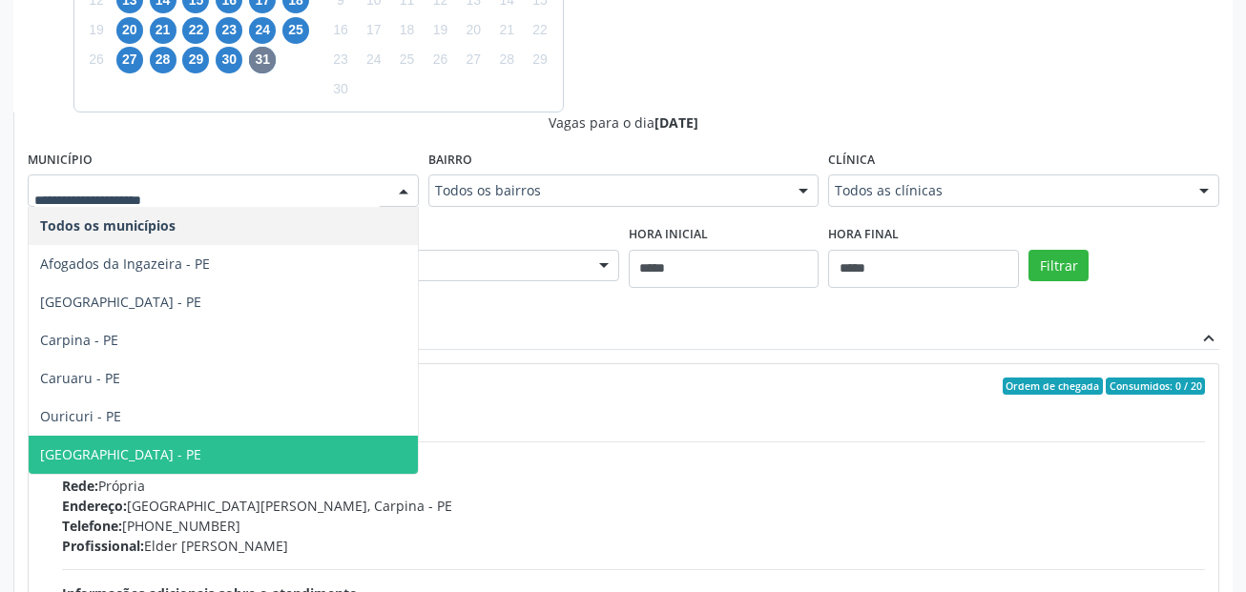
click at [174, 448] on span "[GEOGRAPHIC_DATA] - PE" at bounding box center [223, 455] width 389 height 38
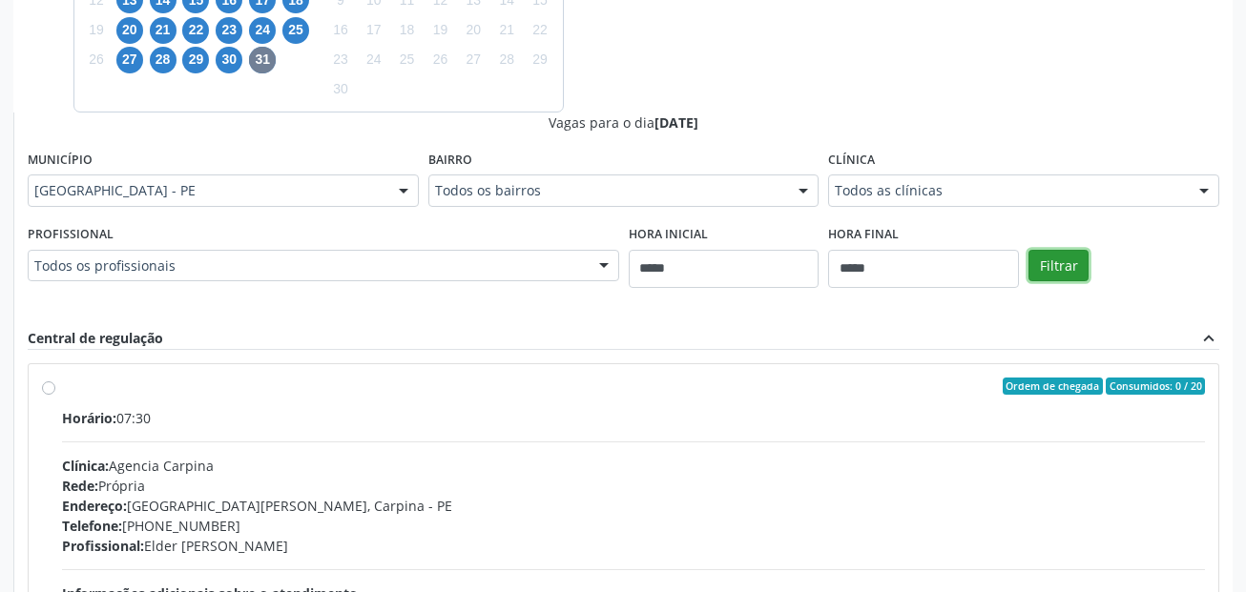
click at [1049, 265] on button "Filtrar" at bounding box center [1058, 266] width 60 height 32
drag, startPoint x: 184, startPoint y: 174, endPoint x: 177, endPoint y: 185, distance: 13.3
click at [183, 174] on div "Município [GEOGRAPHIC_DATA] - PE Todos os municípios Afogados da [GEOGRAPHIC_DA…" at bounding box center [223, 176] width 391 height 61
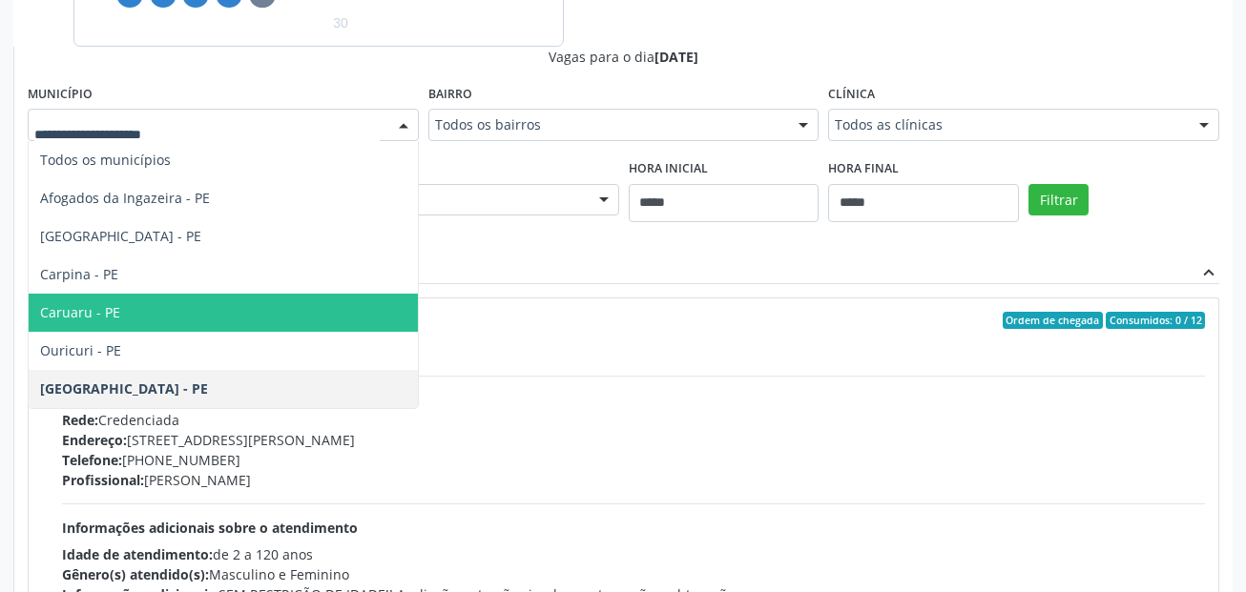
scroll to position [715, 0]
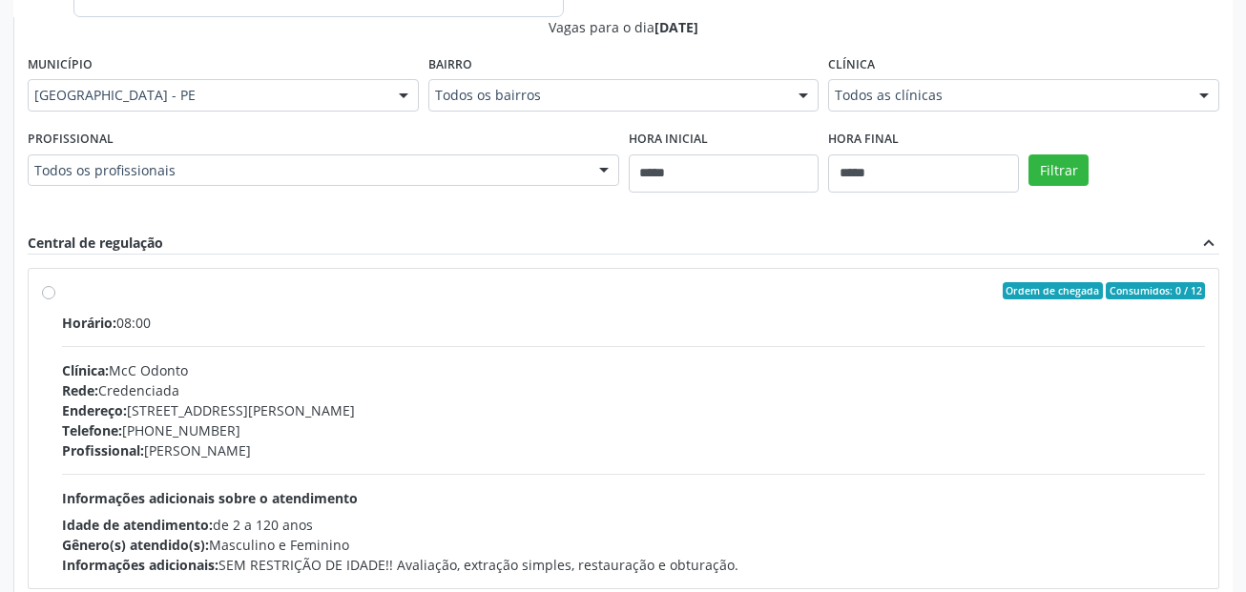
click at [668, 222] on div "Vagas para o dia [DATE] Município [GEOGRAPHIC_DATA] - PE Todos os municípios Af…" at bounding box center [624, 327] width 1192 height 620
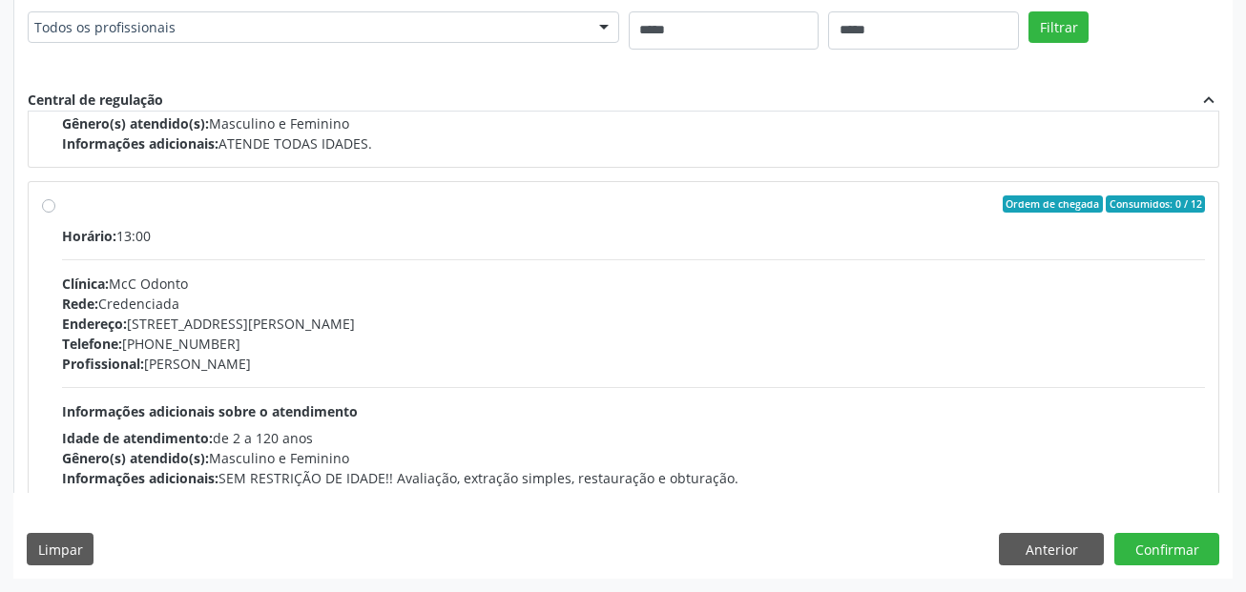
scroll to position [668, 0]
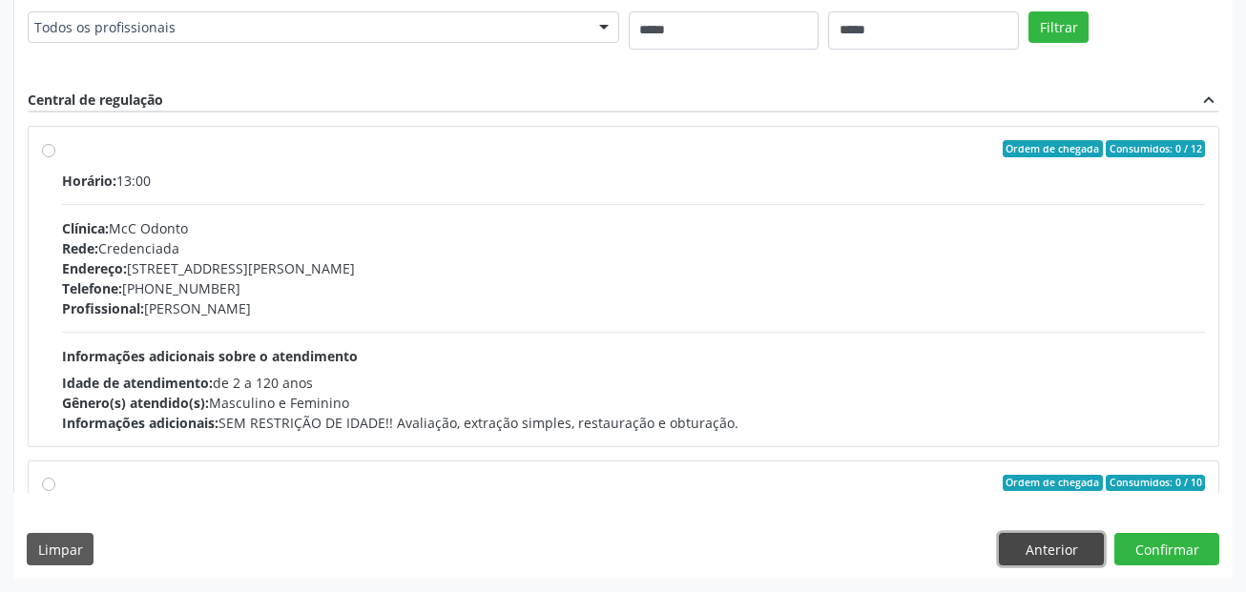
click at [1046, 557] on button "Anterior" at bounding box center [1051, 549] width 105 height 32
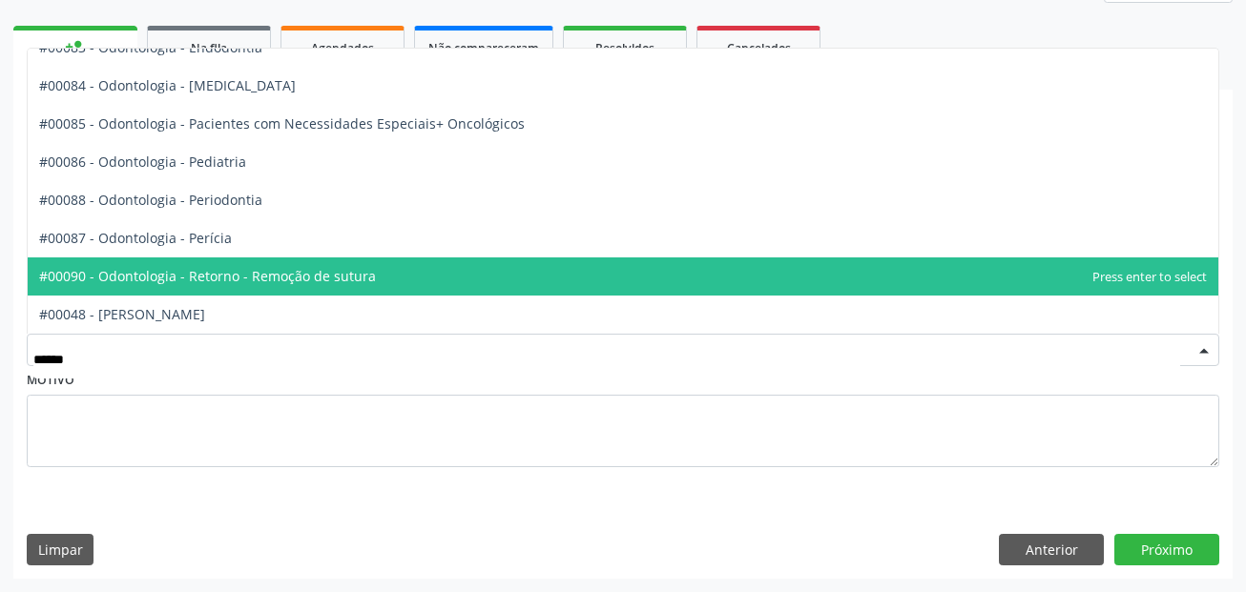
scroll to position [0, 0]
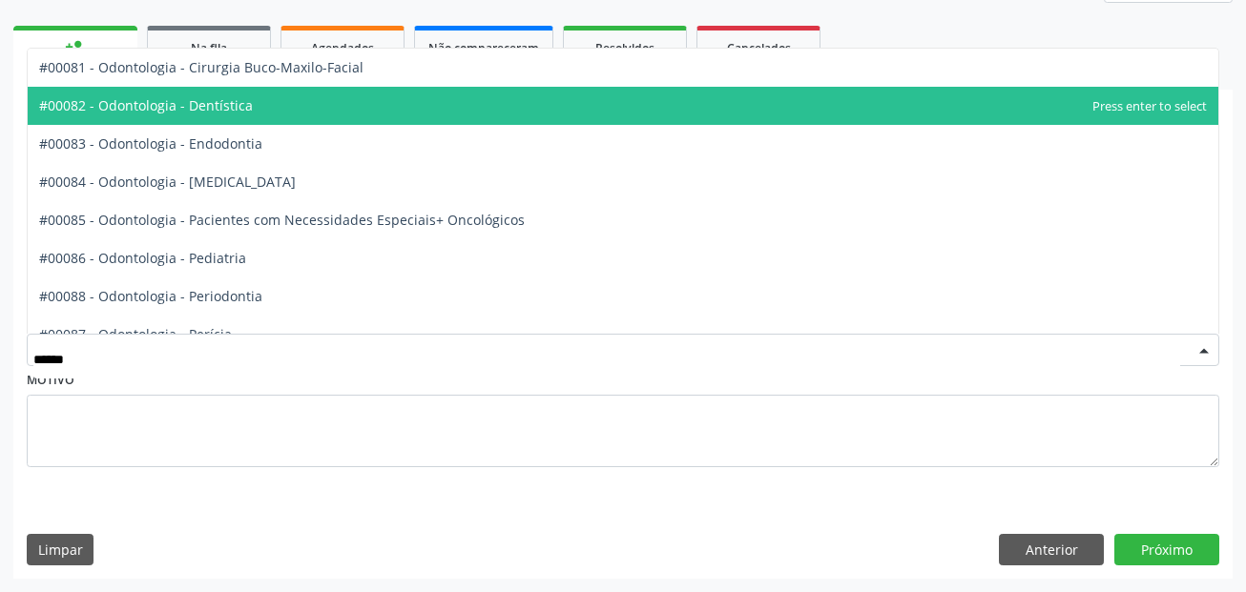
click at [308, 116] on span "#00082 - Odontologia - Dentística" at bounding box center [623, 106] width 1191 height 38
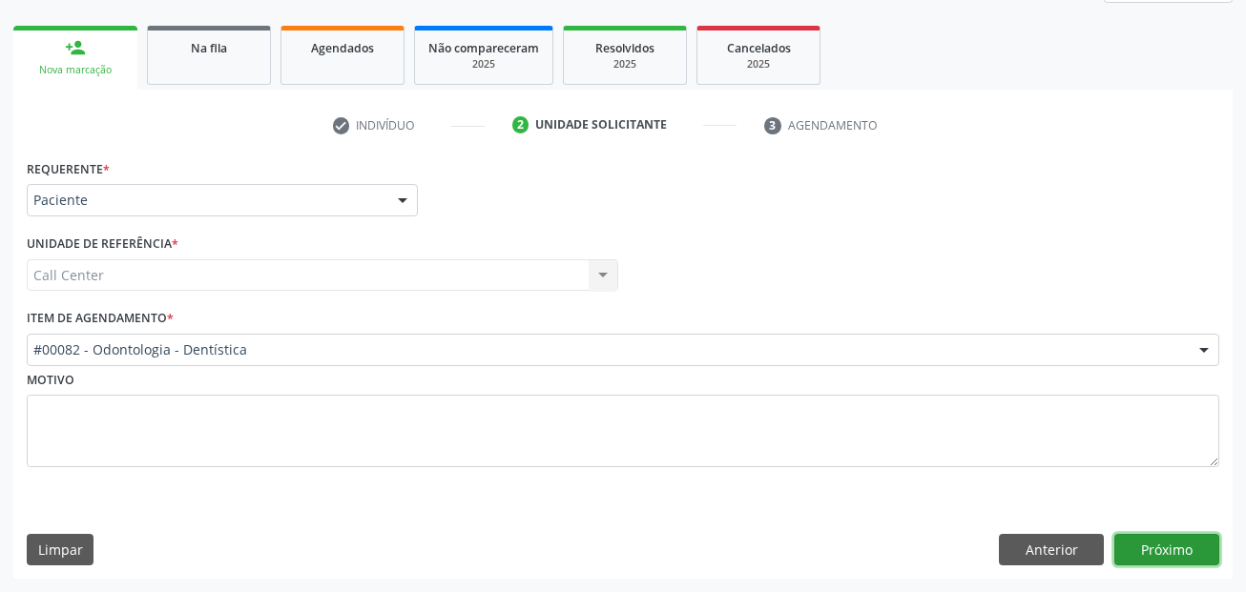
click at [1173, 544] on button "Próximo" at bounding box center [1166, 550] width 105 height 32
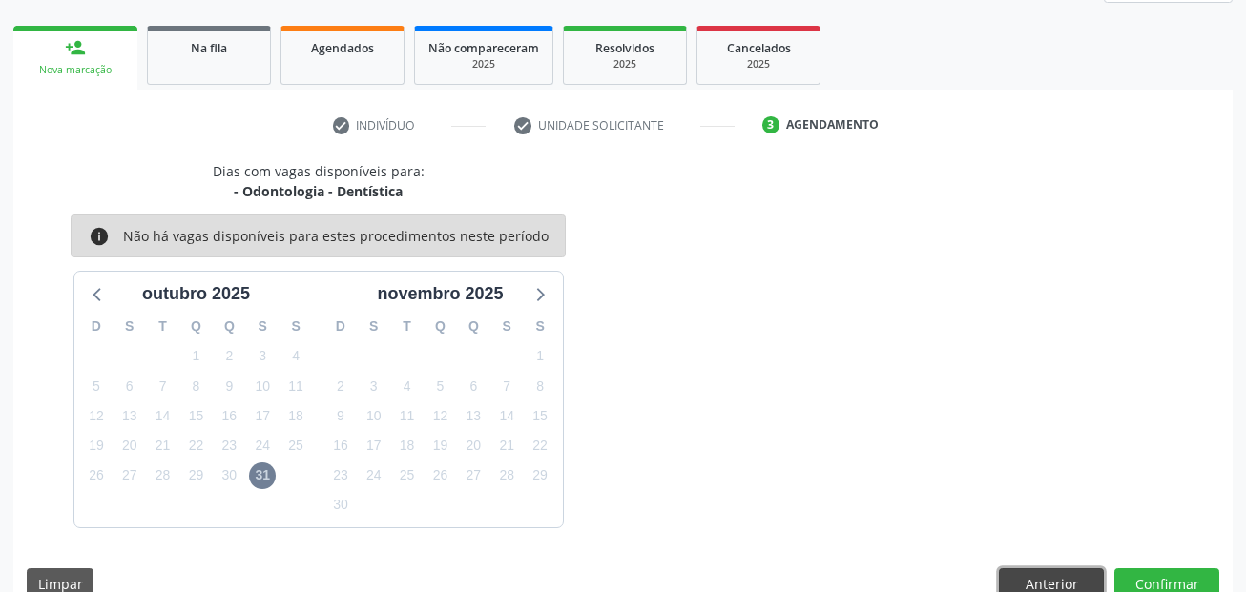
click at [1036, 587] on button "Anterior" at bounding box center [1051, 585] width 105 height 32
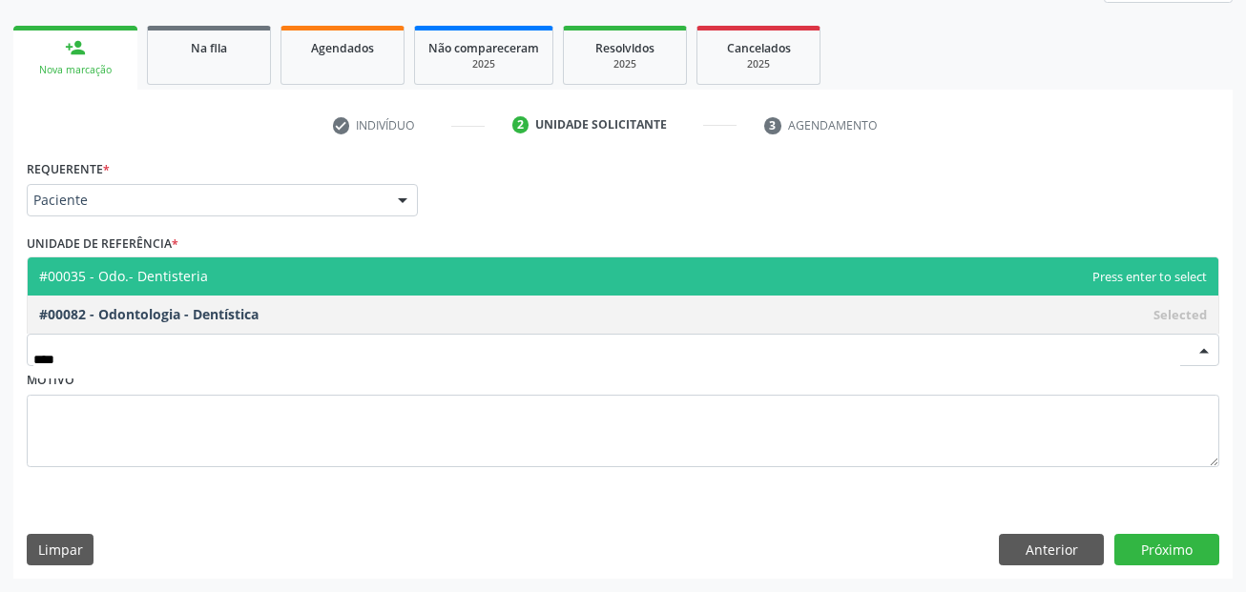
click at [204, 270] on span "#00035 - Odo.- Dentisteria" at bounding box center [623, 277] width 1191 height 38
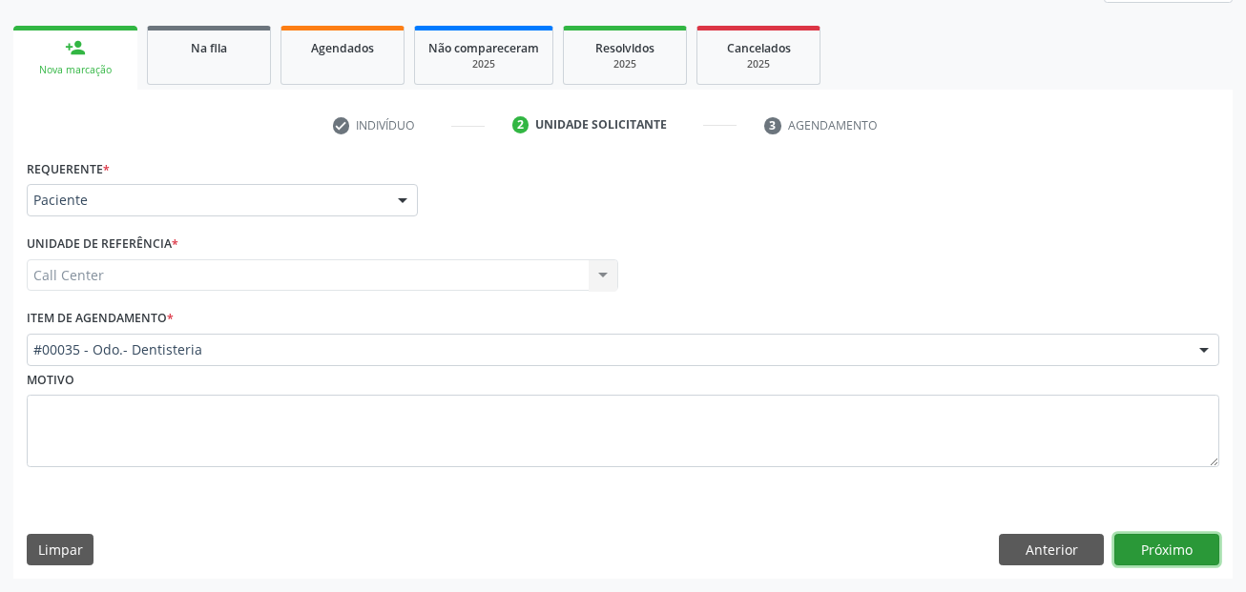
click at [1193, 549] on button "Próximo" at bounding box center [1166, 550] width 105 height 32
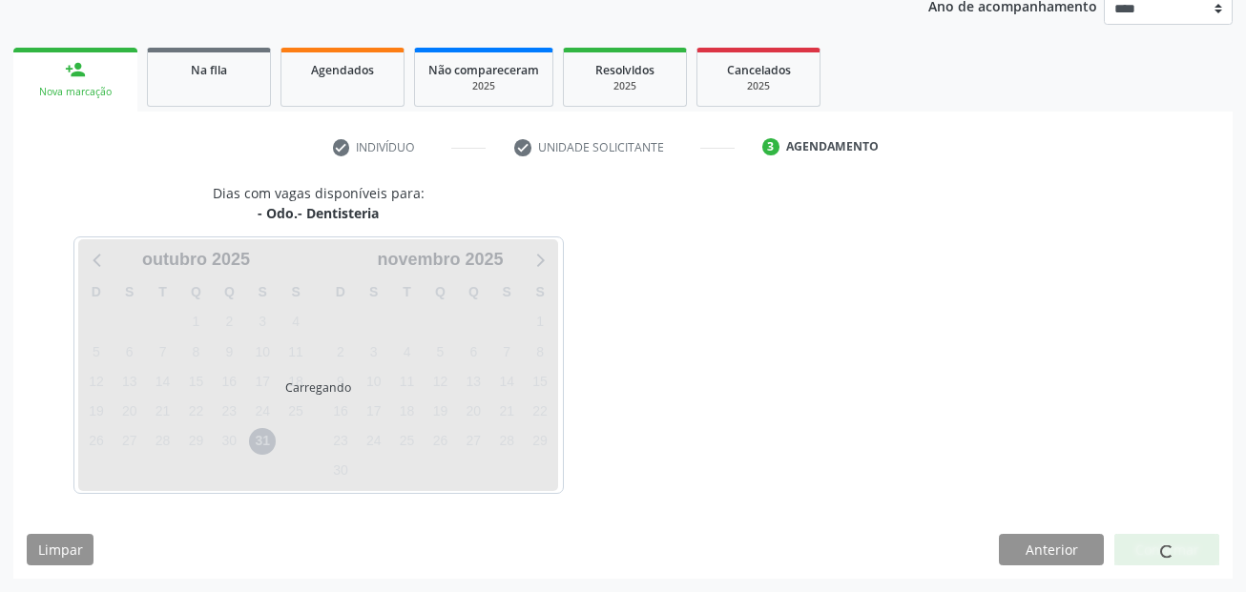
scroll to position [260, 0]
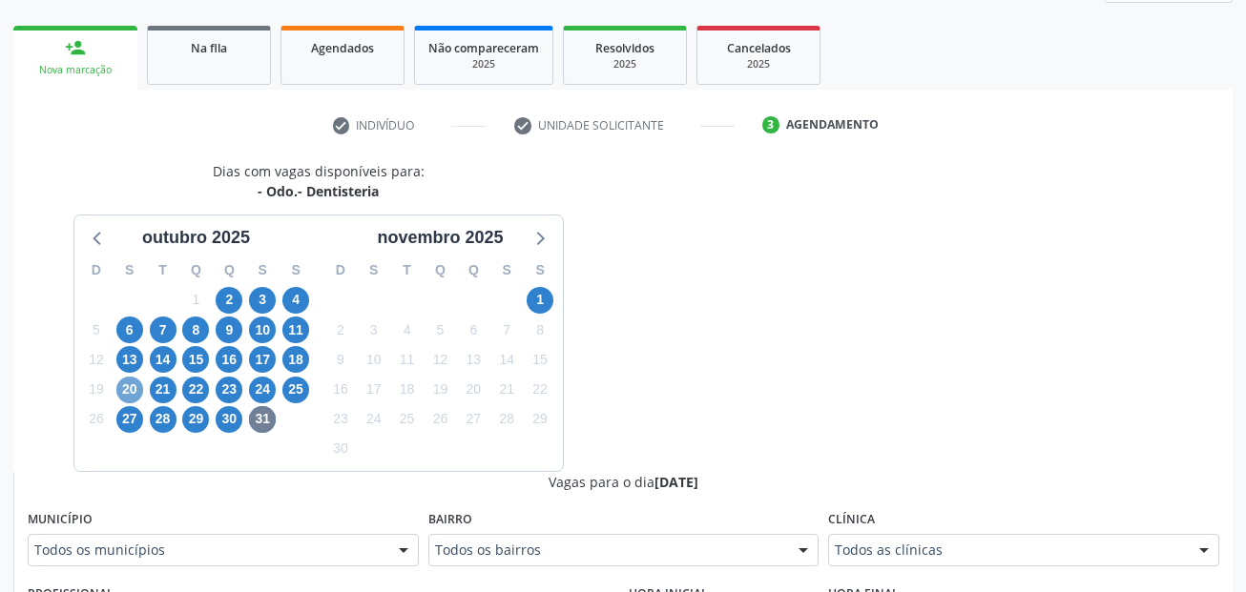
click at [129, 389] on span "20" at bounding box center [129, 390] width 27 height 27
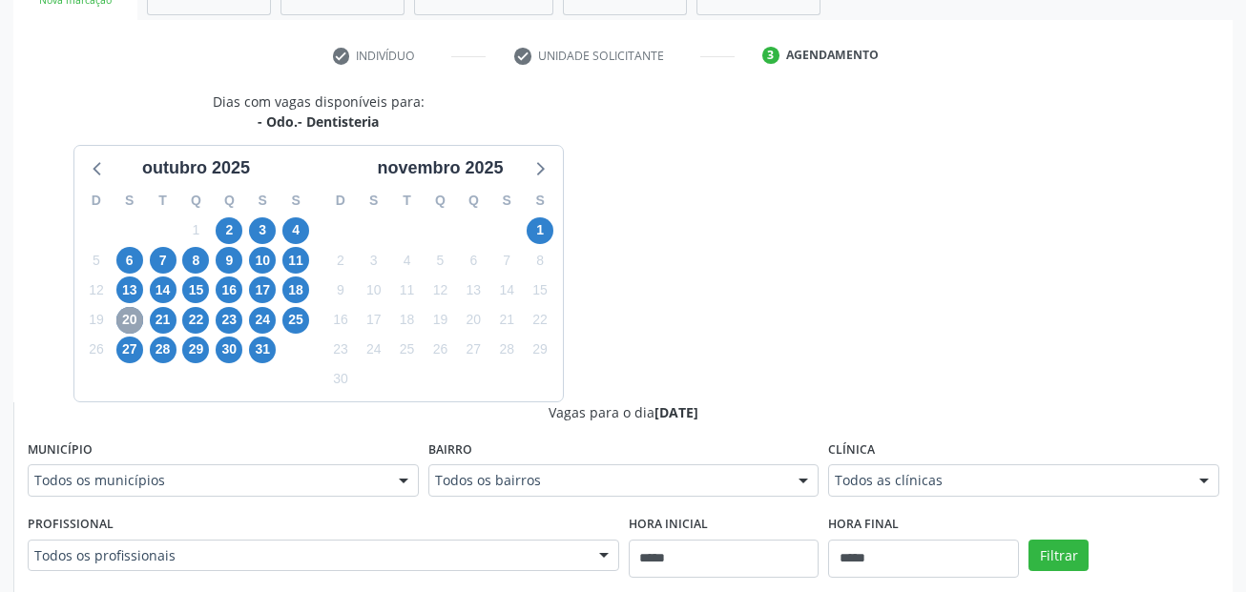
scroll to position [450, 0]
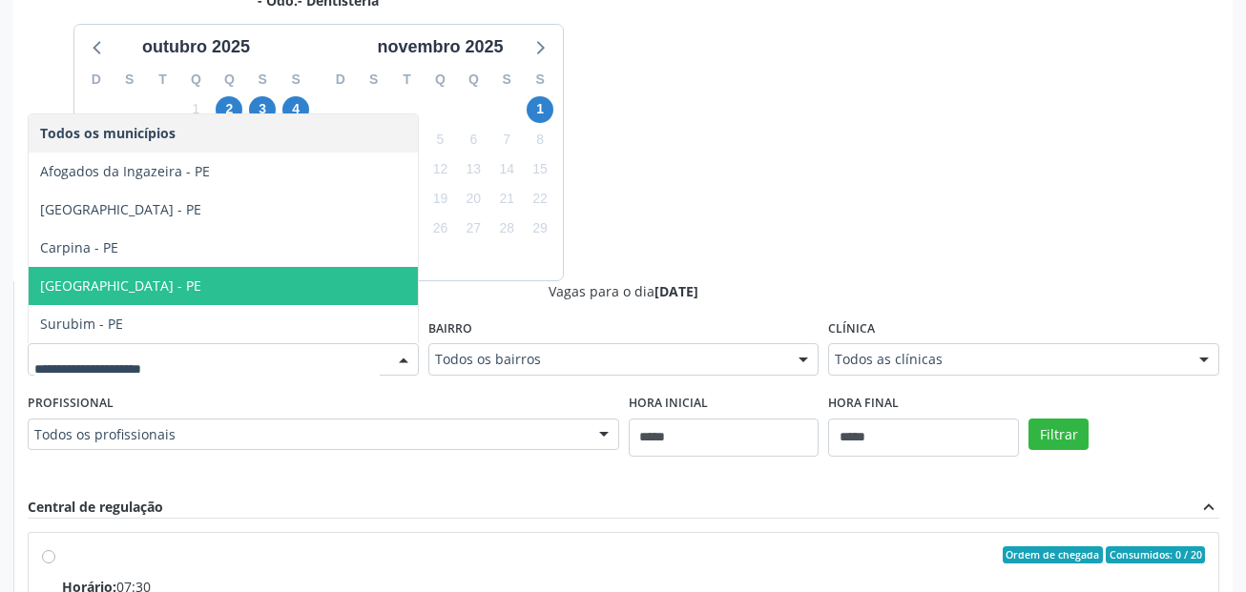
drag, startPoint x: 126, startPoint y: 280, endPoint x: 961, endPoint y: 347, distance: 837.5
click at [131, 280] on span "[GEOGRAPHIC_DATA] - PE" at bounding box center [223, 286] width 389 height 38
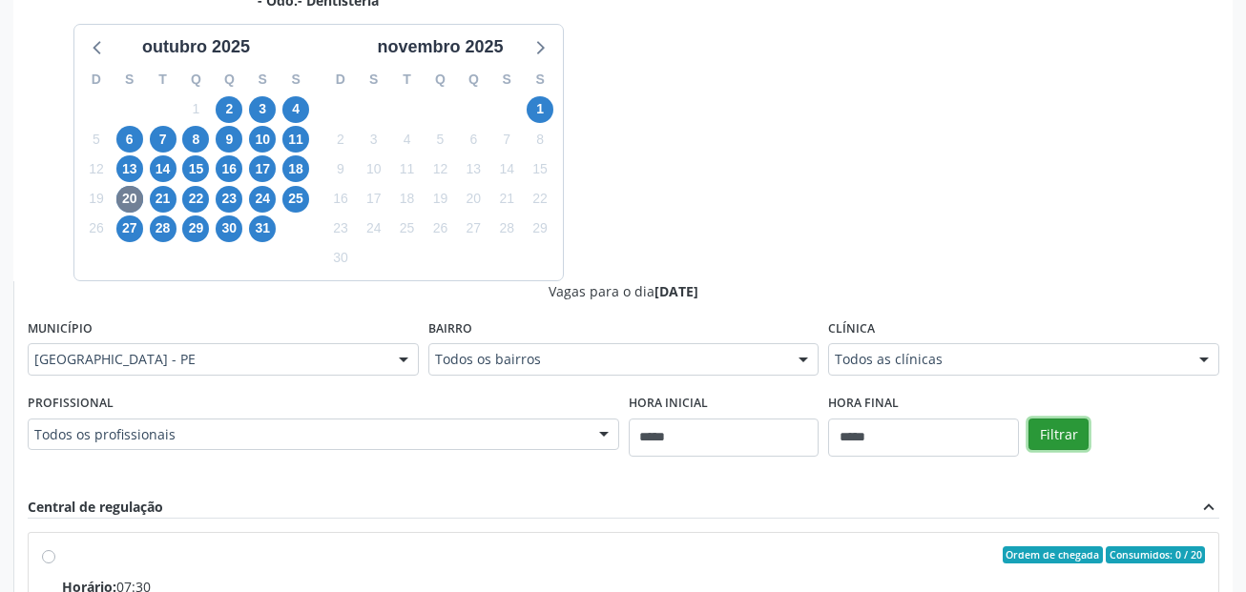
click at [1048, 432] on button "Filtrar" at bounding box center [1058, 435] width 60 height 32
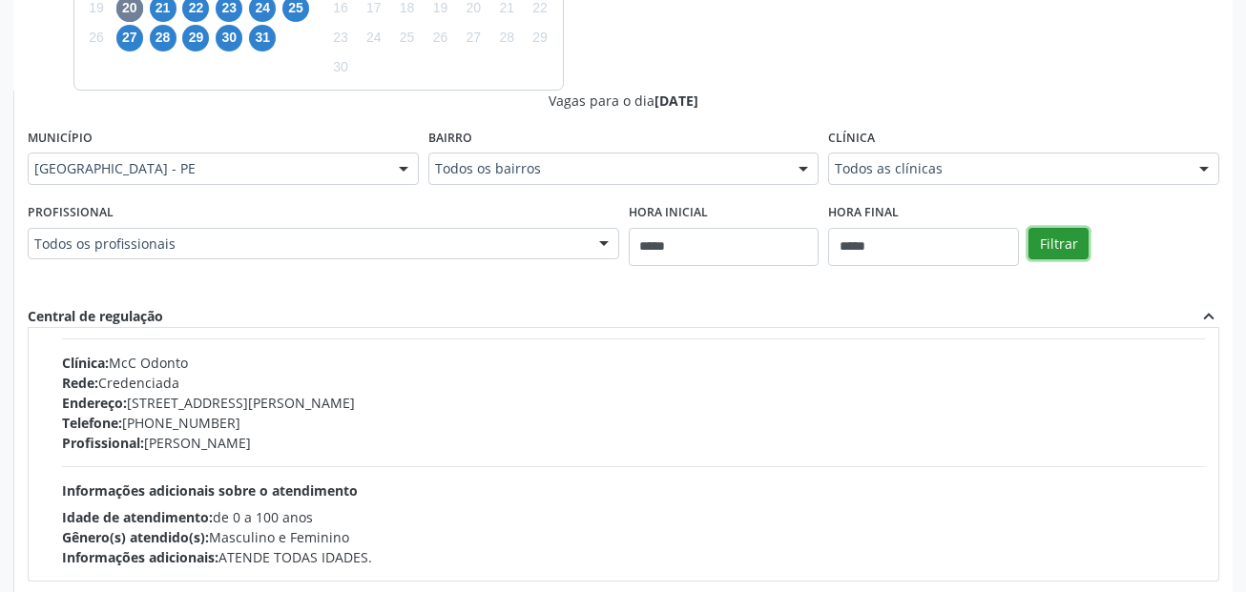
scroll to position [382, 0]
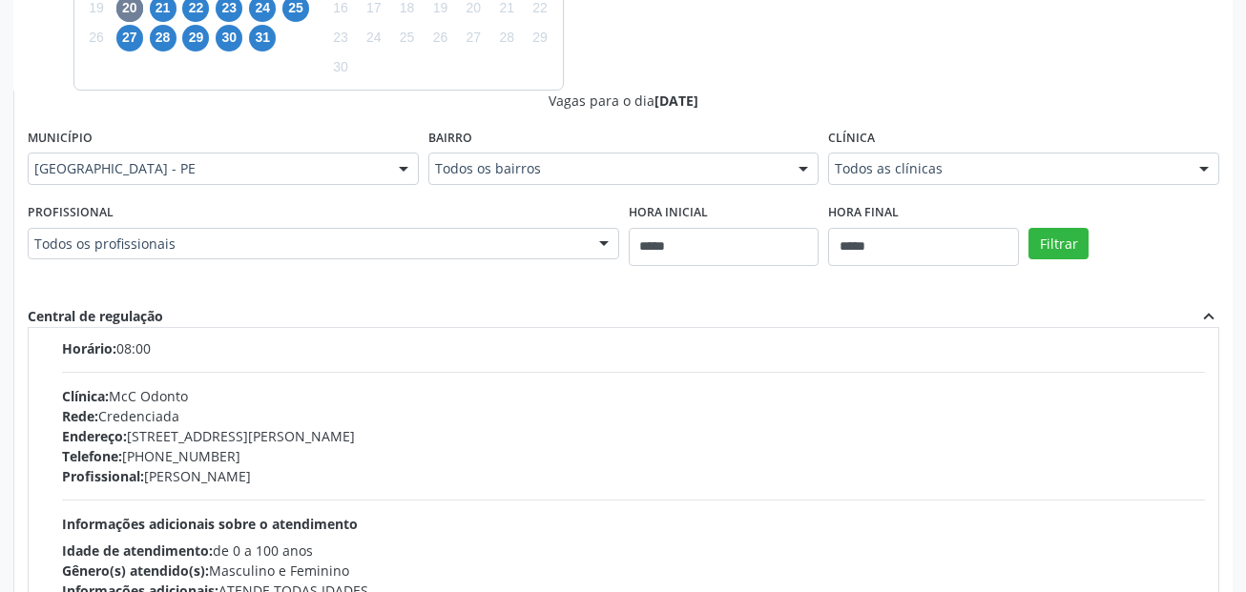
drag, startPoint x: 315, startPoint y: 437, endPoint x: 387, endPoint y: 445, distance: 72.9
click at [387, 445] on div "Endereço: [STREET_ADDRESS][PERSON_NAME]" at bounding box center [633, 436] width 1143 height 20
click at [395, 436] on div "Endereço: [STREET_ADDRESS][PERSON_NAME]" at bounding box center [633, 436] width 1143 height 20
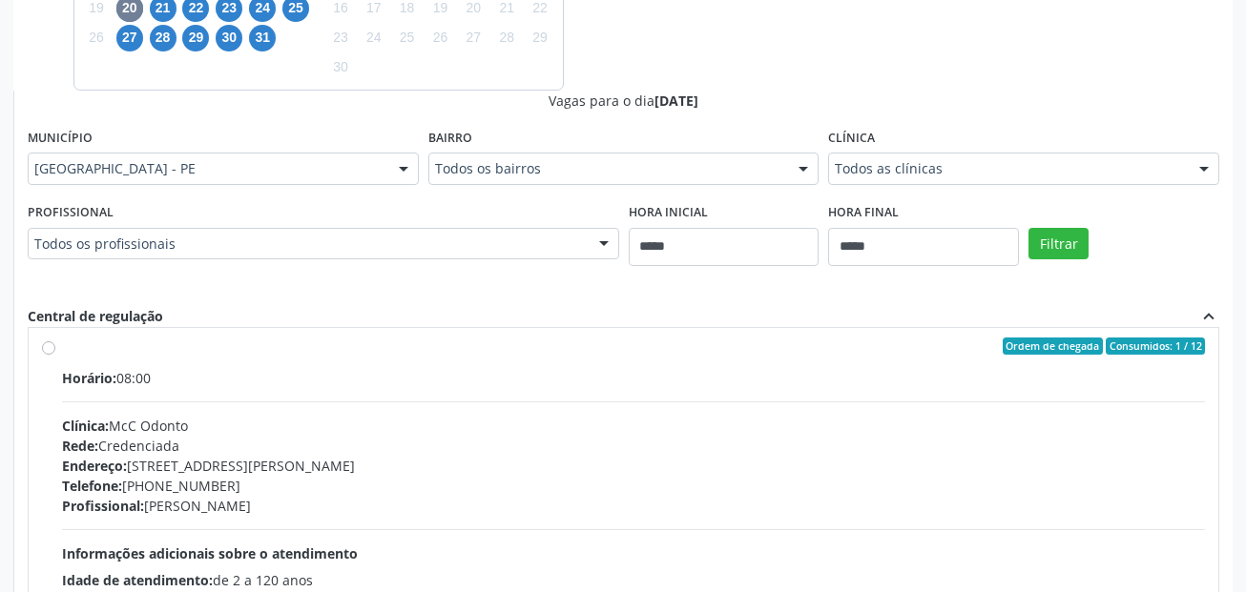
scroll to position [0, 0]
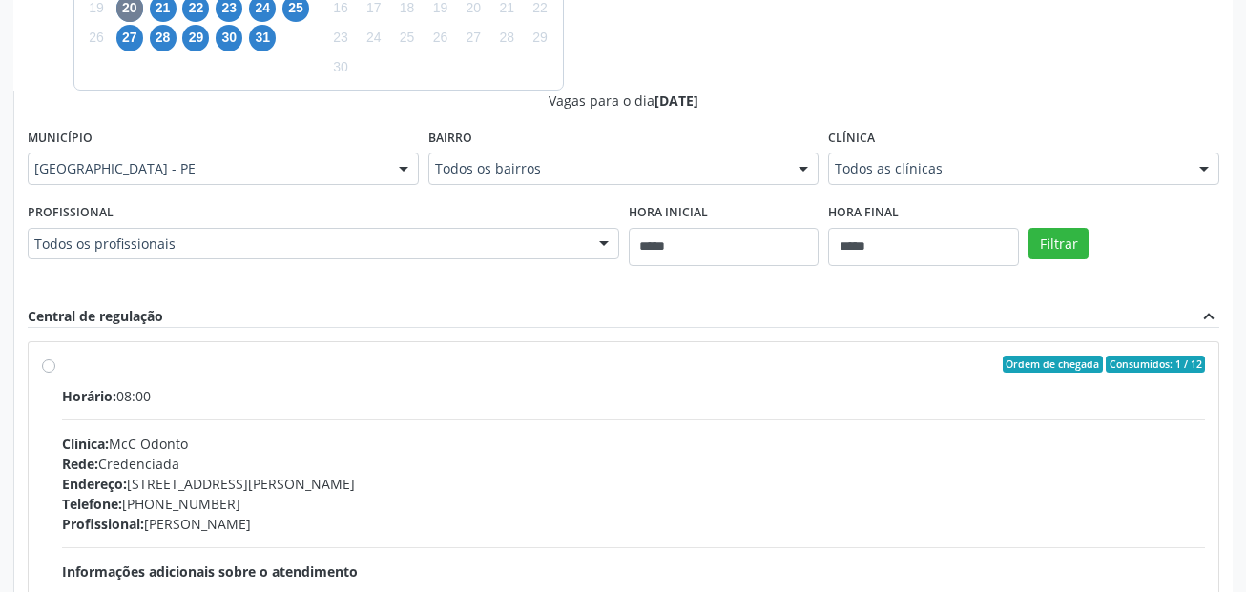
click at [132, 383] on label "Ordem de chegada Consumidos: 1 / 12 Horário: 08:00 Clínica: McC Odonto Rede: Cr…" at bounding box center [633, 502] width 1143 height 293
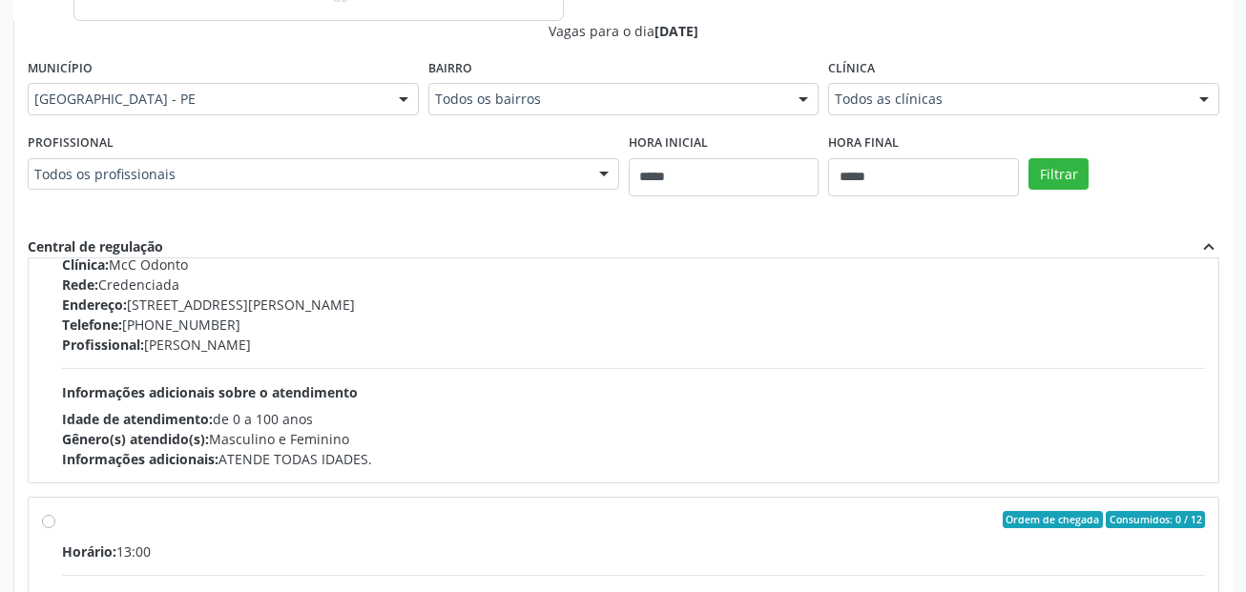
scroll to position [858, 0]
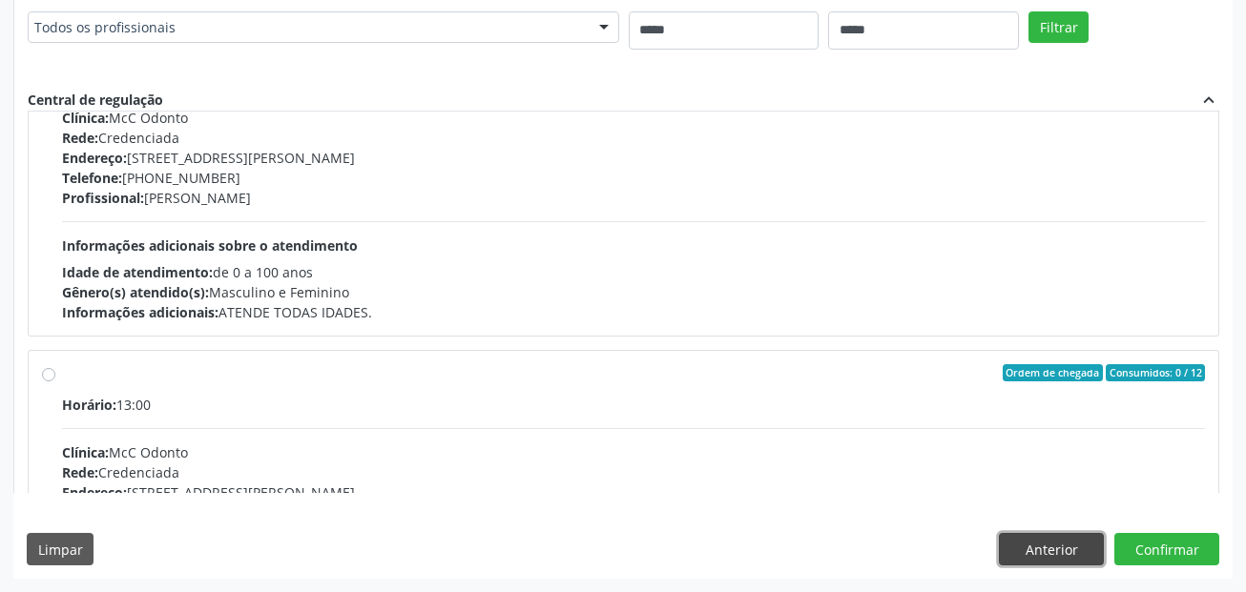
click at [1061, 555] on button "Anterior" at bounding box center [1051, 549] width 105 height 32
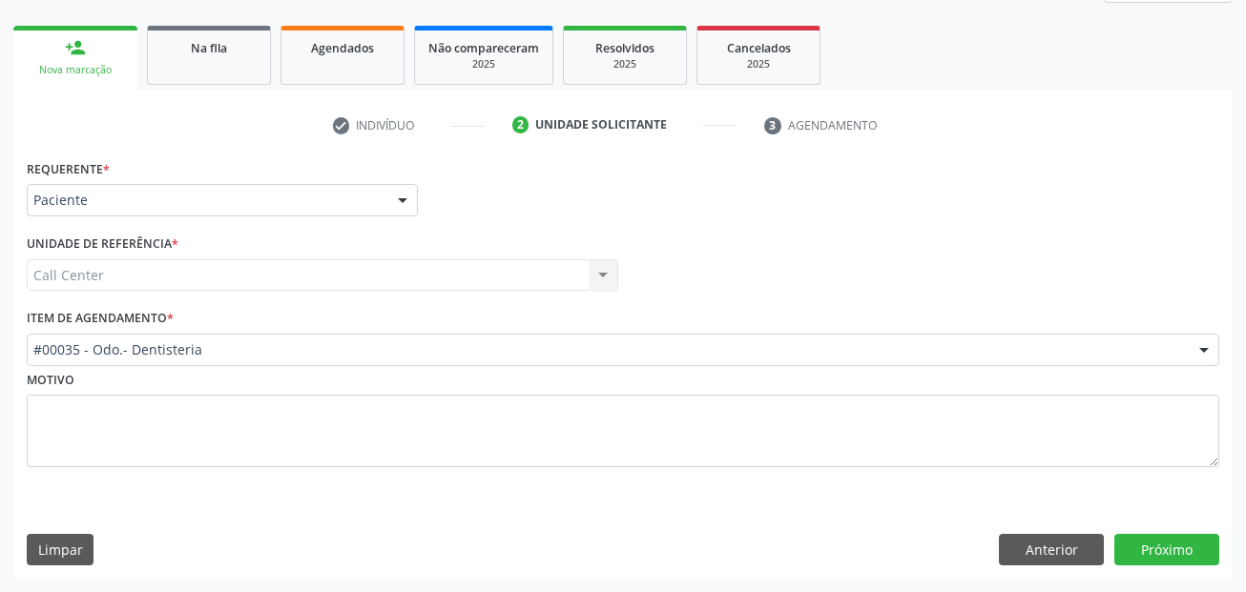
scroll to position [260, 0]
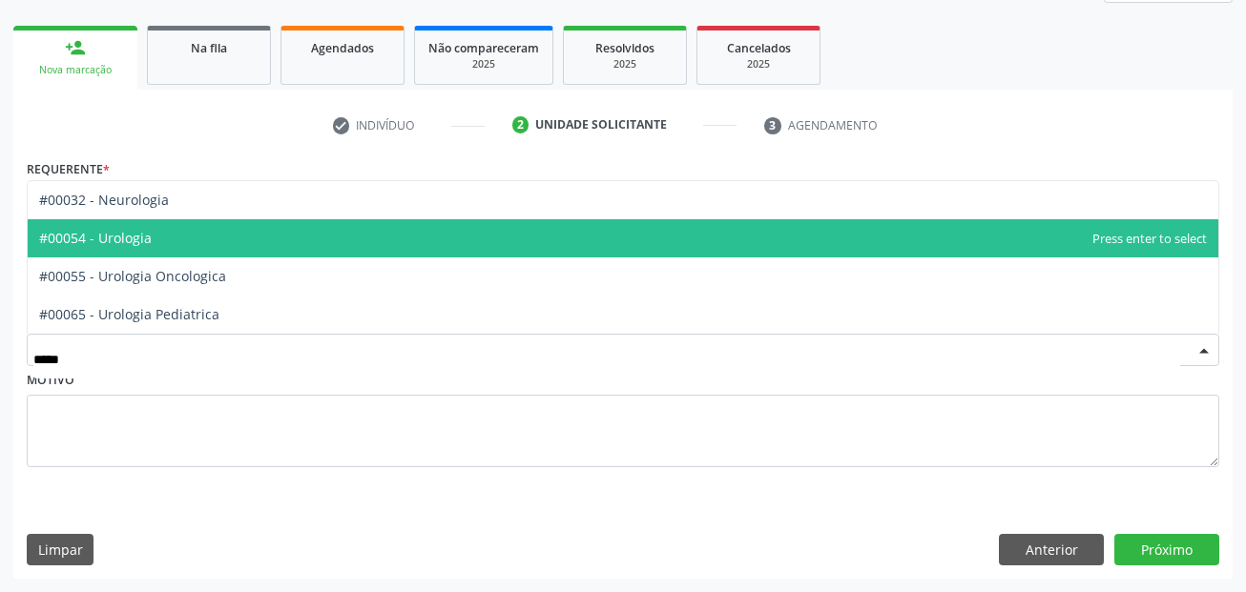
click at [154, 244] on span "#00054 - Urologia" at bounding box center [623, 238] width 1191 height 38
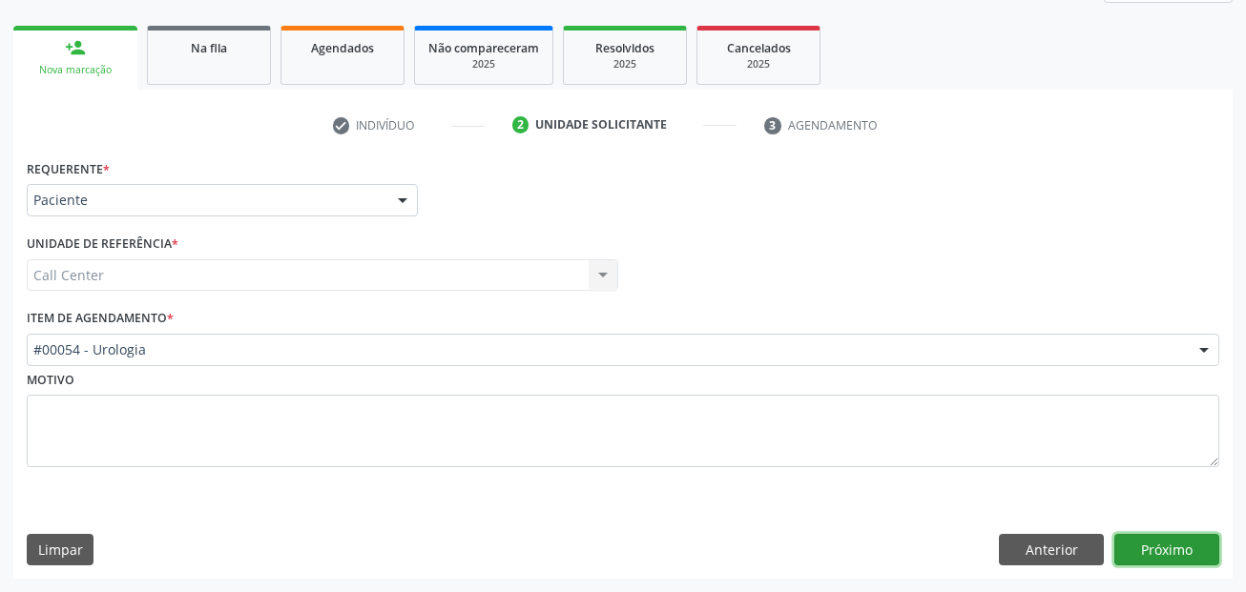
click at [1203, 550] on button "Próximo" at bounding box center [1166, 550] width 105 height 32
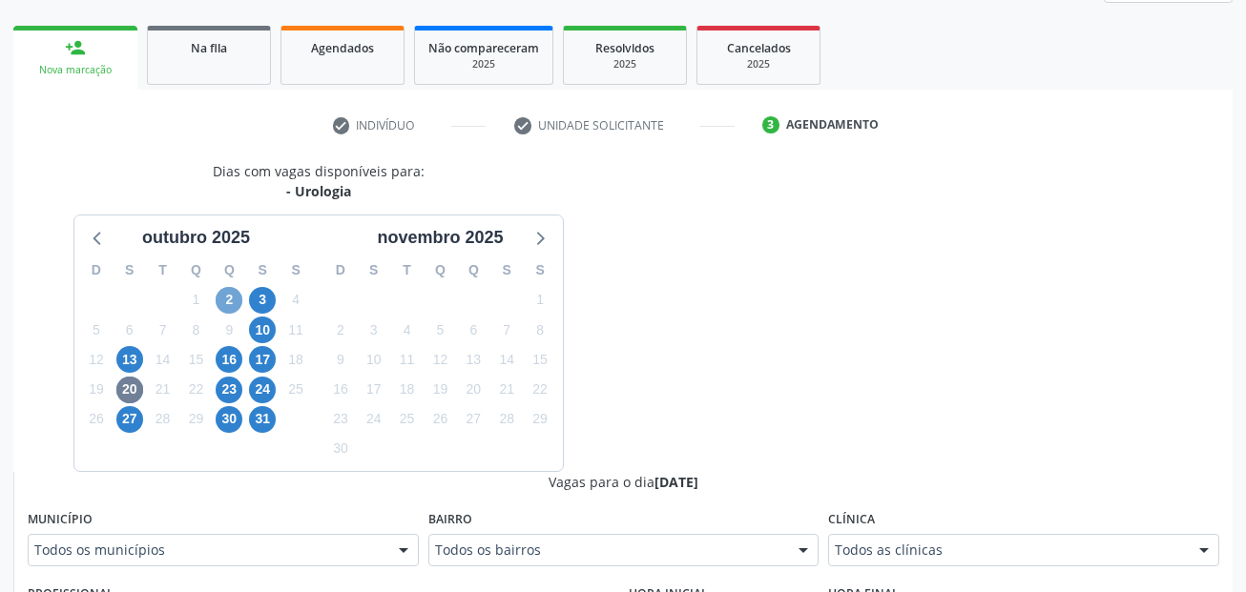
click at [226, 299] on span "2" at bounding box center [229, 300] width 27 height 27
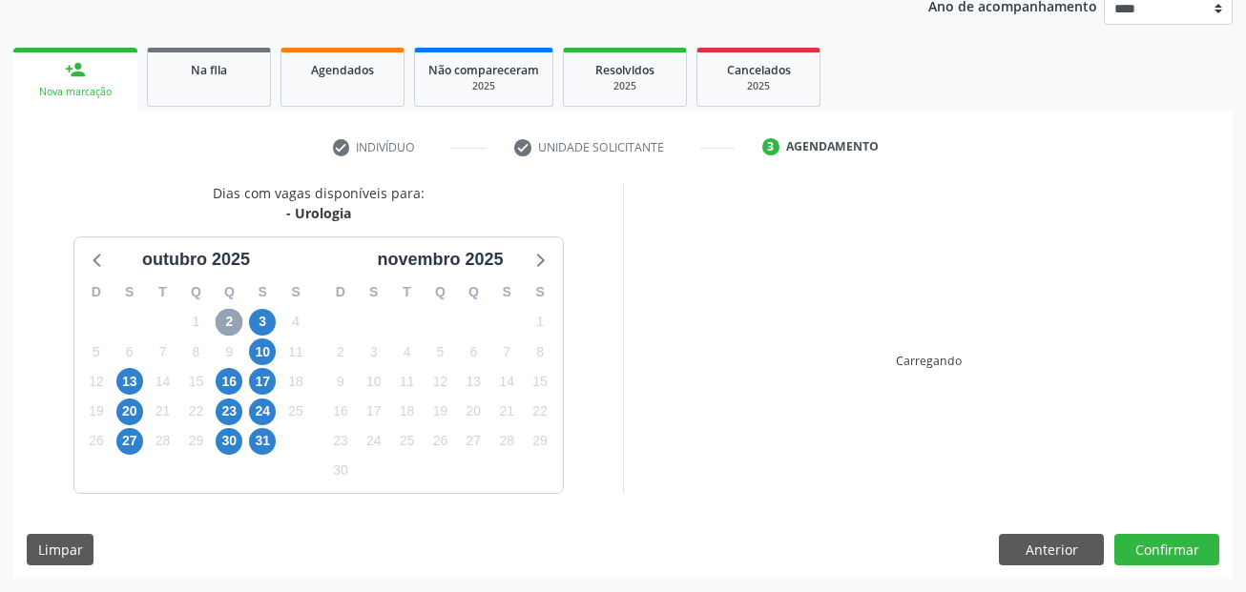
scroll to position [238, 0]
click at [226, 299] on div "Q" at bounding box center [229, 293] width 33 height 30
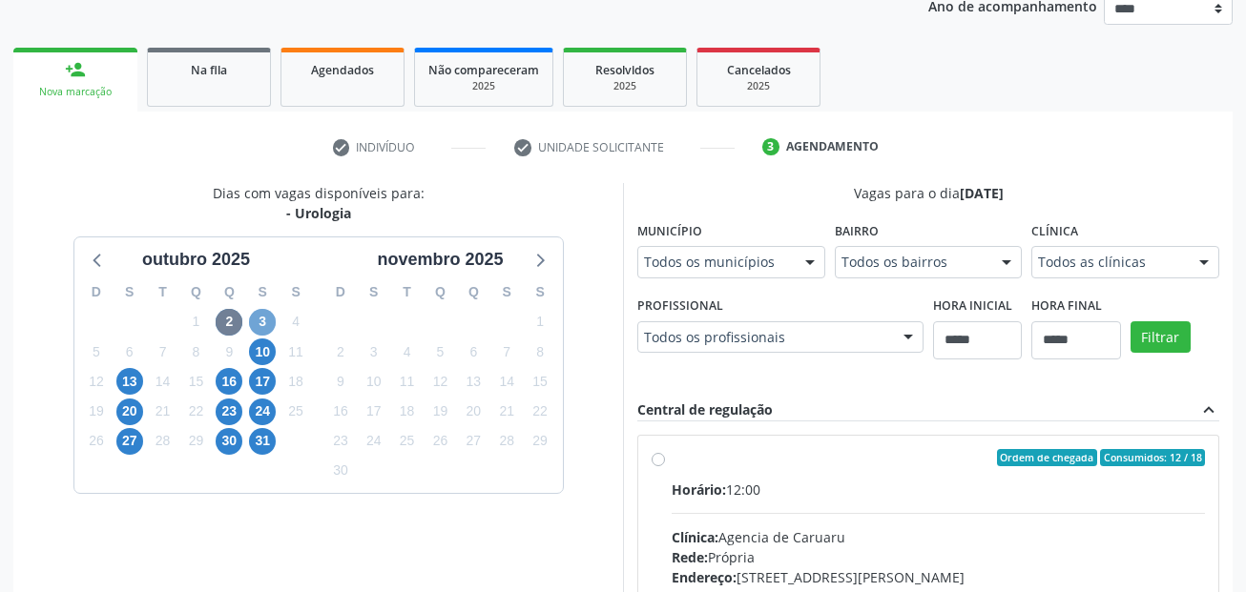
click at [257, 326] on span "3" at bounding box center [262, 322] width 27 height 27
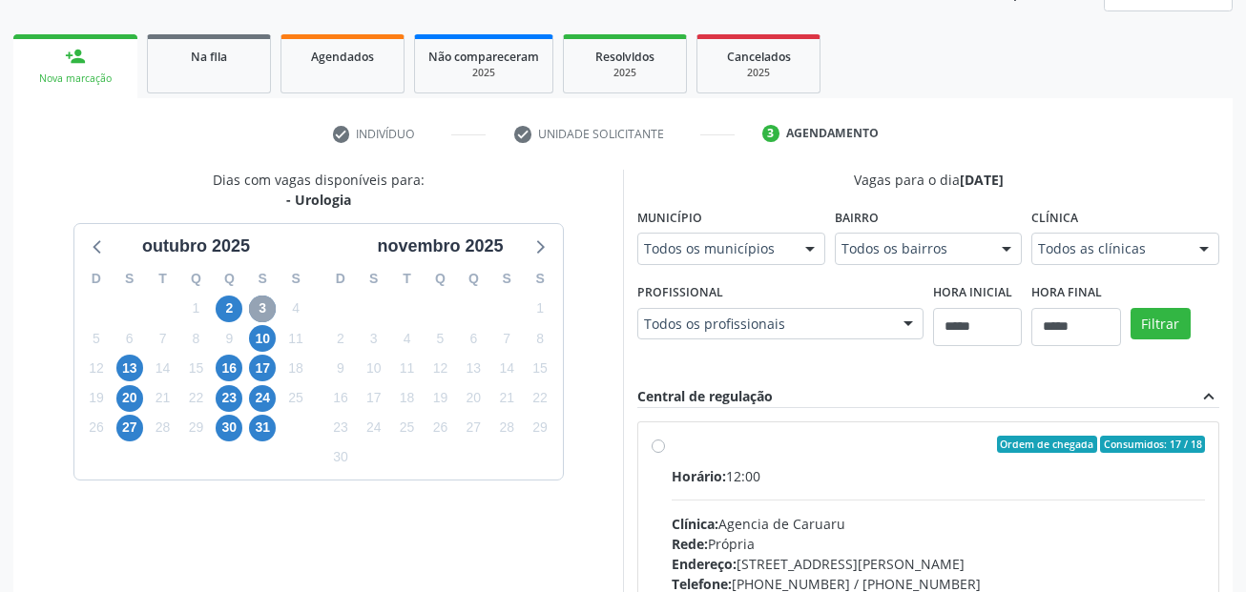
scroll to position [227, 0]
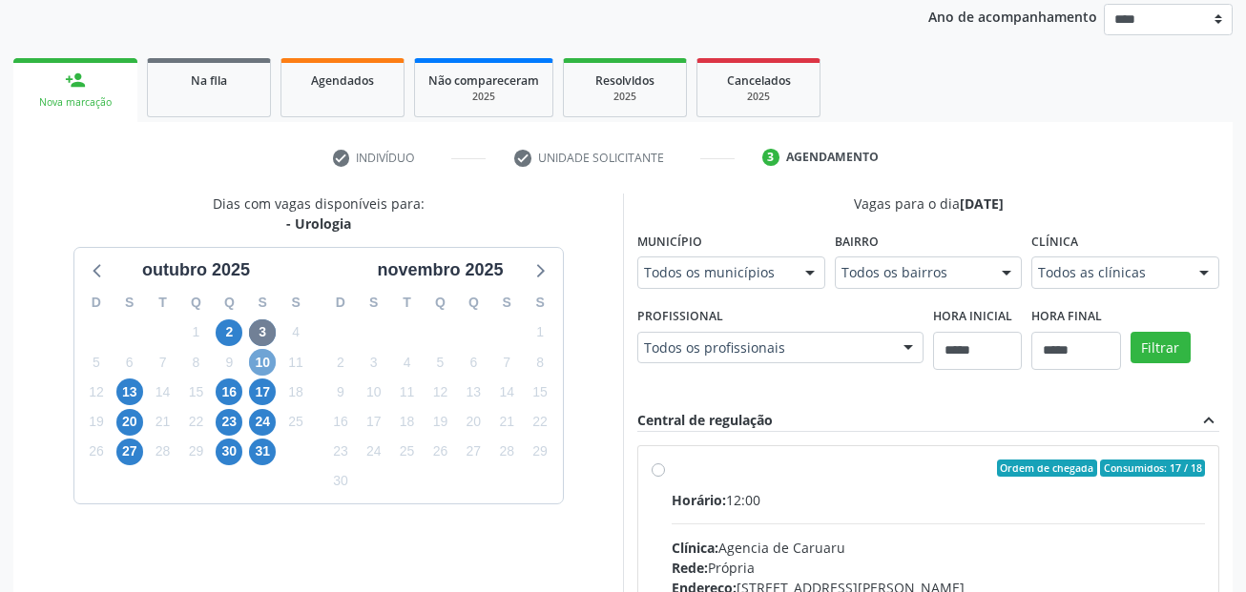
click at [263, 368] on span "10" at bounding box center [262, 362] width 27 height 27
click at [137, 391] on span "13" at bounding box center [129, 392] width 27 height 27
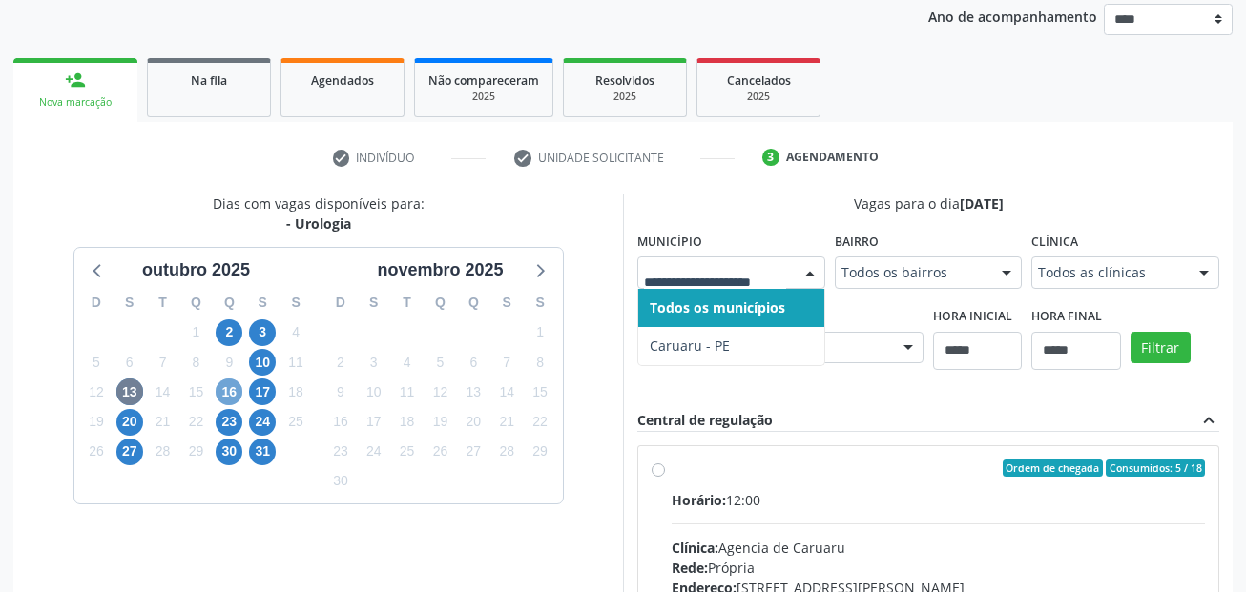
click at [222, 396] on span "16" at bounding box center [229, 392] width 27 height 27
click at [259, 399] on span "17" at bounding box center [262, 392] width 27 height 27
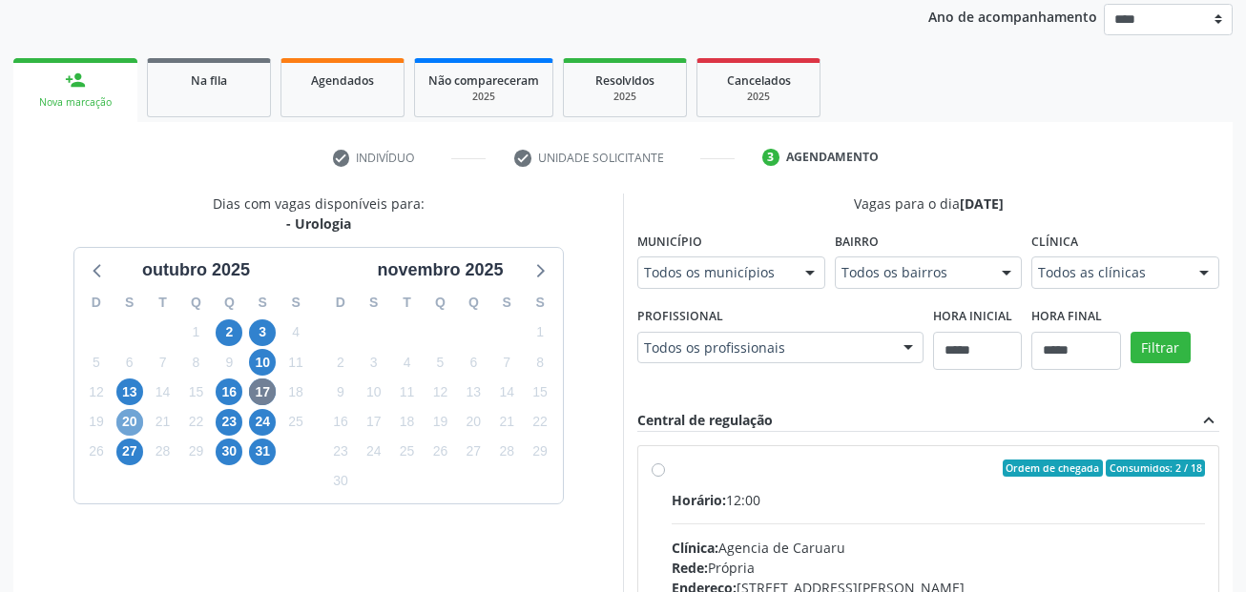
click at [131, 426] on span "20" at bounding box center [129, 422] width 27 height 27
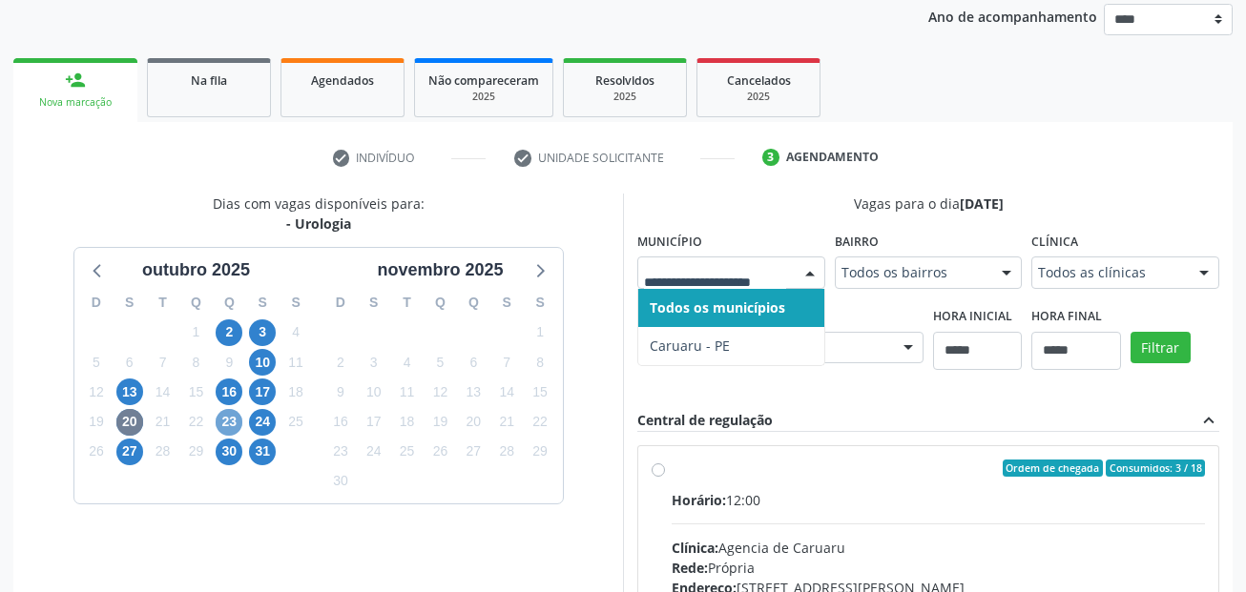
click at [219, 422] on span "23" at bounding box center [229, 422] width 27 height 27
click at [263, 429] on span "24" at bounding box center [262, 422] width 27 height 27
click at [122, 448] on span "27" at bounding box center [129, 452] width 27 height 27
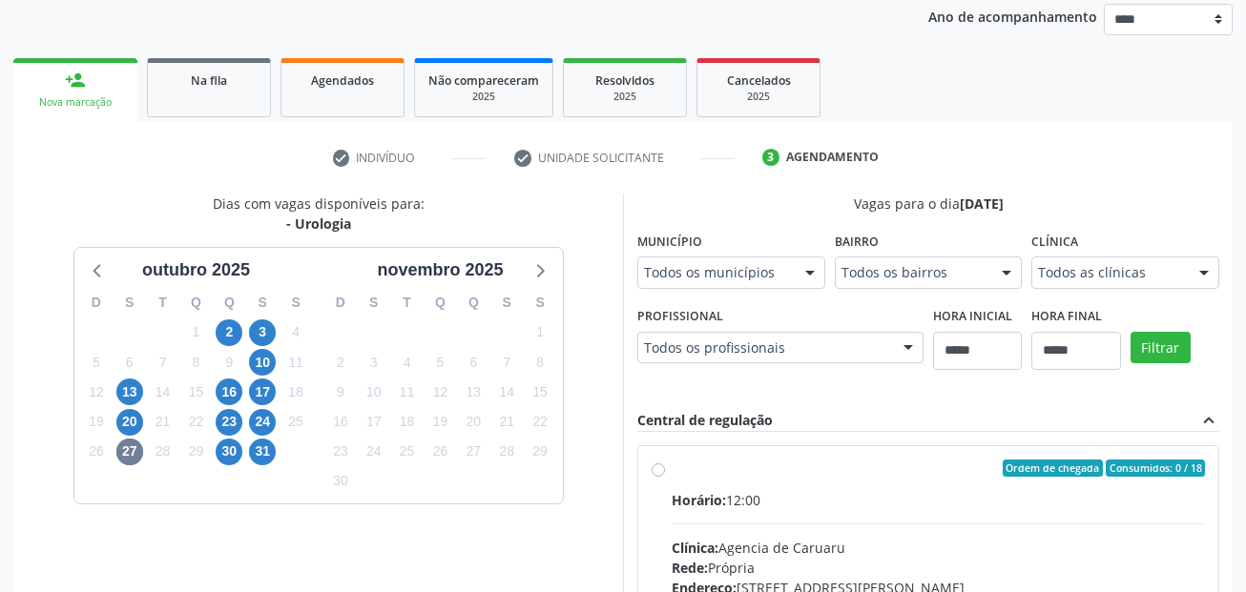
click at [744, 300] on fieldset "Município Todos os municípios Todos os municípios Caruaru - PE Nenhum resultado…" at bounding box center [731, 264] width 188 height 74
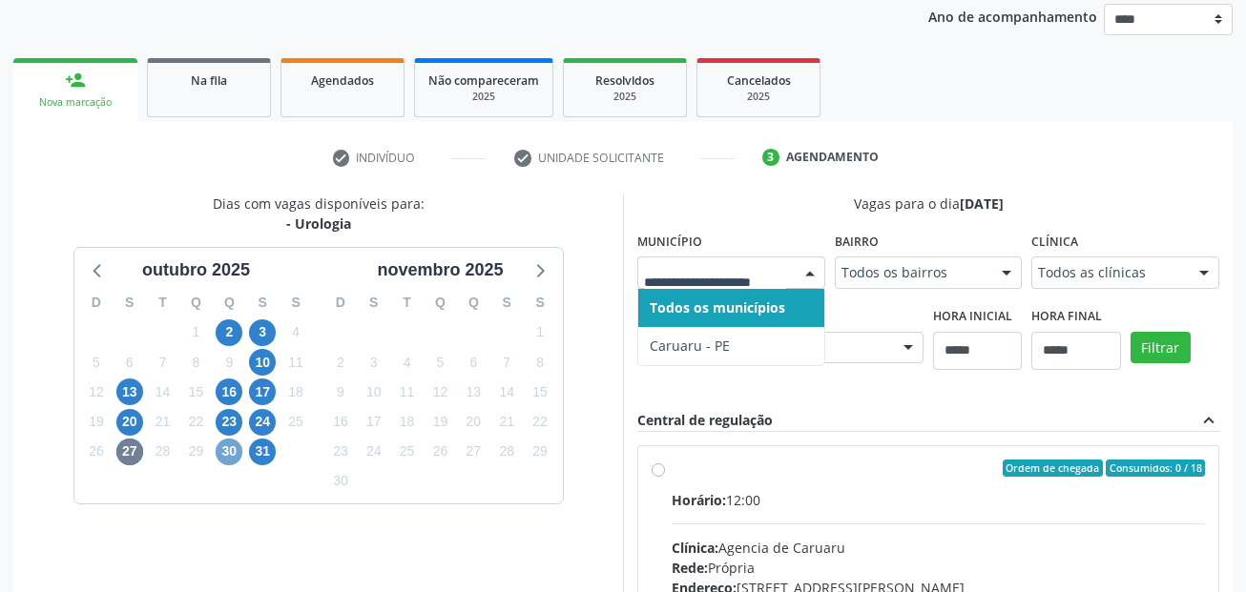
click at [234, 449] on span "30" at bounding box center [229, 452] width 27 height 27
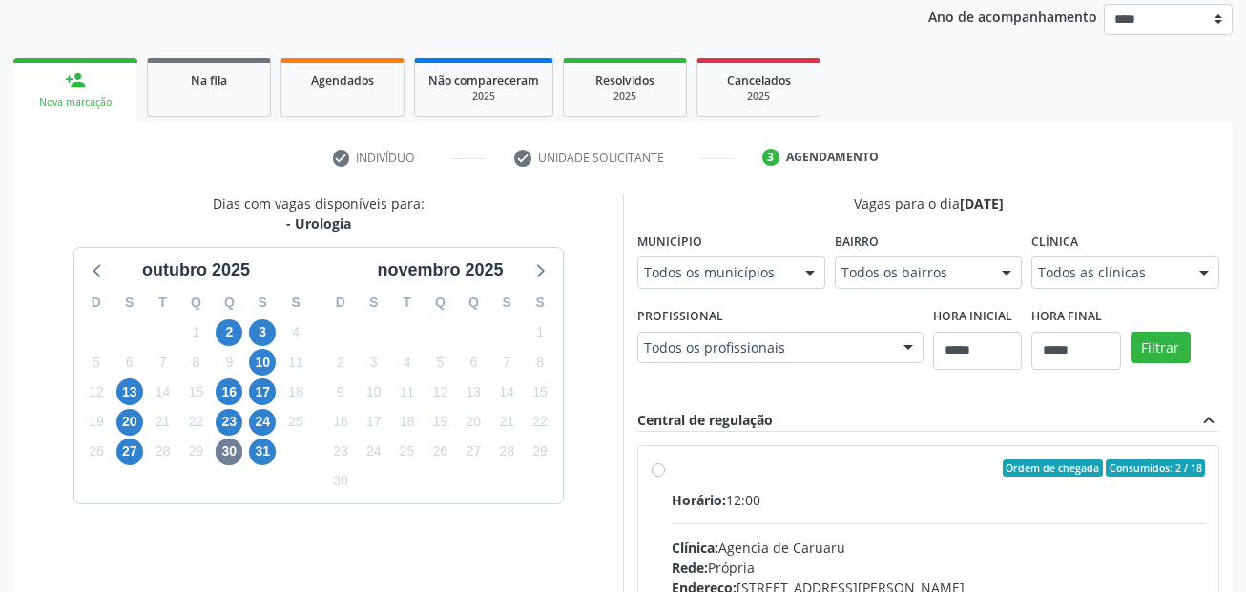
drag, startPoint x: 670, startPoint y: 253, endPoint x: 682, endPoint y: 274, distance: 24.4
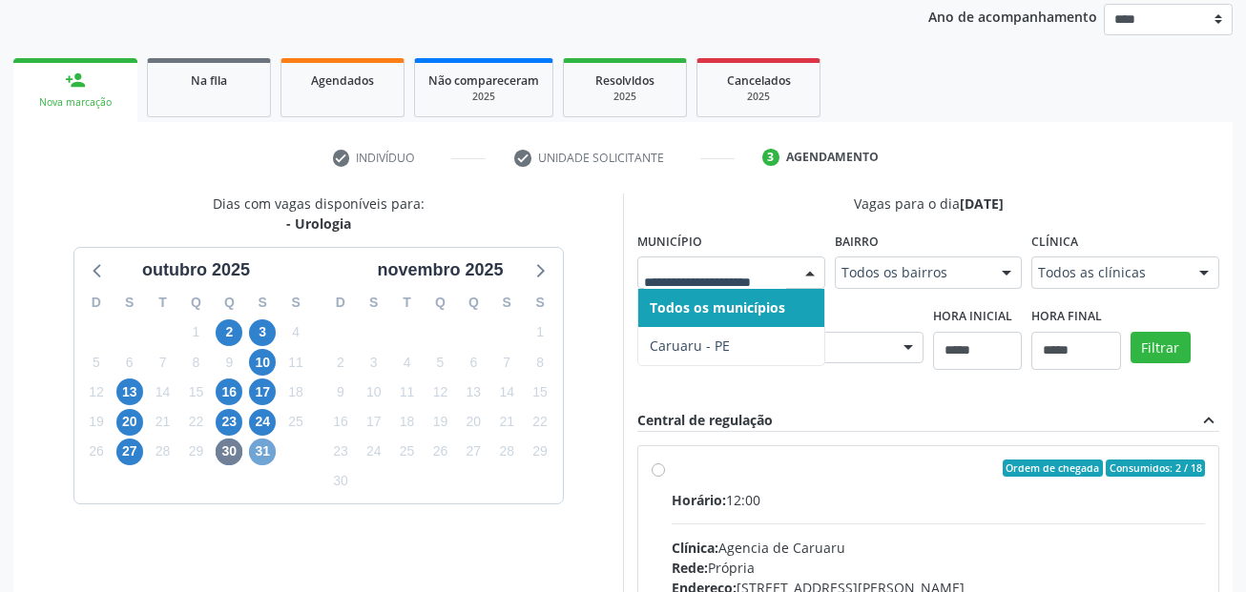
click at [263, 455] on span "31" at bounding box center [262, 452] width 27 height 27
click at [550, 272] on icon at bounding box center [539, 270] width 25 height 25
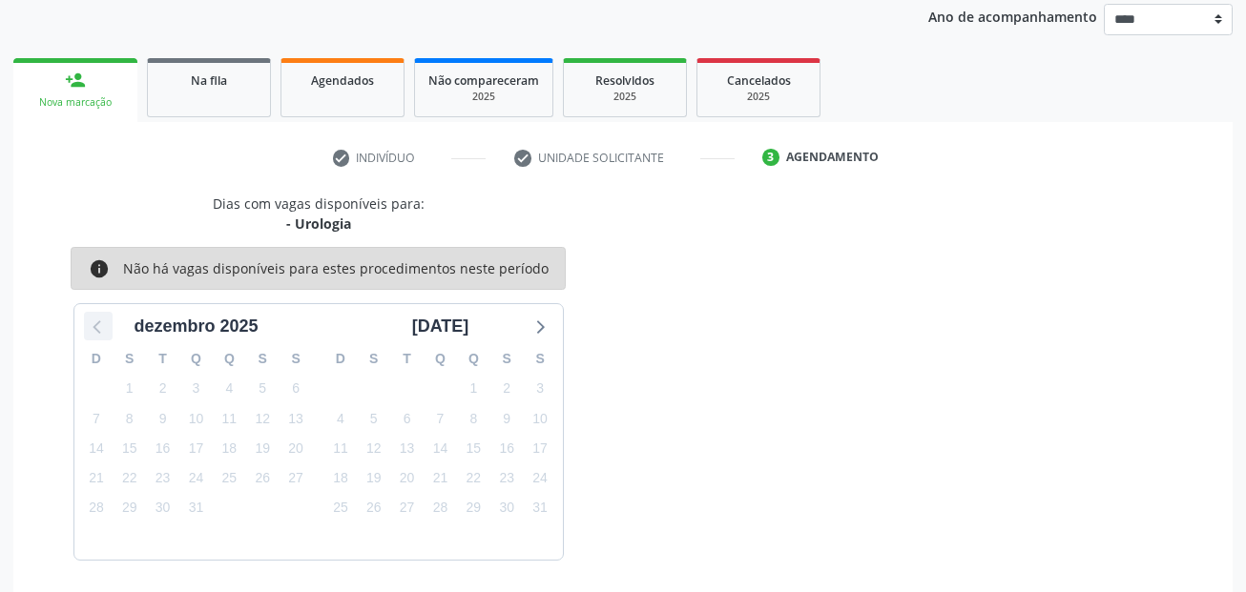
click at [90, 317] on icon at bounding box center [98, 326] width 25 height 25
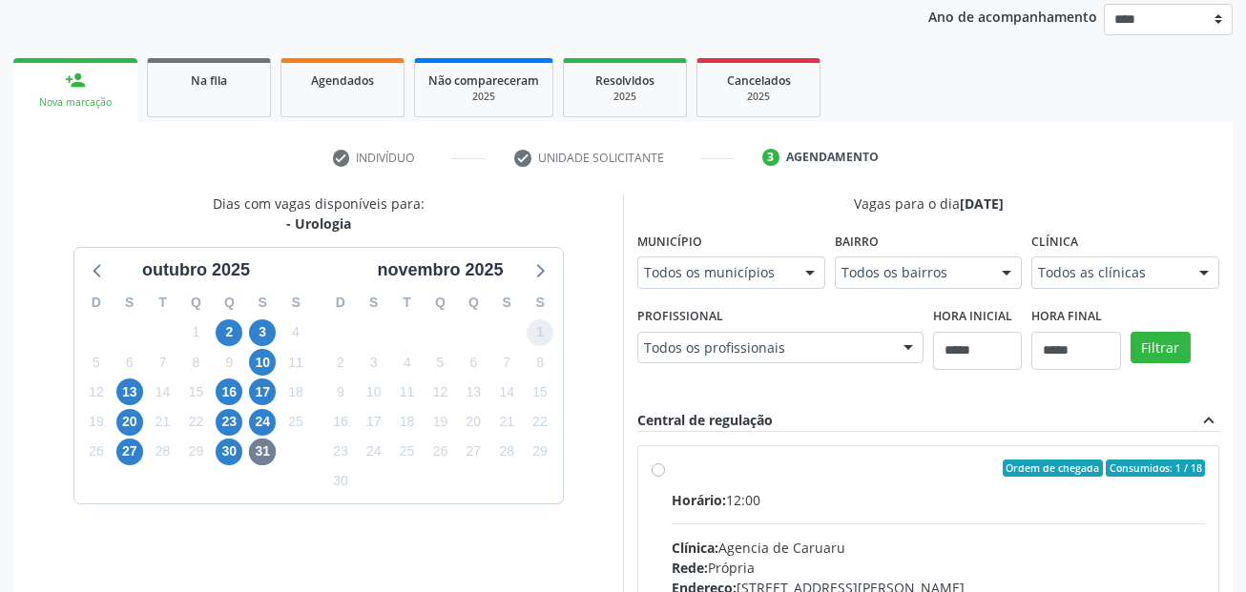
click at [540, 338] on span "1" at bounding box center [540, 333] width 27 height 27
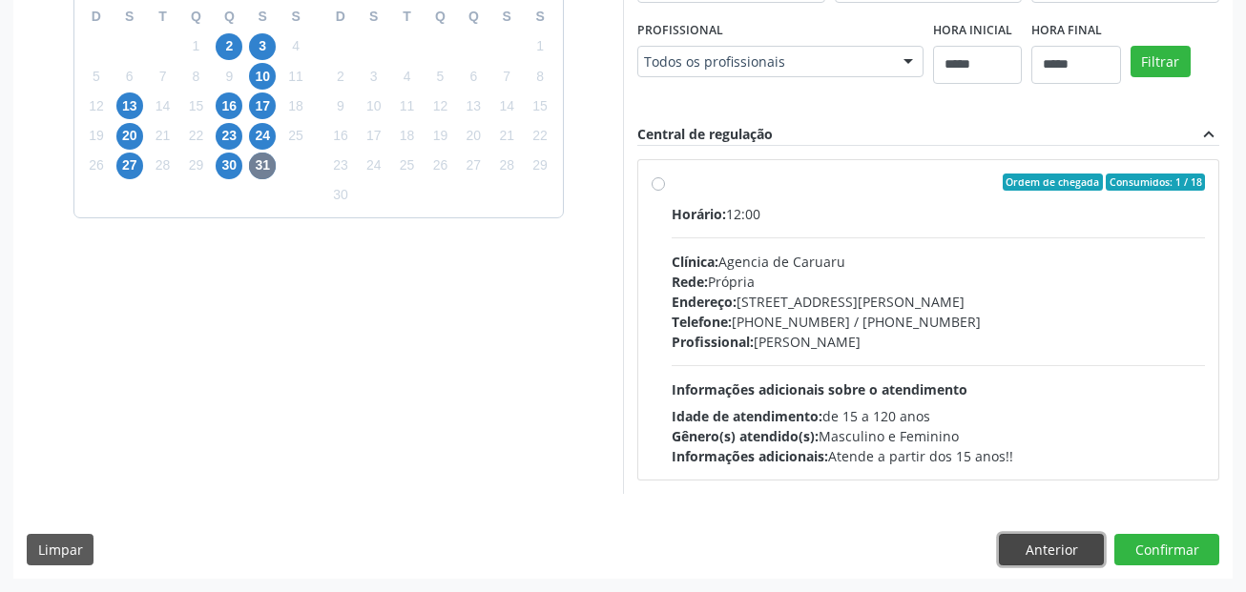
click at [1061, 551] on button "Anterior" at bounding box center [1051, 550] width 105 height 32
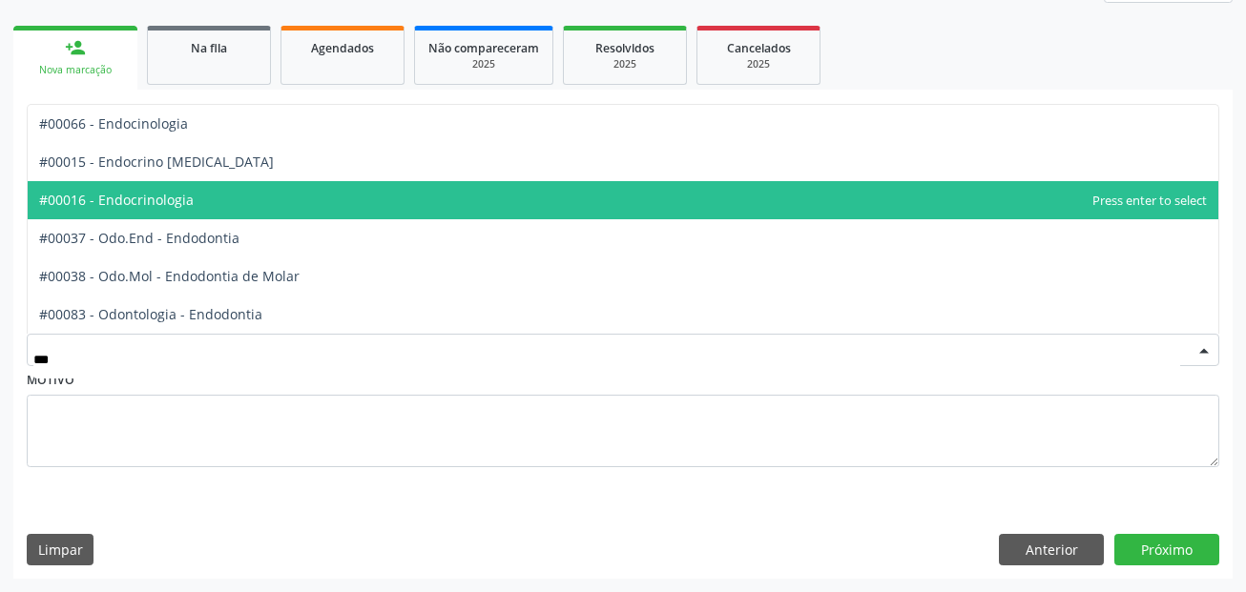
click at [127, 179] on span "#00015 - Endocrino Diabetes" at bounding box center [623, 162] width 1191 height 38
type input "***"
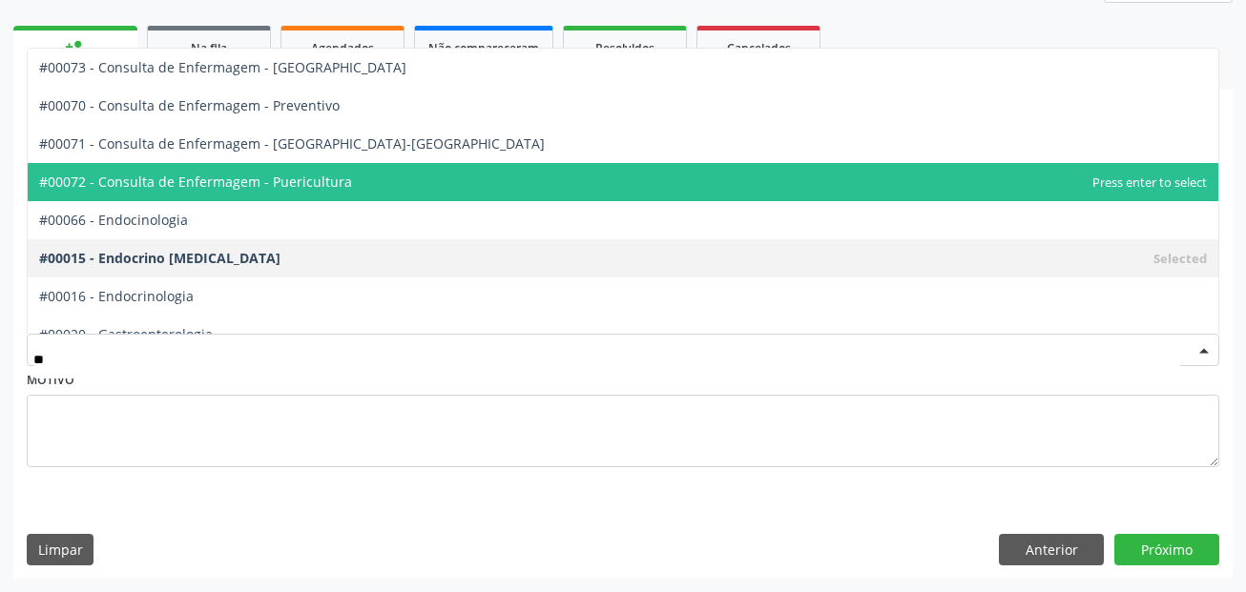
type input "***"
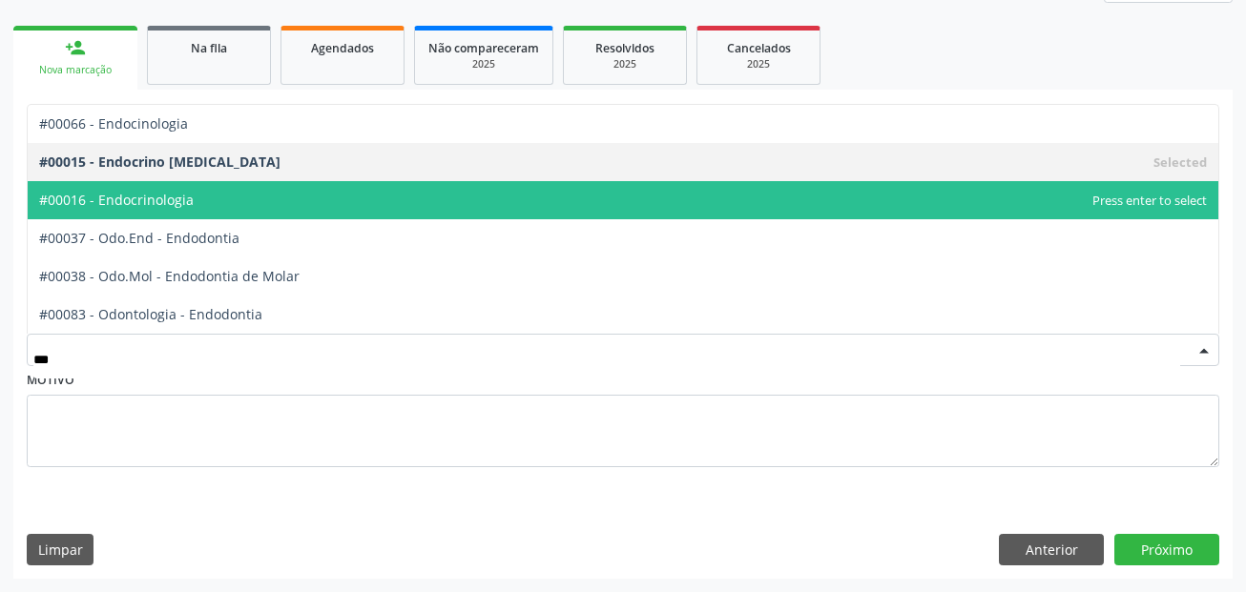
click at [247, 201] on span "#00016 - Endocrinologia" at bounding box center [623, 200] width 1191 height 38
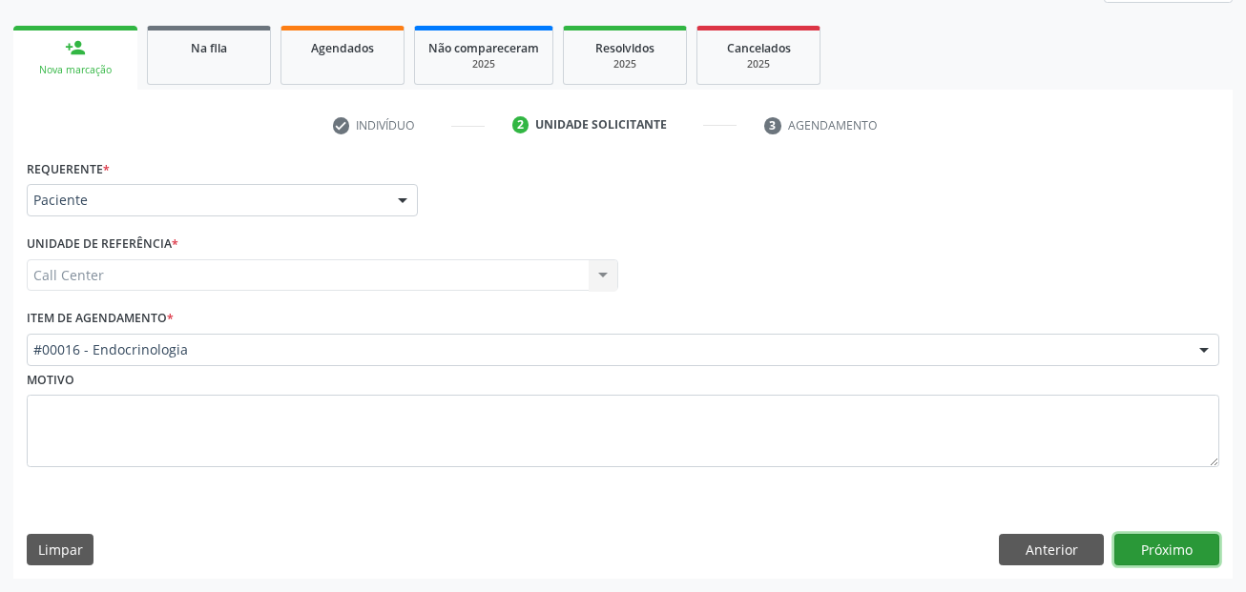
click at [1153, 550] on button "Próximo" at bounding box center [1166, 550] width 105 height 32
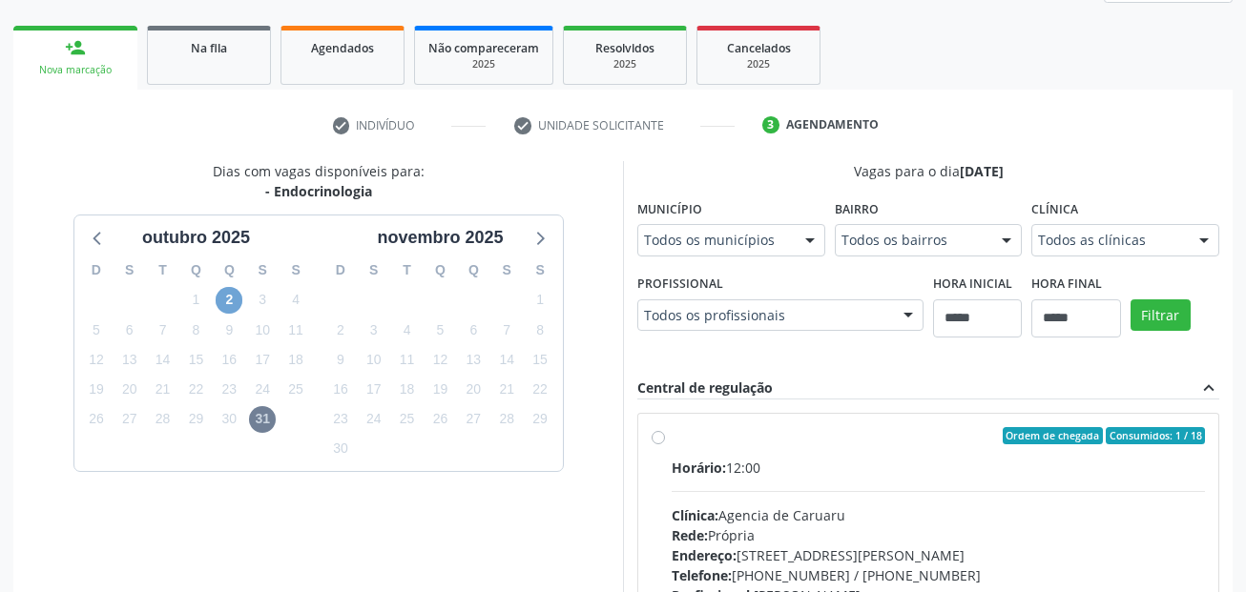
click at [228, 299] on span "2" at bounding box center [229, 300] width 27 height 27
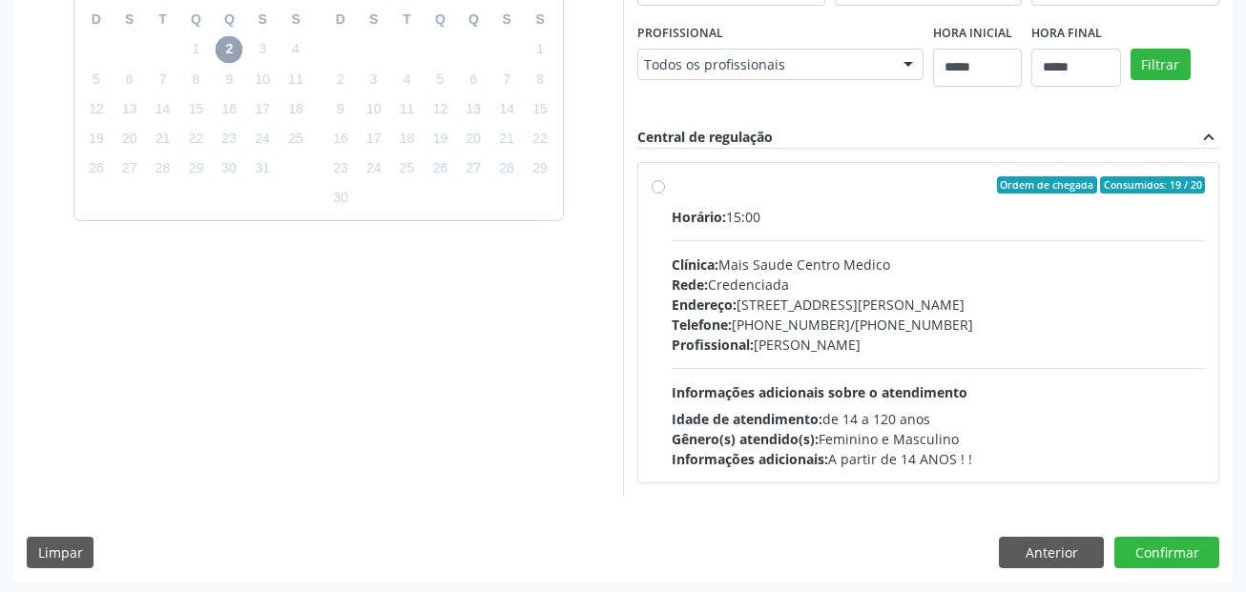
scroll to position [513, 0]
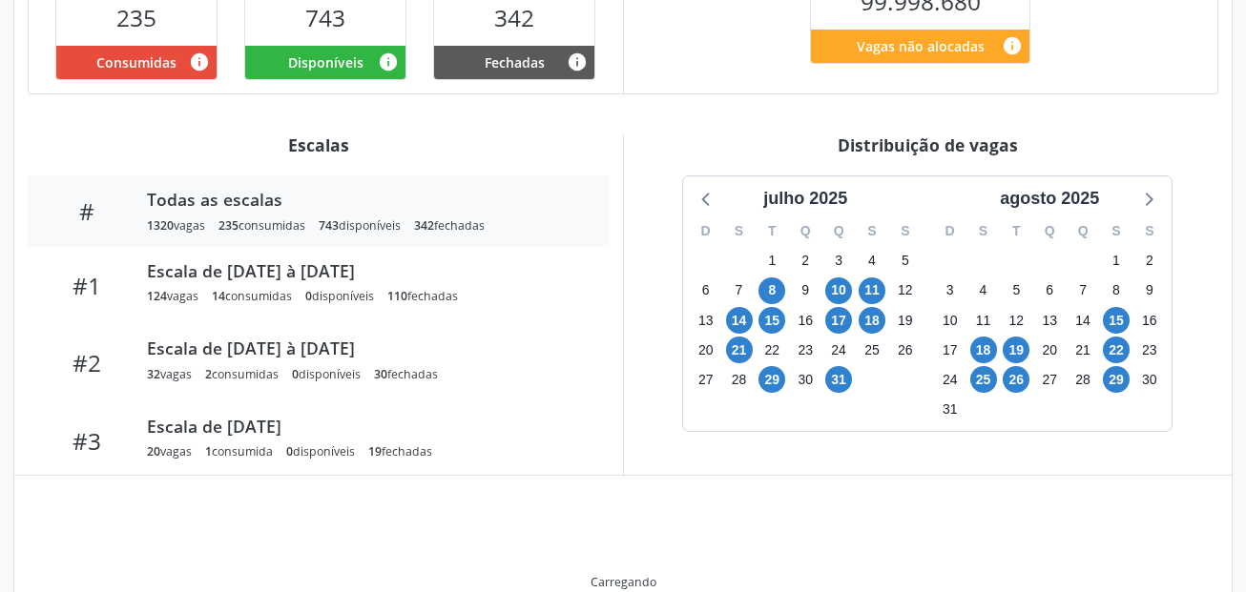
scroll to position [517, 0]
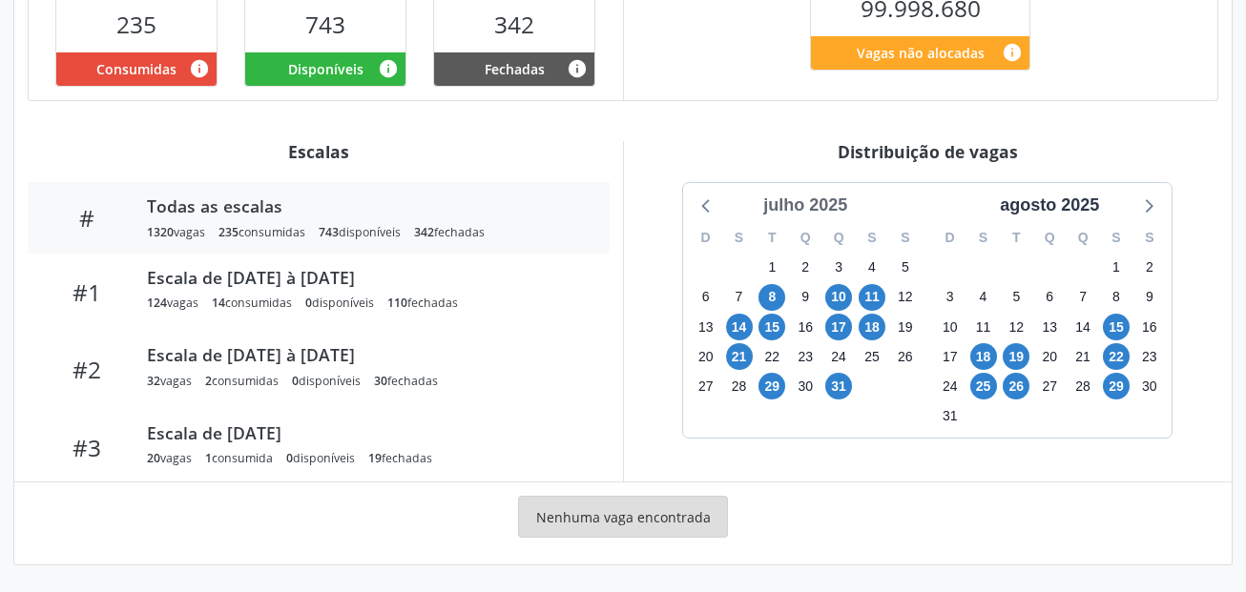
click at [838, 209] on div "julho 2025" at bounding box center [805, 206] width 99 height 26
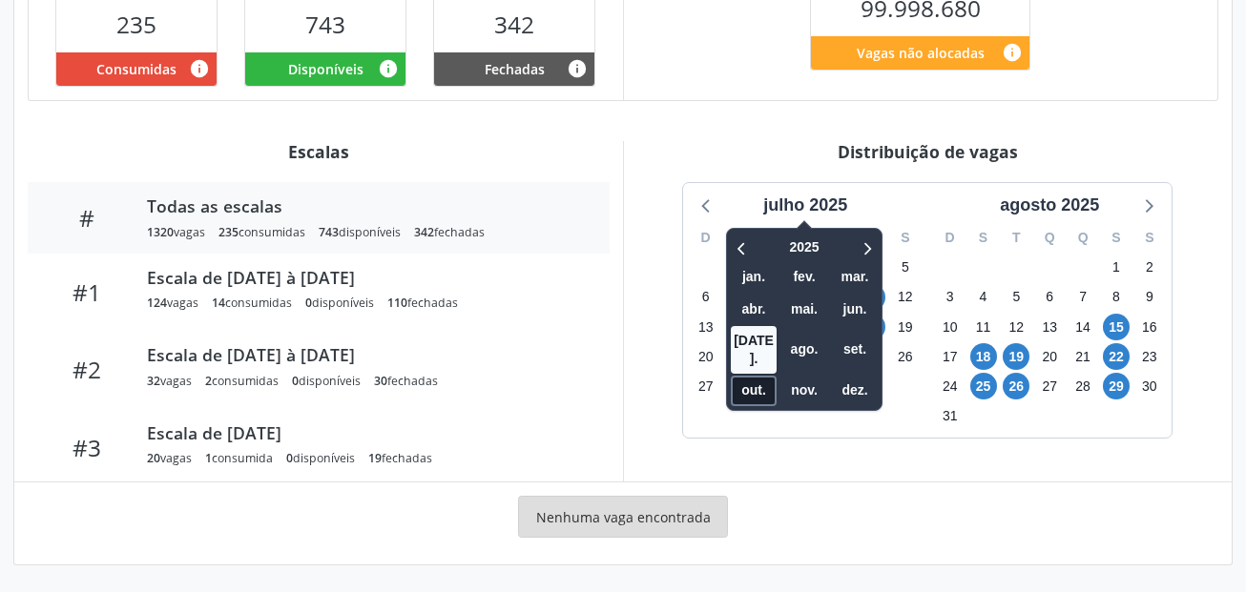
click at [751, 376] on span "out." at bounding box center [754, 391] width 46 height 30
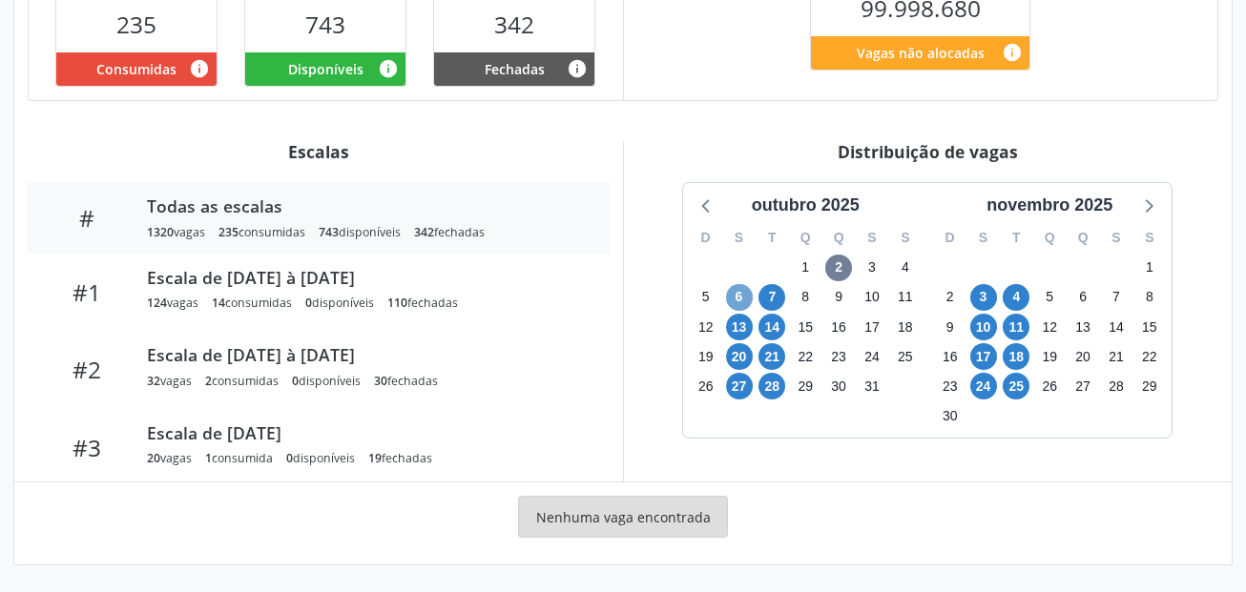
click at [745, 298] on span "6" at bounding box center [739, 297] width 27 height 27
